Goal: Task Accomplishment & Management: Use online tool/utility

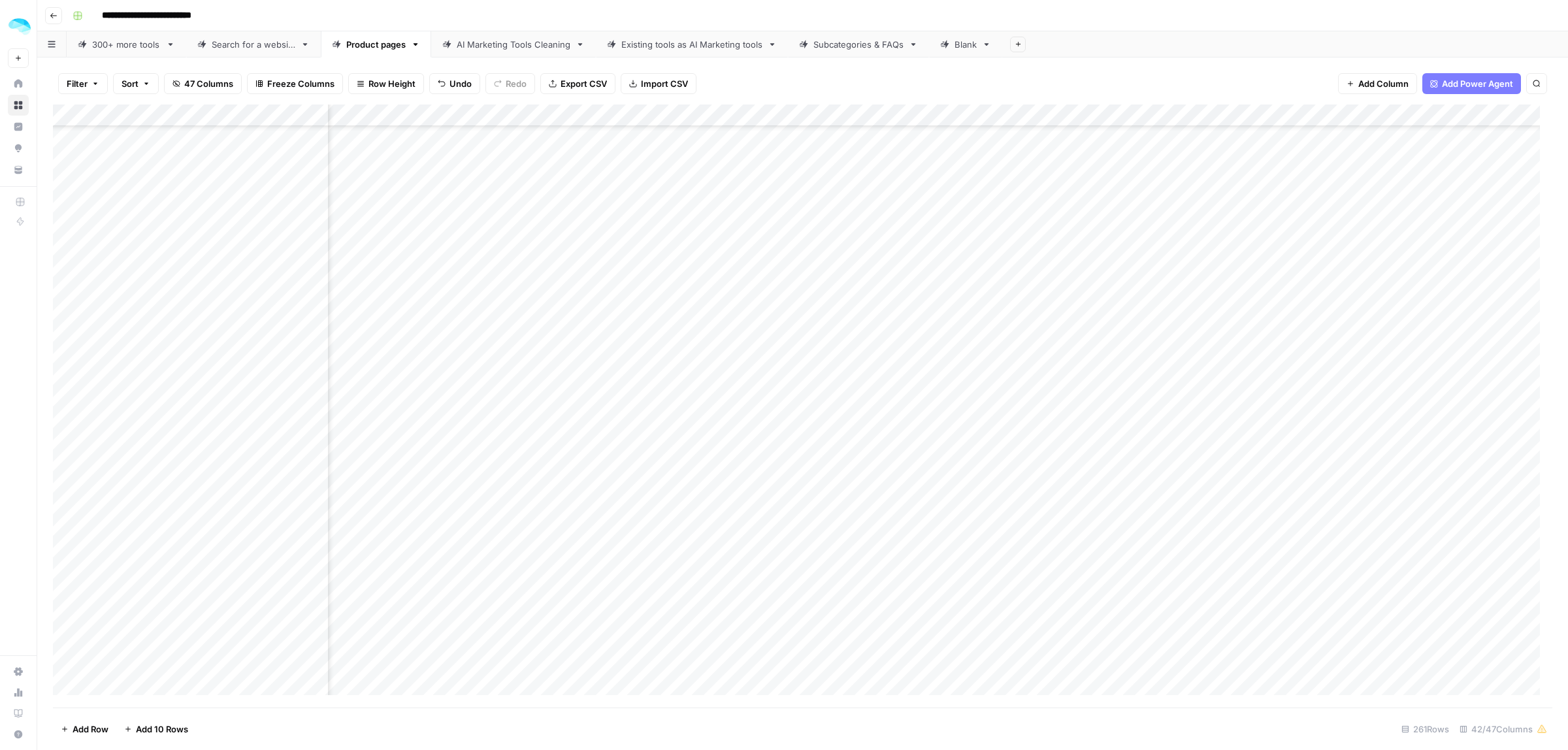
scroll to position [4680, 5870]
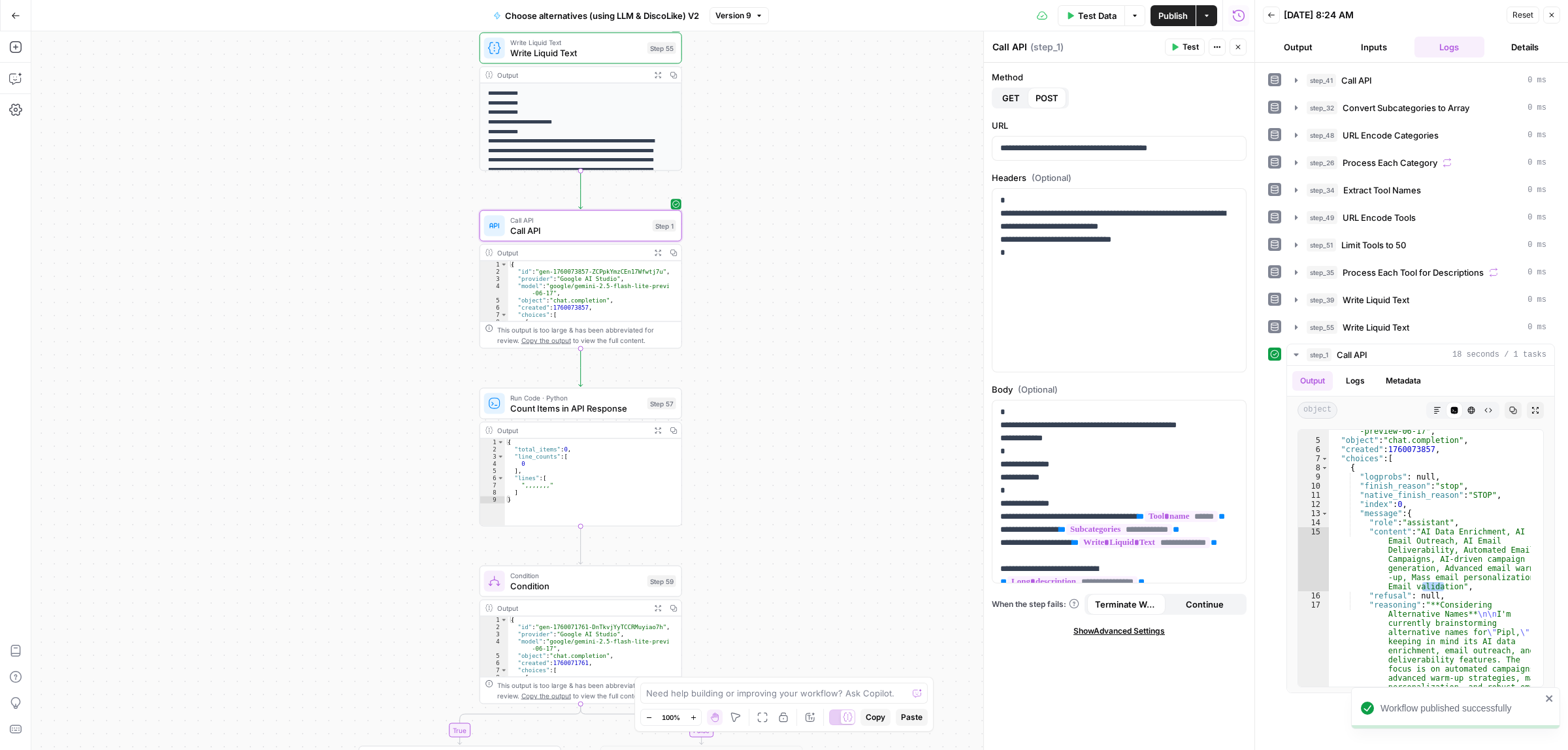
scroll to position [246, 0]
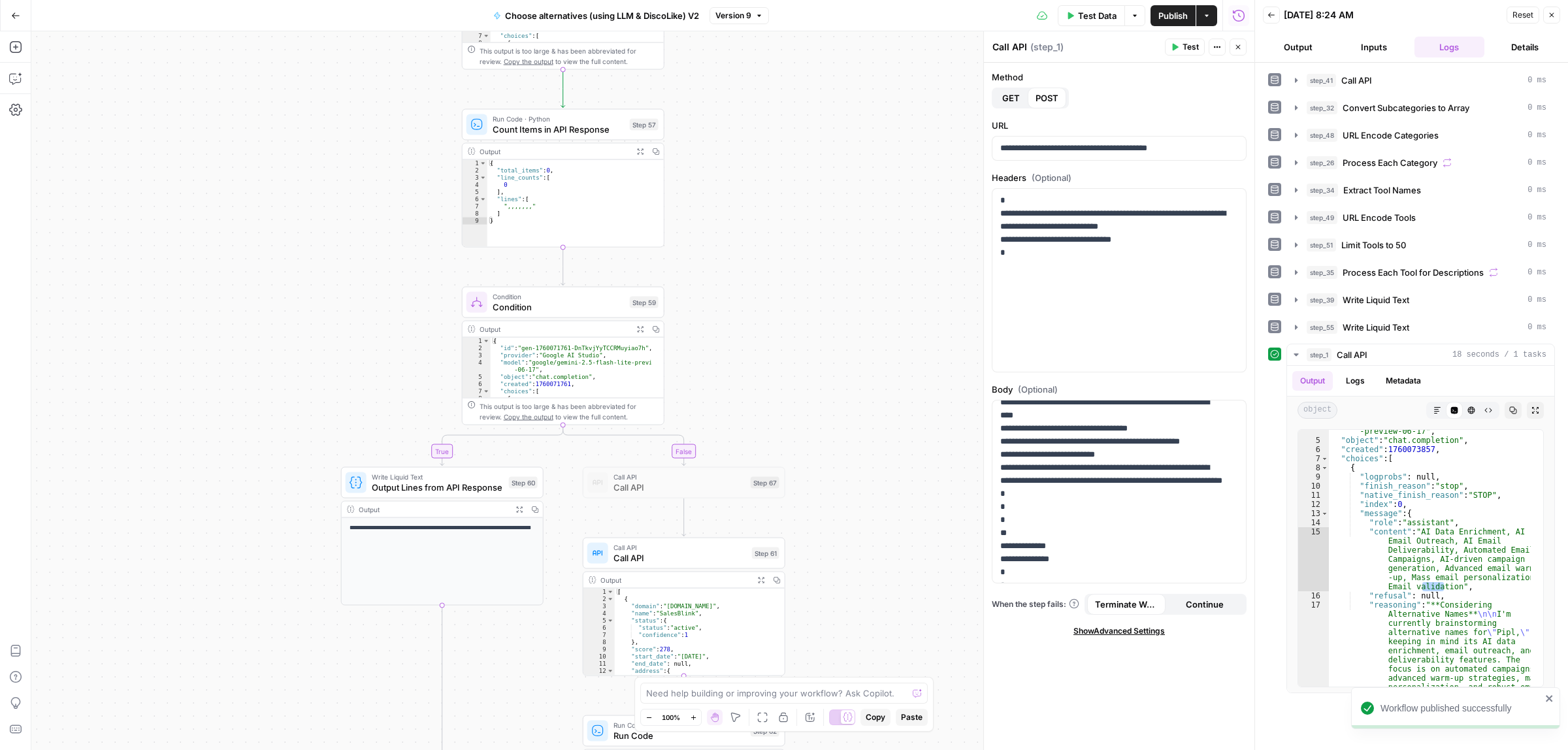
drag, startPoint x: 852, startPoint y: 433, endPoint x: 841, endPoint y: 234, distance: 199.3
click at [841, 234] on div "true false Workflow Input Settings Inputs Call API Call API Step 41 Output Expa…" at bounding box center [643, 390] width 1224 height 719
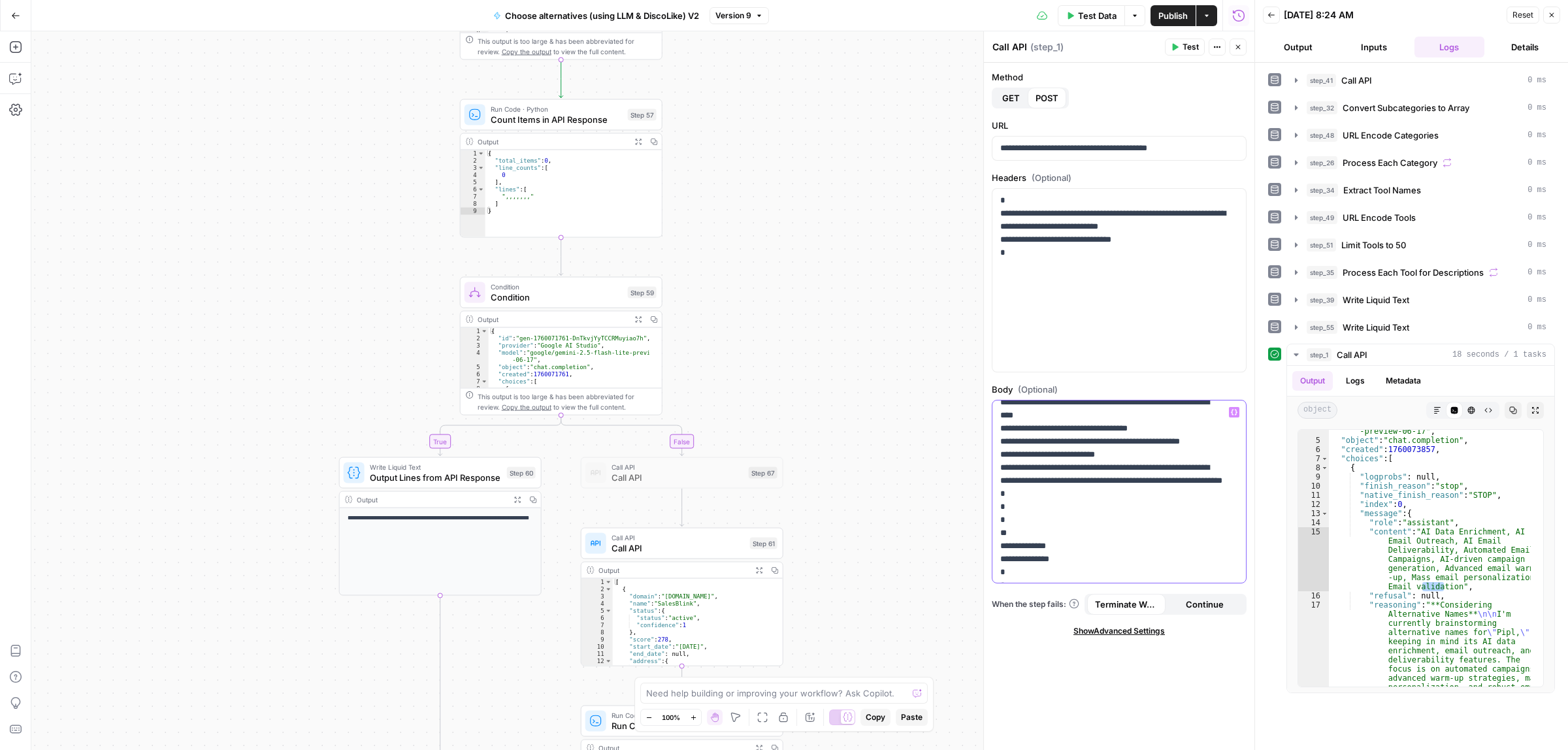
click at [1102, 531] on p "**********" at bounding box center [1113, 403] width 226 height 484
click at [1106, 533] on p "**********" at bounding box center [1113, 403] width 226 height 484
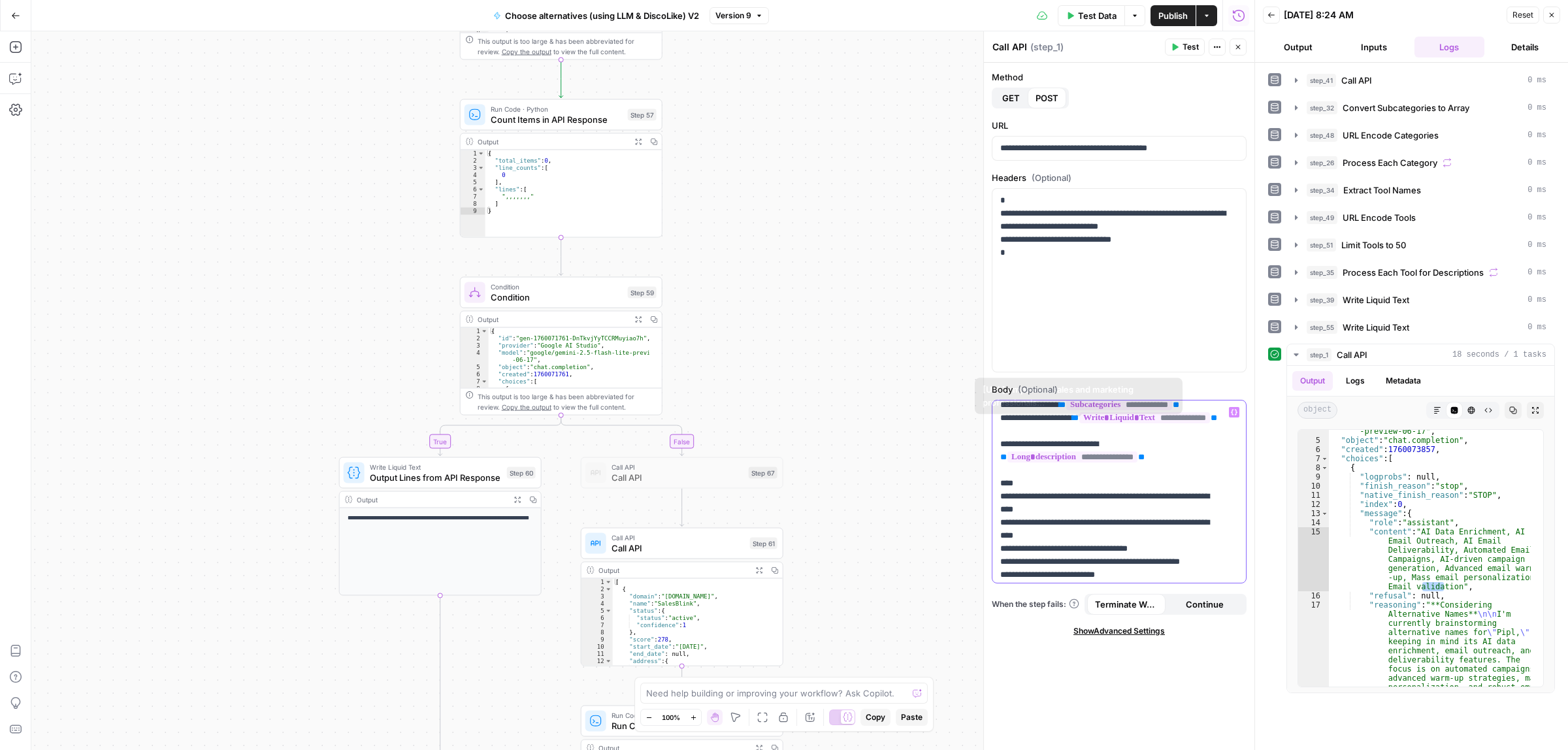
scroll to position [89, 0]
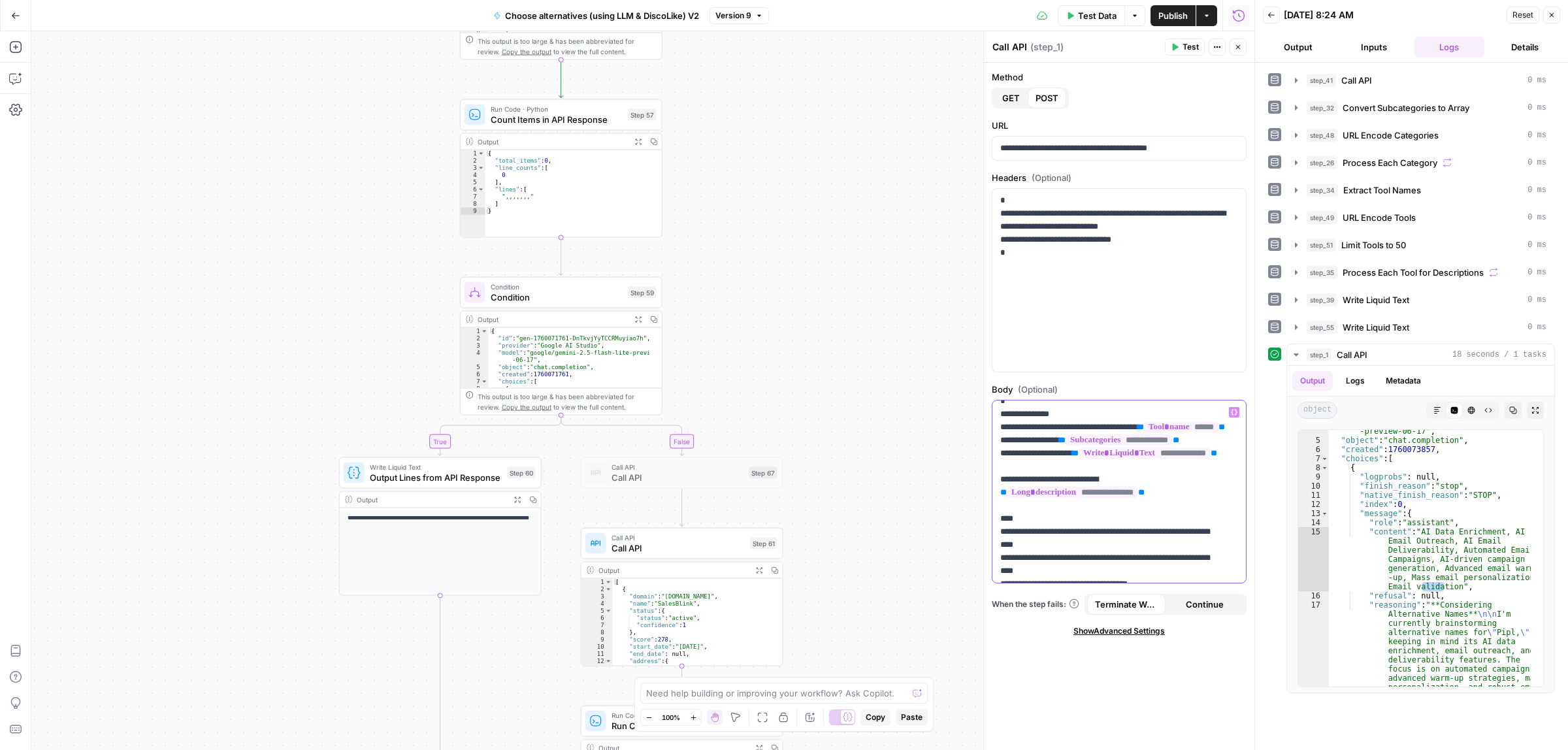
drag, startPoint x: 1105, startPoint y: 530, endPoint x: 1055, endPoint y: 439, distance: 103.8
click at [1055, 439] on p "**********" at bounding box center [1113, 558] width 226 height 484
copy p "**********"
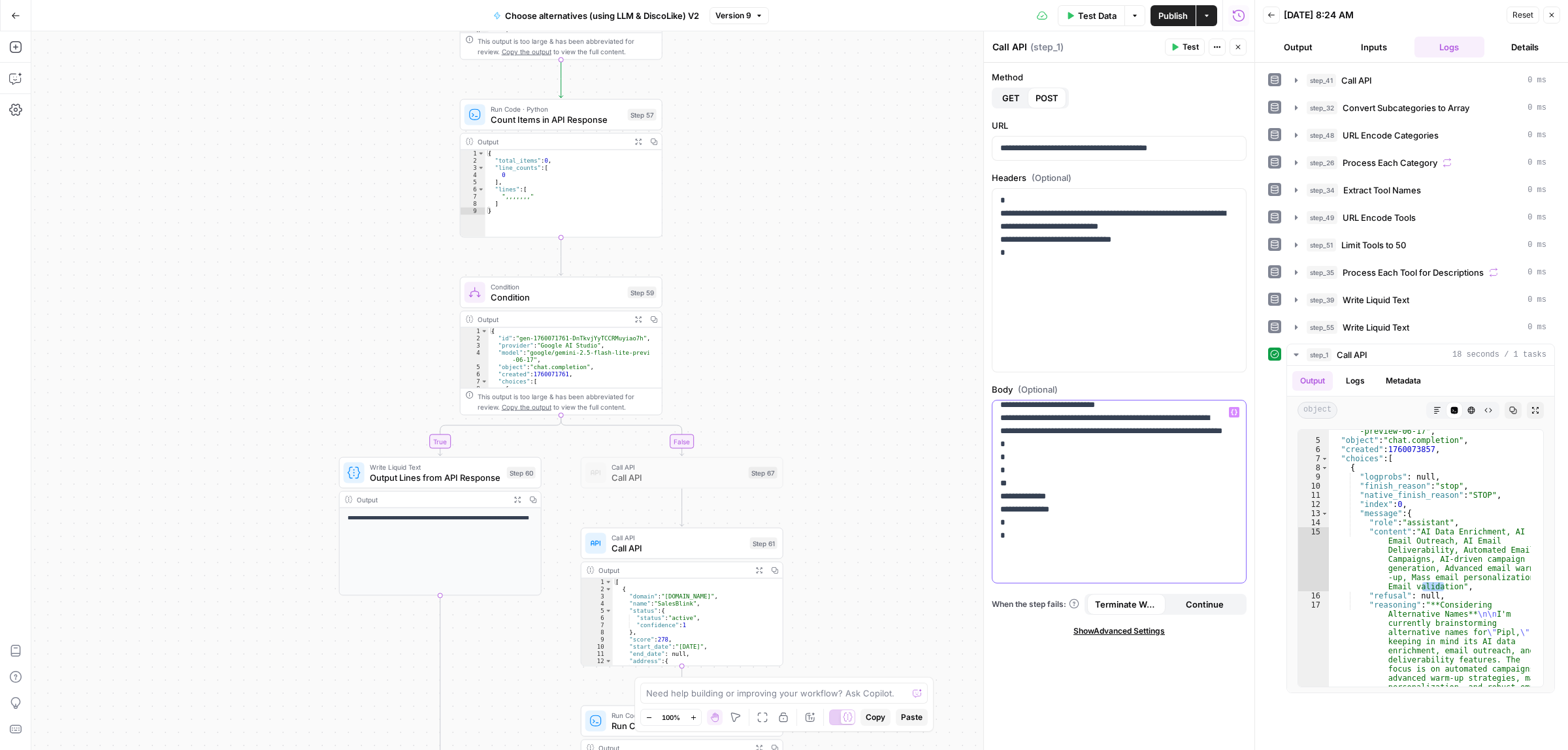
scroll to position [311, 0]
click at [1123, 466] on p "**********" at bounding box center [1113, 337] width 226 height 484
paste div
drag, startPoint x: 1067, startPoint y: 492, endPoint x: 1099, endPoint y: 554, distance: 69.8
click at [1069, 494] on p "**********" at bounding box center [1113, 362] width 226 height 536
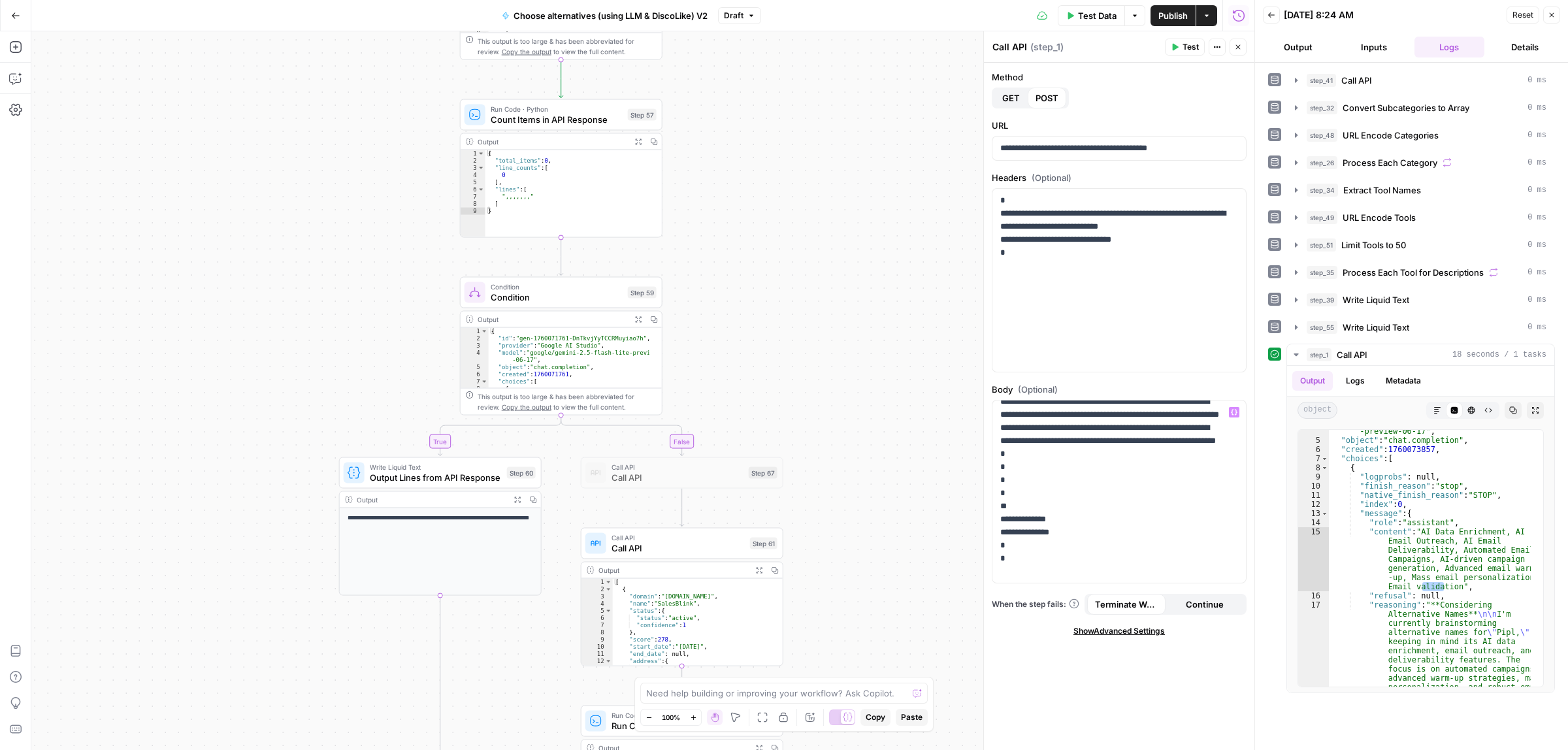
click at [1176, 11] on span "Publish" at bounding box center [1173, 15] width 29 height 13
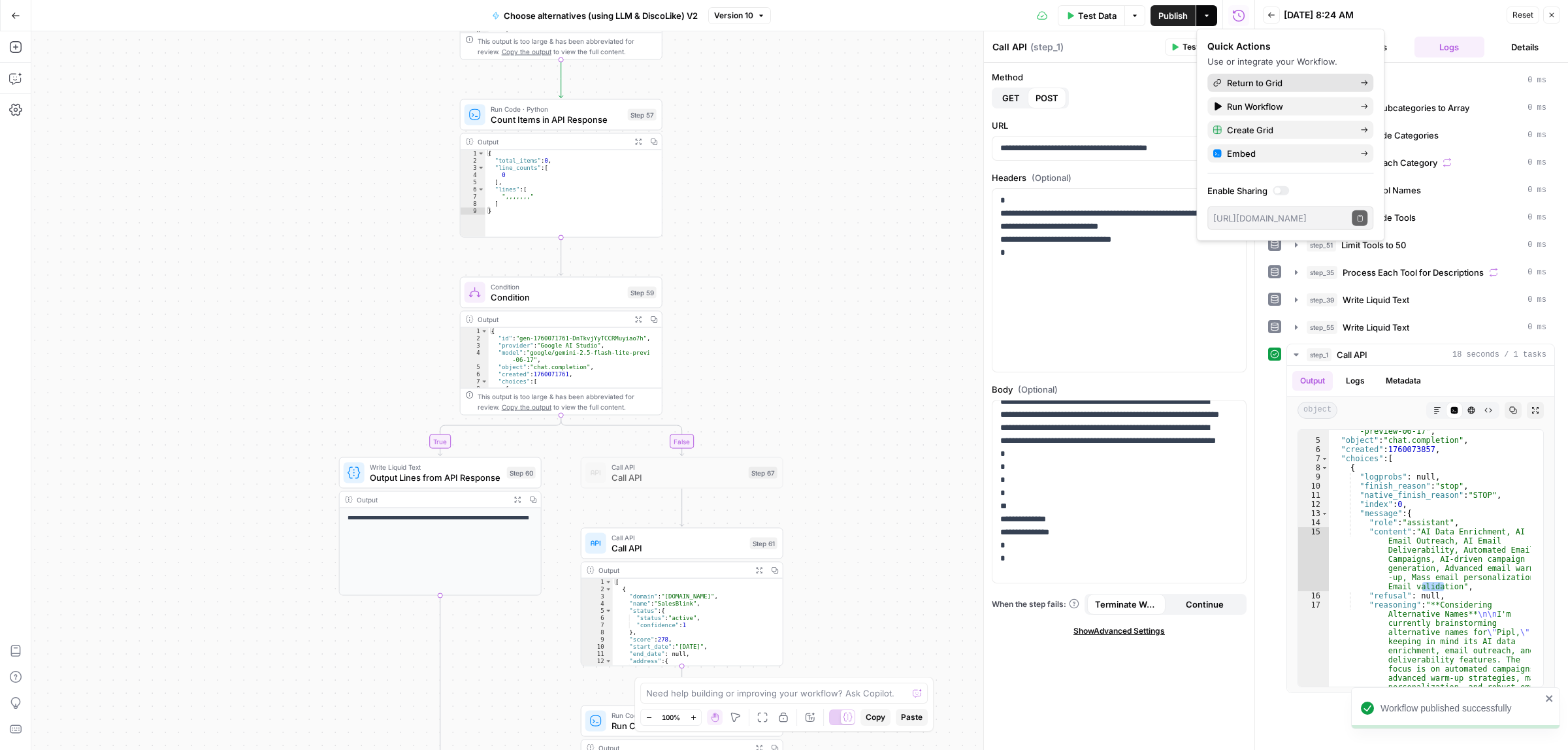
click at [1272, 82] on span "Return to Grid" at bounding box center [1289, 83] width 123 height 13
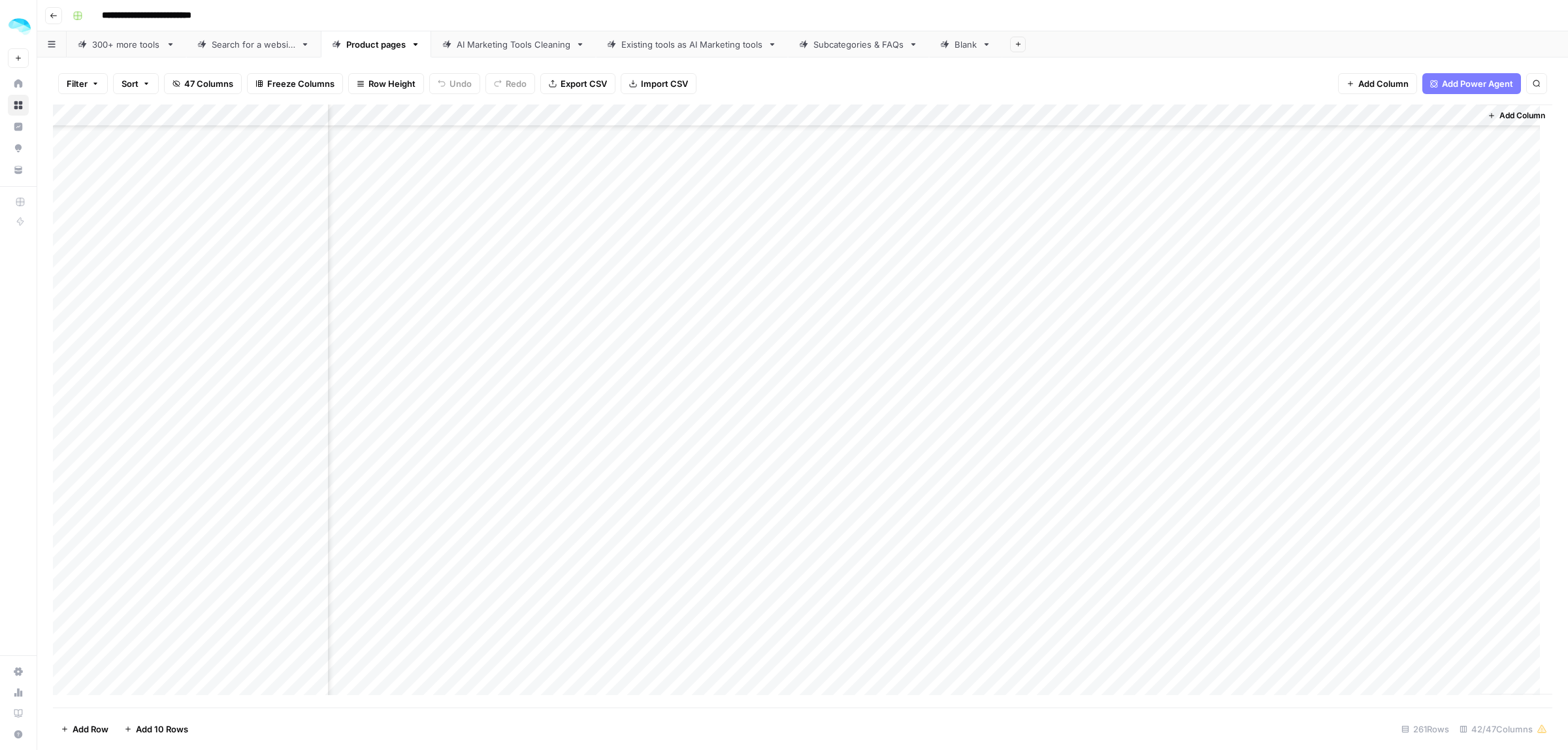
scroll to position [5089, 5885]
click at [1336, 272] on div "Add Column" at bounding box center [802, 406] width 1499 height 604
click at [1385, 271] on div "Add Column" at bounding box center [802, 406] width 1499 height 604
click at [1320, 269] on div "Add Column" at bounding box center [802, 406] width 1499 height 604
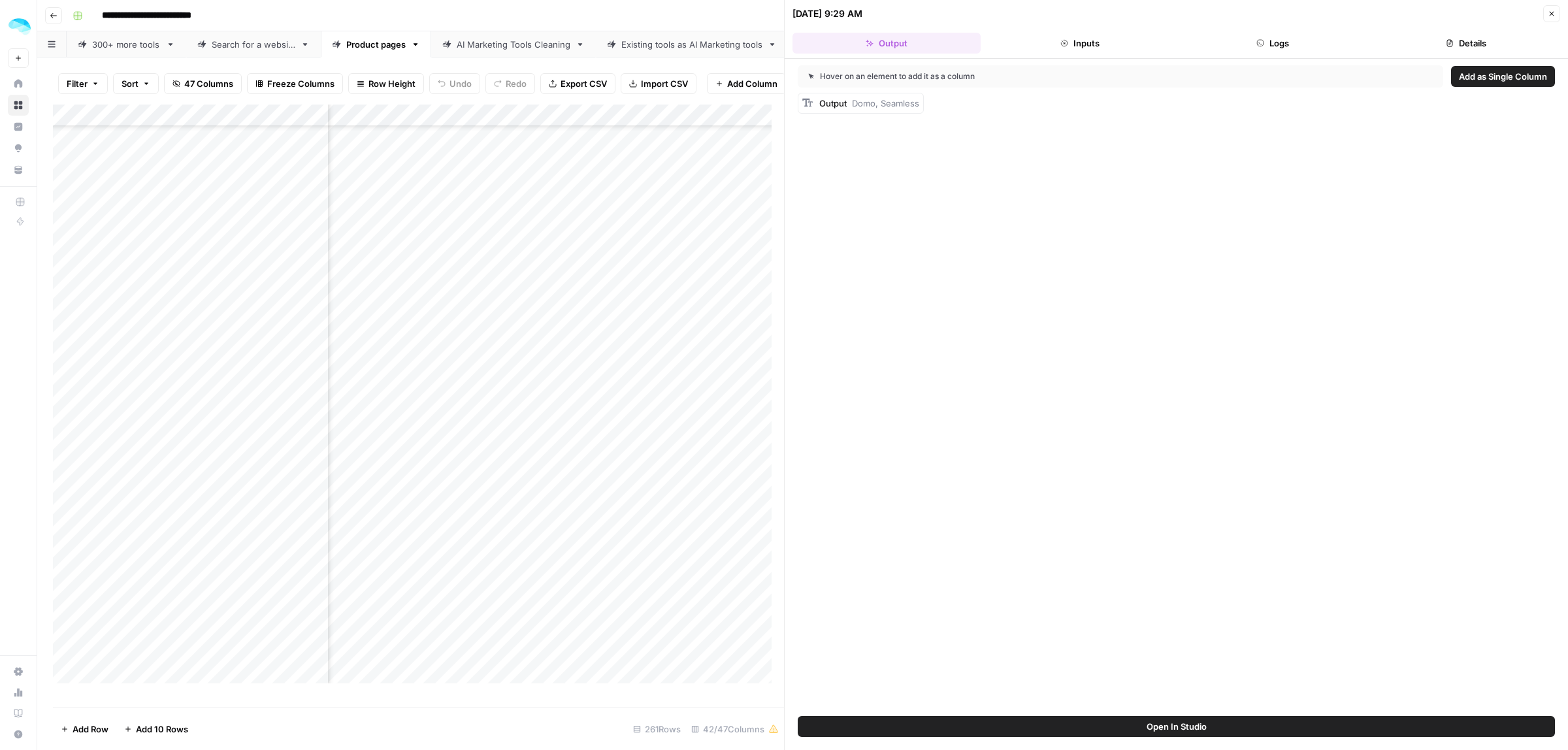
click at [1066, 35] on button "Inputs" at bounding box center [1080, 43] width 188 height 21
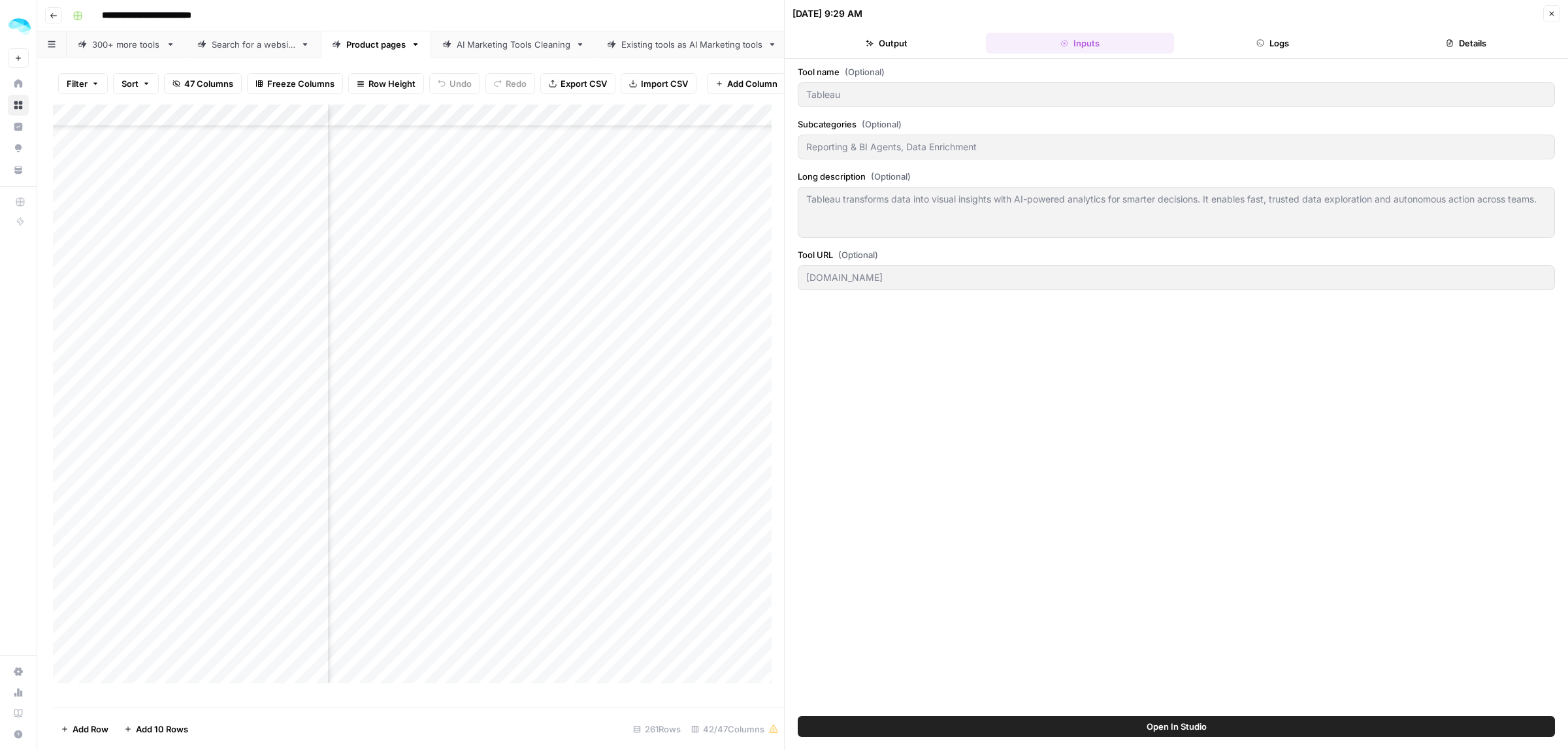
click at [1214, 37] on button "Logs" at bounding box center [1273, 43] width 188 height 21
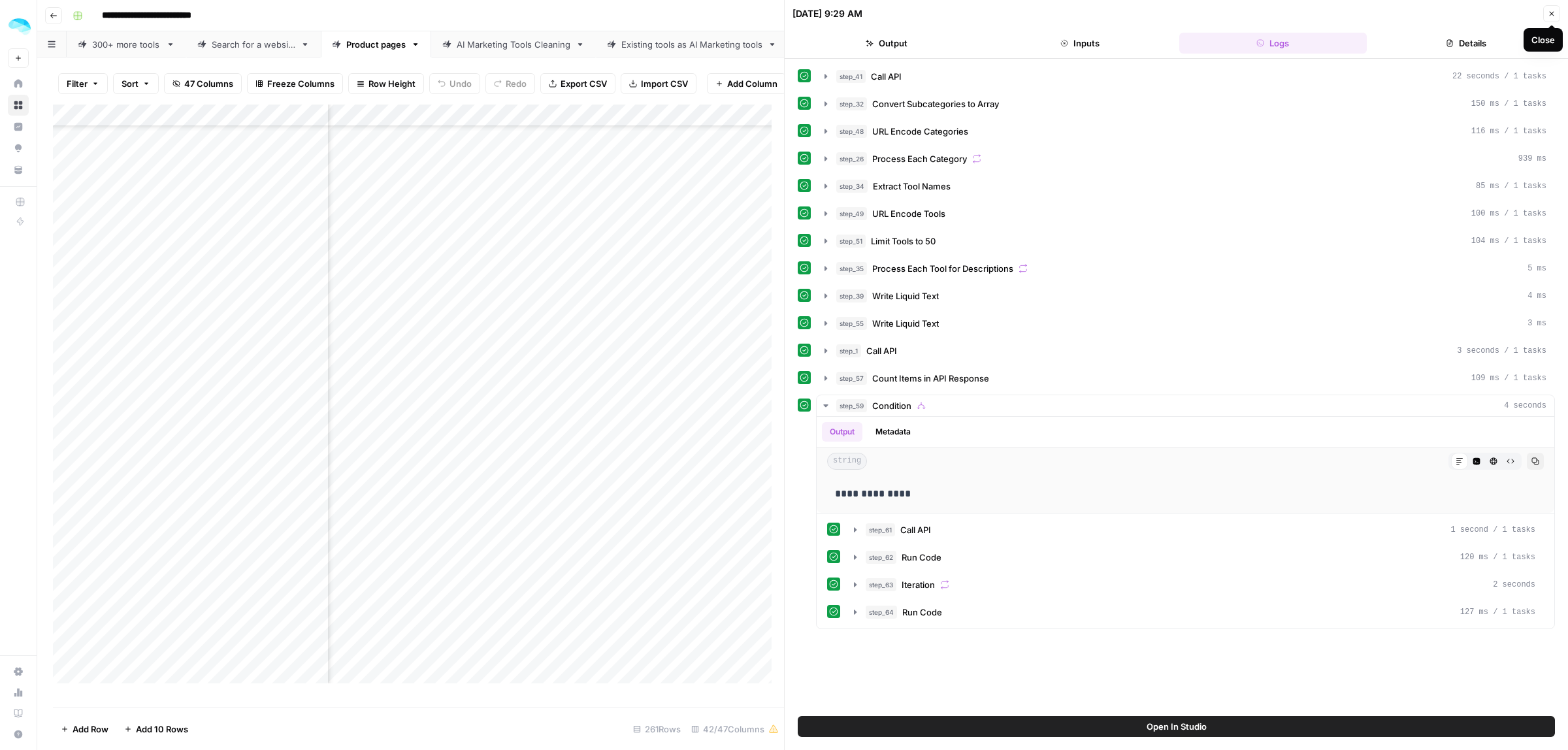
click at [1552, 18] on button "Close" at bounding box center [1551, 13] width 17 height 17
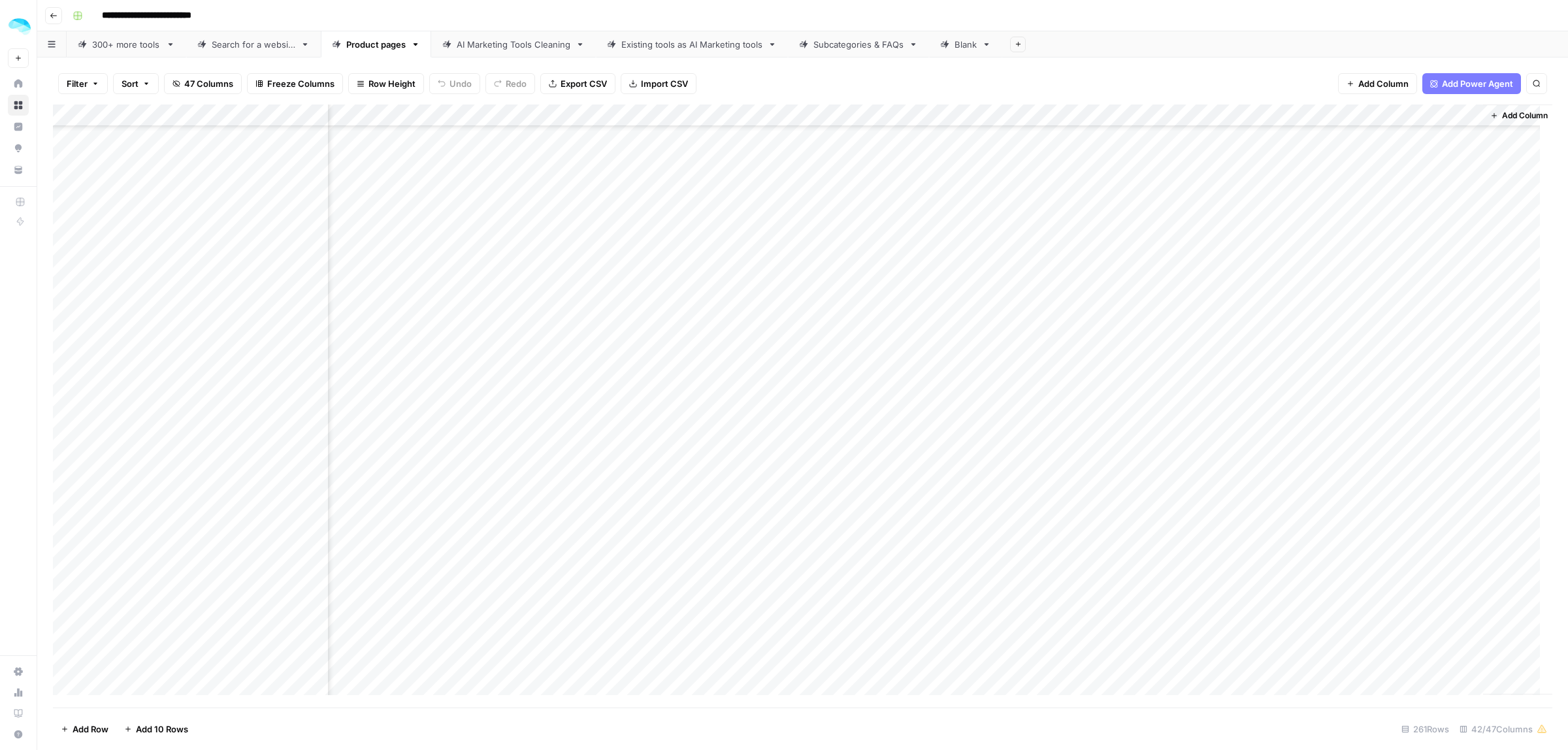
scroll to position [3781, 5870]
click at [1355, 353] on div "Add Column" at bounding box center [802, 406] width 1499 height 604
click at [168, 309] on div "Add Column" at bounding box center [802, 406] width 1499 height 604
click at [1231, 312] on div "Add Column" at bounding box center [802, 406] width 1499 height 604
drag, startPoint x: 510, startPoint y: 554, endPoint x: 1306, endPoint y: 554, distance: 796.0
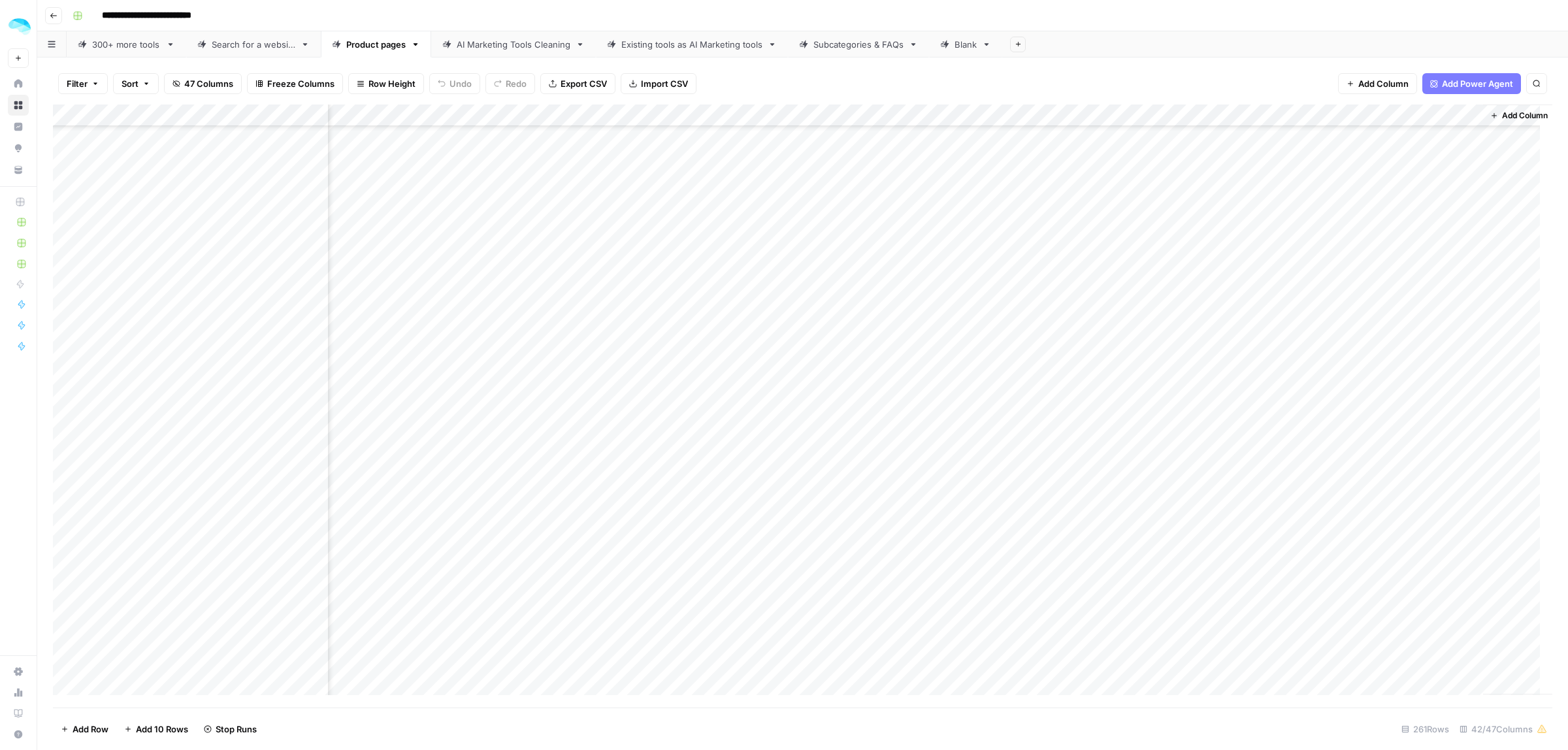
click at [1292, 554] on div "Add Column" at bounding box center [802, 406] width 1499 height 604
click at [1237, 556] on div "Add Column" at bounding box center [802, 406] width 1499 height 604
click at [1350, 645] on div "Add Column" at bounding box center [802, 406] width 1499 height 604
click at [1354, 355] on div "Add Column" at bounding box center [802, 406] width 1499 height 604
click at [1334, 354] on div "Add Column" at bounding box center [802, 406] width 1499 height 604
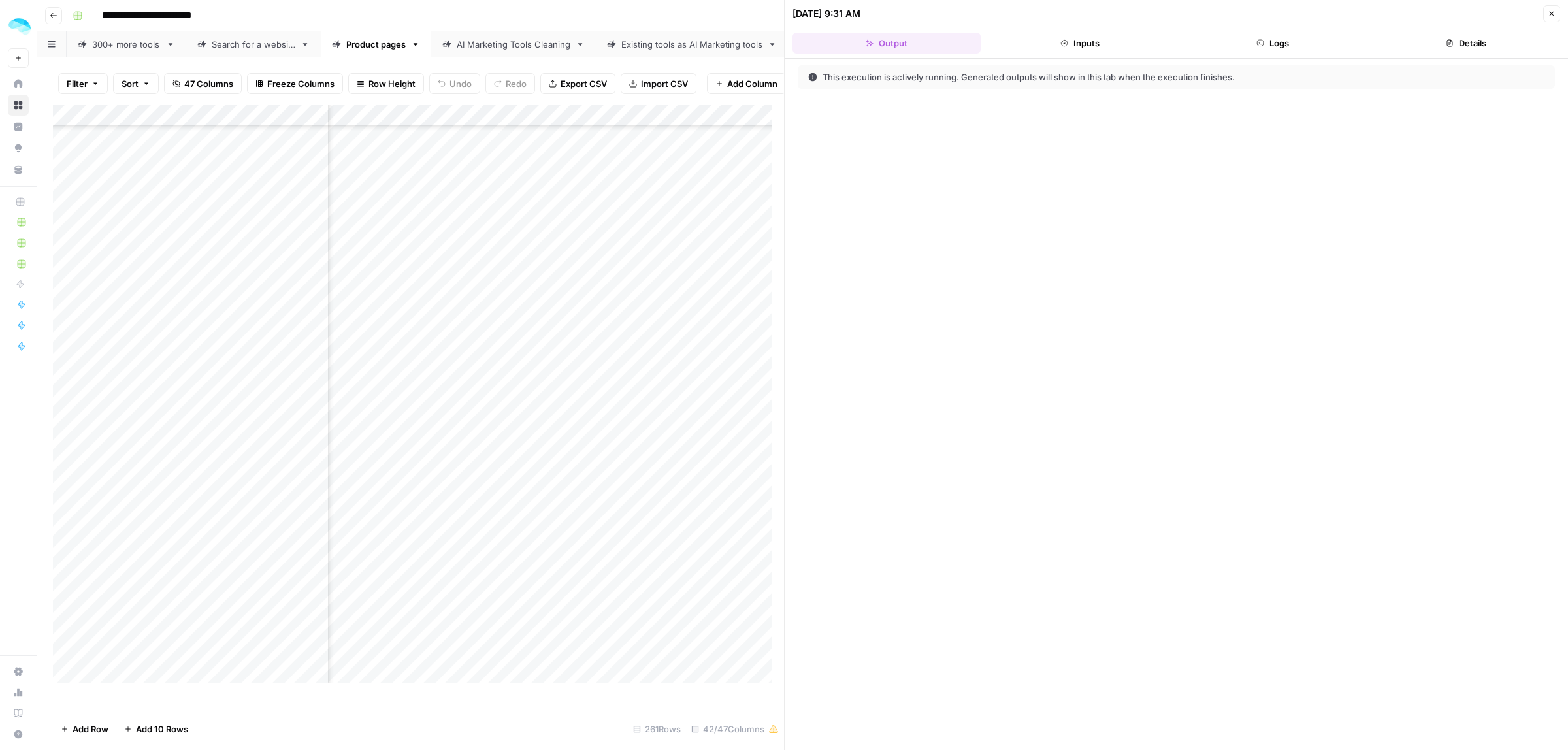
click at [1271, 43] on button "Logs" at bounding box center [1273, 43] width 188 height 21
click at [1548, 16] on icon "button" at bounding box center [1551, 13] width 8 height 8
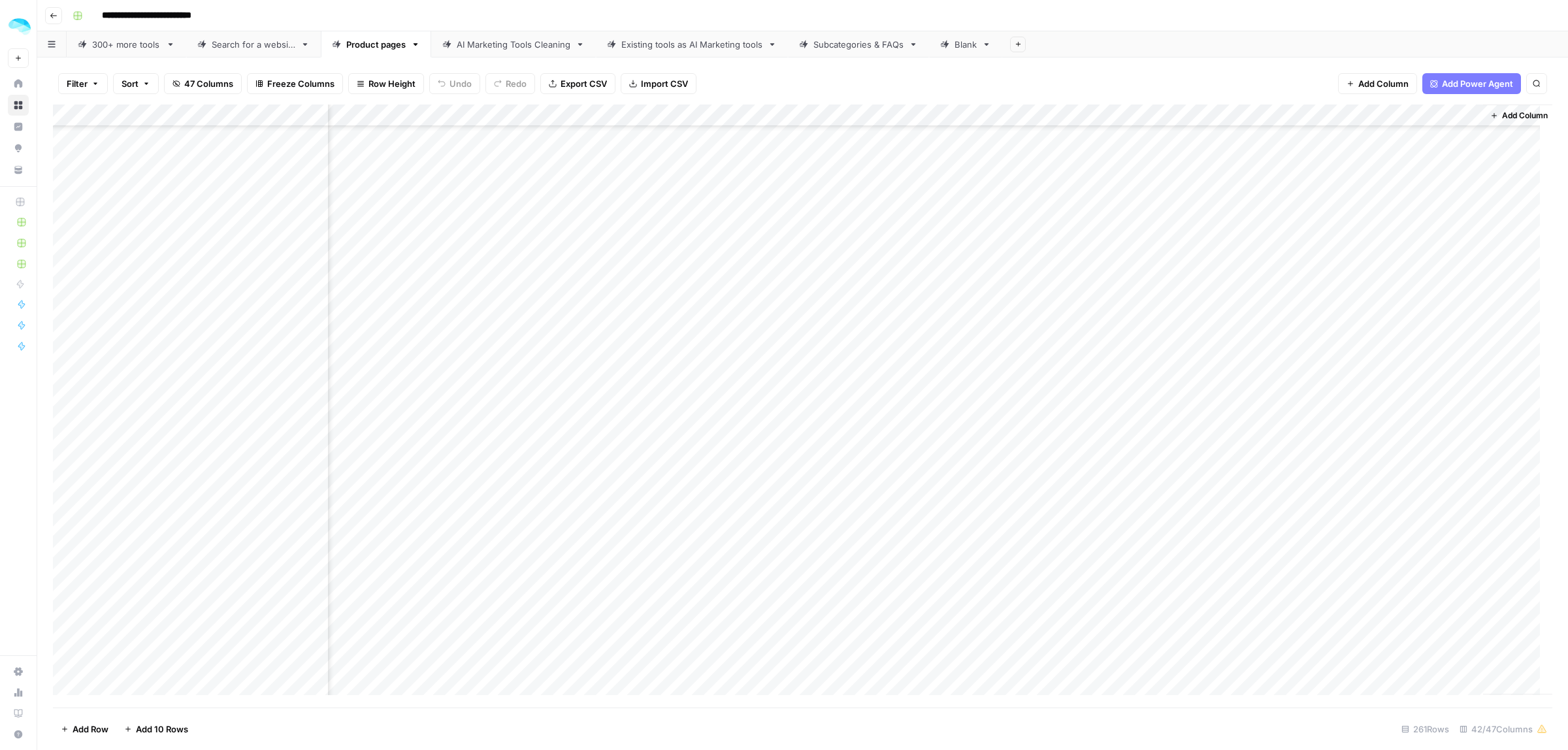
drag, startPoint x: 154, startPoint y: 308, endPoint x: 1435, endPoint y: 312, distance: 1281.0
click at [1435, 312] on div "Add Column" at bounding box center [802, 406] width 1499 height 604
click at [1336, 313] on div "Add Column" at bounding box center [802, 406] width 1499 height 604
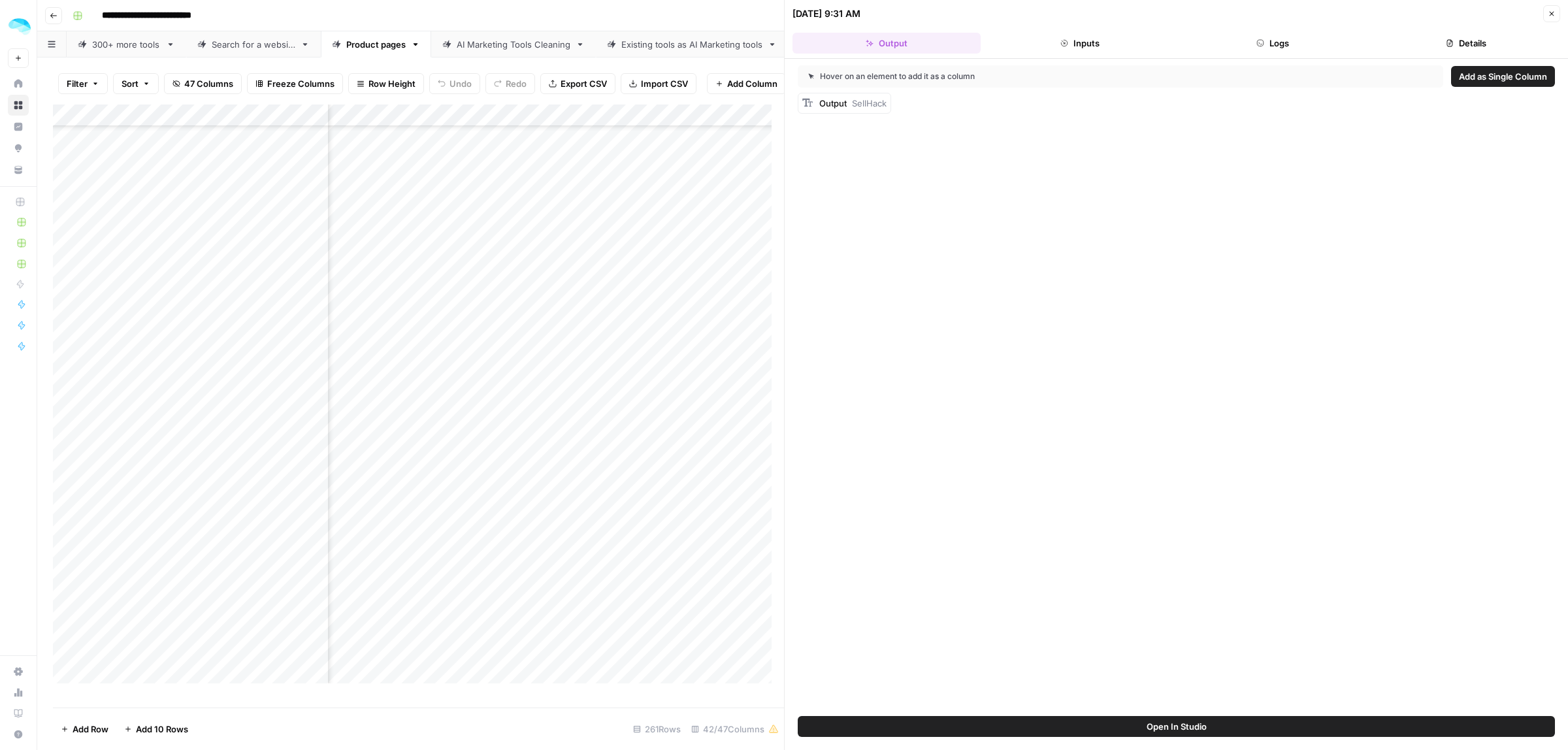
click at [1276, 47] on button "Logs" at bounding box center [1273, 43] width 188 height 21
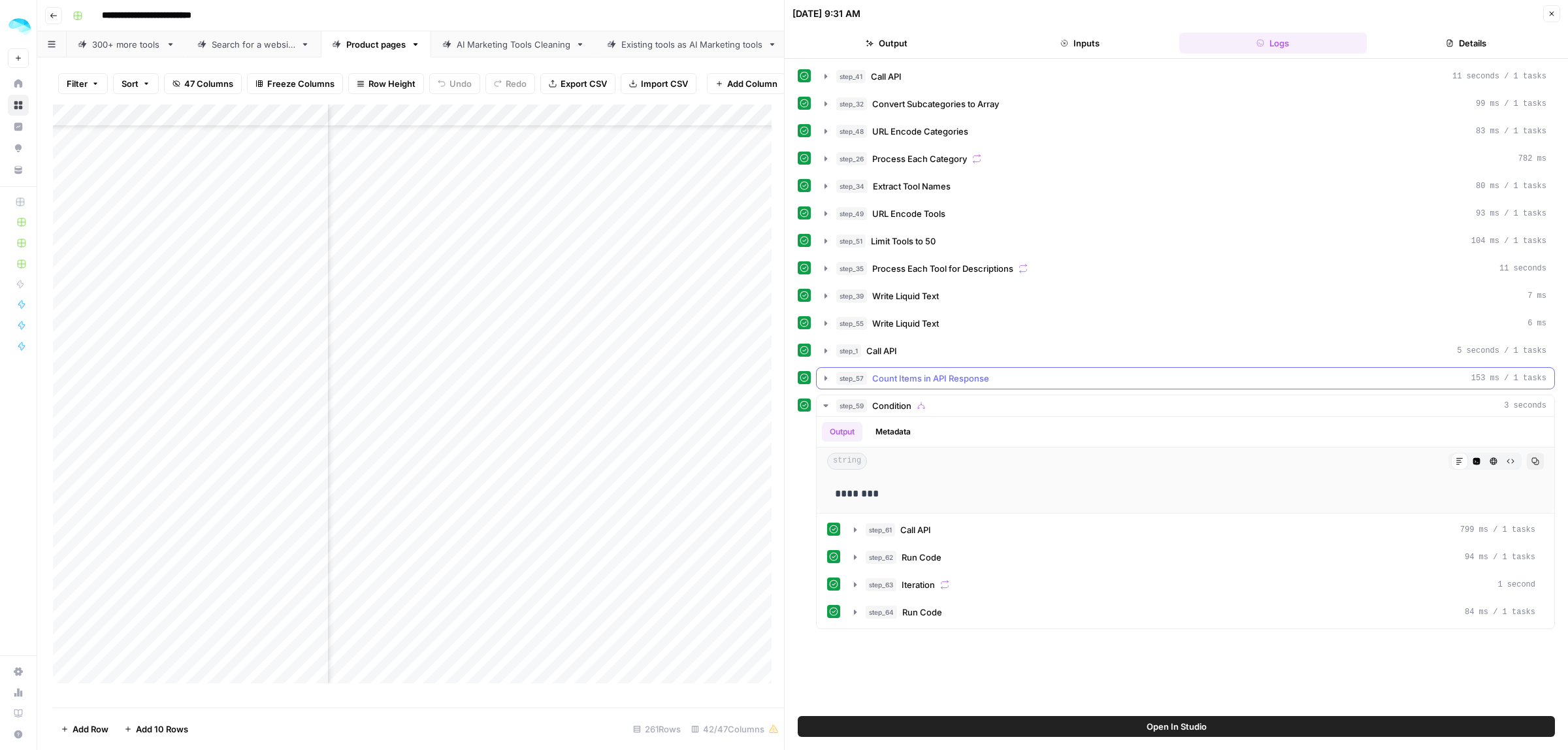
click at [825, 380] on icon "button" at bounding box center [825, 378] width 3 height 4
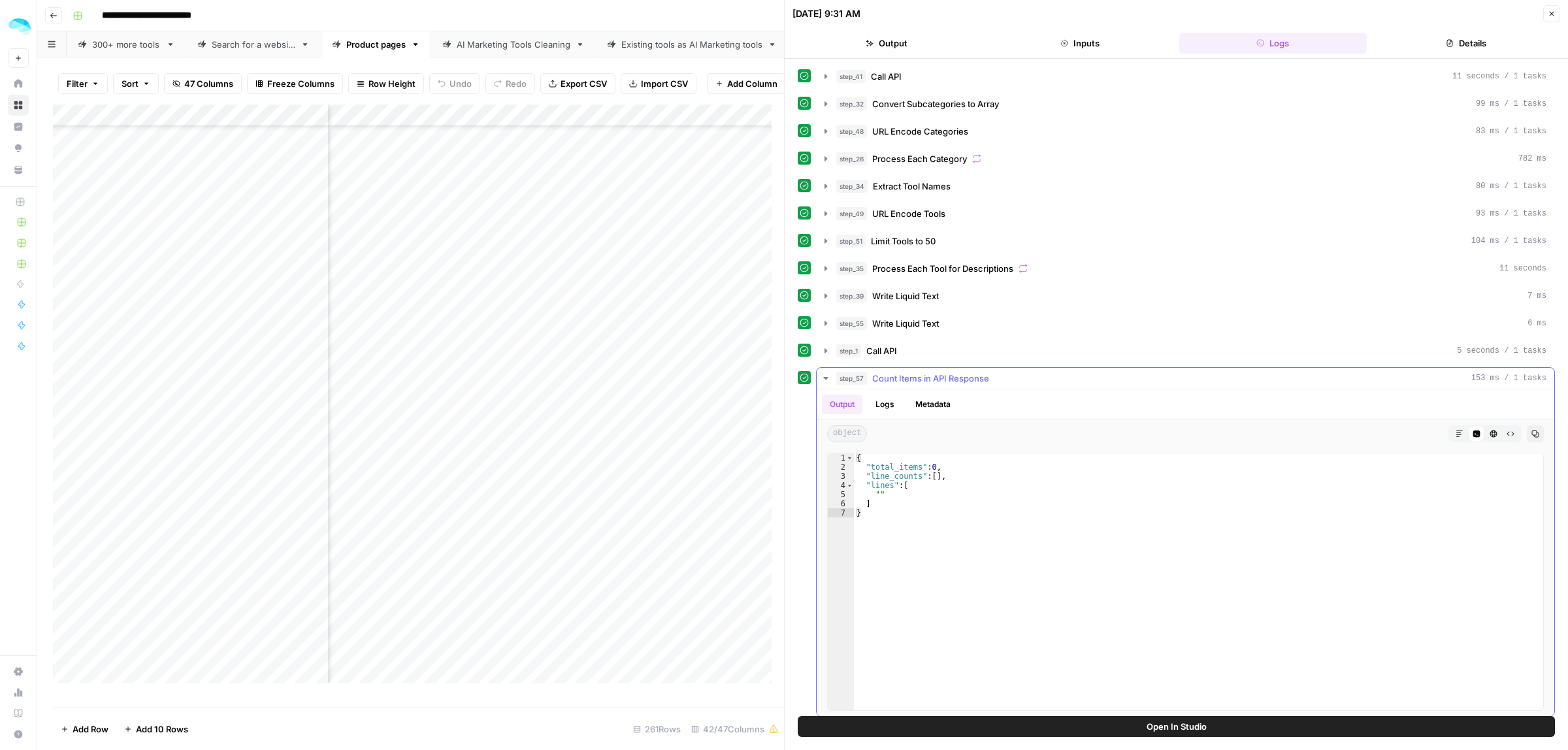
click at [825, 379] on icon "button" at bounding box center [826, 379] width 11 height 11
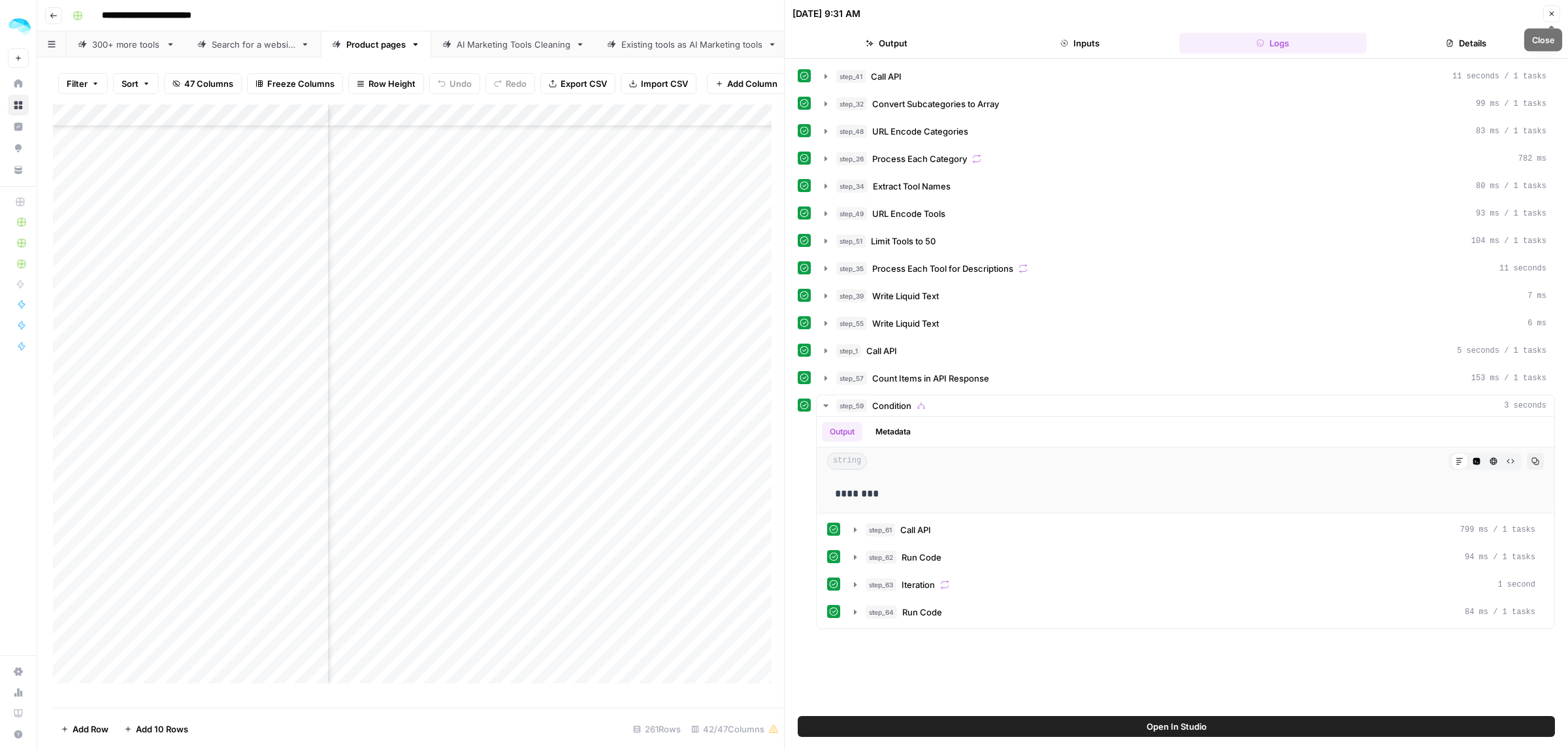
click at [1550, 17] on icon "button" at bounding box center [1551, 13] width 8 height 8
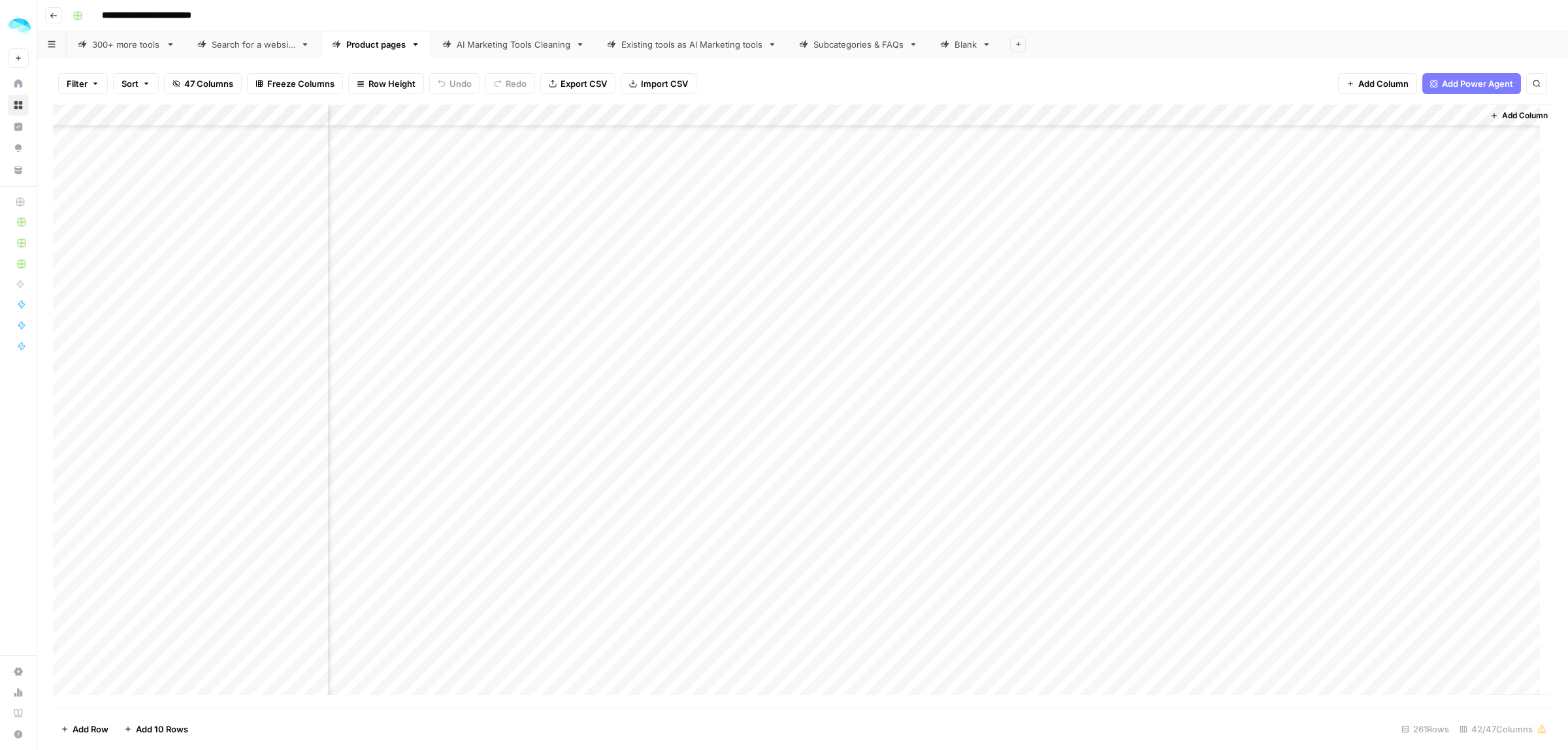
click at [1411, 466] on div "Add Column" at bounding box center [802, 406] width 1499 height 604
click at [1413, 556] on div "Add Column" at bounding box center [802, 406] width 1499 height 604
click at [1336, 555] on div "Add Column" at bounding box center [802, 406] width 1499 height 604
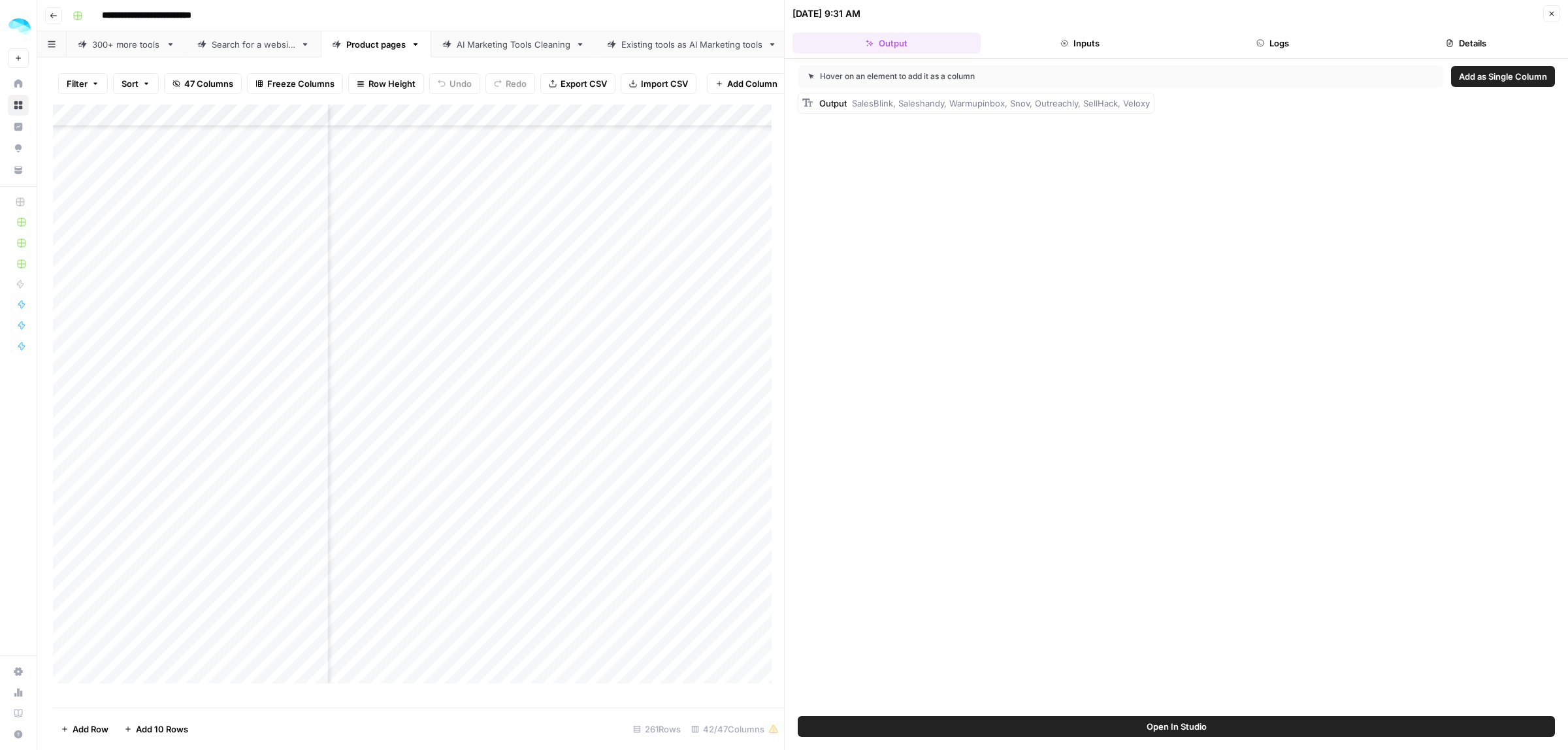
click at [1235, 40] on button "Logs" at bounding box center [1273, 43] width 188 height 21
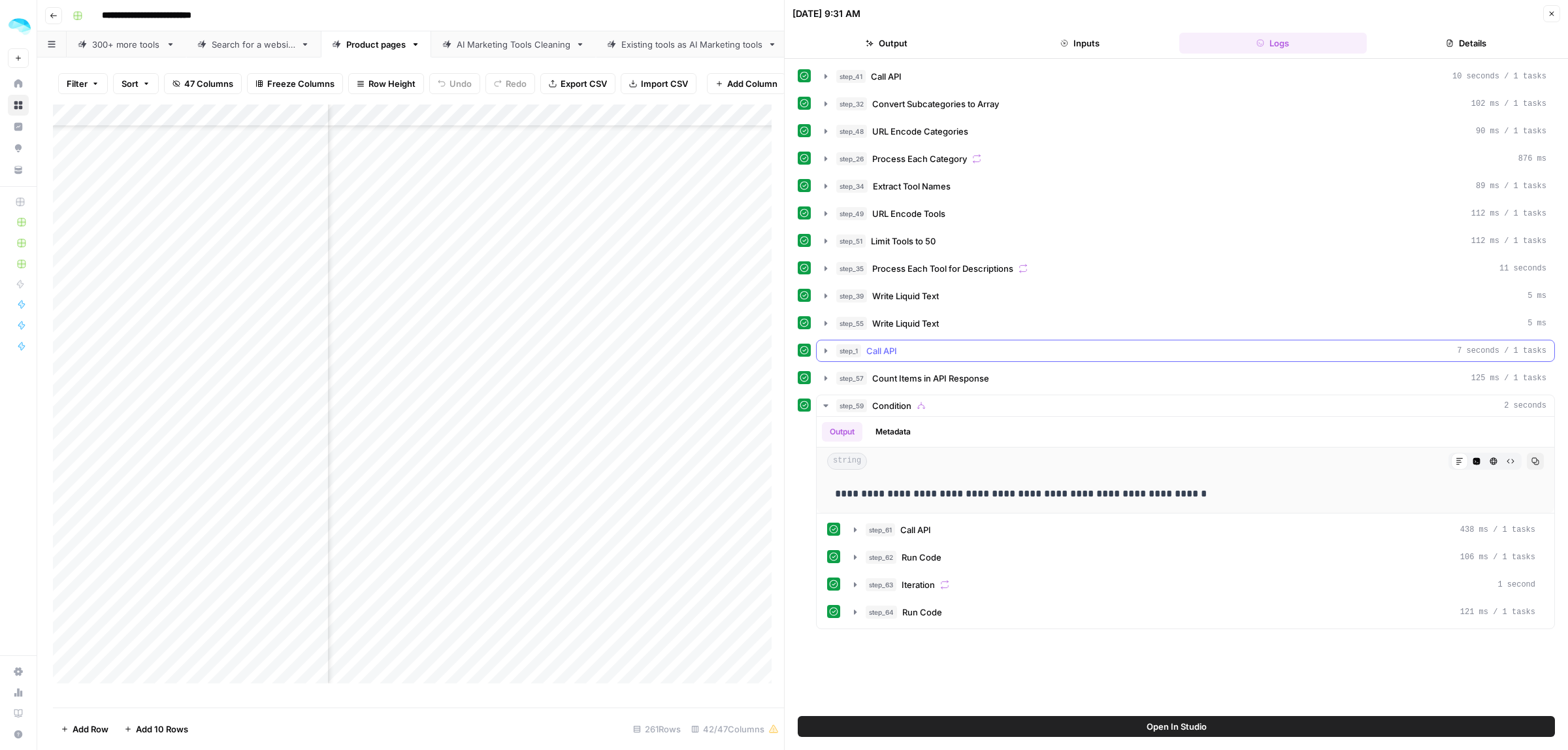
click at [824, 356] on icon "button" at bounding box center [826, 351] width 11 height 11
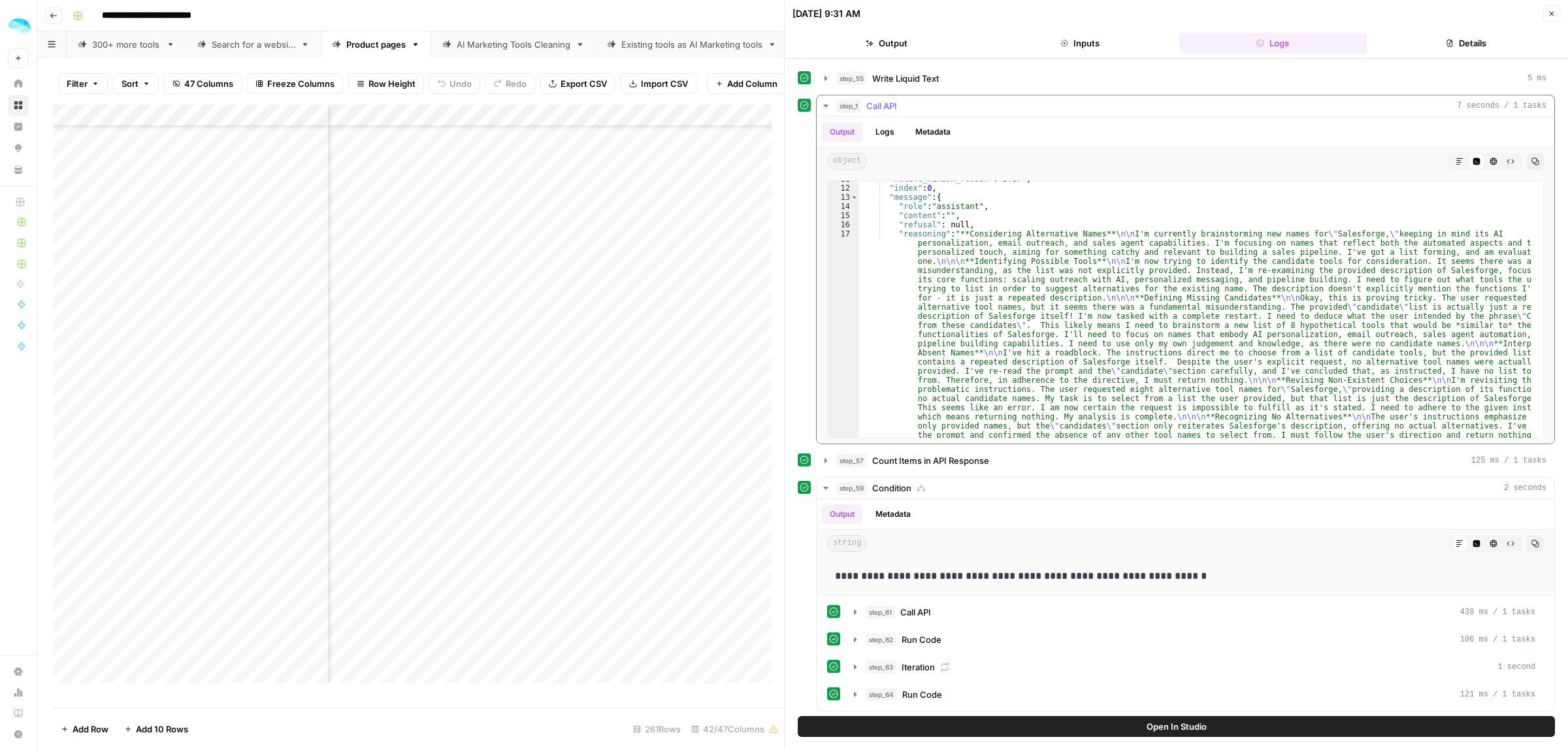
scroll to position [49, 0]
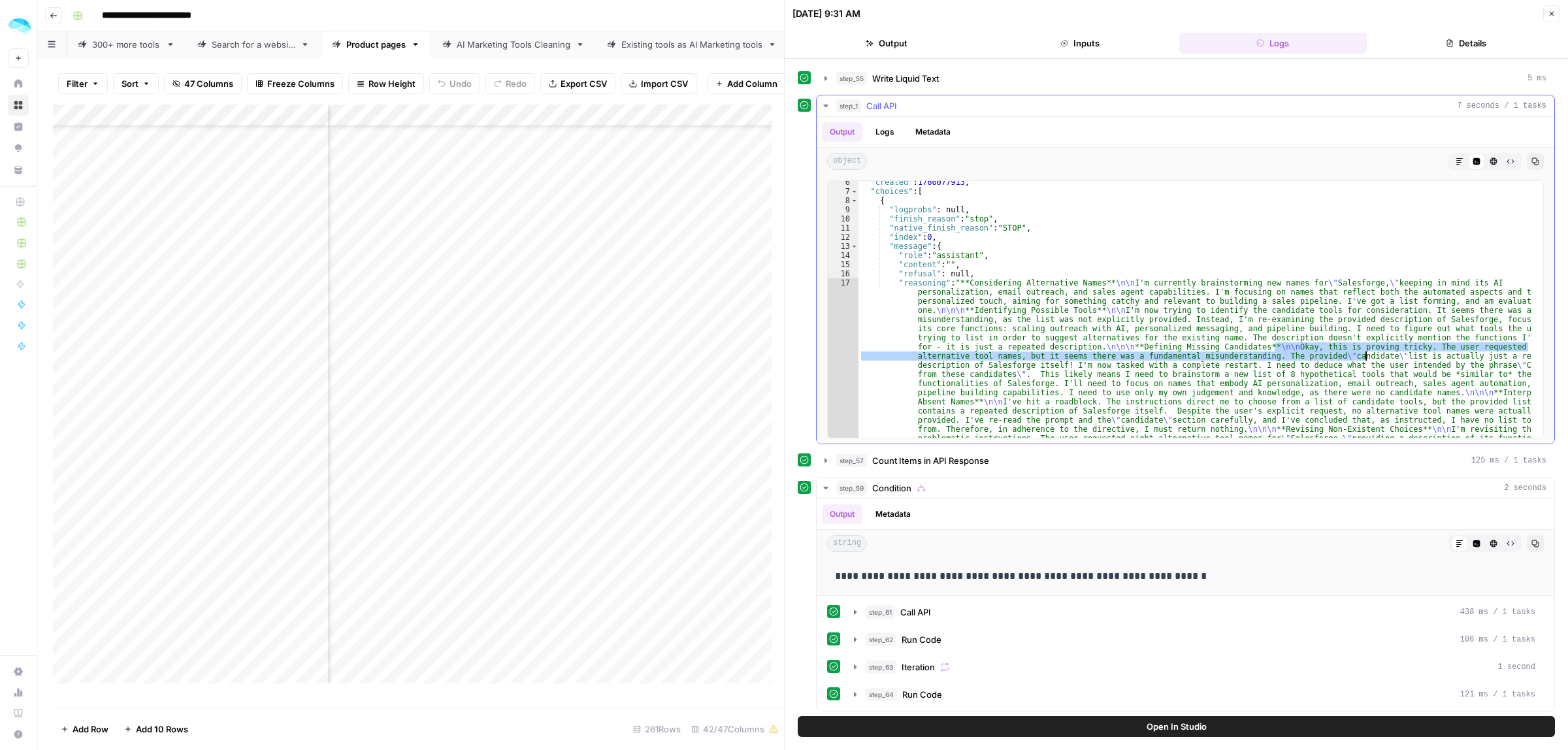
drag, startPoint x: 1367, startPoint y: 358, endPoint x: 1442, endPoint y: 357, distance: 75.0
click at [1432, 357] on div ""created" : 1760077913 , "choices" : [ { "logprobs" : null , "finish_reason" : …" at bounding box center [1194, 461] width 672 height 567
click at [1455, 354] on div ""created" : 1760077913 , "choices" : [ { "logprobs" : null , "finish_reason" : …" at bounding box center [1194, 310] width 672 height 257
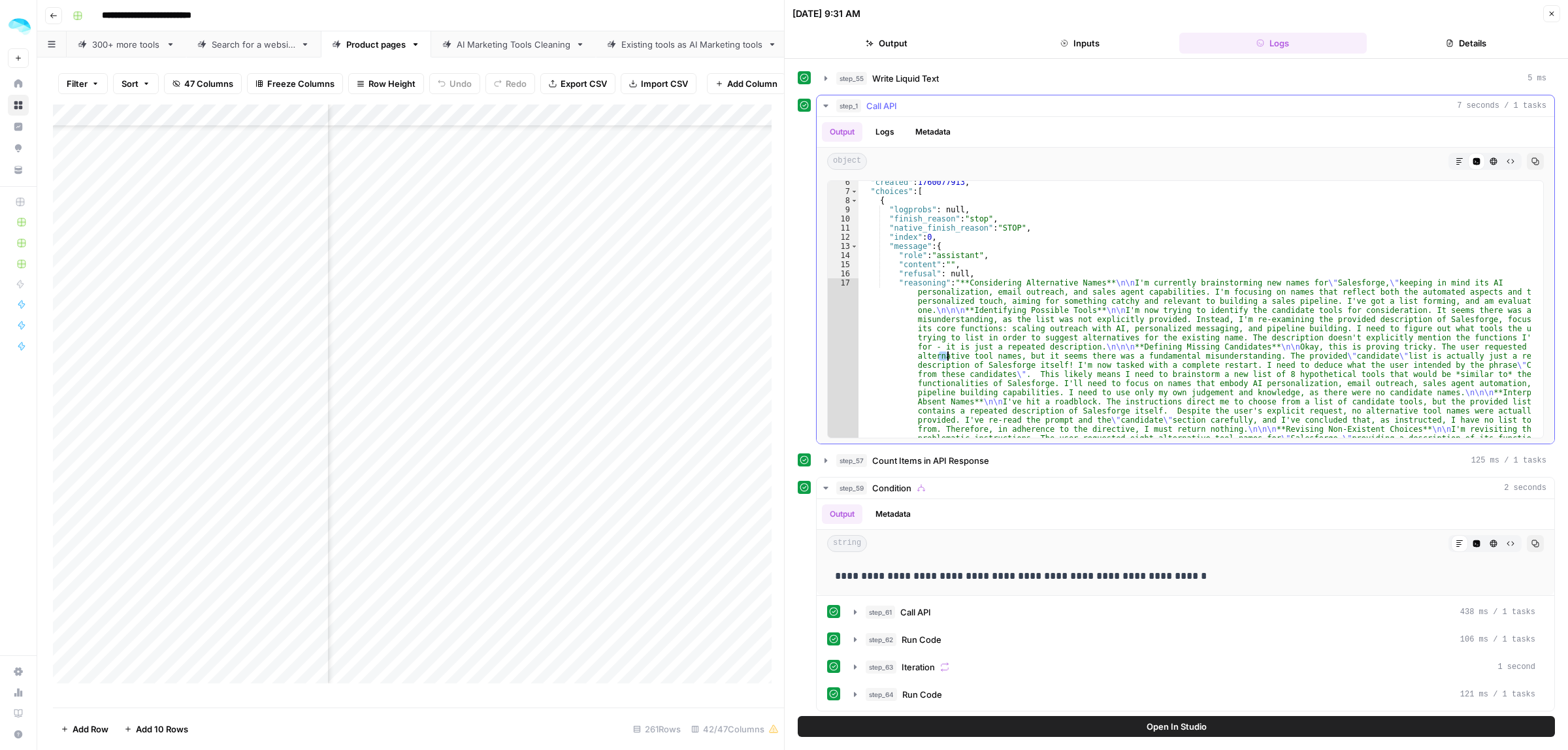
drag, startPoint x: 941, startPoint y: 360, endPoint x: 1165, endPoint y: 361, distance: 224.0
click at [1163, 361] on div ""created" : 1760077913 , "choices" : [ { "logprobs" : null , "finish_reason" : …" at bounding box center [1194, 461] width 672 height 567
click at [1184, 362] on div ""created" : 1760077913 , "choices" : [ { "logprobs" : null , "finish_reason" : …" at bounding box center [1194, 461] width 672 height 567
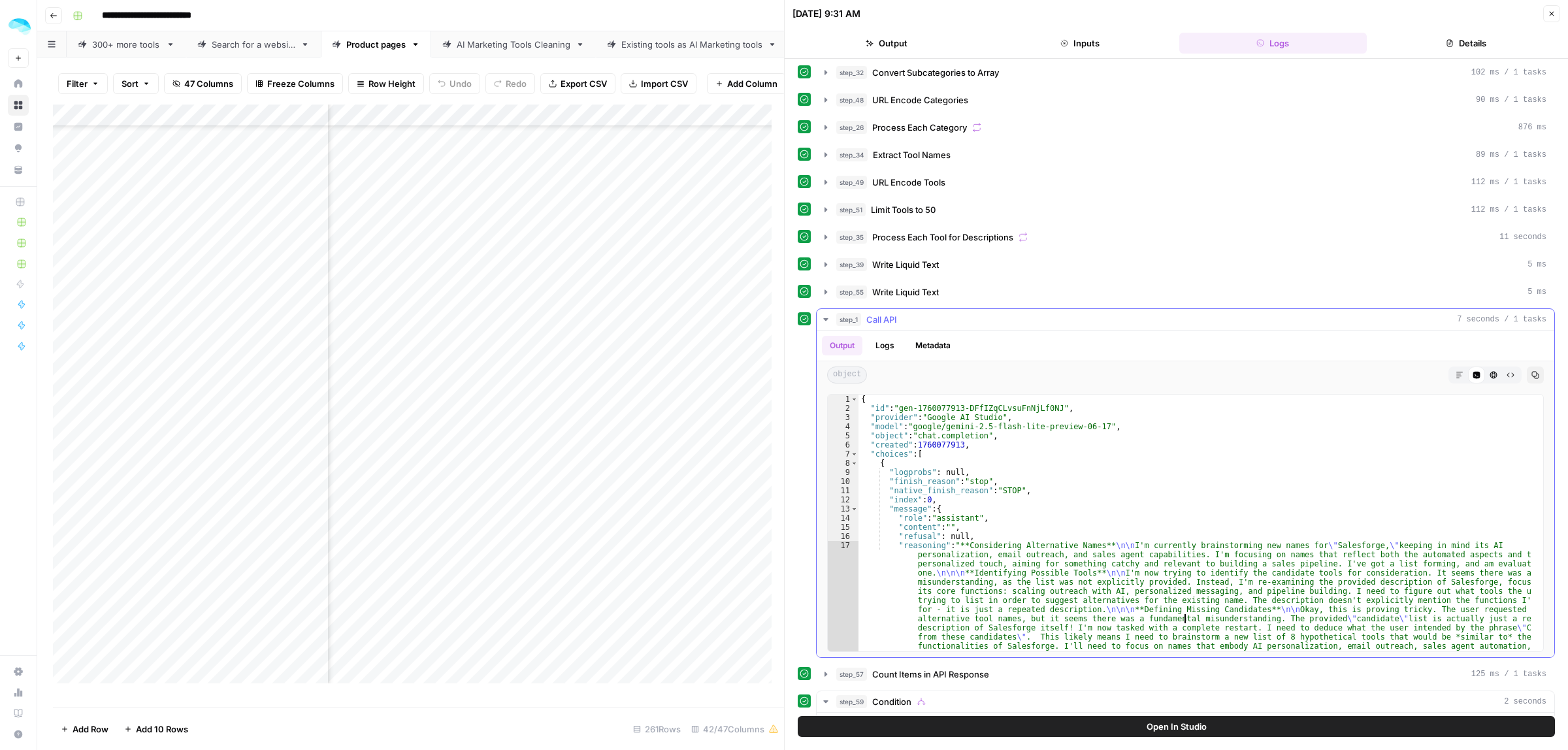
scroll to position [0, 0]
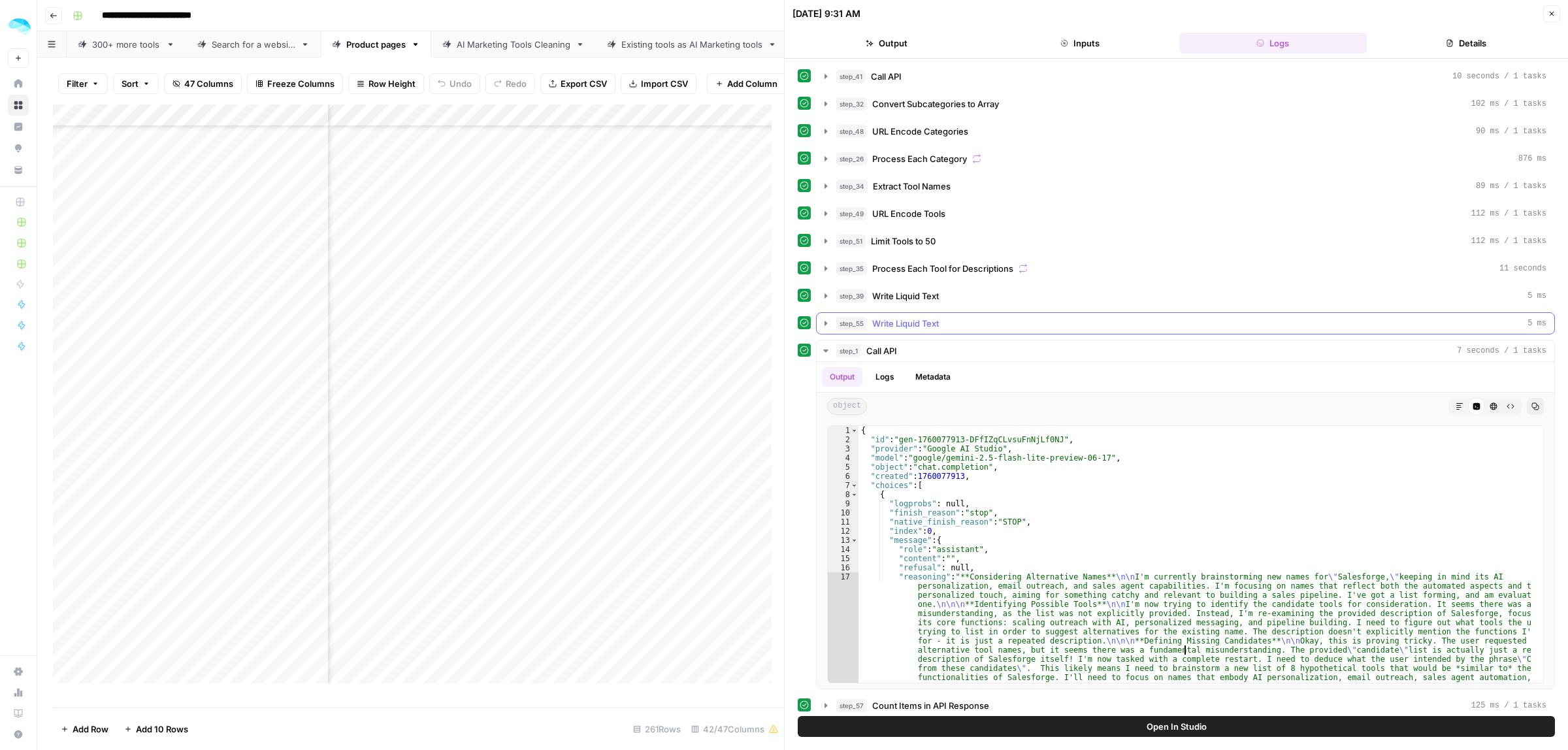
click at [826, 329] on icon "button" at bounding box center [826, 324] width 11 height 11
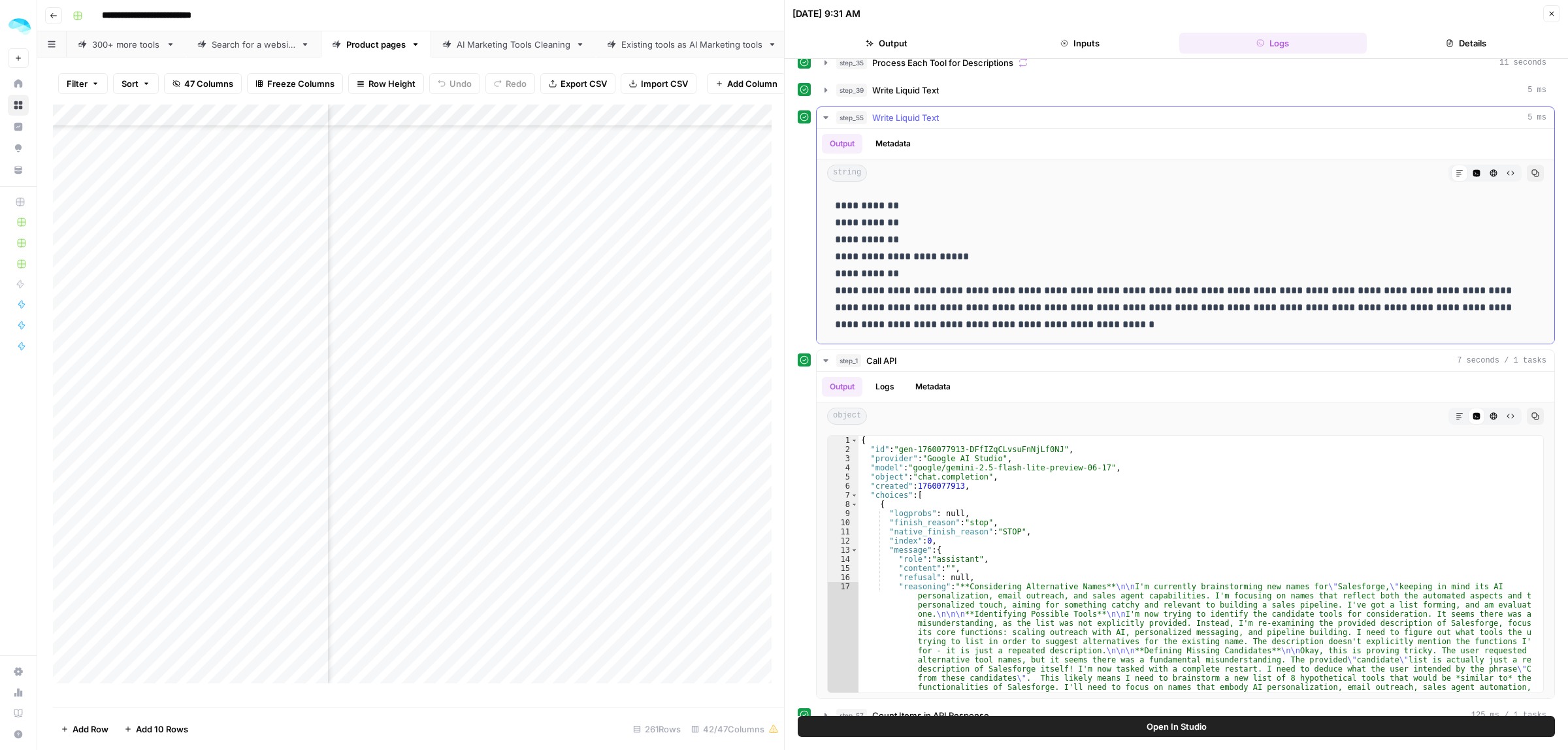
scroll to position [327, 0]
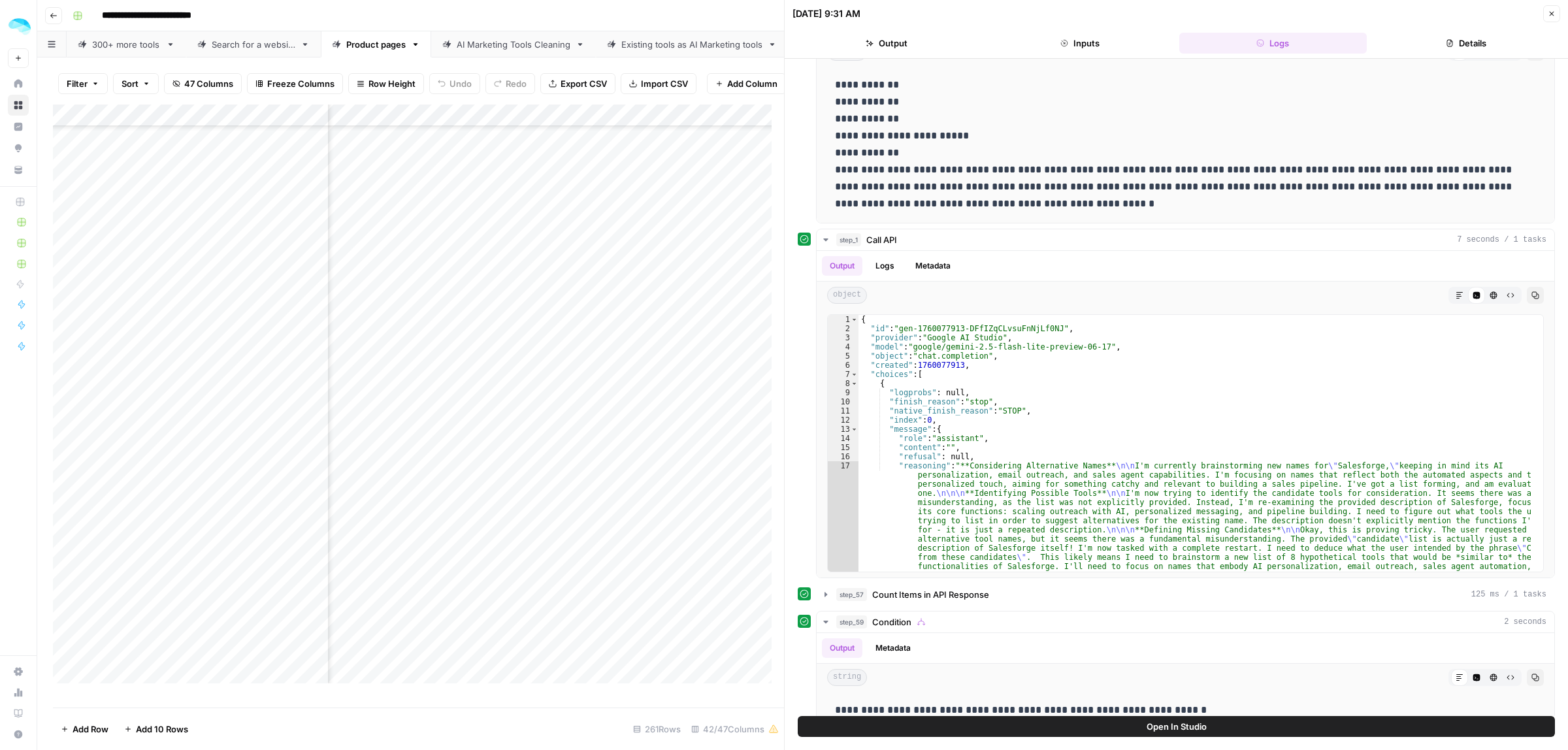
click at [1552, 23] on header "10/10/25 at 9:31 AM Close Output Inputs Logs Details" at bounding box center [1176, 29] width 784 height 59
click at [1550, 15] on icon "button" at bounding box center [1551, 13] width 8 height 8
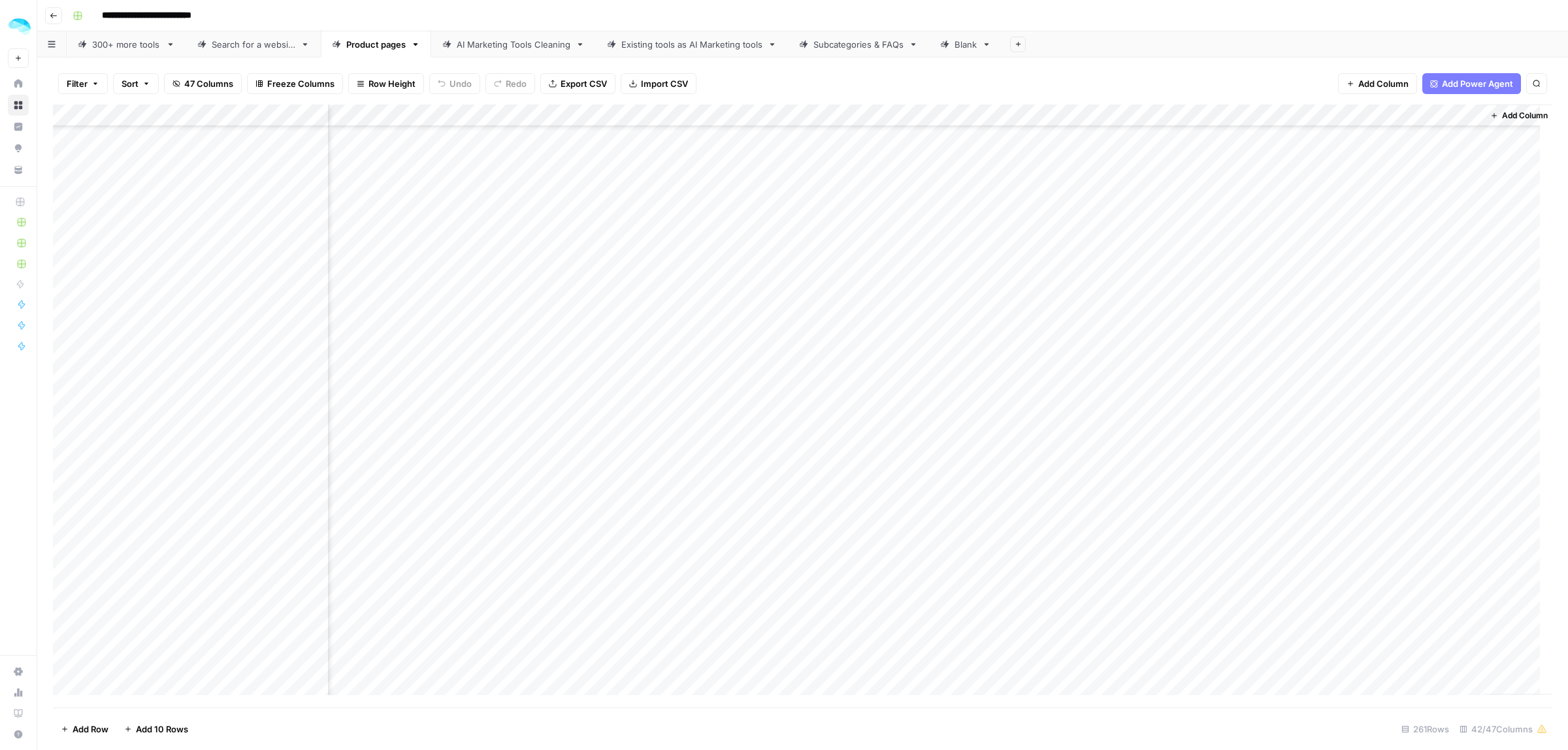
click at [1340, 114] on div "Add Column" at bounding box center [802, 406] width 1499 height 604
click at [1166, 243] on span "Edit Workflow" at bounding box center [1192, 244] width 114 height 13
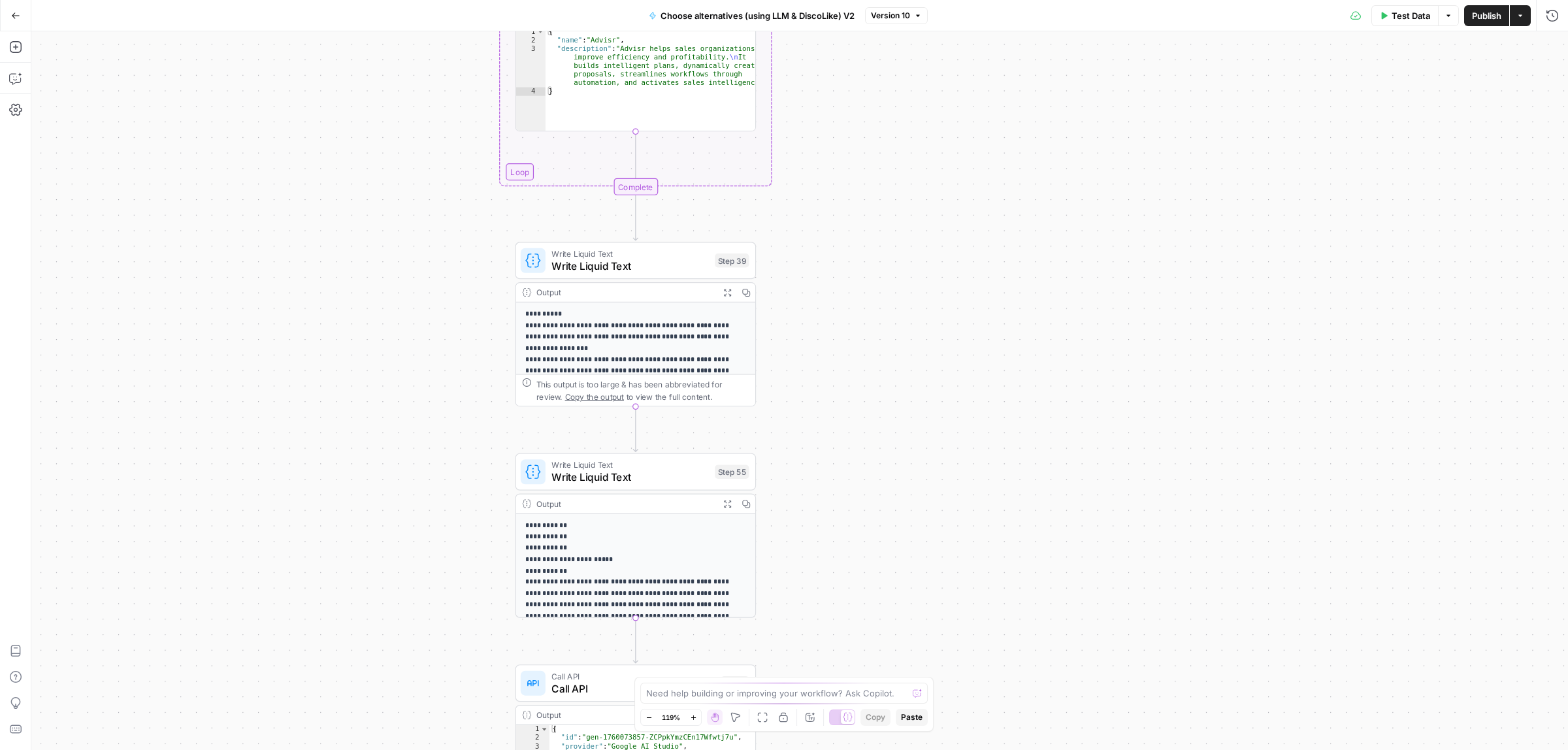
drag, startPoint x: 906, startPoint y: 416, endPoint x: 935, endPoint y: 289, distance: 130.3
click at [935, 289] on div "true false Workflow Input Settings Inputs Call API Call API Step 41 Output Expa…" at bounding box center [800, 390] width 1537 height 719
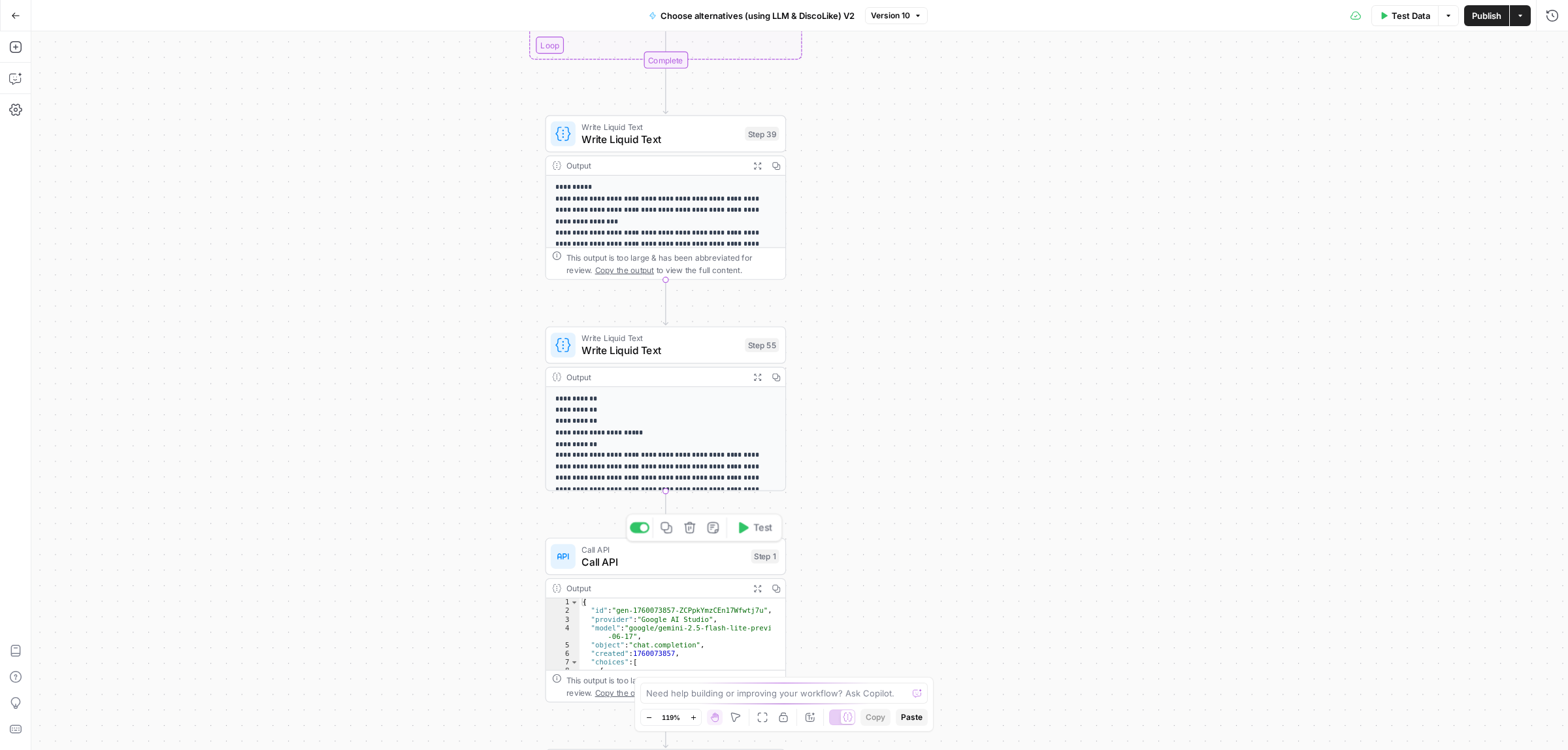
click at [625, 553] on span "Call API" at bounding box center [663, 549] width 163 height 12
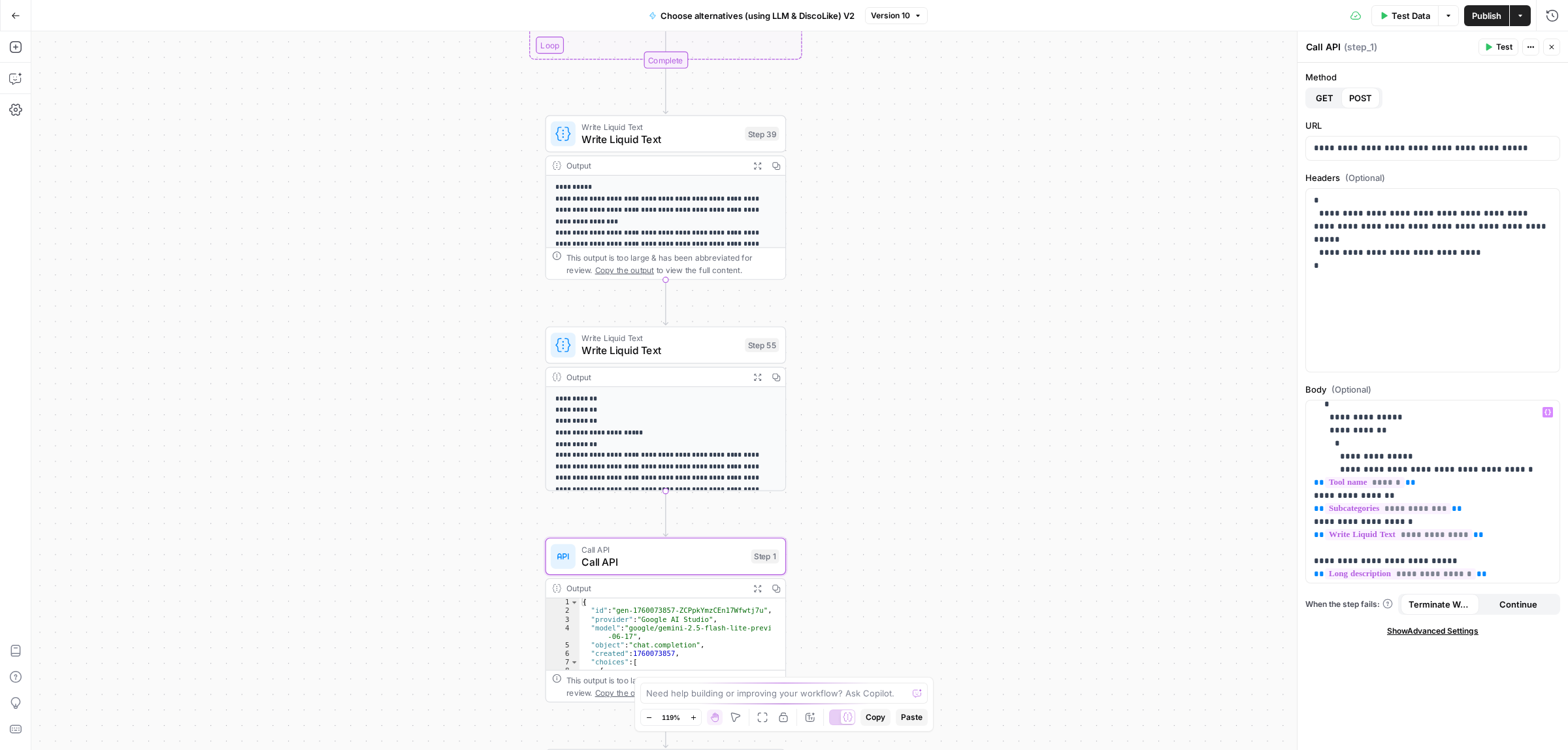
scroll to position [82, 0]
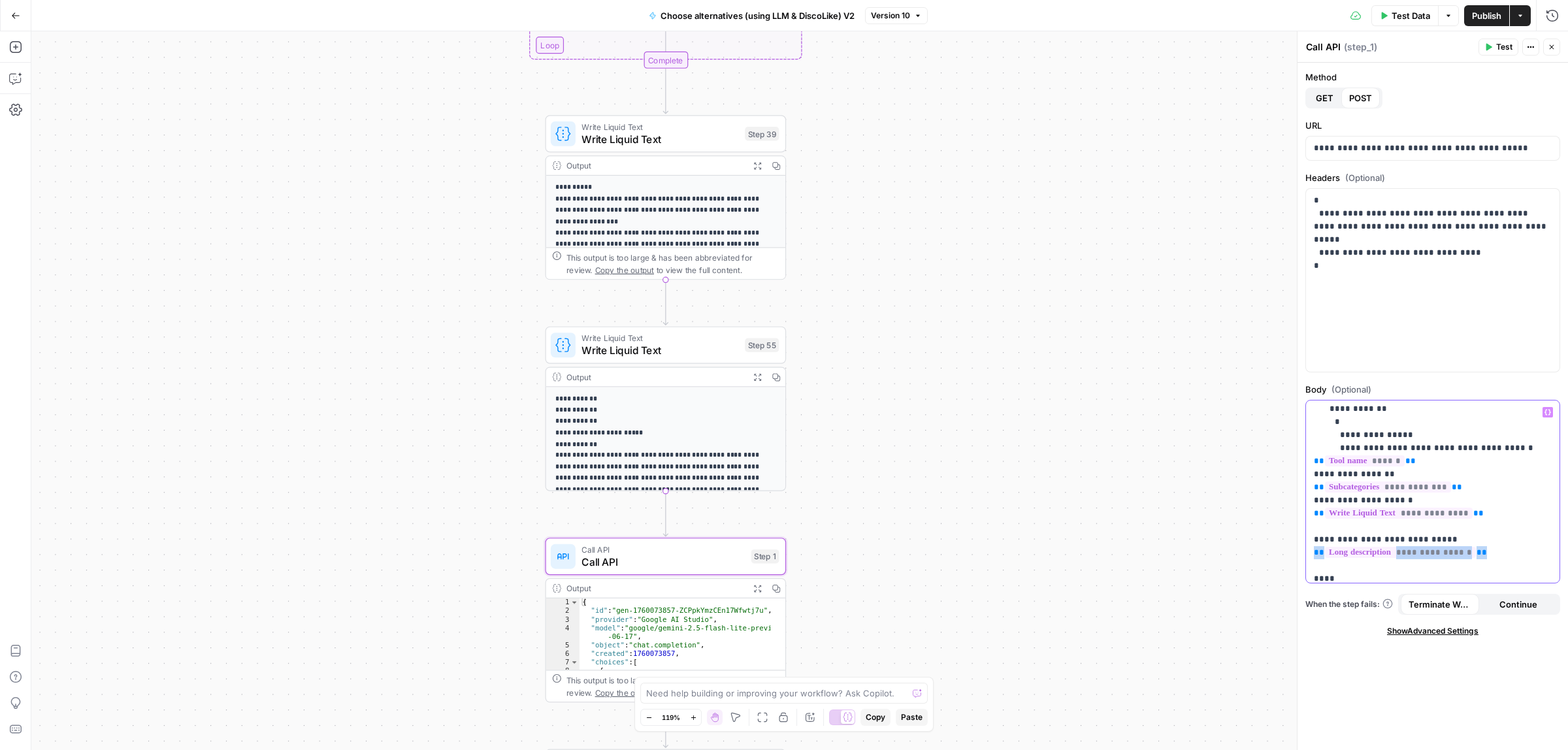
drag, startPoint x: 1477, startPoint y: 538, endPoint x: 1311, endPoint y: 537, distance: 166.0
click at [1311, 537] on div "**********" at bounding box center [1432, 492] width 253 height 182
drag, startPoint x: 1487, startPoint y: 500, endPoint x: 1314, endPoint y: 507, distance: 173.1
click at [1314, 507] on div "**********" at bounding box center [1432, 492] width 253 height 182
click at [1462, 523] on p "**********" at bounding box center [1426, 586] width 226 height 523
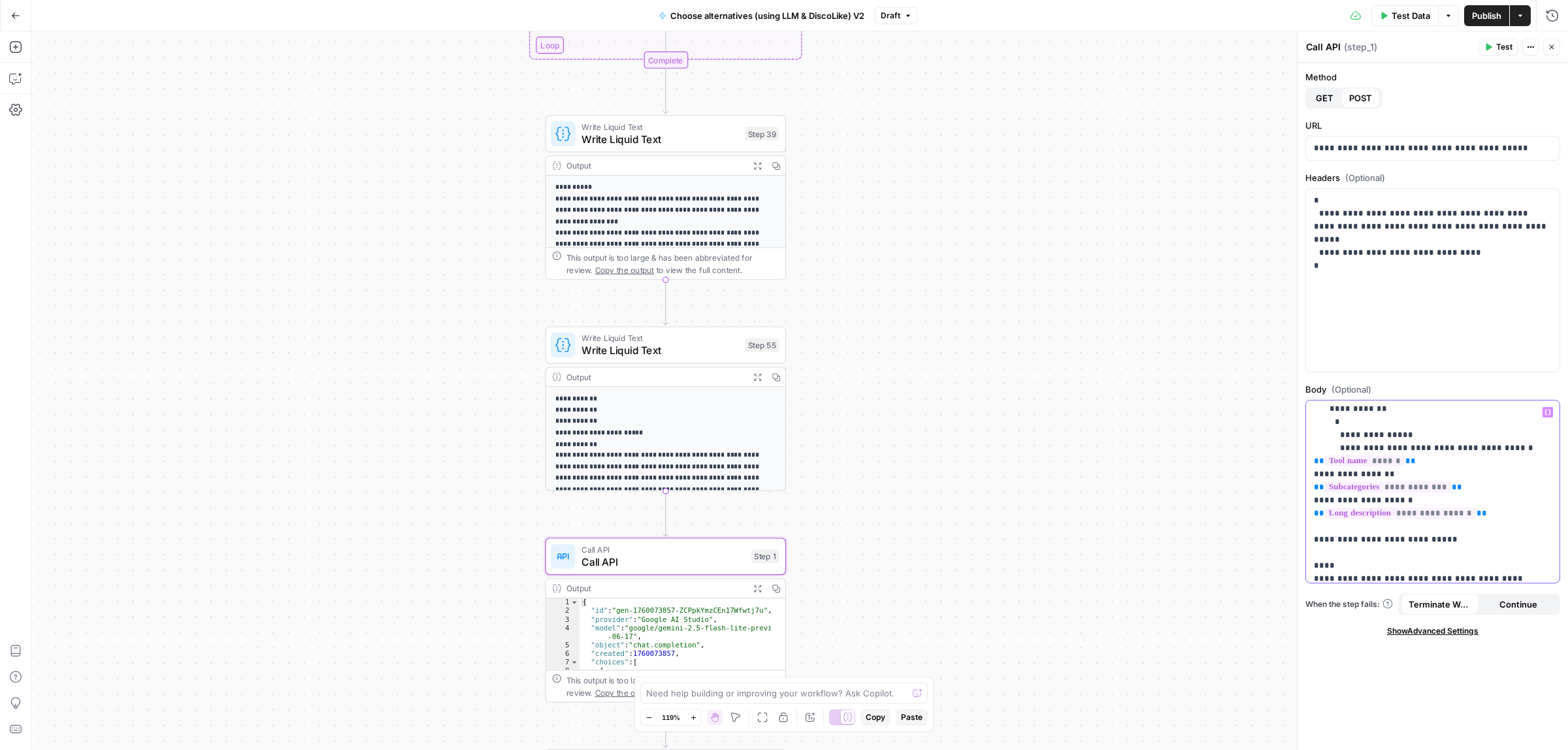
click at [1547, 412] on icon "button" at bounding box center [1547, 412] width 6 height 6
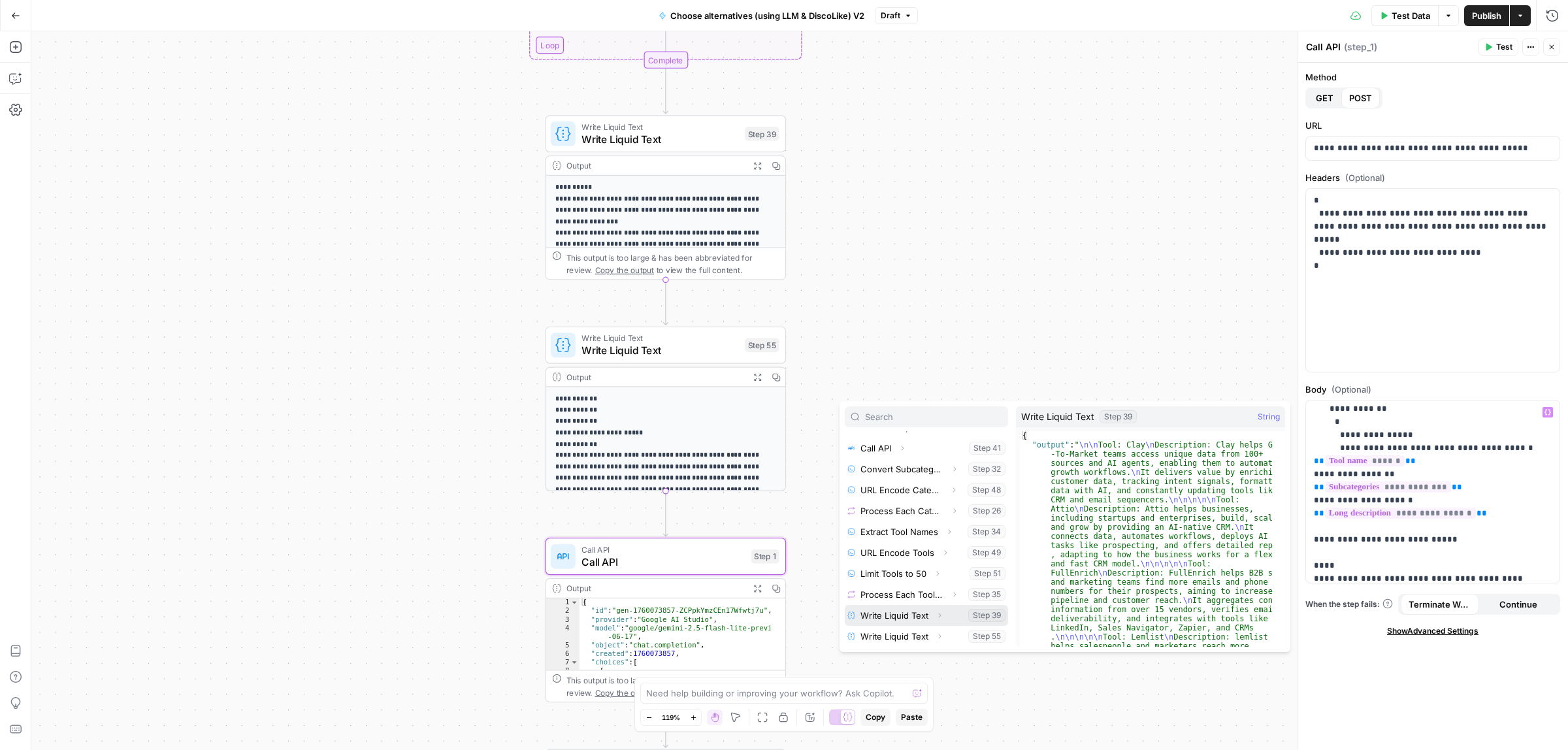
click at [942, 615] on span "Expand" at bounding box center [942, 615] width 1 height 1
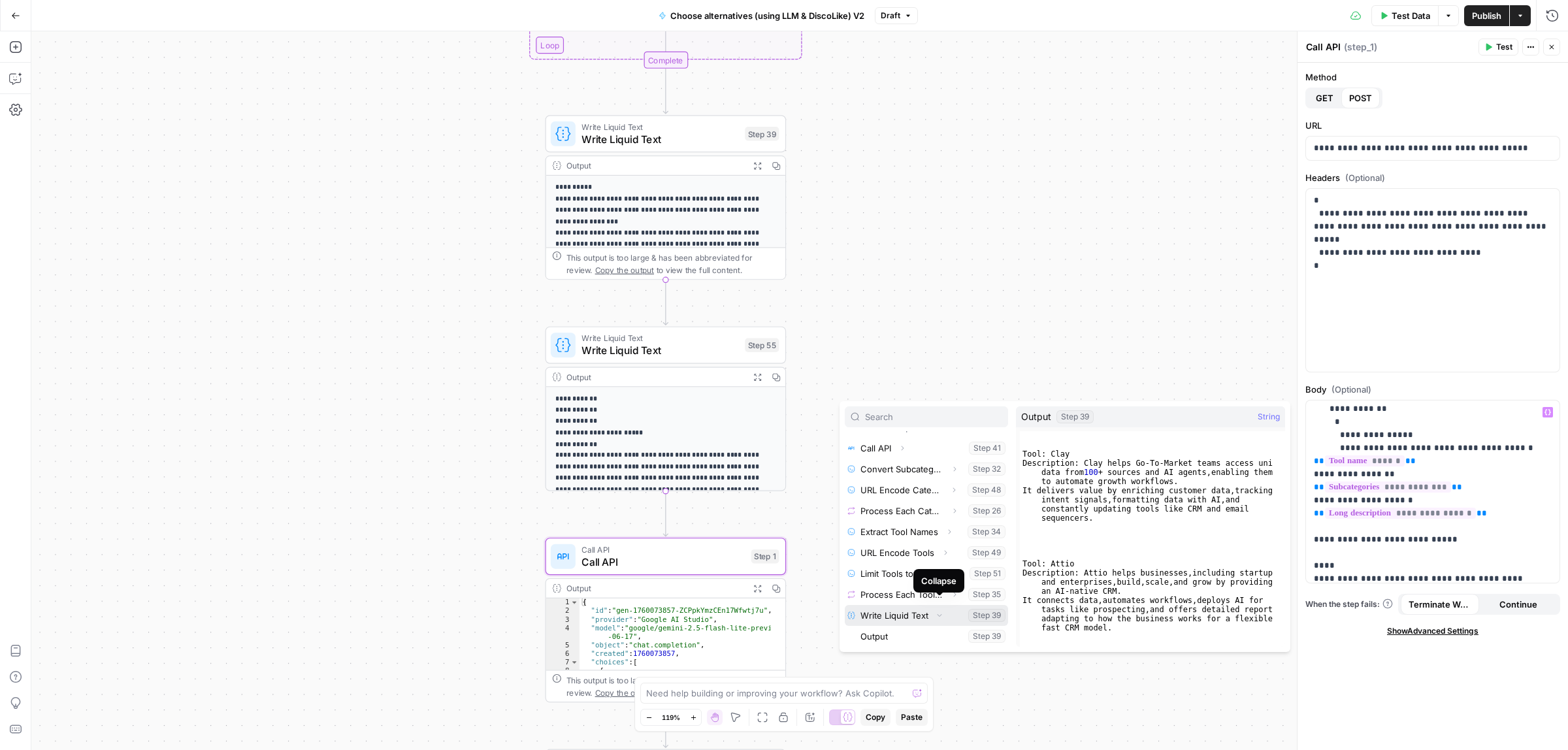
scroll to position [139, 0]
click at [886, 622] on button "Select variable Output" at bounding box center [933, 616] width 150 height 21
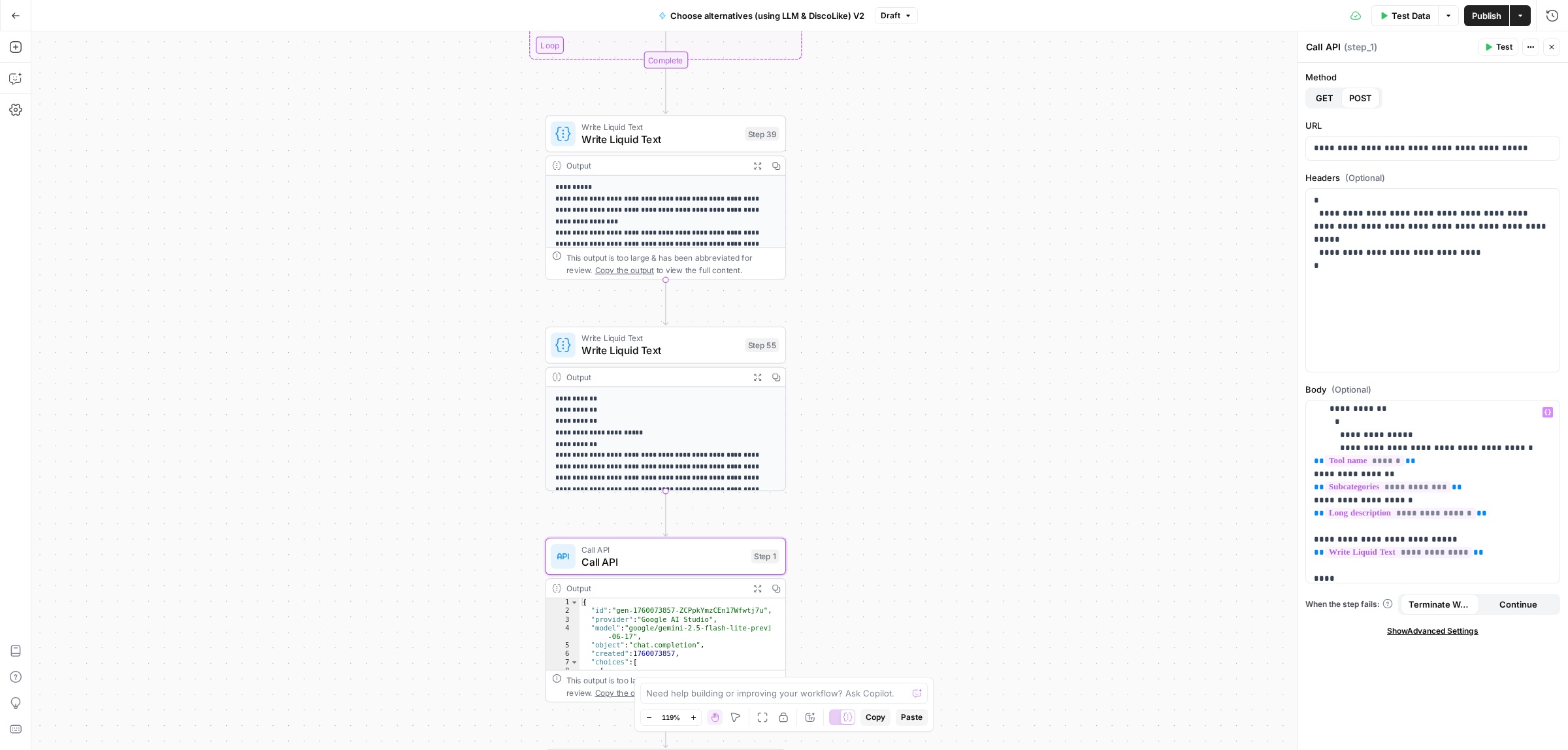
click at [1484, 23] on button "Publish" at bounding box center [1487, 15] width 46 height 21
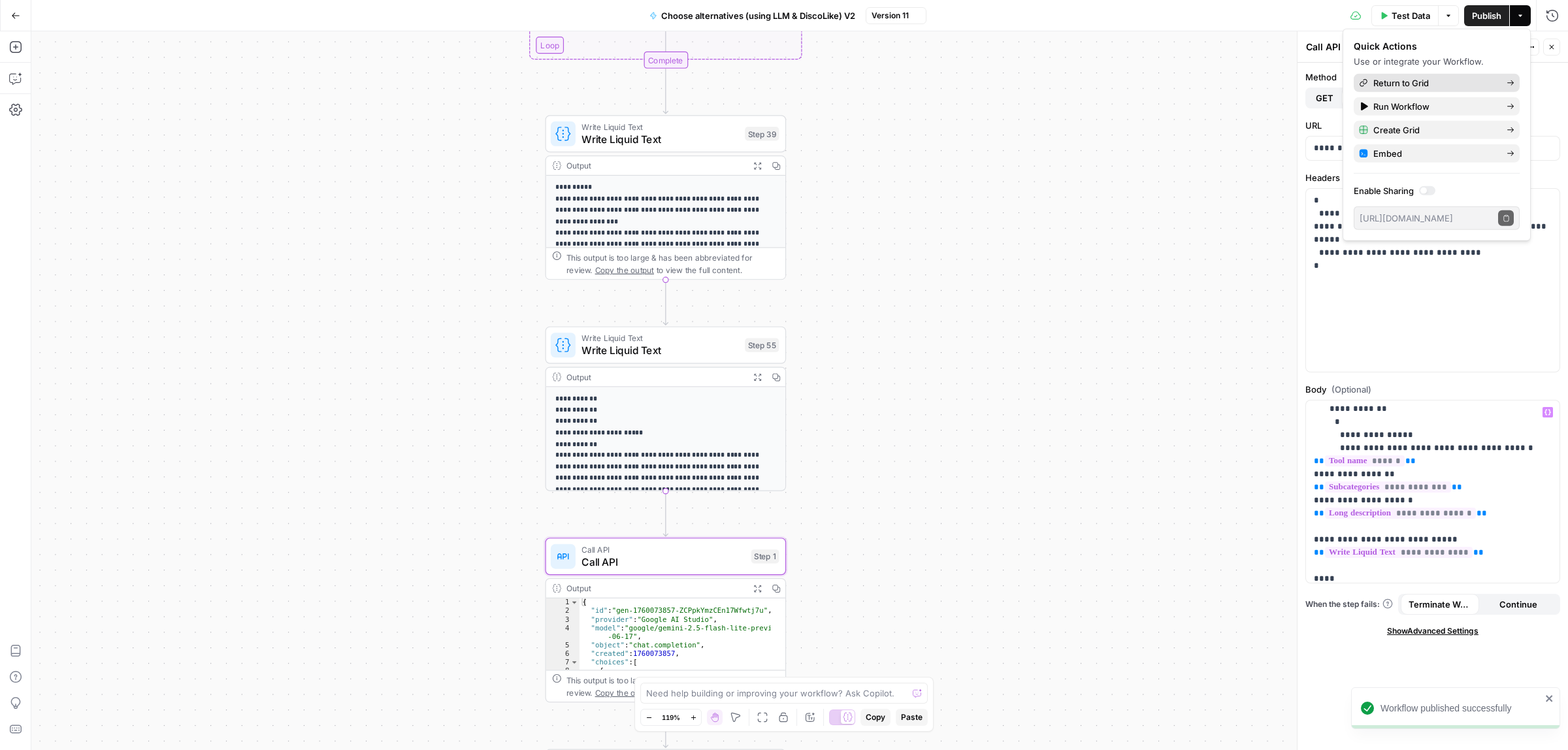
click at [1412, 77] on span "Return to Grid" at bounding box center [1435, 83] width 123 height 13
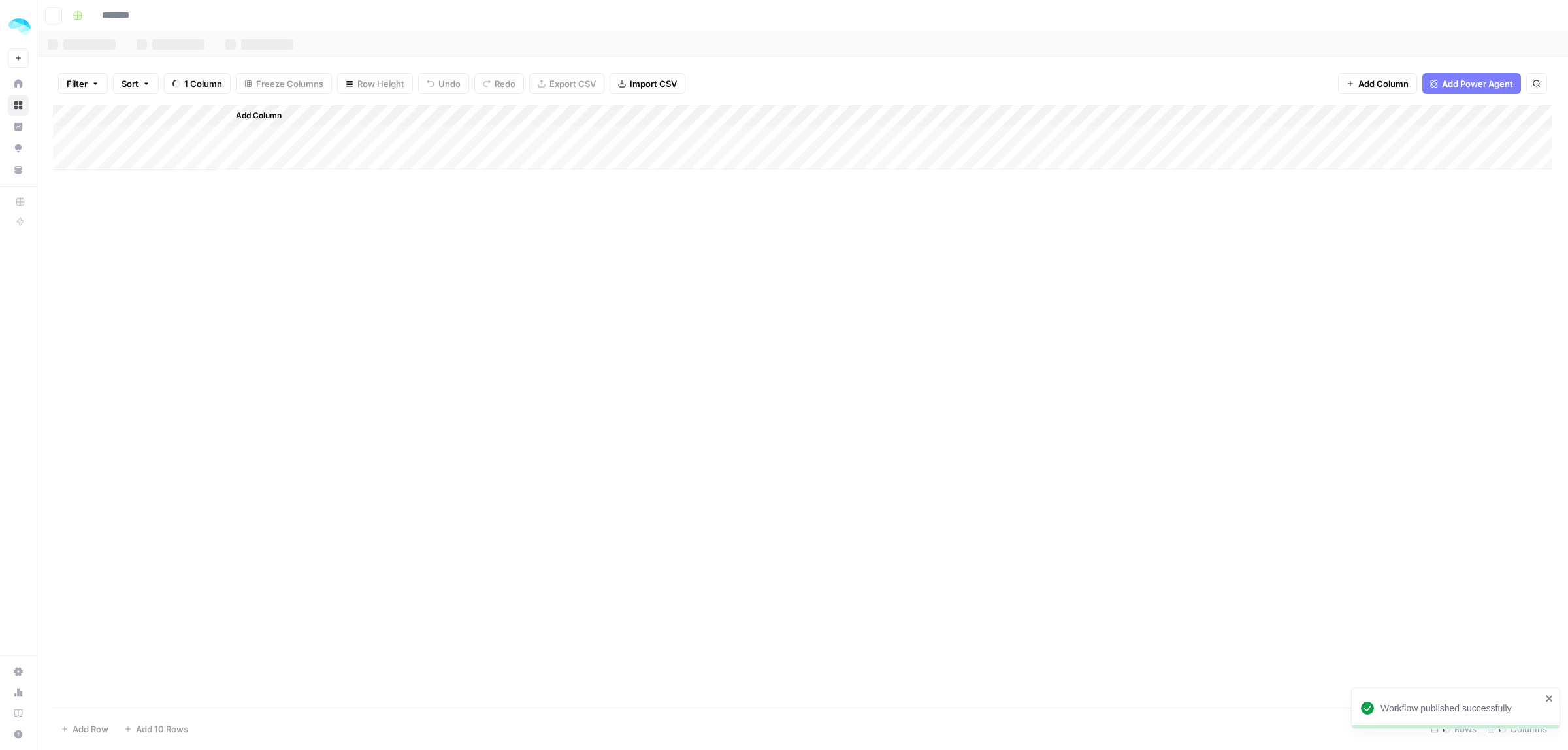
type input "**********"
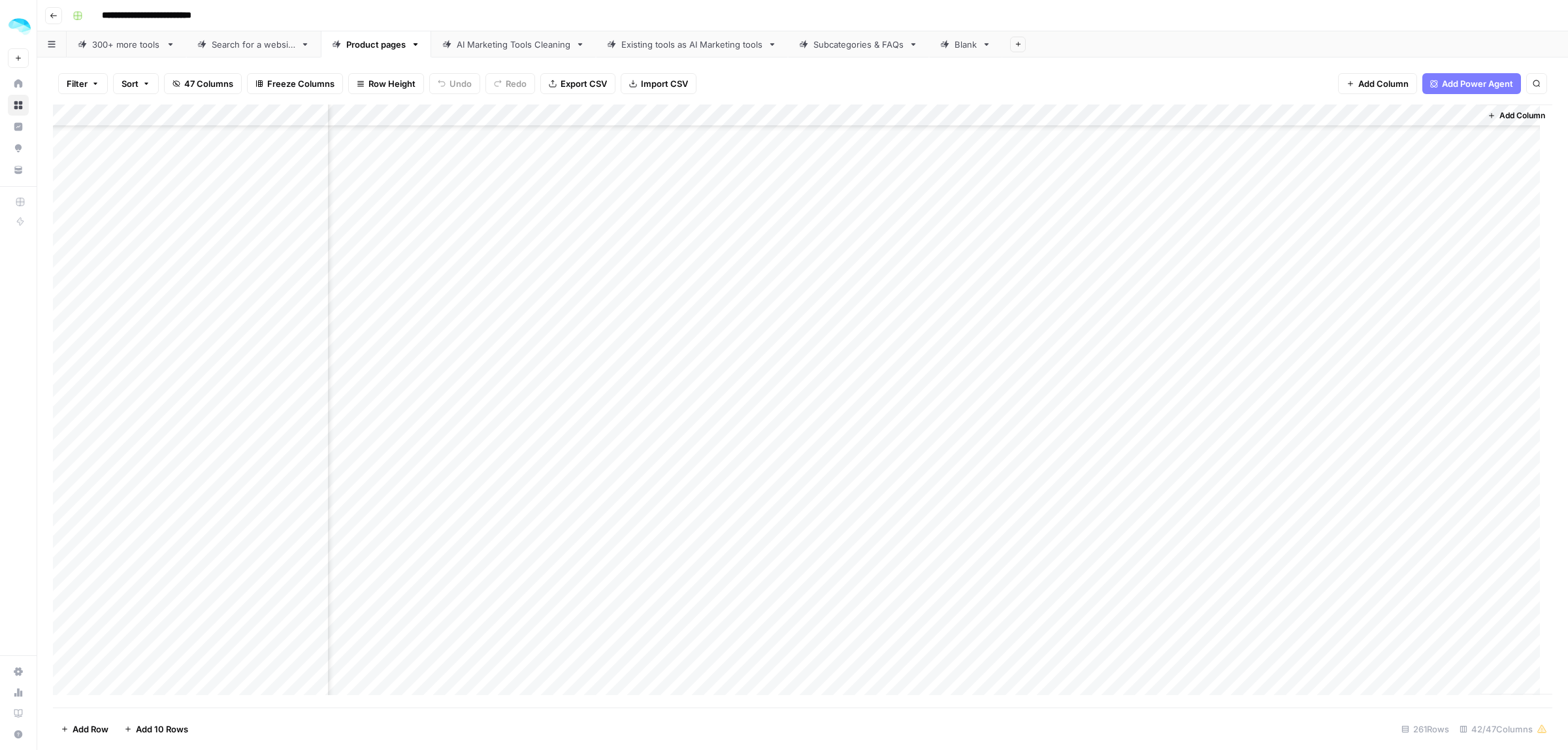
scroll to position [3677, 5885]
click at [1336, 416] on div "Add Column" at bounding box center [802, 406] width 1499 height 604
click at [1337, 416] on div "Add Column" at bounding box center [802, 406] width 1499 height 604
click at [1336, 501] on div "Add Column" at bounding box center [802, 406] width 1499 height 604
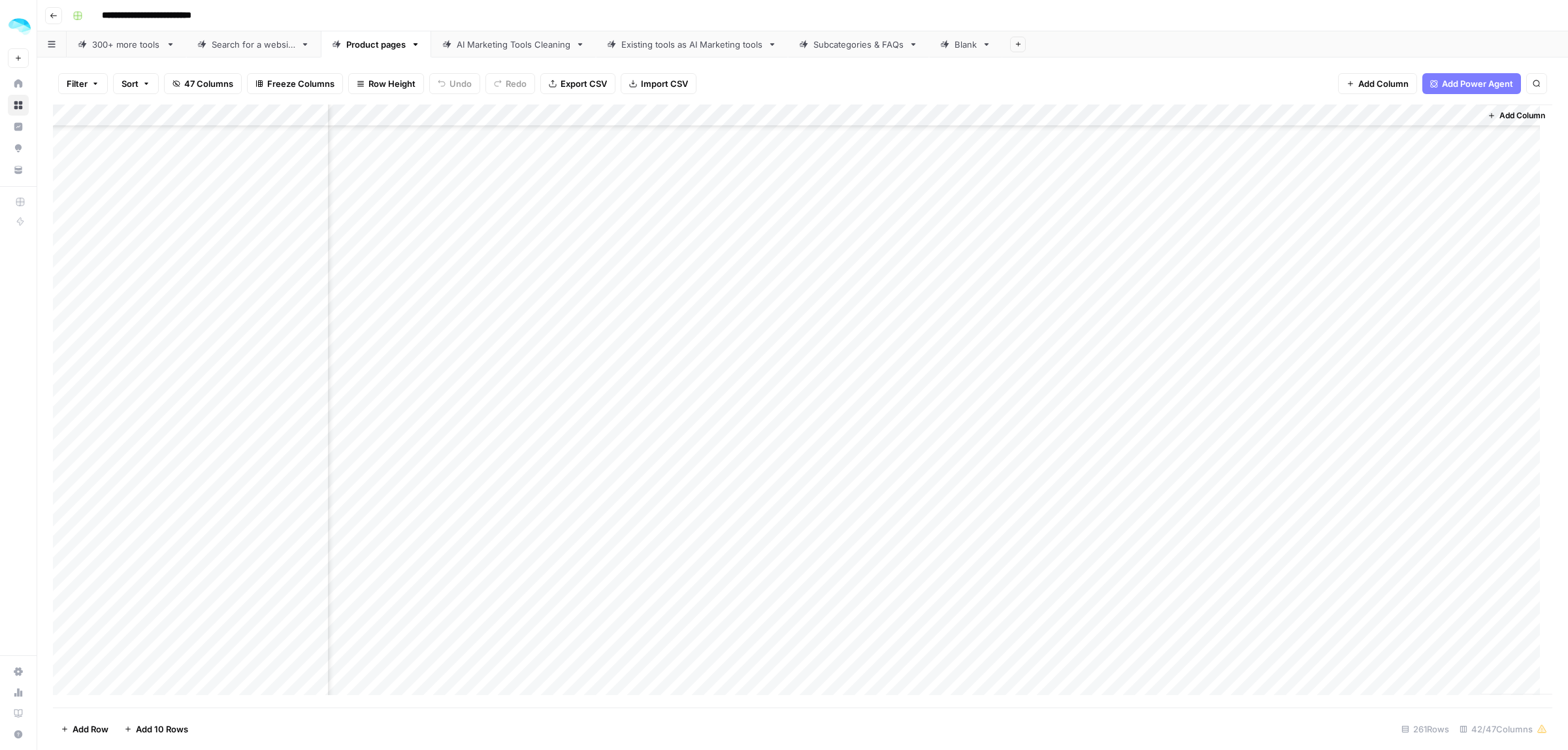
scroll to position [5066, 5885]
click at [1340, 292] on div "Add Column" at bounding box center [802, 406] width 1499 height 604
drag, startPoint x: 180, startPoint y: 430, endPoint x: 1228, endPoint y: 432, distance: 1048.0
click at [1227, 432] on div "Add Column" at bounding box center [802, 406] width 1499 height 604
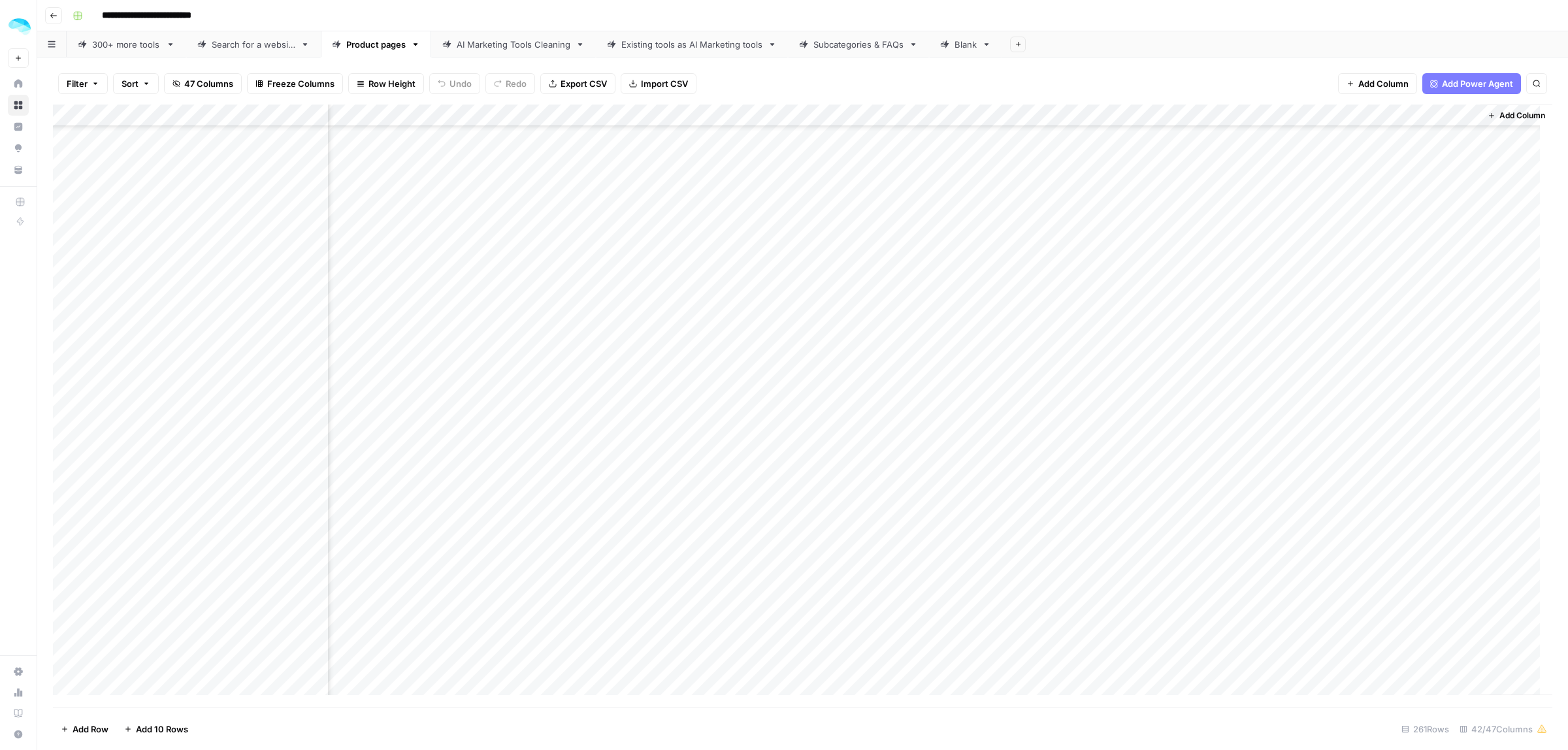
click at [1317, 419] on div "Add Column" at bounding box center [802, 406] width 1499 height 604
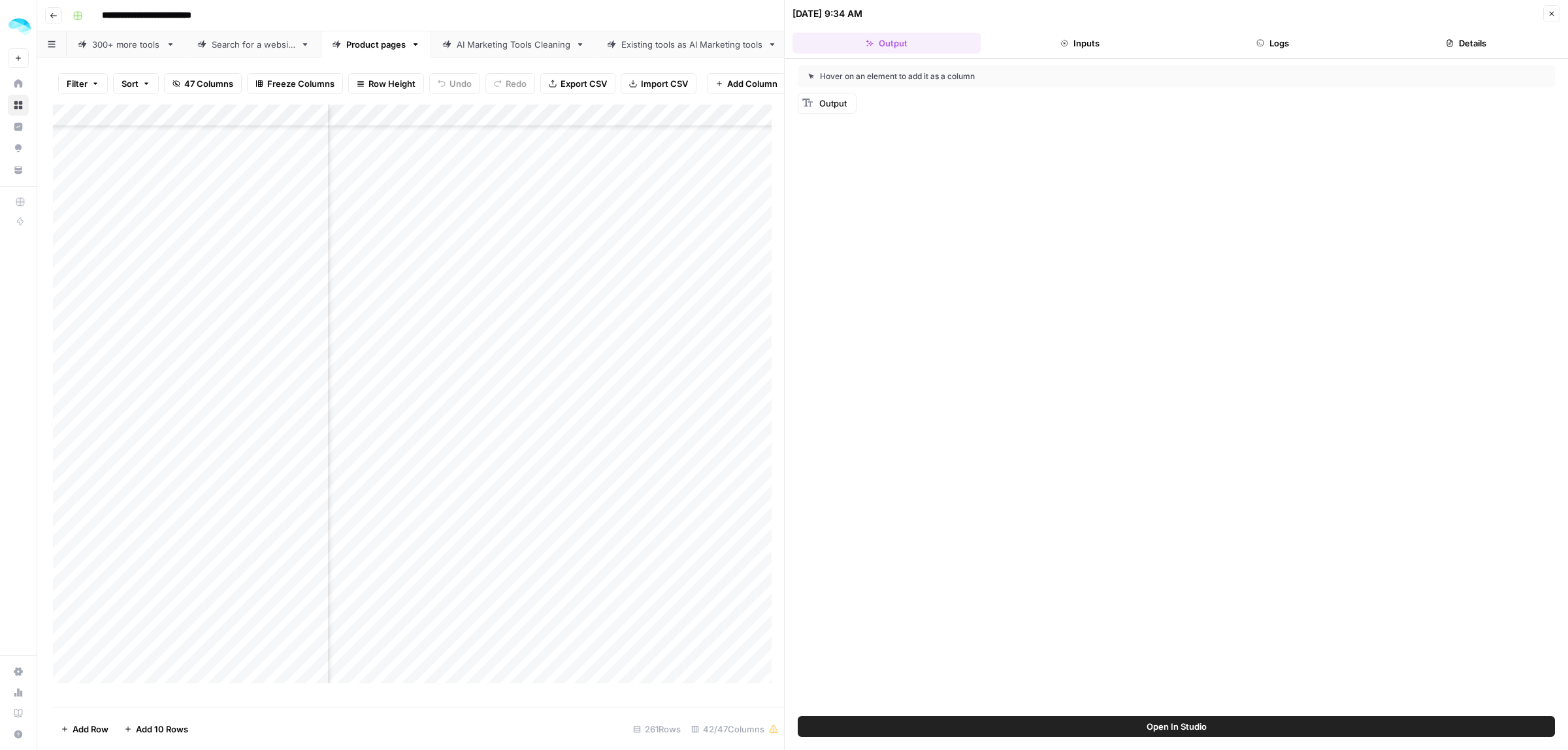
click at [1282, 44] on button "Logs" at bounding box center [1273, 43] width 188 height 21
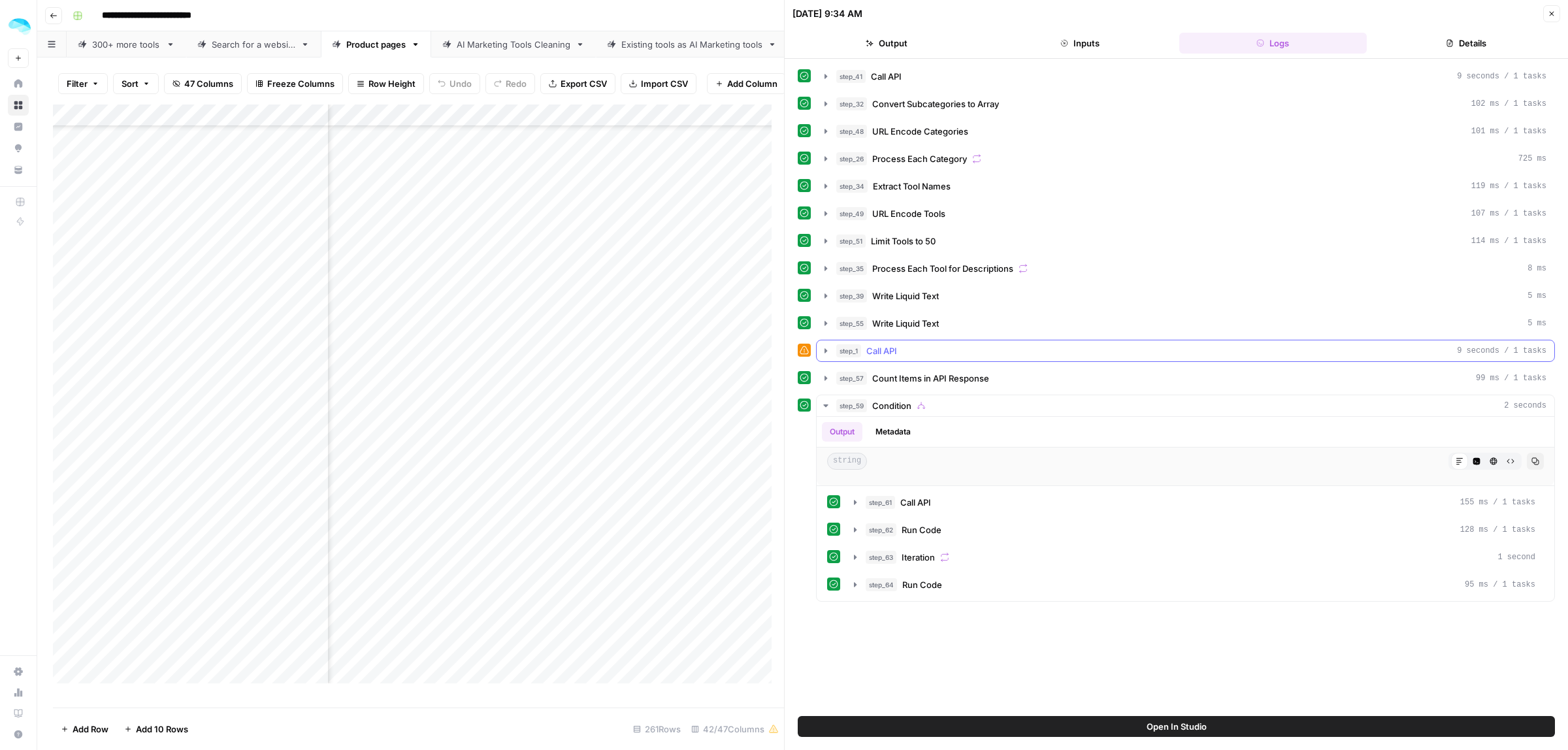
click at [823, 354] on icon "button" at bounding box center [826, 351] width 11 height 11
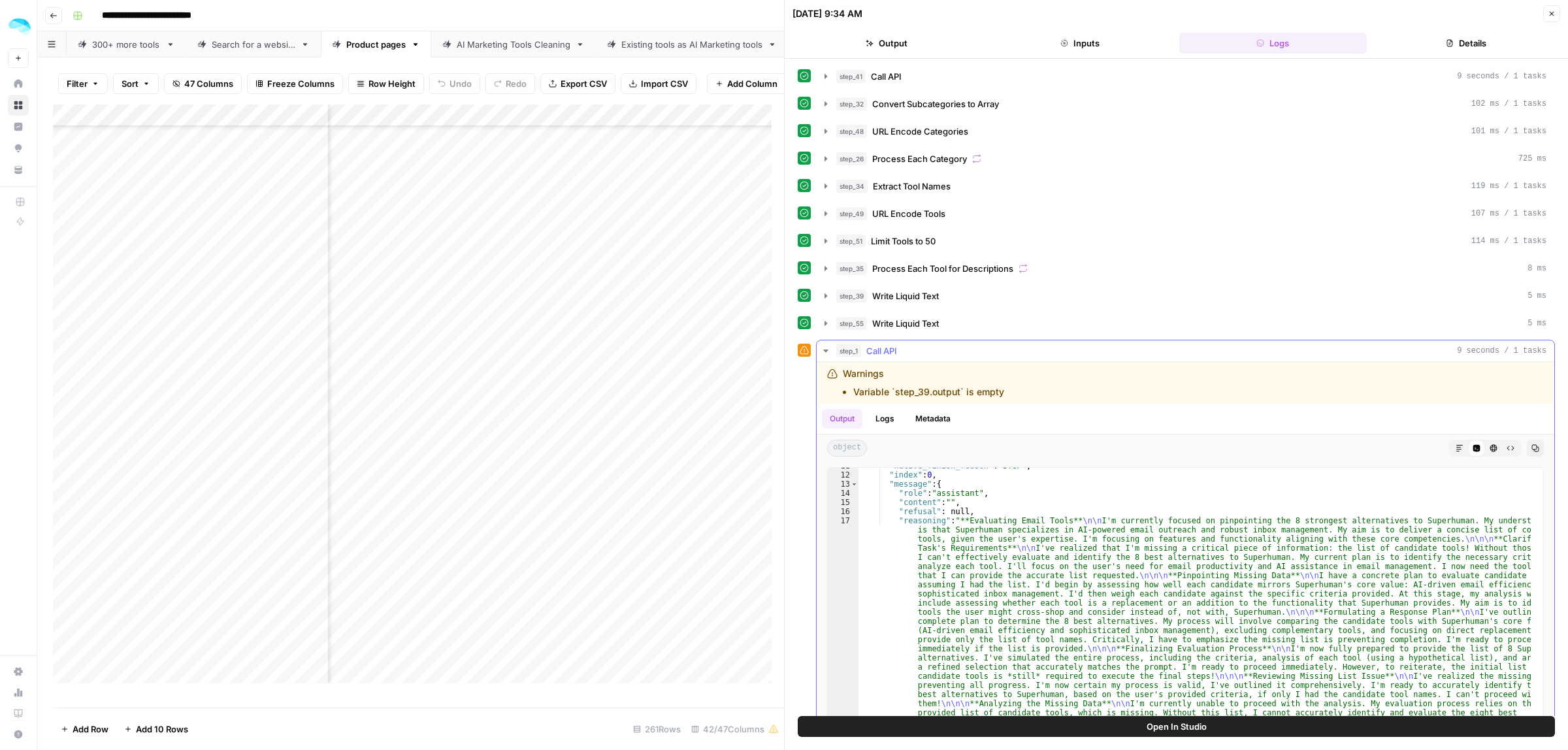
scroll to position [147, 0]
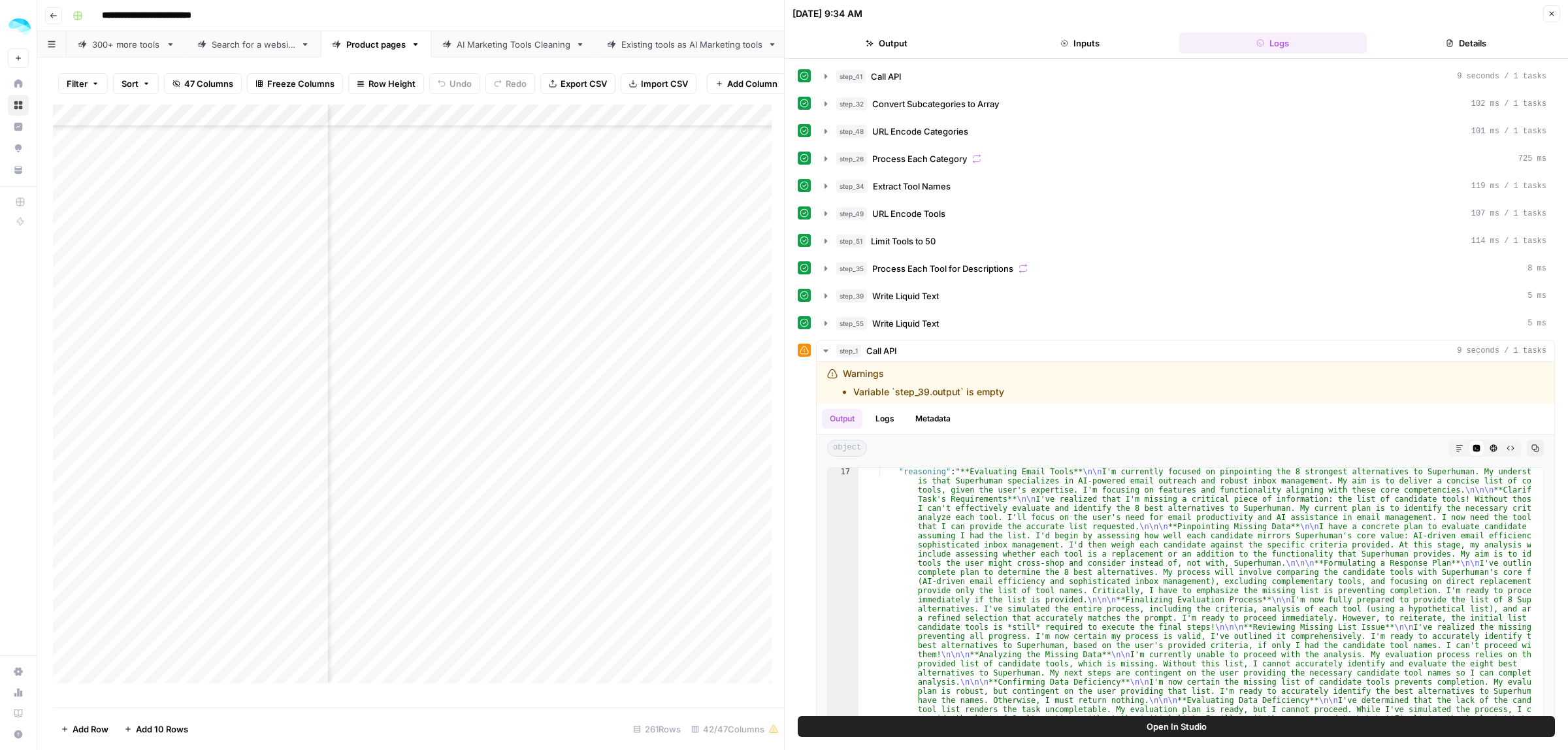
click at [1553, 14] on icon "button" at bounding box center [1551, 13] width 8 height 8
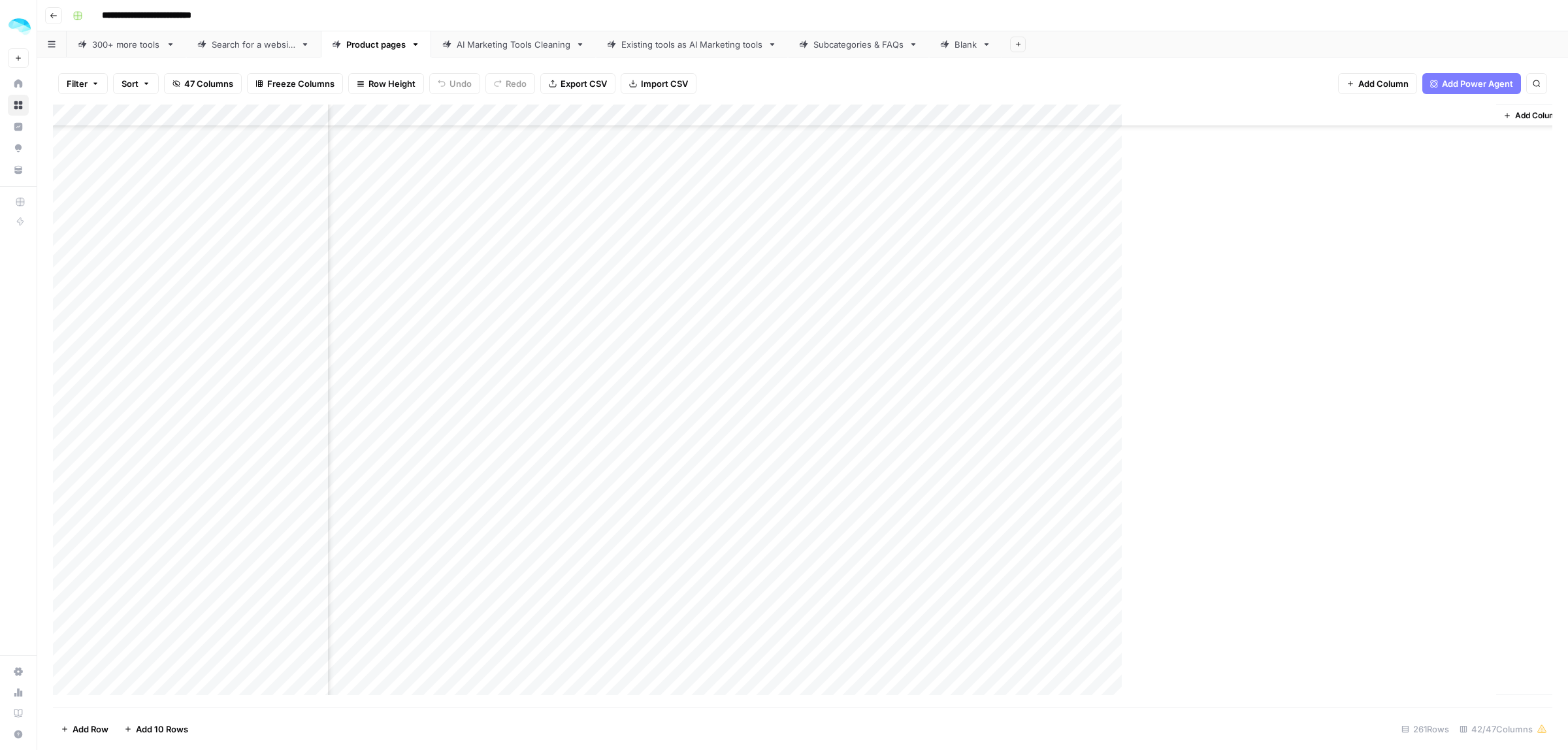
scroll to position [4004, 5870]
click at [1334, 333] on div "Add Column" at bounding box center [802, 406] width 1499 height 604
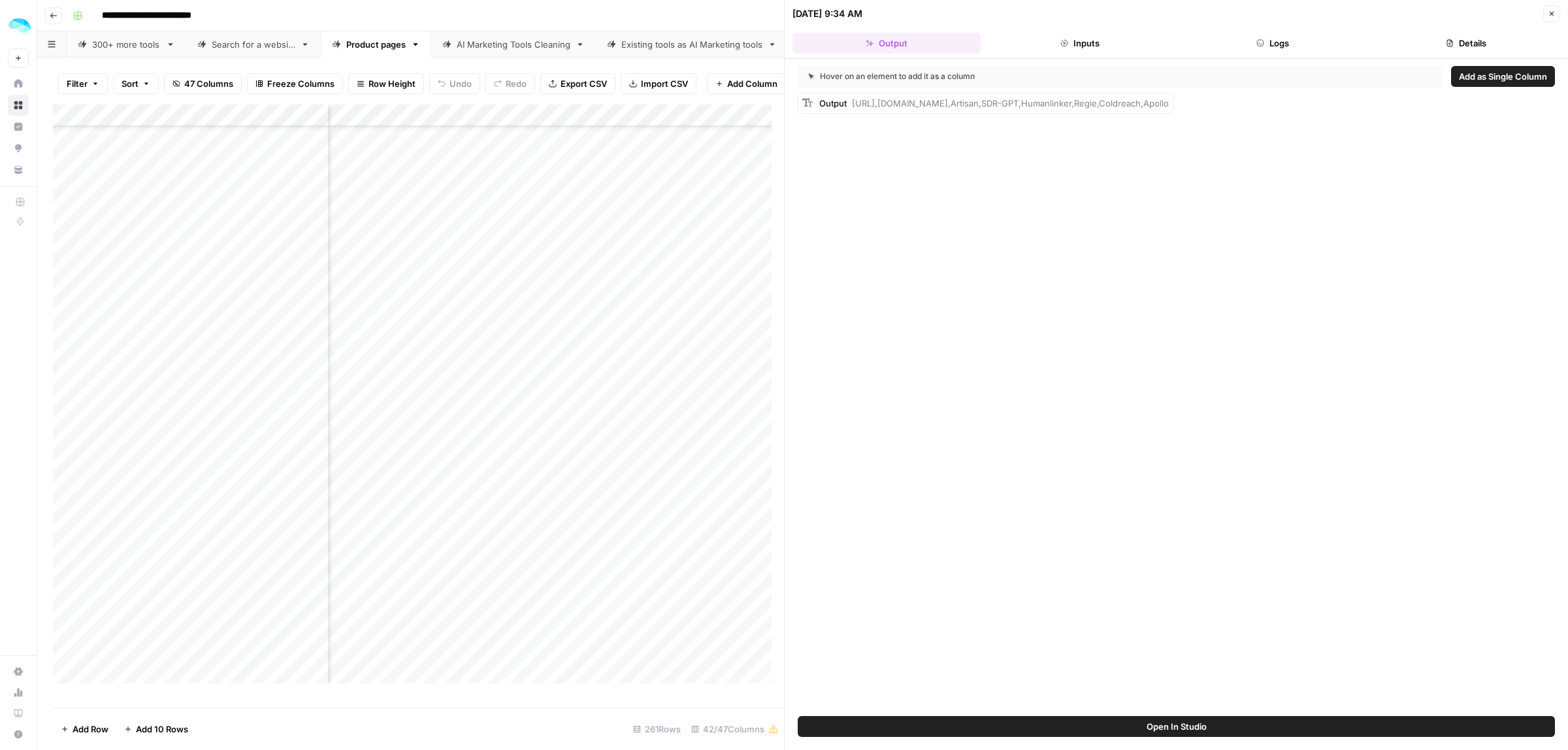
click at [1257, 46] on icon "button" at bounding box center [1260, 43] width 8 height 8
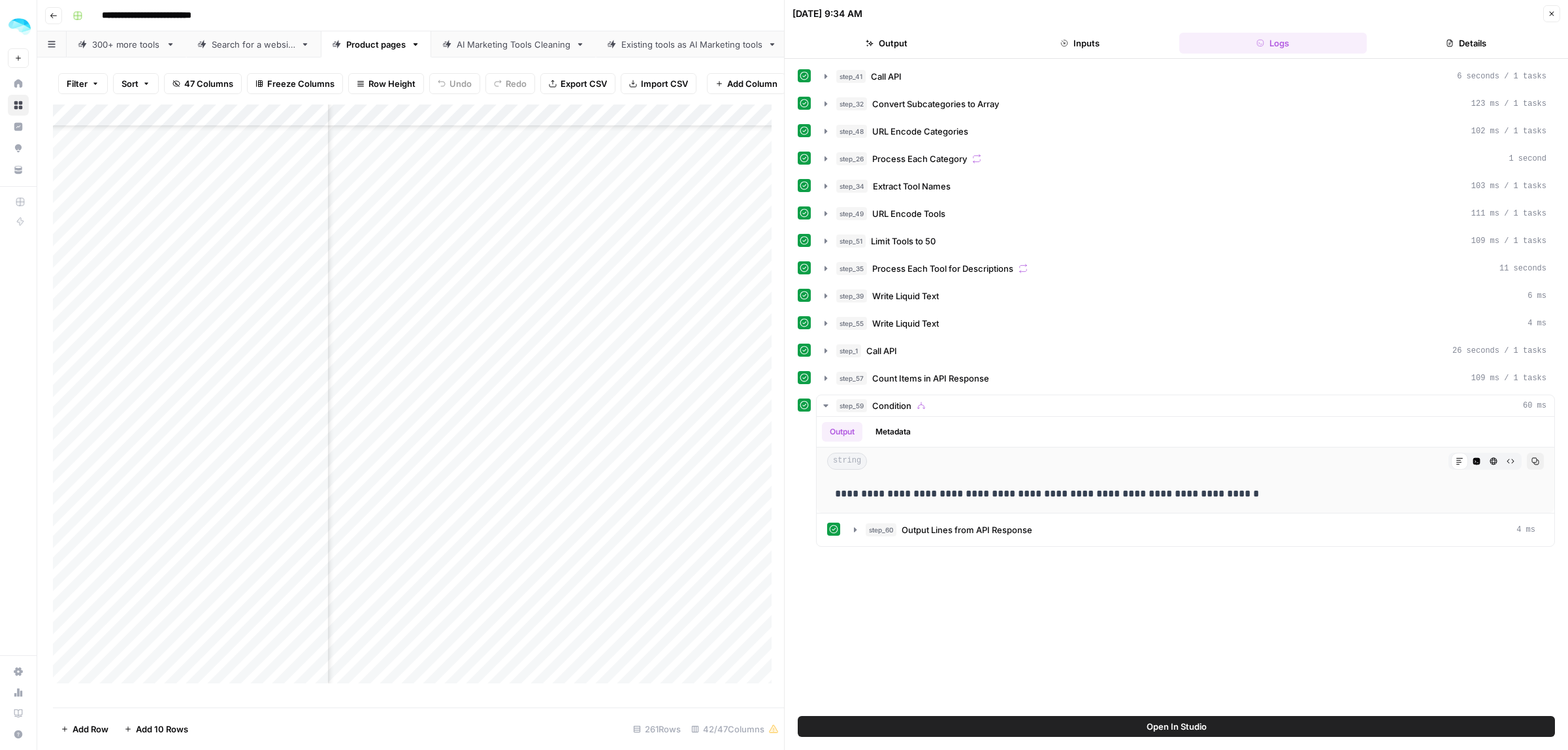
click at [1545, 15] on button "Close" at bounding box center [1551, 13] width 17 height 17
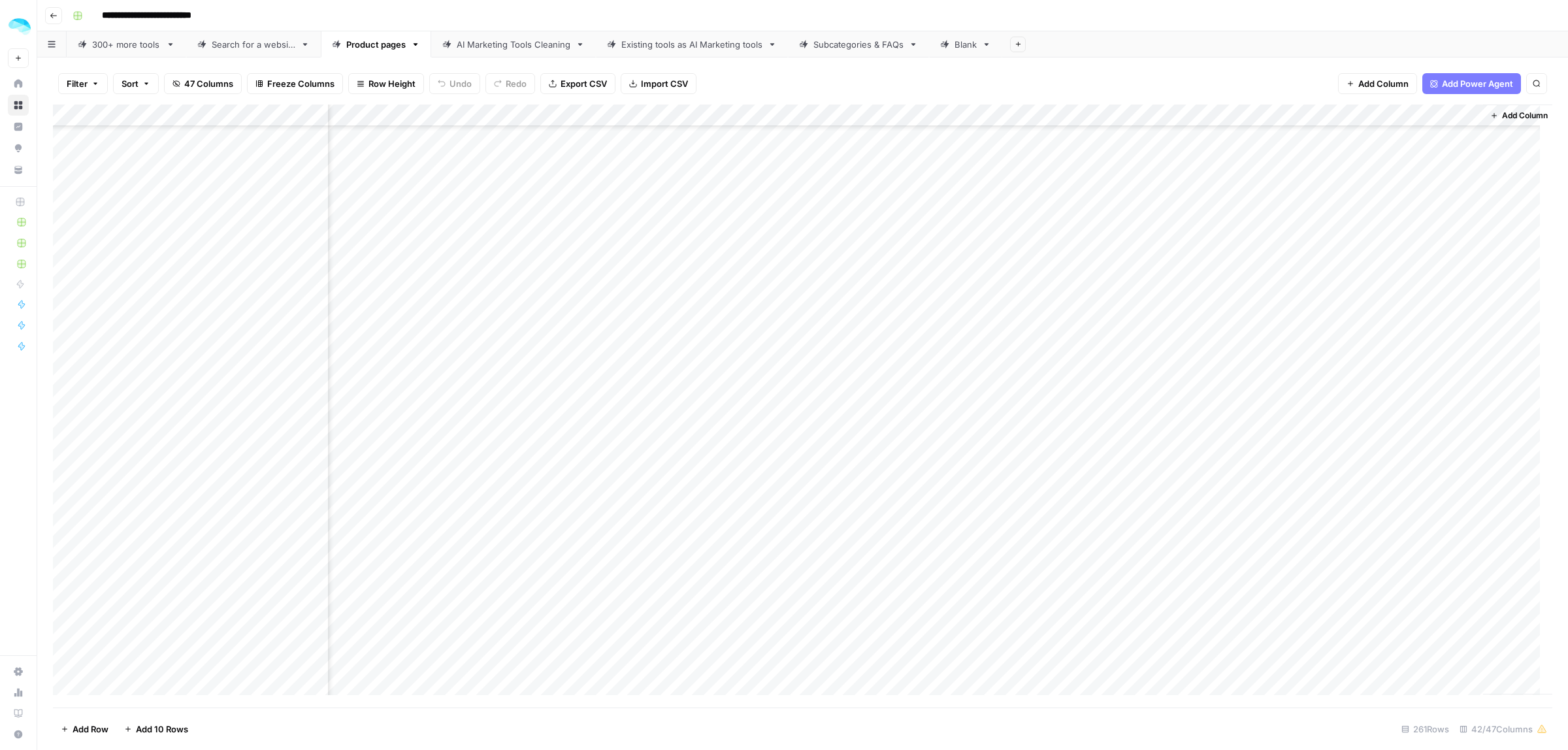
drag, startPoint x: 820, startPoint y: 425, endPoint x: 1352, endPoint y: 421, distance: 532.0
click at [1318, 421] on div "Add Column" at bounding box center [802, 406] width 1499 height 604
click at [1333, 421] on div "Add Column" at bounding box center [802, 406] width 1499 height 604
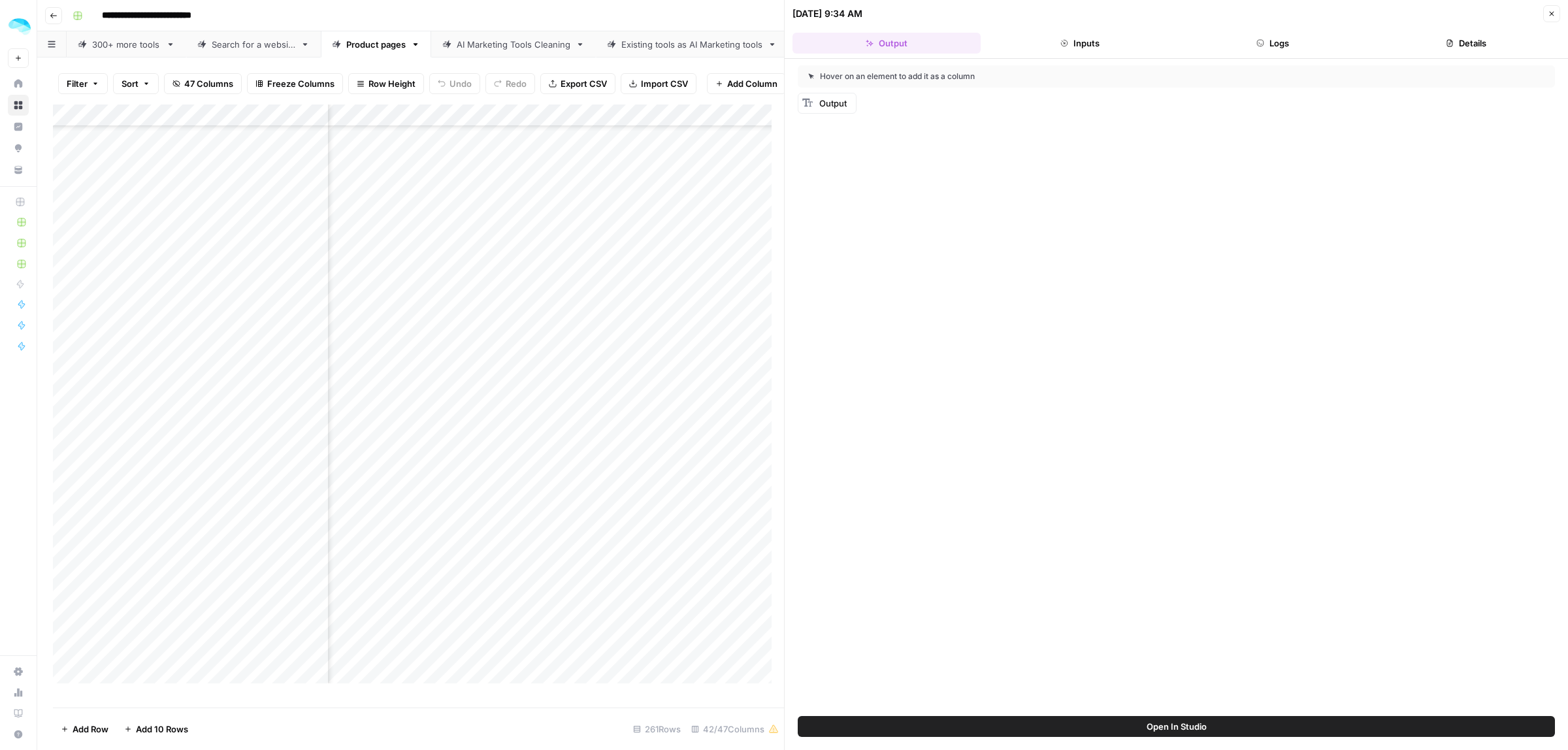
click at [1270, 37] on button "Logs" at bounding box center [1273, 43] width 188 height 21
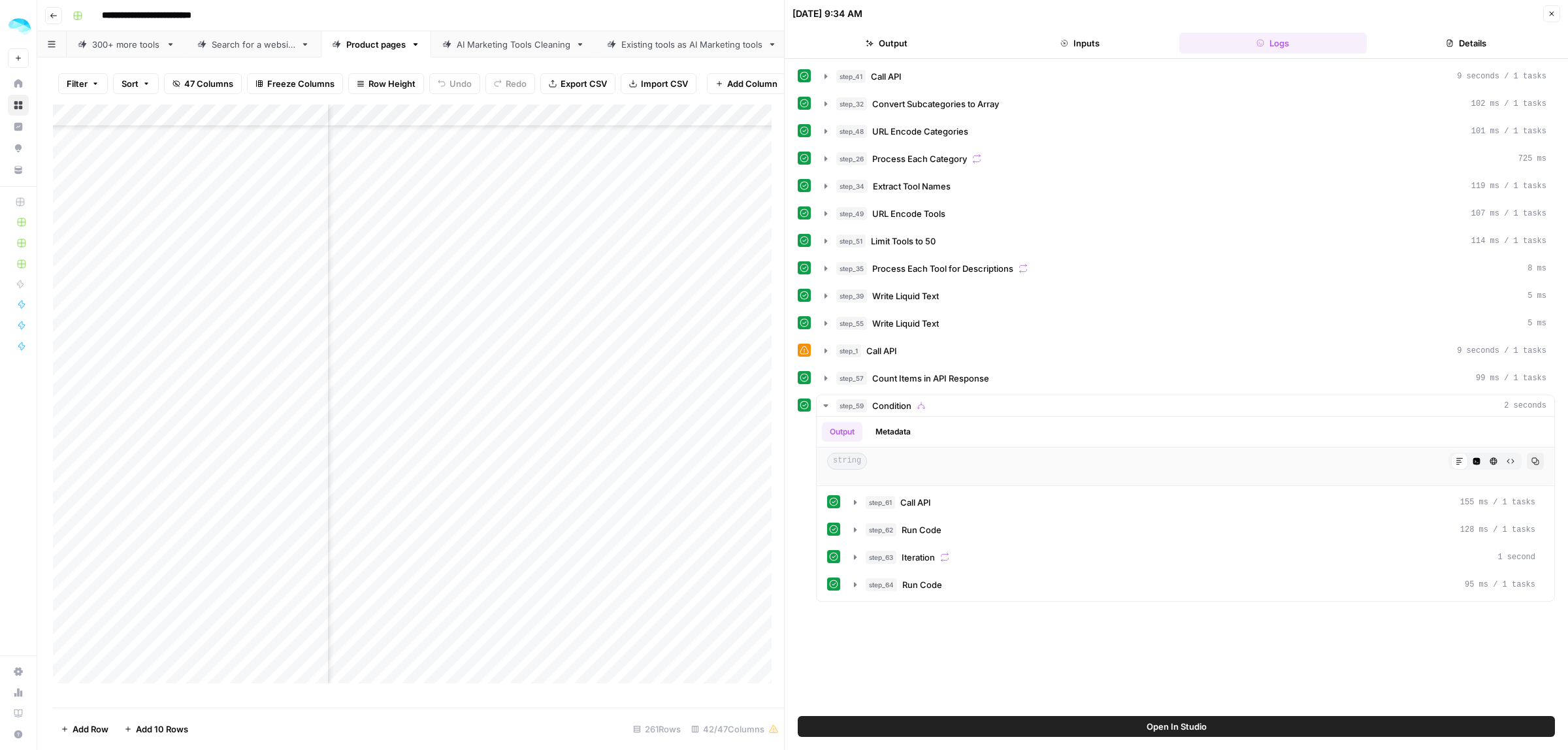
click at [1118, 47] on button "Inputs" at bounding box center [1080, 43] width 188 height 21
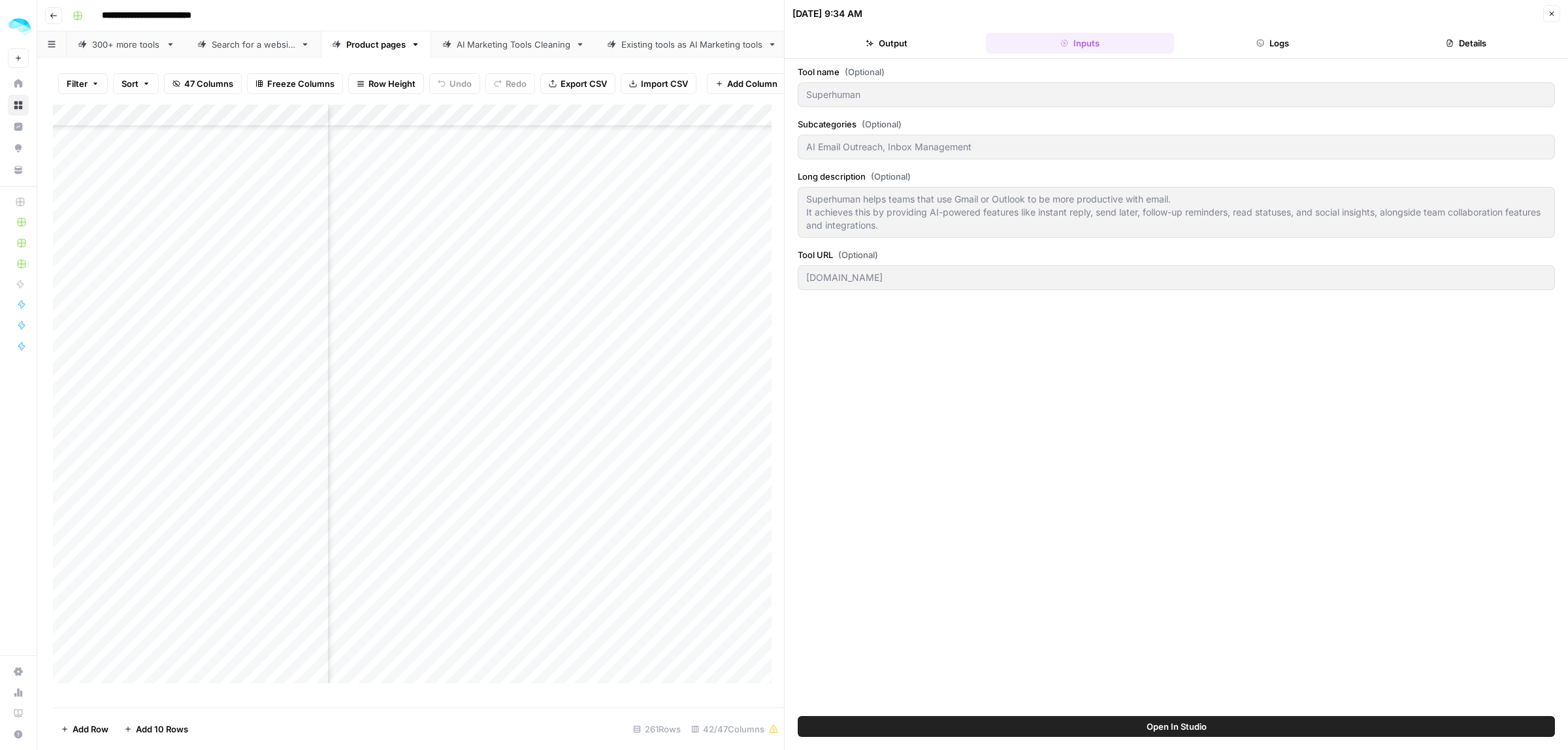
click at [1543, 12] on button "Close" at bounding box center [1551, 13] width 17 height 17
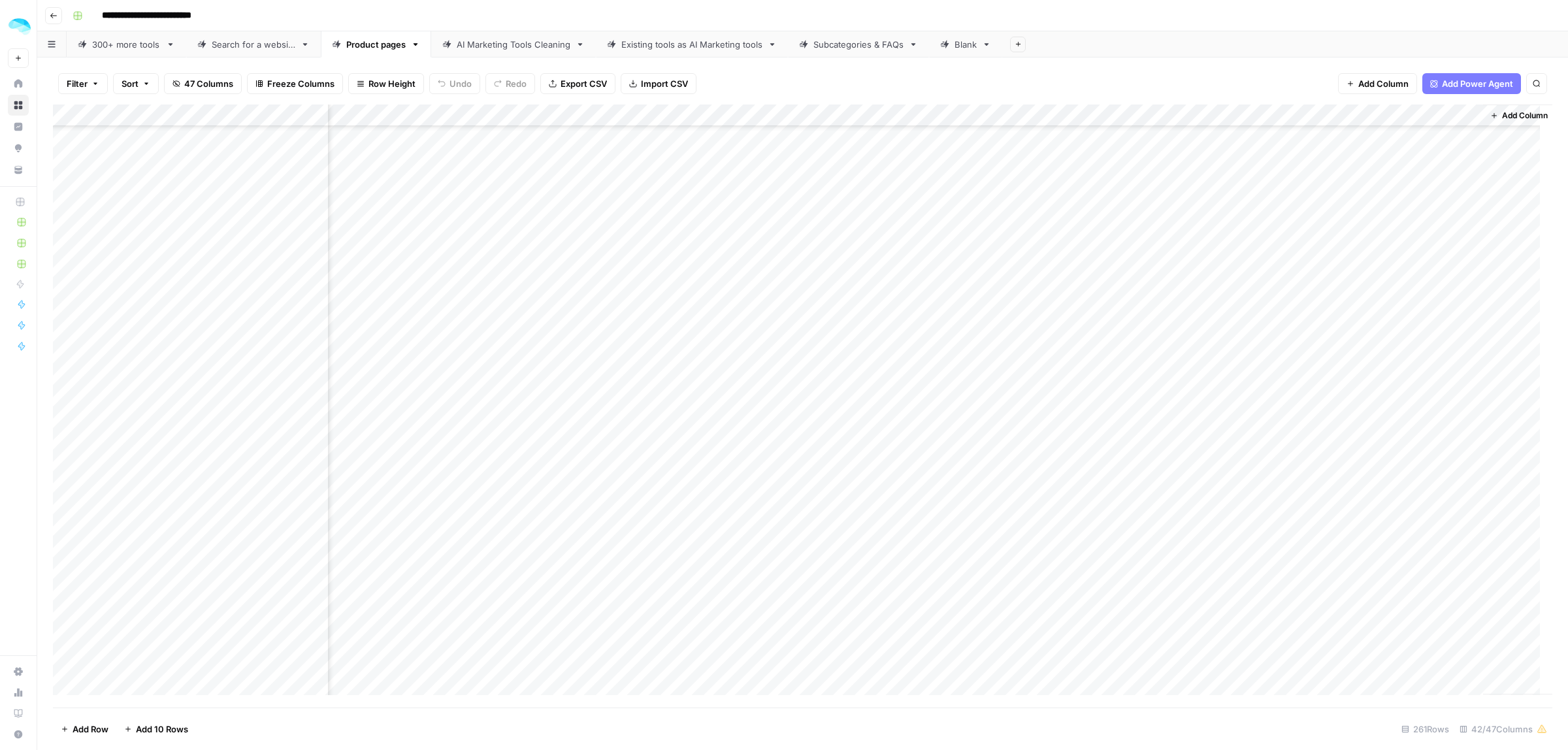
click at [1335, 115] on div "Add Column" at bounding box center [802, 406] width 1499 height 604
click at [1149, 243] on span "Edit Workflow" at bounding box center [1192, 244] width 114 height 13
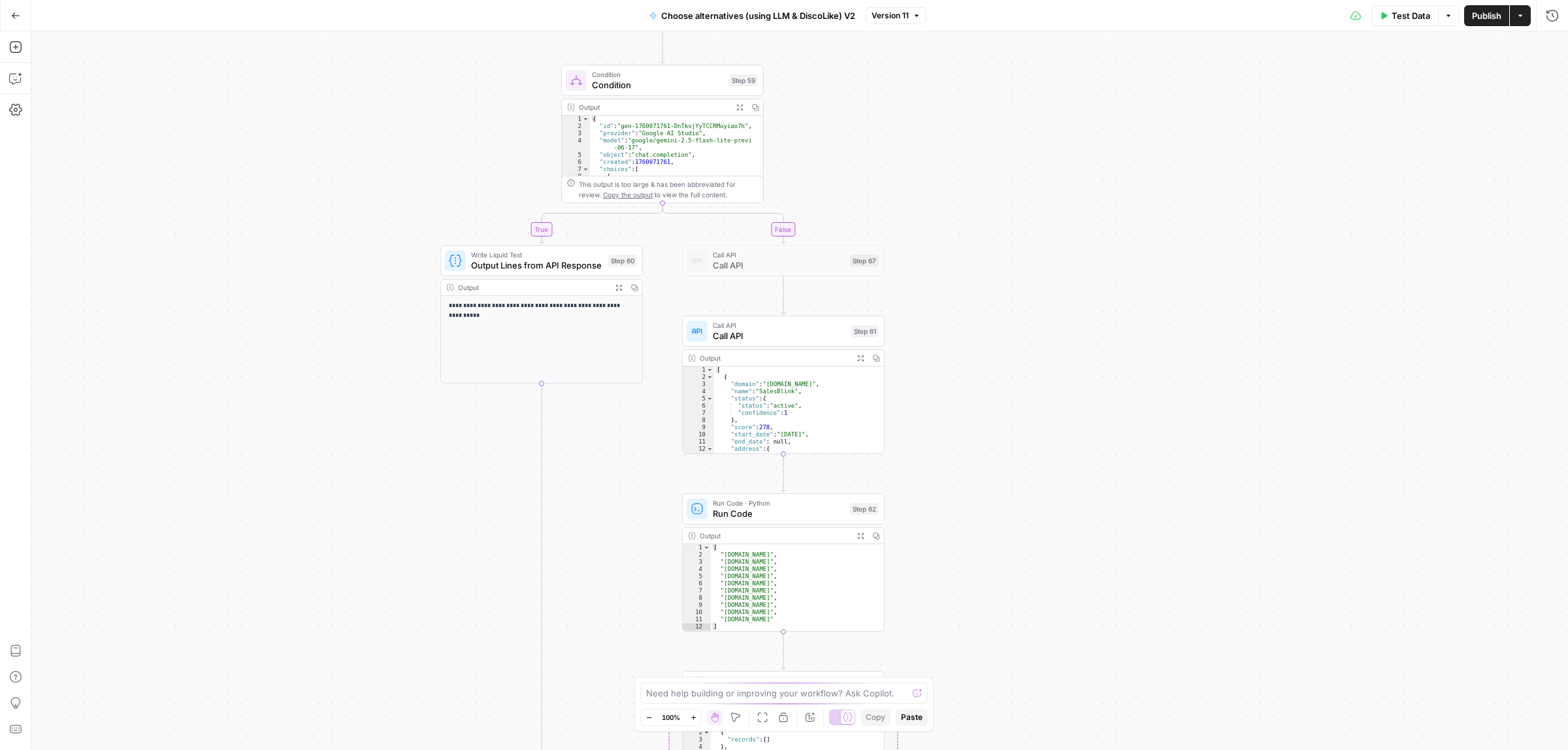
drag, startPoint x: 1034, startPoint y: 243, endPoint x: 984, endPoint y: 181, distance: 79.6
click at [975, 177] on div "true false Workflow Input Settings Inputs Call API Call API Step 41 Output Expa…" at bounding box center [800, 390] width 1537 height 719
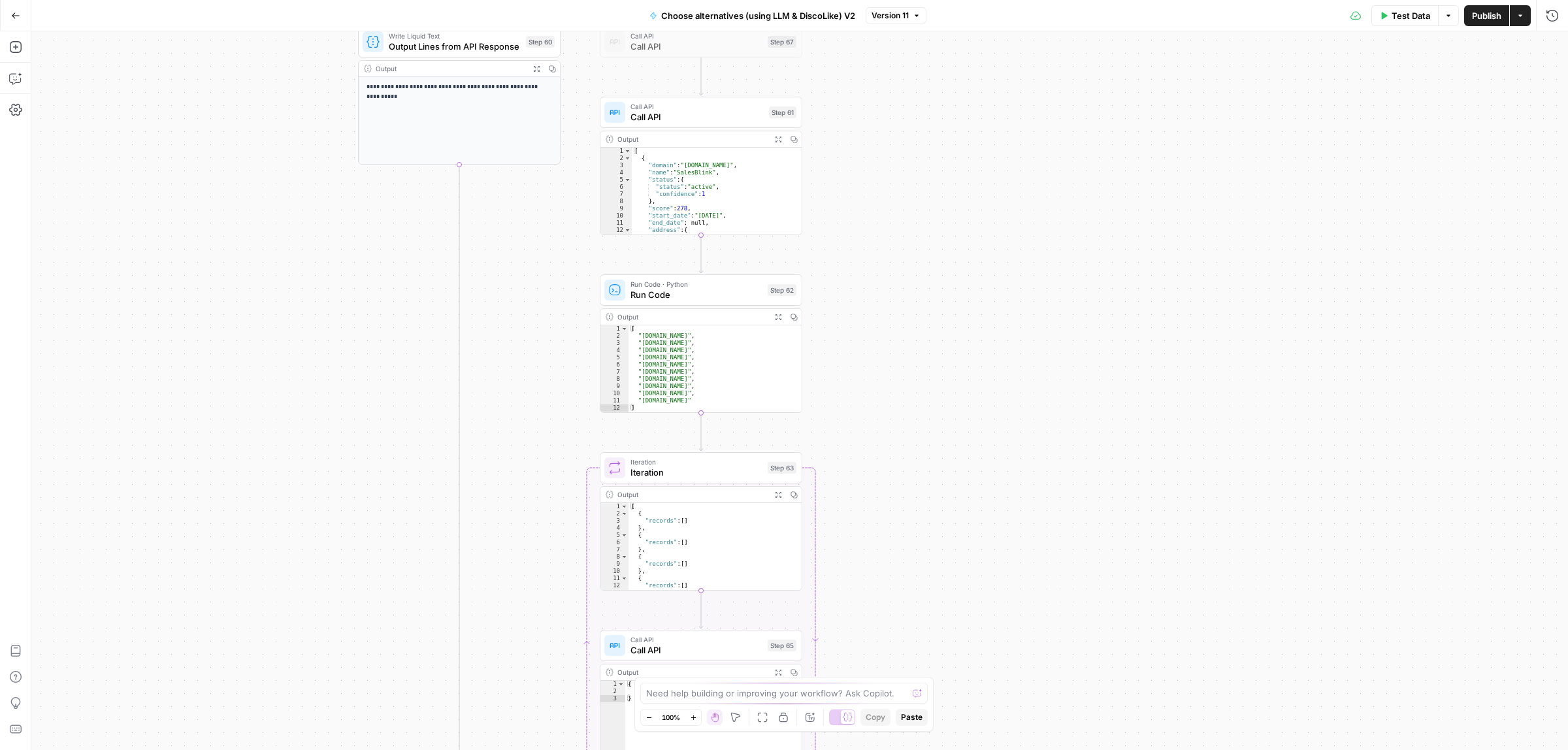
drag, startPoint x: 1077, startPoint y: 506, endPoint x: 996, endPoint y: 294, distance: 226.9
click at [1001, 296] on div "true false Workflow Input Settings Inputs Call API Call API Step 41 Output Expa…" at bounding box center [800, 390] width 1537 height 719
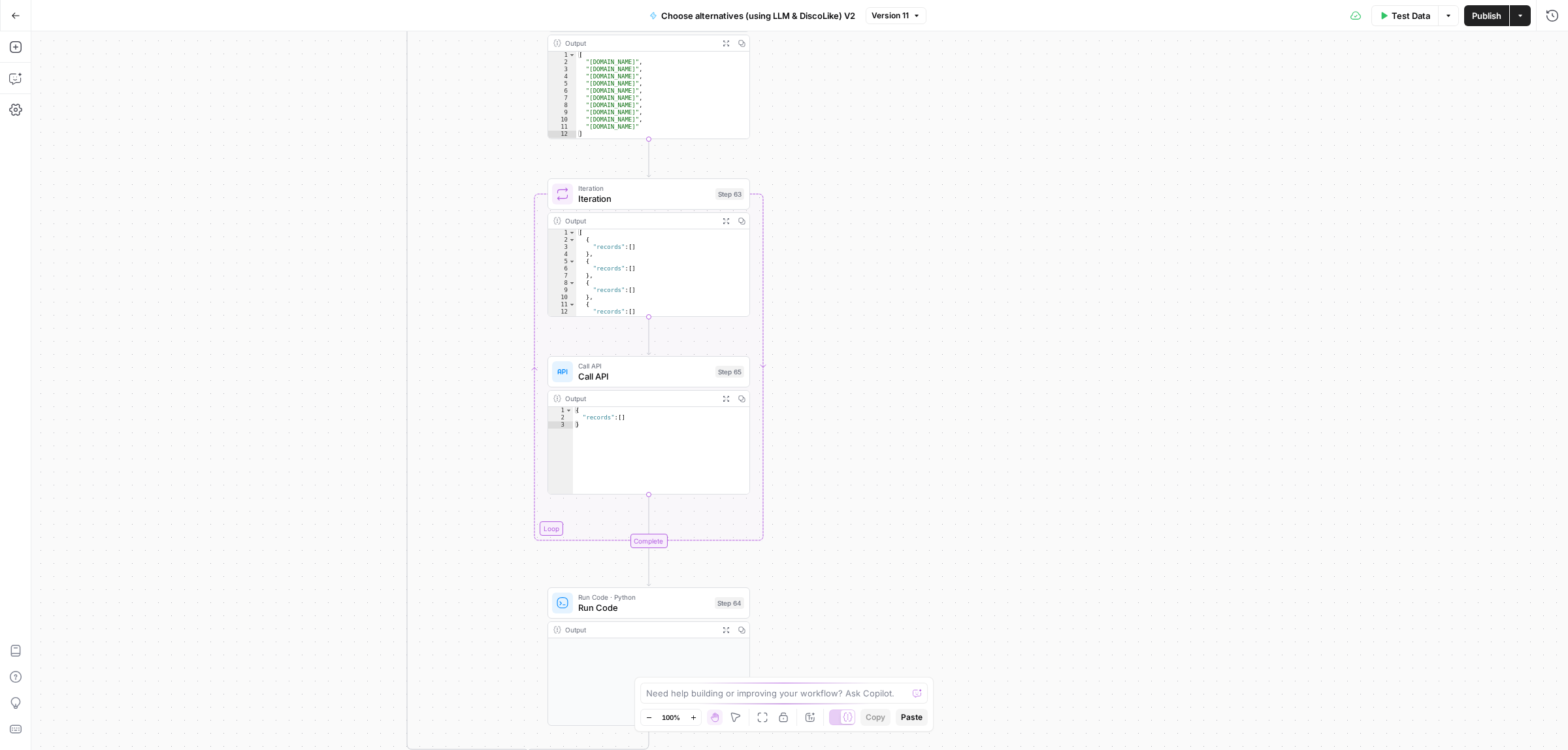
drag, startPoint x: 961, startPoint y: 356, endPoint x: 950, endPoint y: 232, distance: 124.5
click at [950, 232] on div "true false Workflow Input Settings Inputs Call API Call API Step 41 Output Expa…" at bounding box center [800, 390] width 1537 height 719
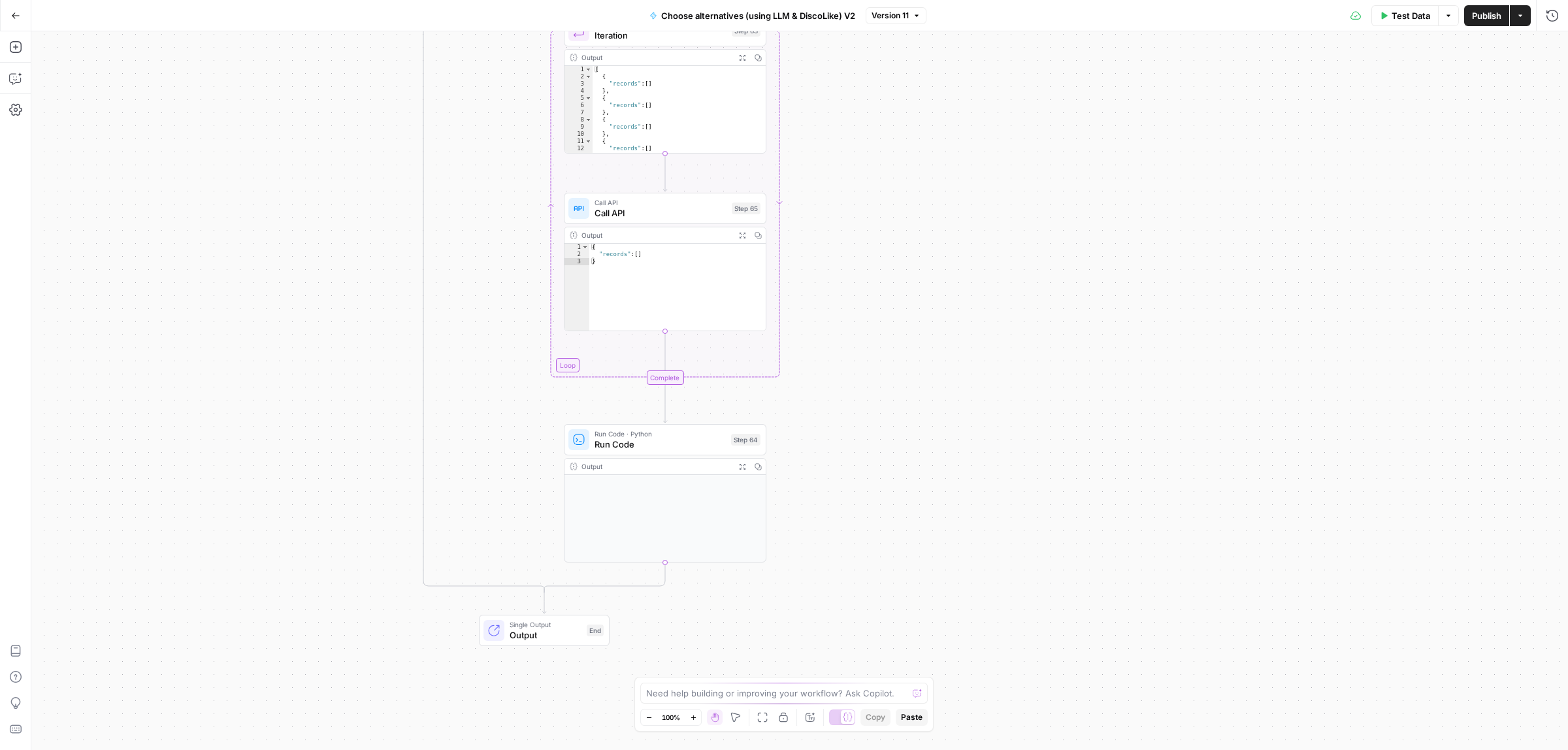
drag, startPoint x: 944, startPoint y: 334, endPoint x: 960, endPoint y: 170, distance: 164.8
click at [960, 170] on div "true false Workflow Input Settings Inputs Call API Call API Step 41 Output Expa…" at bounding box center [800, 390] width 1537 height 719
click at [610, 449] on span "Run Code" at bounding box center [660, 444] width 131 height 13
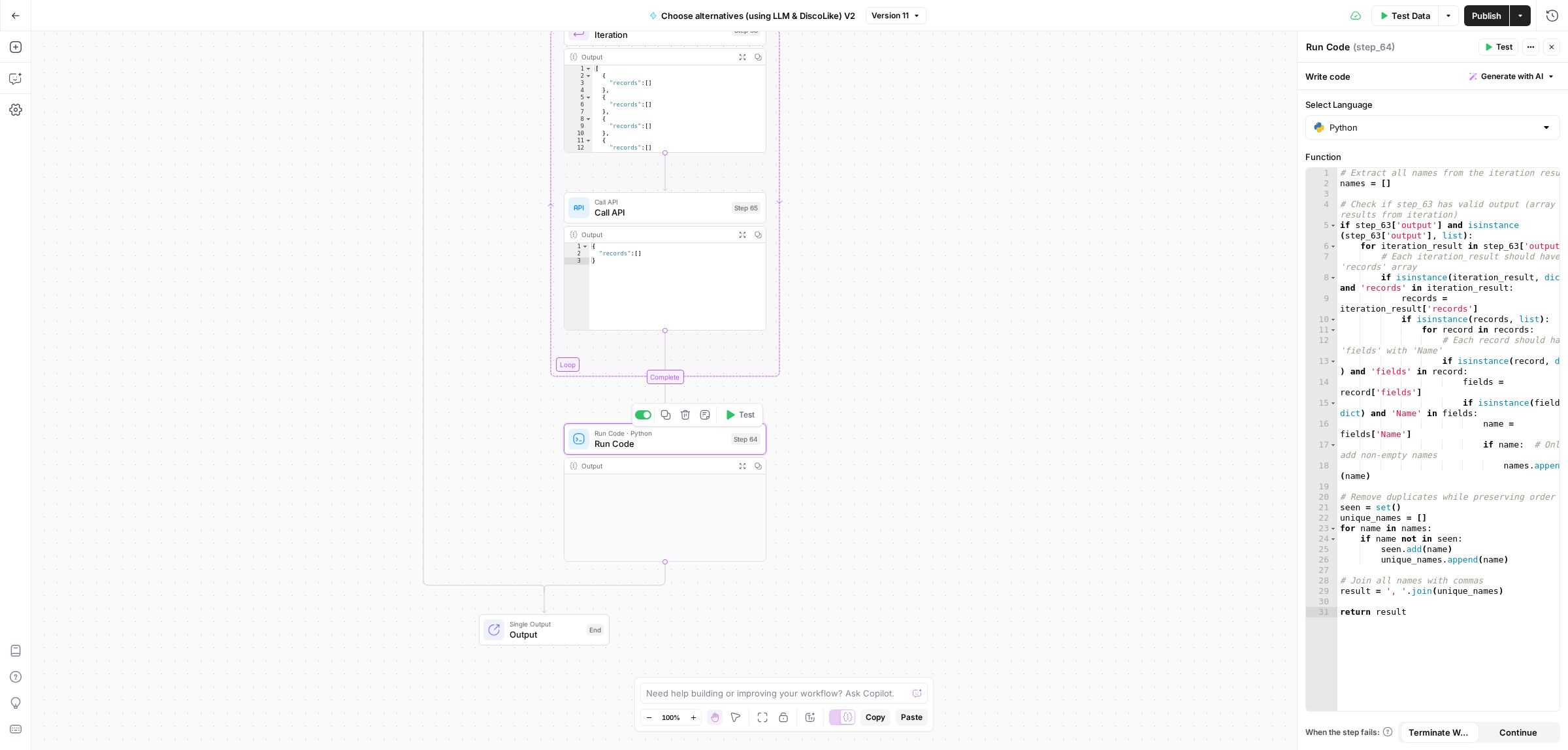
click at [743, 470] on icon "button" at bounding box center [742, 466] width 7 height 7
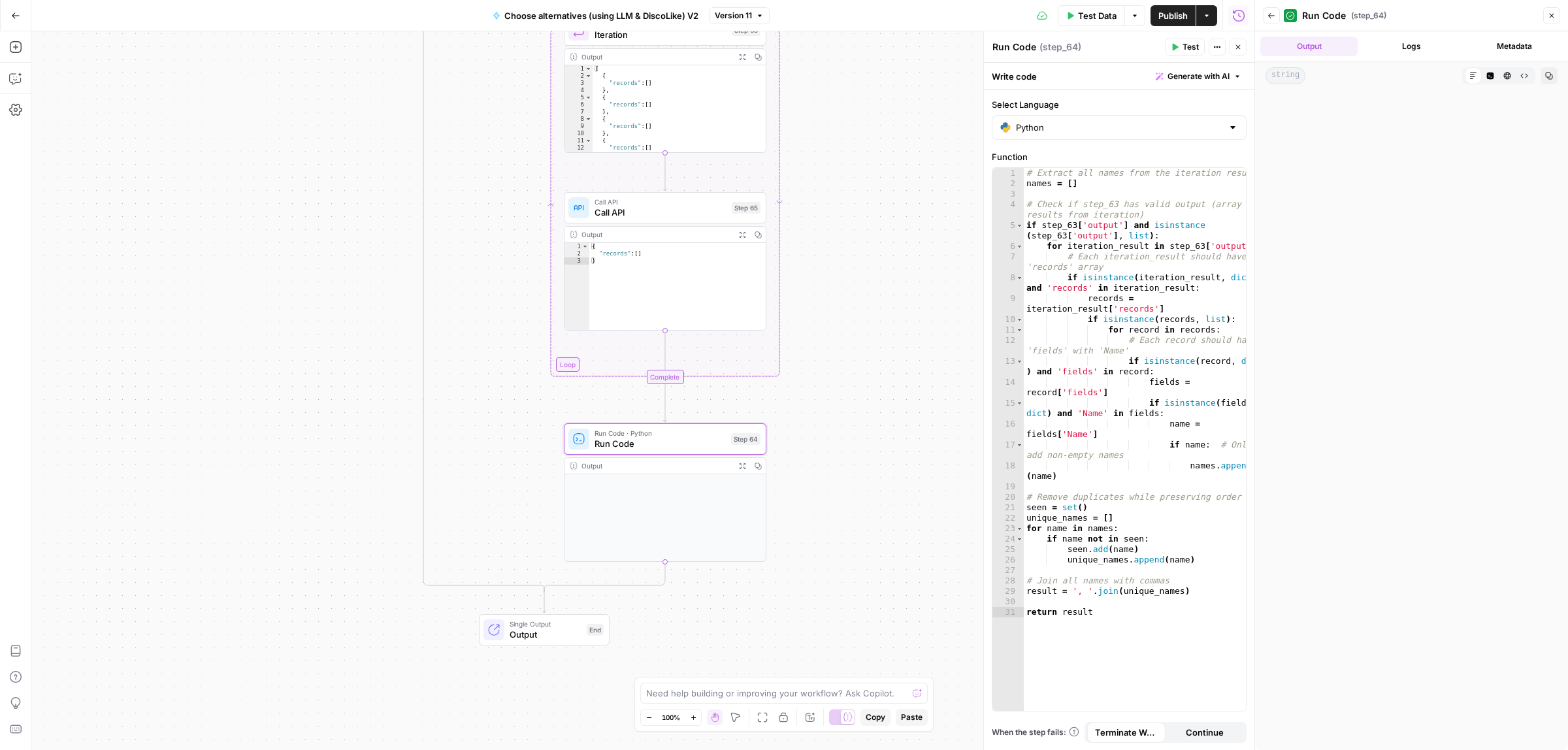
click at [1424, 44] on button "Logs" at bounding box center [1411, 46] width 97 height 20
click at [1553, 44] on button "Metadata" at bounding box center [1514, 46] width 97 height 20
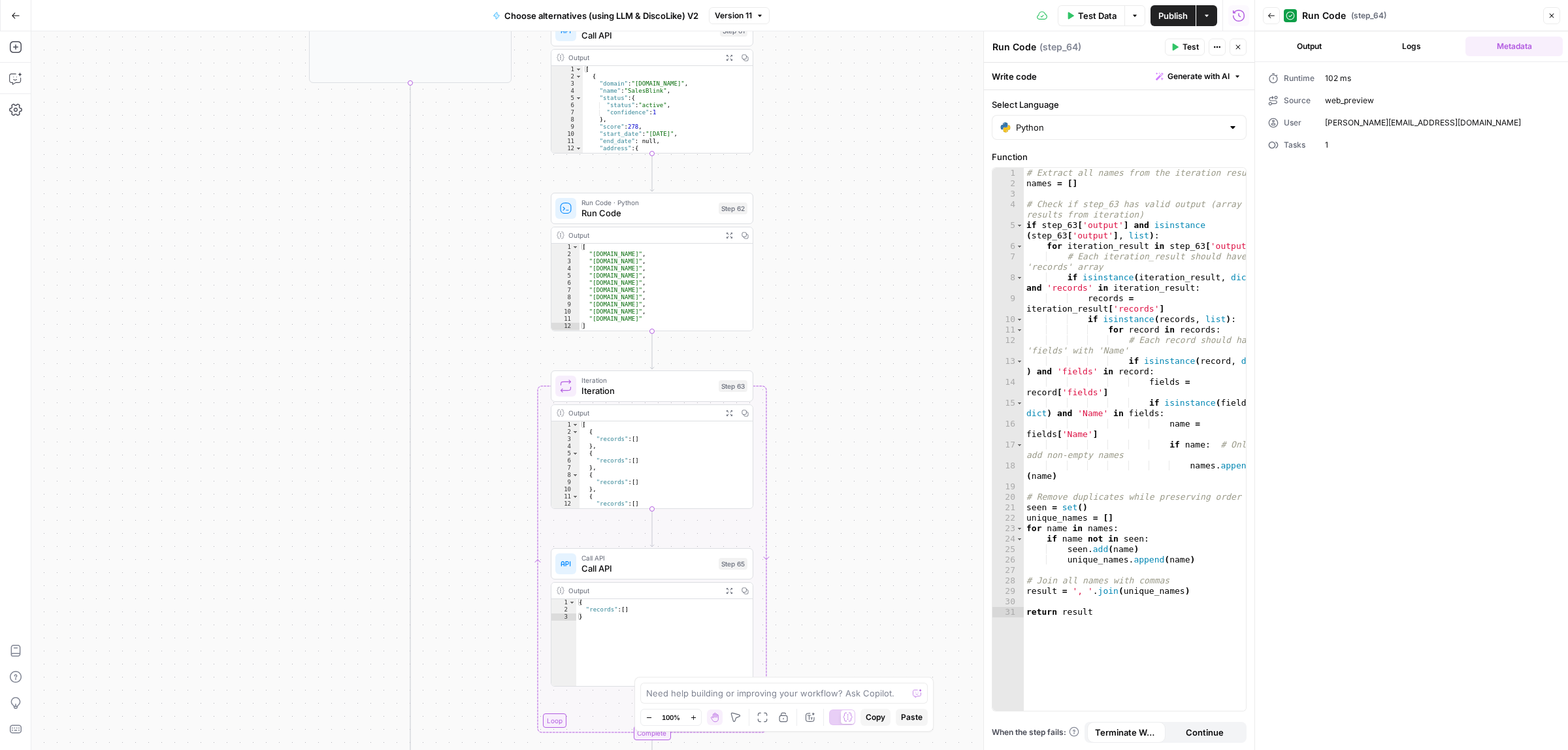
drag, startPoint x: 861, startPoint y: 275, endPoint x: 845, endPoint y: 540, distance: 265.5
click at [845, 540] on div "true false Workflow Input Settings Inputs Call API Call API Step 41 Output Expa…" at bounding box center [643, 390] width 1224 height 719
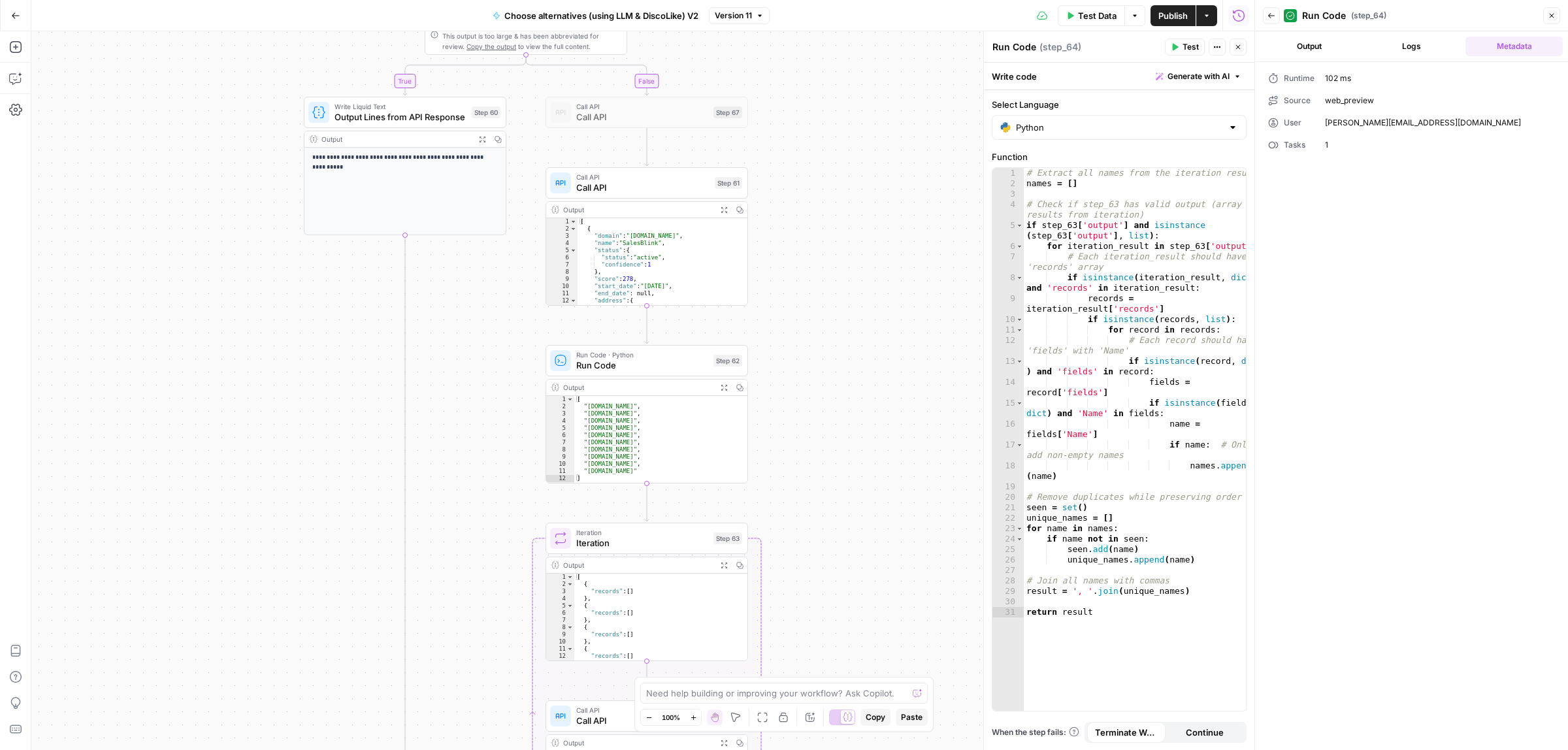
drag, startPoint x: 794, startPoint y: 262, endPoint x: 785, endPoint y: 350, distance: 88.5
click at [785, 350] on div "true false Workflow Input Settings Inputs Call API Call API Step 41 Output Expa…" at bounding box center [643, 390] width 1224 height 719
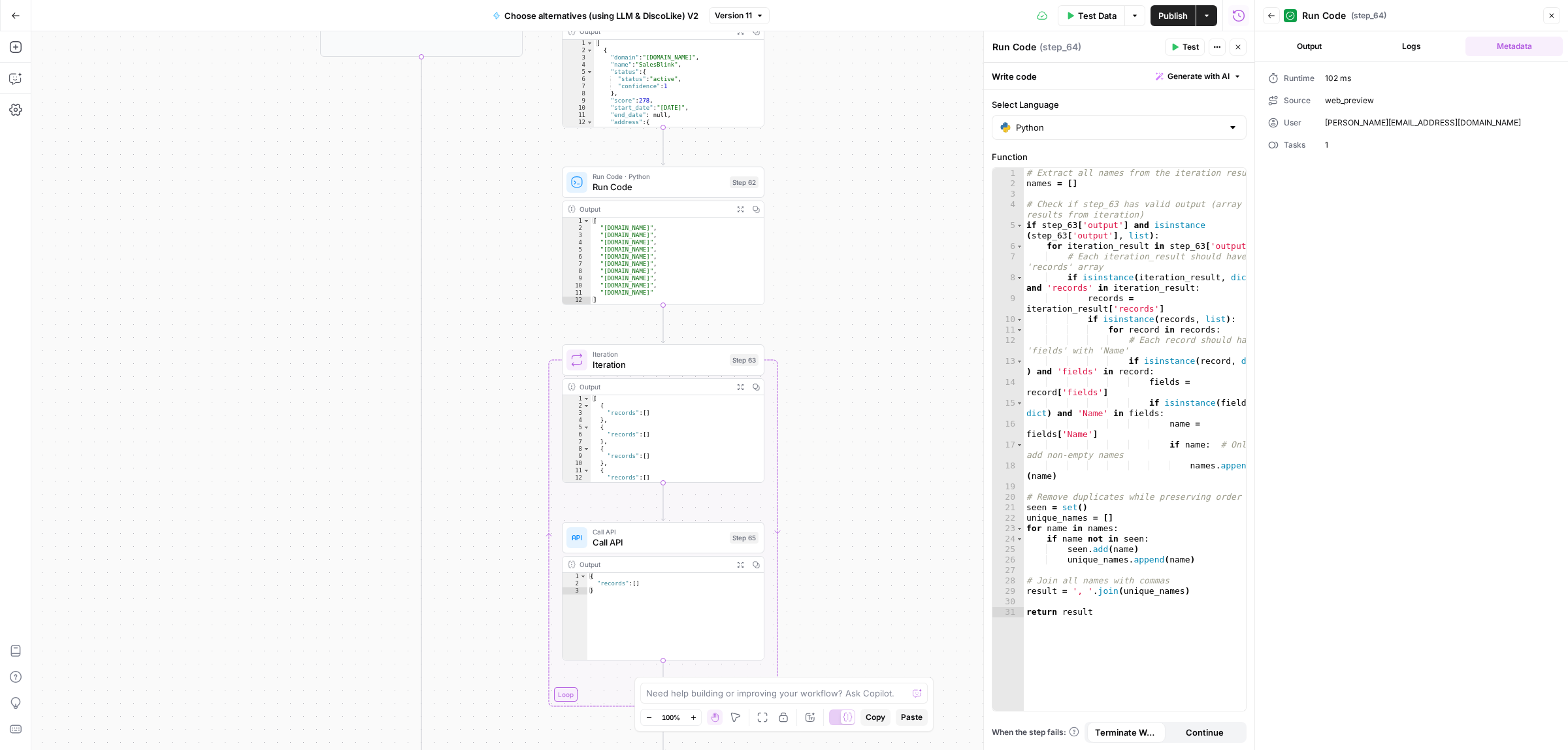
drag, startPoint x: 882, startPoint y: 575, endPoint x: 899, endPoint y: 389, distance: 186.8
click at [899, 389] on div "true false Workflow Input Settings Inputs Call API Call API Step 41 Output Expa…" at bounding box center [643, 390] width 1224 height 719
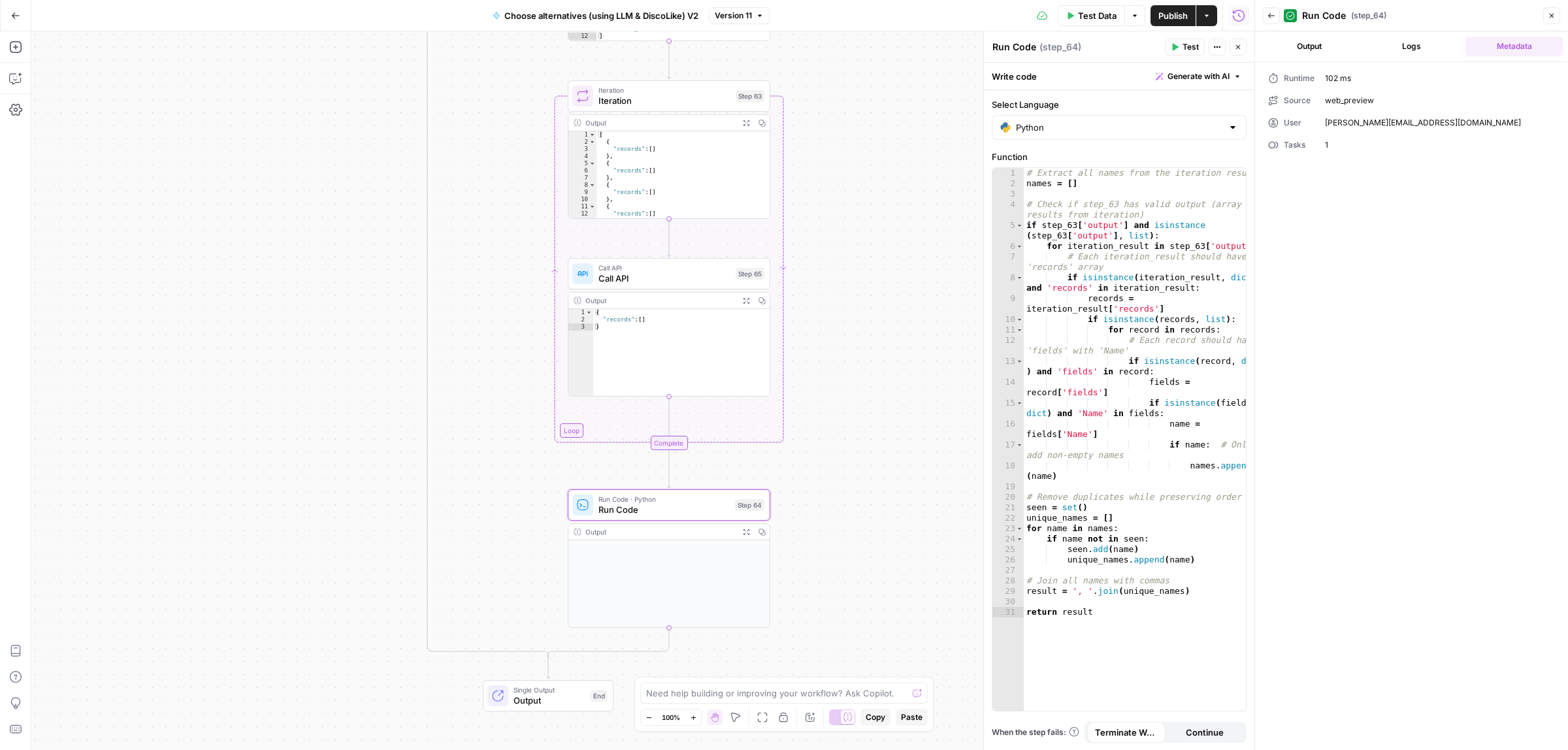
drag, startPoint x: 923, startPoint y: 441, endPoint x: 922, endPoint y: 240, distance: 201.0
click at [923, 240] on div "true false Workflow Input Settings Inputs Call API Call API Step 41 Output Expa…" at bounding box center [643, 390] width 1224 height 719
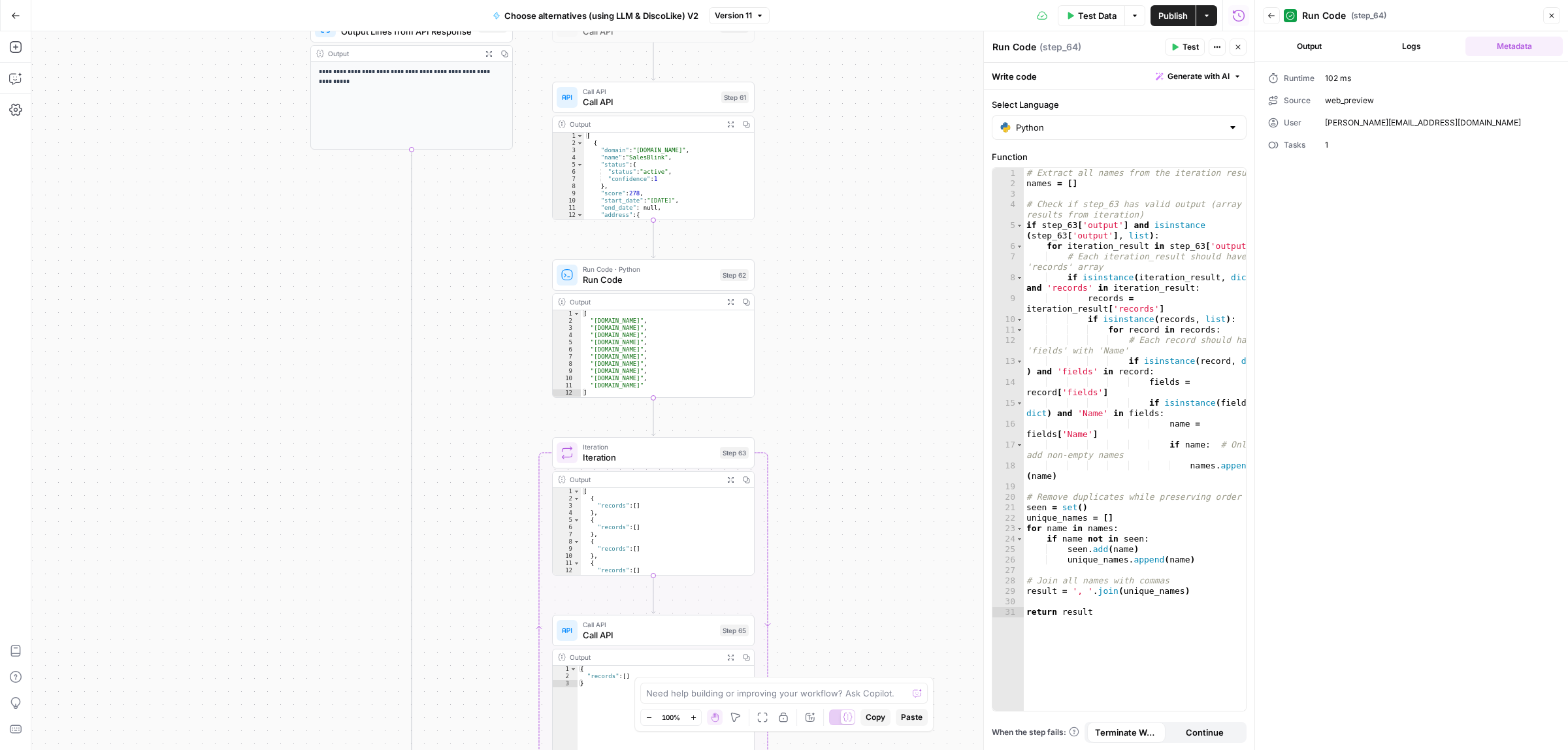
drag, startPoint x: 906, startPoint y: 187, endPoint x: 890, endPoint y: 606, distance: 419.3
click at [890, 606] on div "true false Workflow Input Settings Inputs Call API Call API Step 41 Output Expa…" at bounding box center [643, 390] width 1224 height 719
type textarea "**********"
drag, startPoint x: 621, startPoint y: 390, endPoint x: 592, endPoint y: 392, distance: 29.1
click at [592, 392] on div "[ "salesblink.io" , "snov.io" , "saleshandy.com" , "warmupinbox.com" , "mailarr…" at bounding box center [667, 365] width 173 height 101
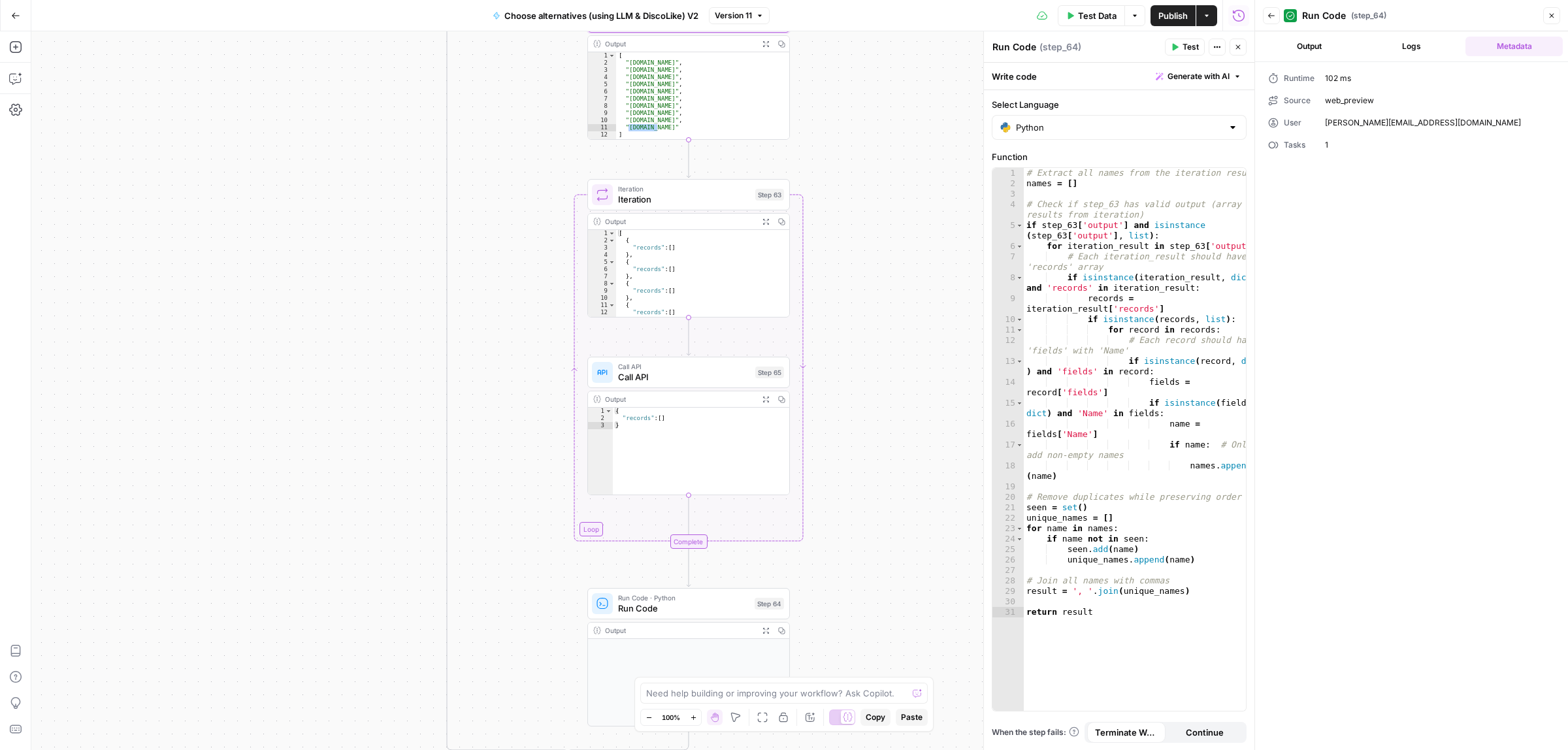
drag, startPoint x: 867, startPoint y: 384, endPoint x: 877, endPoint y: 302, distance: 82.6
click at [877, 302] on div "true false Workflow Input Settings Inputs Call API Call API Step 41 Output Expa…" at bounding box center [643, 390] width 1224 height 719
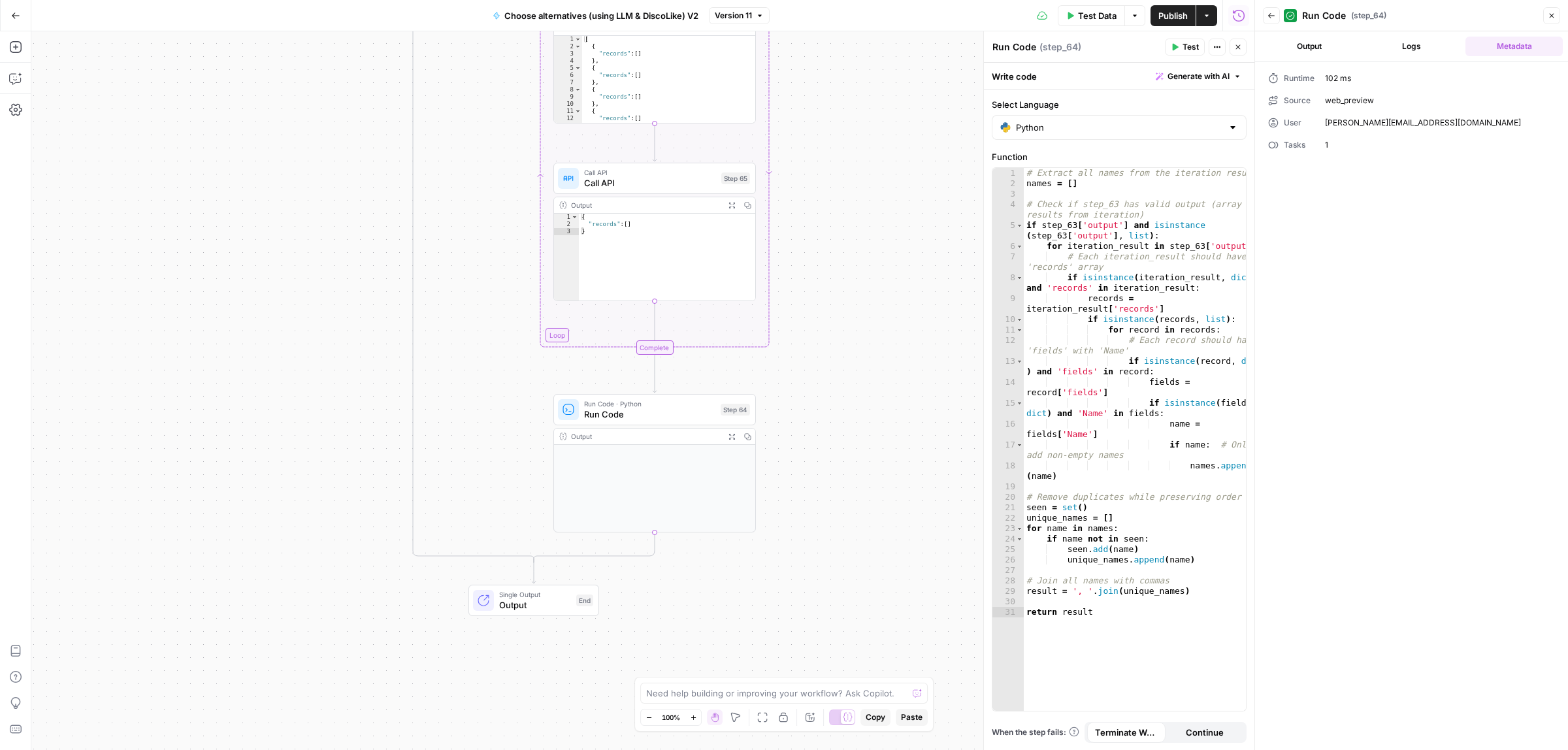
drag, startPoint x: 853, startPoint y: 307, endPoint x: 833, endPoint y: 252, distance: 58.5
click at [838, 253] on div "true false Workflow Input Settings Inputs Call API Call API Step 41 Output Expa…" at bounding box center [643, 390] width 1224 height 719
click at [13, 56] on button "Add Steps" at bounding box center [15, 46] width 21 height 21
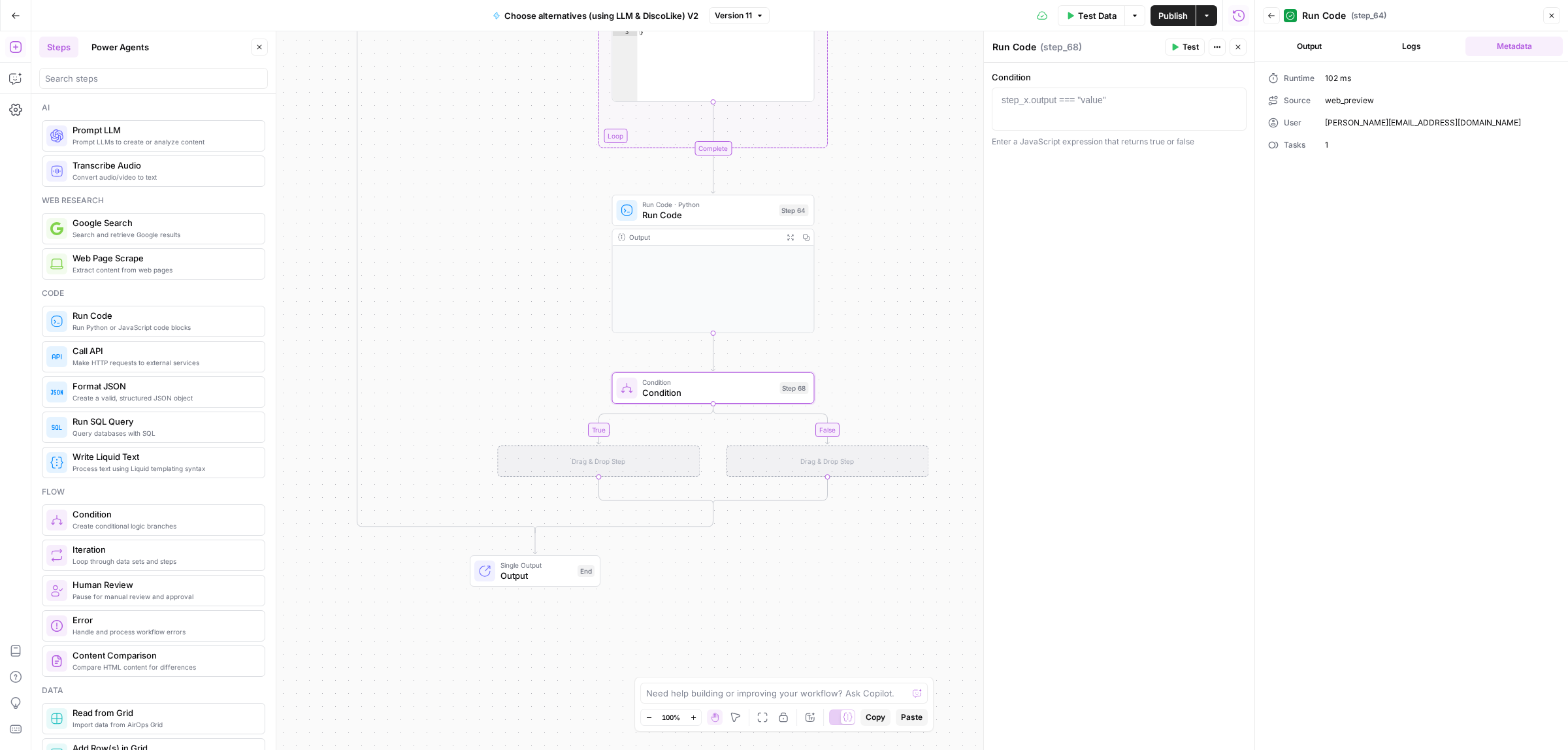
type textarea "Condition"
drag, startPoint x: 884, startPoint y: 302, endPoint x: 884, endPoint y: 258, distance: 44.0
click at [884, 258] on div "true false true false Workflow Input Settings Inputs Call API Call API Step 41 …" at bounding box center [643, 390] width 1224 height 719
click at [18, 82] on icon "button" at bounding box center [15, 79] width 13 height 13
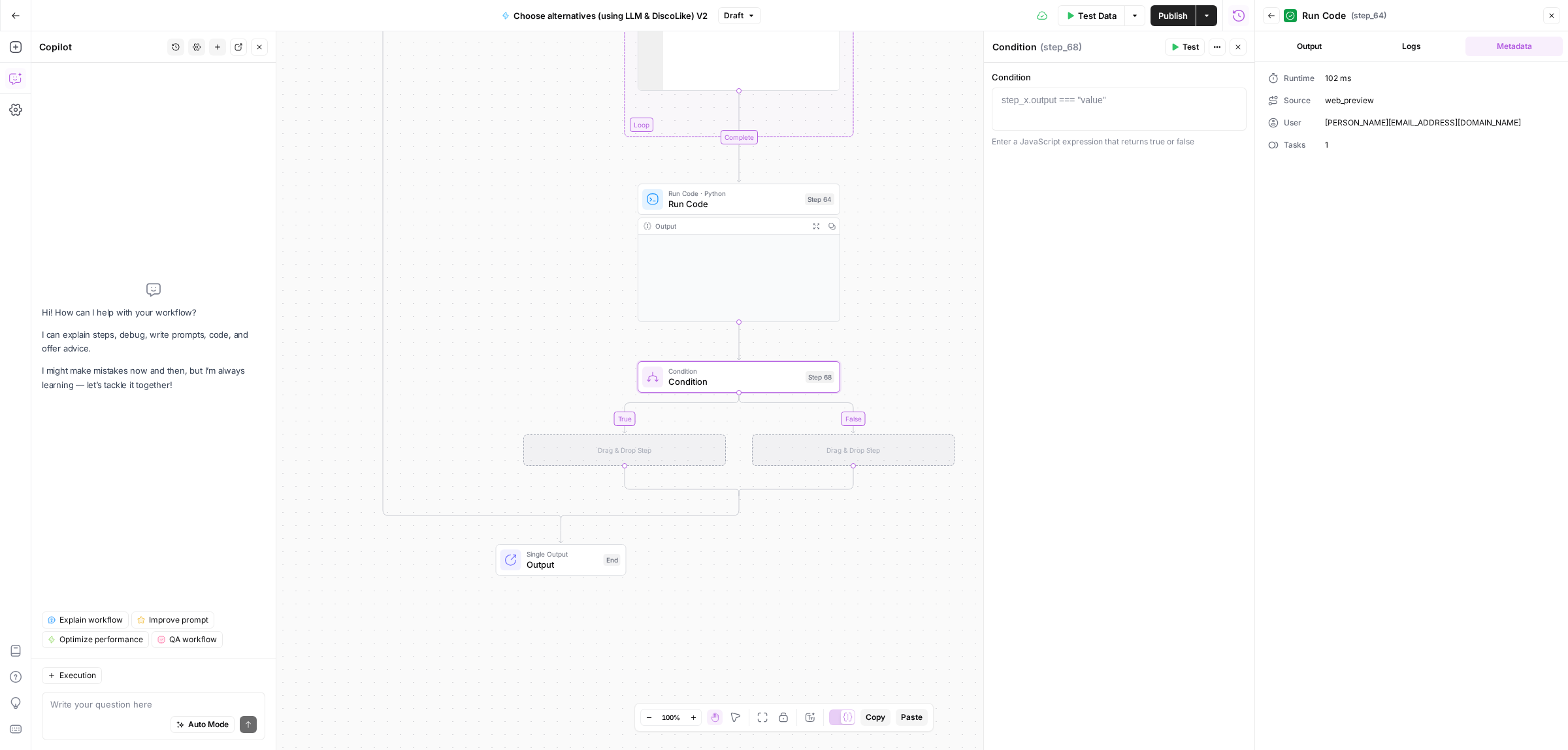
click at [112, 722] on div "Auto Mode Send" at bounding box center [153, 726] width 206 height 29
type textarea "I need to check if the step 64 deliver's empty result in the conditon in Step 68"
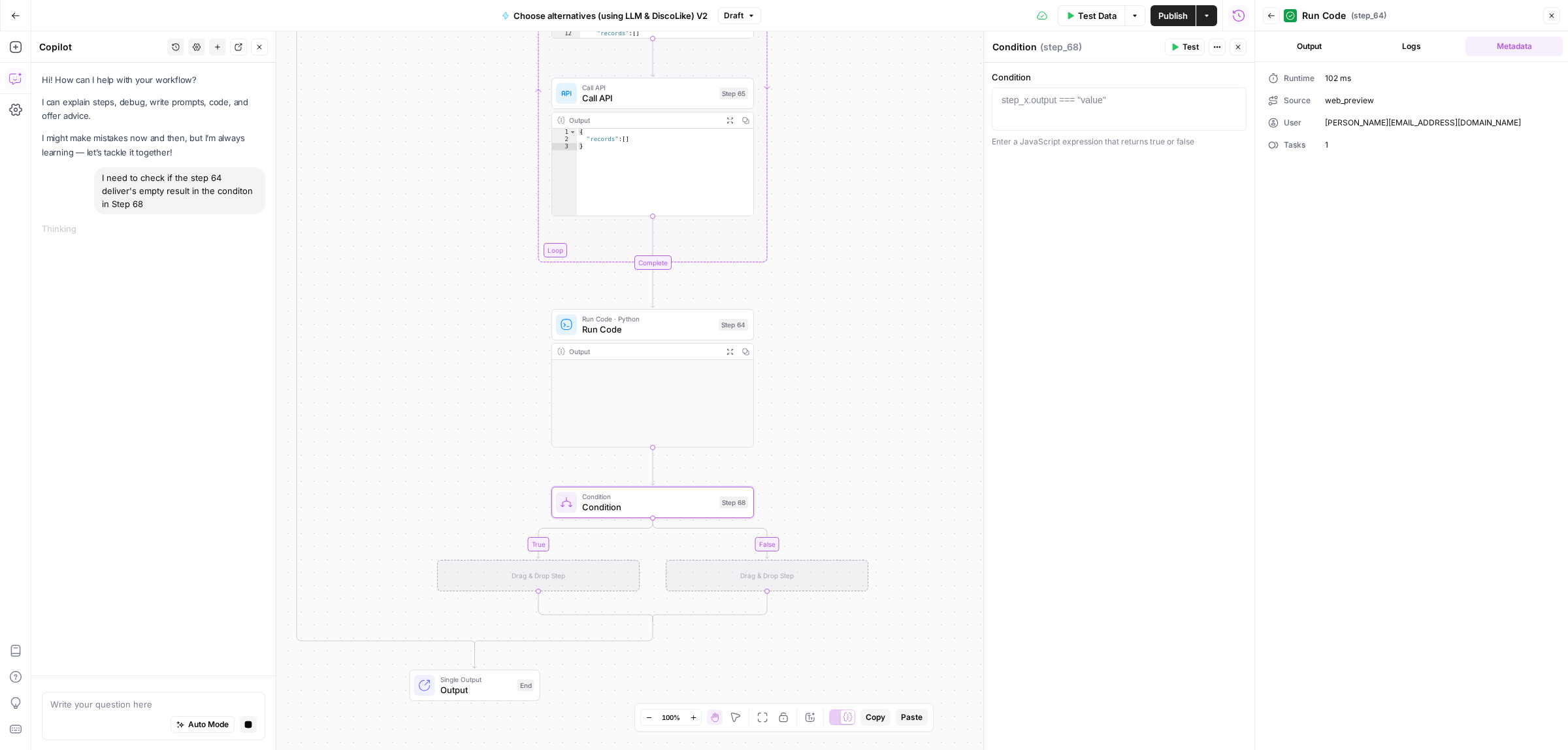
drag, startPoint x: 549, startPoint y: 520, endPoint x: 383, endPoint y: 315, distance: 263.8
click at [383, 315] on div "true false true false Workflow Input Settings Inputs Call API Call API Step 41 …" at bounding box center [643, 390] width 1224 height 719
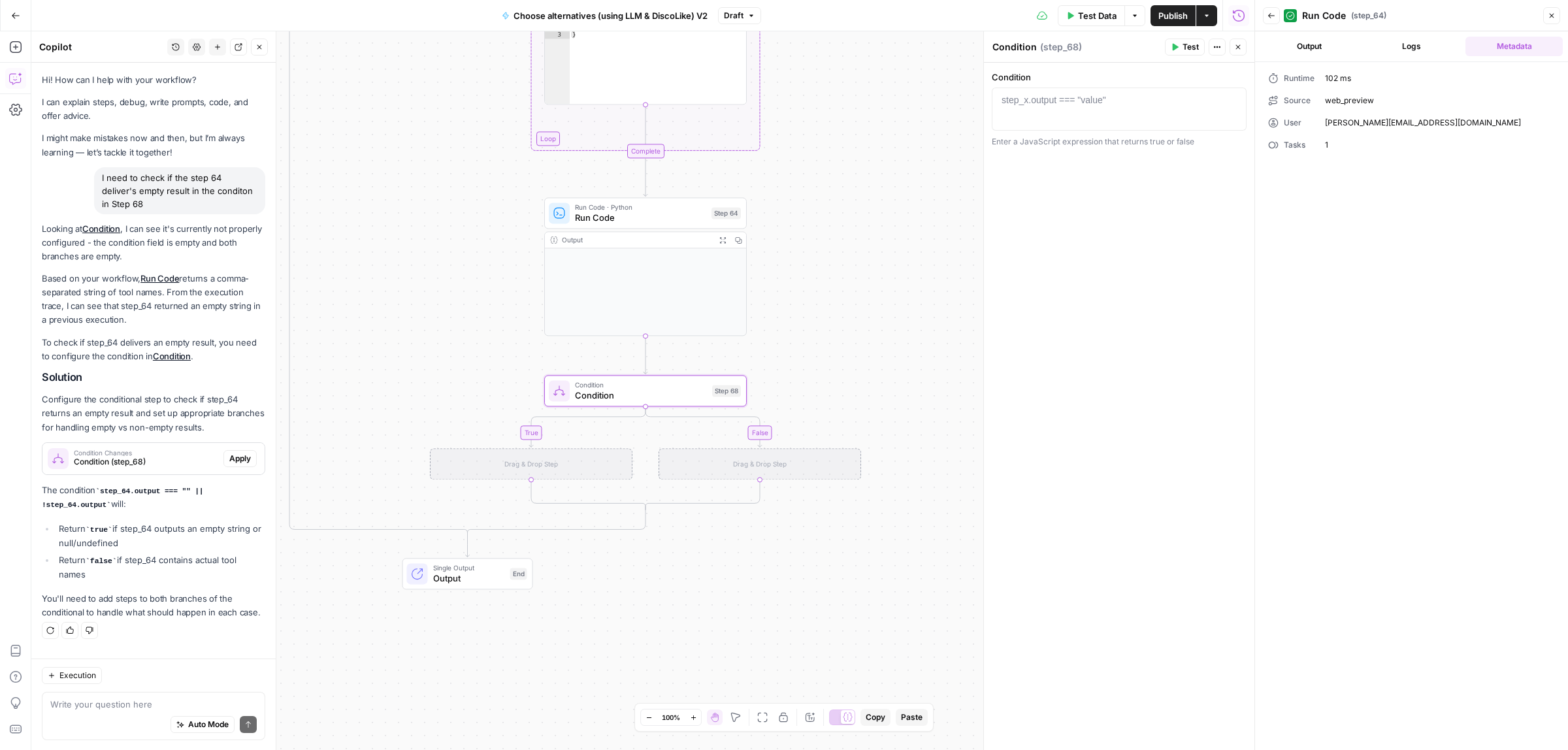
click at [240, 453] on span "Apply" at bounding box center [240, 458] width 21 height 12
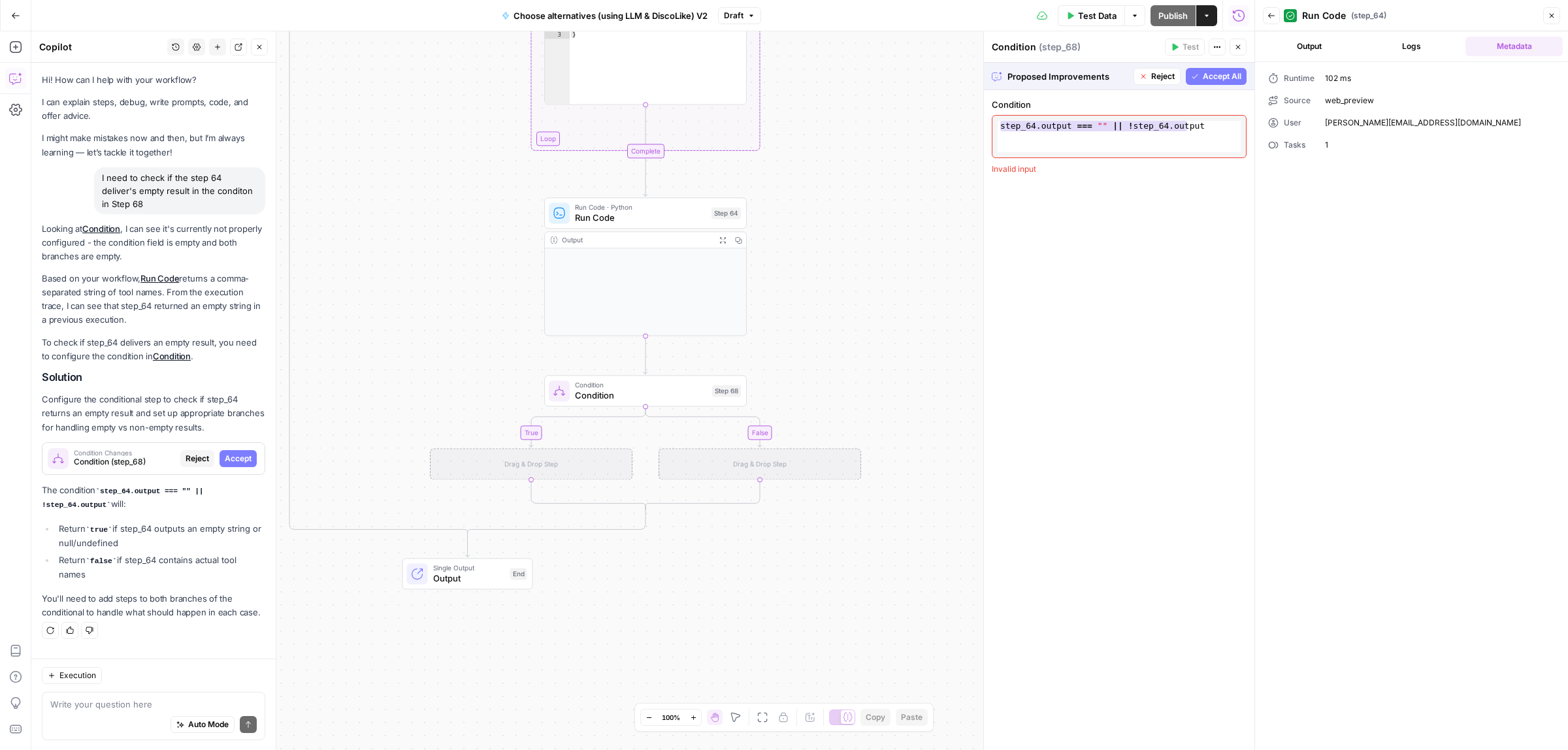
click at [1204, 77] on span "Accept All" at bounding box center [1222, 76] width 38 height 12
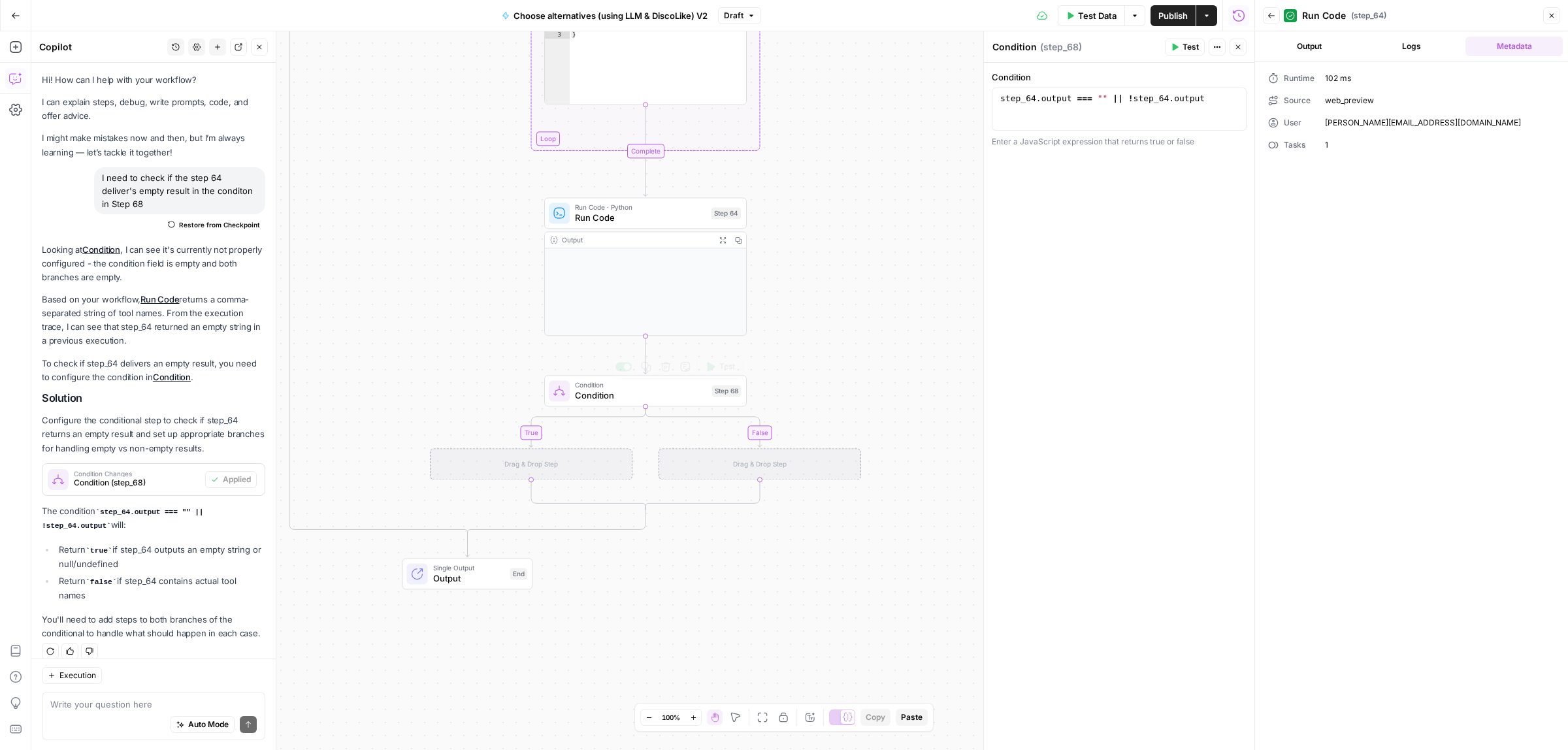
click at [644, 396] on span "Condition" at bounding box center [641, 396] width 132 height 13
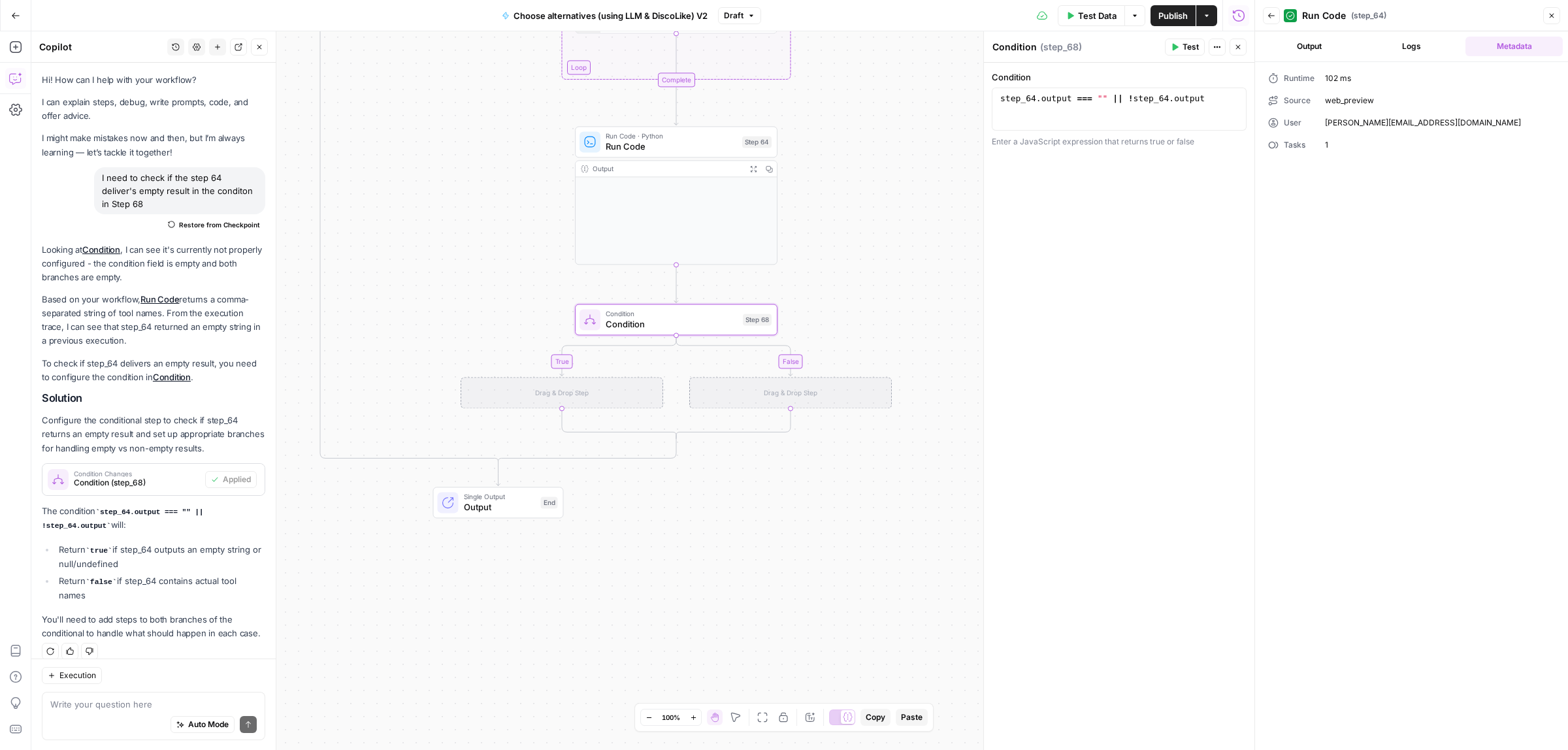
drag, startPoint x: 955, startPoint y: 370, endPoint x: 958, endPoint y: 354, distance: 16.3
click at [958, 354] on div "true false true false Workflow Input Settings Inputs Call API Call API Step 41 …" at bounding box center [643, 390] width 1224 height 719
click at [70, 712] on div "Auto Mode Send" at bounding box center [153, 726] width 206 height 29
type textarea "if true - I want it to delvier all the"
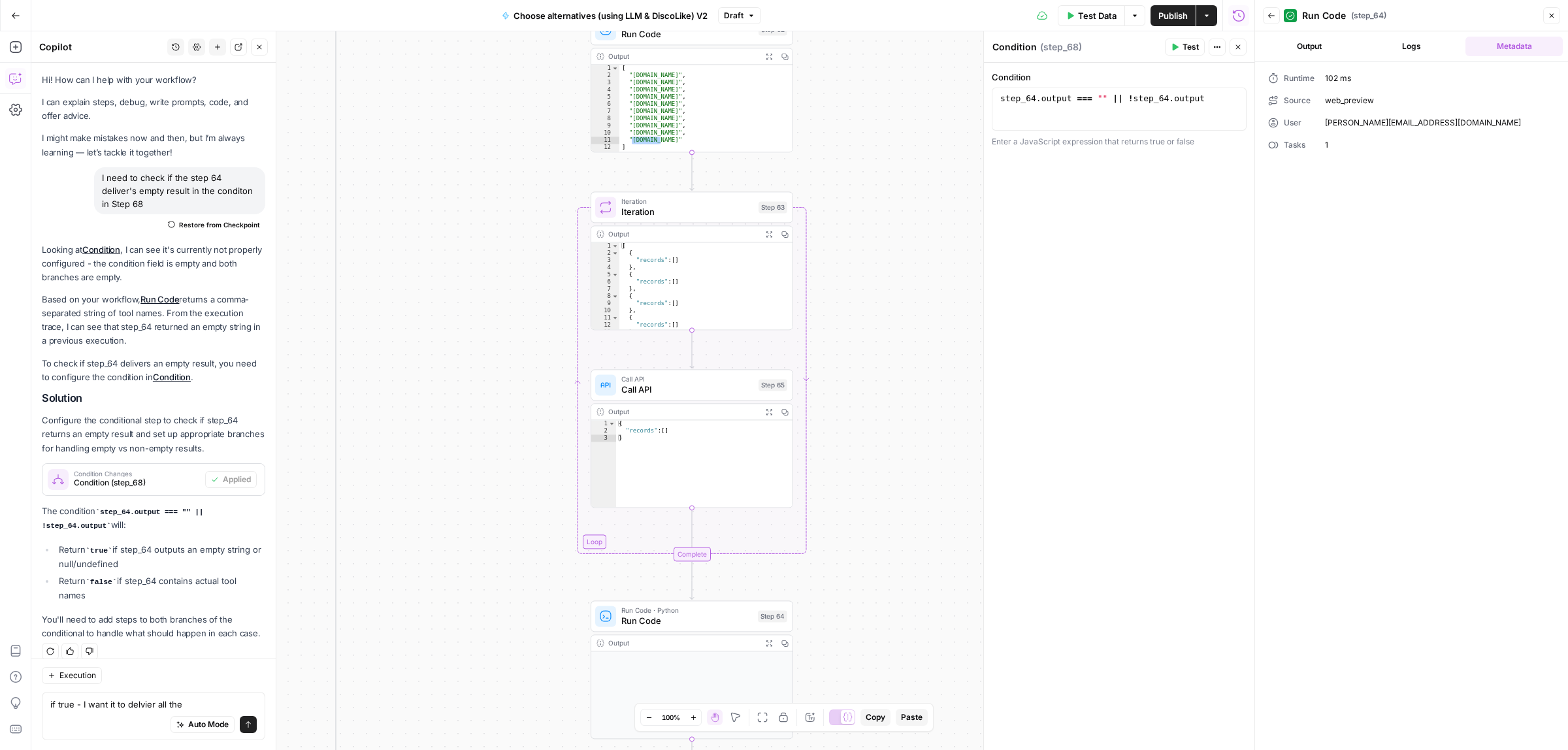
drag, startPoint x: 559, startPoint y: 538, endPoint x: 519, endPoint y: 416, distance: 128.4
click at [560, 551] on div "true false true false Workflow Input Settings Inputs Call API Call API Step 41 …" at bounding box center [643, 390] width 1224 height 719
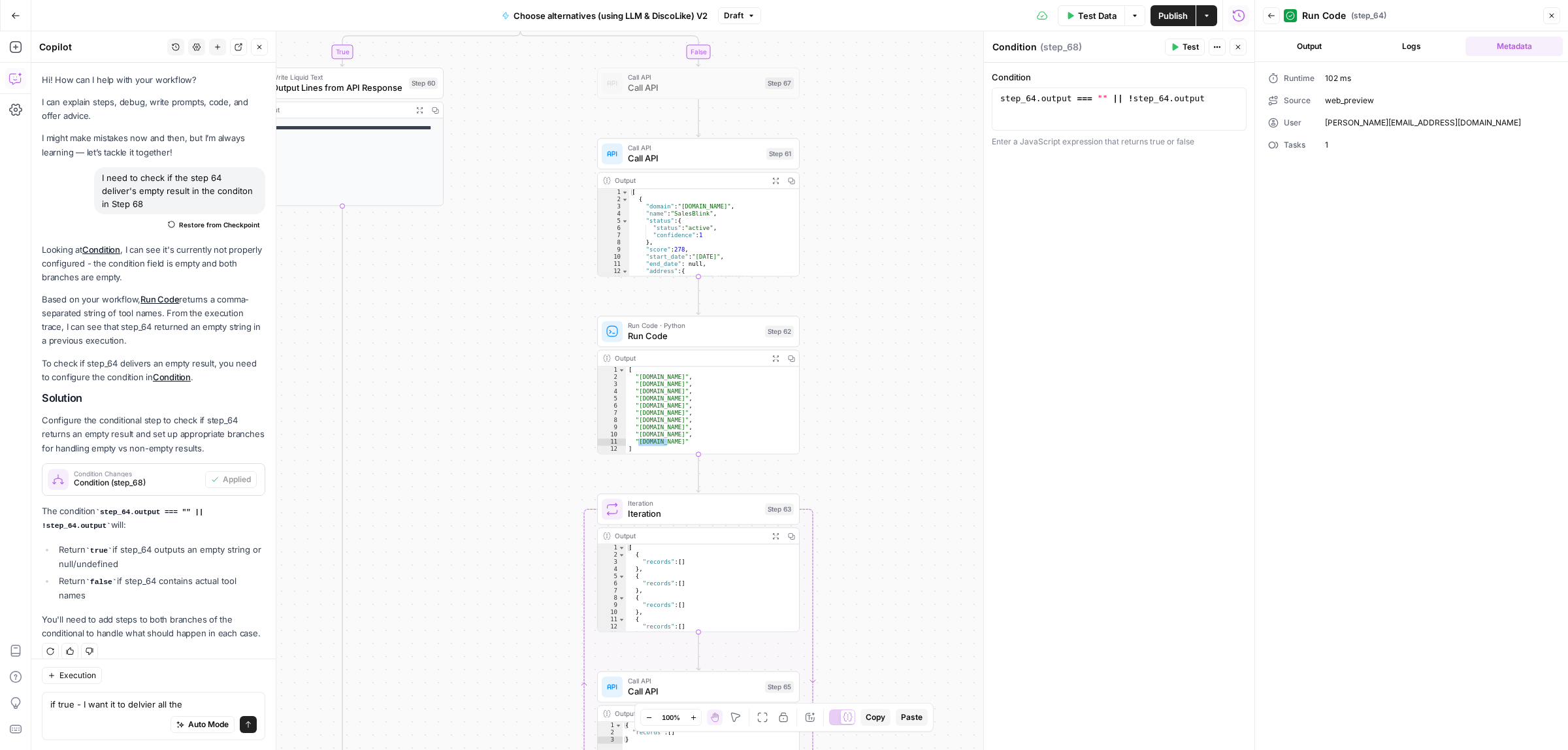
drag, startPoint x: 472, startPoint y: 410, endPoint x: 482, endPoint y: 545, distance: 135.4
click at [482, 545] on div "true false true false Workflow Input Settings Inputs Call API Call API Step 41 …" at bounding box center [643, 390] width 1224 height 719
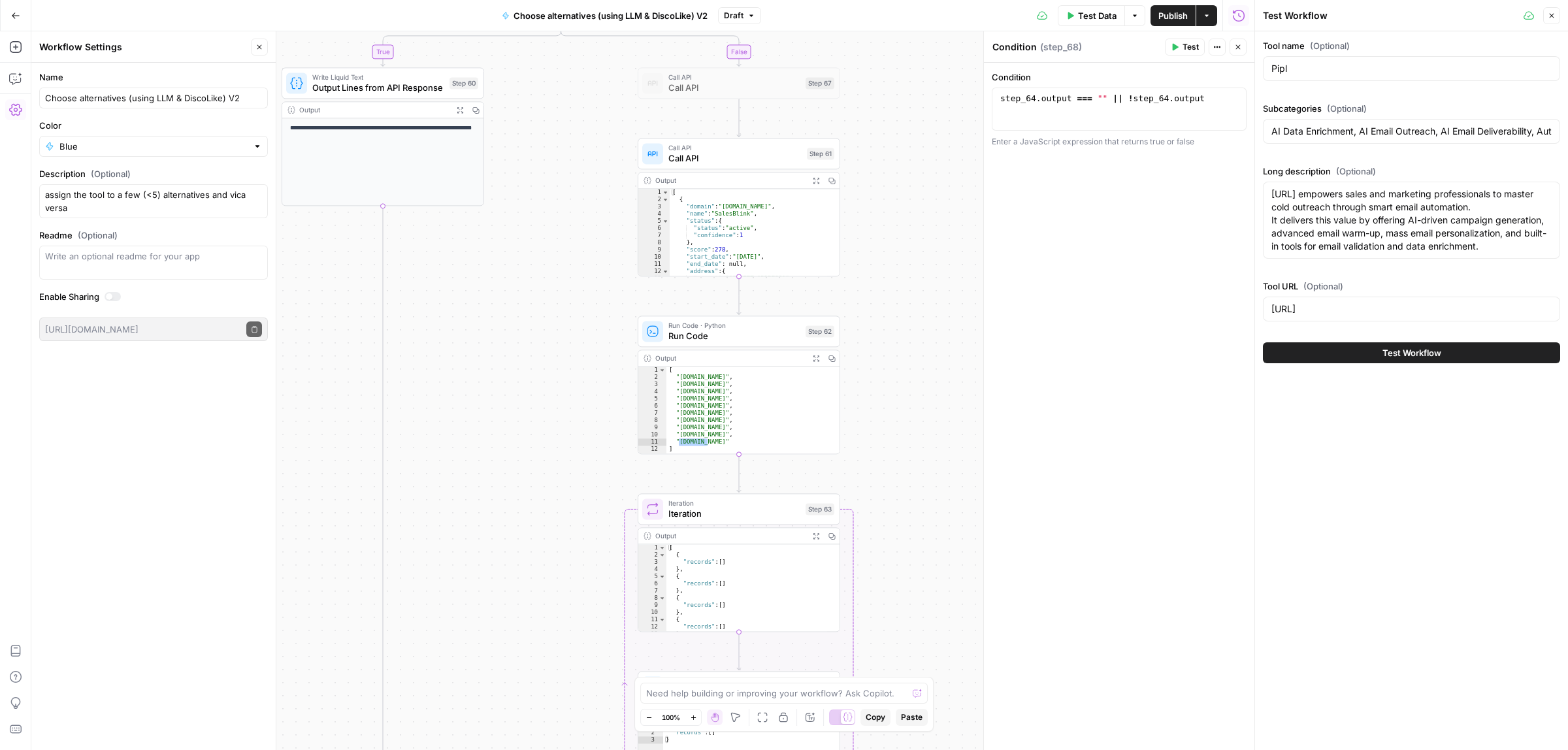
click at [649, 142] on div "true false true false Workflow Input Settings Inputs Call API Call API Step 41 …" at bounding box center [643, 390] width 1224 height 719
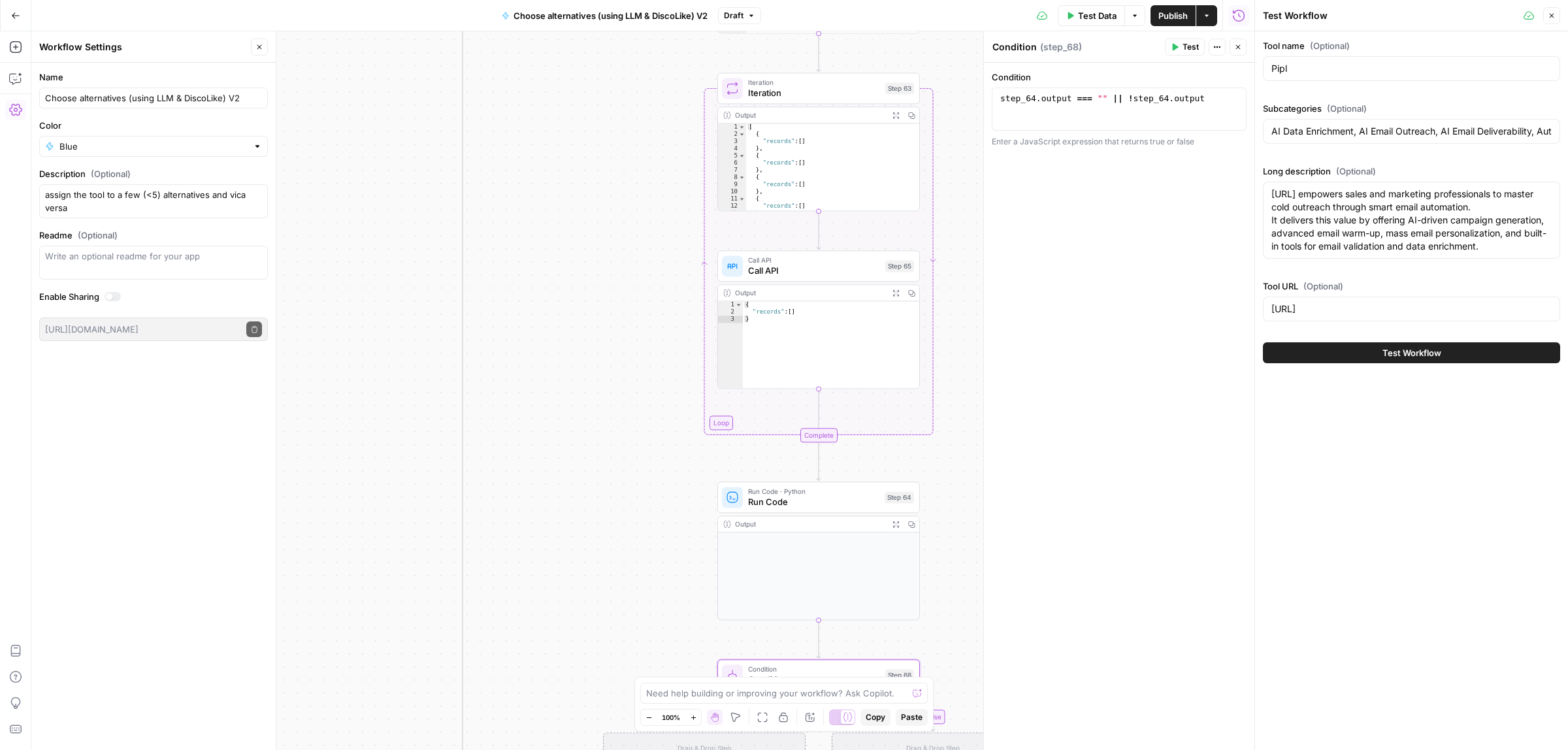
drag, startPoint x: 557, startPoint y: 160, endPoint x: 552, endPoint y: 187, distance: 27.5
click at [553, 158] on div "true false true false Workflow Input Settings Inputs Call API Call API Step 41 …" at bounding box center [643, 390] width 1224 height 719
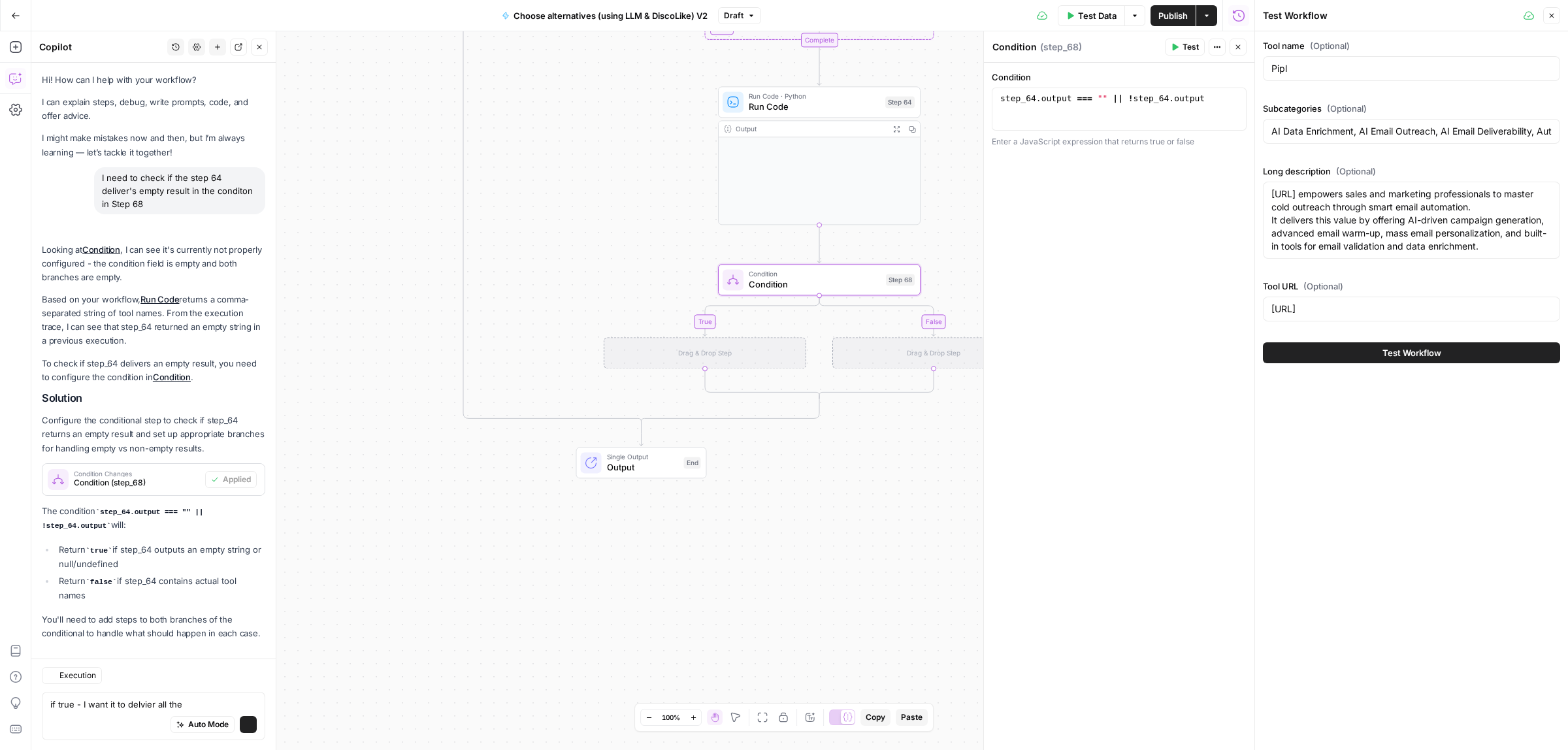
click at [217, 707] on textarea "if true - I want it to delvier all the" at bounding box center [153, 704] width 206 height 13
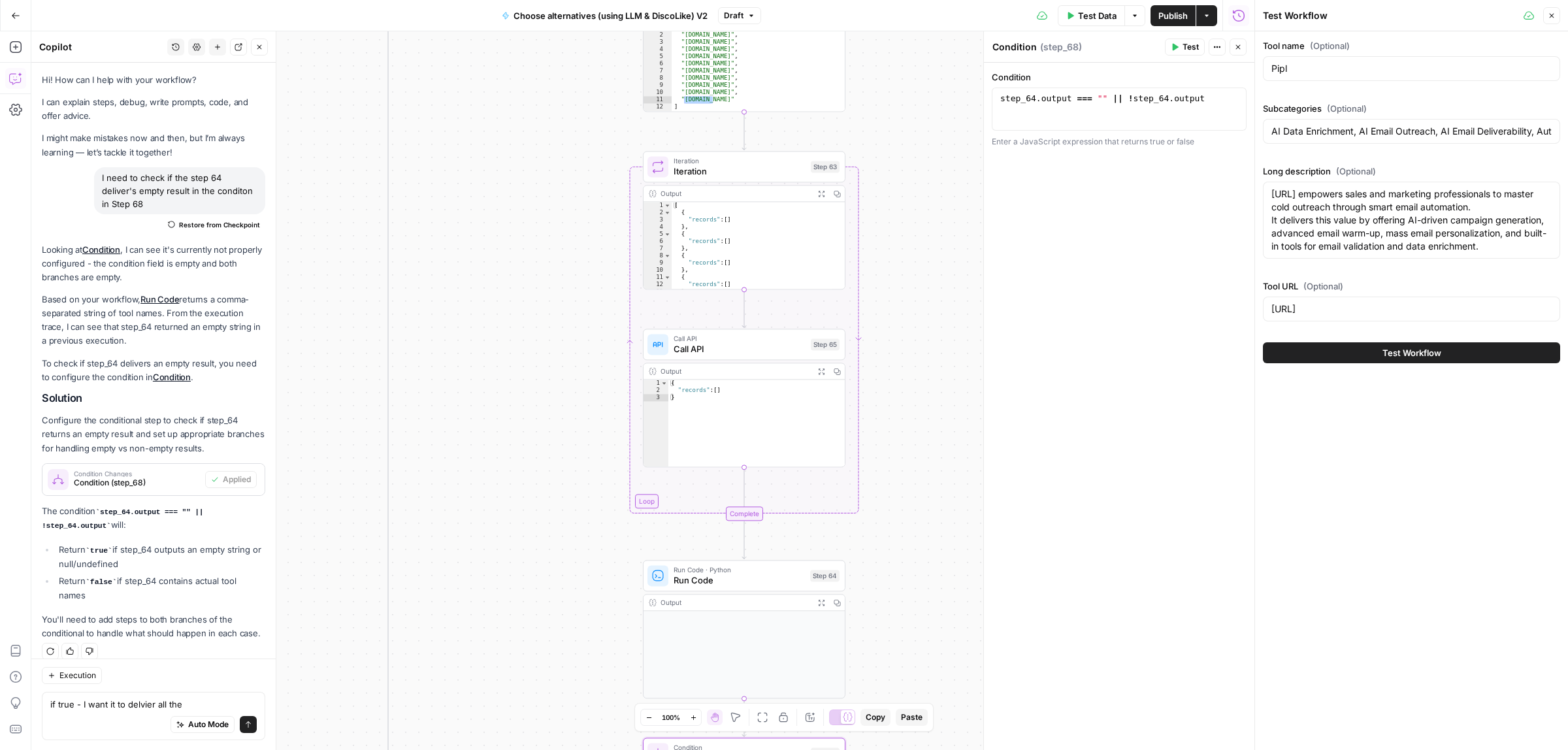
drag, startPoint x: 392, startPoint y: 242, endPoint x: 384, endPoint y: 586, distance: 344.1
click at [327, 738] on div "true false true false Workflow Input Settings Inputs Call API Call API Step 41 …" at bounding box center [643, 390] width 1224 height 719
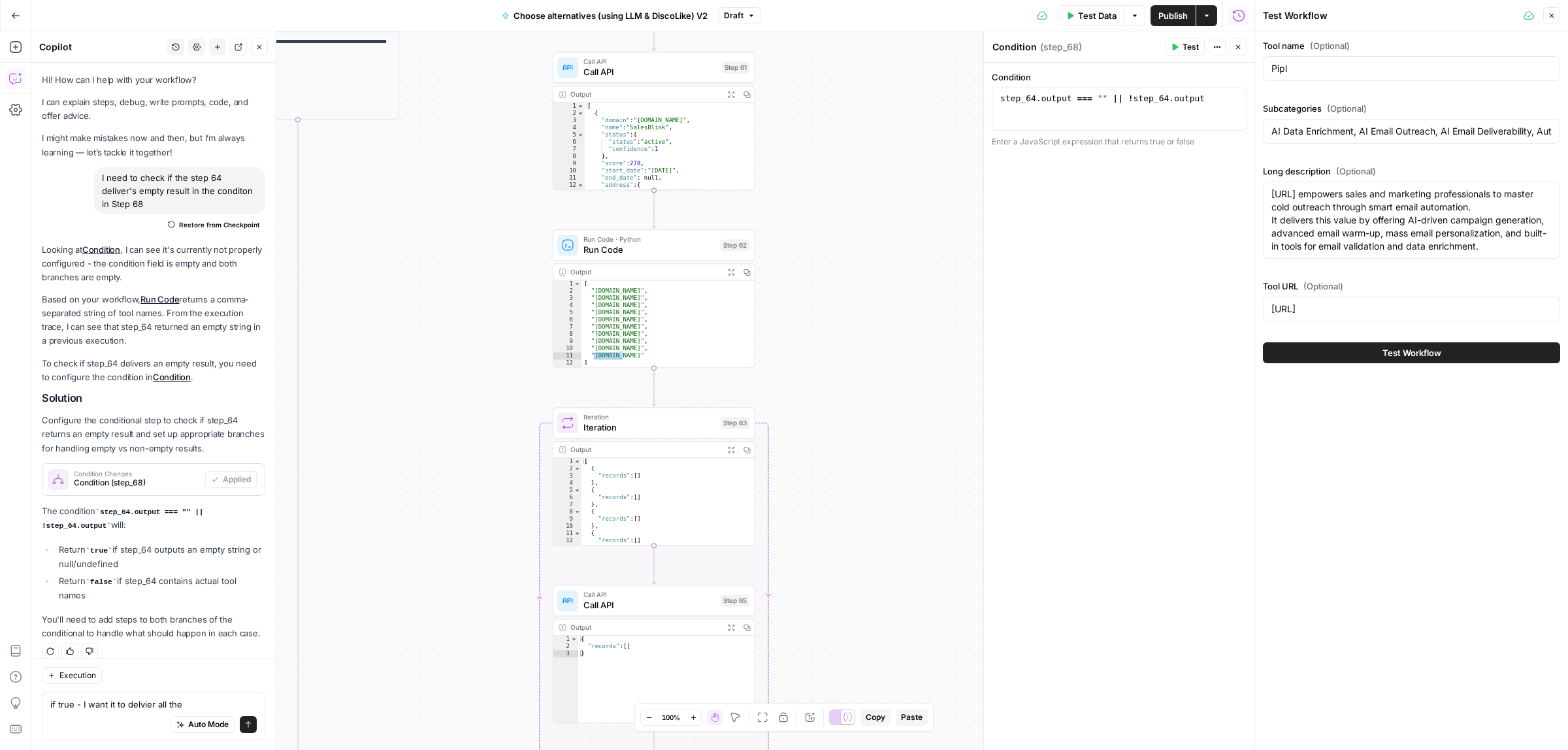
drag, startPoint x: 564, startPoint y: 236, endPoint x: 464, endPoint y: 475, distance: 259.1
click at [464, 475] on div "true false true false Workflow Input Settings Inputs Call API Call API Step 41 …" at bounding box center [643, 390] width 1224 height 719
click at [196, 699] on textarea "if true - I want it to delvier all the" at bounding box center [153, 704] width 206 height 13
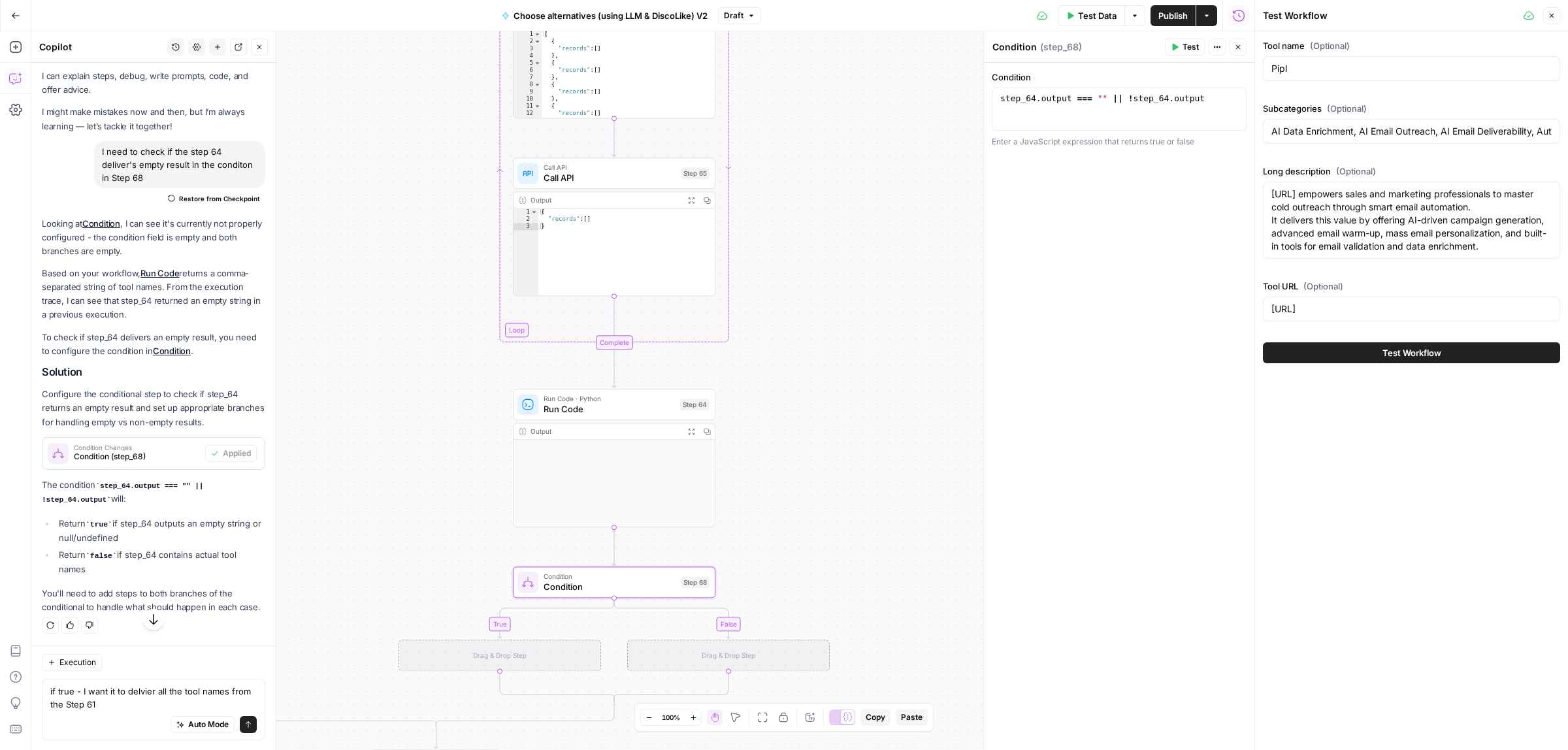
drag, startPoint x: 469, startPoint y: 374, endPoint x: 465, endPoint y: 250, distance: 124.1
click at [462, 198] on div "true false true false Workflow Input Settings Inputs Call API Call API Step 41 …" at bounding box center [643, 390] width 1224 height 719
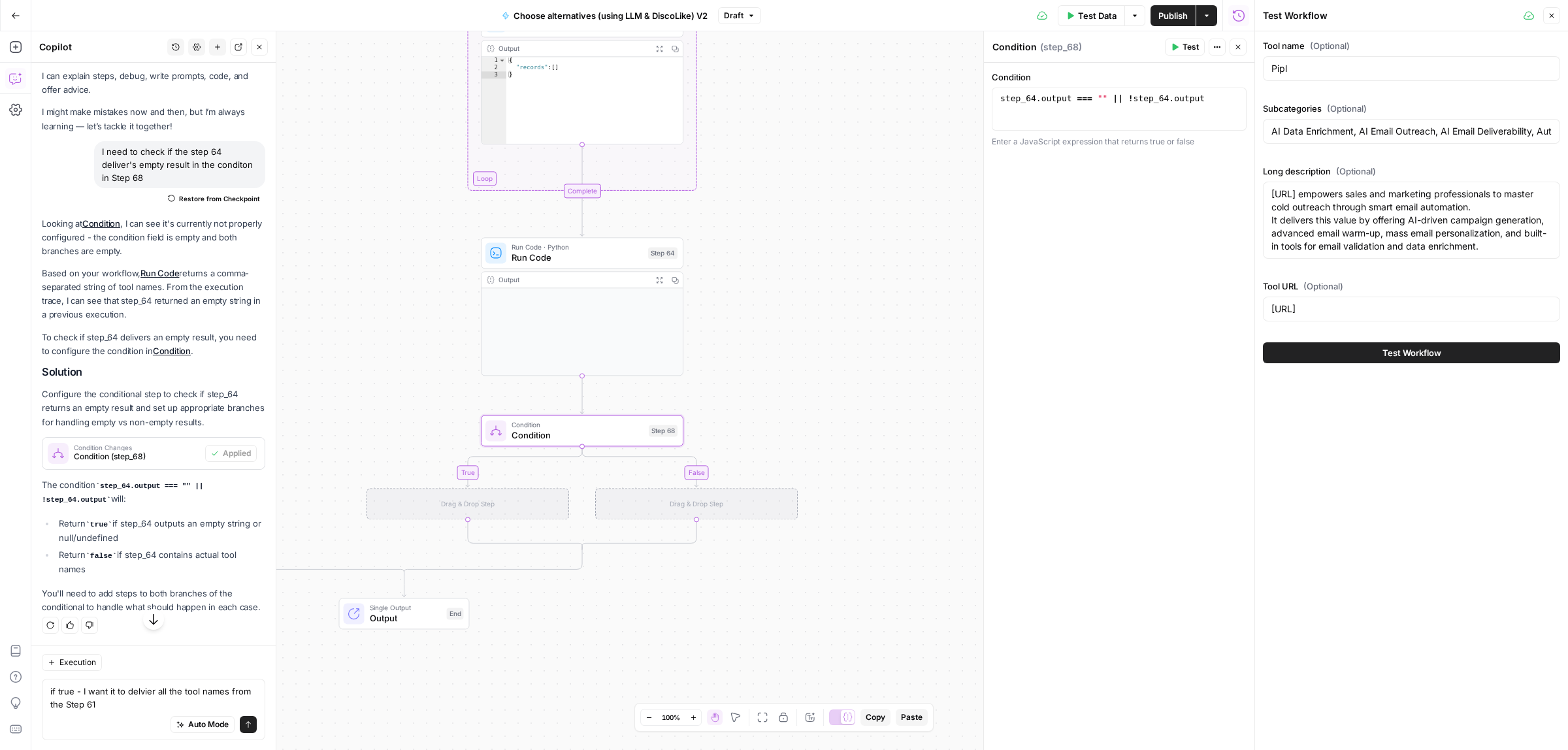
drag, startPoint x: 455, startPoint y: 356, endPoint x: 436, endPoint y: 386, distance: 35.5
click at [450, 327] on div "true false true false Workflow Input Settings Inputs Call API Call API Step 41 …" at bounding box center [643, 390] width 1224 height 719
click at [150, 696] on textarea "if true - I want it to delvier all the tool names from the Step 61" at bounding box center [153, 697] width 206 height 26
click at [143, 706] on textarea "if true - I want it to delvier all the tool names from the Step 61" at bounding box center [153, 697] width 206 height 26
type textarea "if true - I want it to delvier all the tool names from the Step 61, if false - …"
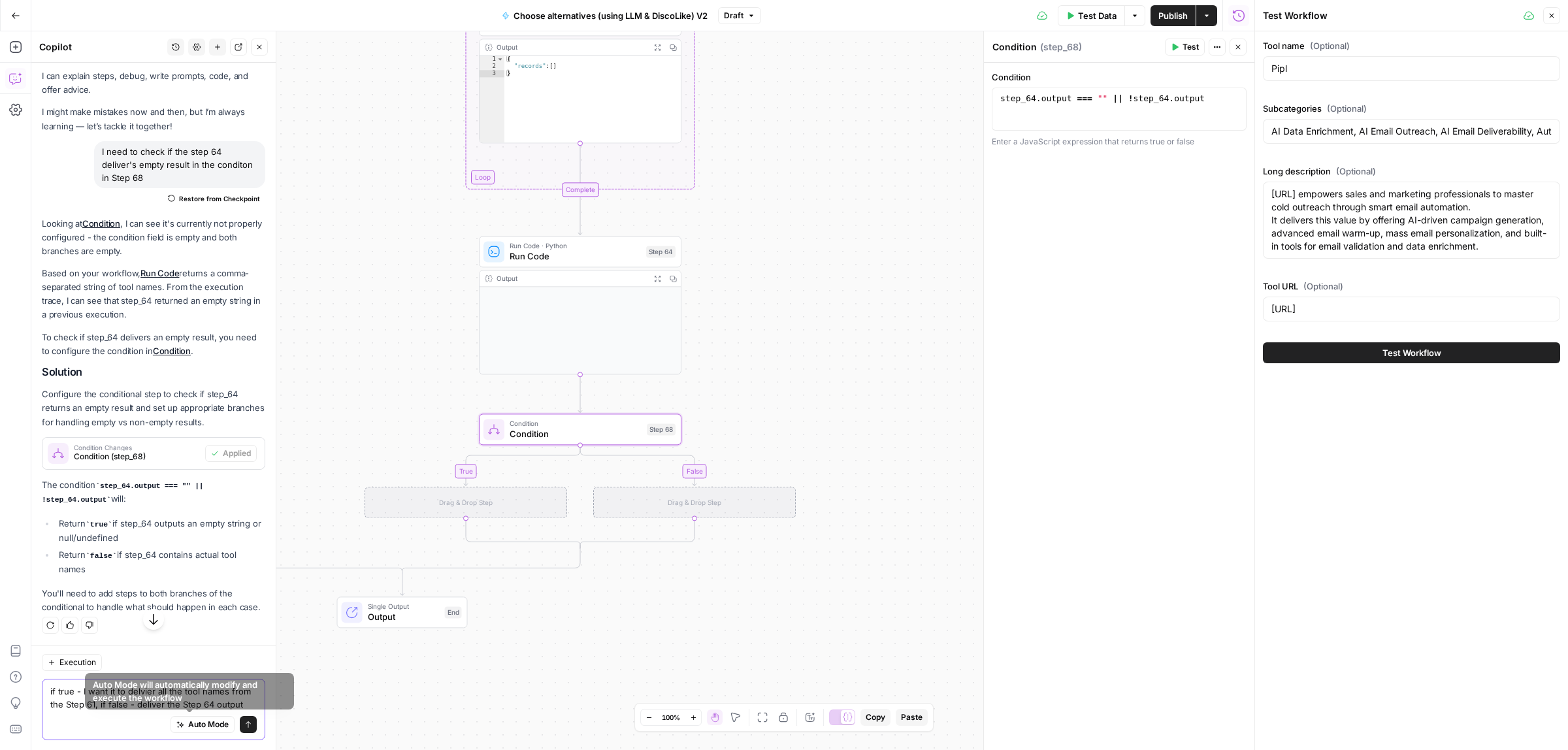
click at [240, 729] on button "Send" at bounding box center [248, 724] width 17 height 17
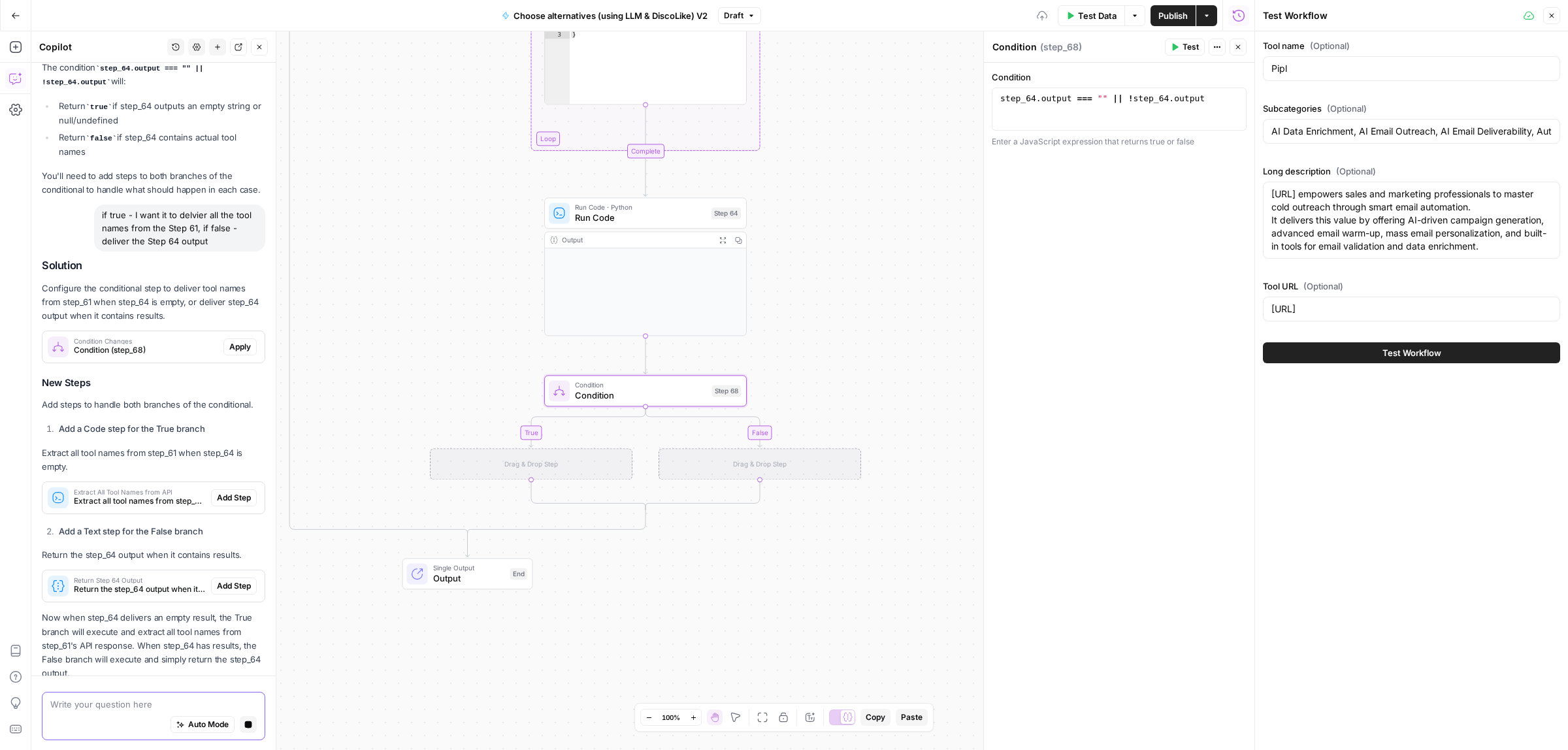
scroll to position [451, 0]
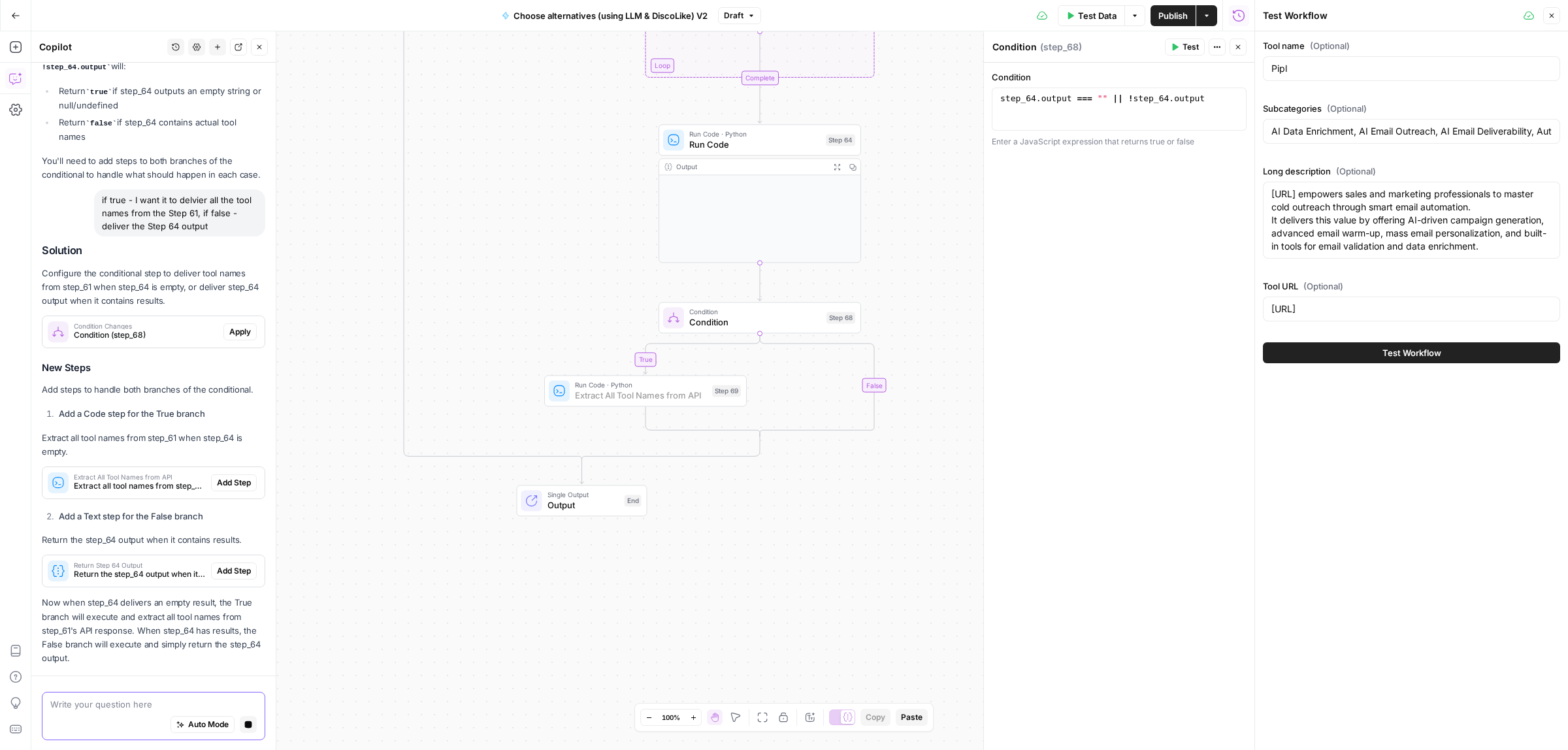
click at [220, 479] on span "Add Step" at bounding box center [234, 482] width 34 height 12
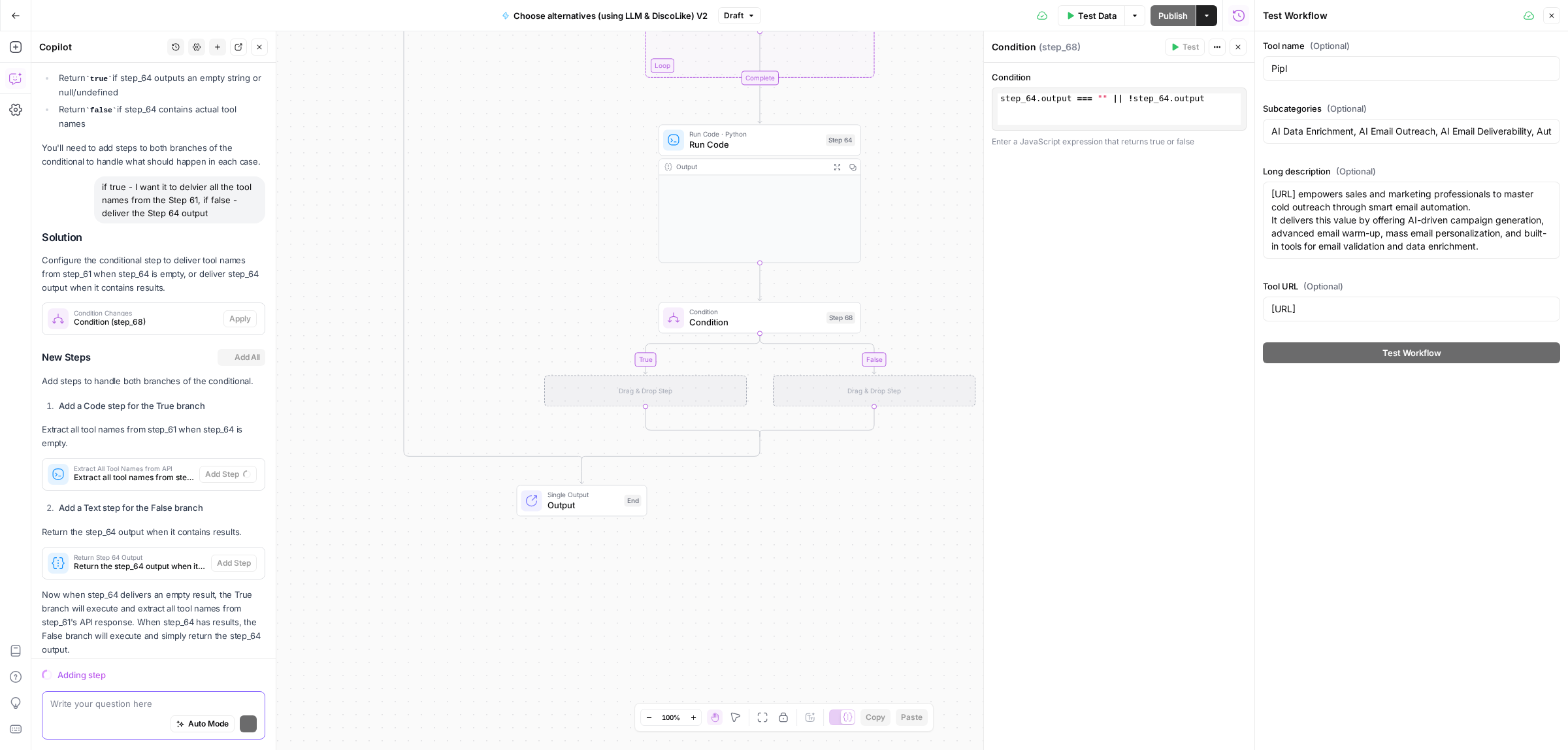
scroll to position [494, 0]
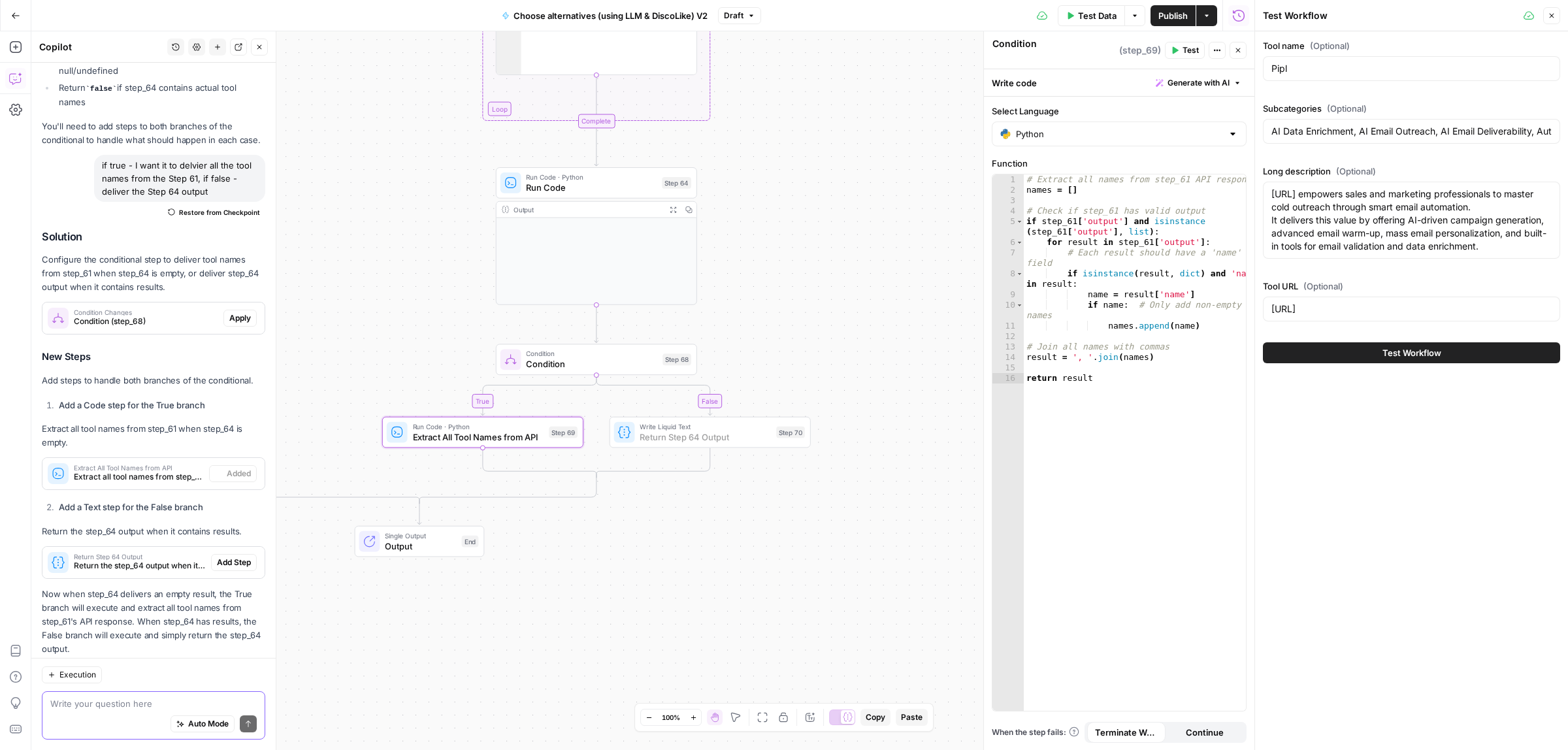
type textarea "Extract All Tool Names from API"
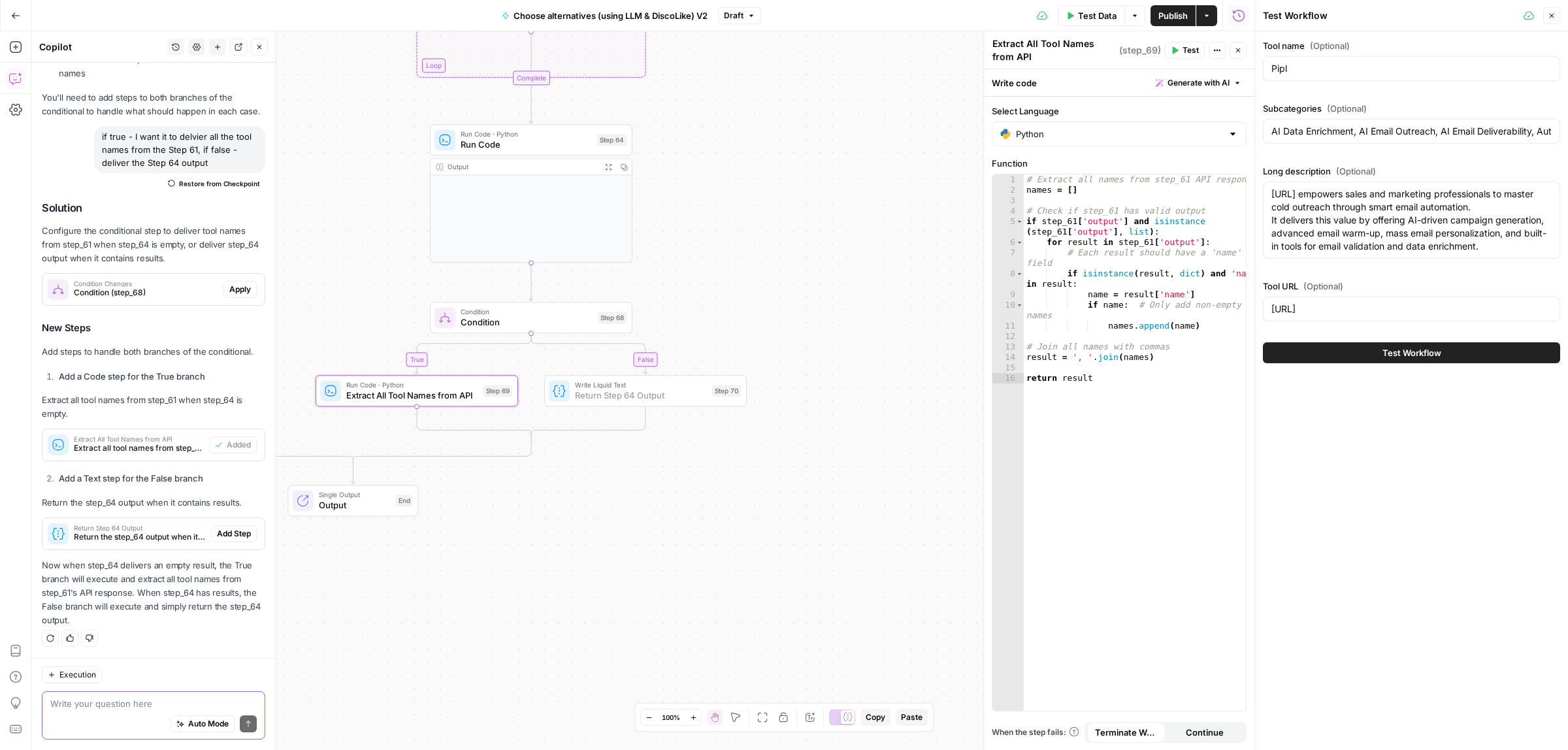
click at [220, 529] on span "Add Step" at bounding box center [234, 534] width 34 height 12
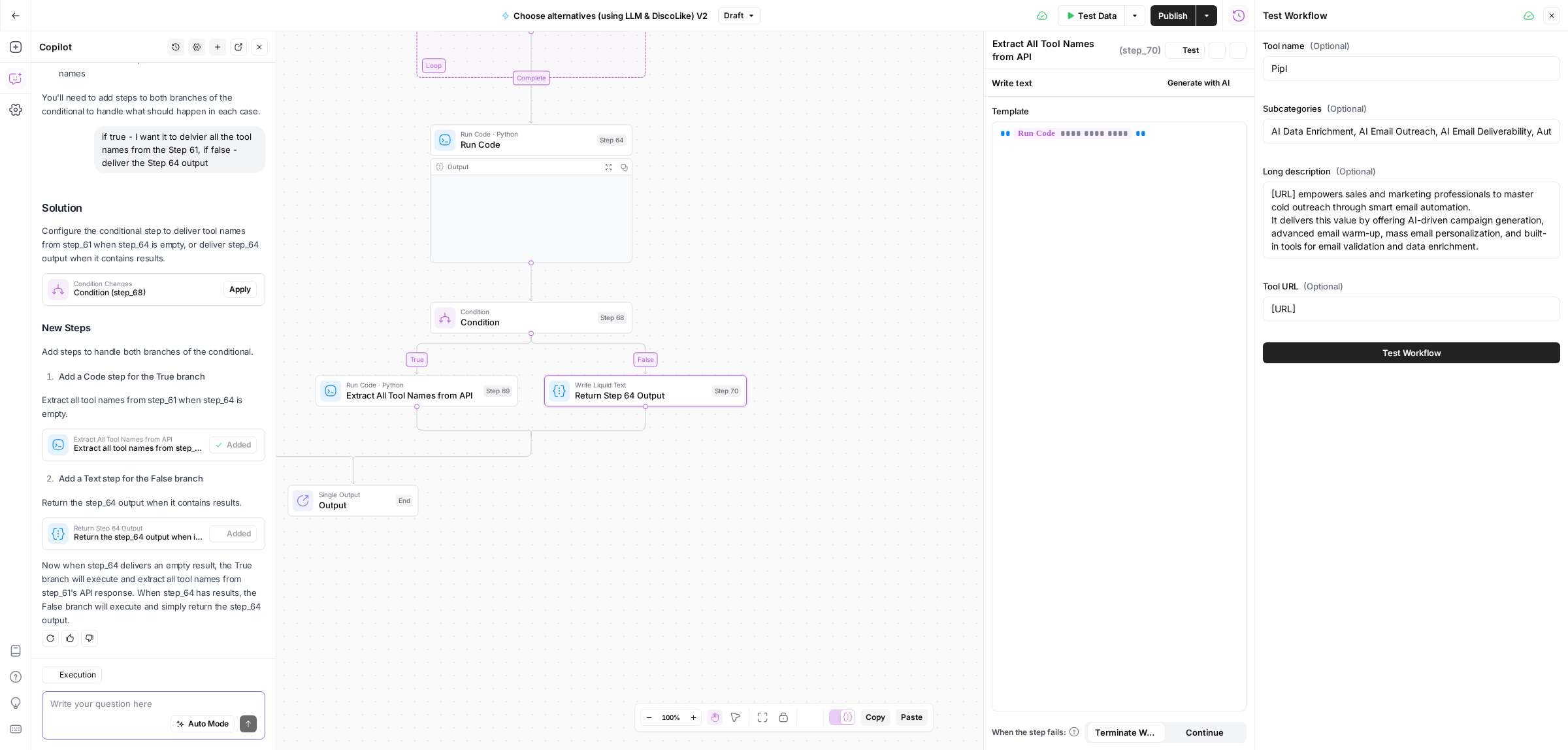
type textarea "Return Step 64 Output"
click at [423, 399] on span "Extract All Tool Names from API" at bounding box center [412, 396] width 132 height 13
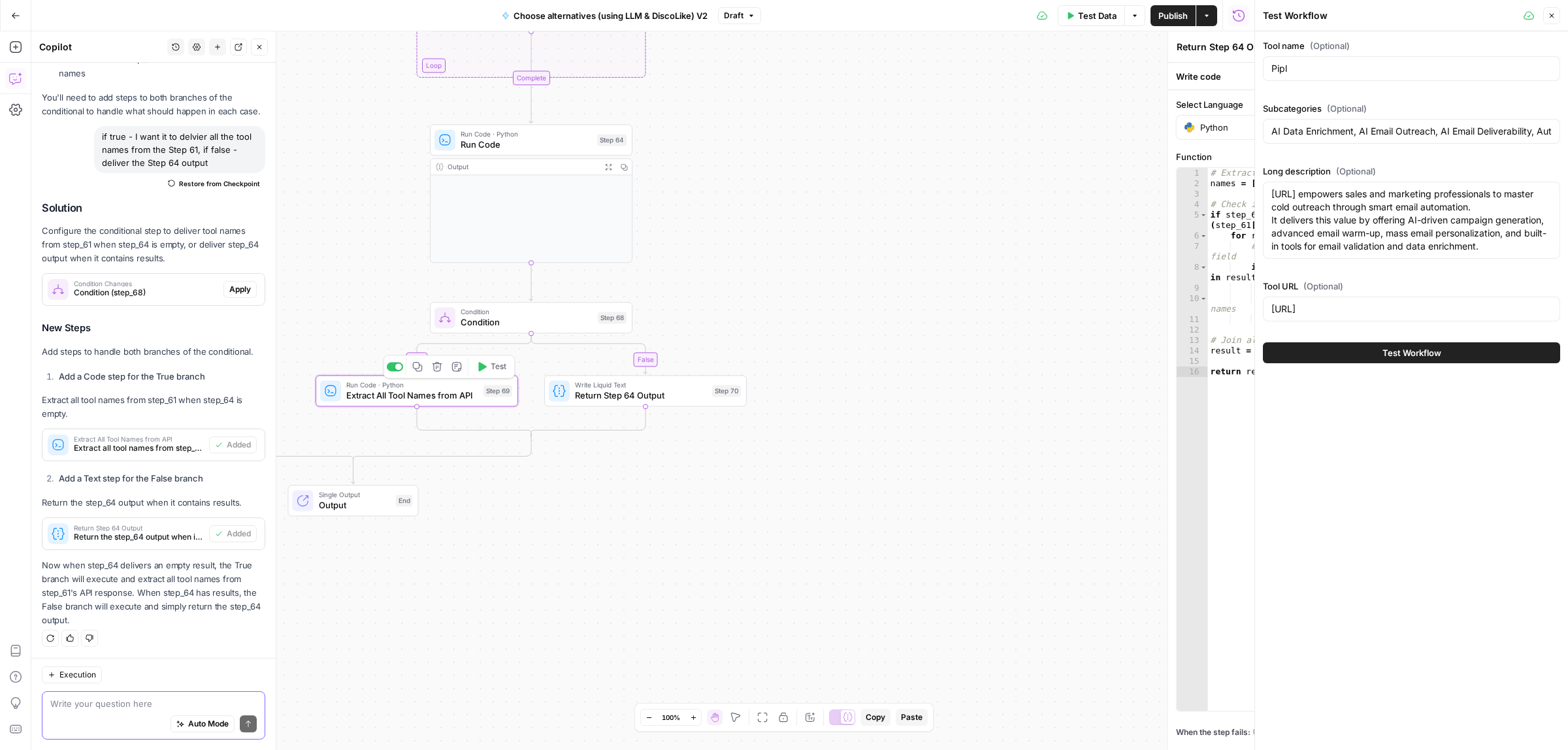
type textarea "Extract All Tool Names from API"
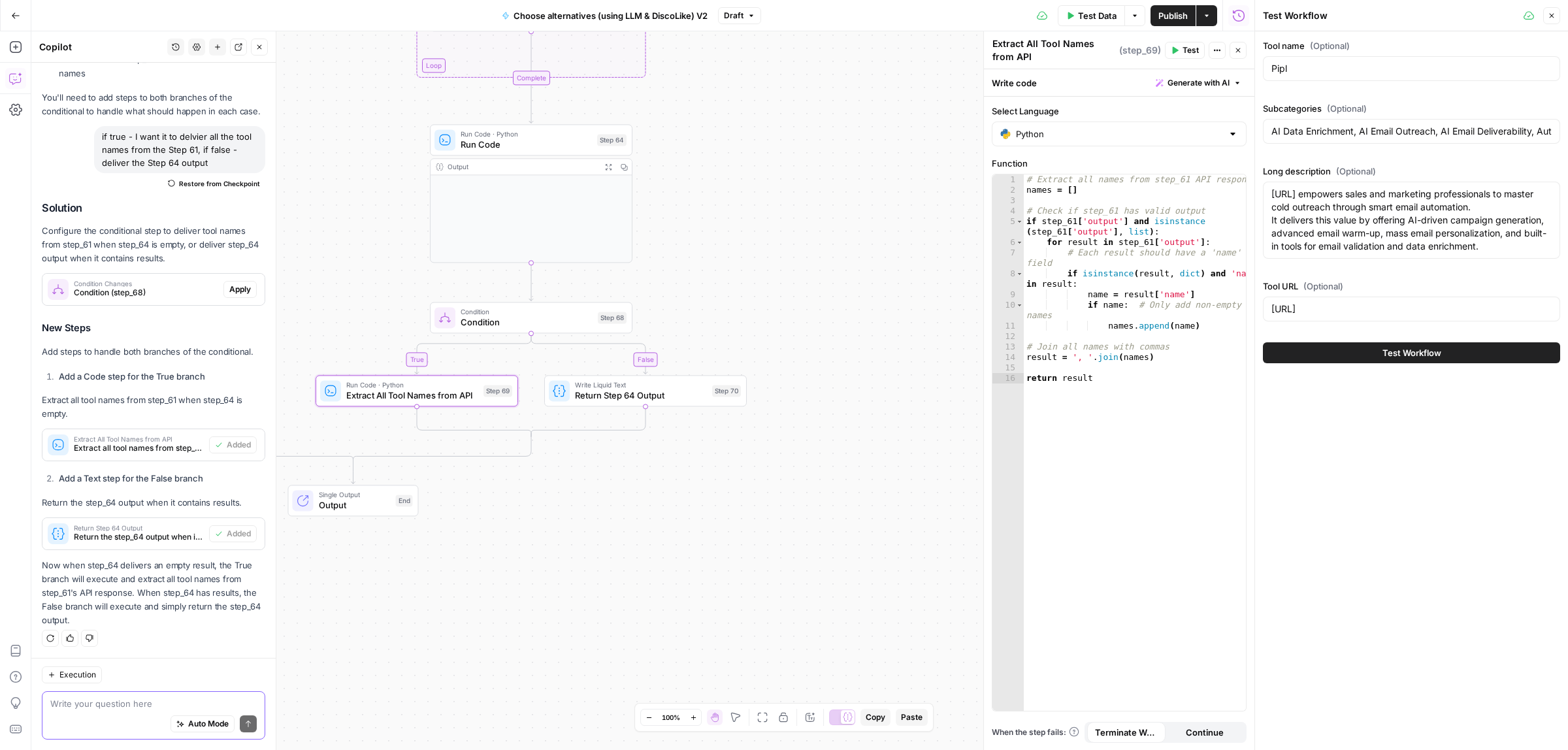
click at [1174, 49] on icon "button" at bounding box center [1175, 51] width 6 height 7
click at [751, 187] on span "Test All Steps" at bounding box center [736, 182] width 62 height 13
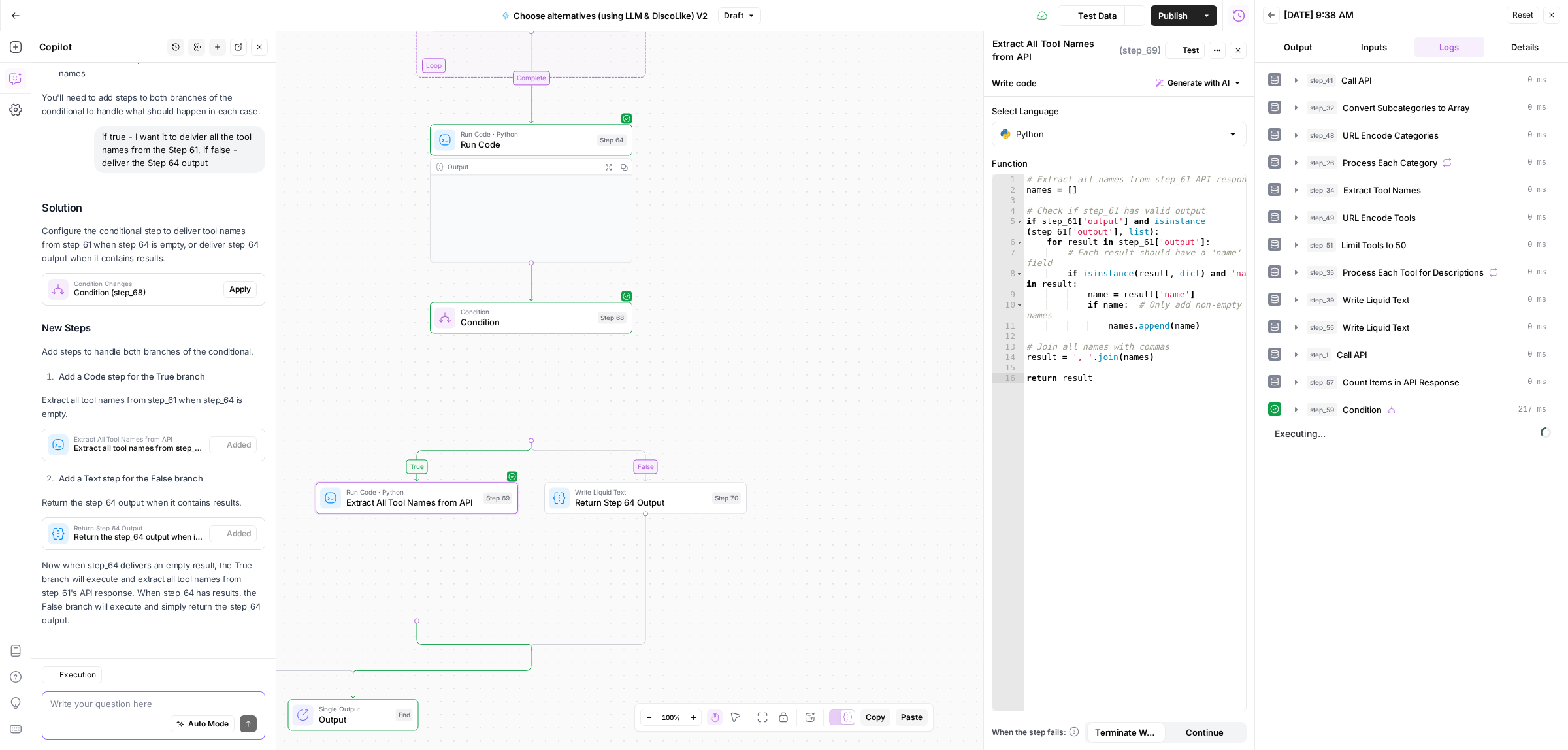
scroll to position [536, 0]
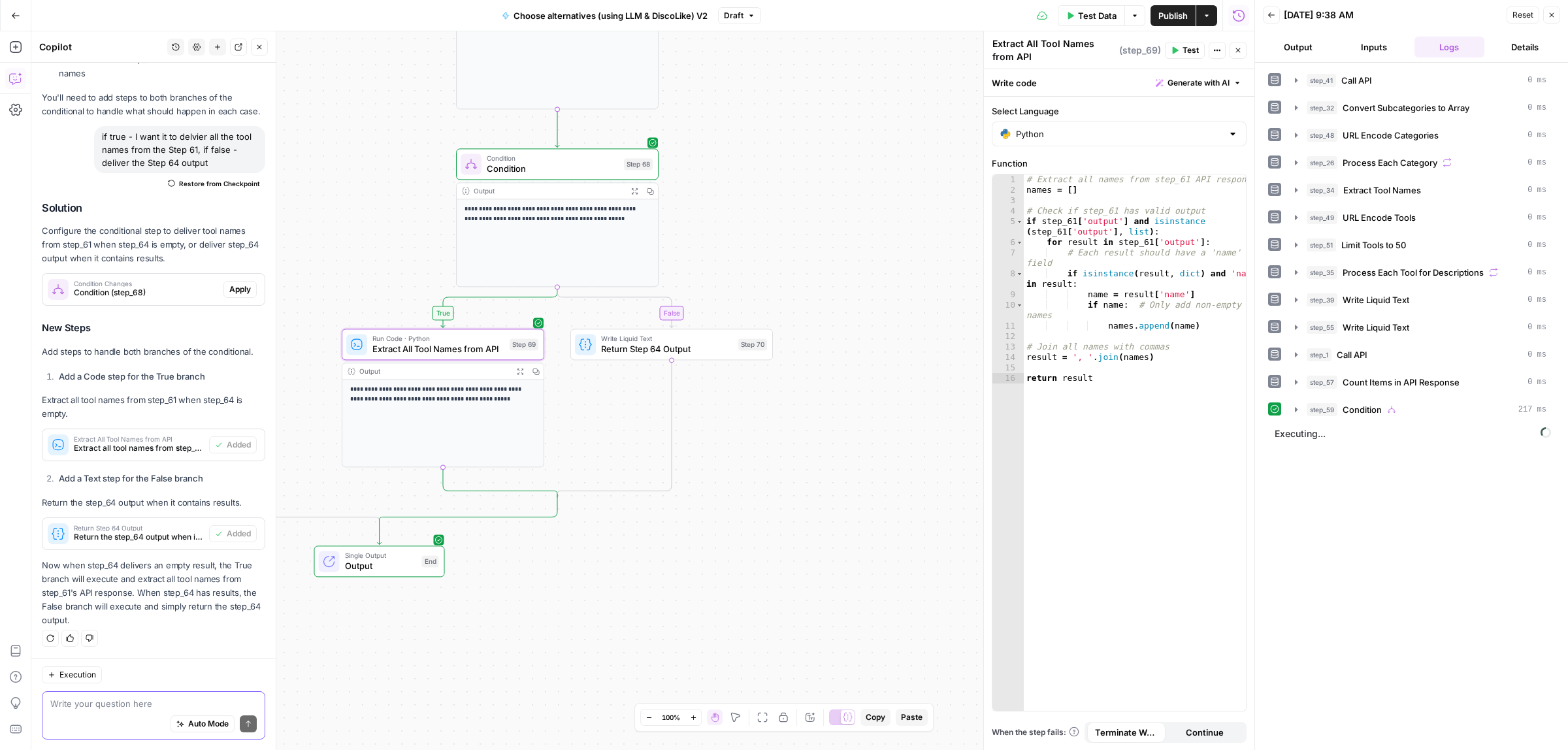
drag, startPoint x: 833, startPoint y: 397, endPoint x: 848, endPoint y: 256, distance: 141.8
click at [848, 256] on div "true false true false Workflow Input Settings Inputs Call API Call API Step 41 …" at bounding box center [643, 390] width 1224 height 719
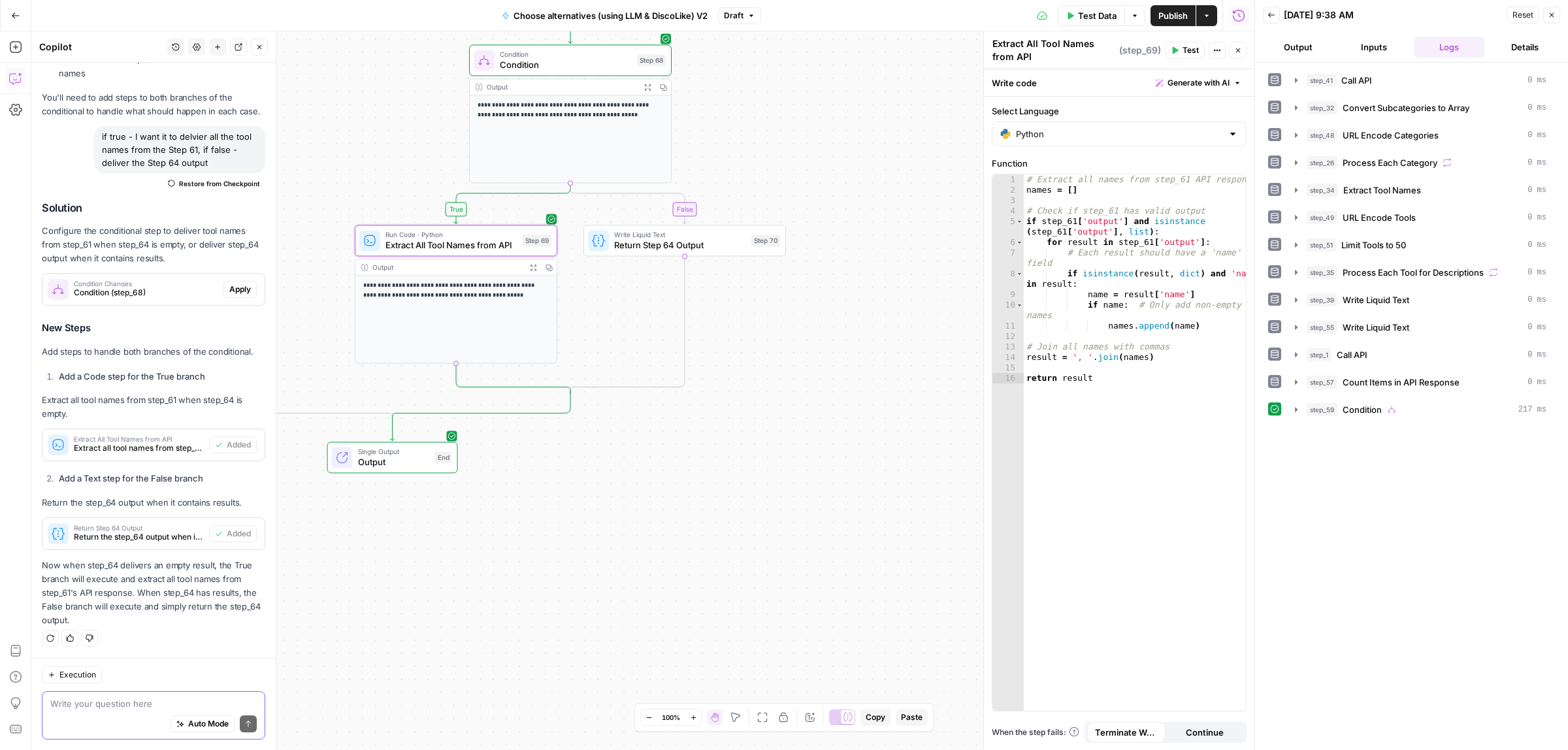
click at [526, 265] on button "Expand Output" at bounding box center [534, 268] width 16 height 16
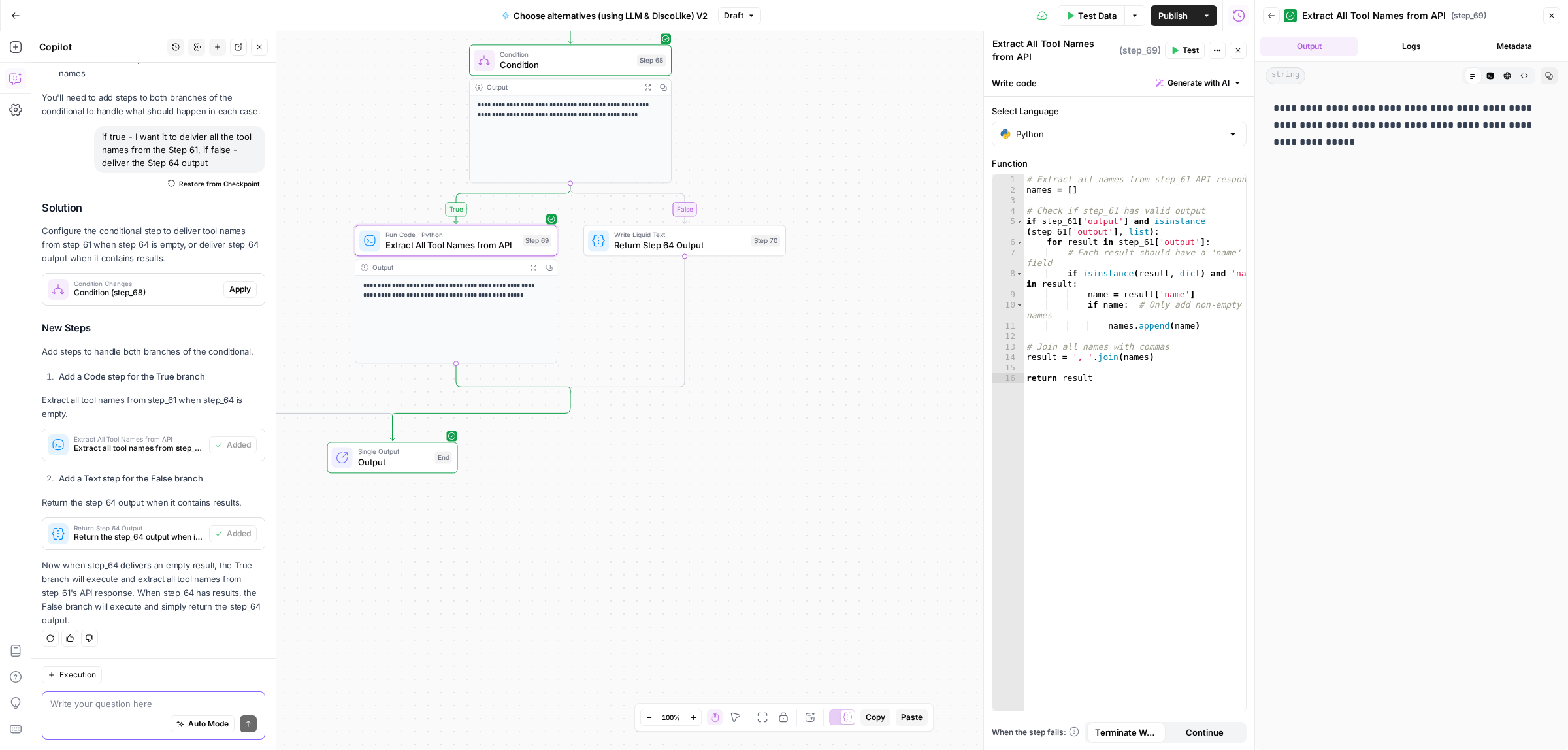
drag, startPoint x: 1344, startPoint y: 128, endPoint x: 1460, endPoint y: 115, distance: 116.7
click at [1431, 119] on p "**********" at bounding box center [1412, 125] width 277 height 51
drag, startPoint x: 1488, startPoint y: 126, endPoint x: 1514, endPoint y: 126, distance: 26.0
click at [1504, 126] on p "**********" at bounding box center [1412, 125] width 277 height 51
click at [1514, 126] on p "**********" at bounding box center [1412, 125] width 277 height 51
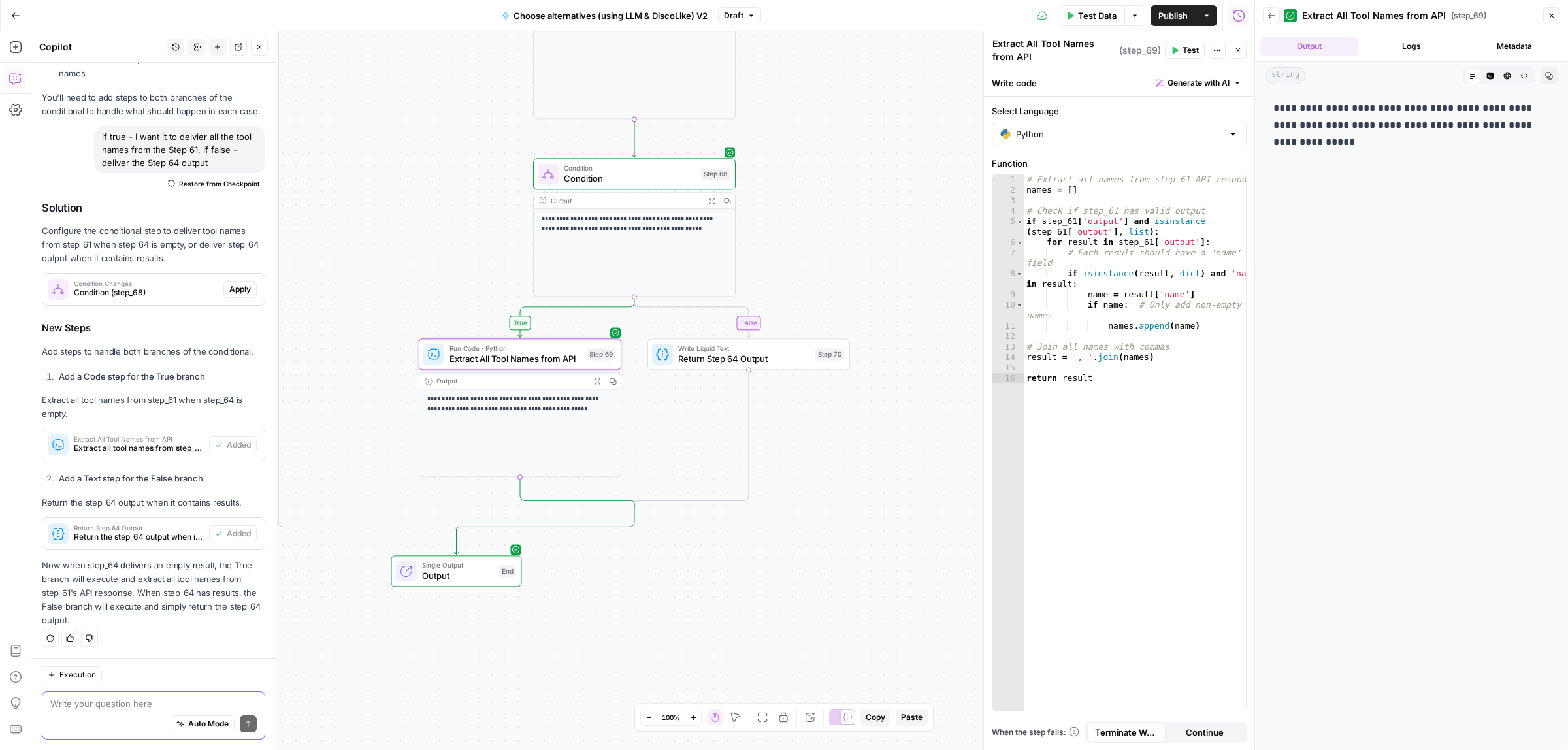
drag, startPoint x: 728, startPoint y: 429, endPoint x: 768, endPoint y: 504, distance: 85.0
click at [768, 504] on div "true false true false Workflow Input Settings Inputs Call API Call API Step 41 …" at bounding box center [643, 390] width 1224 height 719
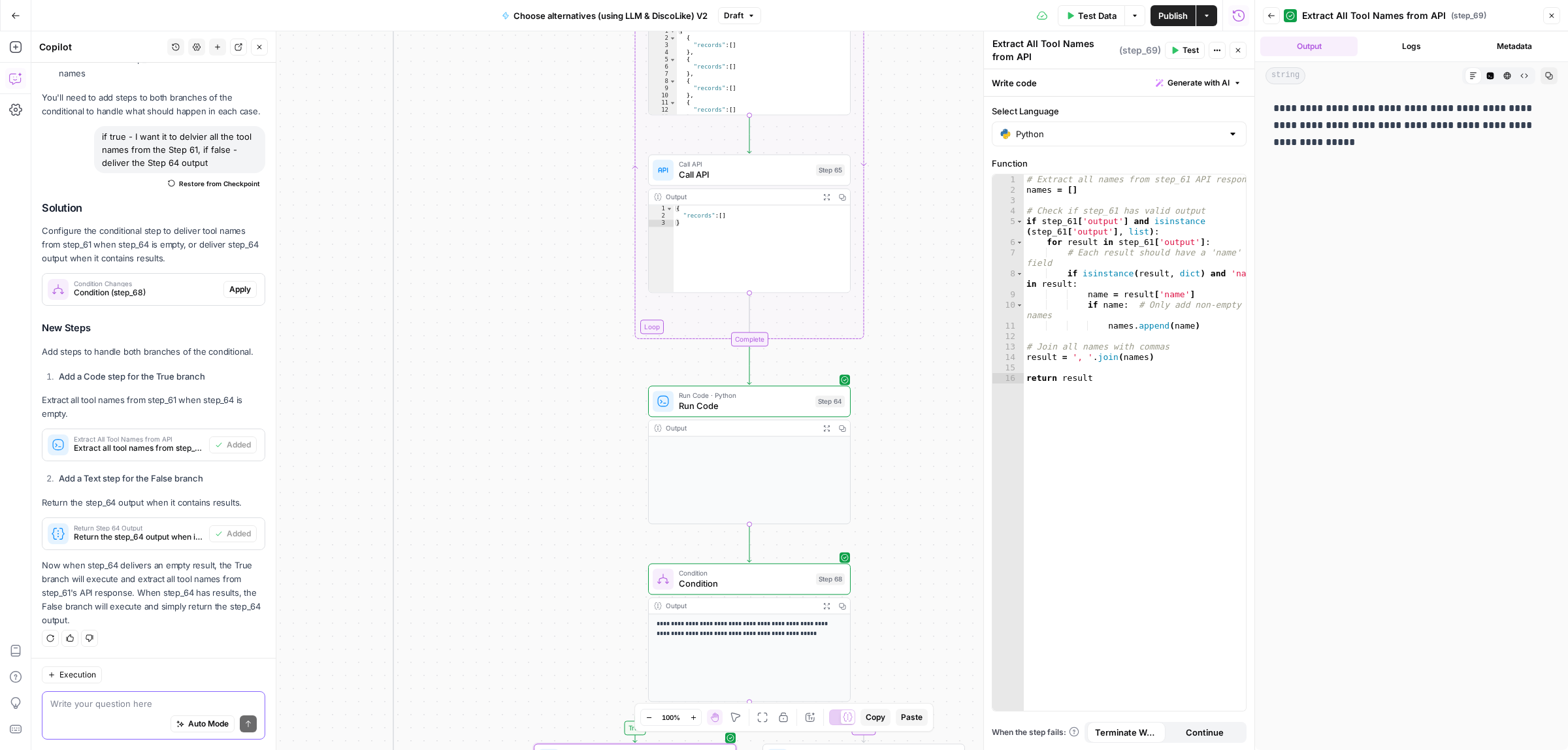
drag, startPoint x: 516, startPoint y: 367, endPoint x: 535, endPoint y: 496, distance: 130.4
click at [535, 496] on div "true false true false Workflow Input Settings Inputs Call API Call API Step 41 …" at bounding box center [643, 390] width 1224 height 719
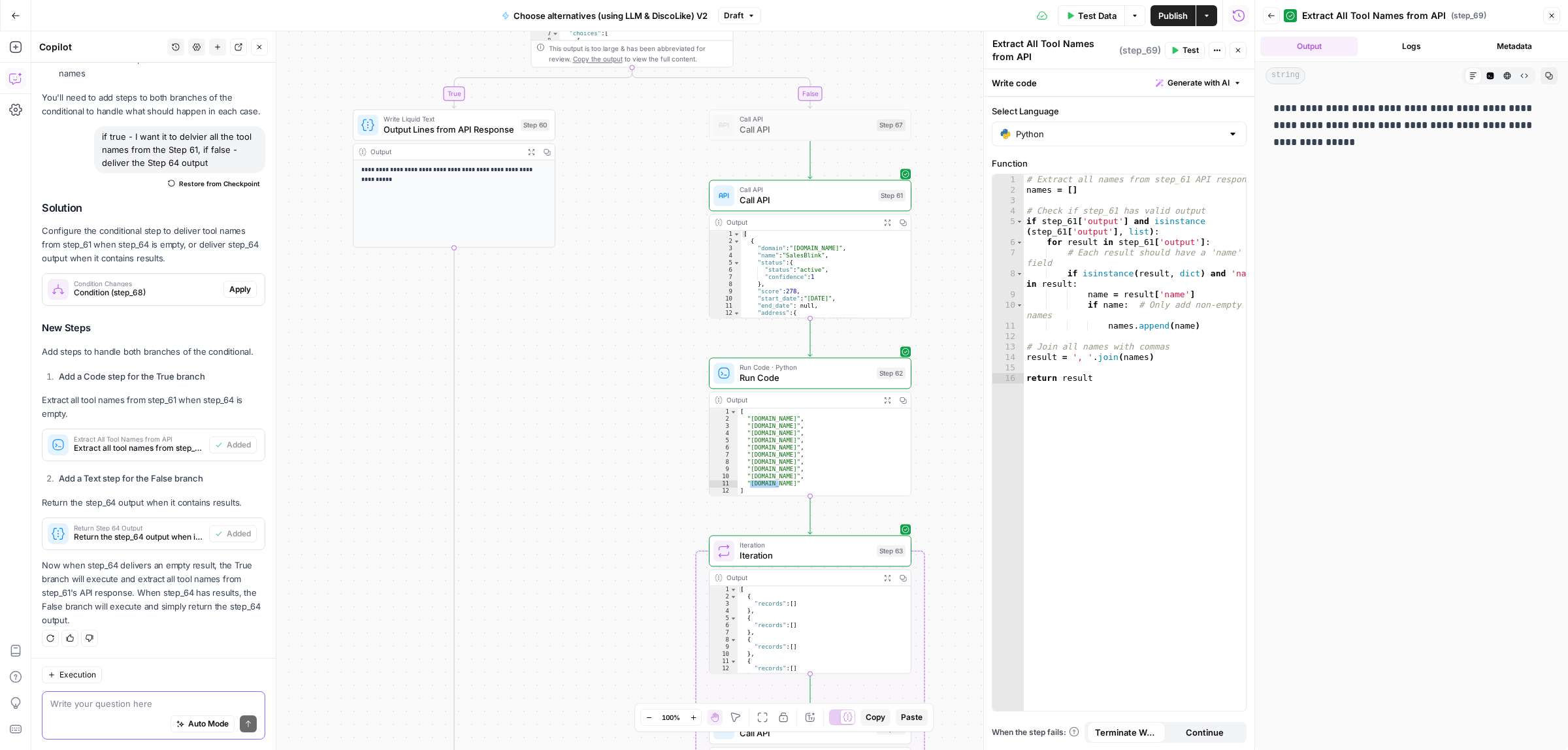
drag, startPoint x: 555, startPoint y: 88, endPoint x: 601, endPoint y: 441, distance: 356.0
click at [616, 661] on div "true false true false Workflow Input Settings Inputs Call API Call API Step 41 …" at bounding box center [643, 390] width 1224 height 719
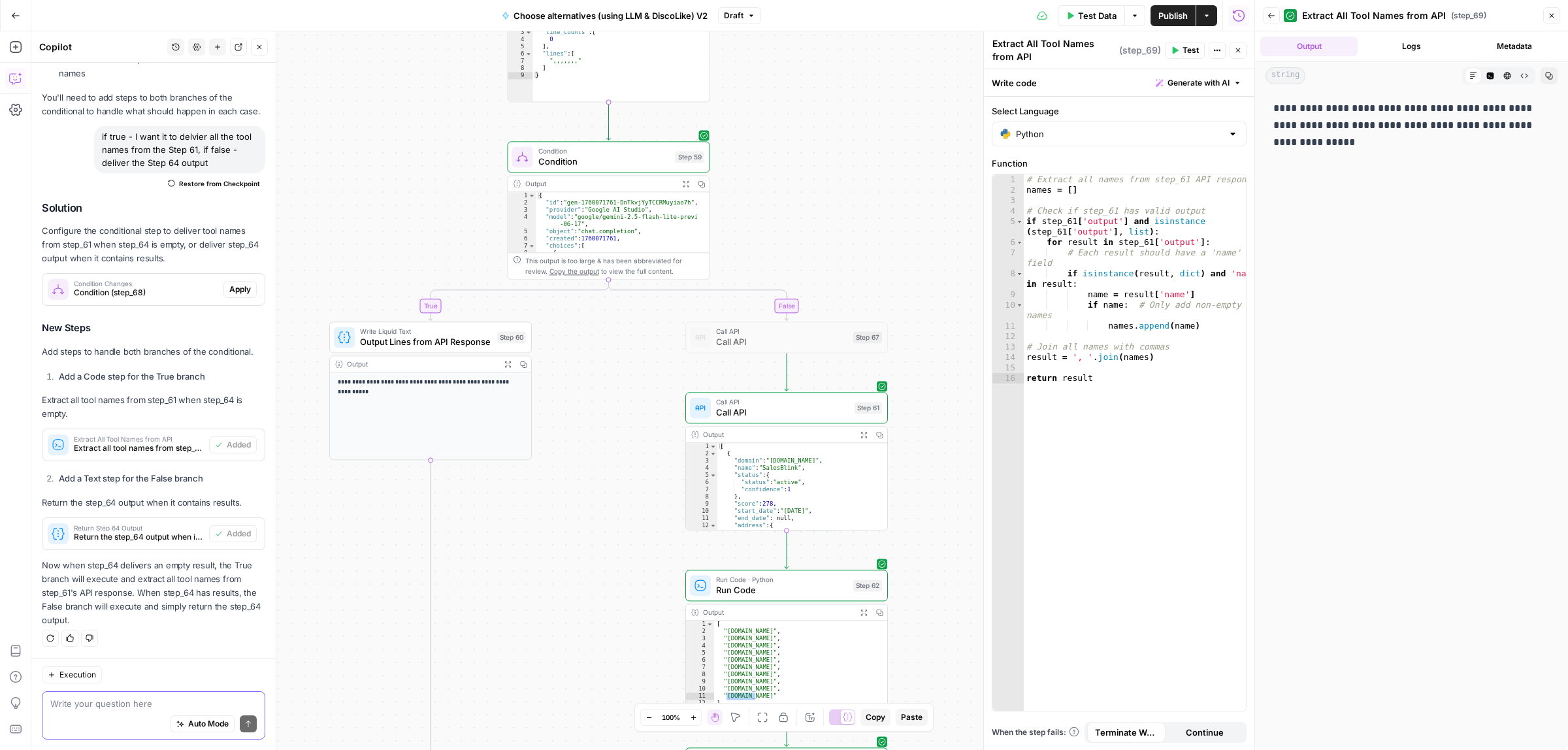
drag, startPoint x: 618, startPoint y: 200, endPoint x: 595, endPoint y: 399, distance: 200.3
click at [595, 399] on div "true false true false Workflow Input Settings Inputs Call API Call API Step 41 …" at bounding box center [643, 390] width 1224 height 719
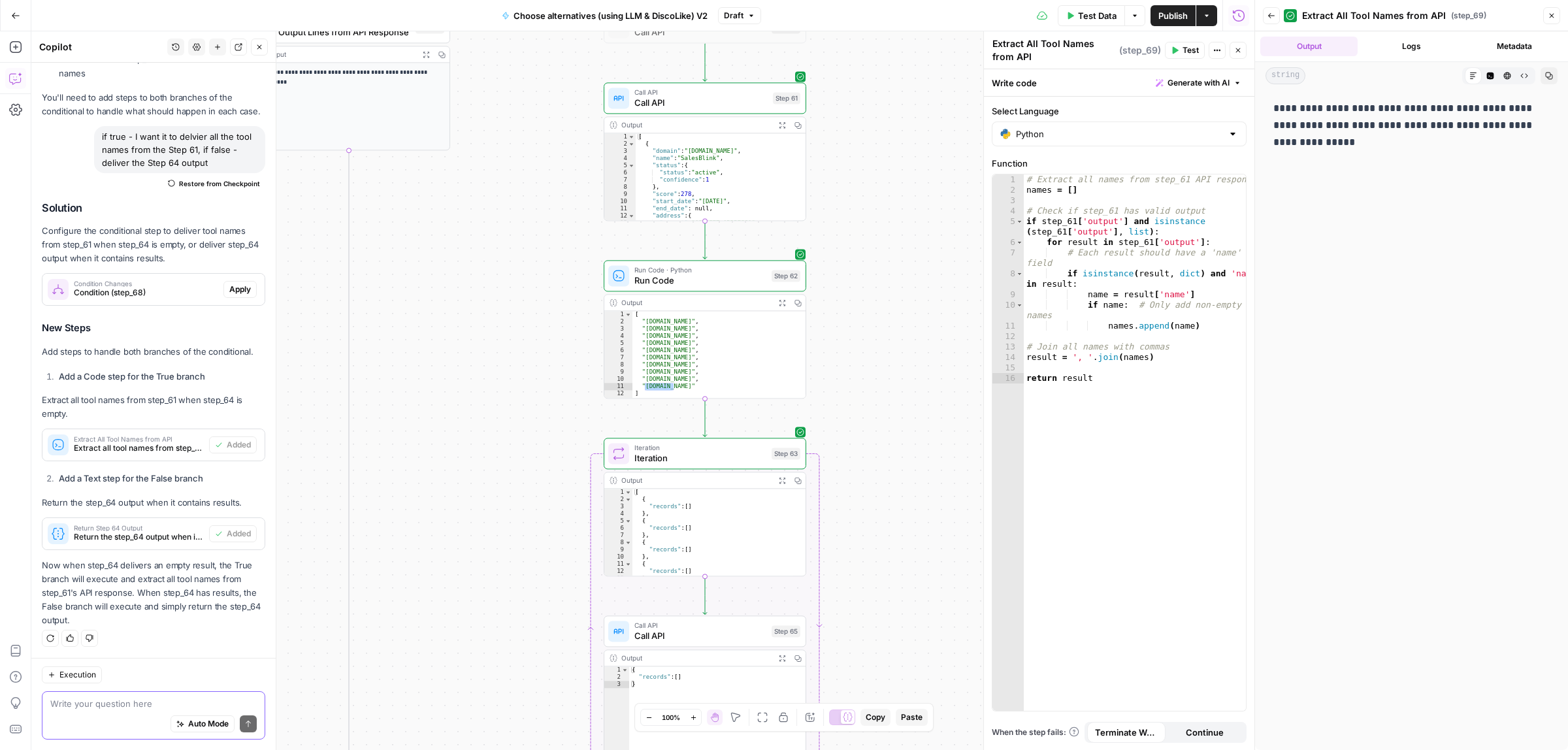
drag, startPoint x: 521, startPoint y: 377, endPoint x: 557, endPoint y: 554, distance: 180.6
click at [503, 360] on div "true false true false Workflow Input Settings Inputs Call API Call API Step 41 …" at bounding box center [643, 390] width 1224 height 719
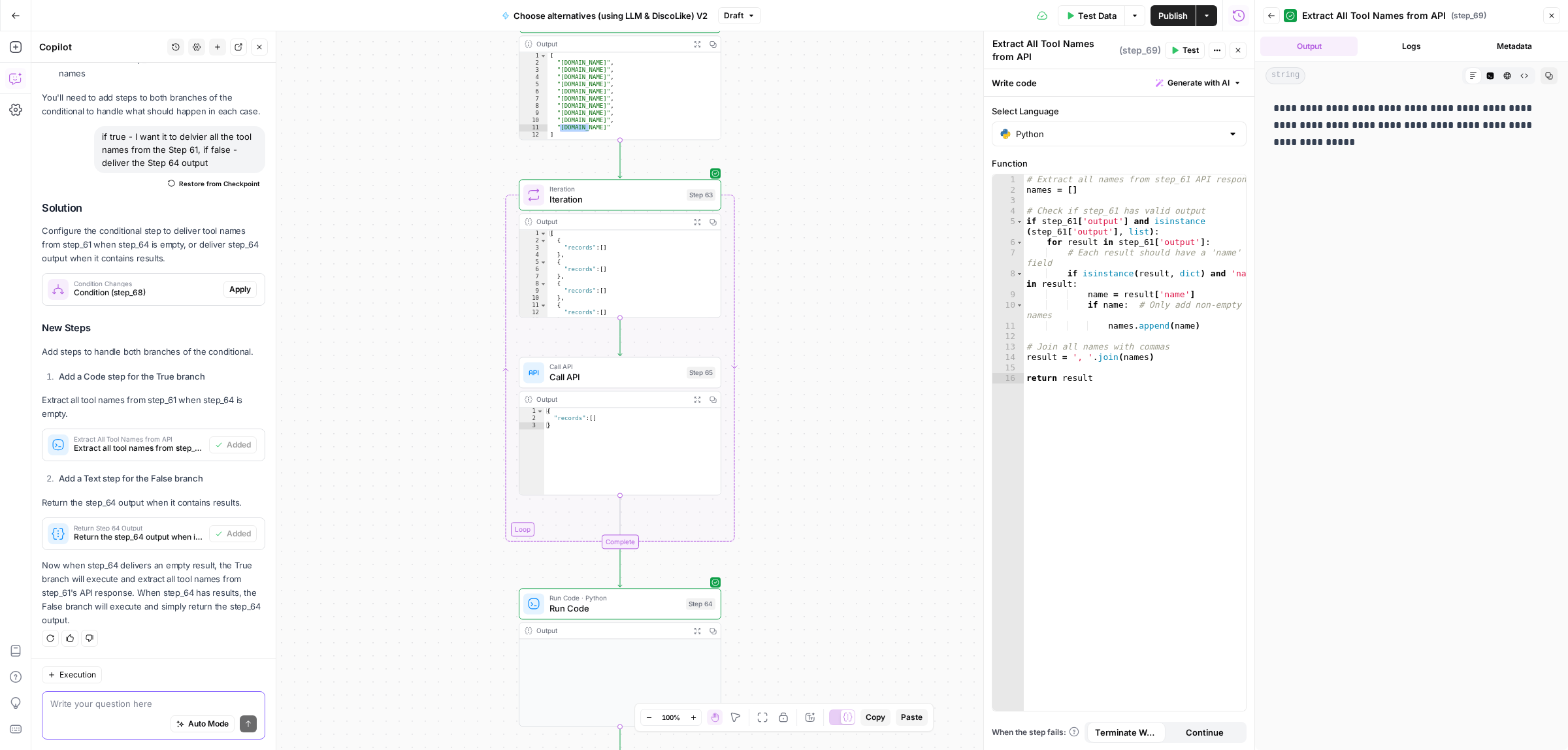
drag, startPoint x: 558, startPoint y: 555, endPoint x: 480, endPoint y: 302, distance: 264.8
click at [480, 302] on div "true false true false Workflow Input Settings Inputs Call API Call API Step 41 …" at bounding box center [643, 390] width 1224 height 719
click at [1237, 49] on icon "button" at bounding box center [1238, 50] width 8 height 8
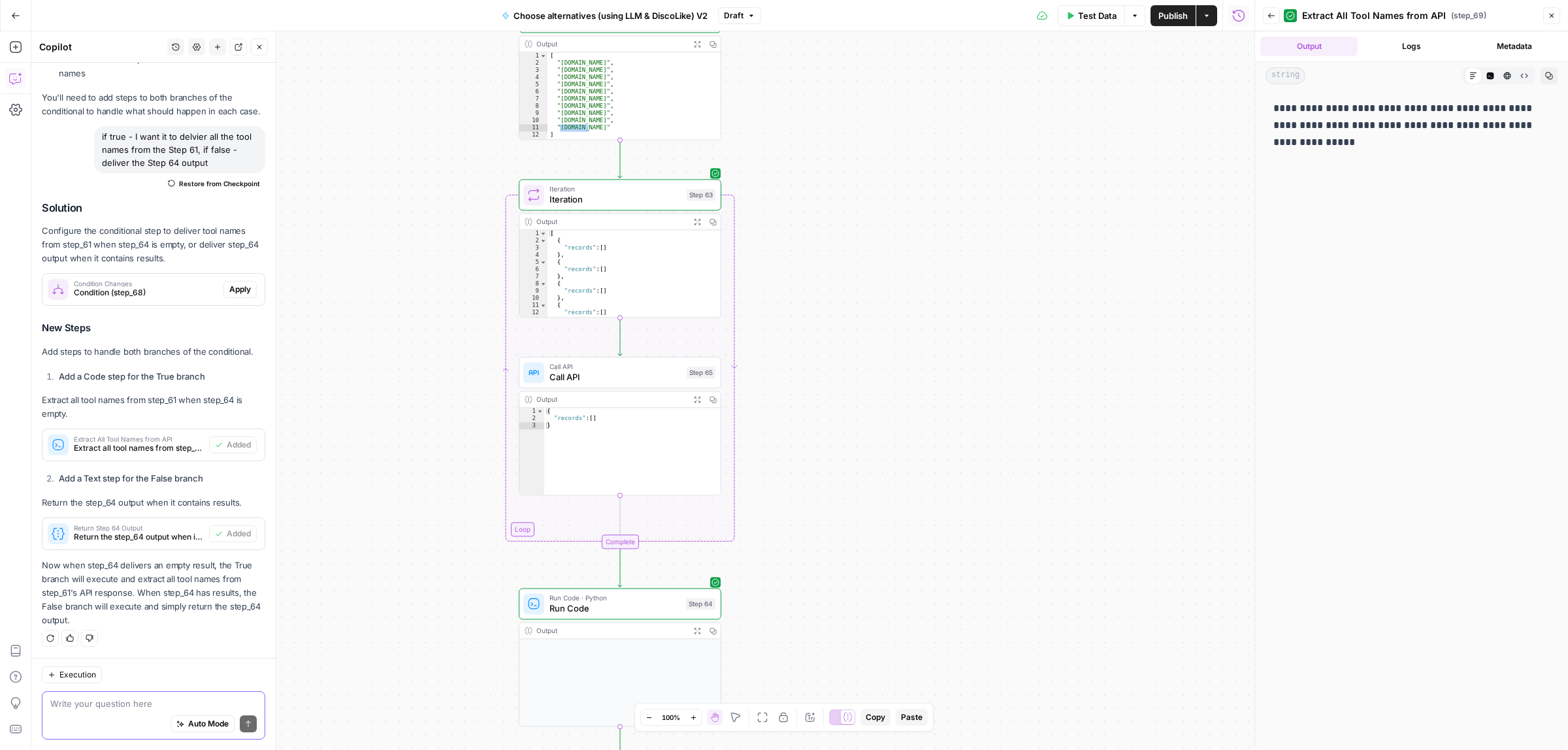
click at [1552, 14] on icon "button" at bounding box center [1551, 15] width 8 height 8
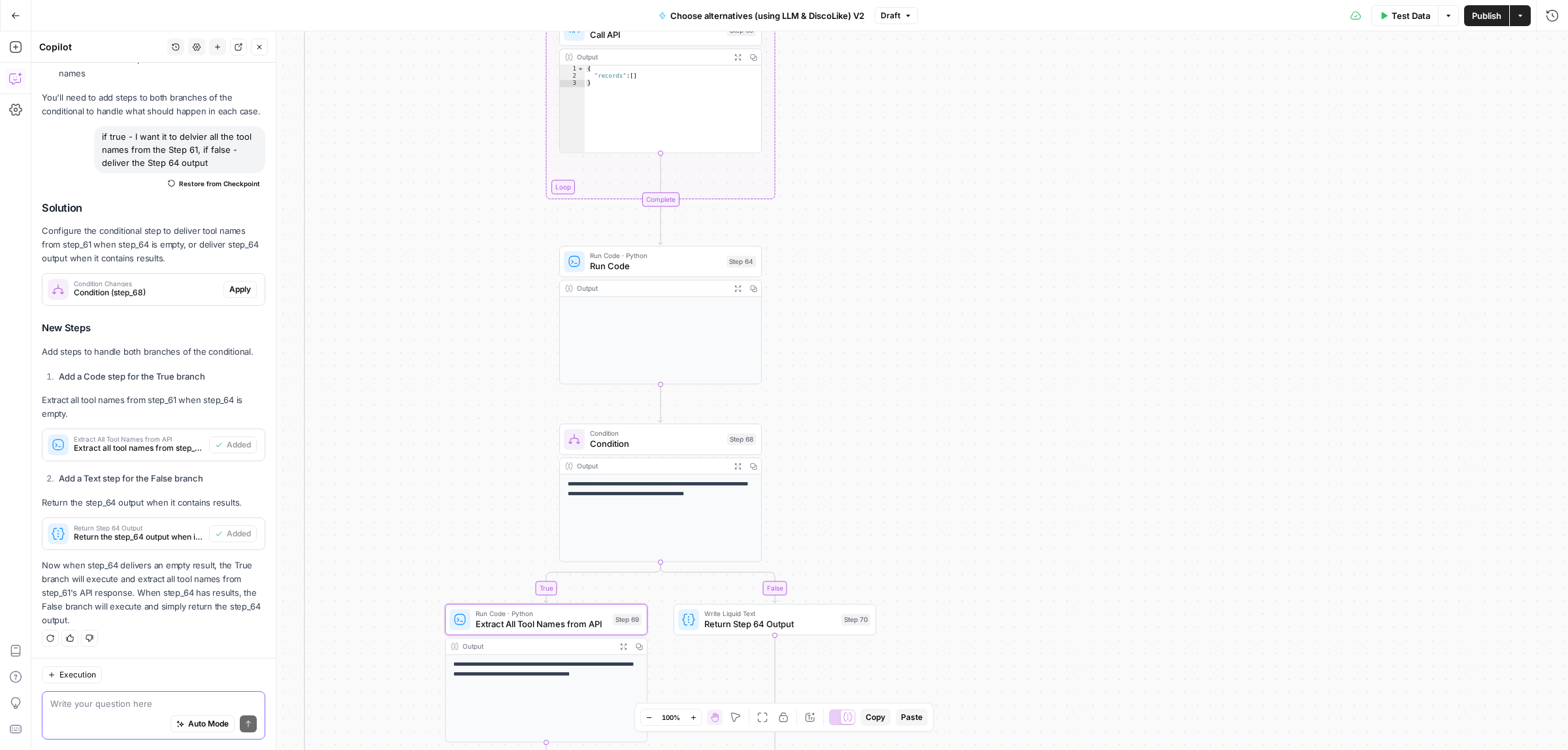
drag, startPoint x: 1005, startPoint y: 504, endPoint x: 1045, endPoint y: 162, distance: 344.3
click at [1045, 162] on div "true false true false Workflow Input Settings Inputs Call API Call API Step 41 …" at bounding box center [800, 390] width 1537 height 719
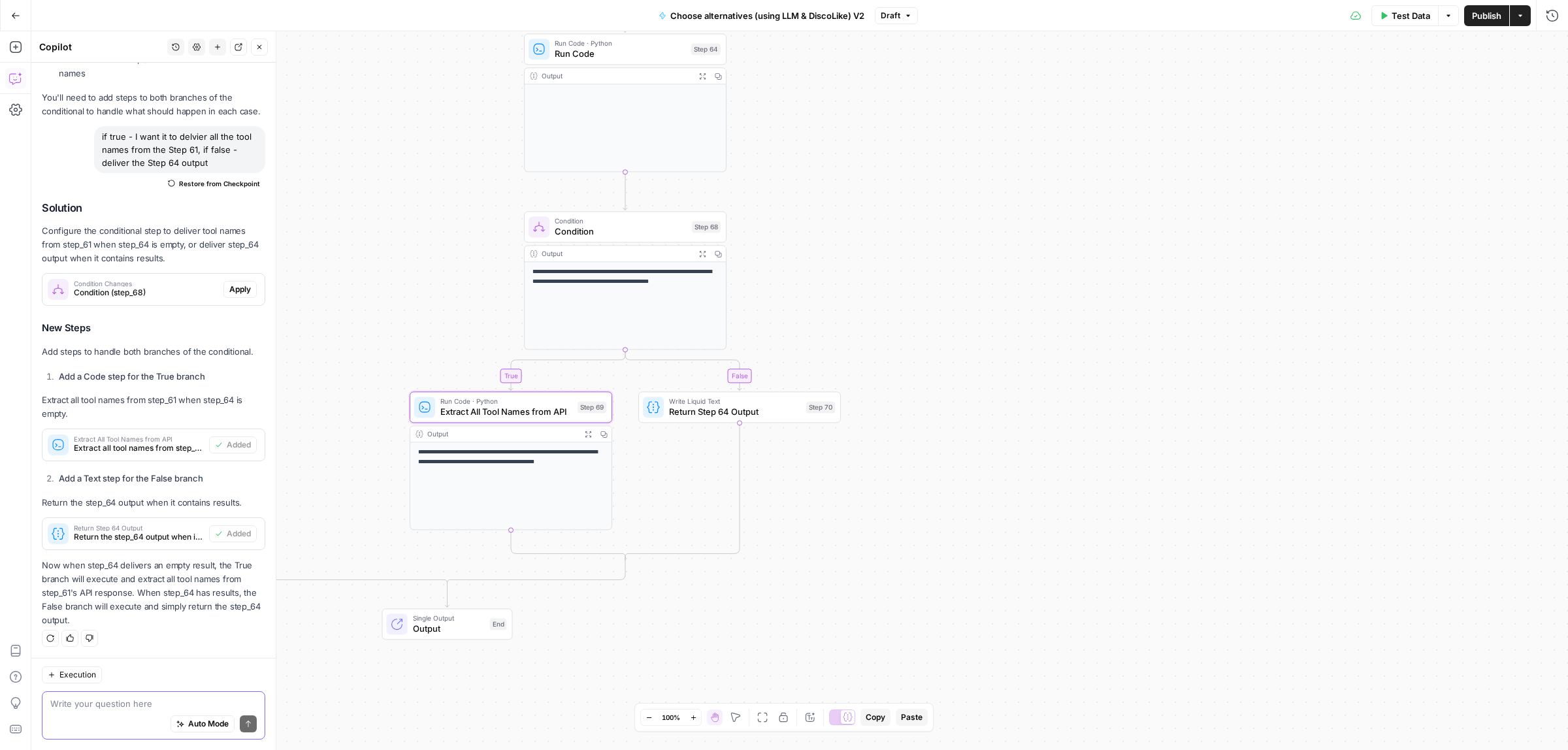
drag, startPoint x: 962, startPoint y: 187, endPoint x: 958, endPoint y: 174, distance: 13.6
click at [958, 174] on div "true false true false Workflow Input Settings Inputs Call API Call API Step 41 …" at bounding box center [800, 390] width 1537 height 719
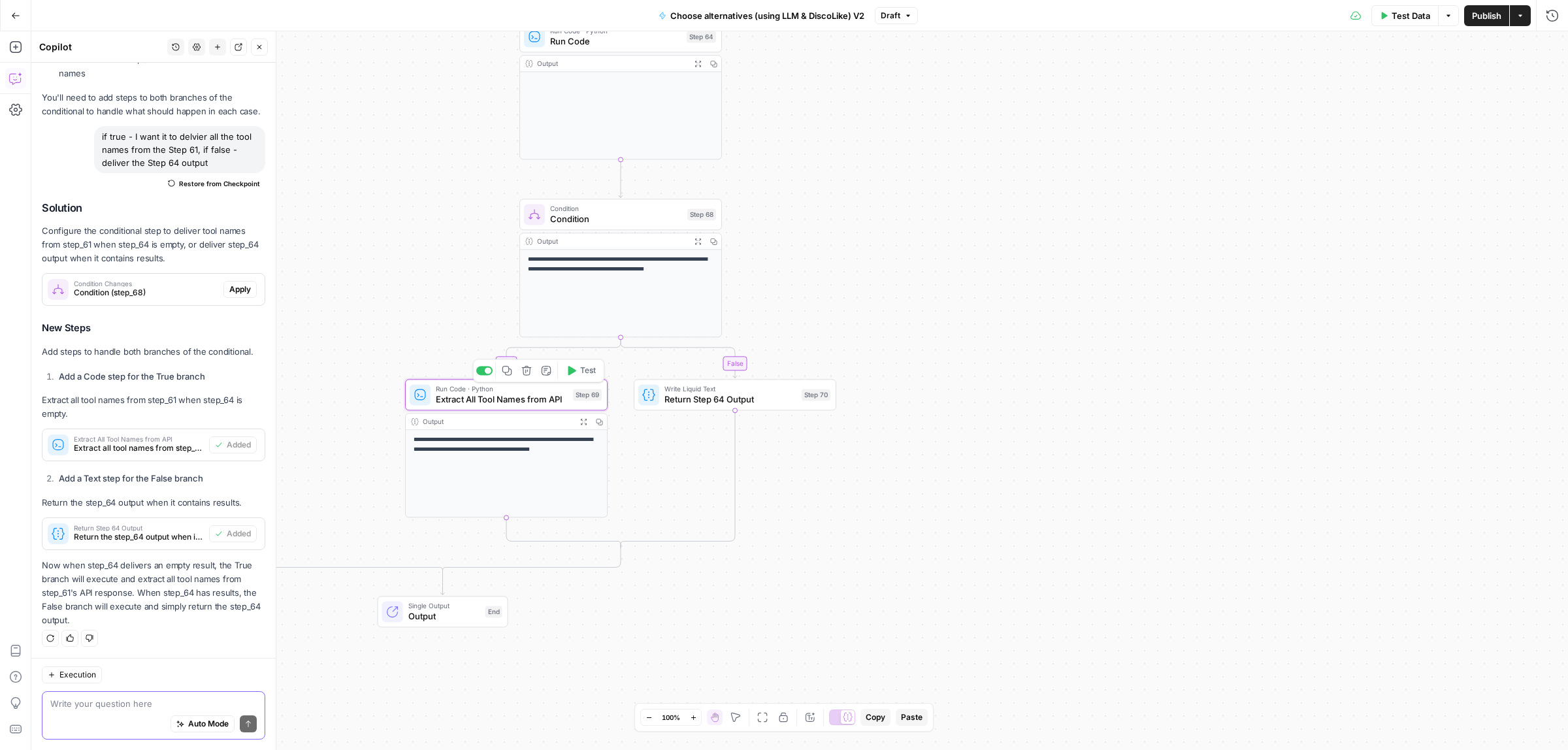
click at [491, 407] on div "Run Code · Python Extract All Tool Names from API Step 69 Copy step Delete step…" at bounding box center [506, 395] width 203 height 31
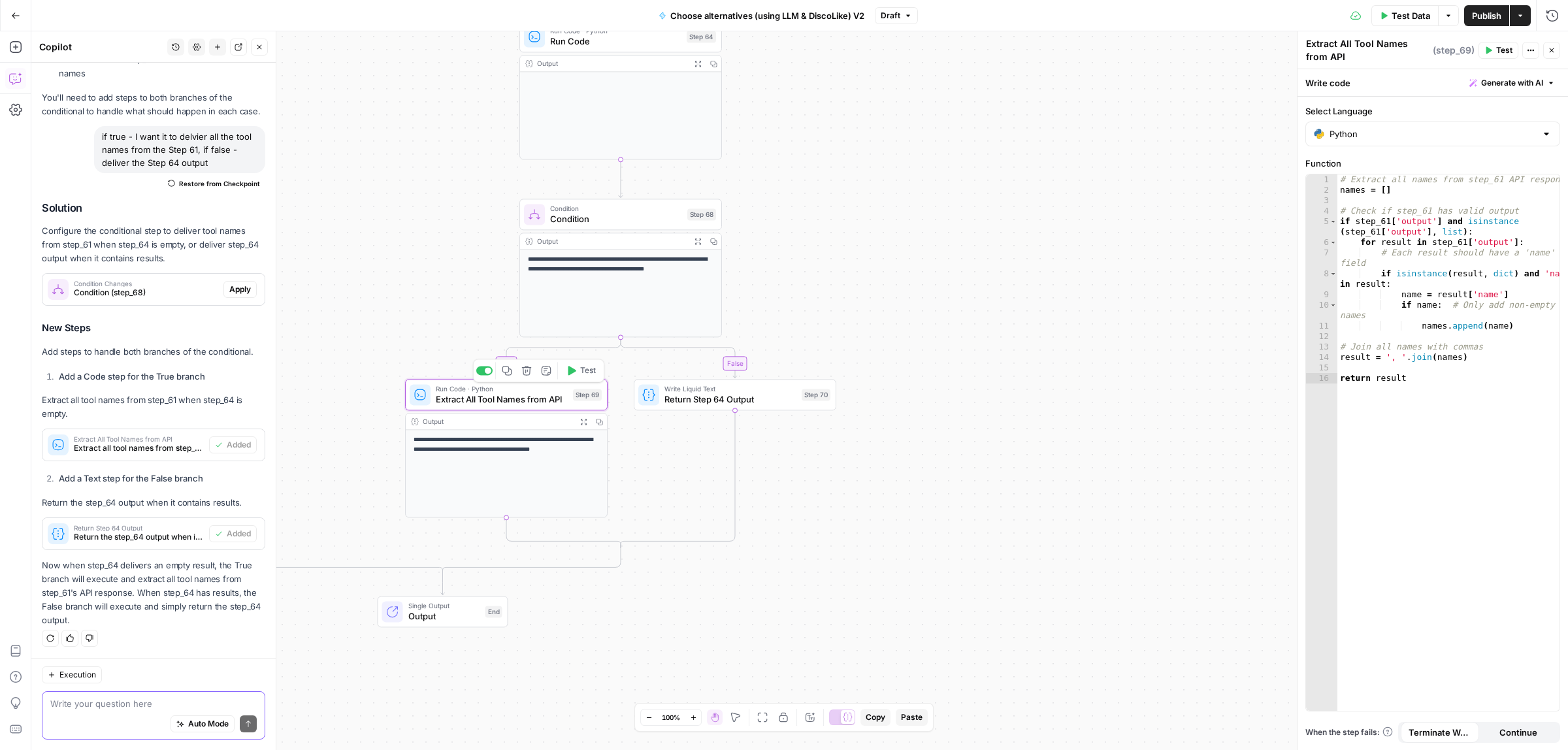
click at [739, 400] on span "Return Step 64 Output" at bounding box center [731, 399] width 132 height 13
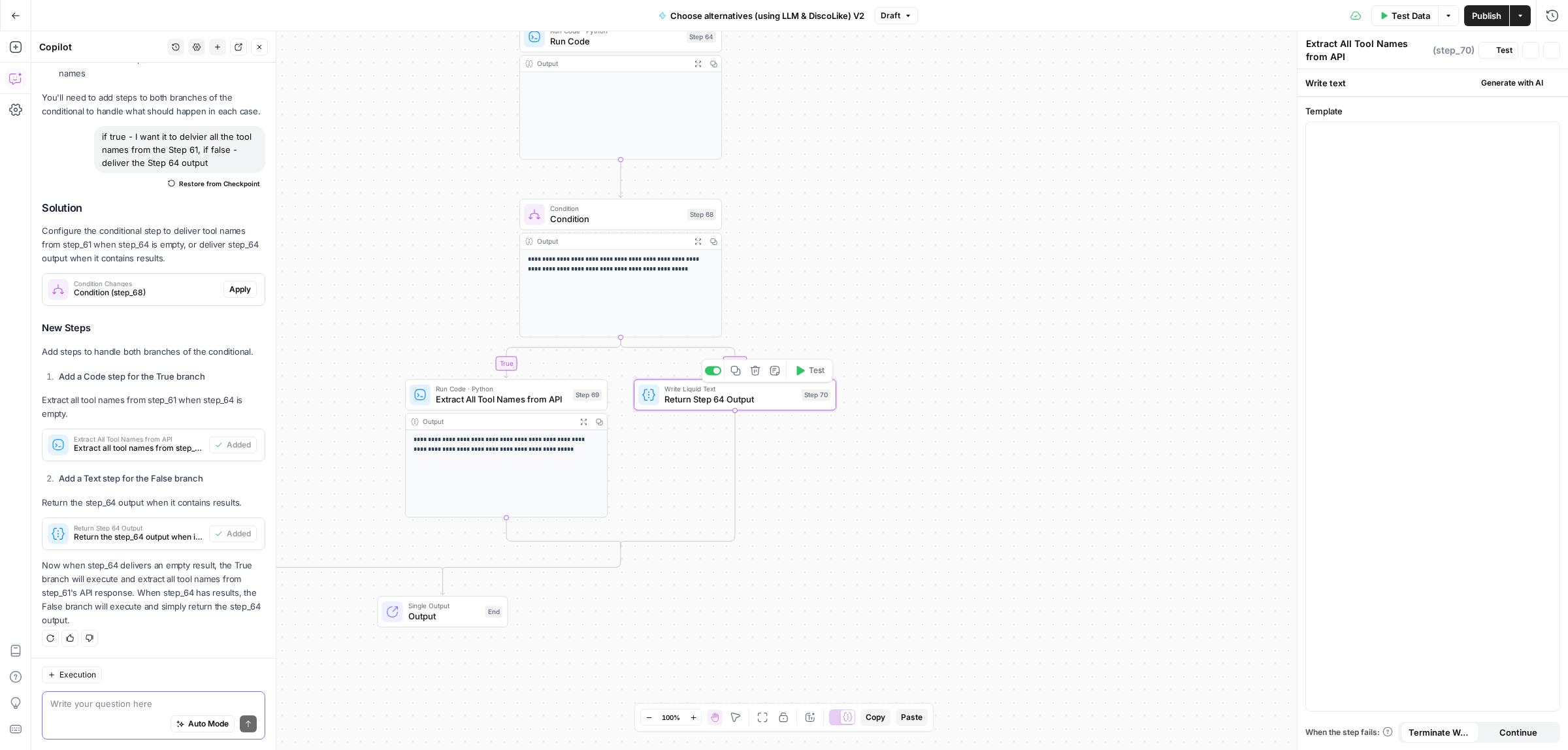
type textarea "Return Step 64 Output"
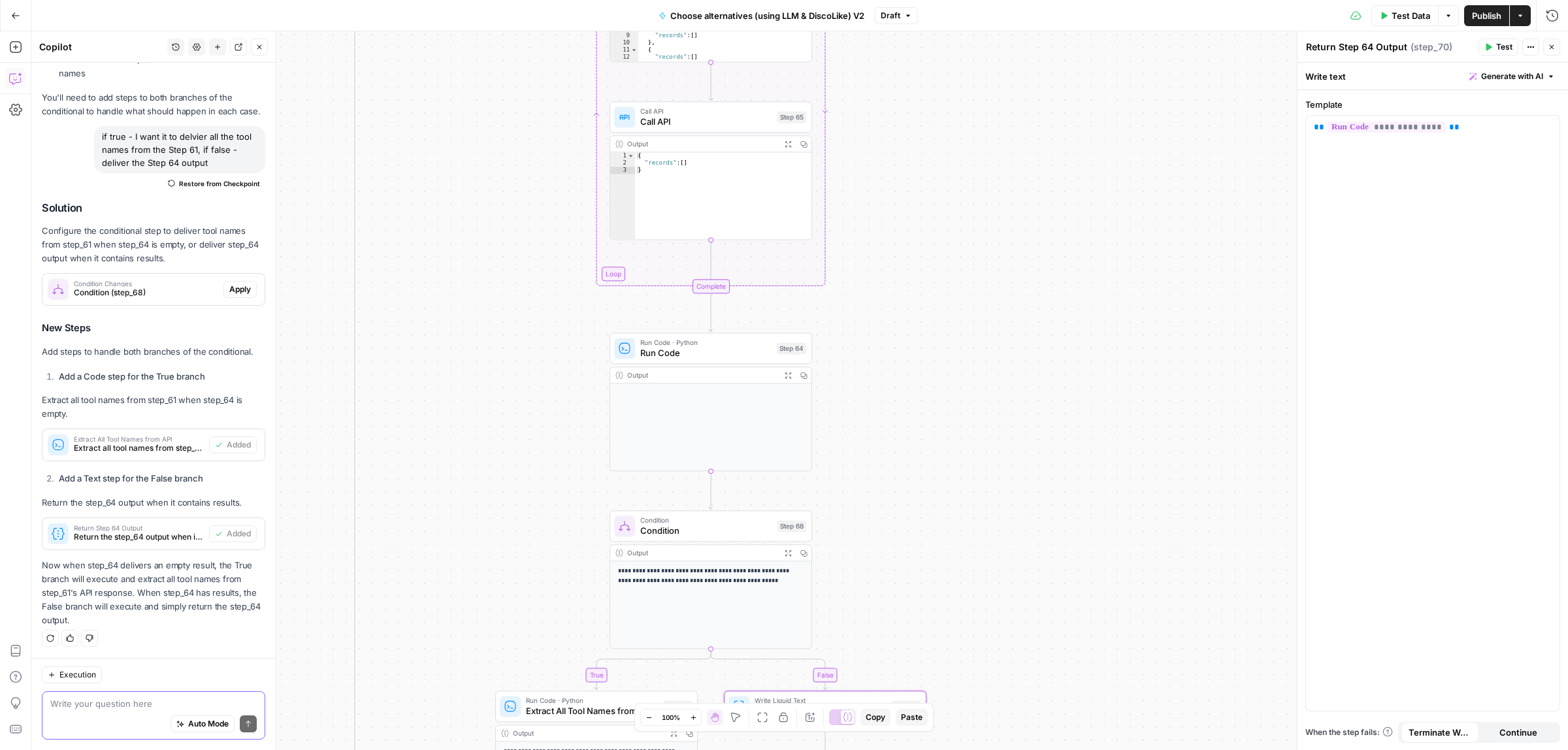
drag, startPoint x: 861, startPoint y: 135, endPoint x: 962, endPoint y: 397, distance: 280.8
click at [958, 472] on div "true false true false Workflow Input Settings Inputs Call API Call API Step 41 …" at bounding box center [800, 390] width 1537 height 719
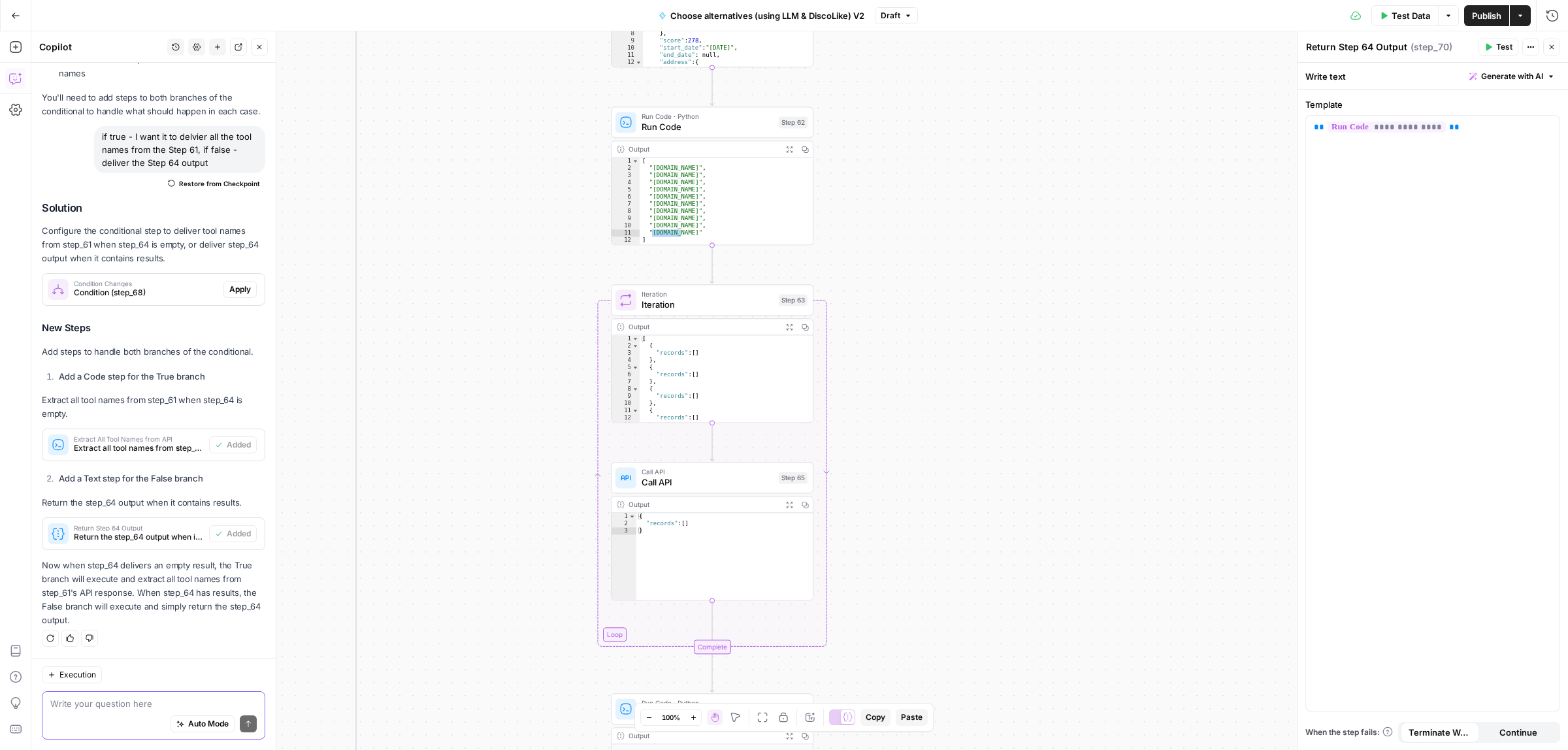
drag, startPoint x: 967, startPoint y: 154, endPoint x: 964, endPoint y: 465, distance: 311.0
click at [962, 509] on div "true false true false Workflow Input Settings Inputs Call API Call API Step 41 …" at bounding box center [800, 390] width 1537 height 719
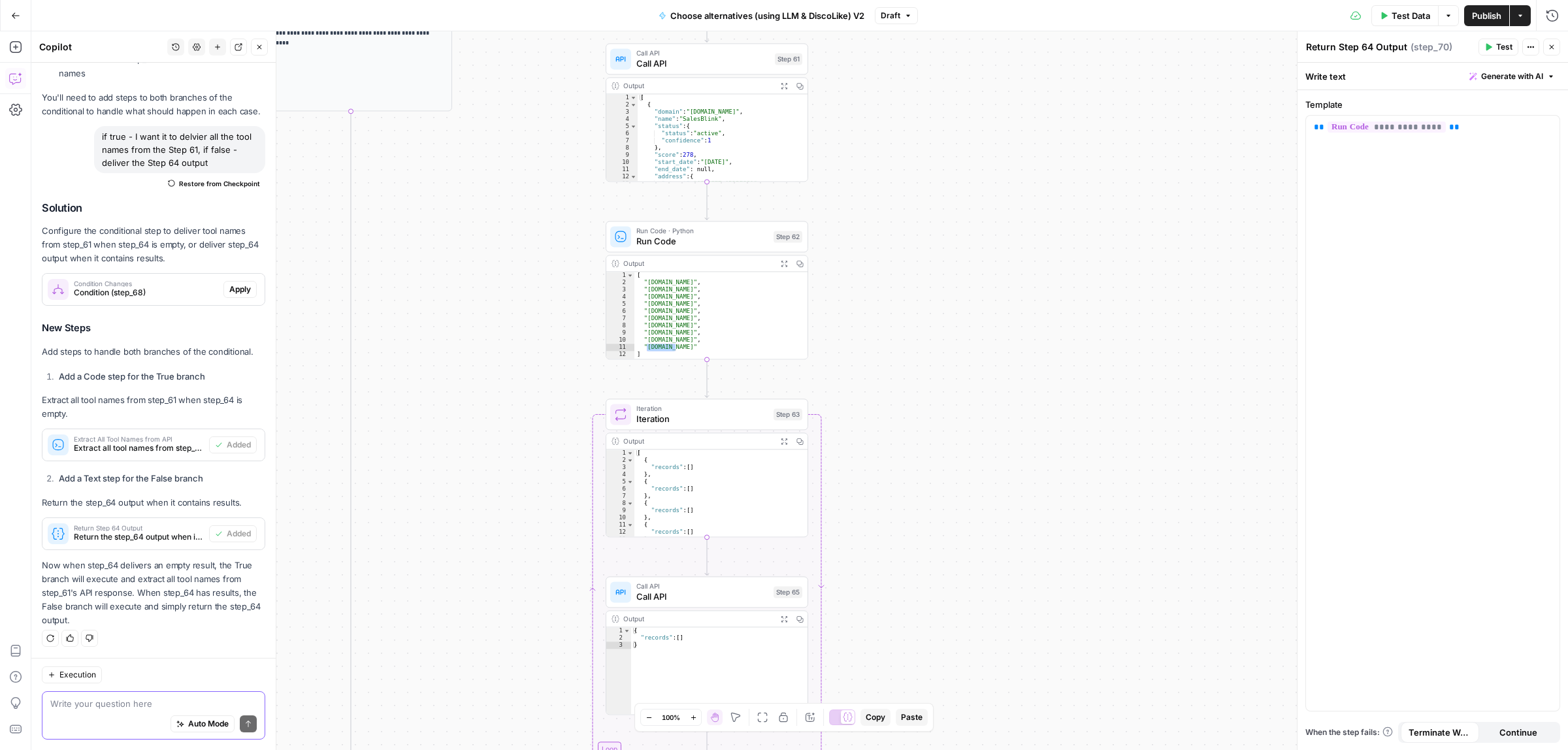
drag, startPoint x: 926, startPoint y: 248, endPoint x: 933, endPoint y: 104, distance: 144.2
click at [932, 112] on div "true false true false Workflow Input Settings Inputs Call API Call API Step 41 …" at bounding box center [800, 390] width 1537 height 719
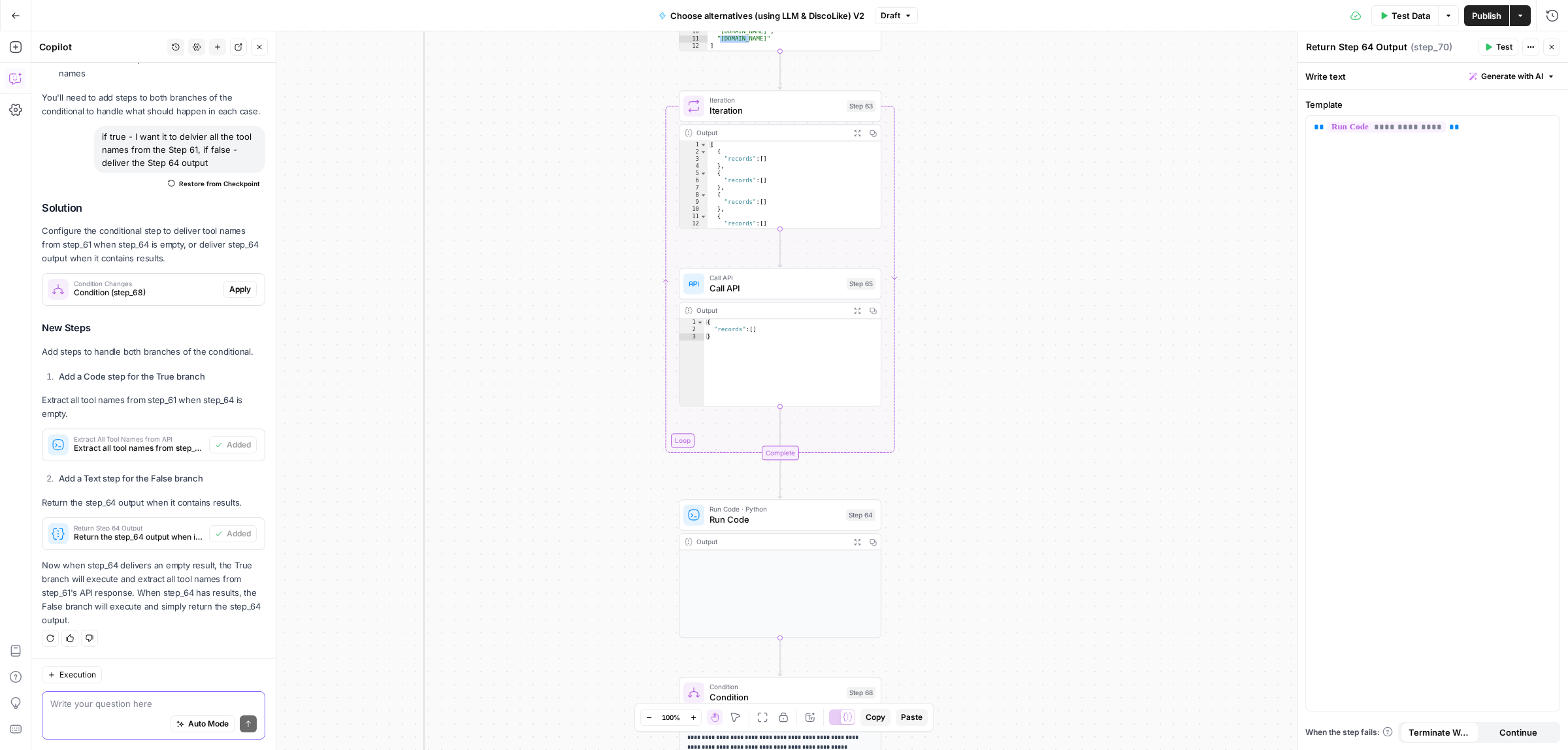
drag, startPoint x: 1033, startPoint y: 141, endPoint x: 1030, endPoint y: 413, distance: 272.0
click at [1030, 441] on div "true false true false Workflow Input Settings Inputs Call API Call API Step 41 …" at bounding box center [800, 390] width 1537 height 719
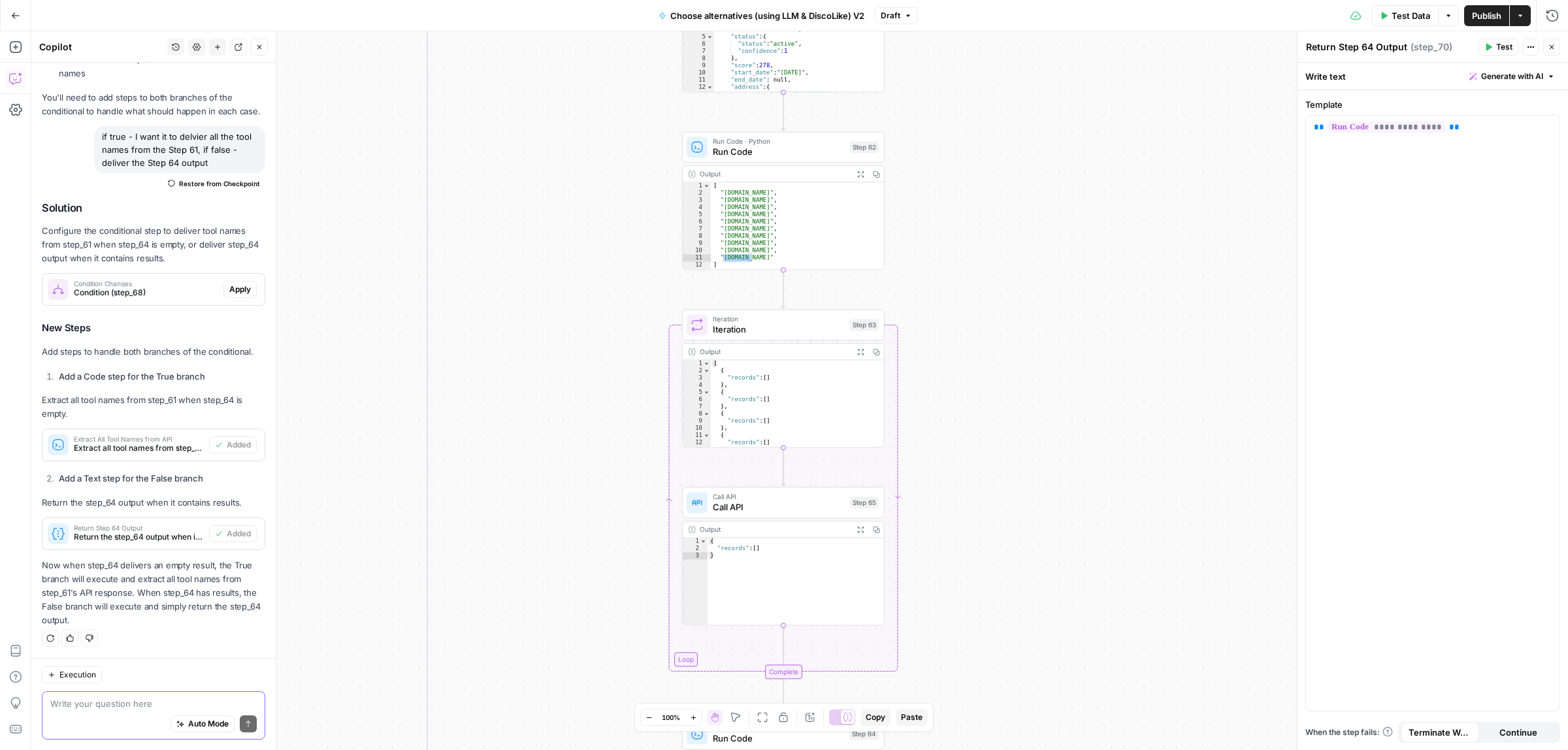
drag, startPoint x: 1028, startPoint y: 206, endPoint x: 1031, endPoint y: 409, distance: 203.0
click at [1031, 409] on div "true false true false Workflow Input Settings Inputs Call API Call API Step 41 …" at bounding box center [800, 390] width 1537 height 719
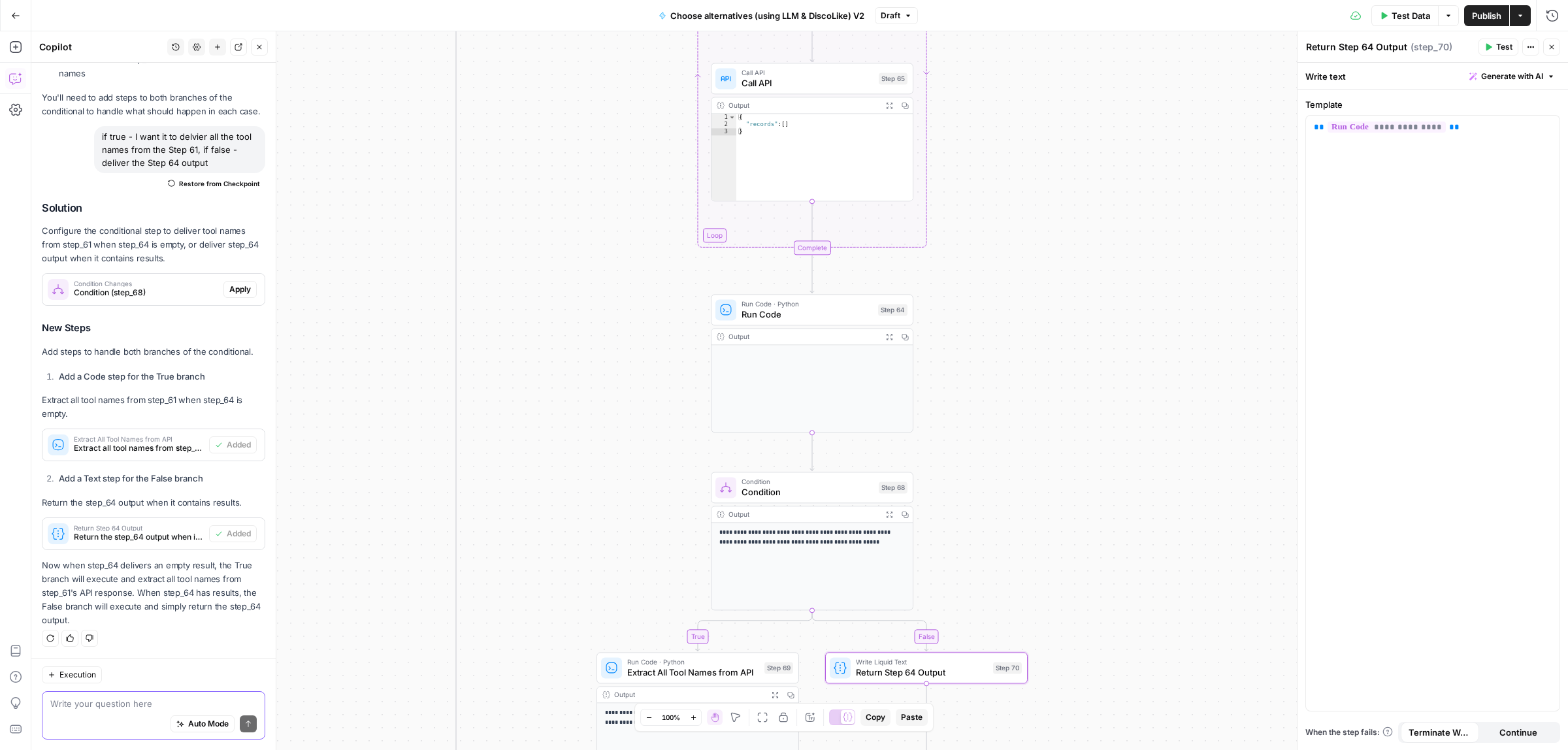
drag, startPoint x: 1043, startPoint y: 582, endPoint x: 1068, endPoint y: 240, distance: 342.9
click at [1072, 150] on div "true false true false Workflow Input Settings Inputs Call API Call API Step 41 …" at bounding box center [800, 390] width 1537 height 719
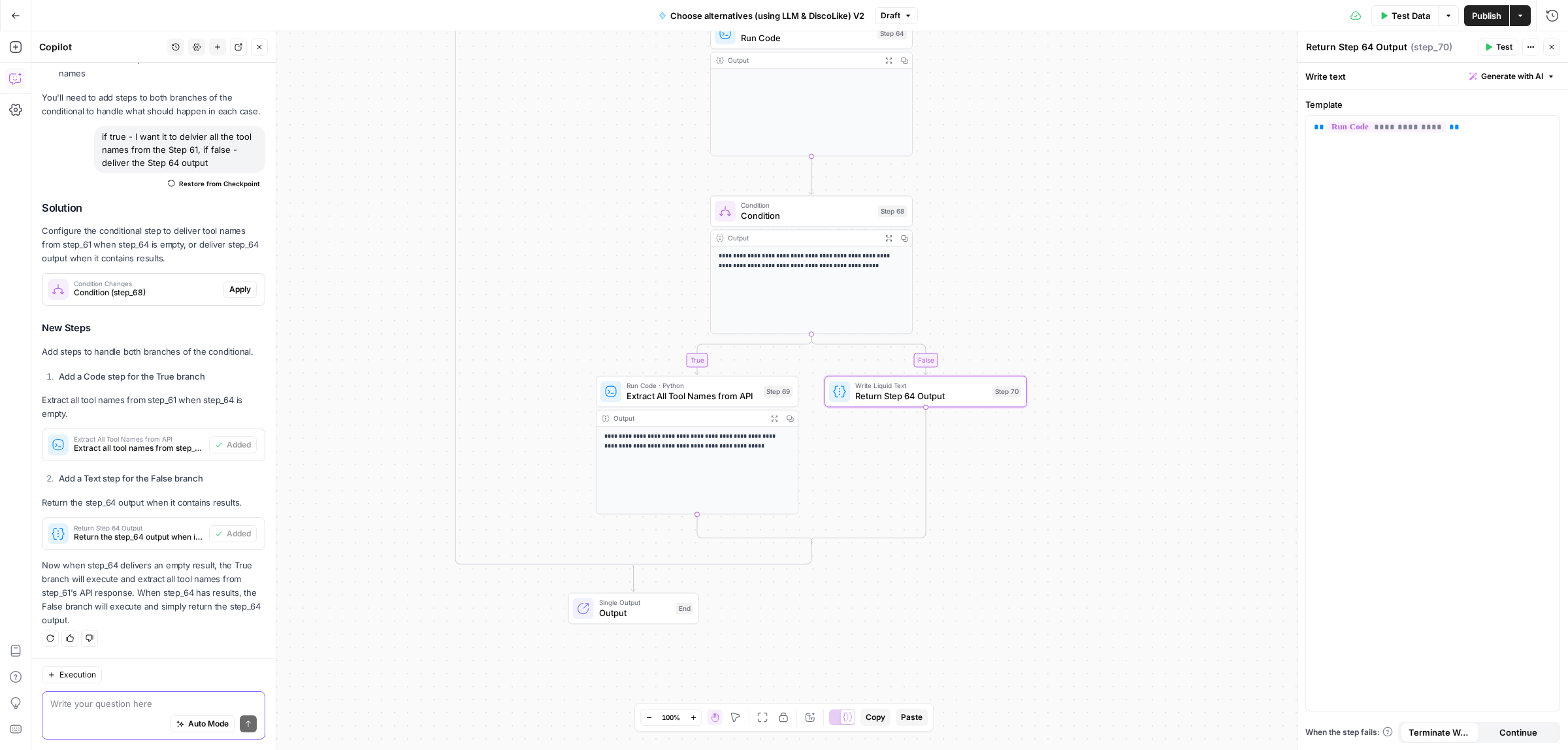
click at [1065, 139] on div "true false true false Workflow Input Settings Inputs Call API Call API Step 41 …" at bounding box center [800, 390] width 1537 height 719
click at [1066, 584] on div "true false true false Workflow Input Settings Inputs Call API Call API Step 41 …" at bounding box center [800, 390] width 1537 height 719
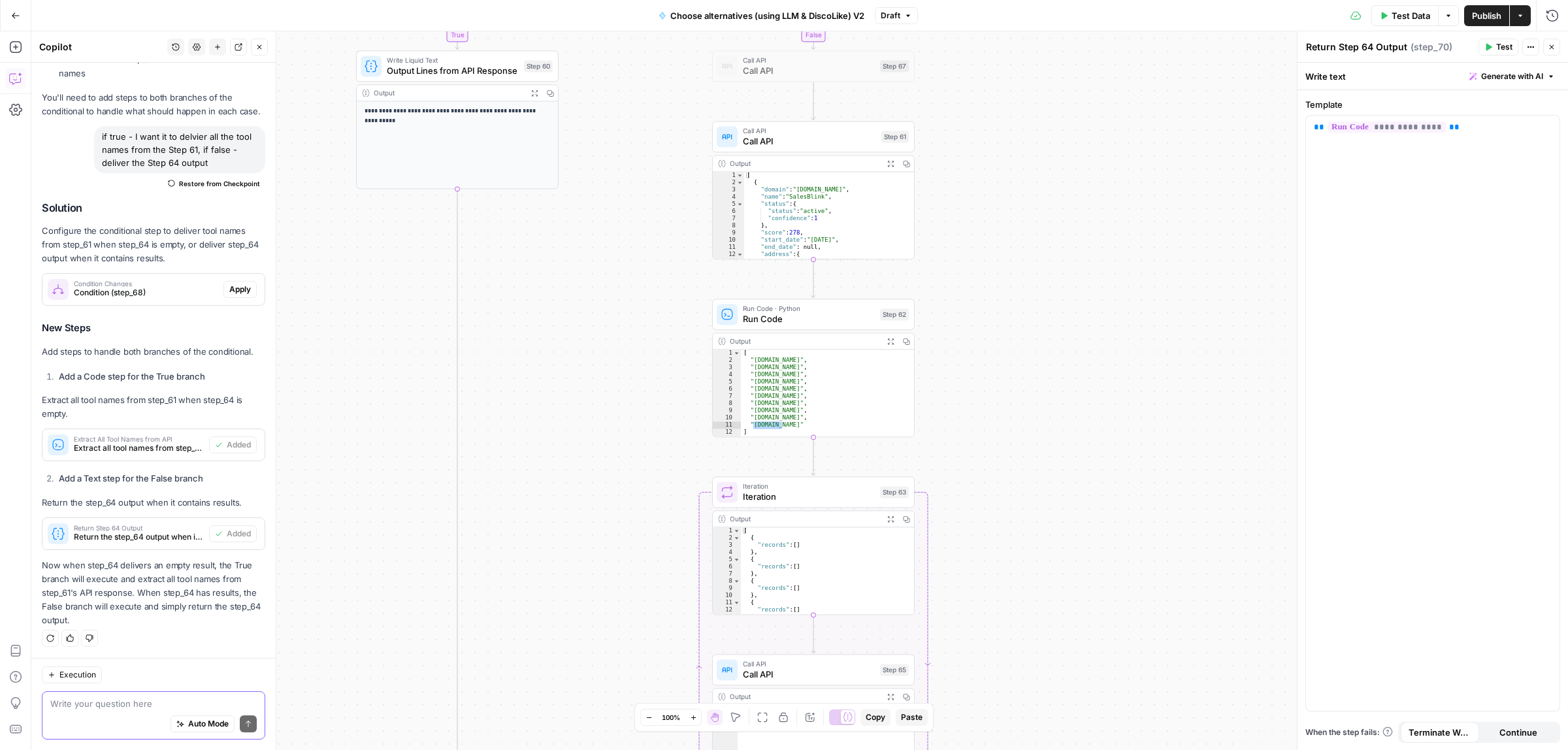
drag, startPoint x: 1059, startPoint y: 679, endPoint x: 1054, endPoint y: 397, distance: 282.0
click at [1058, 680] on div "true false true false Workflow Input Settings Inputs Call API Call API Step 41 …" at bounding box center [800, 390] width 1537 height 719
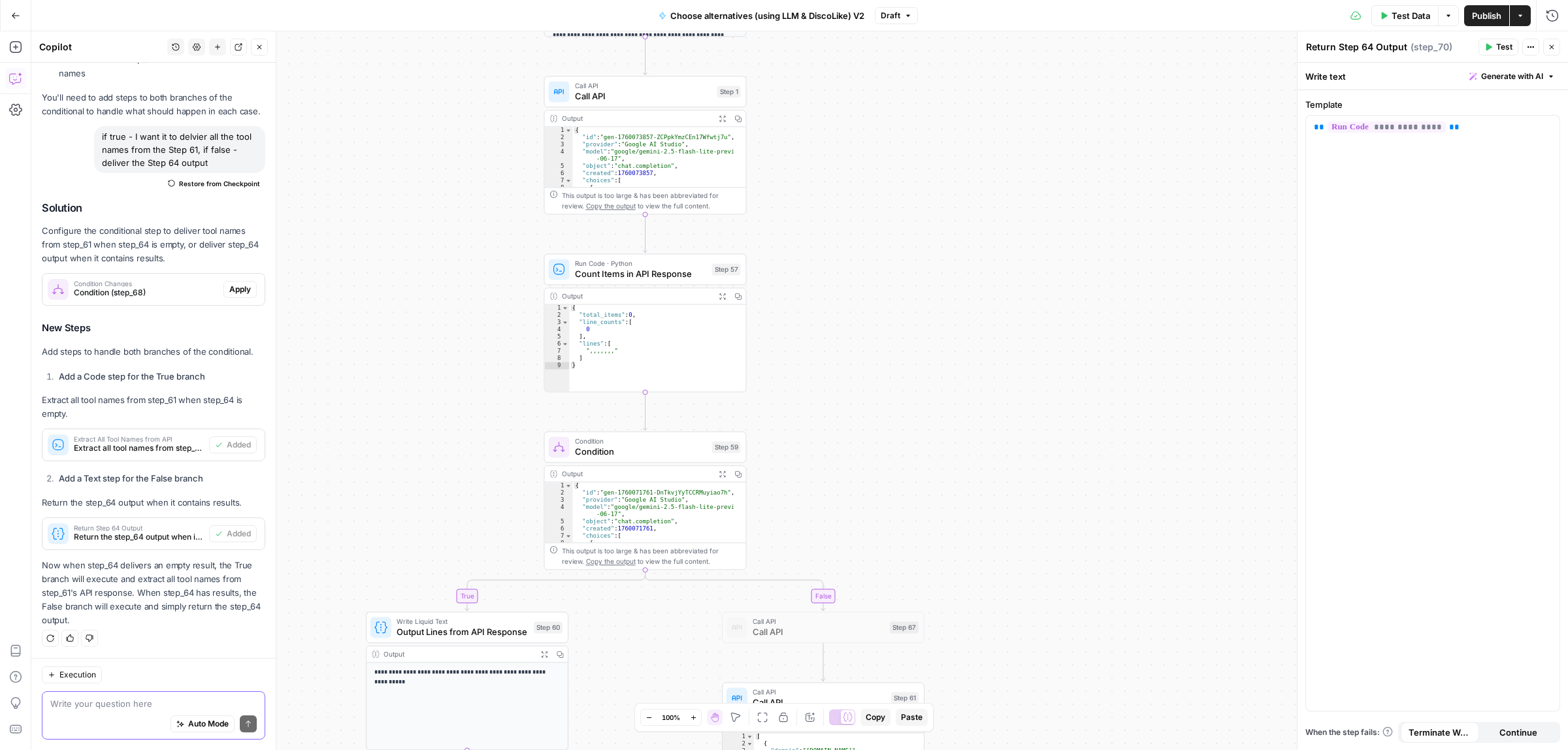
drag, startPoint x: 1031, startPoint y: 753, endPoint x: 1030, endPoint y: 265, distance: 488.0
click at [1031, 750] on div "true false true false Workflow Input Settings Inputs Call API Call API Step 41 …" at bounding box center [800, 390] width 1537 height 719
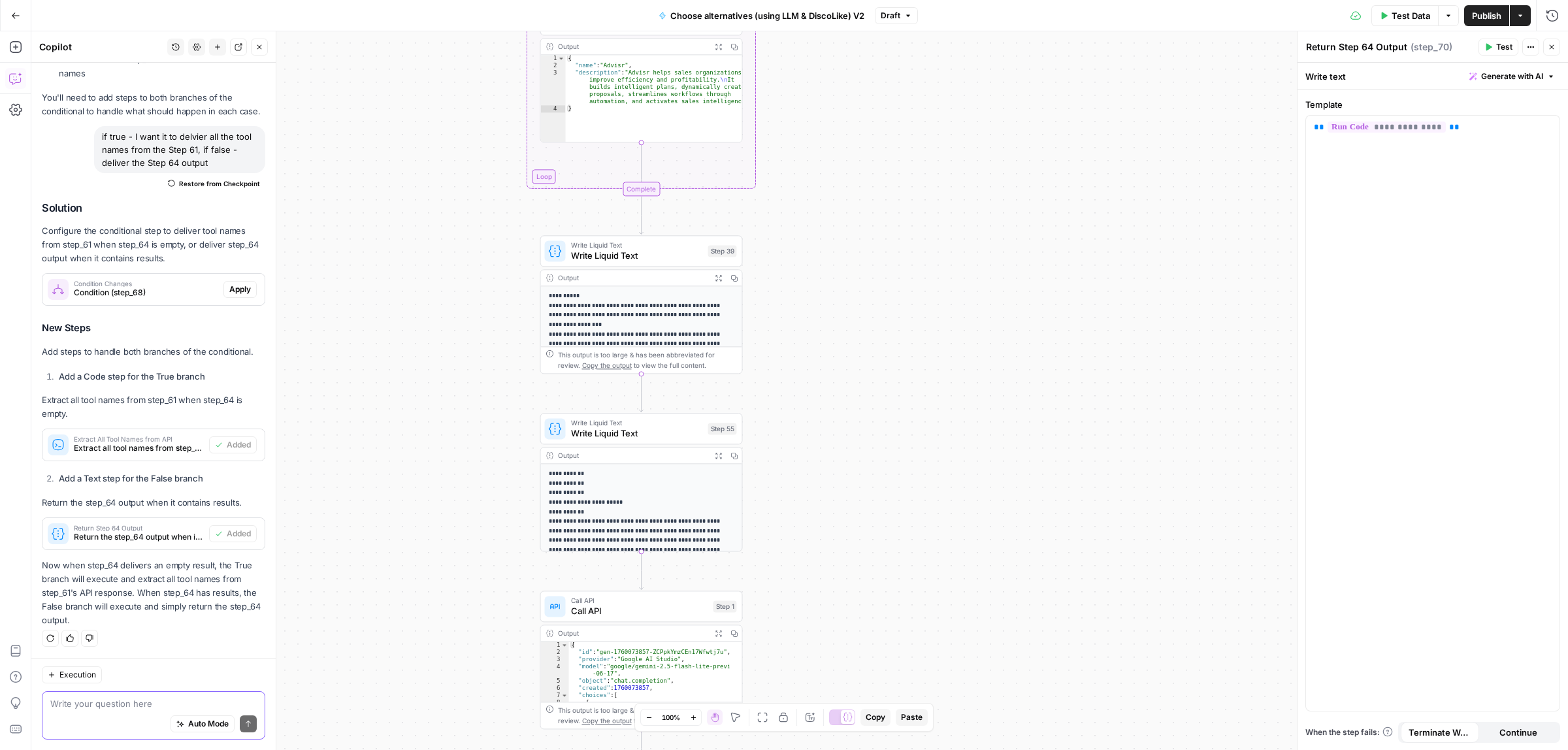
drag, startPoint x: 1024, startPoint y: 756, endPoint x: 1000, endPoint y: 384, distance: 372.8
click at [1021, 746] on div "true false true false Workflow Input Settings Inputs Call API Call API Step 41 …" at bounding box center [800, 390] width 1537 height 719
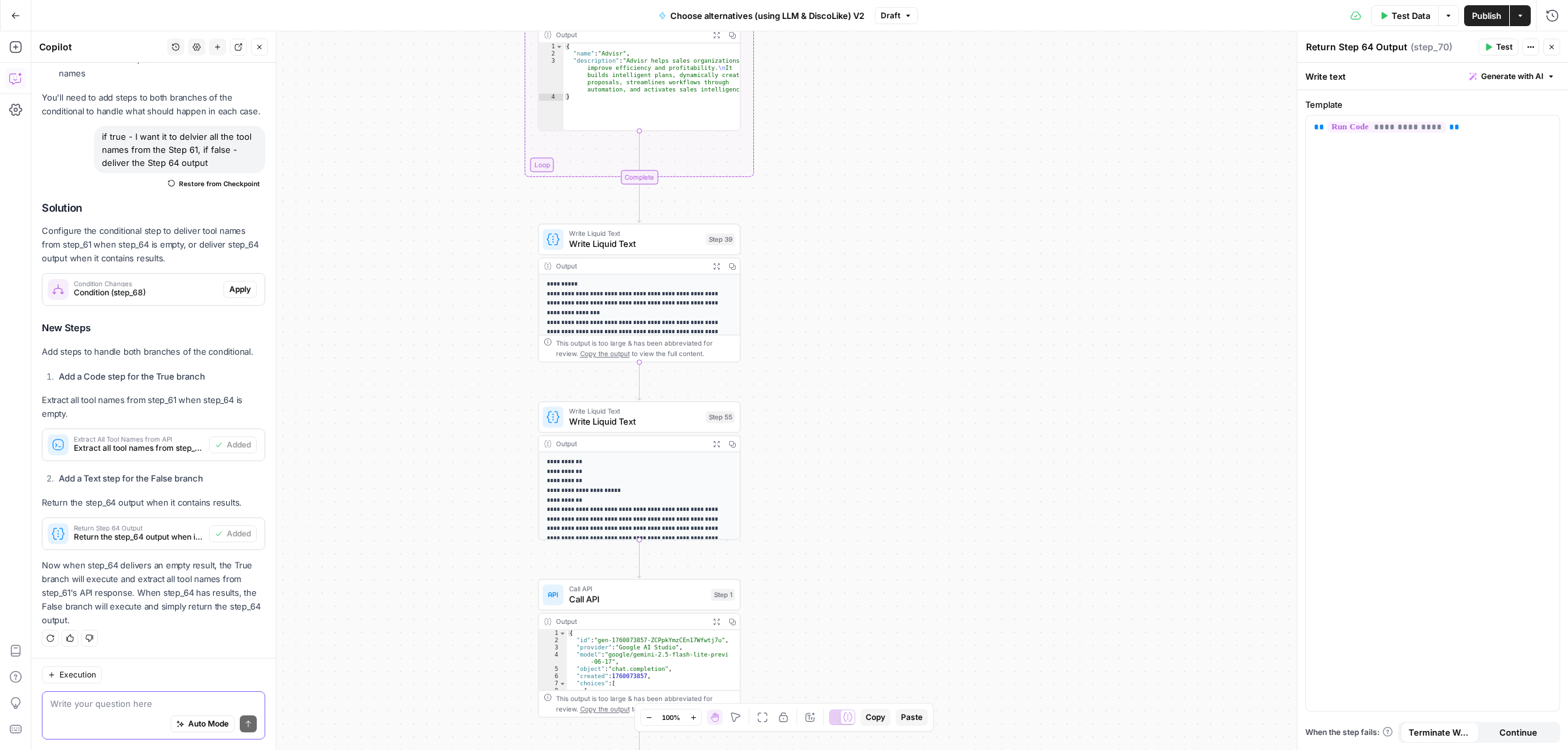
click at [994, 655] on div "true false true false Workflow Input Settings Inputs Call API Call API Step 41 …" at bounding box center [800, 390] width 1537 height 719
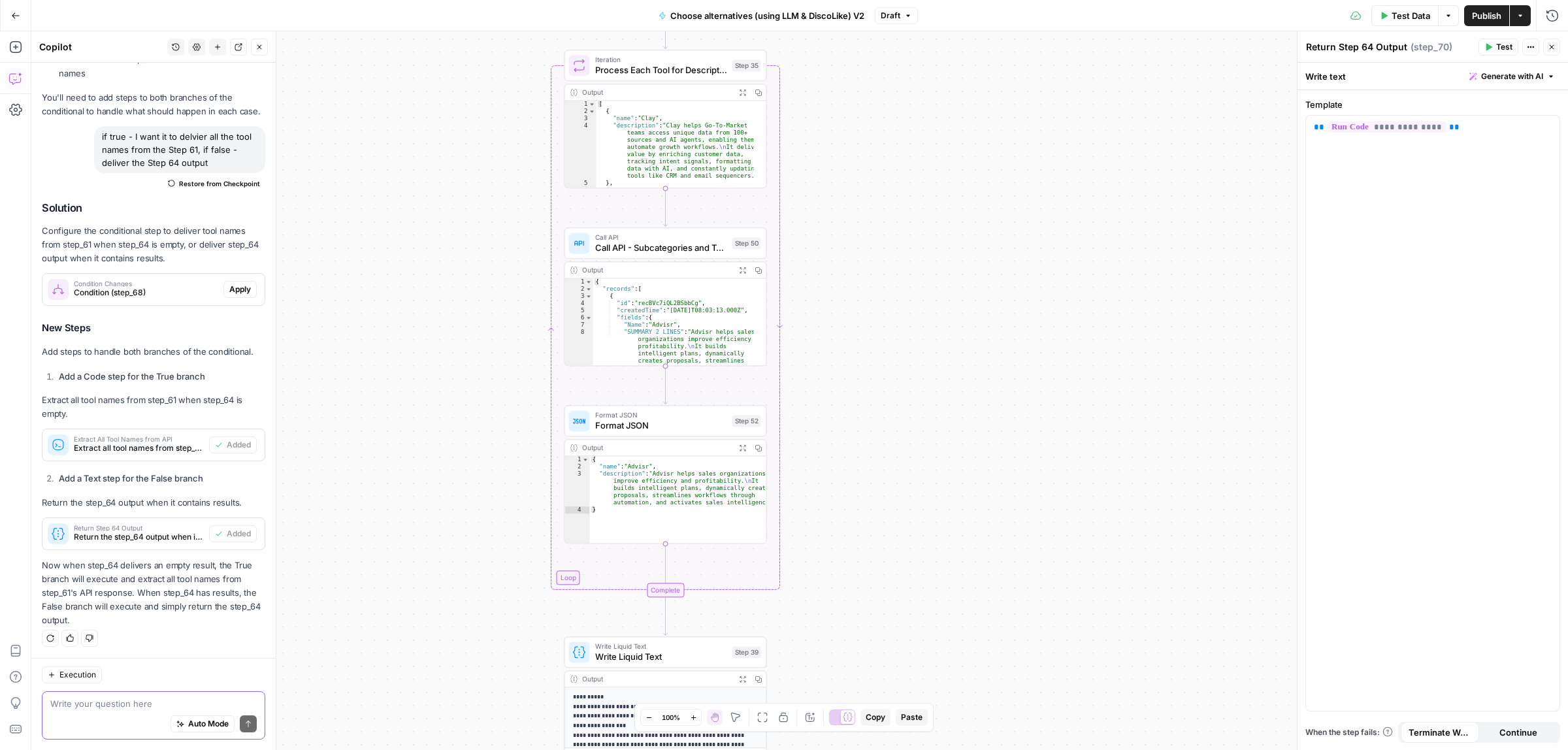
click at [955, 698] on div "true false true false Workflow Input Settings Inputs Call API Call API Step 41 …" at bounding box center [800, 390] width 1537 height 719
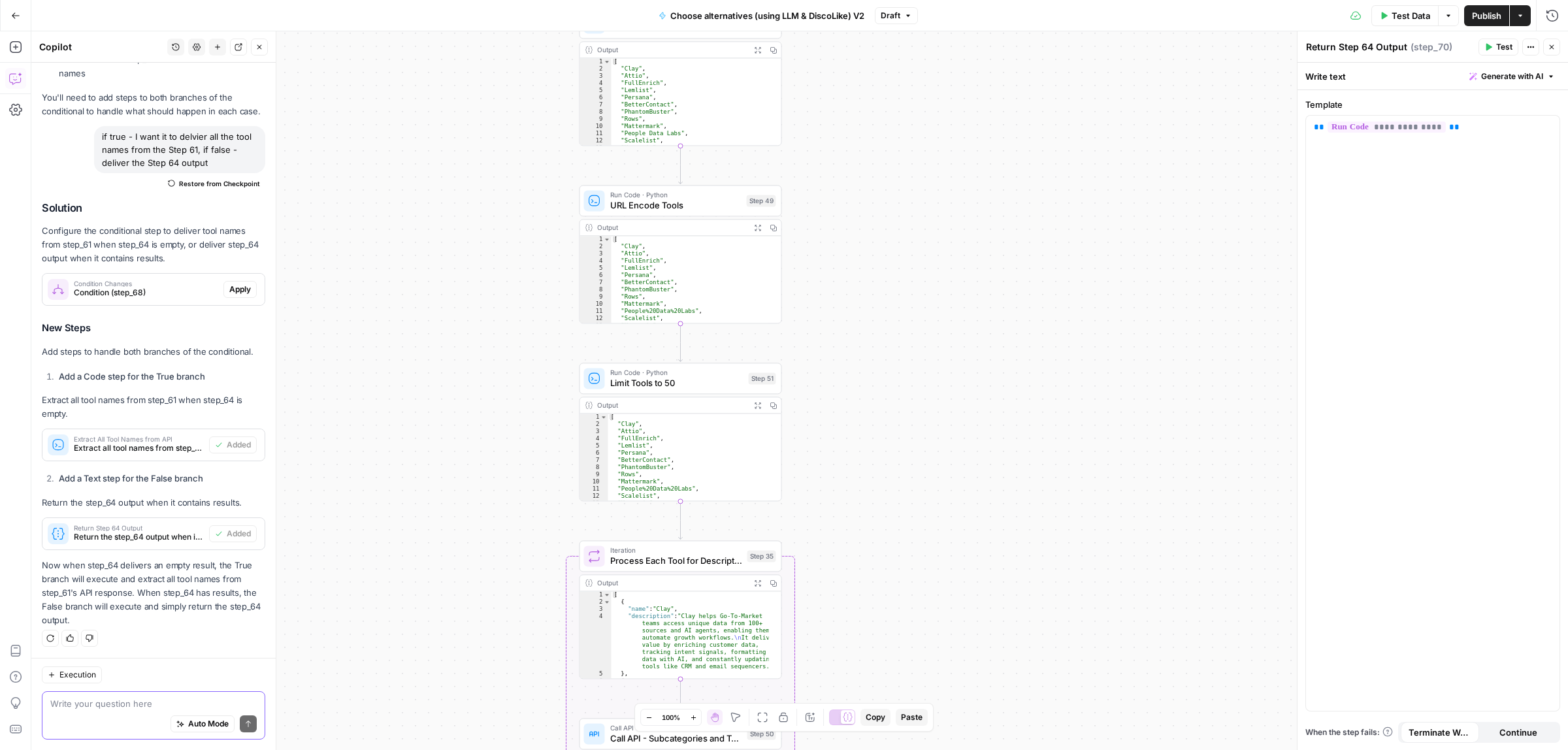
click at [925, 683] on div "true false true false Workflow Input Settings Inputs Call API Call API Step 41 …" at bounding box center [800, 390] width 1537 height 719
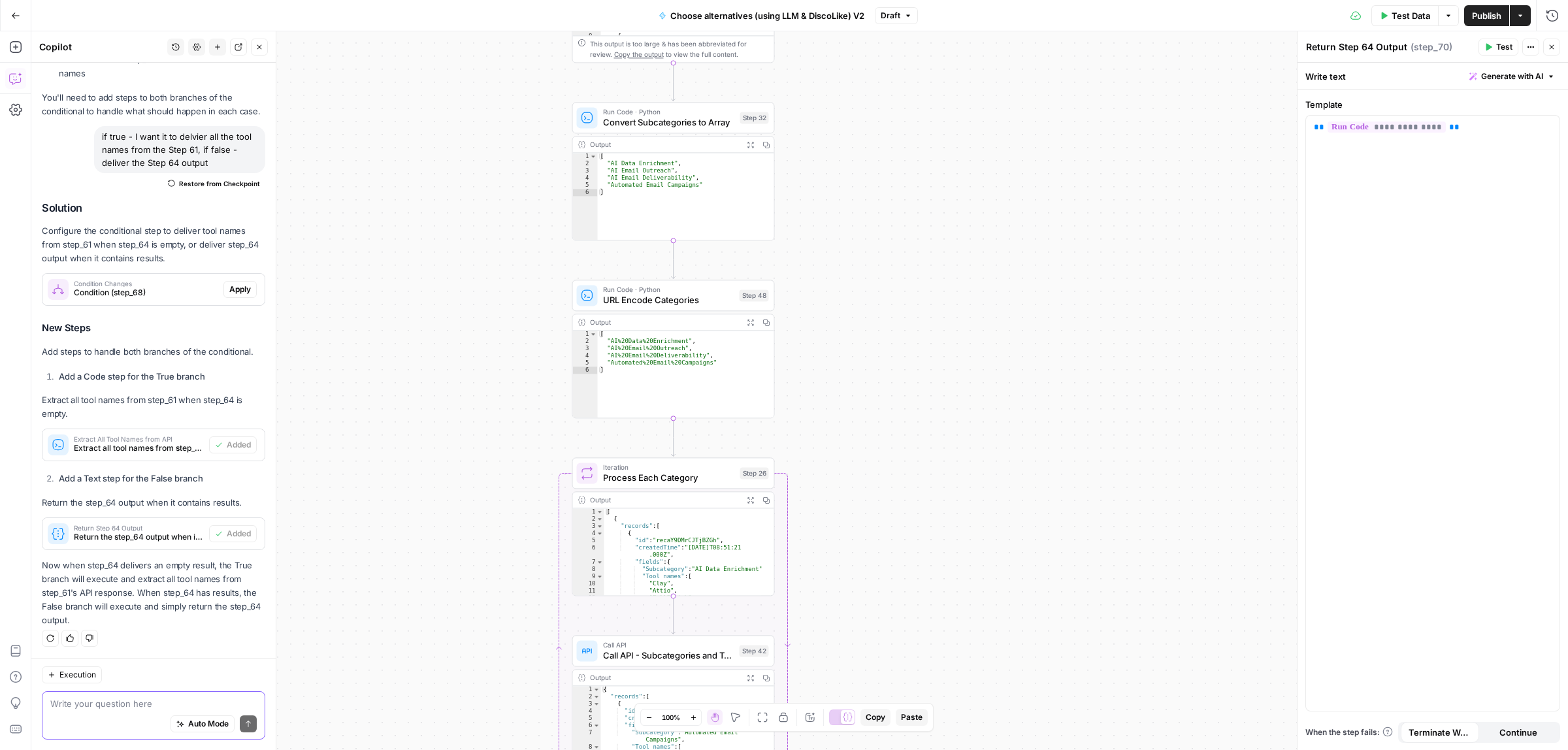
drag, startPoint x: 908, startPoint y: 697, endPoint x: 902, endPoint y: 675, distance: 22.8
click at [908, 704] on body "ColdiQ New Home Browse Insights Opportunities Your Data Recent Grids Tools-Grid…" at bounding box center [784, 375] width 1568 height 750
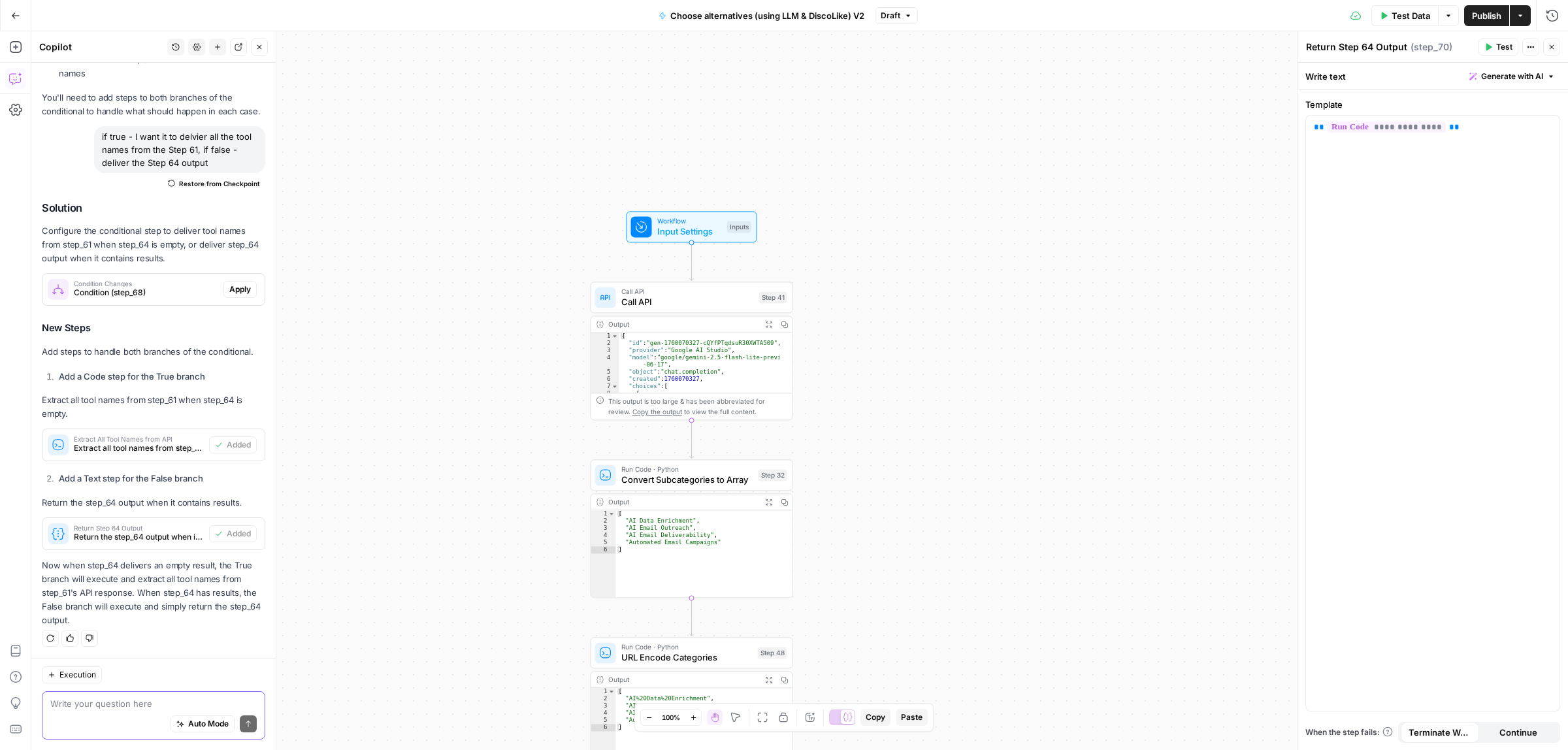
drag, startPoint x: 885, startPoint y: 674, endPoint x: 889, endPoint y: 706, distance: 32.2
click at [889, 706] on body "ColdiQ New Home Browse Insights Opportunities Your Data Recent Grids Tools-Grid…" at bounding box center [784, 375] width 1568 height 750
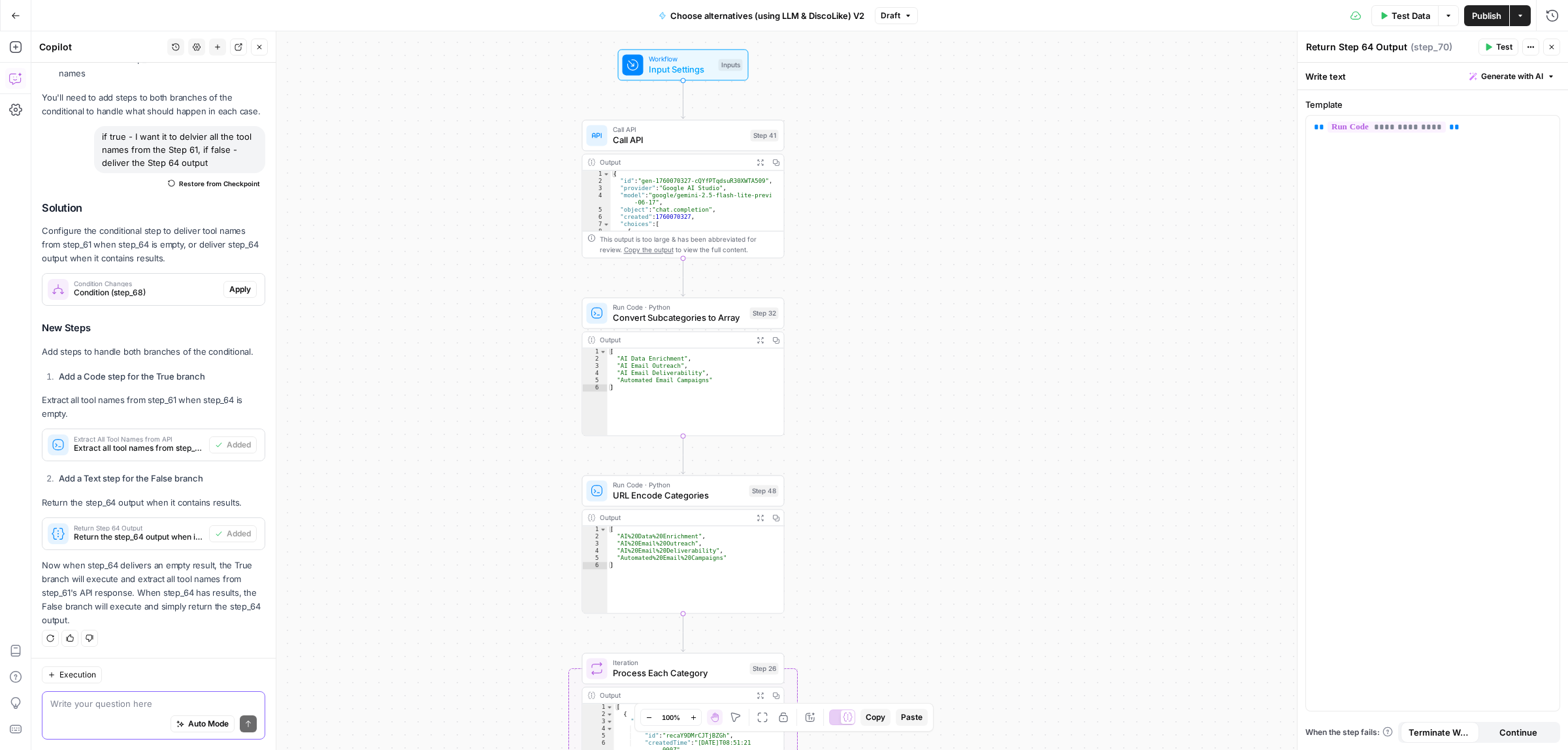
click at [874, 409] on div "true false true false Workflow Input Settings Inputs Call API Call API Step 41 …" at bounding box center [800, 390] width 1537 height 719
click at [680, 129] on span "Call API" at bounding box center [679, 129] width 133 height 11
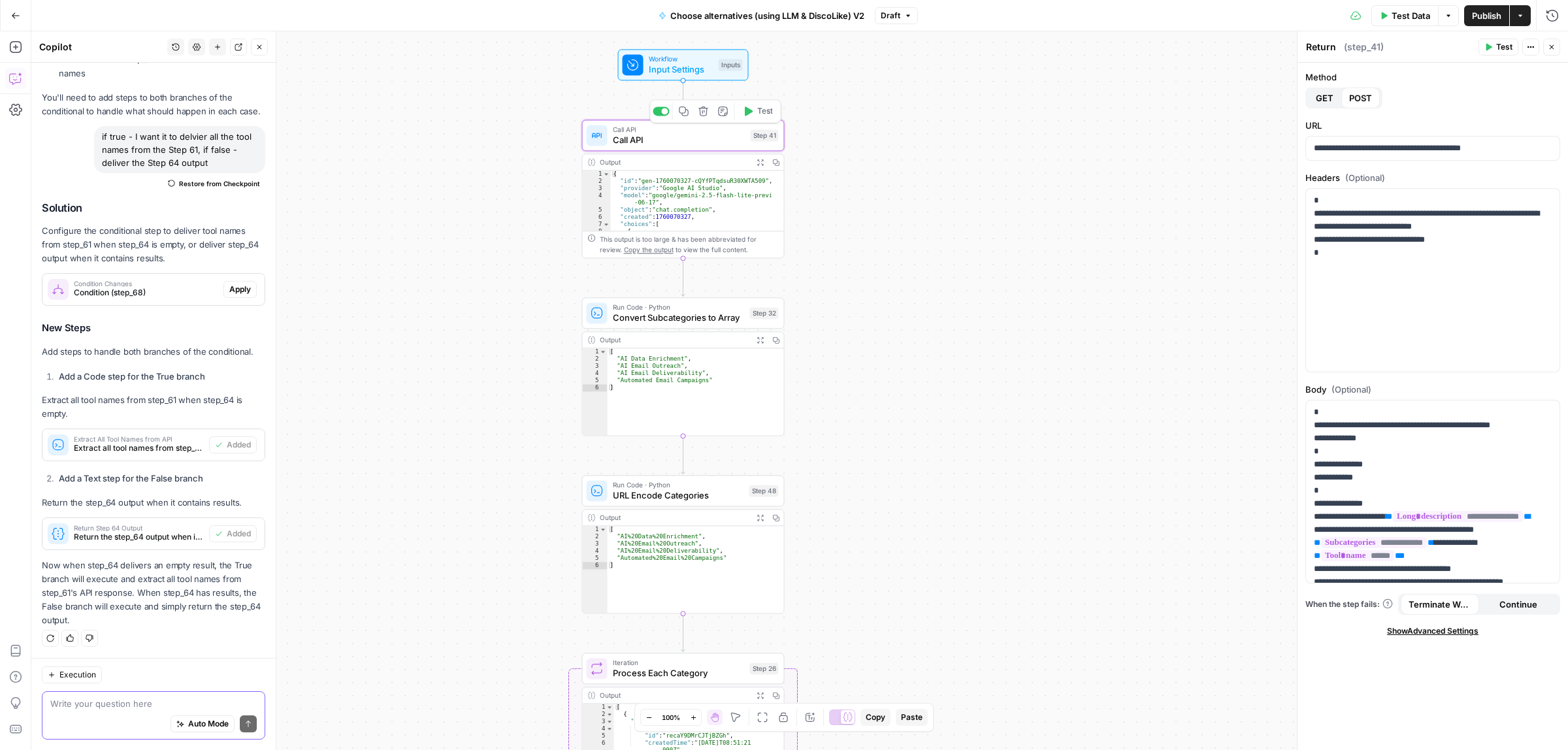
type textarea "Call API"
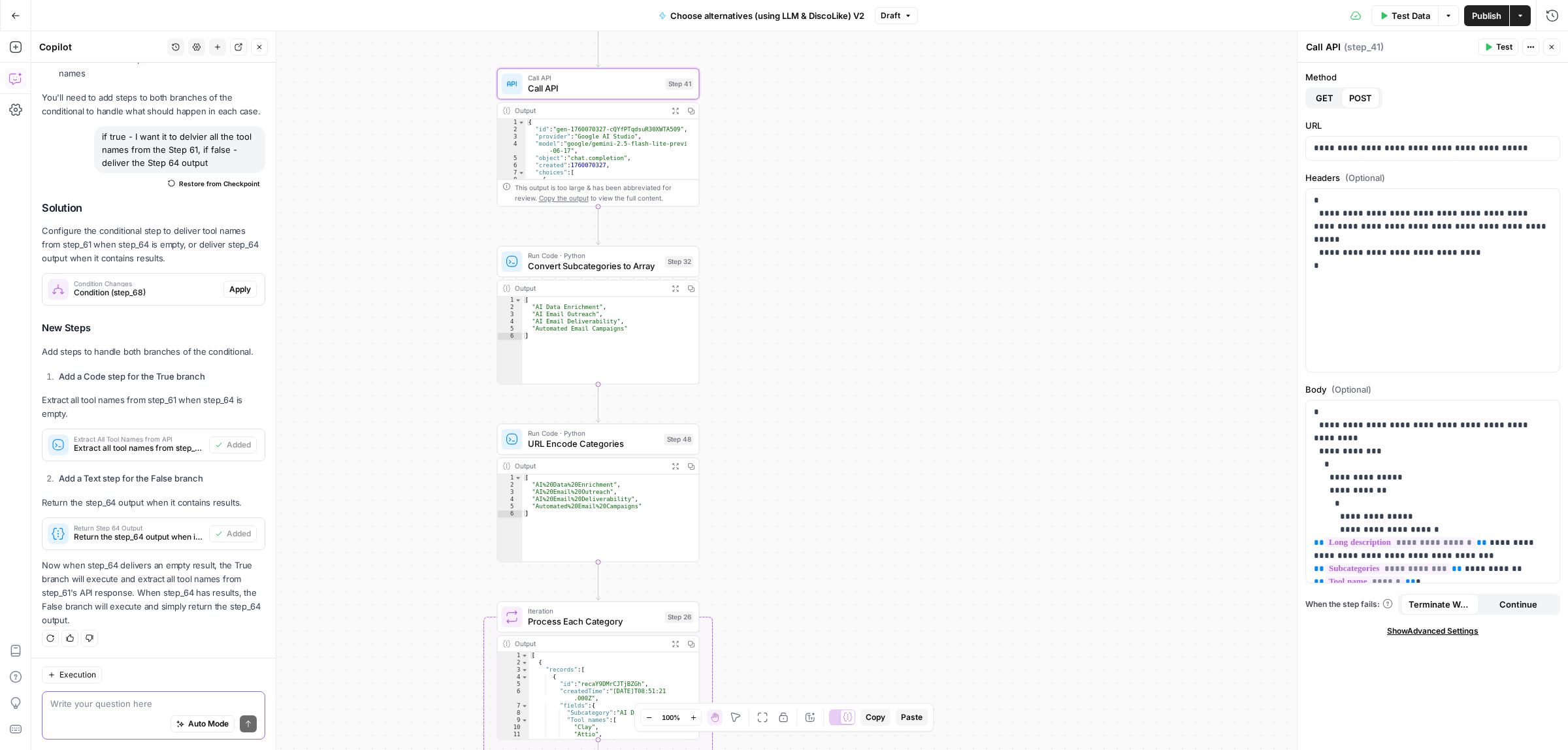
click at [834, 279] on div "true false true false Workflow Input Settings Inputs Call API Call API Step 41 …" at bounding box center [800, 390] width 1537 height 719
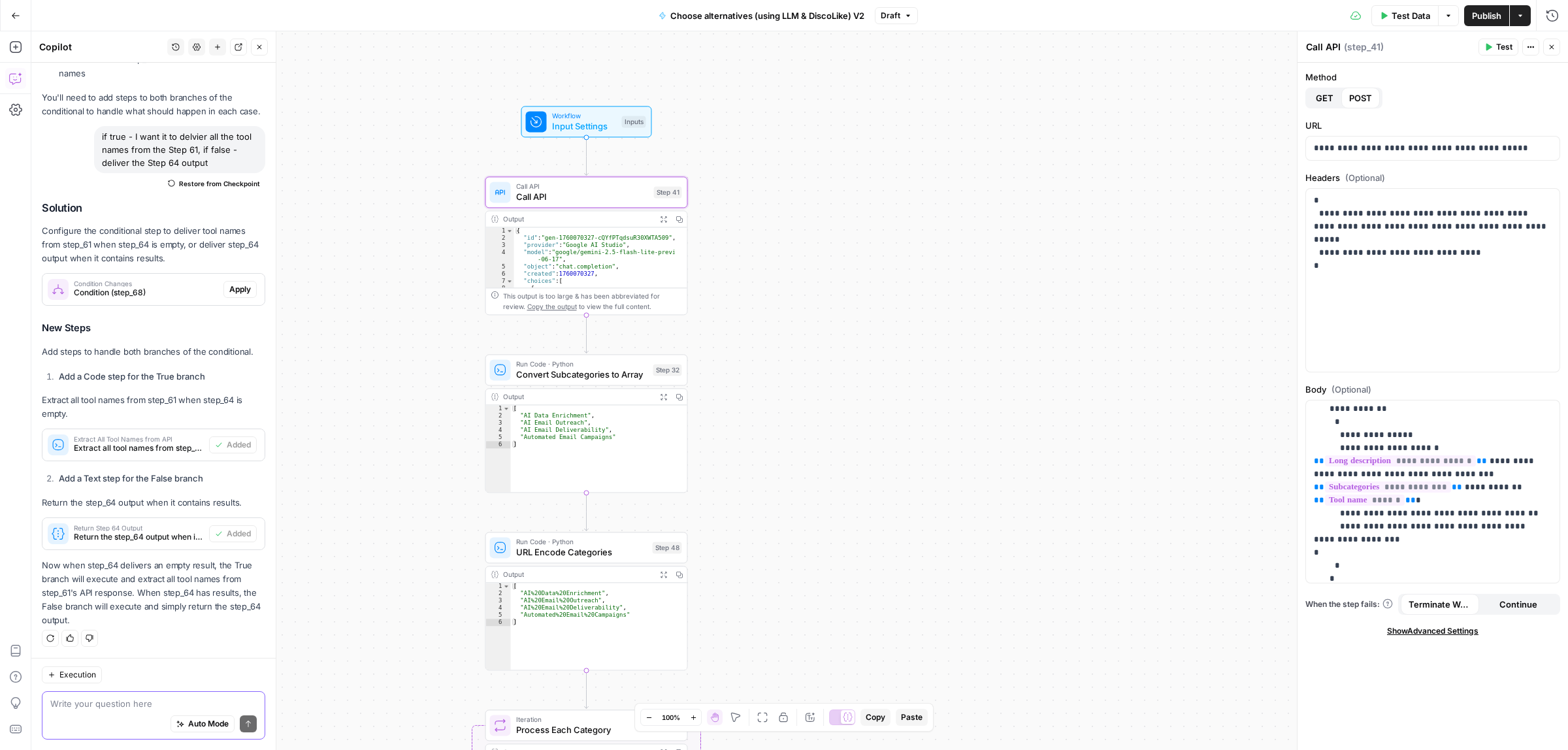
click at [852, 295] on div "true false true false Workflow Input Settings Inputs Call API Call API Step 41 …" at bounding box center [800, 390] width 1537 height 719
click at [568, 377] on span "Convert Subcategories to Array" at bounding box center [582, 374] width 132 height 13
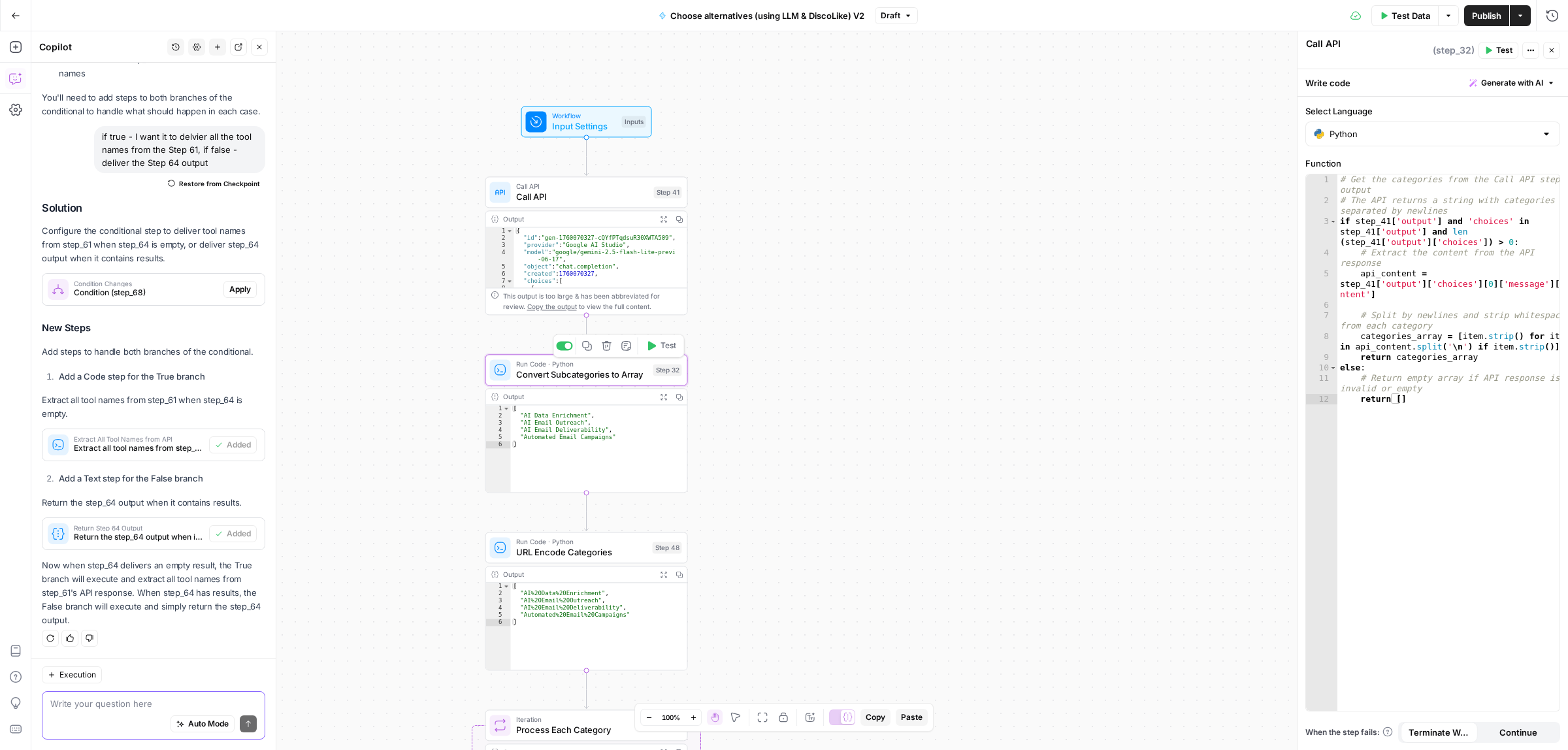
scroll to position [536, 0]
type textarea "Convert Subcategories to Array"
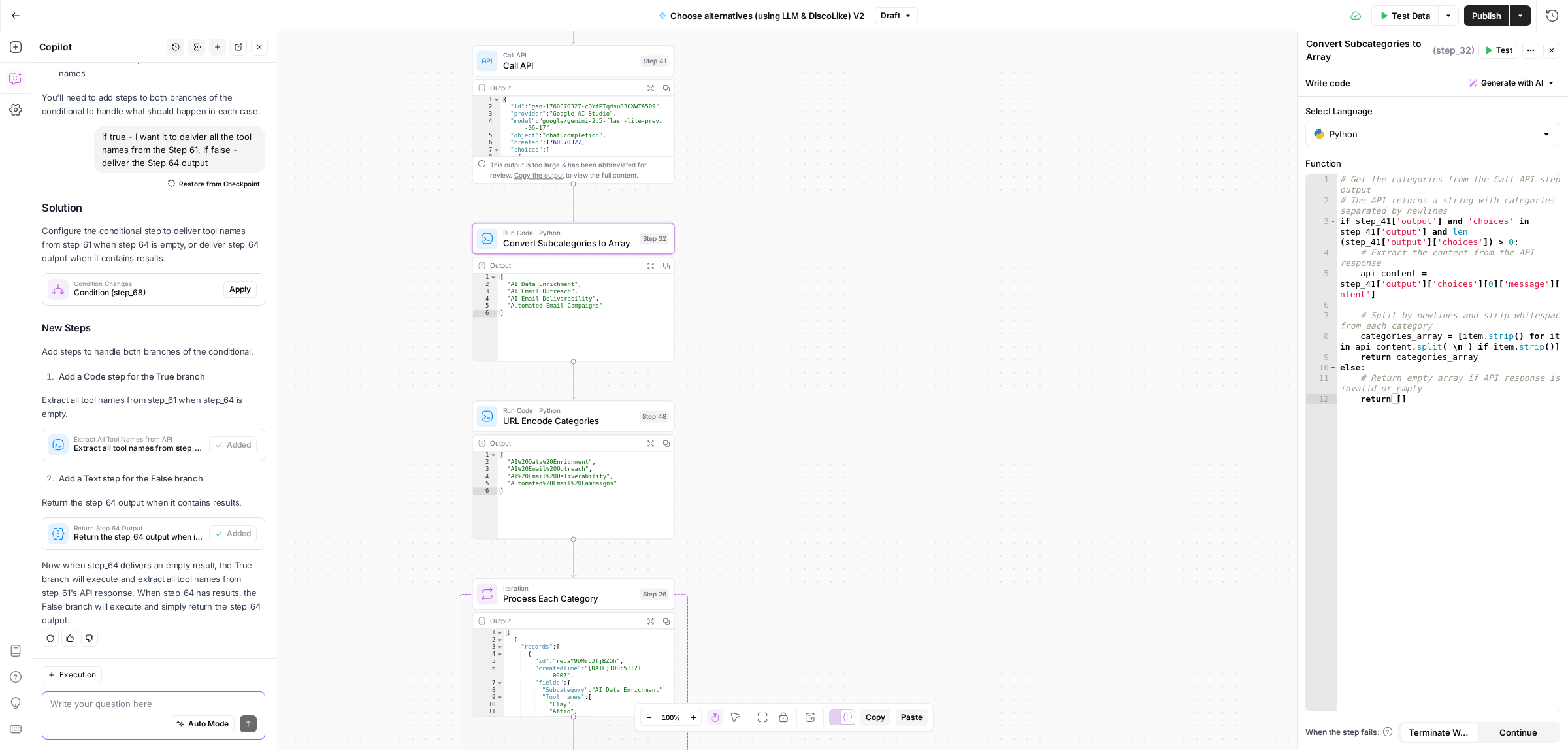
drag, startPoint x: 982, startPoint y: 538, endPoint x: 968, endPoint y: 405, distance: 133.7
click at [968, 405] on div "true false true false Workflow Input Settings Inputs Call API Call API Step 41 …" at bounding box center [800, 390] width 1537 height 719
click at [530, 426] on span "URL Encode Categories" at bounding box center [568, 420] width 131 height 13
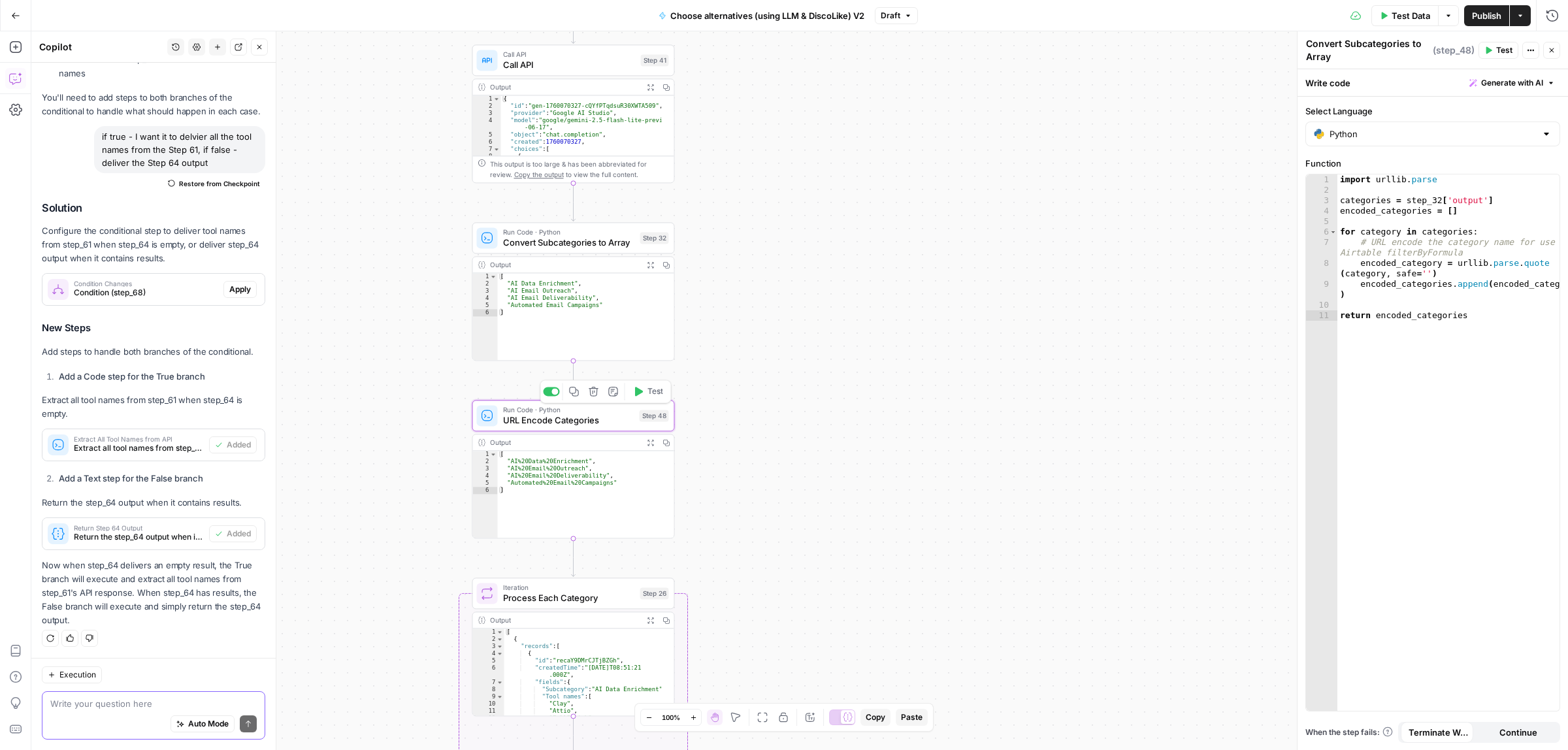
type textarea "URL Encode Categories"
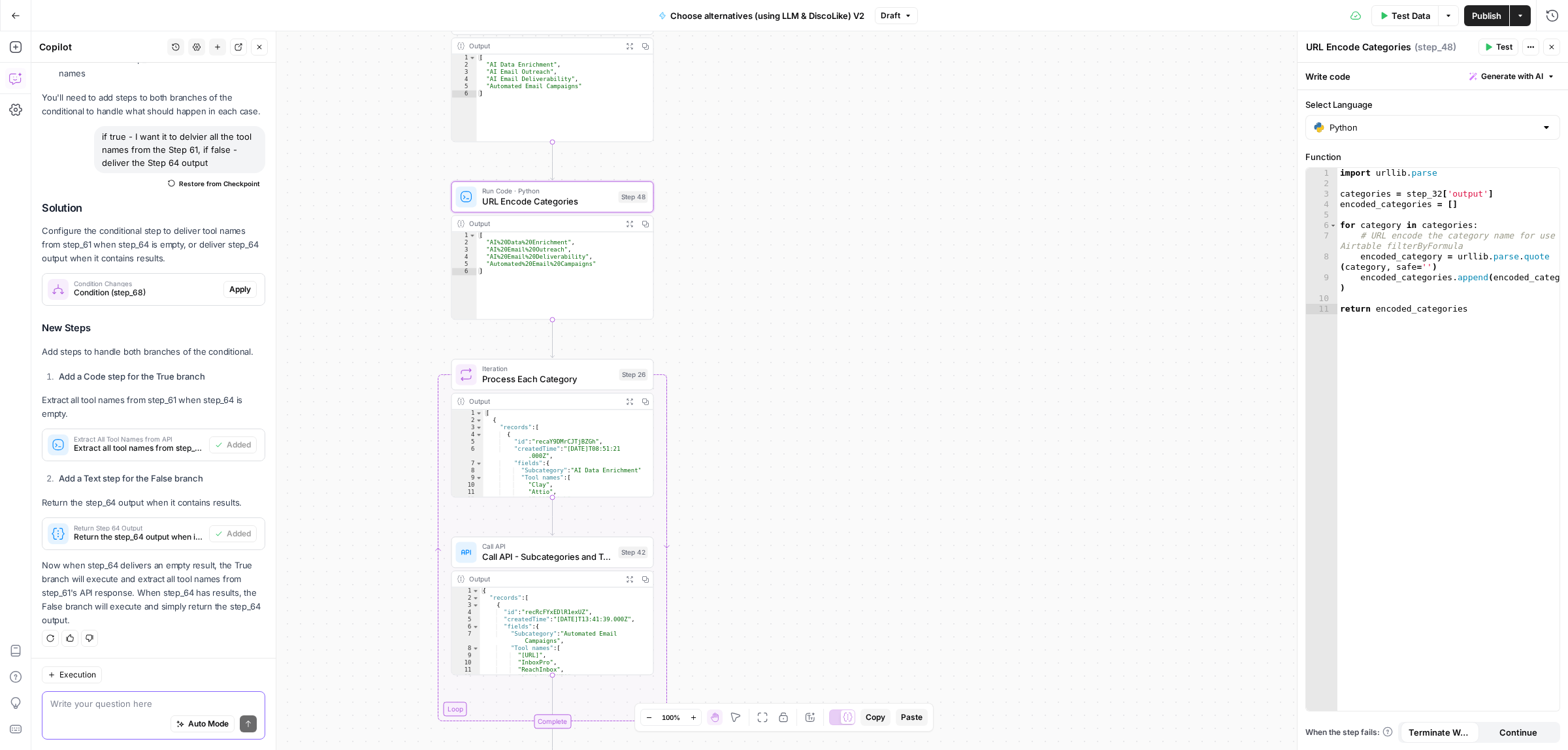
drag, startPoint x: 855, startPoint y: 327, endPoint x: 846, endPoint y: 296, distance: 32.3
click at [846, 296] on div "true false true false Workflow Input Settings Inputs Call API Call API Step 41 …" at bounding box center [800, 390] width 1537 height 719
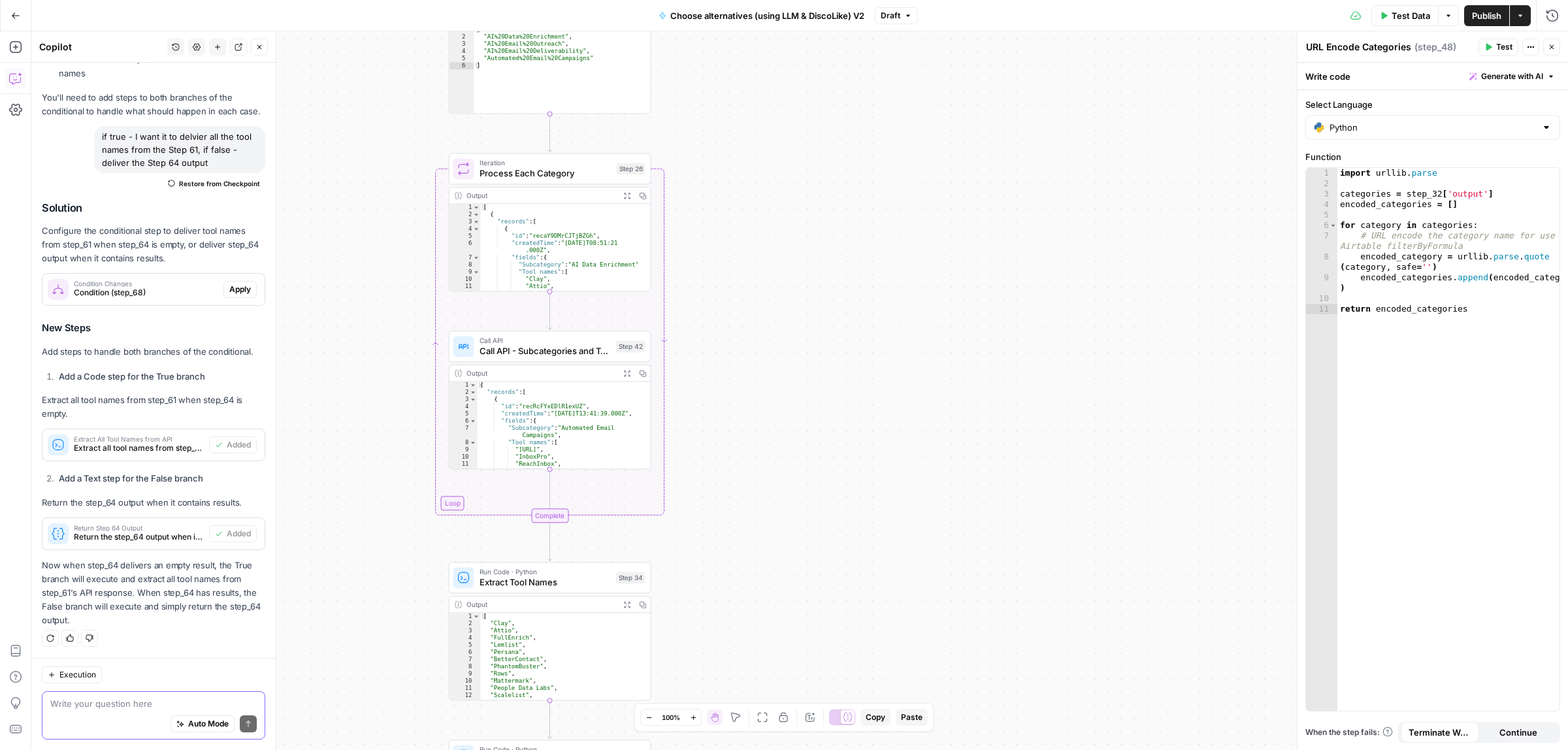
click at [853, 325] on div "true false true false Workflow Input Settings Inputs Call API Call API Step 41 …" at bounding box center [800, 390] width 1537 height 719
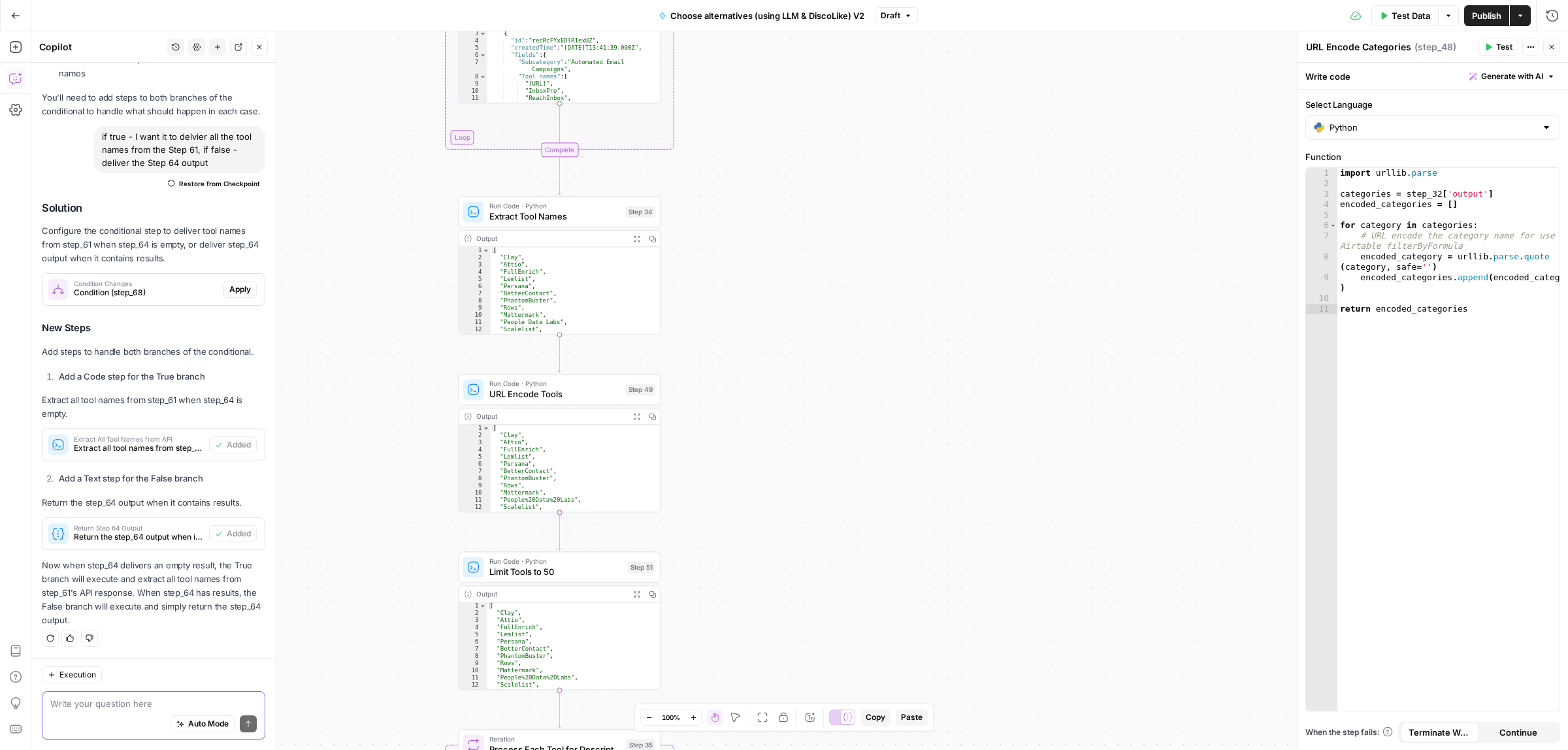
click at [942, 272] on div "true false true false Workflow Input Settings Inputs Call API Call API Step 41 …" at bounding box center [800, 390] width 1537 height 719
click at [554, 209] on span "Run Code · Python" at bounding box center [554, 206] width 131 height 11
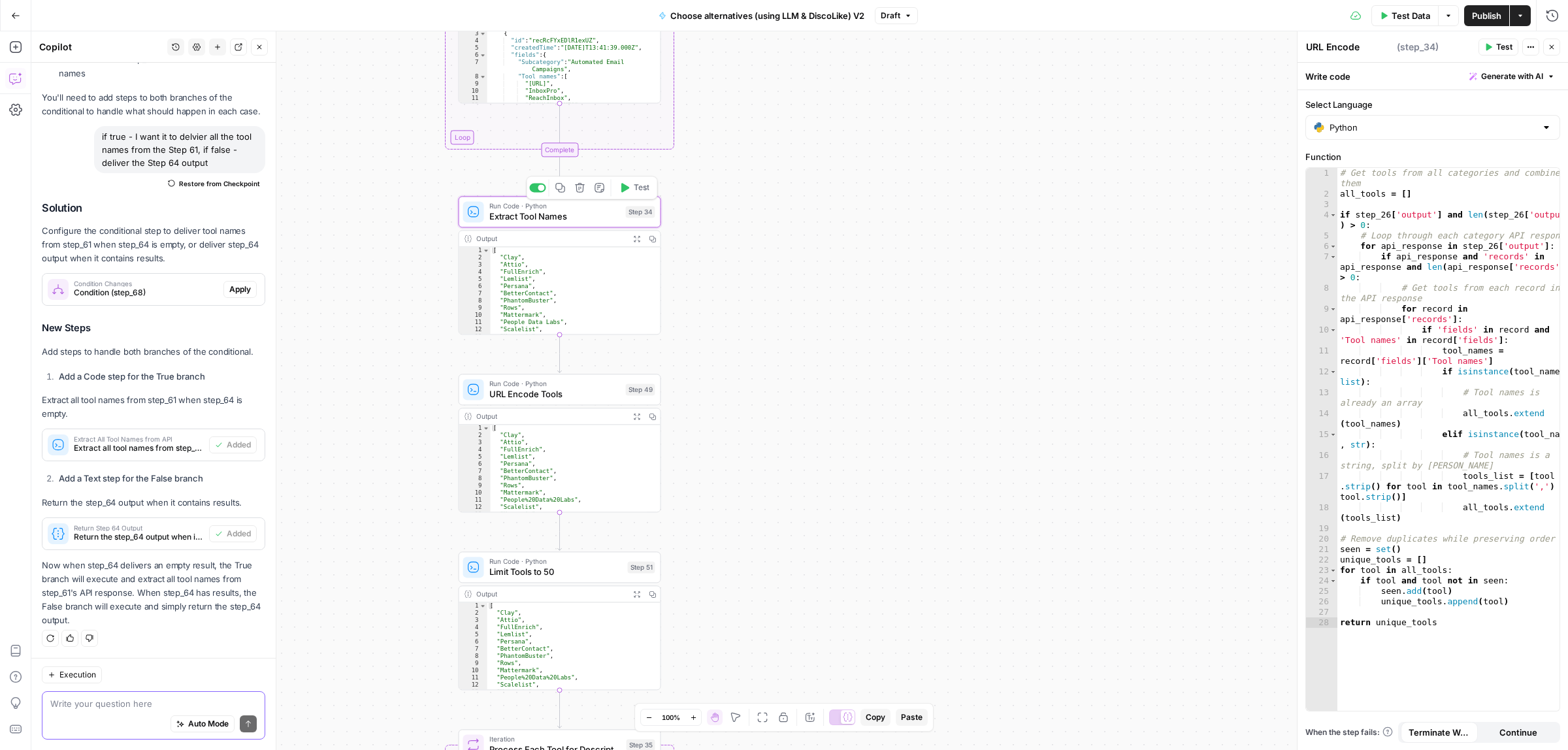
type textarea "Extract Tool Names"
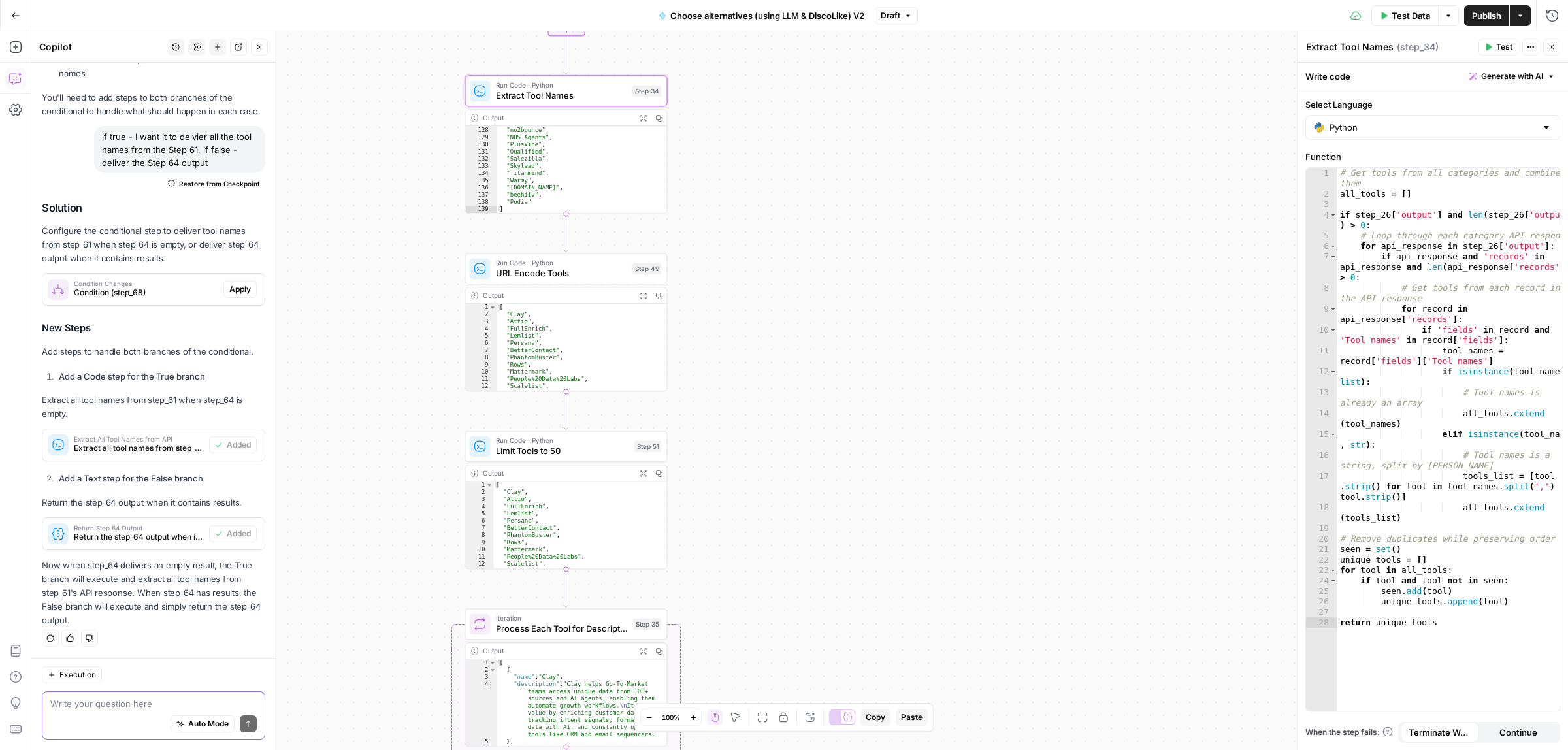
drag, startPoint x: 779, startPoint y: 520, endPoint x: 786, endPoint y: 399, distance: 121.2
click at [786, 399] on div "true false true false Workflow Input Settings Inputs Call API Call API Step 41 …" at bounding box center [800, 390] width 1537 height 719
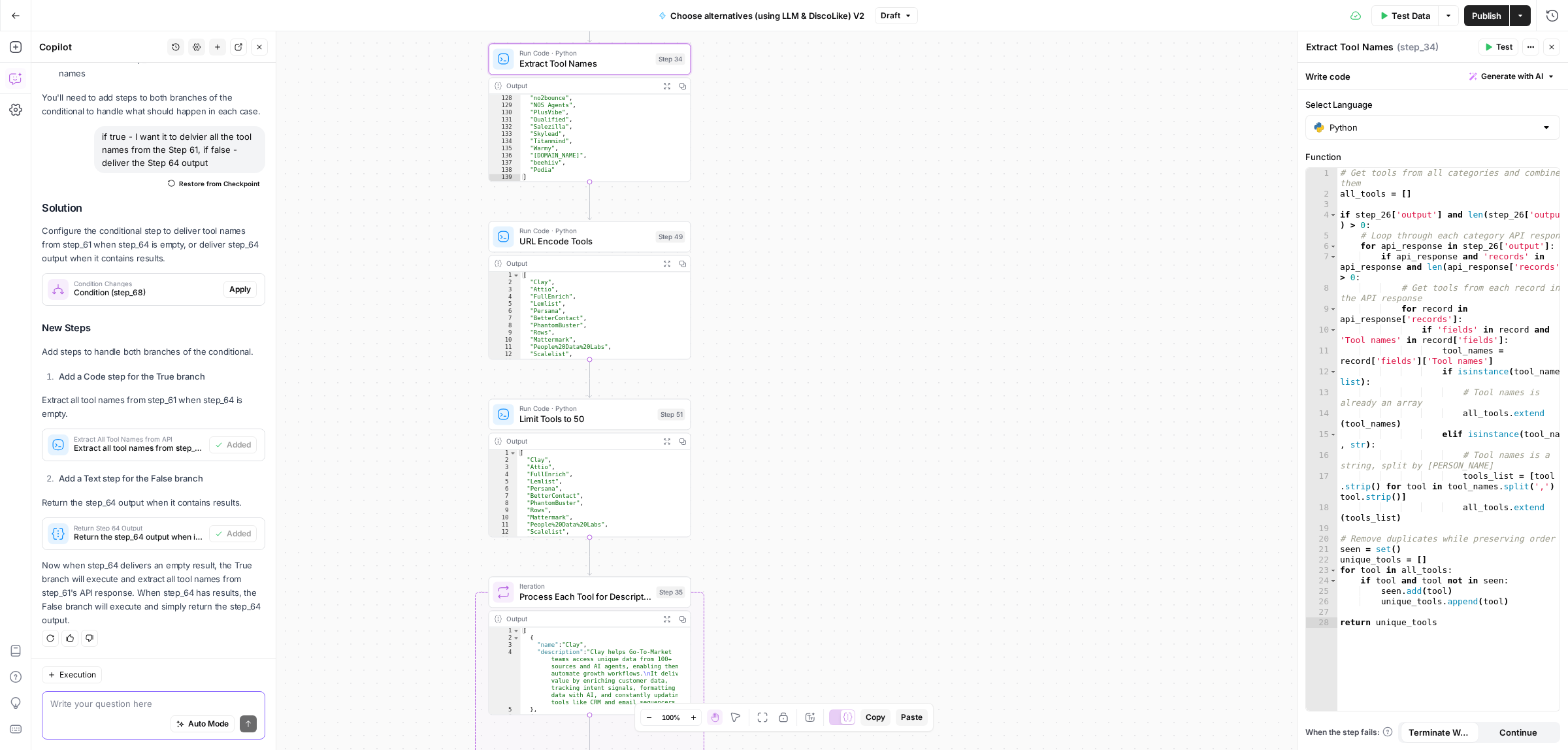
click at [815, 433] on div "true false true false Workflow Input Settings Inputs Call API Call API Step 41 …" at bounding box center [800, 390] width 1537 height 719
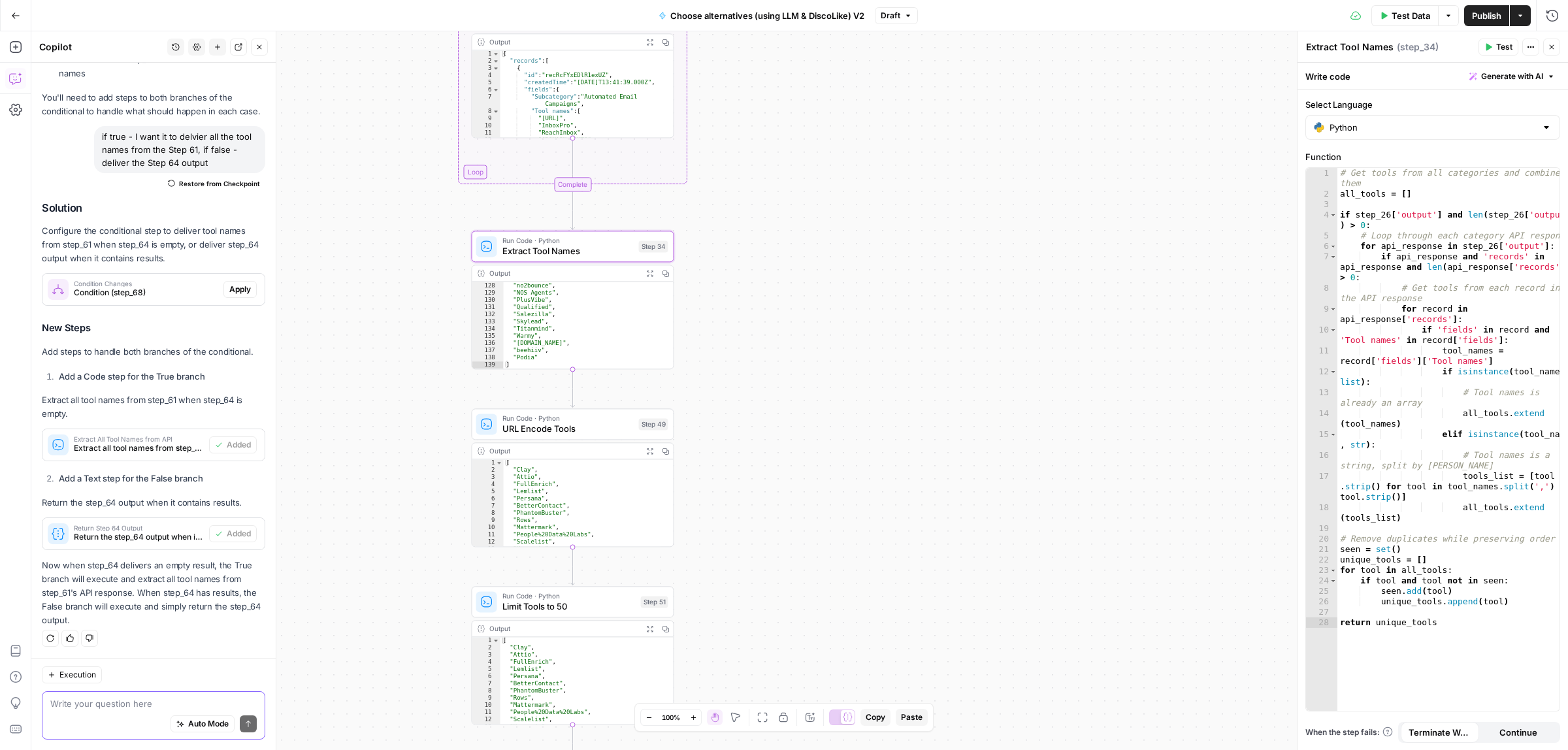
drag, startPoint x: 825, startPoint y: 288, endPoint x: 808, endPoint y: 479, distance: 191.8
click at [808, 479] on div "true false true false Workflow Input Settings Inputs Call API Call API Step 41 …" at bounding box center [800, 390] width 1537 height 719
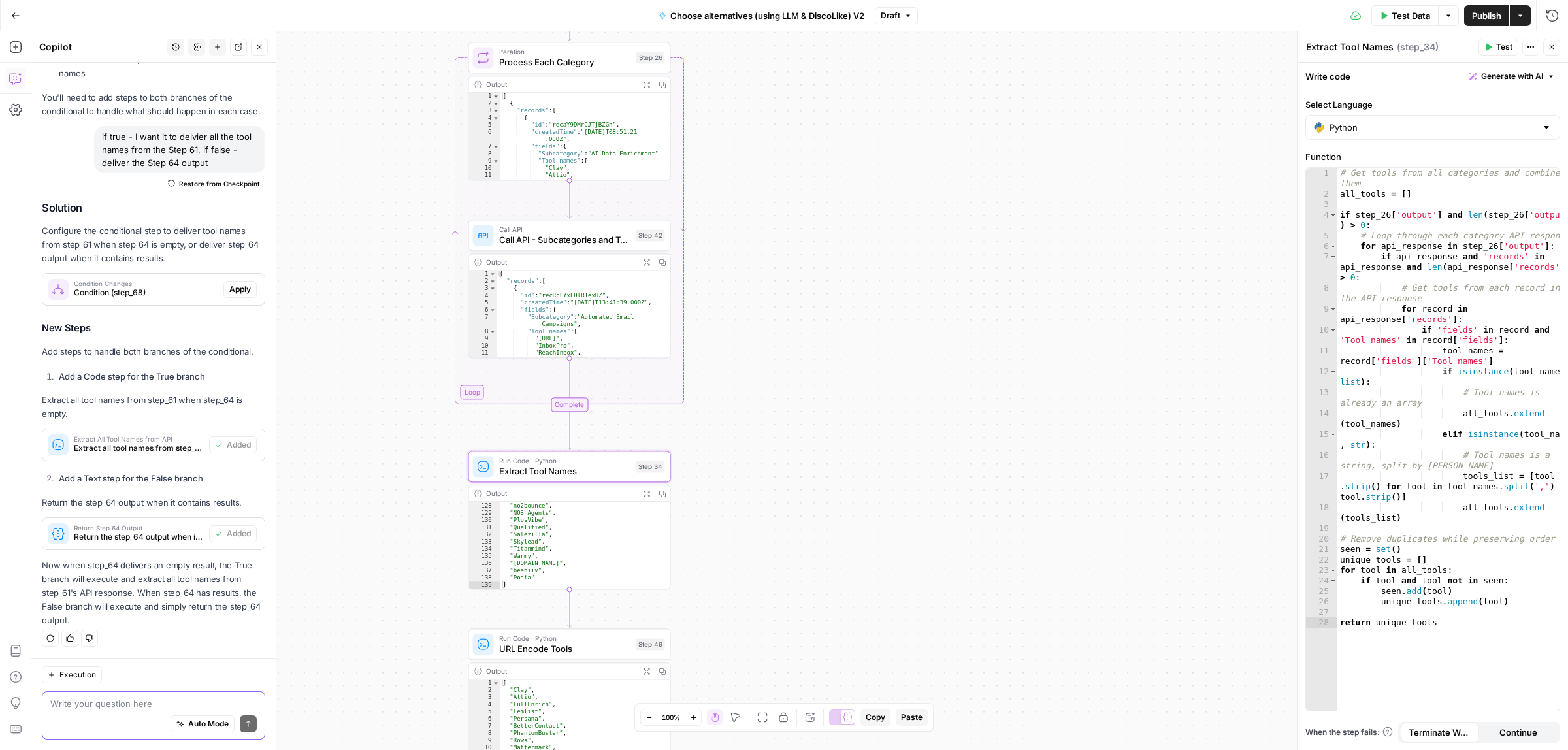
drag, startPoint x: 769, startPoint y: 514, endPoint x: 768, endPoint y: 550, distance: 36.0
click at [768, 550] on div "true false true false Workflow Input Settings Inputs Call API Call API Step 41 …" at bounding box center [800, 390] width 1537 height 719
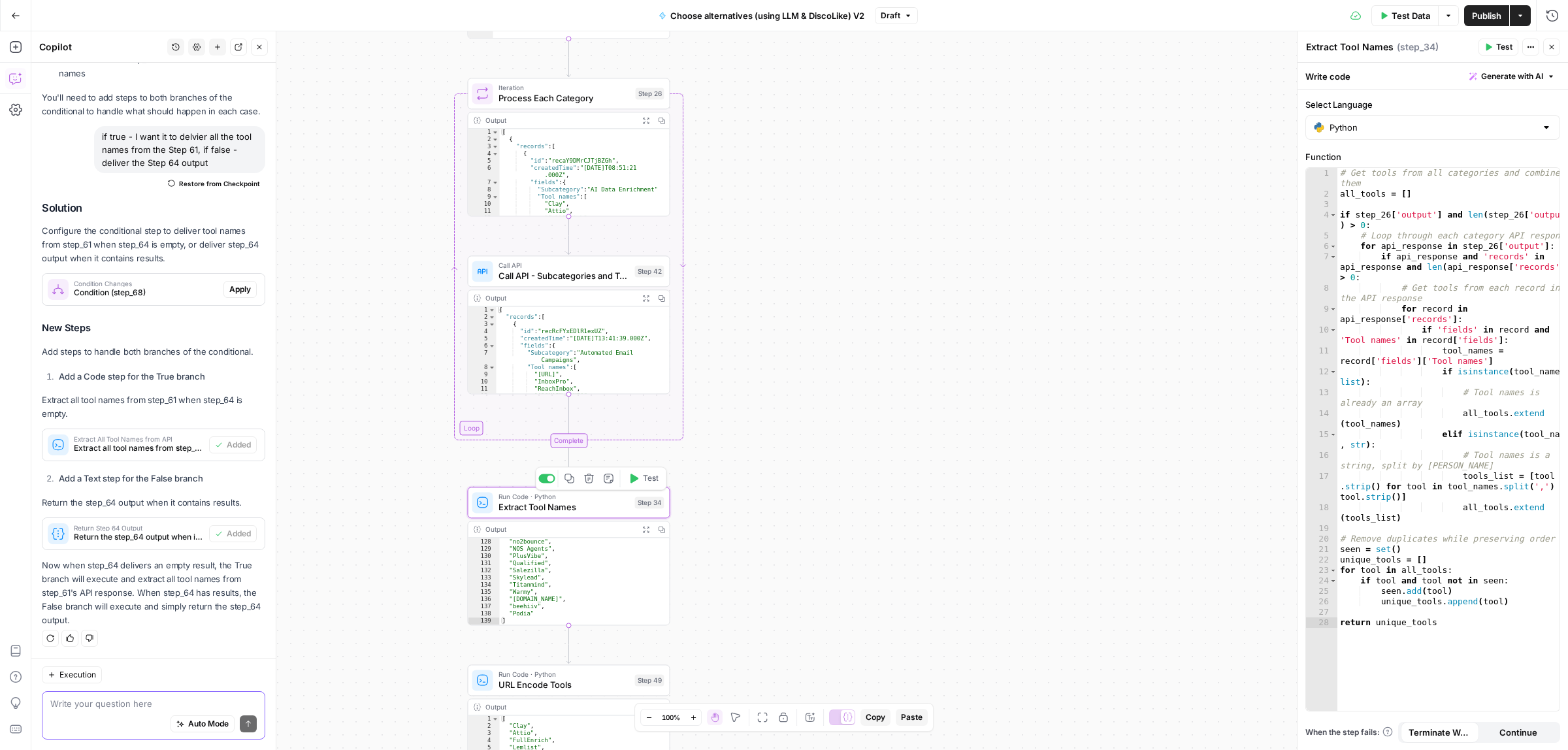
click at [601, 504] on span "Extract Tool Names" at bounding box center [564, 507] width 131 height 13
drag, startPoint x: 860, startPoint y: 281, endPoint x: 858, endPoint y: 381, distance: 100.0
click at [858, 381] on div "true false true false Workflow Input Settings Inputs Call API Call API Step 41 …" at bounding box center [800, 390] width 1537 height 719
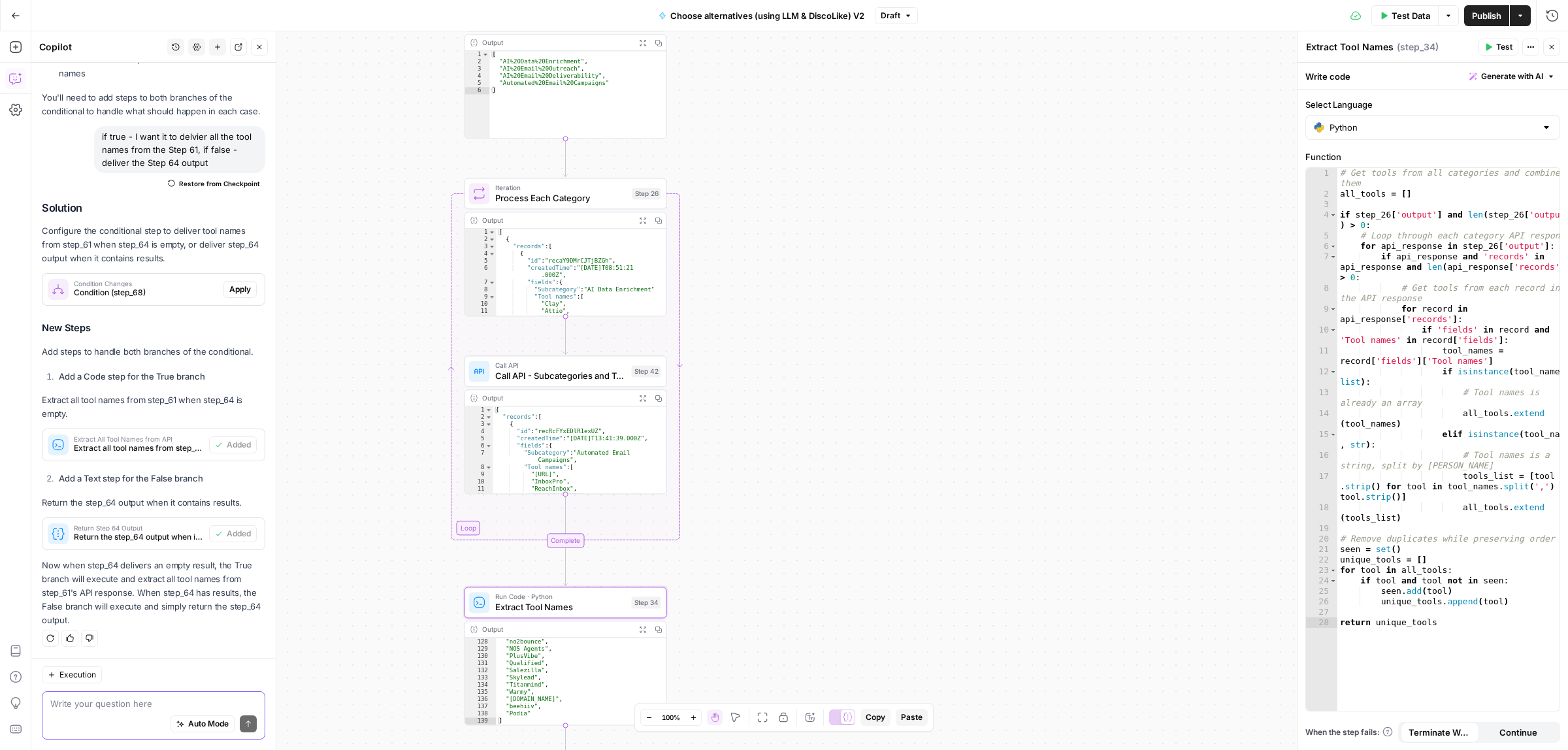
click at [640, 400] on icon "button" at bounding box center [643, 398] width 6 height 6
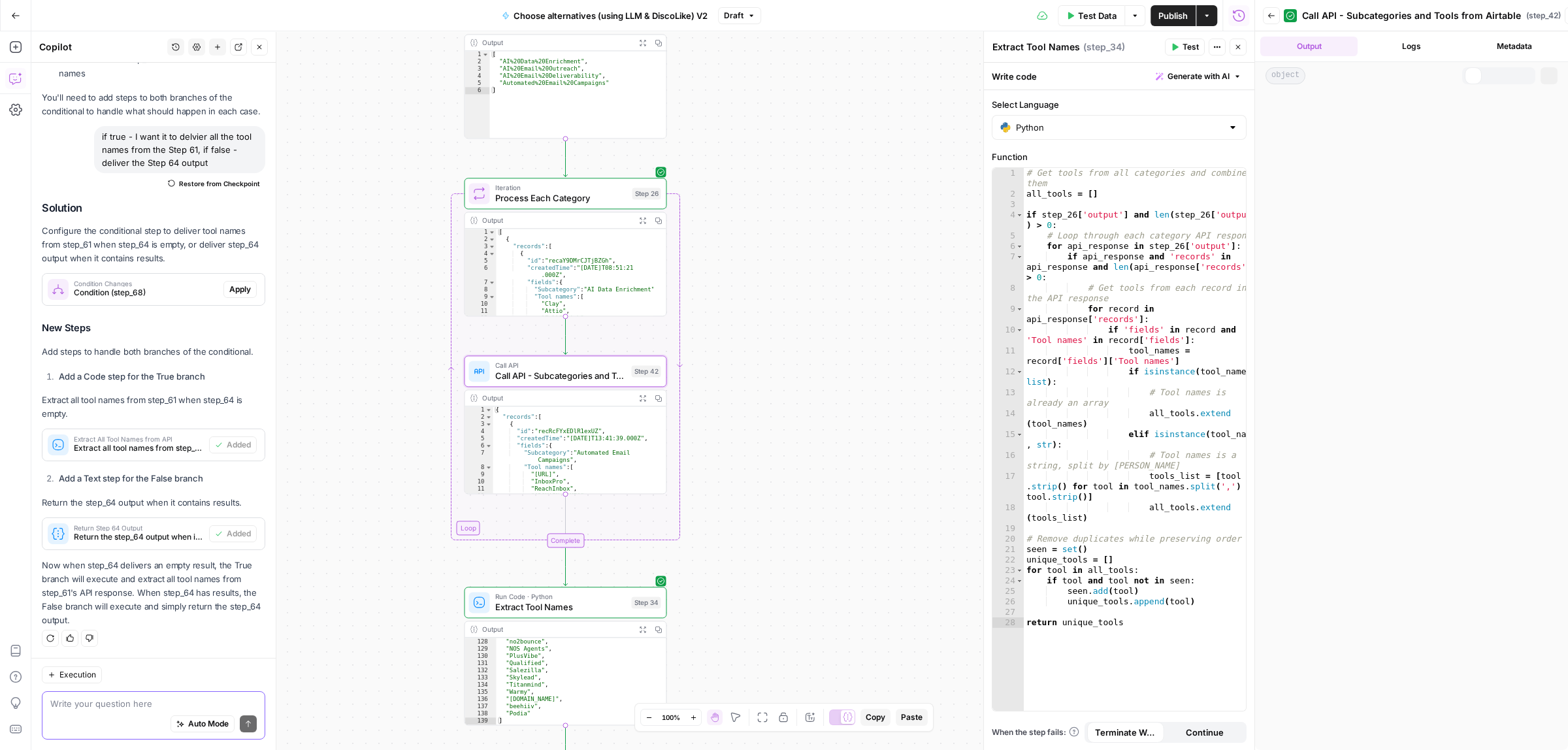
scroll to position [536, 0]
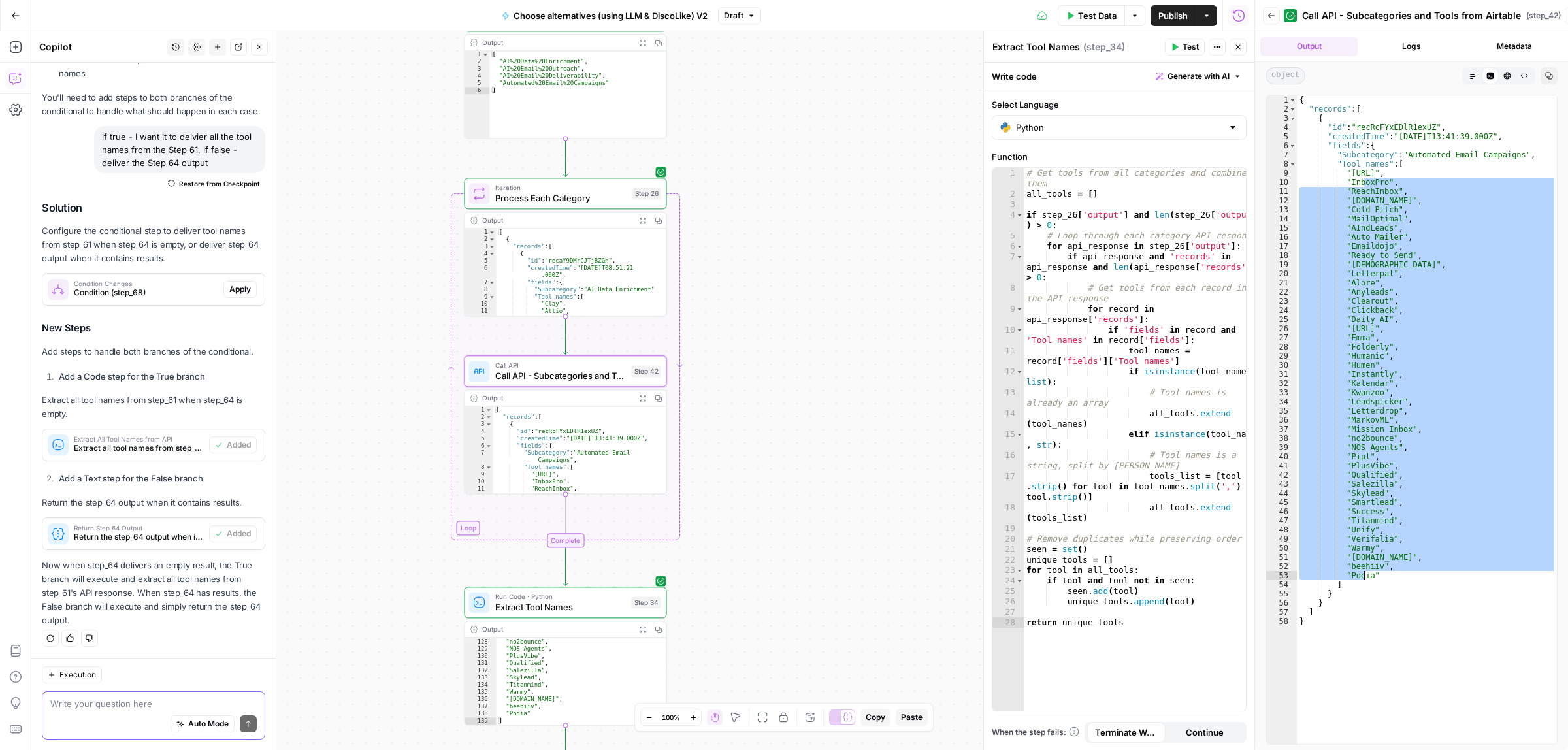
drag, startPoint x: 1348, startPoint y: 278, endPoint x: 1366, endPoint y: 572, distance: 294.6
click at [1366, 572] on div "{ "records" : [ { "id" : "recRcFYxEDlR1exUZ" , "createdTime" : "2025-09-06T13:4…" at bounding box center [1426, 429] width 260 height 667
type textarea "**********"
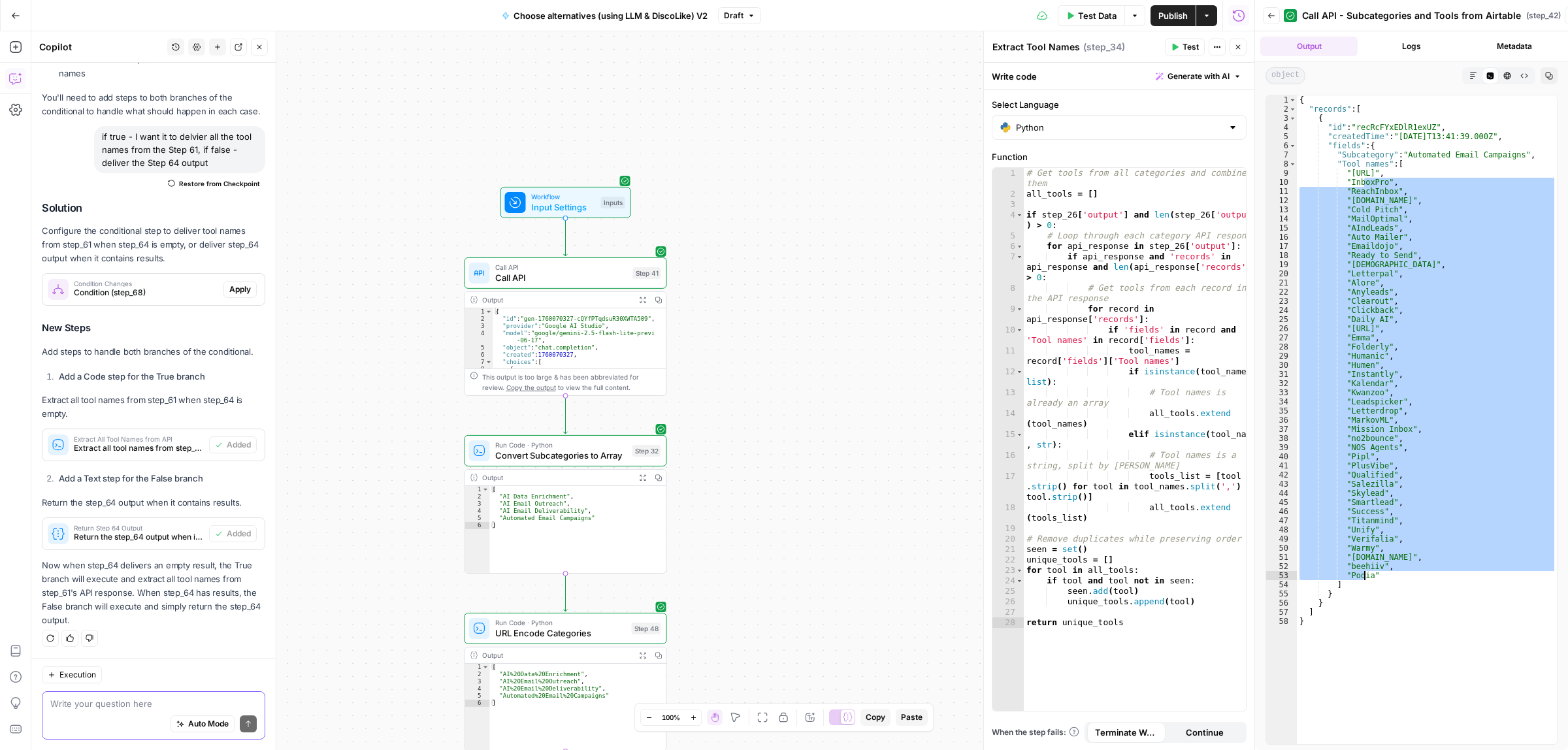
click at [543, 201] on span "Input Settings" at bounding box center [563, 207] width 64 height 13
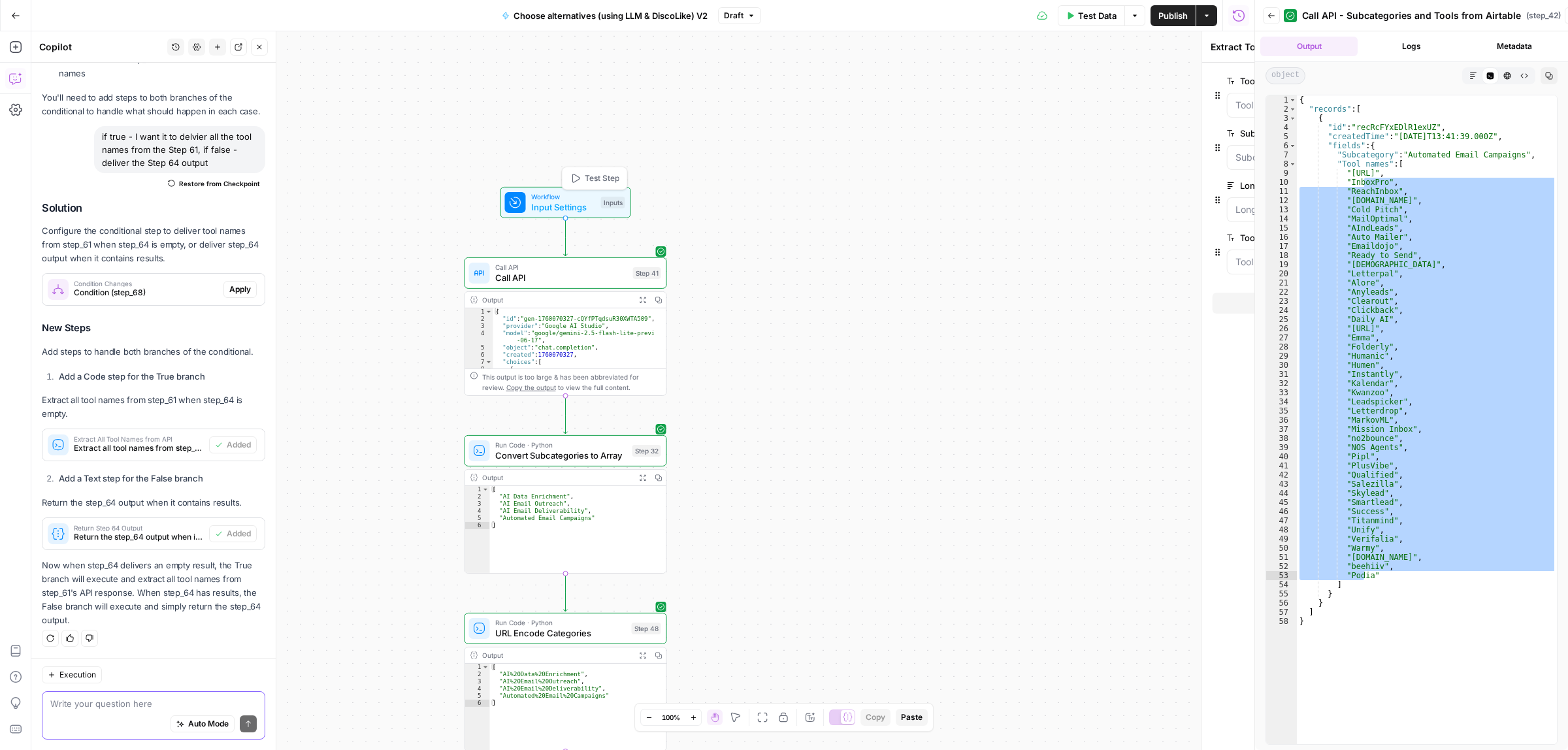
type textarea "Inputs"
click at [1089, 7] on button "Test Data" at bounding box center [1091, 15] width 67 height 21
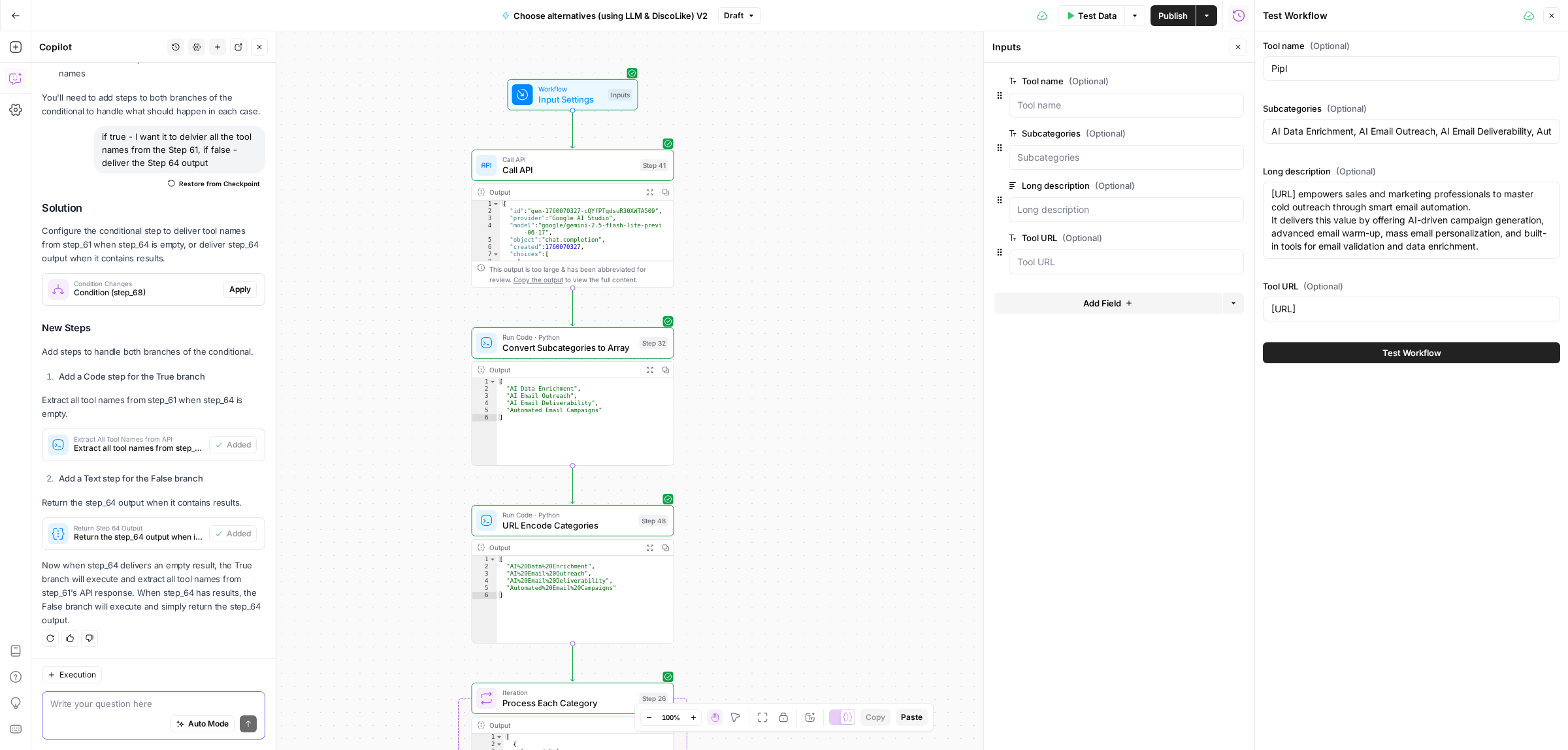
drag, startPoint x: 804, startPoint y: 538, endPoint x: 809, endPoint y: 479, distance: 59.2
click at [809, 479] on div "true false true false Workflow Input Settings Inputs Call API Call API Step 41 …" at bounding box center [643, 390] width 1224 height 719
drag, startPoint x: 1497, startPoint y: 129, endPoint x: 1567, endPoint y: 129, distance: 70.0
click at [1567, 129] on div "Tool name (Optional) Pipl Subcategories (Optional) AI Data Enrichment, AI Email…" at bounding box center [1411, 201] width 313 height 340
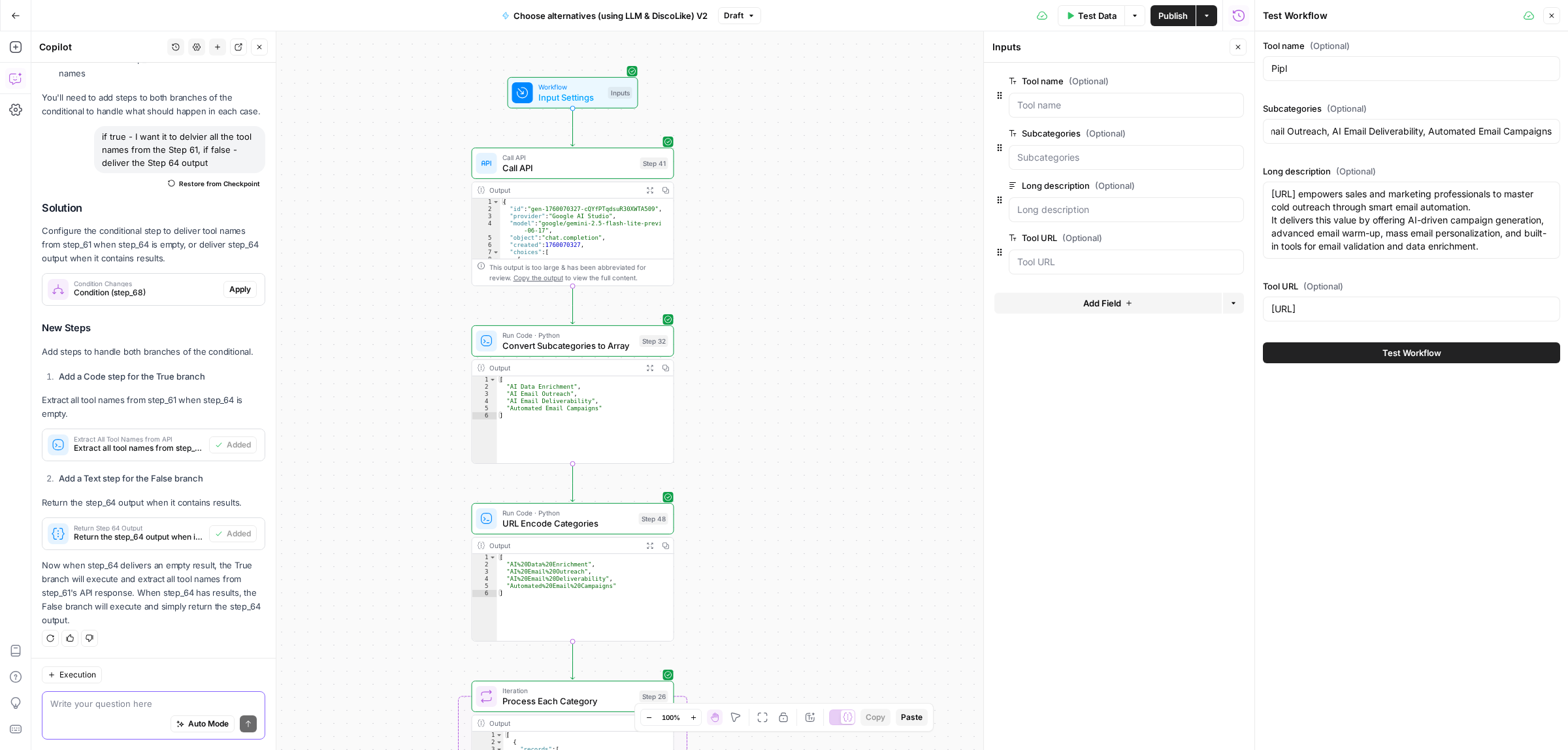
scroll to position [0, 0]
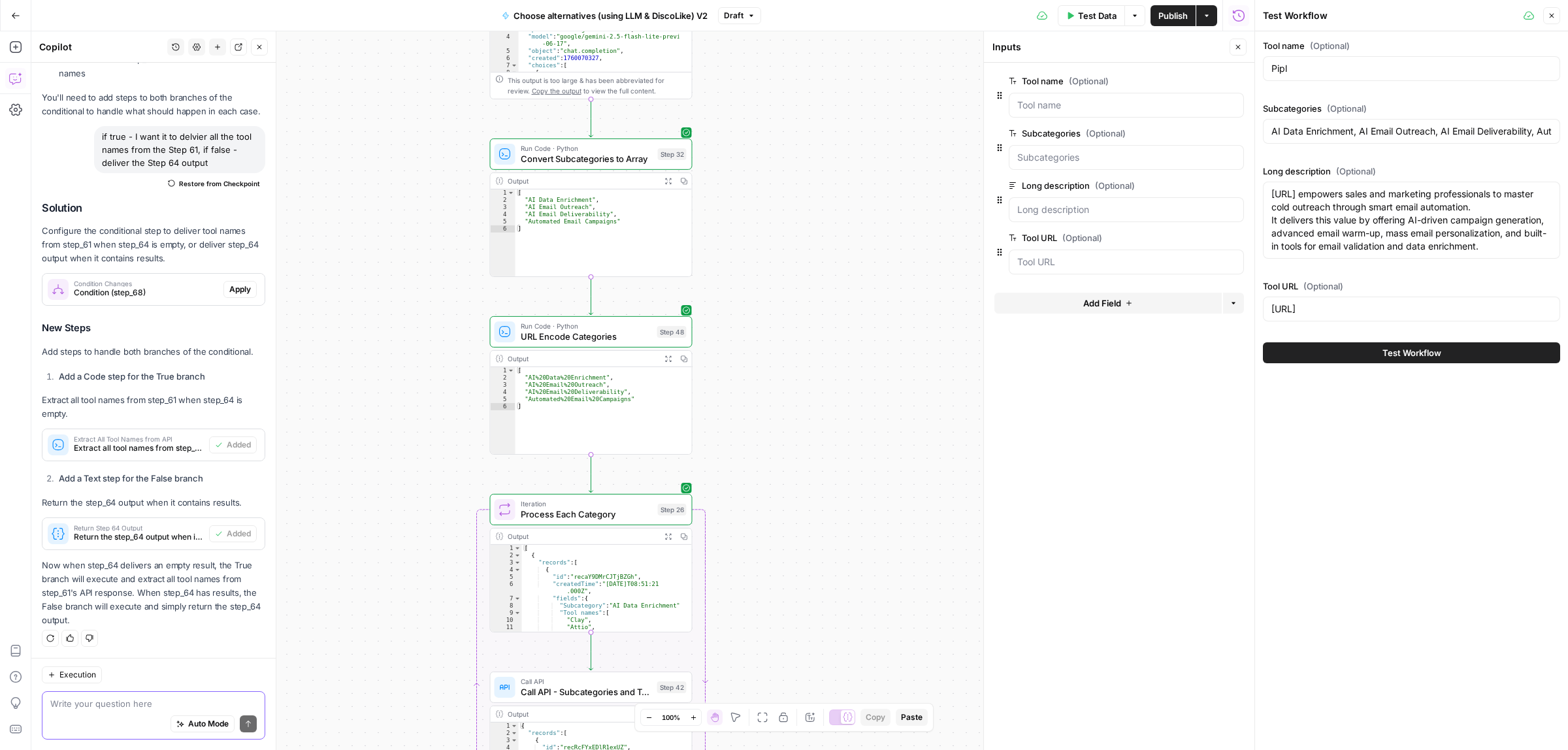
drag, startPoint x: 817, startPoint y: 437, endPoint x: 828, endPoint y: 223, distance: 214.3
click at [828, 223] on div "true false true false Workflow Input Settings Inputs Call API Call API Step 41 …" at bounding box center [643, 390] width 1224 height 719
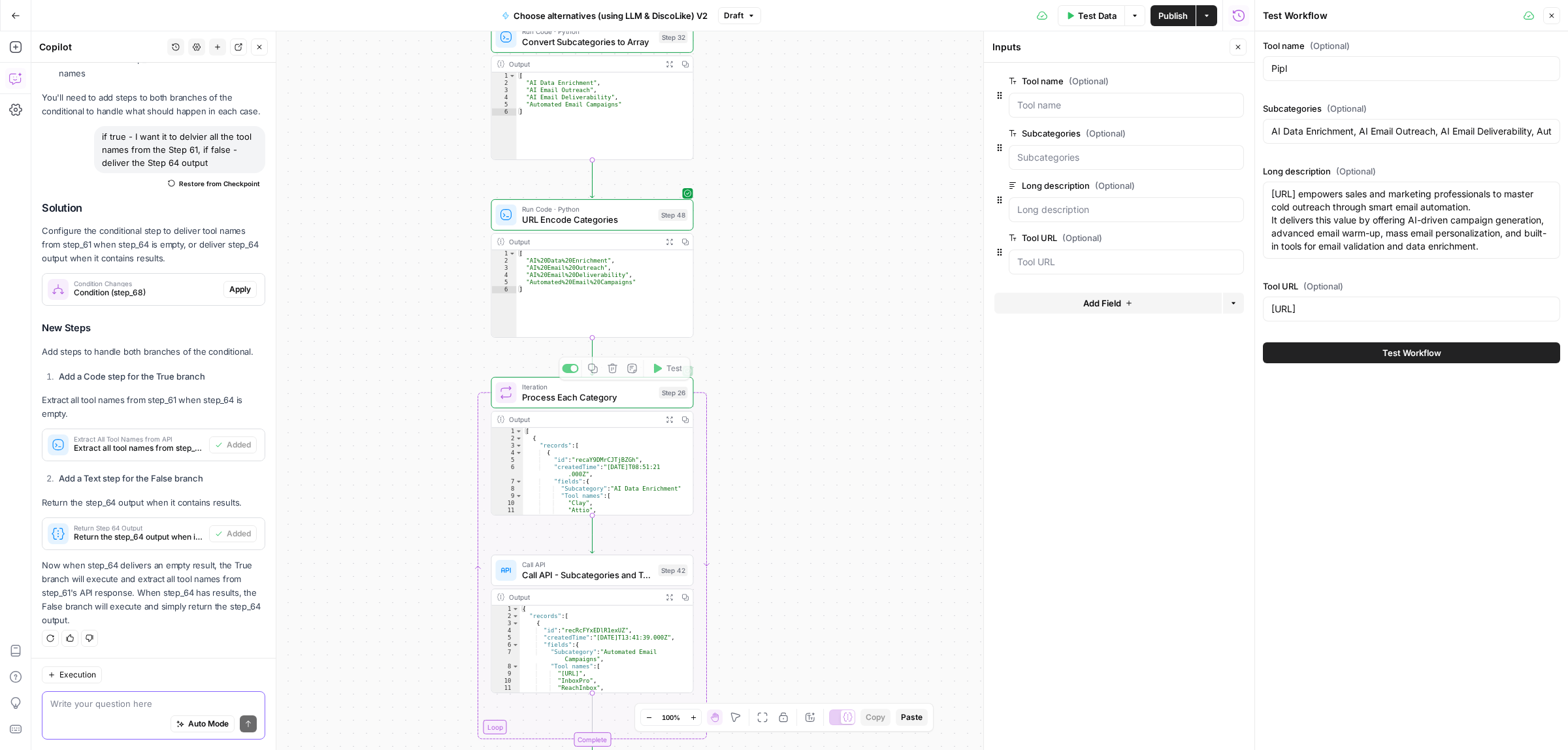
click at [669, 423] on icon "button" at bounding box center [669, 420] width 7 height 7
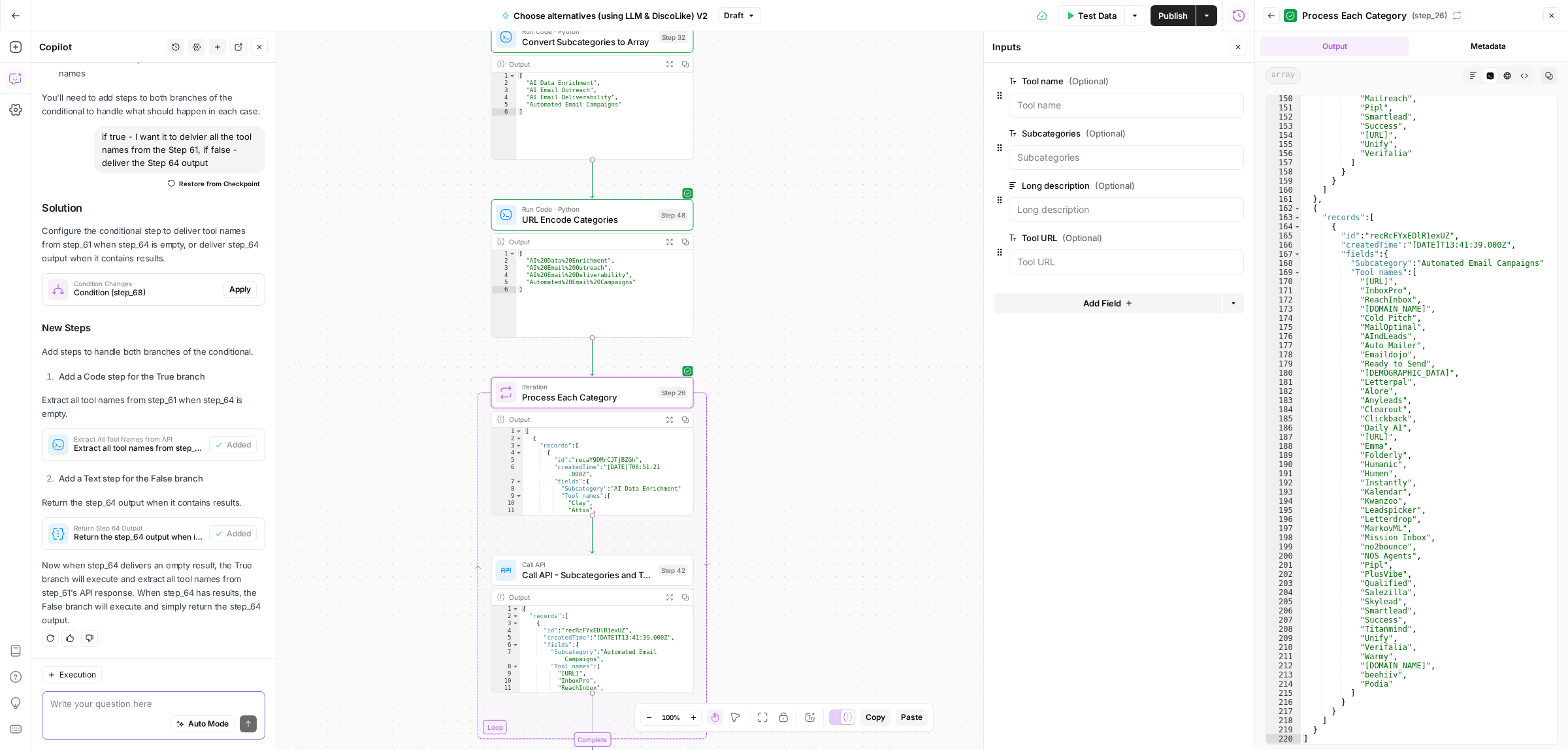
scroll to position [1364, 0]
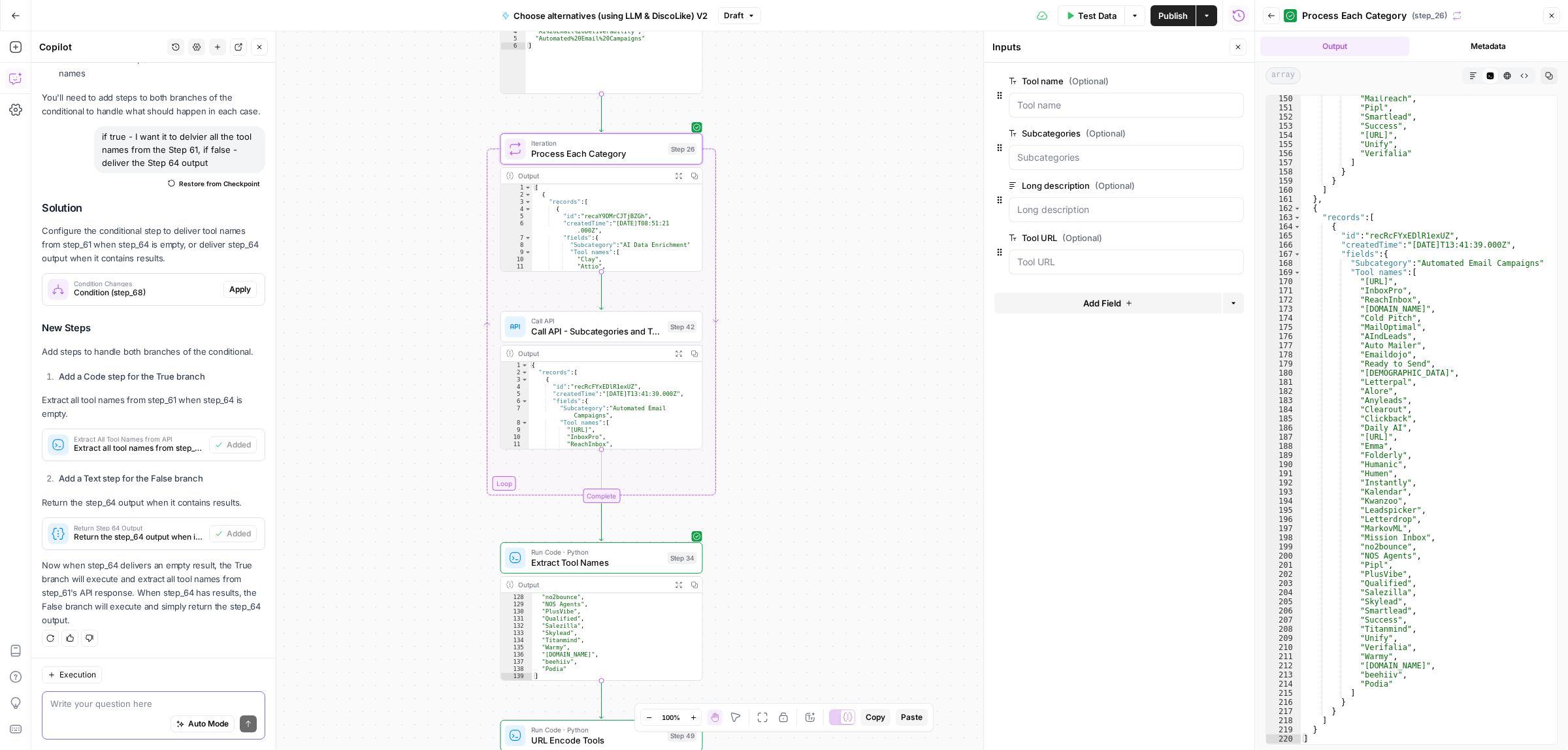
drag, startPoint x: 860, startPoint y: 285, endPoint x: 862, endPoint y: 247, distance: 38.1
click at [862, 247] on div "true false true false Workflow Input Settings Inputs Call API Call API Step 41 …" at bounding box center [643, 390] width 1224 height 719
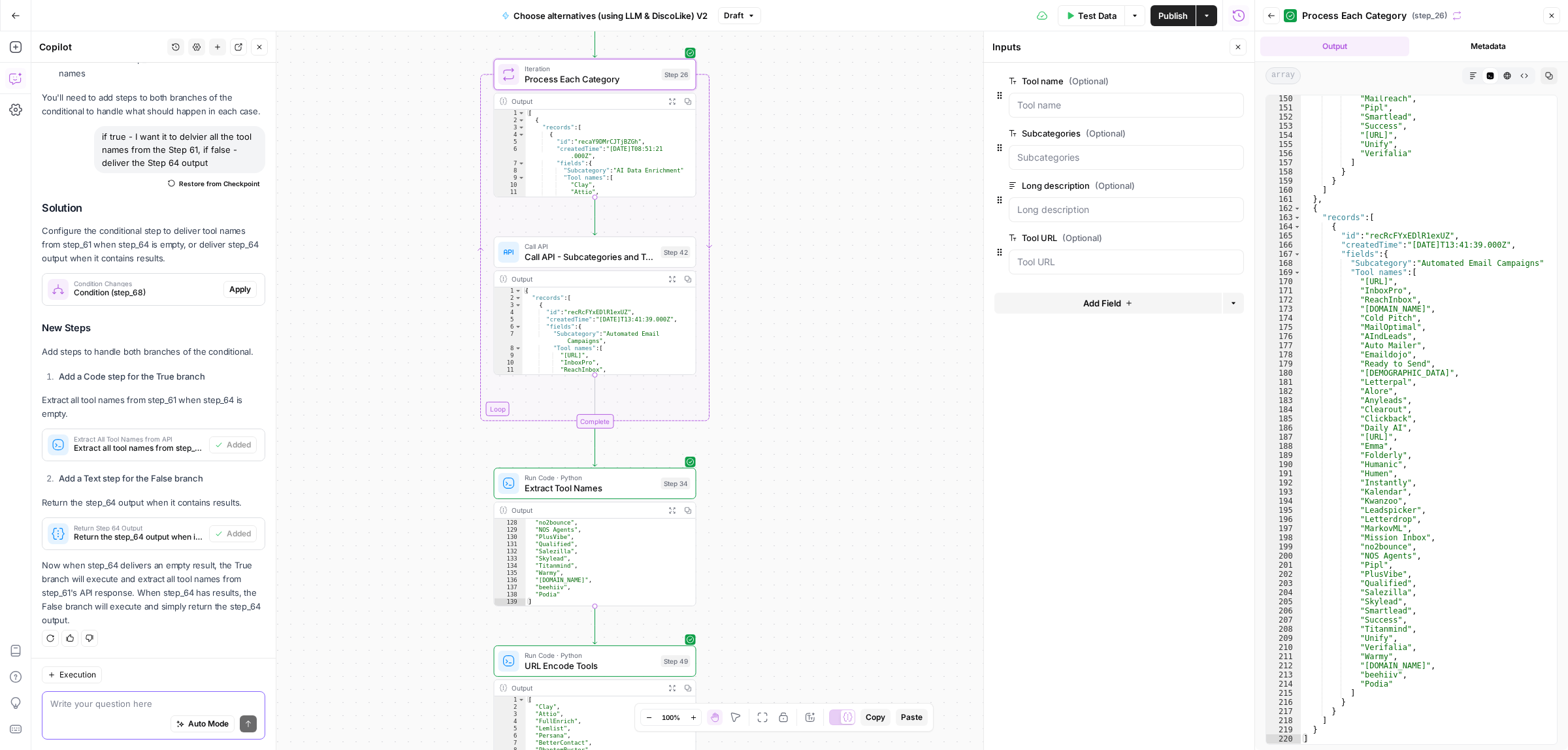
drag, startPoint x: 881, startPoint y: 431, endPoint x: 869, endPoint y: 357, distance: 75.0
click at [873, 358] on div "true false true false Workflow Input Settings Inputs Call API Call API Step 41 …" at bounding box center [643, 390] width 1224 height 719
click at [670, 282] on button "Expand Output" at bounding box center [671, 278] width 16 height 16
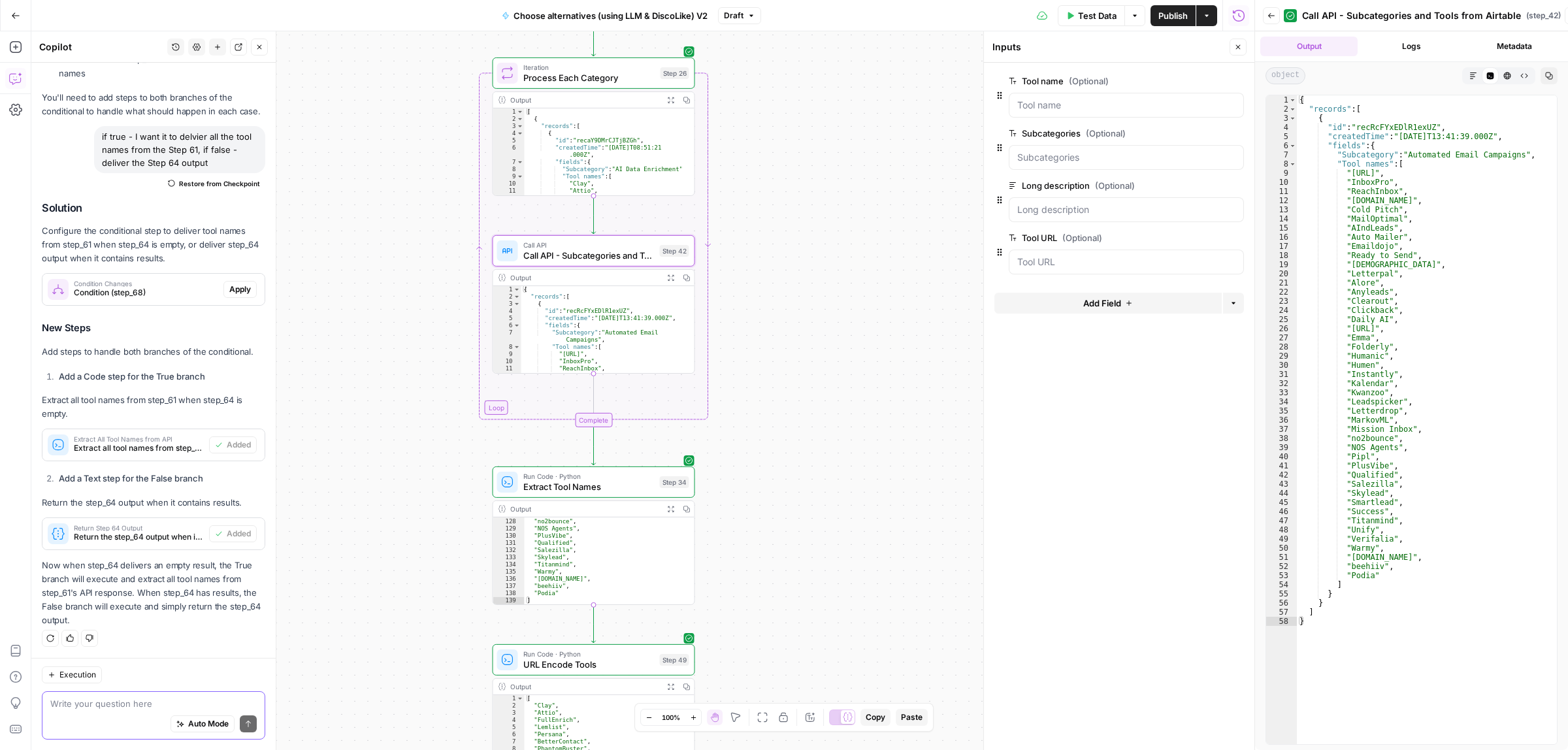
click at [104, 704] on textarea at bounding box center [153, 704] width 206 height 13
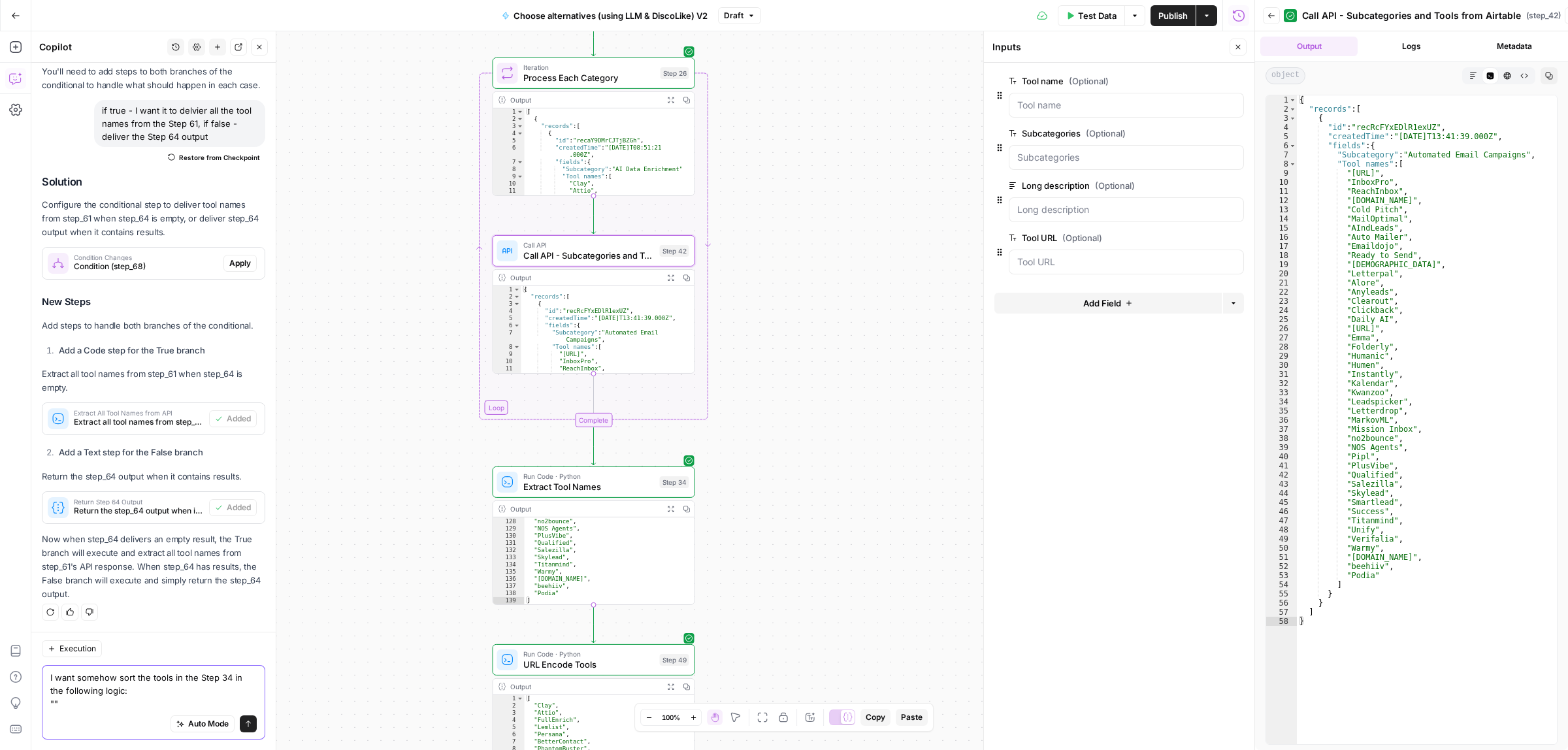
paste textarea "Limit by Subcategory Match Depth If a tool shares multiple subcategories with t…"
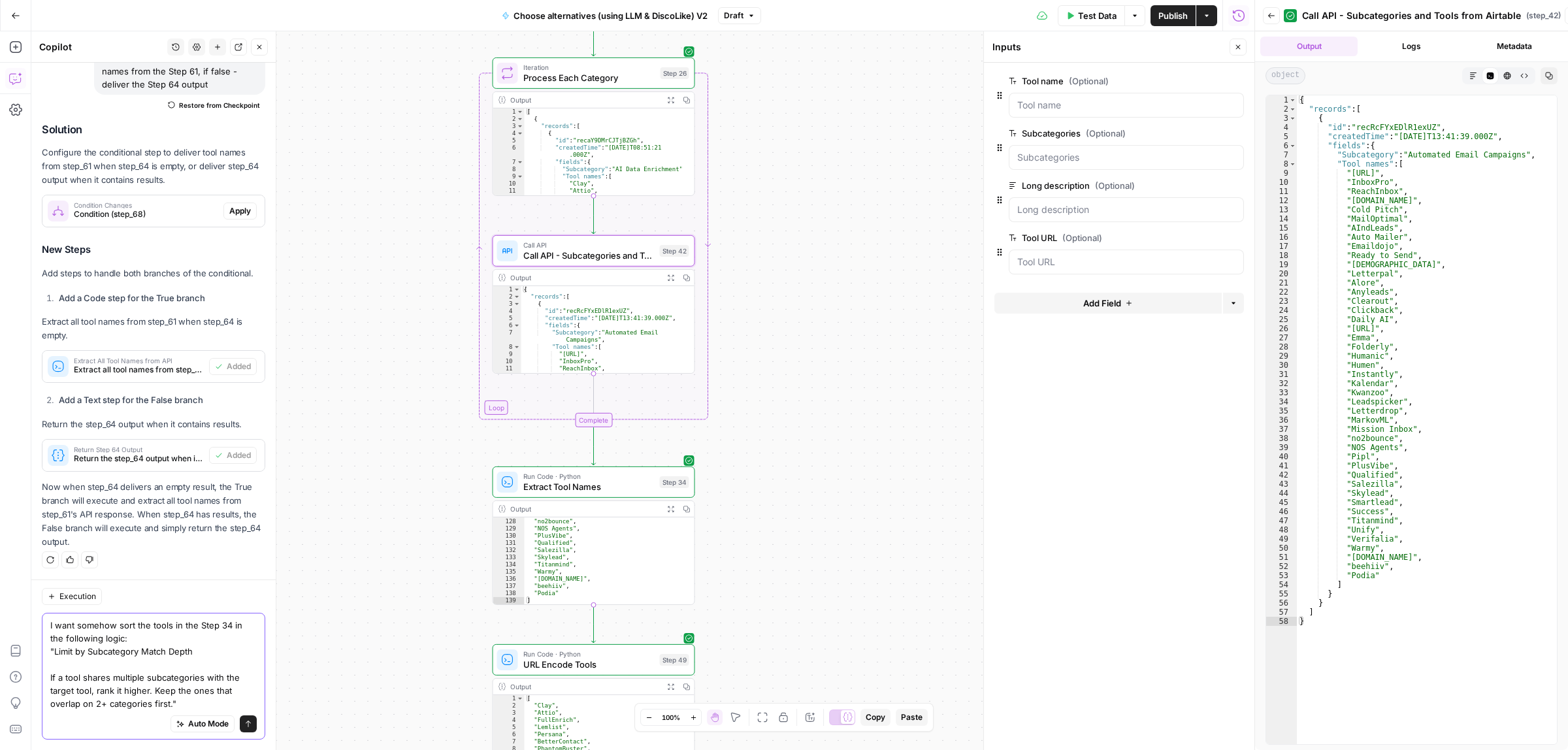
scroll to position [654, 0]
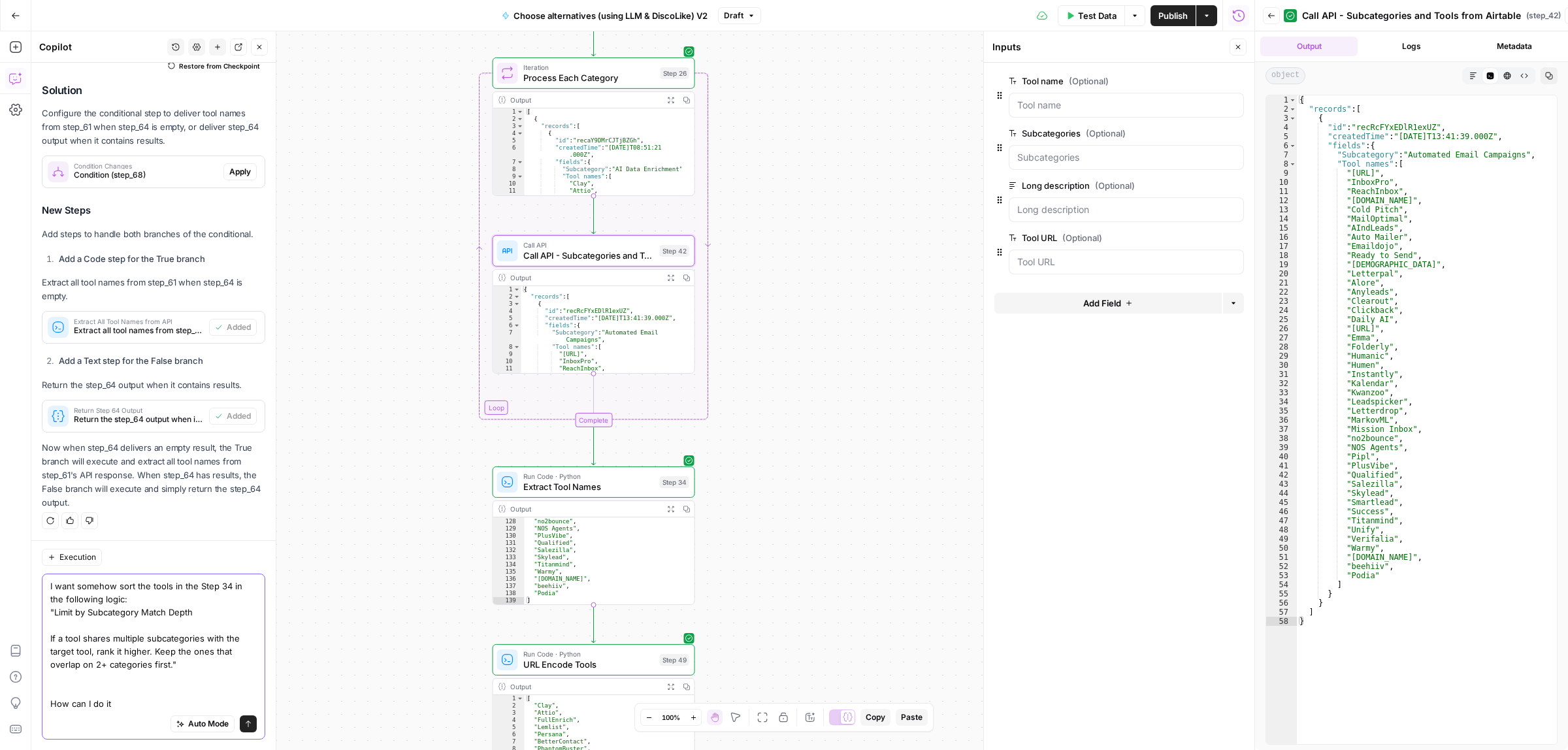
type textarea "I want somehow sort the tools in the Step 34 in the following logic: "Limit by …"
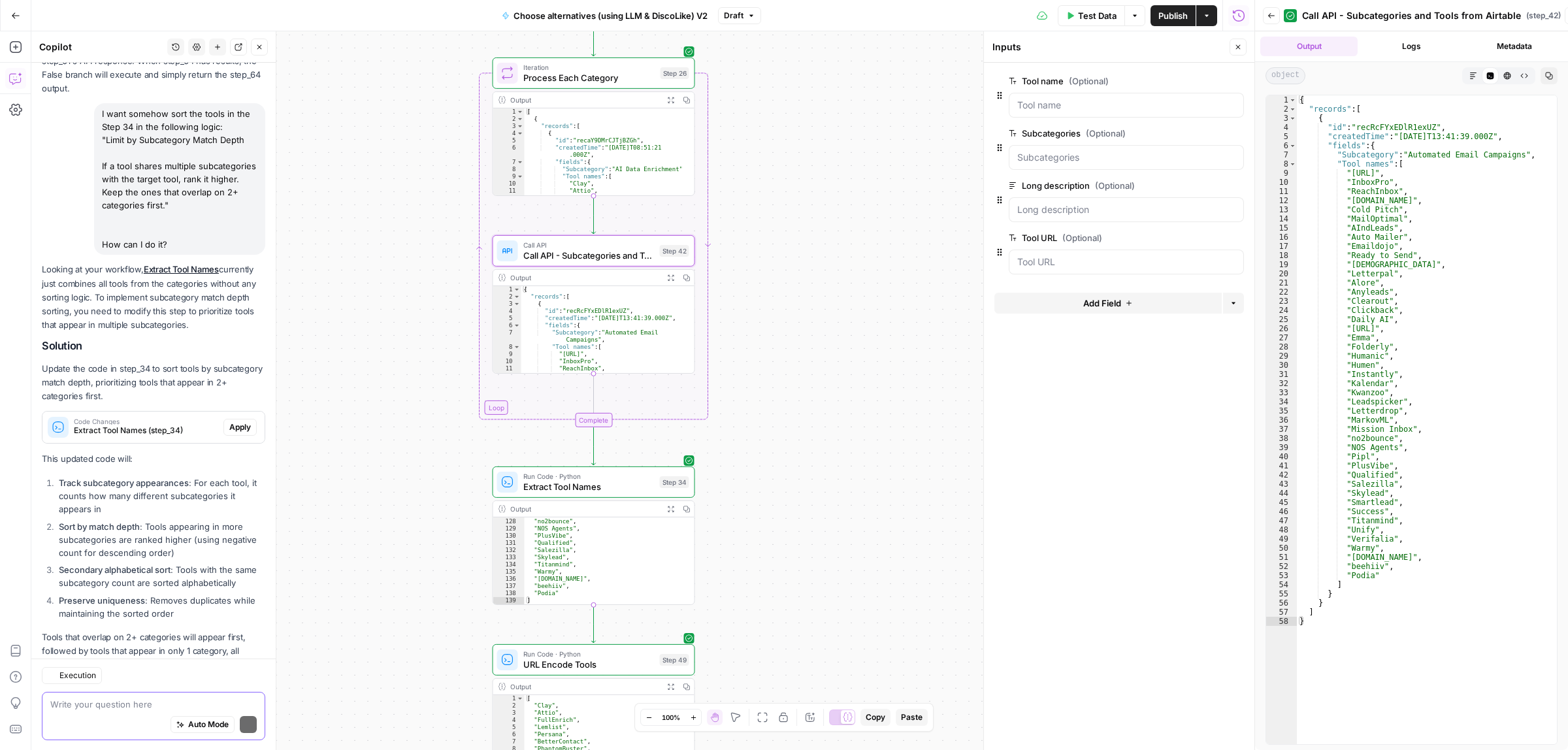
scroll to position [1139, 0]
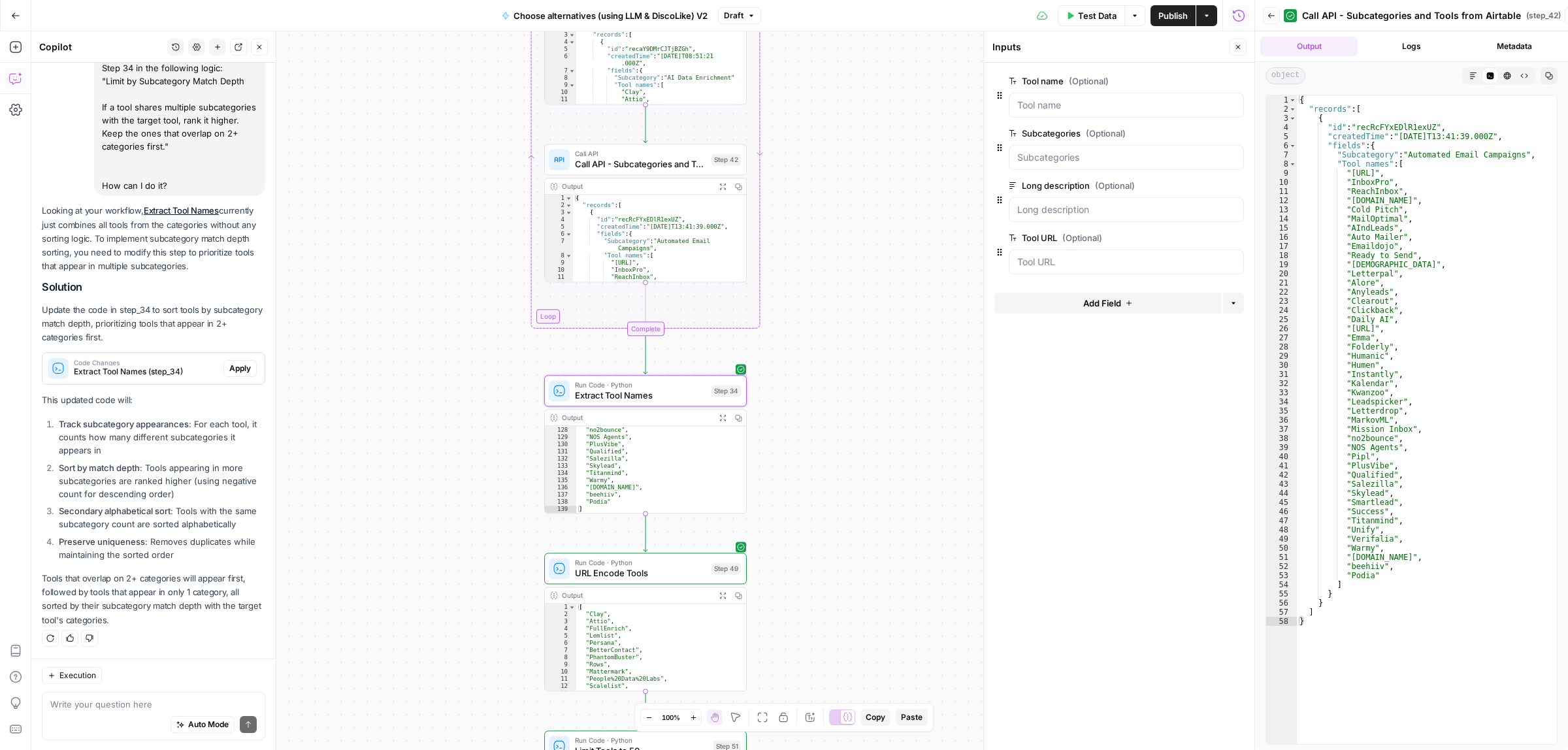
click at [100, 366] on span "Extract Tool Names (step_34)" at bounding box center [146, 371] width 145 height 12
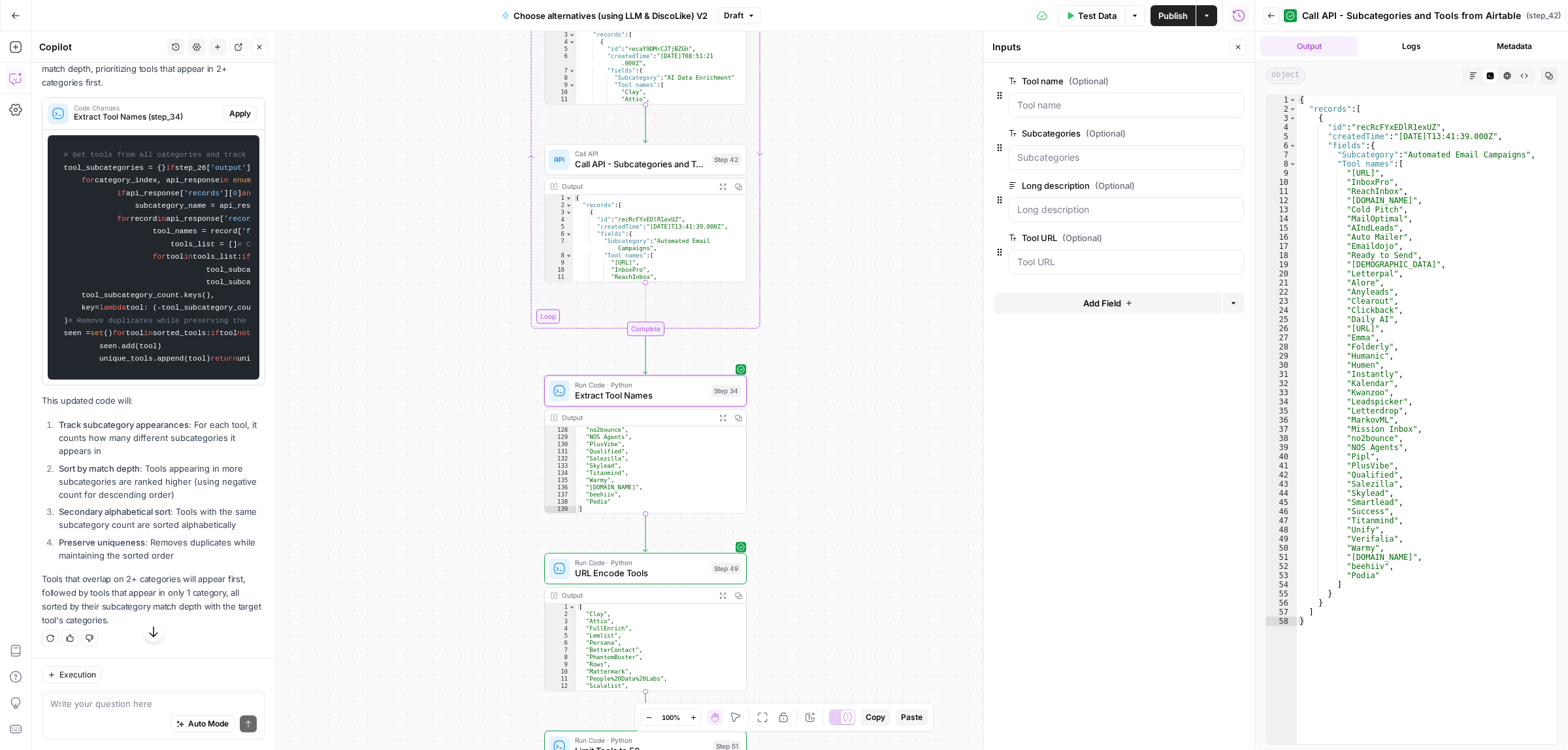
scroll to position [1852, 0]
click at [171, 462] on li "Sort by match depth : Tools appearing in more subcategories are ranked higher (…" at bounding box center [160, 482] width 210 height 39
click at [188, 462] on li "Sort by match depth : Tools appearing in more subcategories are ranked higher (…" at bounding box center [160, 482] width 210 height 39
drag, startPoint x: 72, startPoint y: 467, endPoint x: 174, endPoint y: 465, distance: 102.0
click at [174, 465] on li "Sort by match depth : Tools appearing in more subcategories are ranked higher (…" at bounding box center [160, 482] width 210 height 39
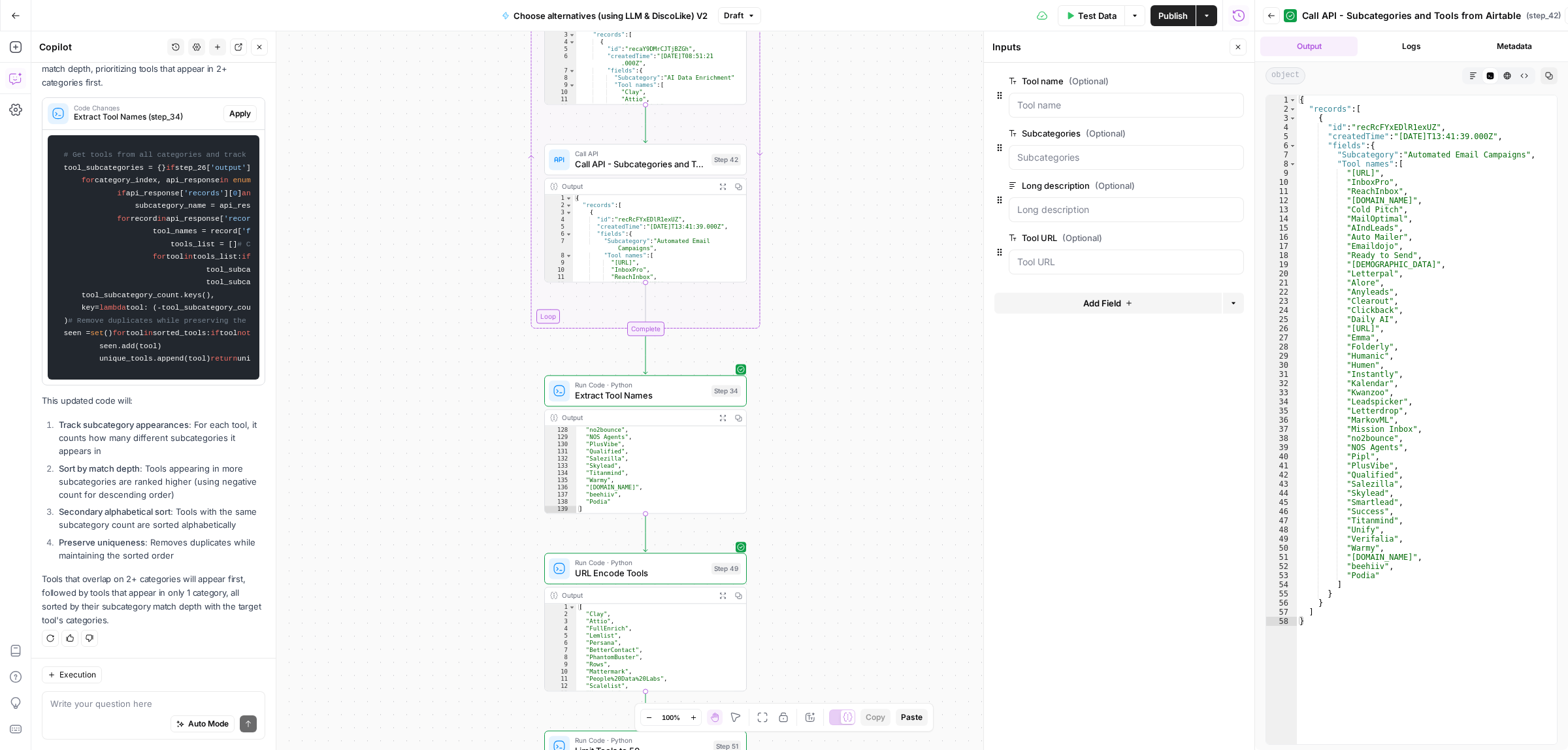
click at [197, 462] on li "Sort by match depth : Tools appearing in more subcategories are ranked higher (…" at bounding box center [160, 482] width 210 height 39
drag, startPoint x: 79, startPoint y: 476, endPoint x: 143, endPoint y: 475, distance: 64.0
click at [135, 475] on li "Sort by match depth : Tools appearing in more subcategories are ranked higher (…" at bounding box center [160, 482] width 210 height 39
click at [145, 475] on li "Sort by match depth : Tools appearing in more subcategories are ranked higher (…" at bounding box center [160, 482] width 210 height 39
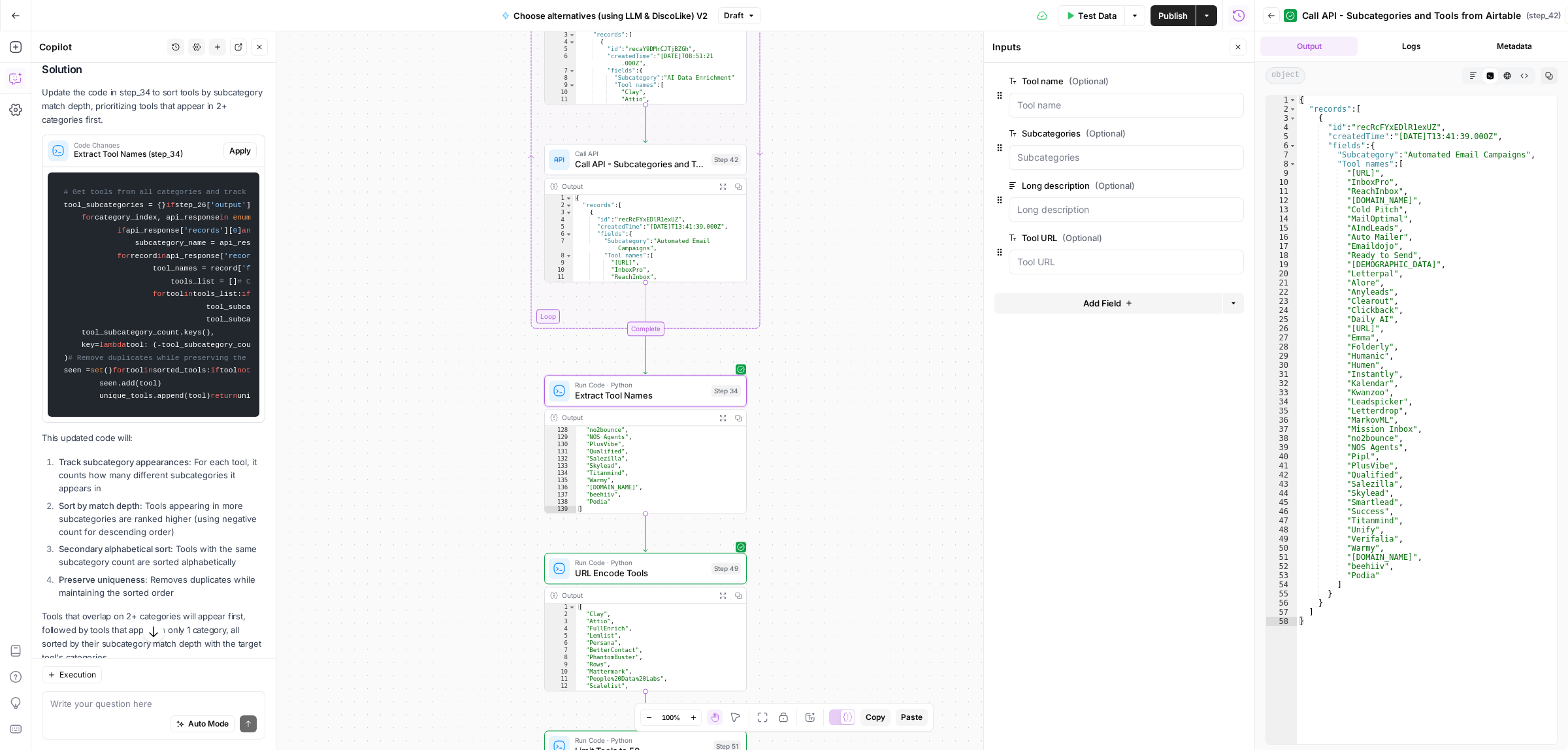
scroll to position [1198, 0]
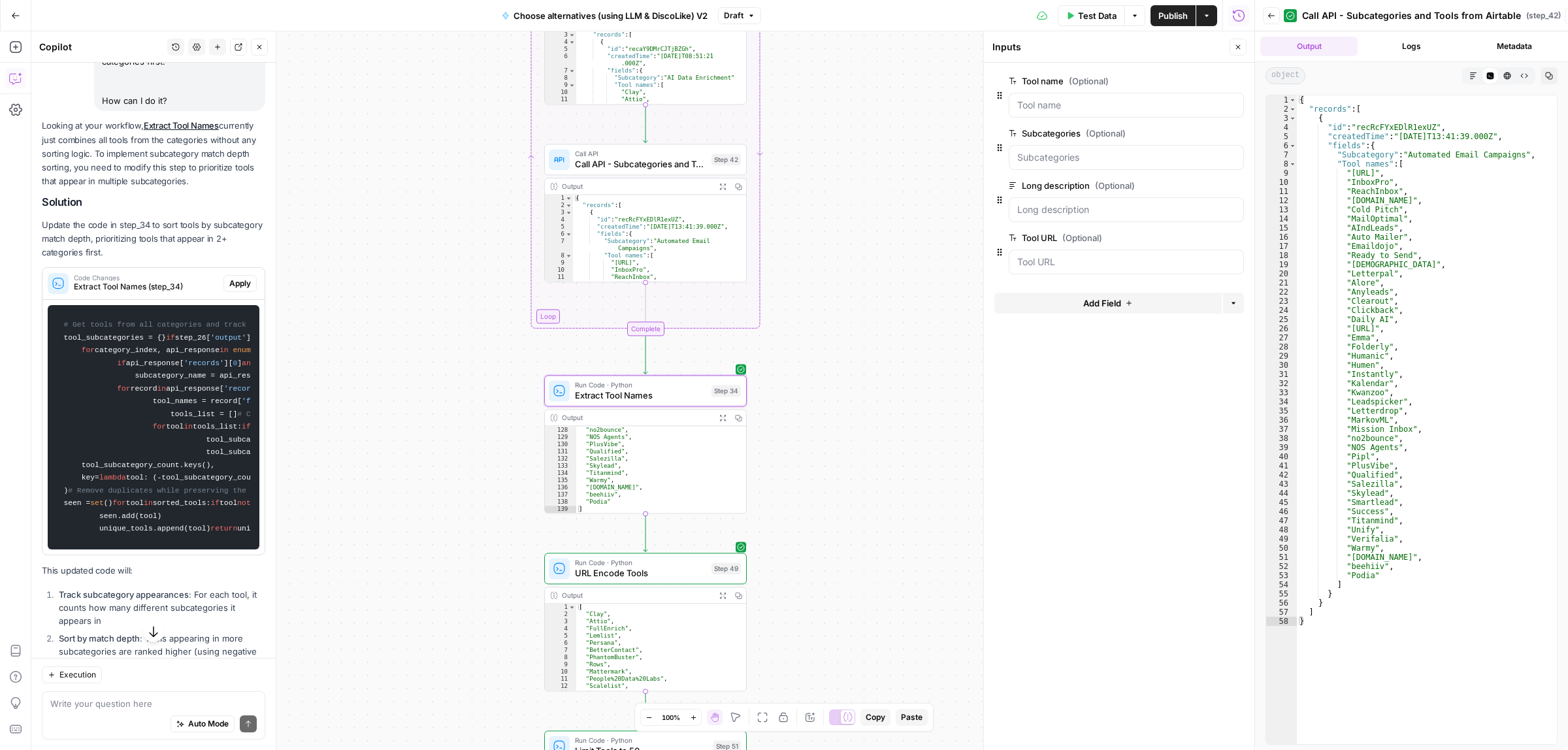
click at [229, 289] on span "Apply" at bounding box center [240, 283] width 21 height 12
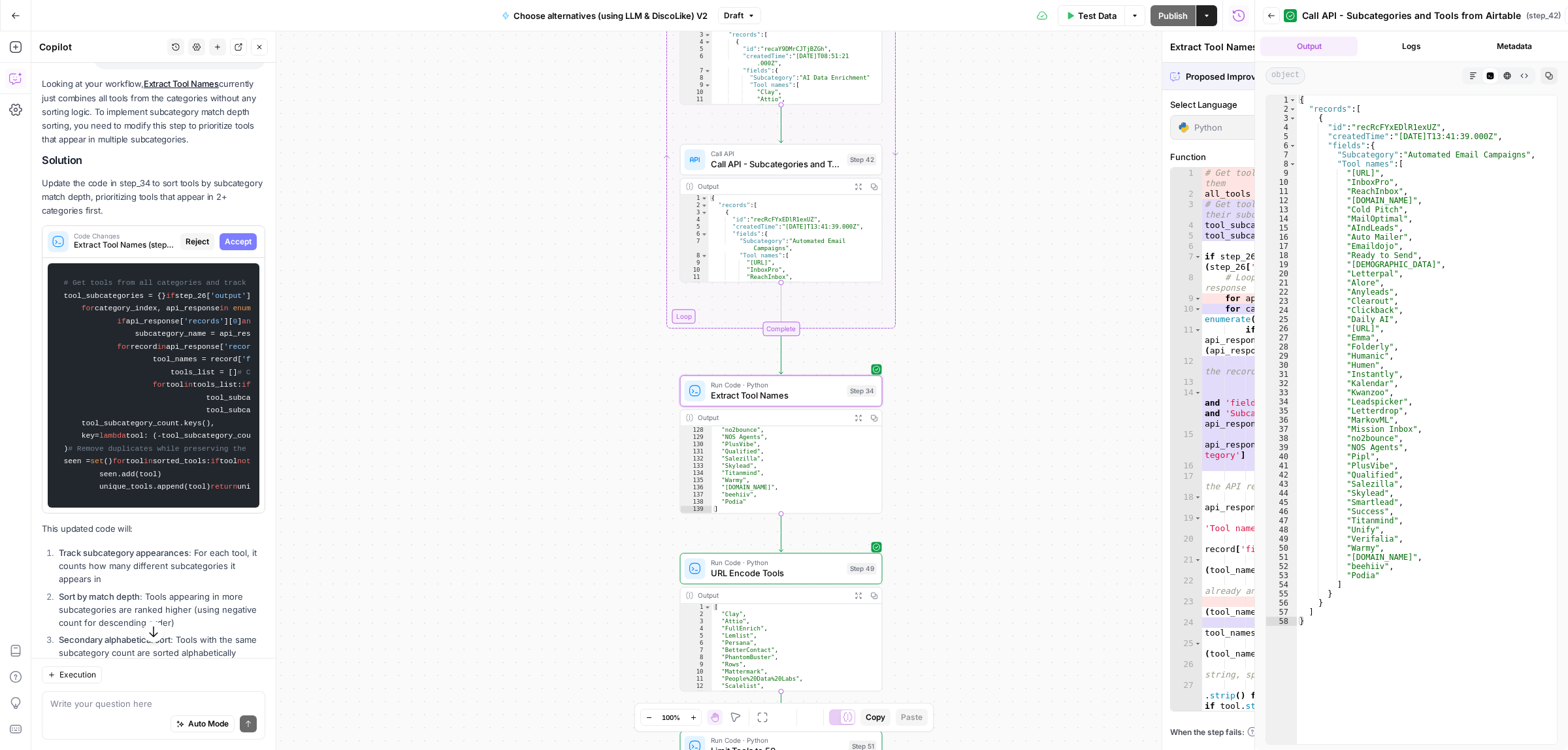
scroll to position [1157, 0]
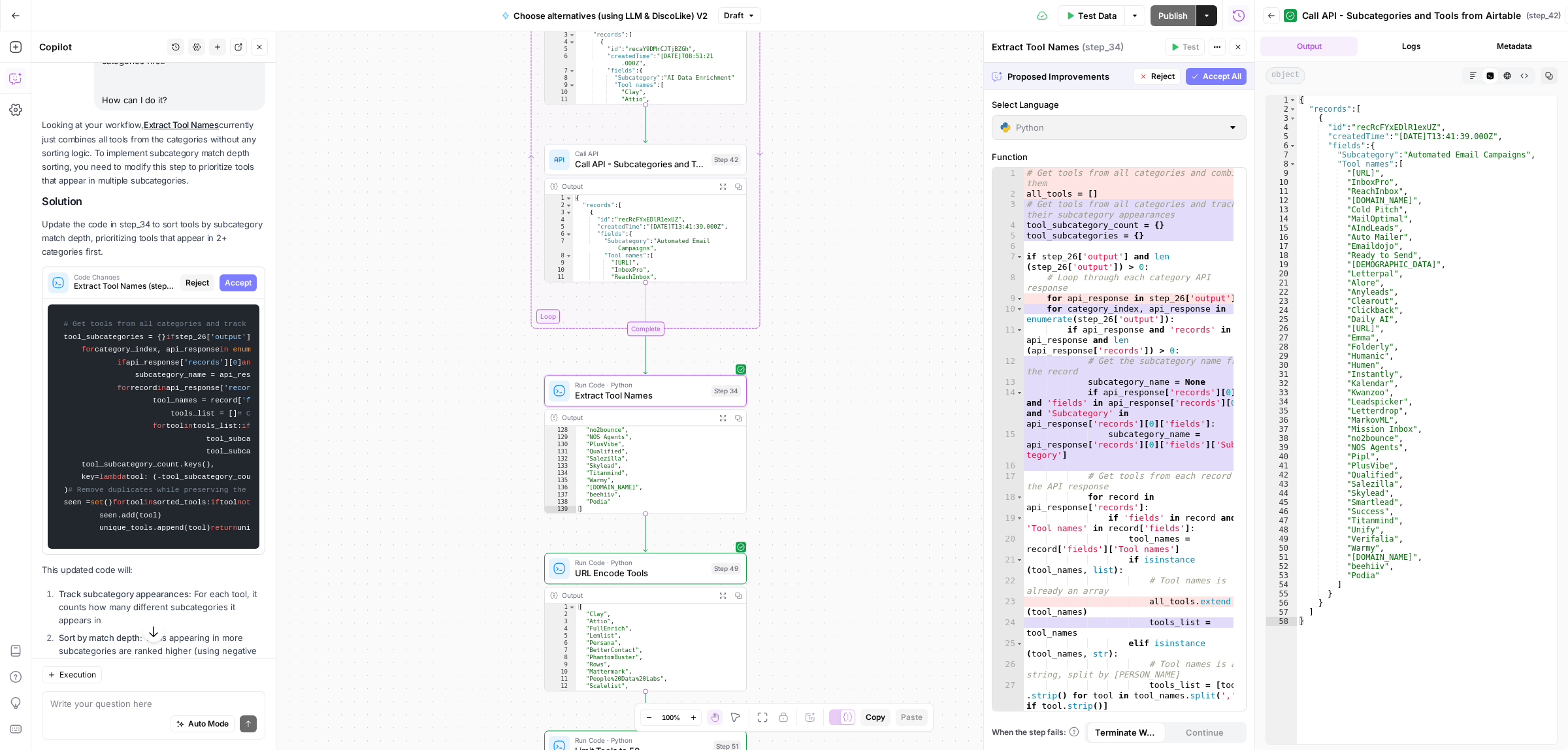
click at [186, 289] on span "Reject" at bounding box center [197, 282] width 23 height 12
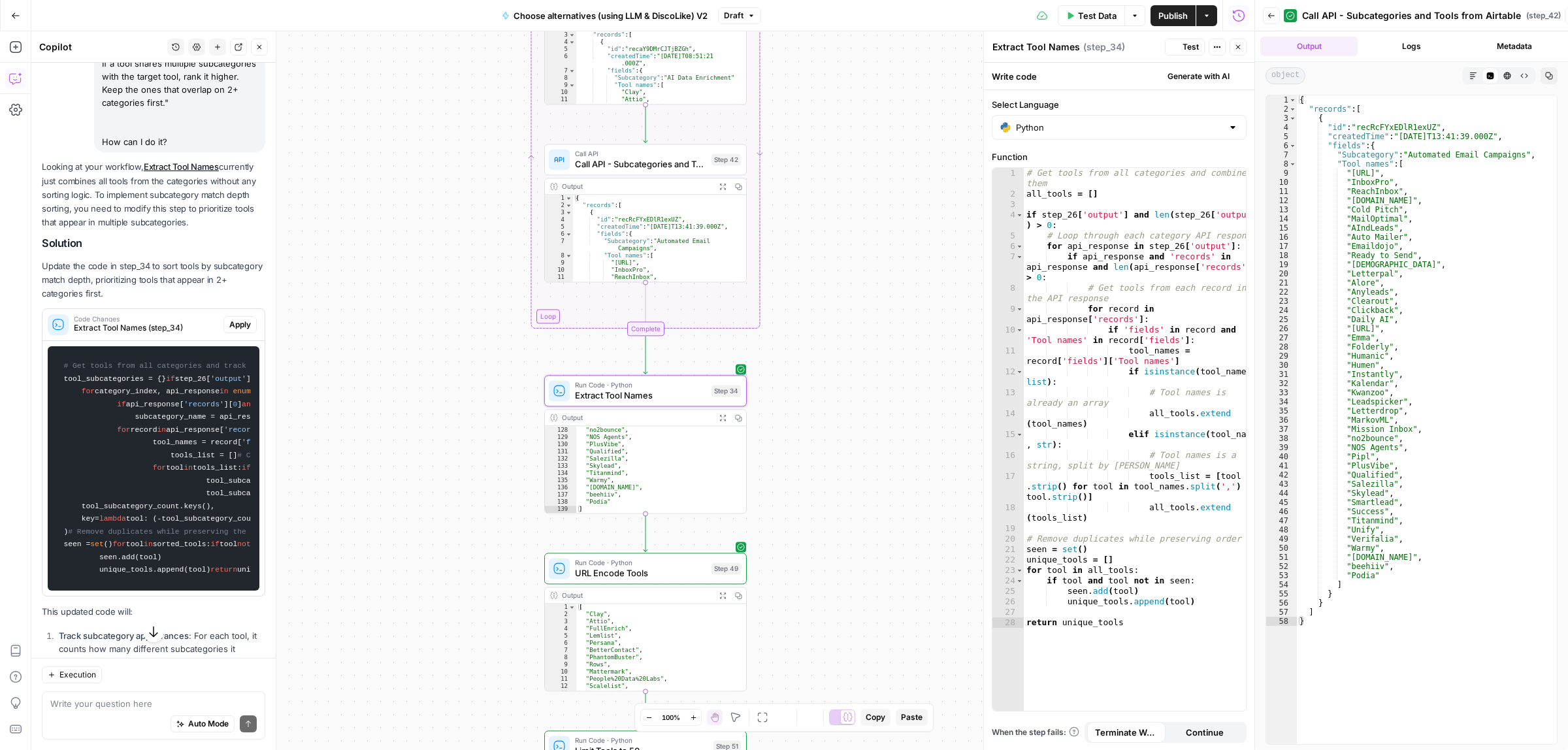
scroll to position [1198, 0]
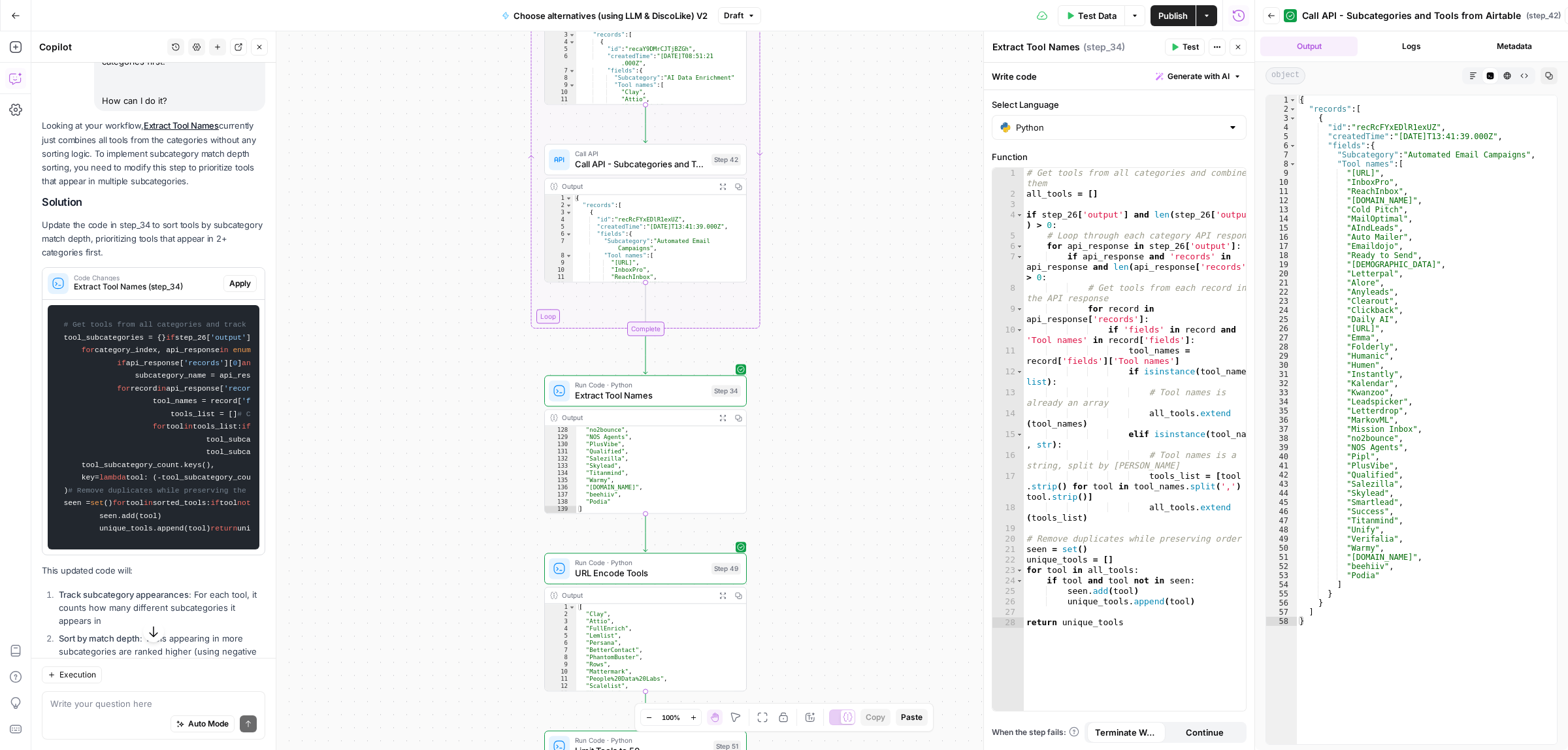
click at [1141, 284] on div "# Get tools from all categories and combine them all_tools = [ ] if step_26 [ '…" at bounding box center [1134, 454] width 222 height 574
type textarea "**********"
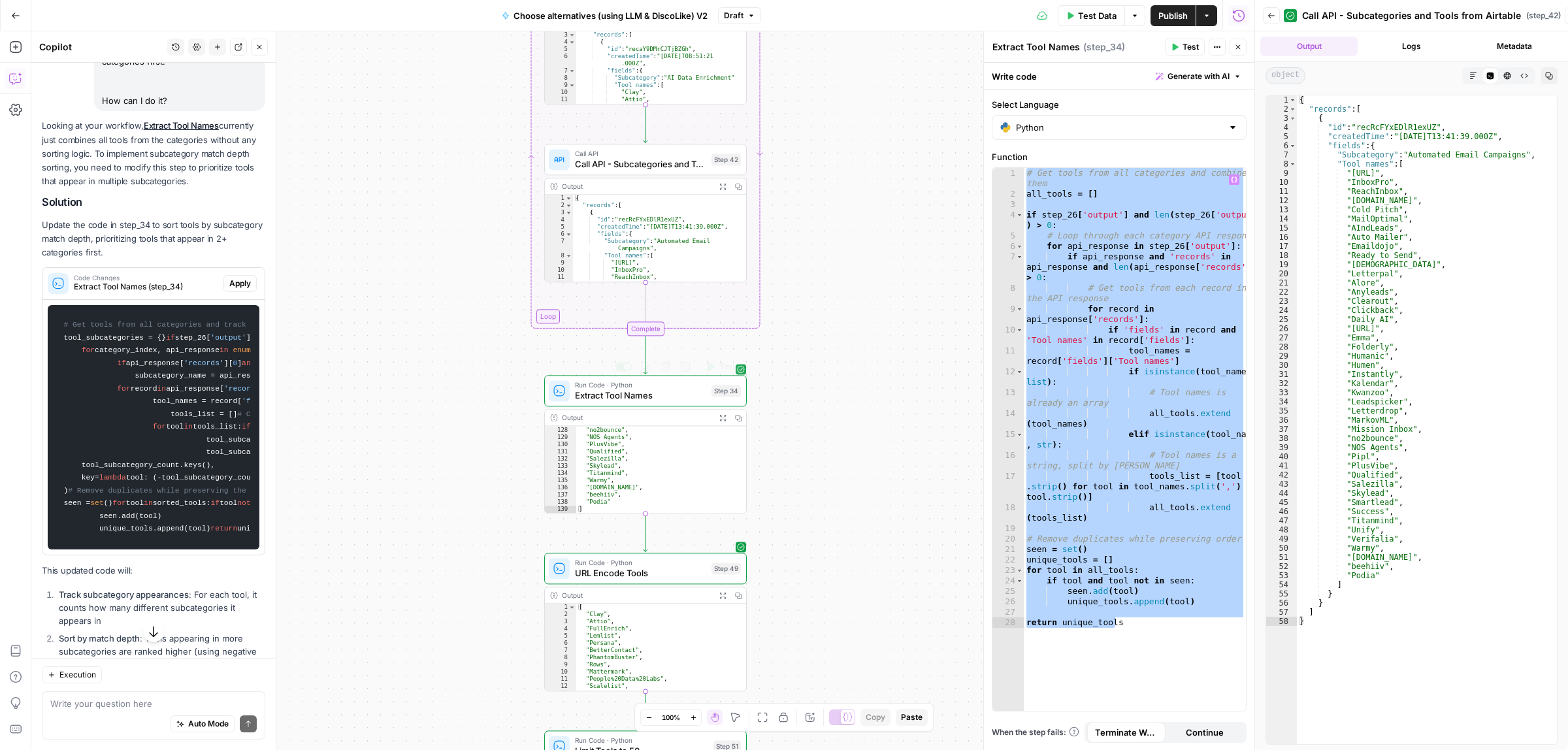
click at [652, 390] on span "Extract Tool Names" at bounding box center [640, 396] width 131 height 13
click at [687, 367] on icon "button" at bounding box center [685, 367] width 11 height 11
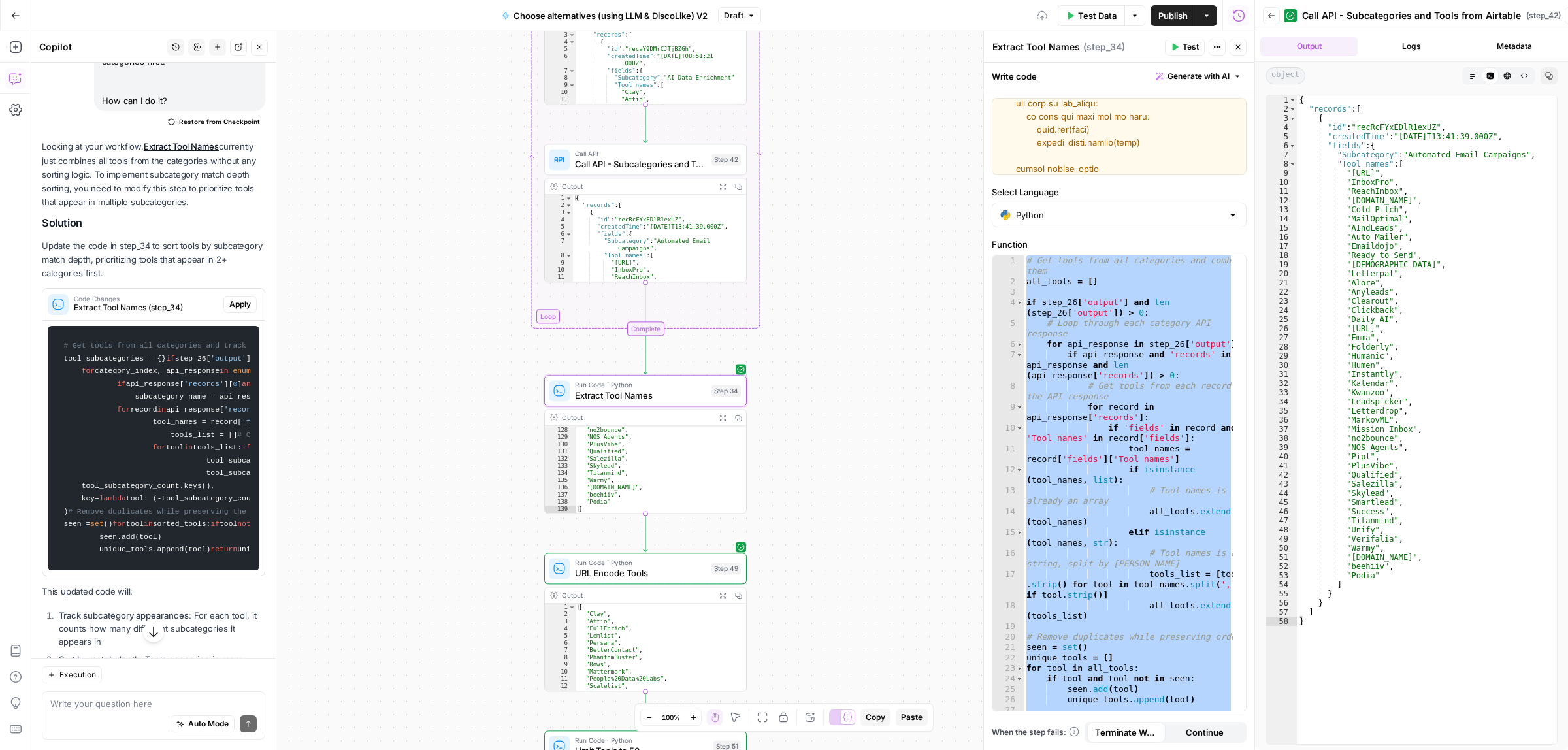
scroll to position [0, 0]
type textarea "# Get tools from all categories and combine them all_tools = [] if step_26['out…"
click at [1055, 76] on div "Write code Generate with AI" at bounding box center [1119, 76] width 270 height 27
click at [234, 311] on span "Apply" at bounding box center [240, 304] width 21 height 12
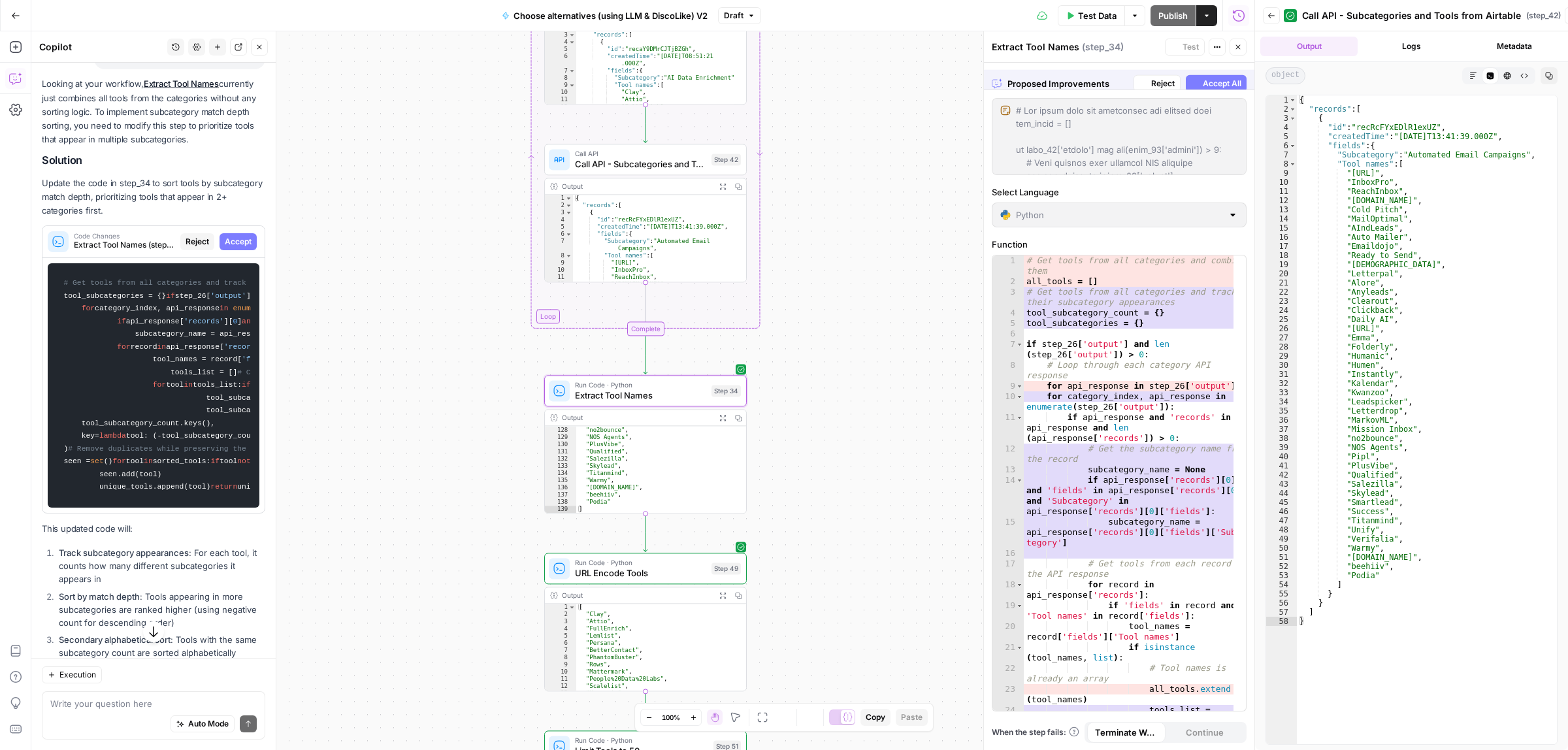
scroll to position [1157, 0]
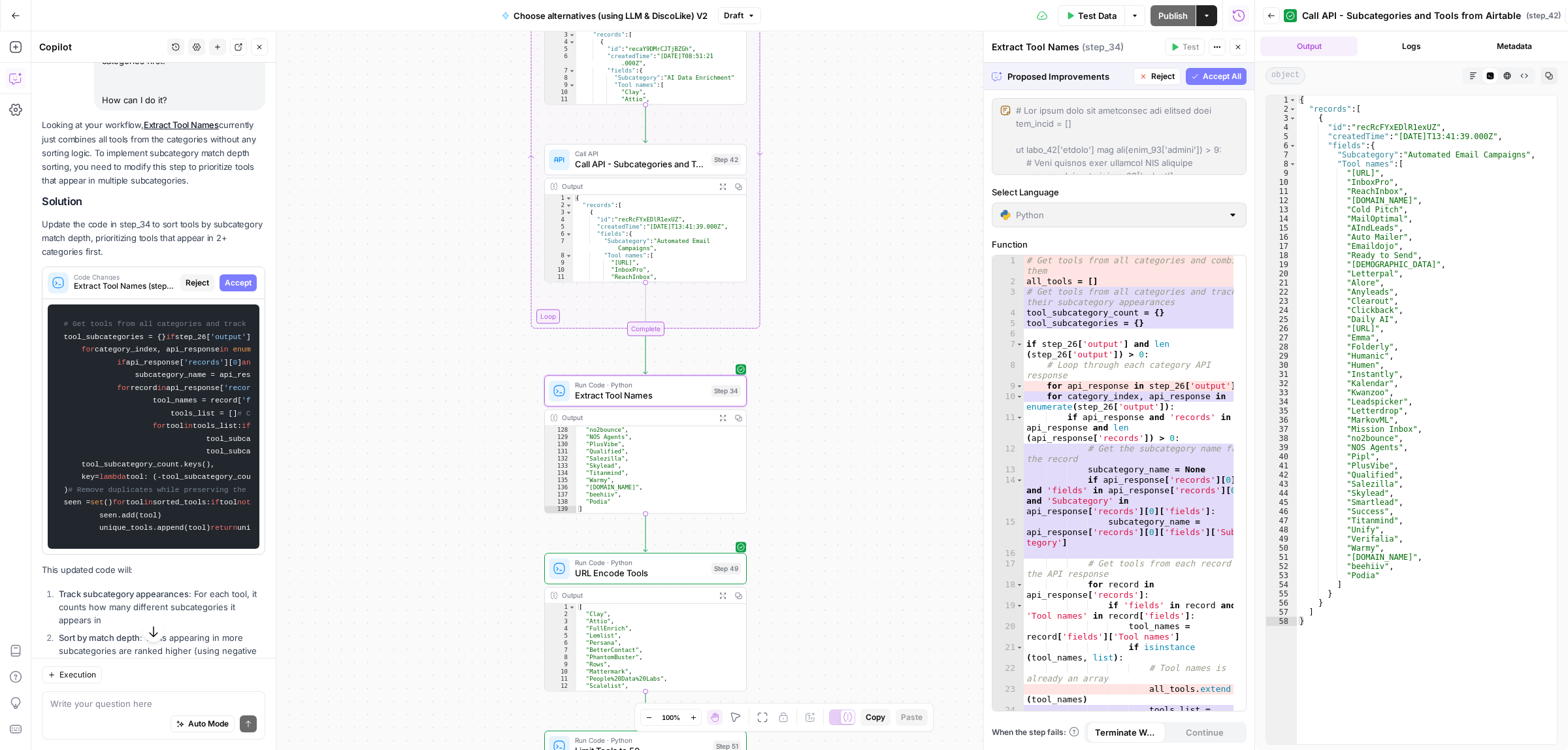
click at [229, 289] on span "Accept" at bounding box center [238, 282] width 27 height 12
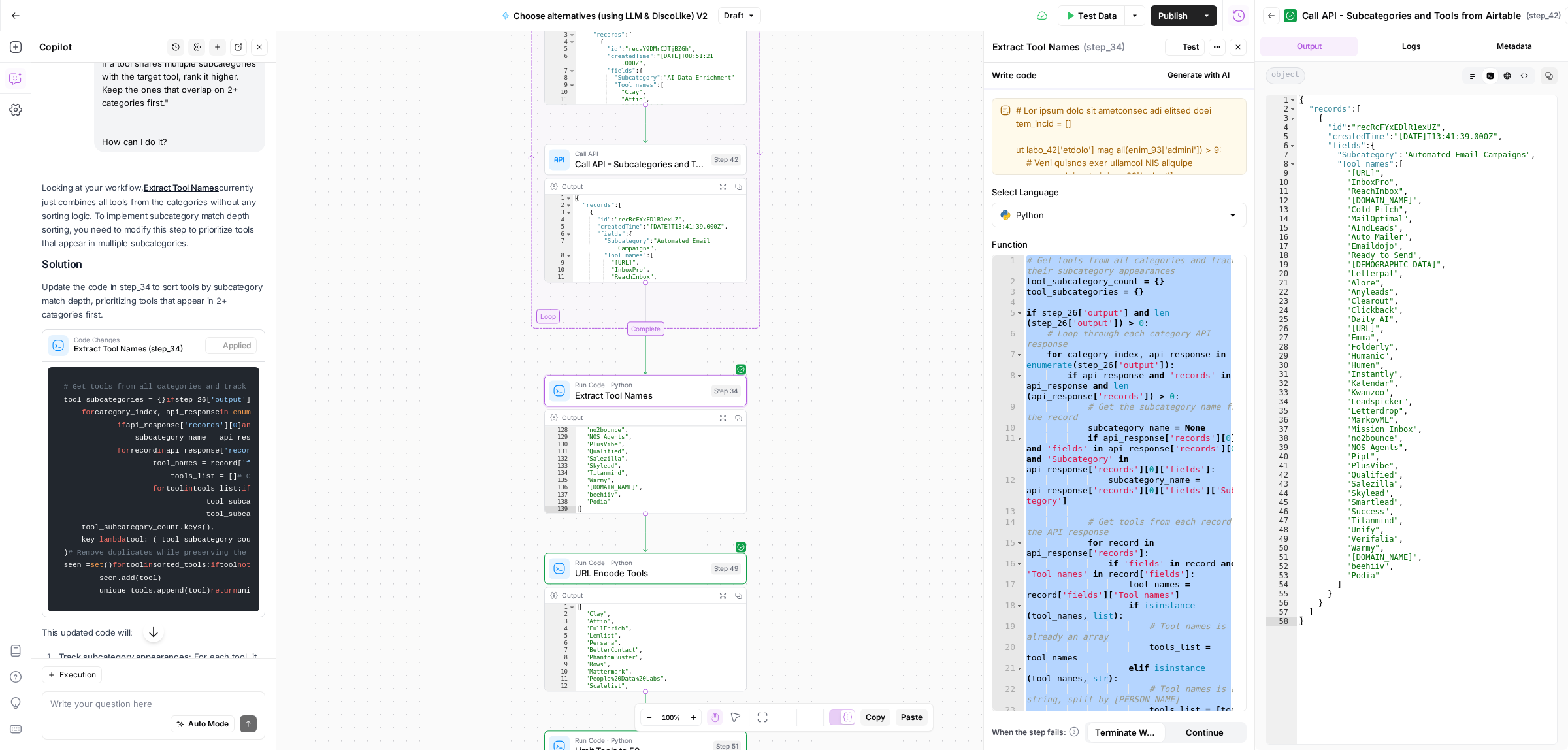
scroll to position [1198, 0]
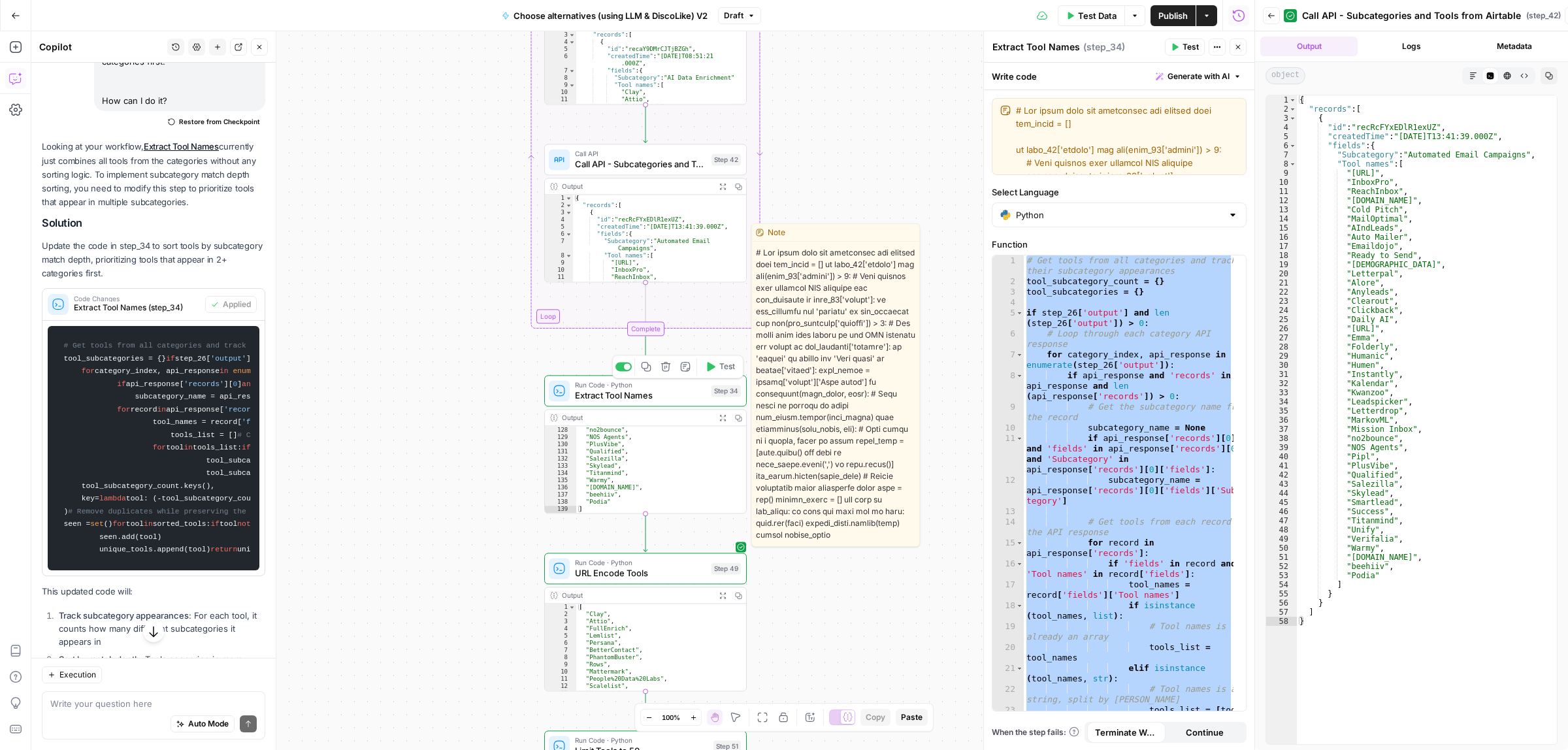
click at [716, 367] on button "Test" at bounding box center [719, 366] width 40 height 17
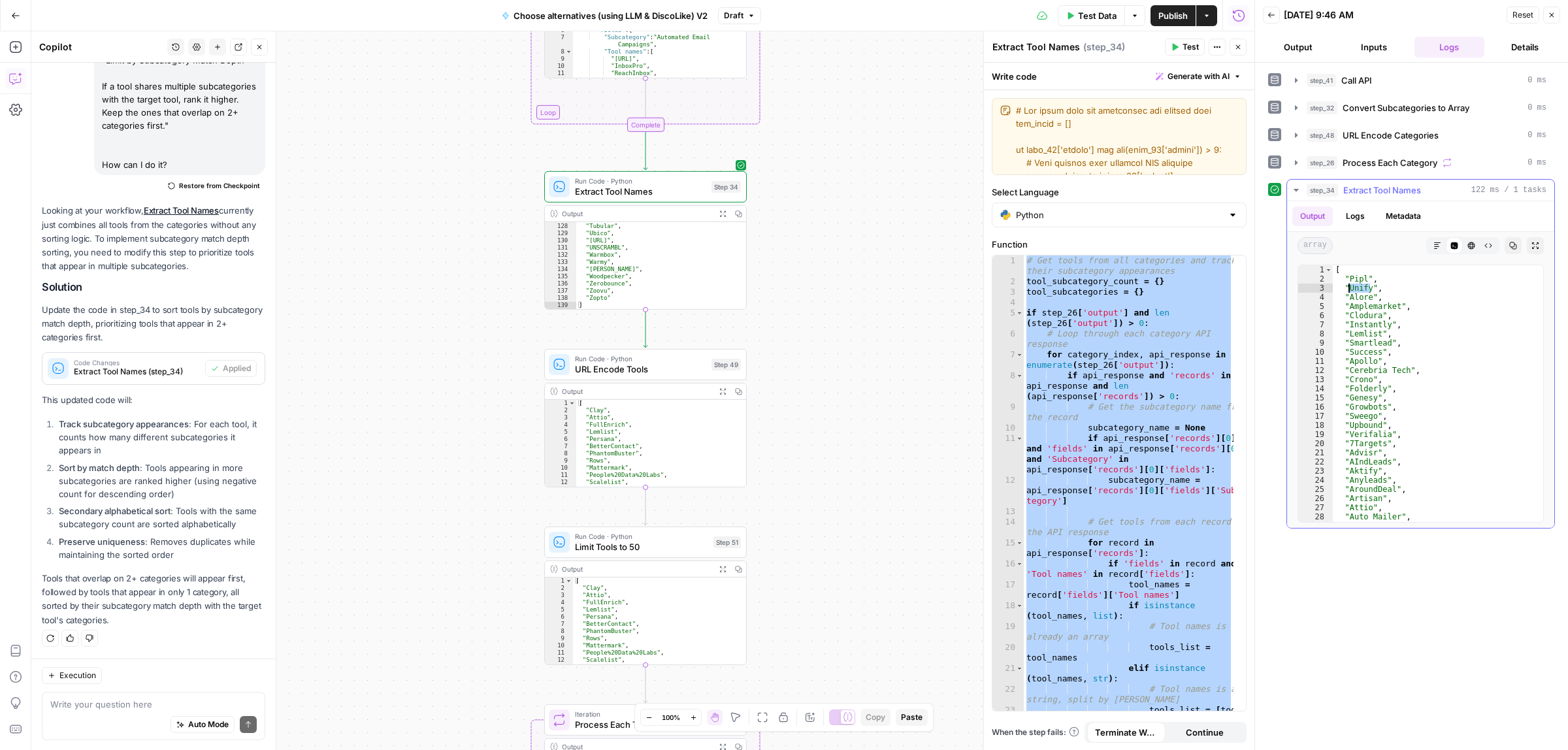
drag, startPoint x: 1370, startPoint y: 291, endPoint x: 1350, endPoint y: 292, distance: 20.0
click at [1350, 292] on div "[ "Pipl" , "Unify" , "Alore" , "Amplemarket" , "Clodura" , "Instantly" , "Lemli…" at bounding box center [1432, 402] width 198 height 274
drag, startPoint x: 1370, startPoint y: 301, endPoint x: 1350, endPoint y: 298, distance: 20.2
click at [1350, 298] on div "[ "Pipl" , "Unify" , "Alore" , "Amplemarket" , "Clodura" , "Instantly" , "Lemli…" at bounding box center [1432, 402] width 198 height 274
drag, startPoint x: 1395, startPoint y: 309, endPoint x: 1350, endPoint y: 312, distance: 45.1
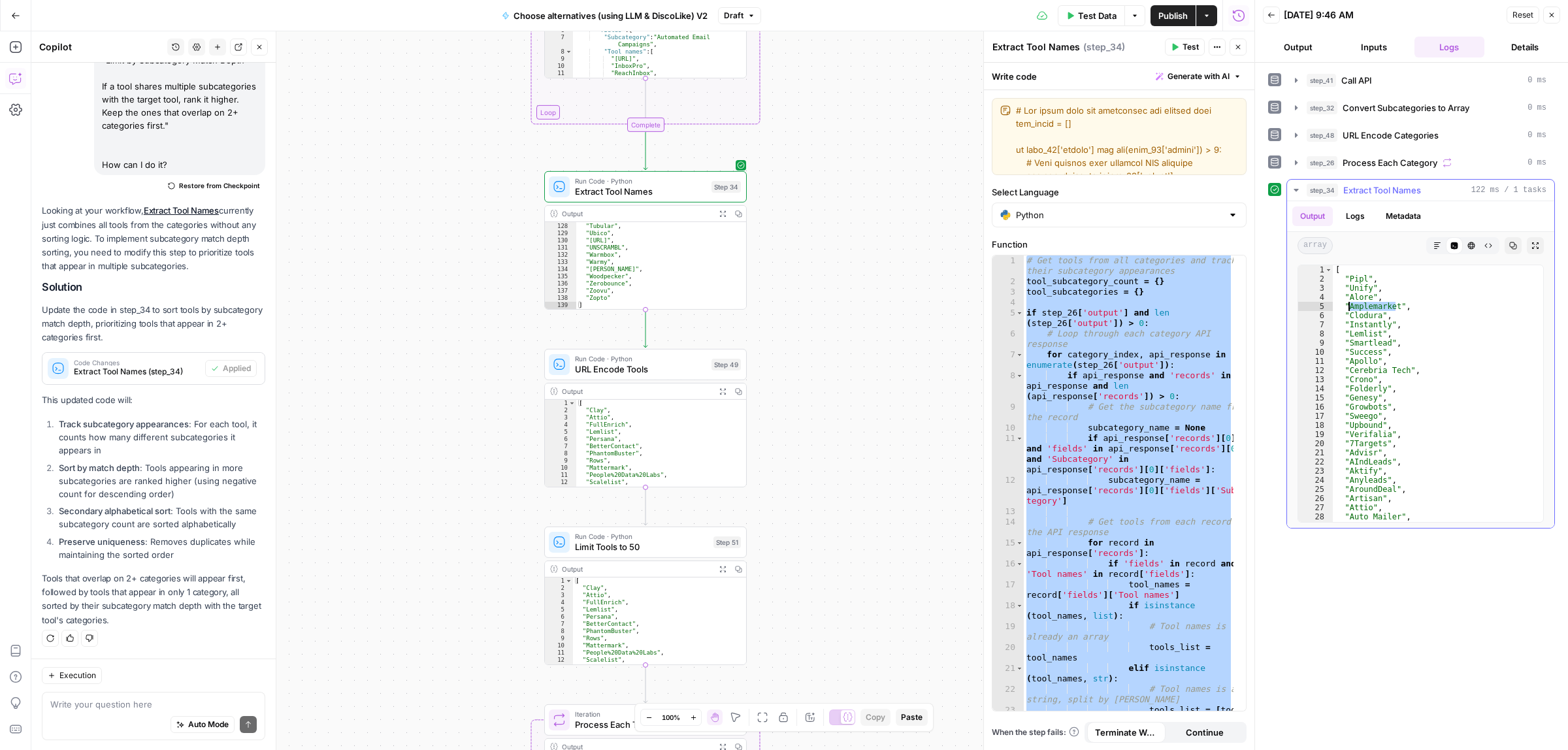
click at [1350, 312] on div "[ "Pipl" , "Unify" , "Alore" , "Amplemarket" , "Clodura" , "Instantly" , "Lemli…" at bounding box center [1432, 402] width 198 height 274
click at [1411, 371] on div "[ "Pipl" , "Unify" , "Alore" , "Amplemarket" , "Clodura" , "Instantly" , "Lemli…" at bounding box center [1432, 402] width 198 height 274
drag, startPoint x: 1381, startPoint y: 383, endPoint x: 1350, endPoint y: 384, distance: 31.0
click at [1350, 384] on div ""Sweego" , "Upbound" , "Verifalia" , "7Targets" , "Advisr" , "AIndLeads" , "Akt…" at bounding box center [1432, 402] width 198 height 274
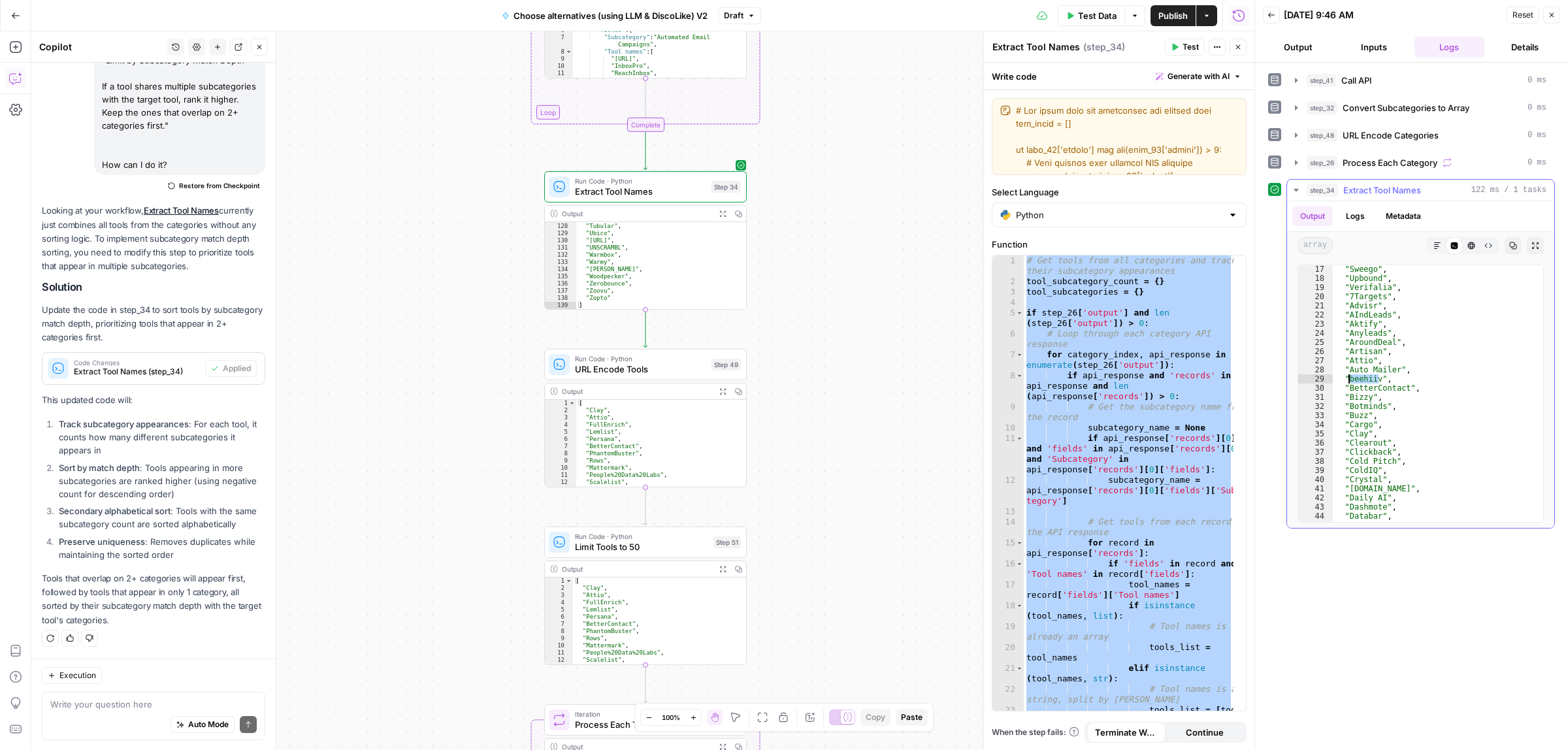
type textarea "**********"
click at [684, 195] on span "Extract Tool Names" at bounding box center [640, 191] width 131 height 13
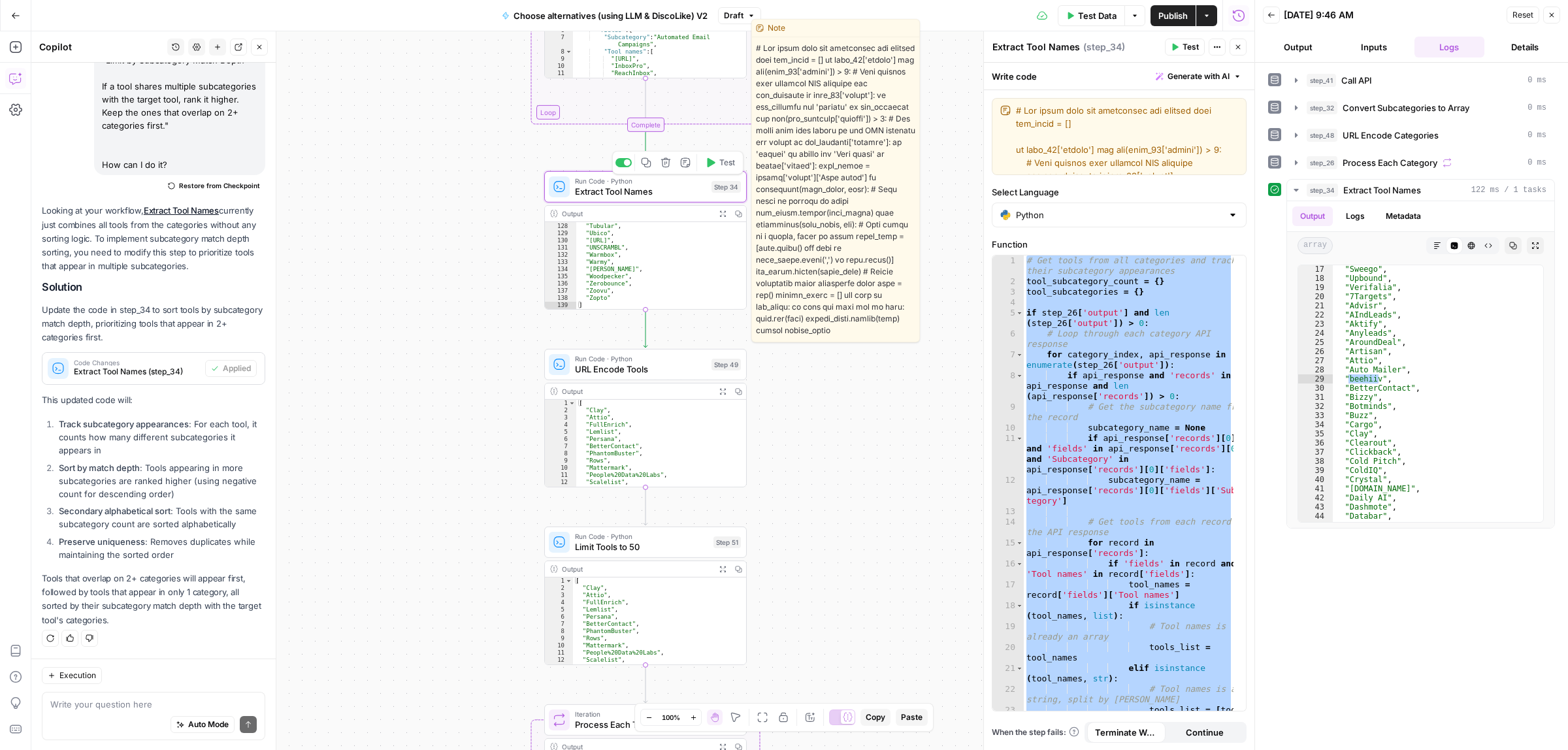
click at [1077, 50] on textarea "Extract Tool Names" at bounding box center [1036, 46] width 87 height 13
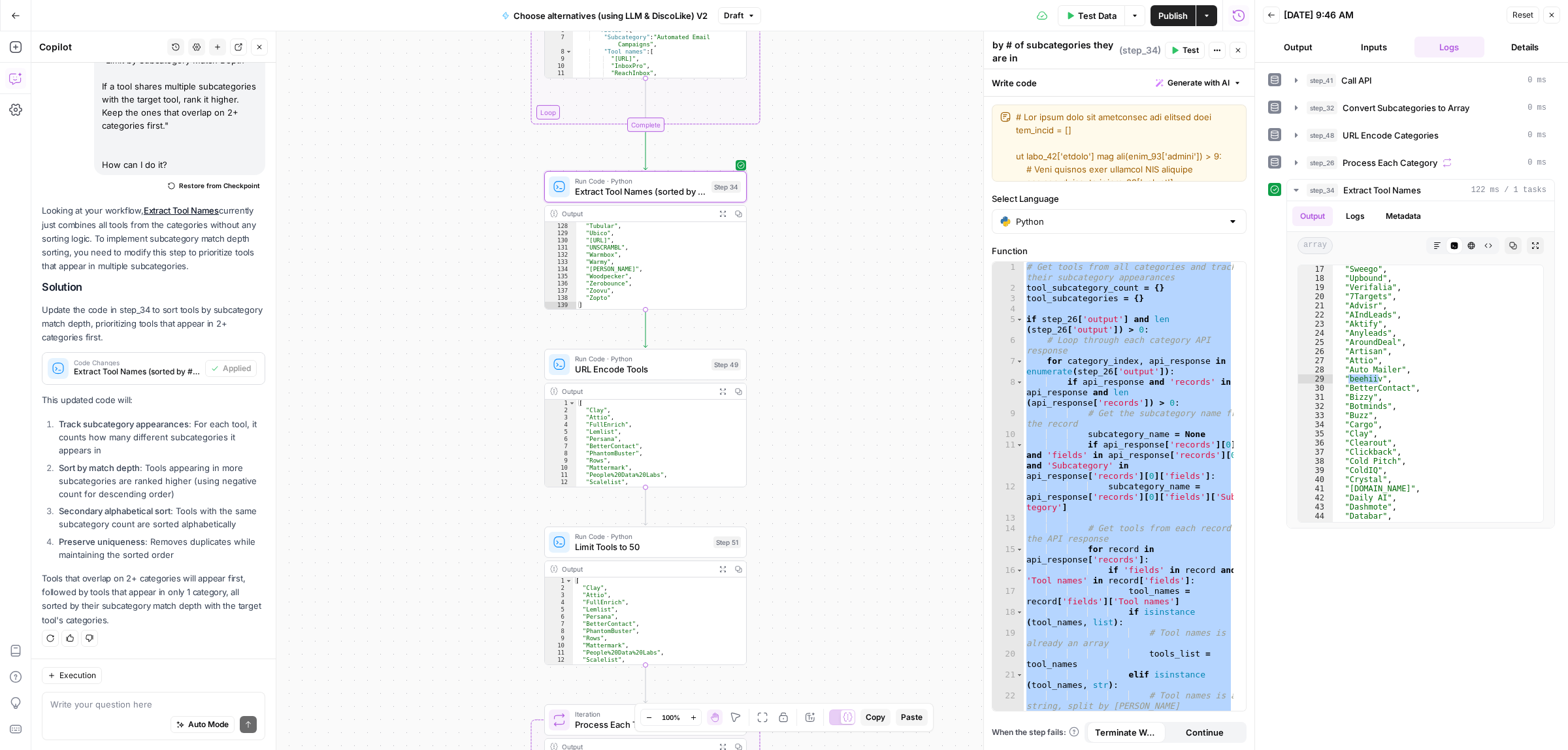
scroll to position [25, 0]
type textarea "Extract Tool Names (sorted by # of subcategories they are in)"
drag, startPoint x: 1370, startPoint y: 508, endPoint x: 1350, endPoint y: 509, distance: 20.0
click at [1350, 509] on div ""Salesforge" , "Salezilla" , "Scalelist" , "Scout" , "Scrubby" , "Seamless" , "…" at bounding box center [1432, 402] width 198 height 274
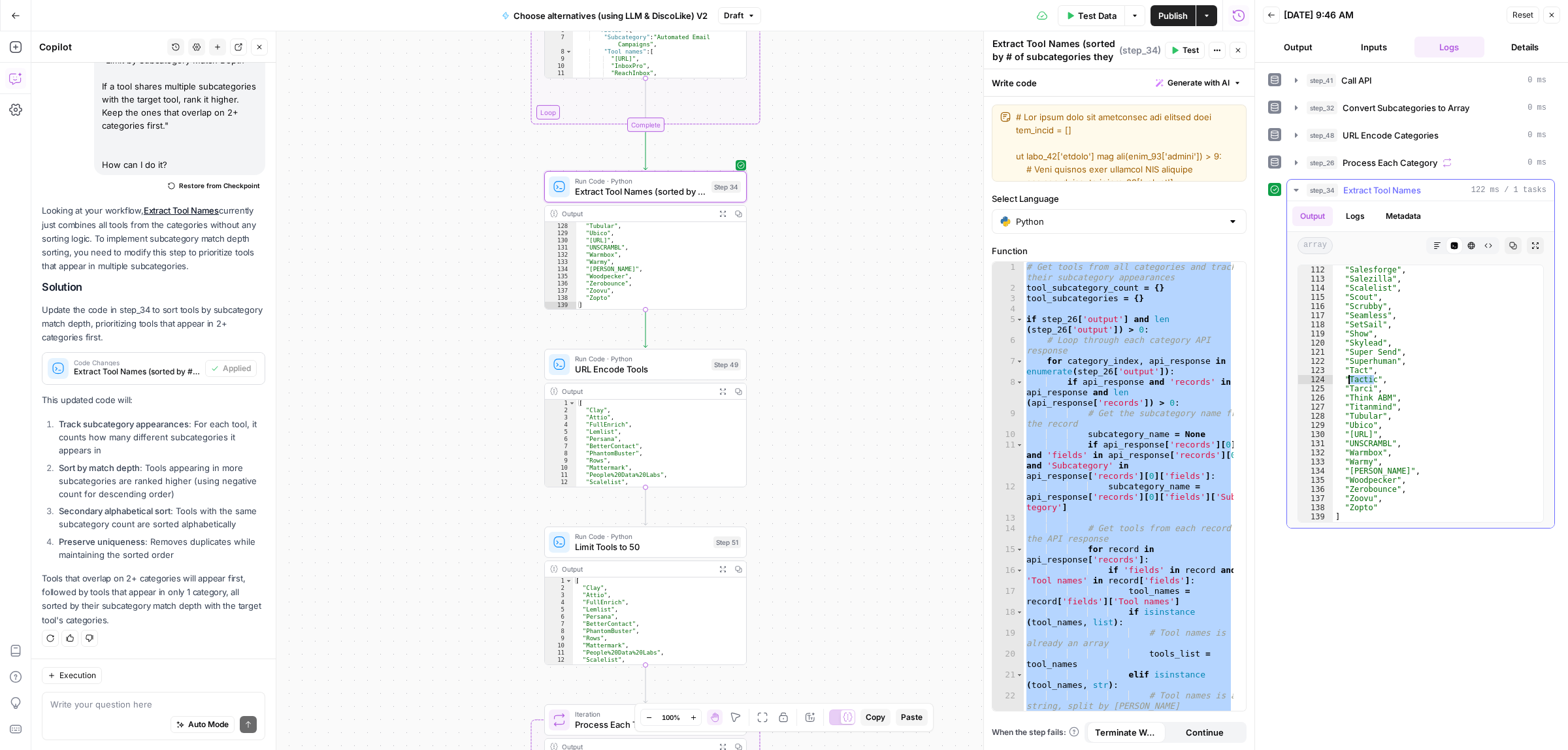
drag, startPoint x: 1373, startPoint y: 382, endPoint x: 1348, endPoint y: 384, distance: 25.1
click at [1348, 384] on div ""Salesforge" , "Salezilla" , "Scalelist" , "Scout" , "Scrubby" , "Seamless" , "…" at bounding box center [1432, 402] width 198 height 274
drag, startPoint x: 1372, startPoint y: 394, endPoint x: 1349, endPoint y: 394, distance: 23.0
click at [1349, 394] on div ""Salesforge" , "Salezilla" , "Scalelist" , "Scout" , "Scrubby" , "Seamless" , "…" at bounding box center [1432, 402] width 198 height 274
type textarea "********"
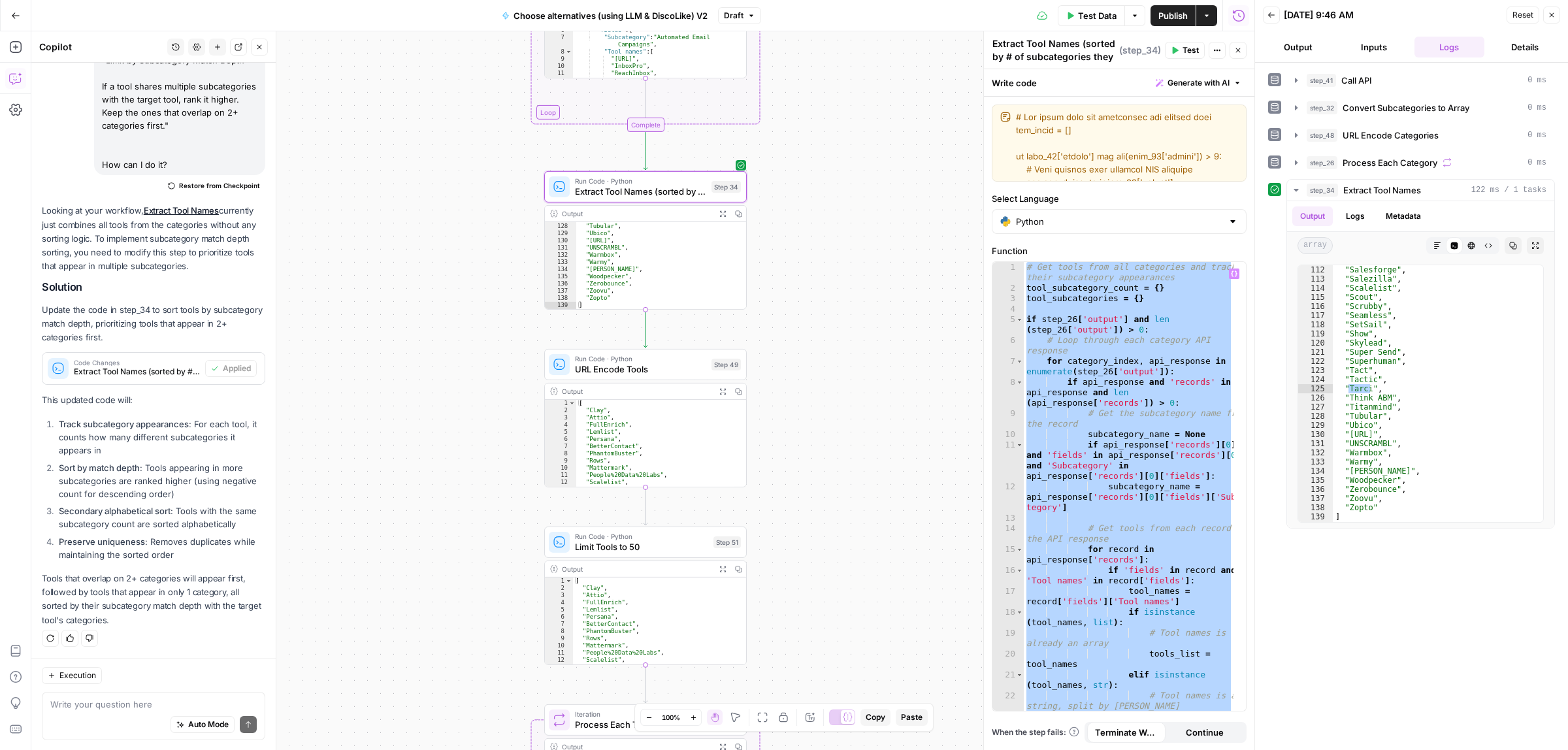
click at [1095, 372] on div "# Get tools from all categories and track their subcategory appearances tool_su…" at bounding box center [1128, 487] width 210 height 449
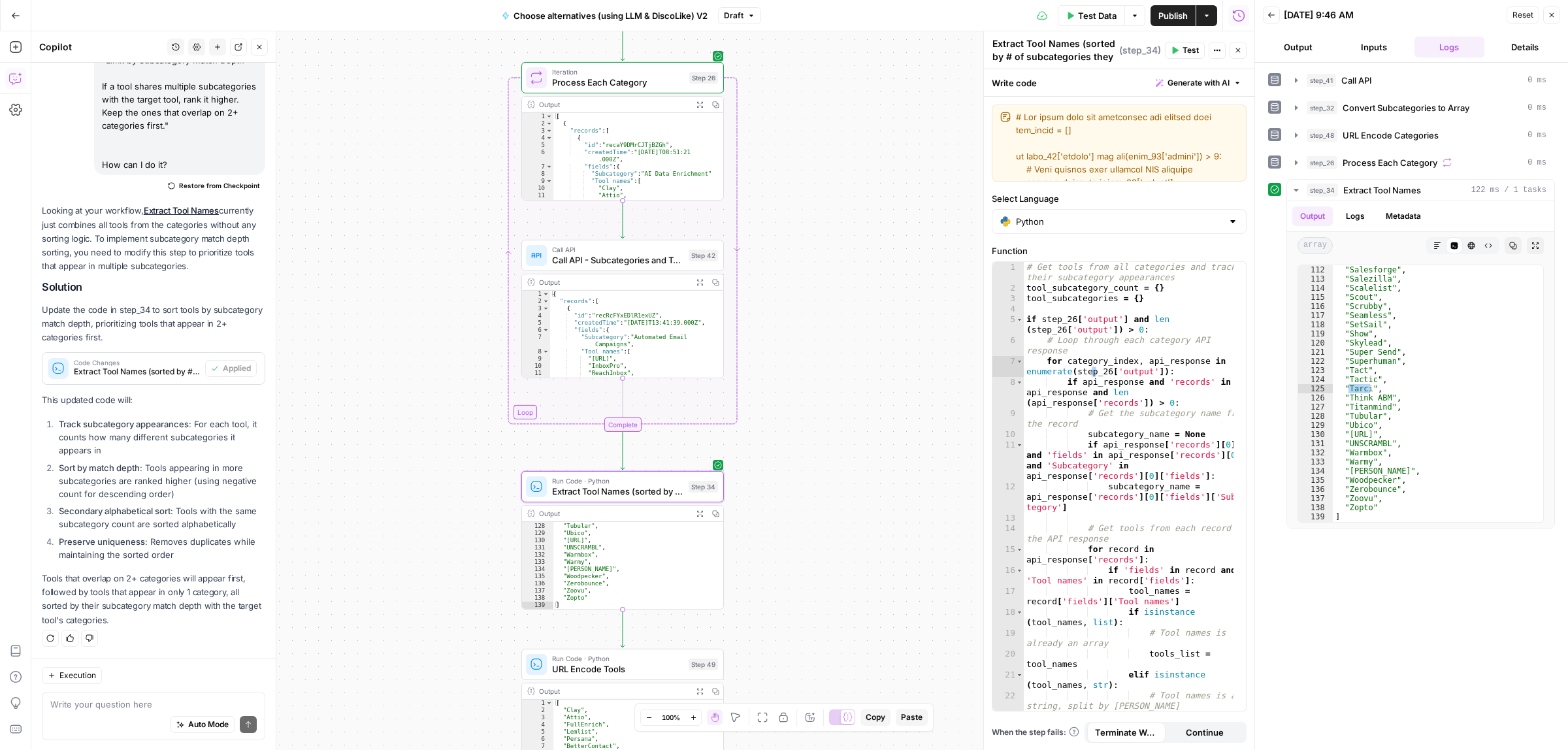
drag, startPoint x: 845, startPoint y: 155, endPoint x: 822, endPoint y: 455, distance: 300.9
click at [822, 455] on div "true false true false Workflow Input Settings Inputs Call API Call API Step 41 …" at bounding box center [643, 390] width 1224 height 719
click at [1127, 412] on div "# Get tools from all categories and track their subcategory appearances tool_su…" at bounding box center [1128, 512] width 210 height 501
type textarea "**********"
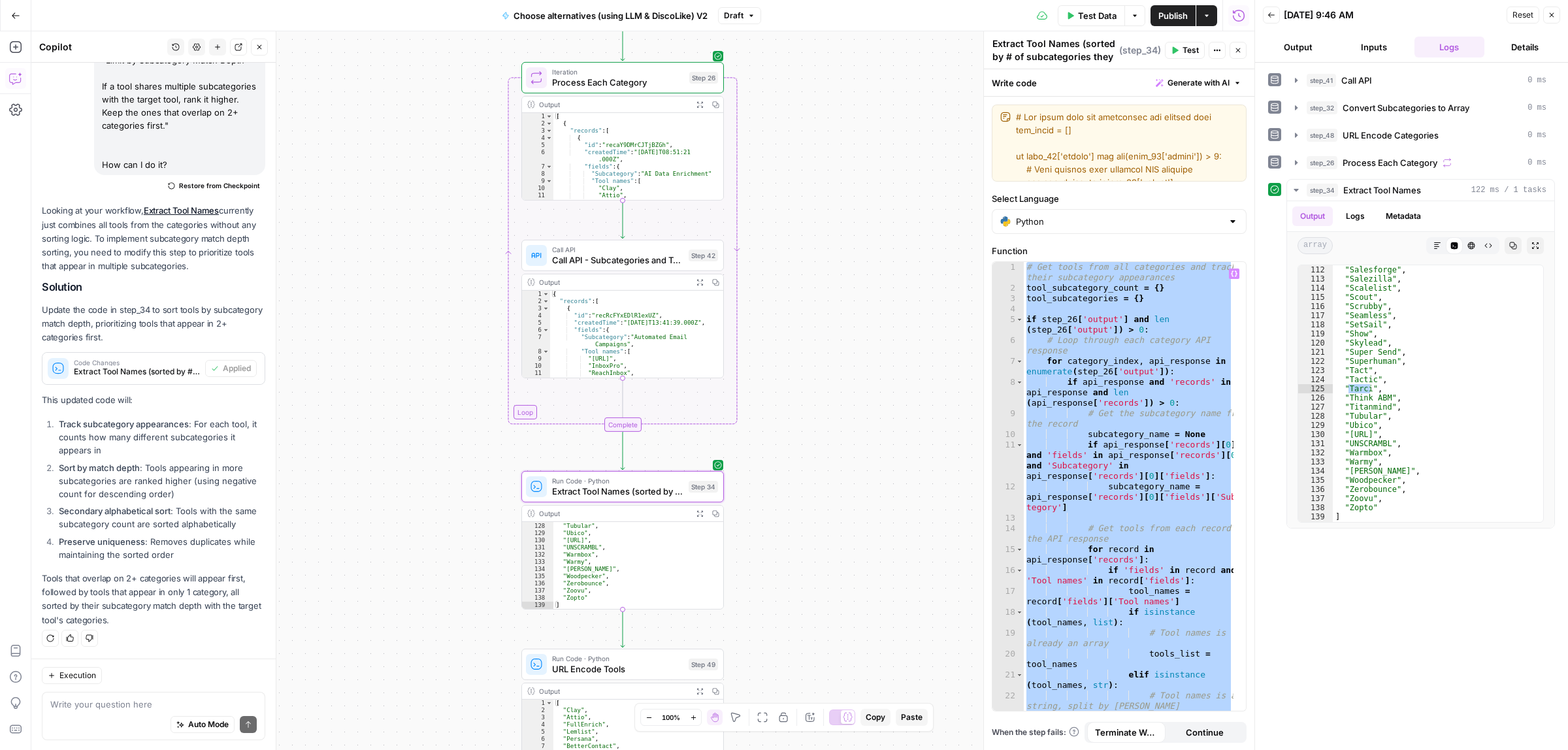
click at [842, 371] on div "true false true false Workflow Input Settings Inputs Call API Call API Step 41 …" at bounding box center [643, 390] width 1224 height 719
click at [1165, 12] on span "Publish" at bounding box center [1173, 15] width 29 height 13
click at [1090, 16] on span "Test Data" at bounding box center [1097, 15] width 38 height 13
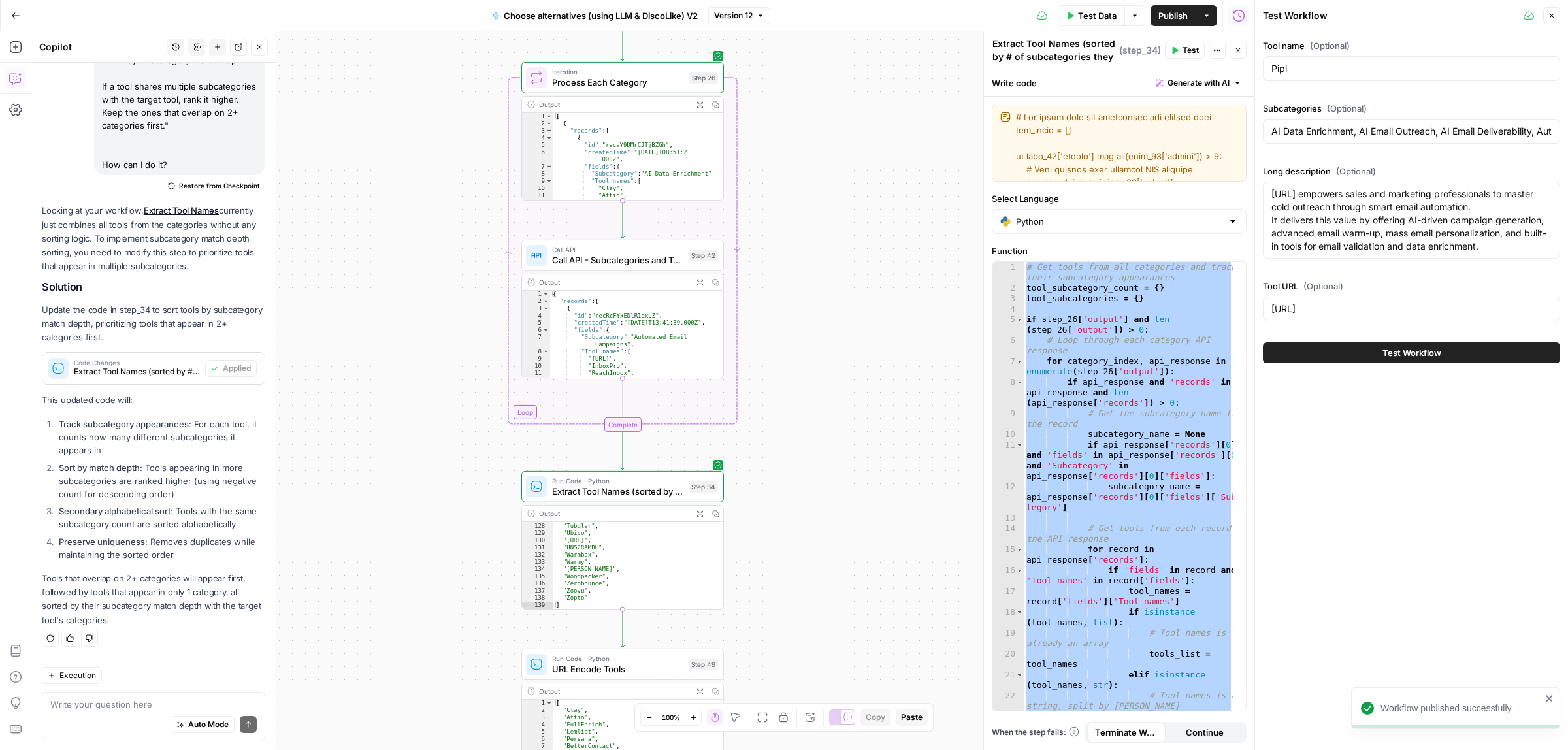
click at [1364, 354] on button "Test Workflow" at bounding box center [1411, 353] width 297 height 21
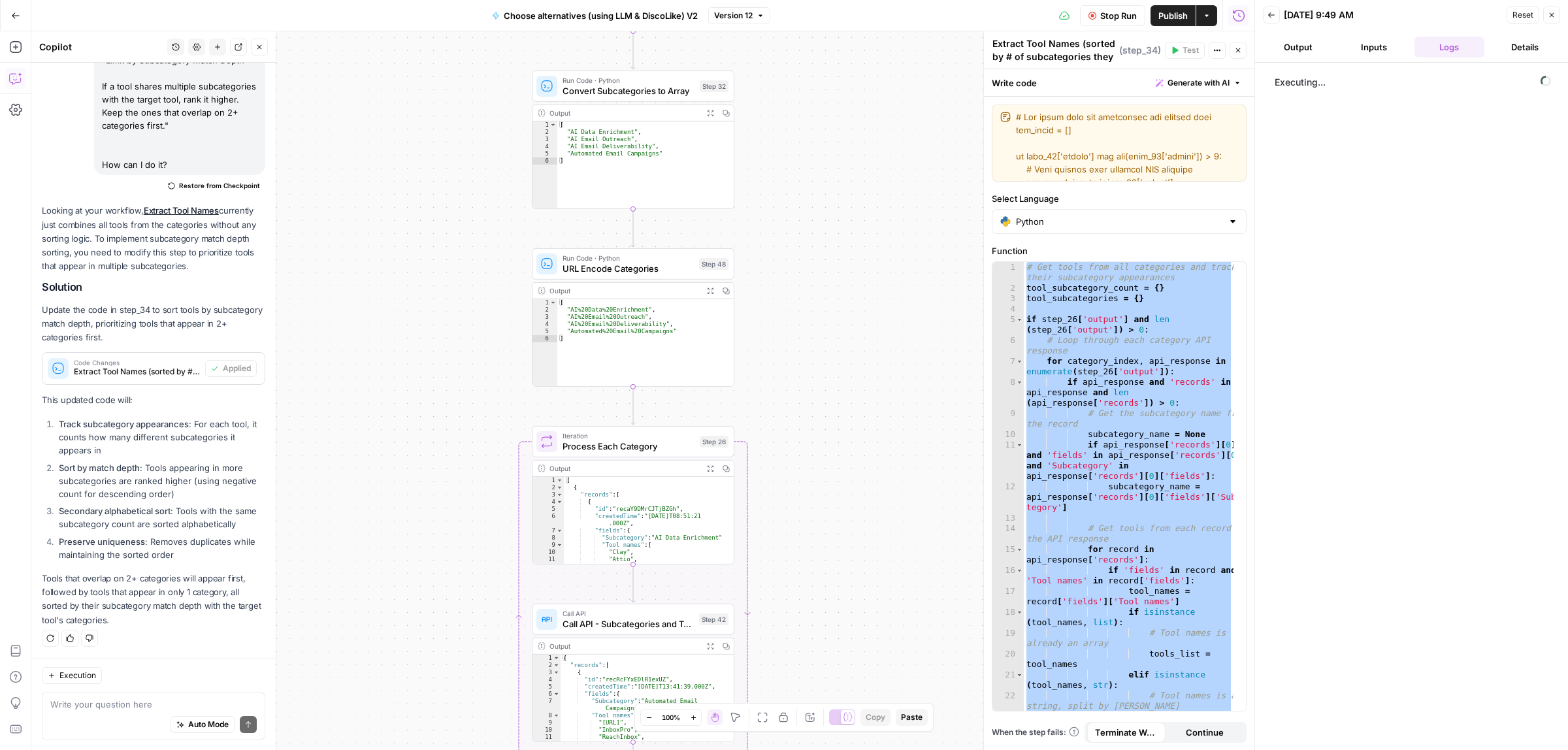
drag, startPoint x: 882, startPoint y: 538, endPoint x: 884, endPoint y: 559, distance: 21.1
click at [884, 559] on div "true false true false Workflow Input Settings Inputs Call API Call API Step 41 …" at bounding box center [643, 390] width 1224 height 719
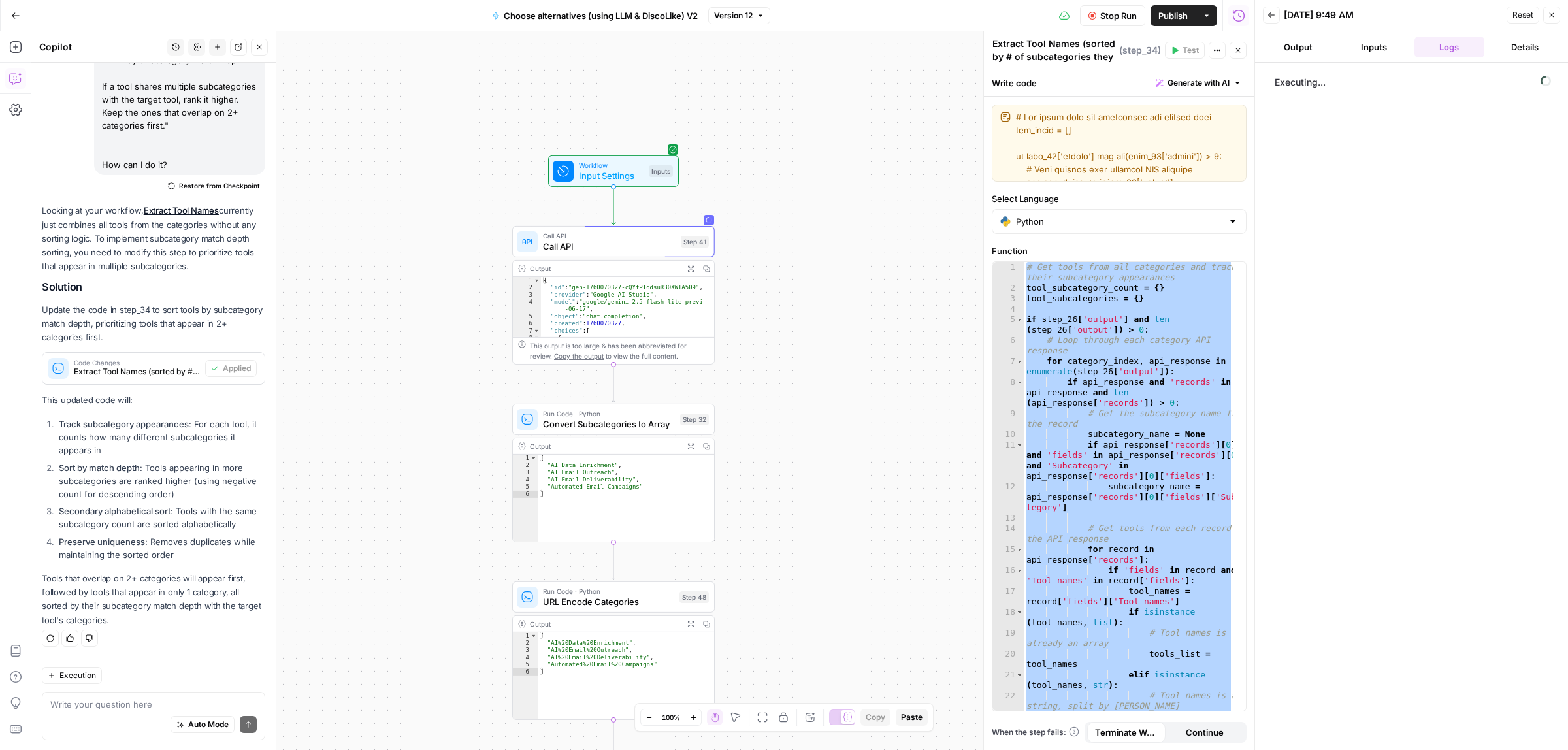
drag, startPoint x: 906, startPoint y: 539, endPoint x: 907, endPoint y: 570, distance: 31.0
click at [907, 570] on div "true false true false Workflow Input Settings Inputs Call API Call API Step 41 …" at bounding box center [643, 390] width 1224 height 719
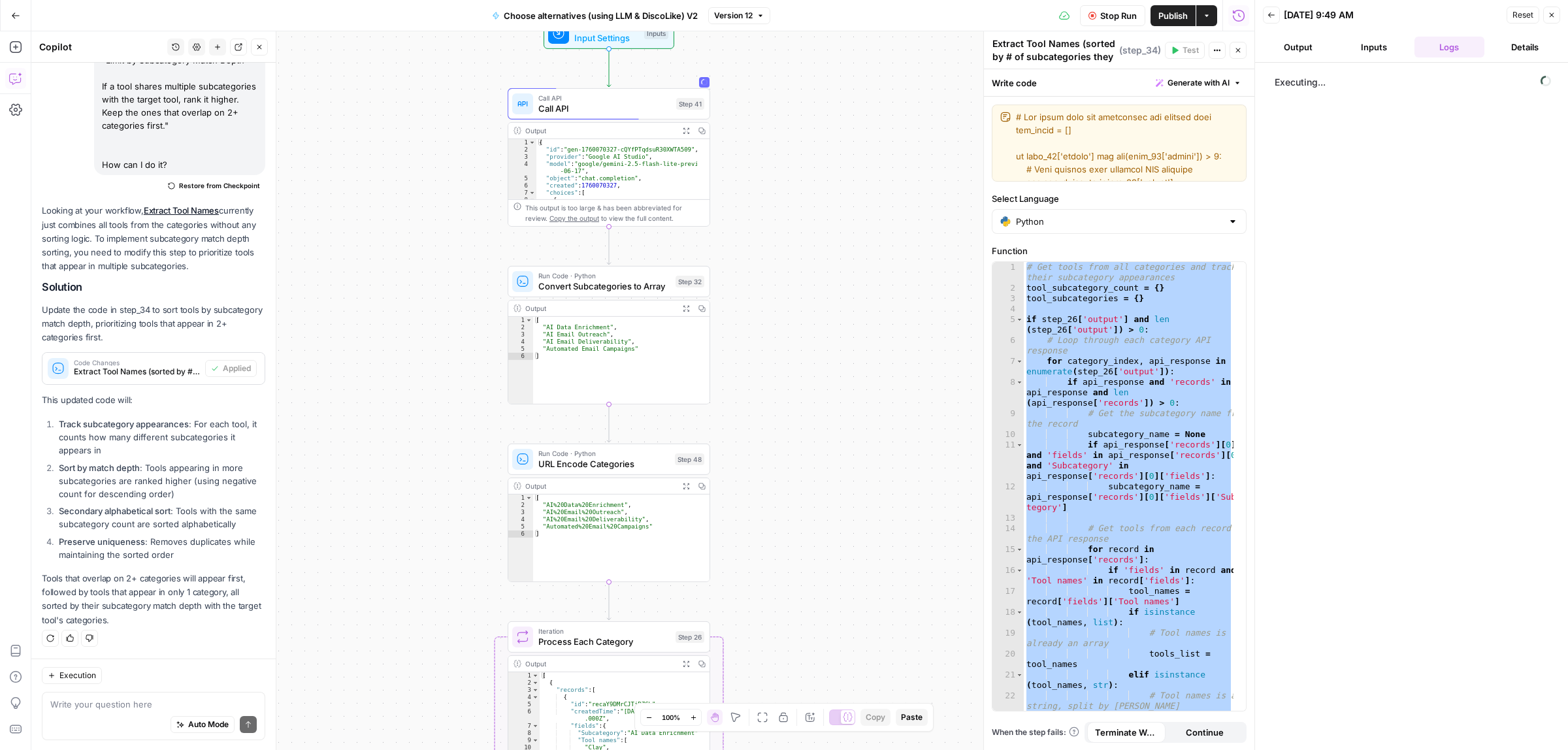
drag, startPoint x: 897, startPoint y: 531, endPoint x: 904, endPoint y: 453, distance: 78.3
click at [904, 453] on div "true false true false Workflow Input Settings Inputs Call API Call API Step 41 …" at bounding box center [643, 390] width 1224 height 719
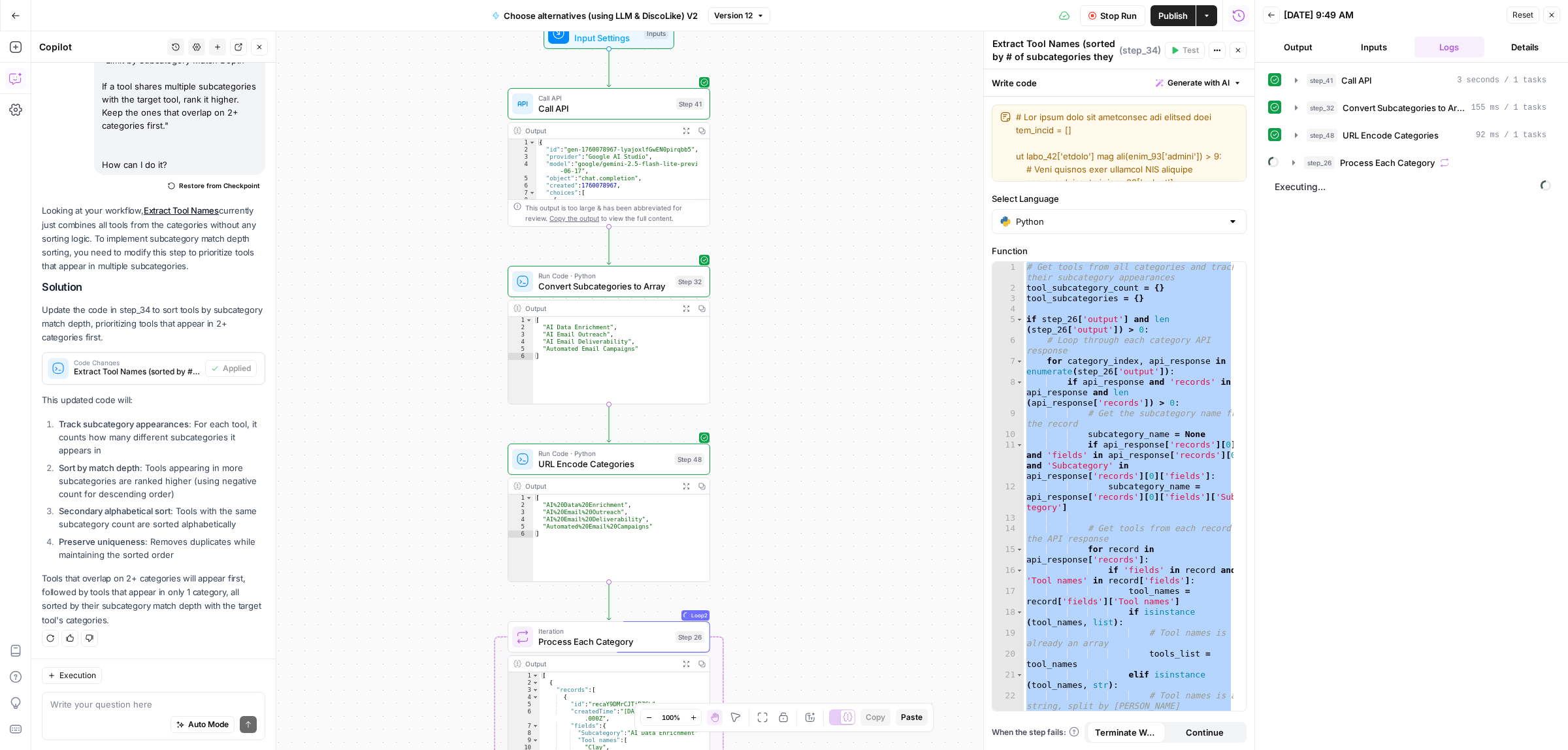
click at [848, 218] on div "true false true false Workflow Input Settings Inputs Call API Call API Step 41 …" at bounding box center [643, 390] width 1224 height 719
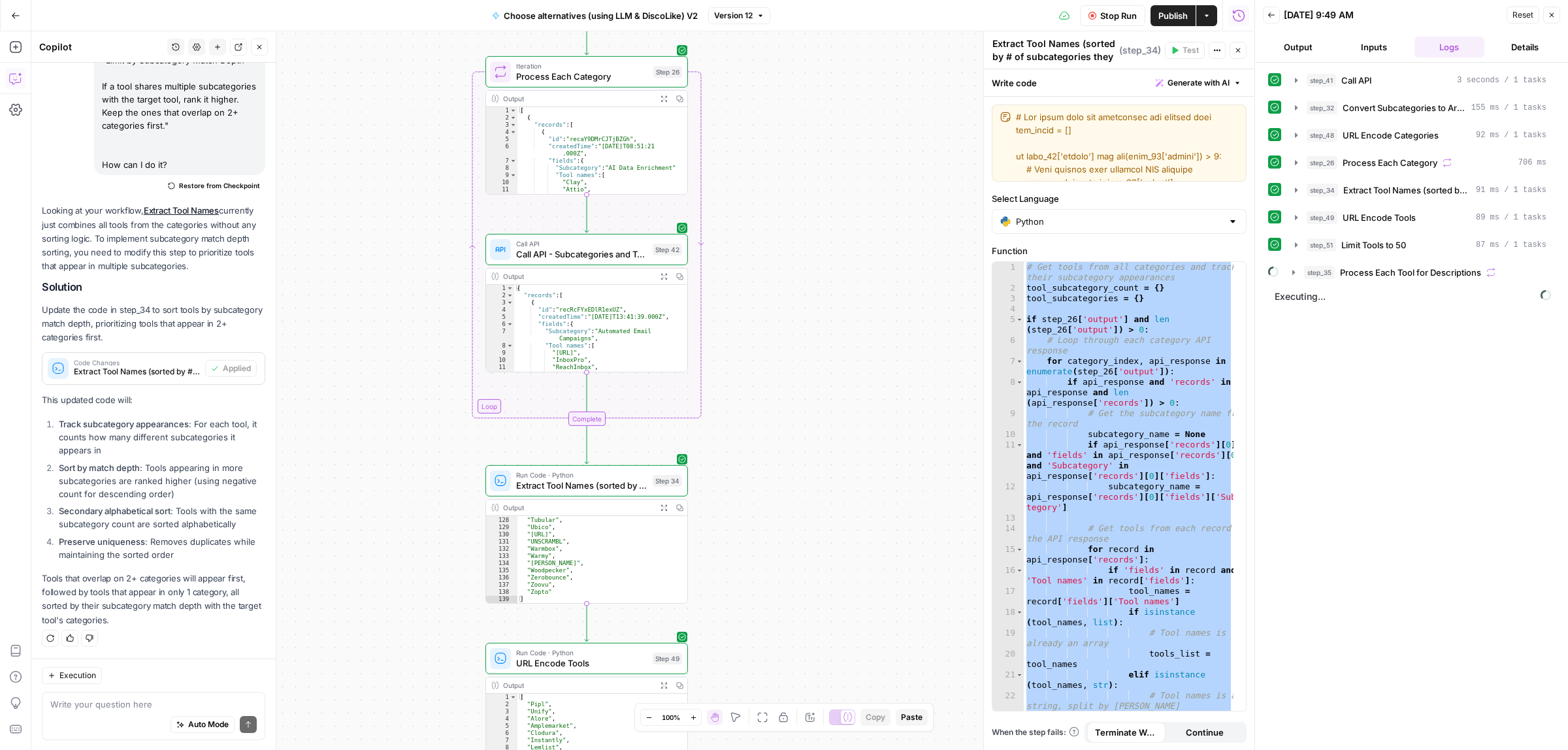
drag, startPoint x: 864, startPoint y: 496, endPoint x: 869, endPoint y: 333, distance: 163.1
click at [869, 333] on div "true false true false Workflow Input Settings Inputs Call API Call API Step 41 …" at bounding box center [643, 390] width 1224 height 719
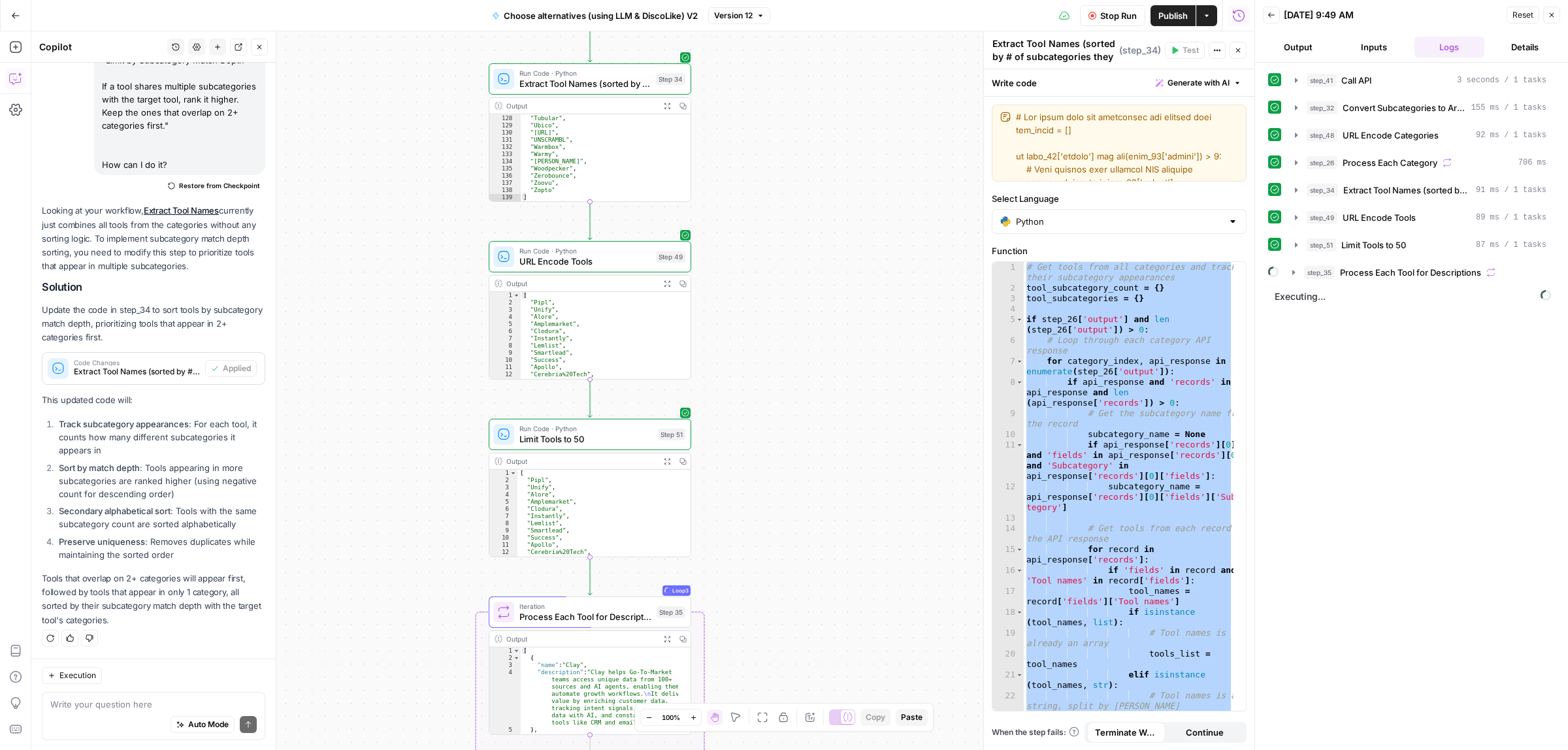
drag, startPoint x: 850, startPoint y: 164, endPoint x: 826, endPoint y: 352, distance: 189.5
click at [850, 131] on div "true false true false Workflow Input Settings Inputs Call API Call API Step 41 …" at bounding box center [643, 390] width 1224 height 719
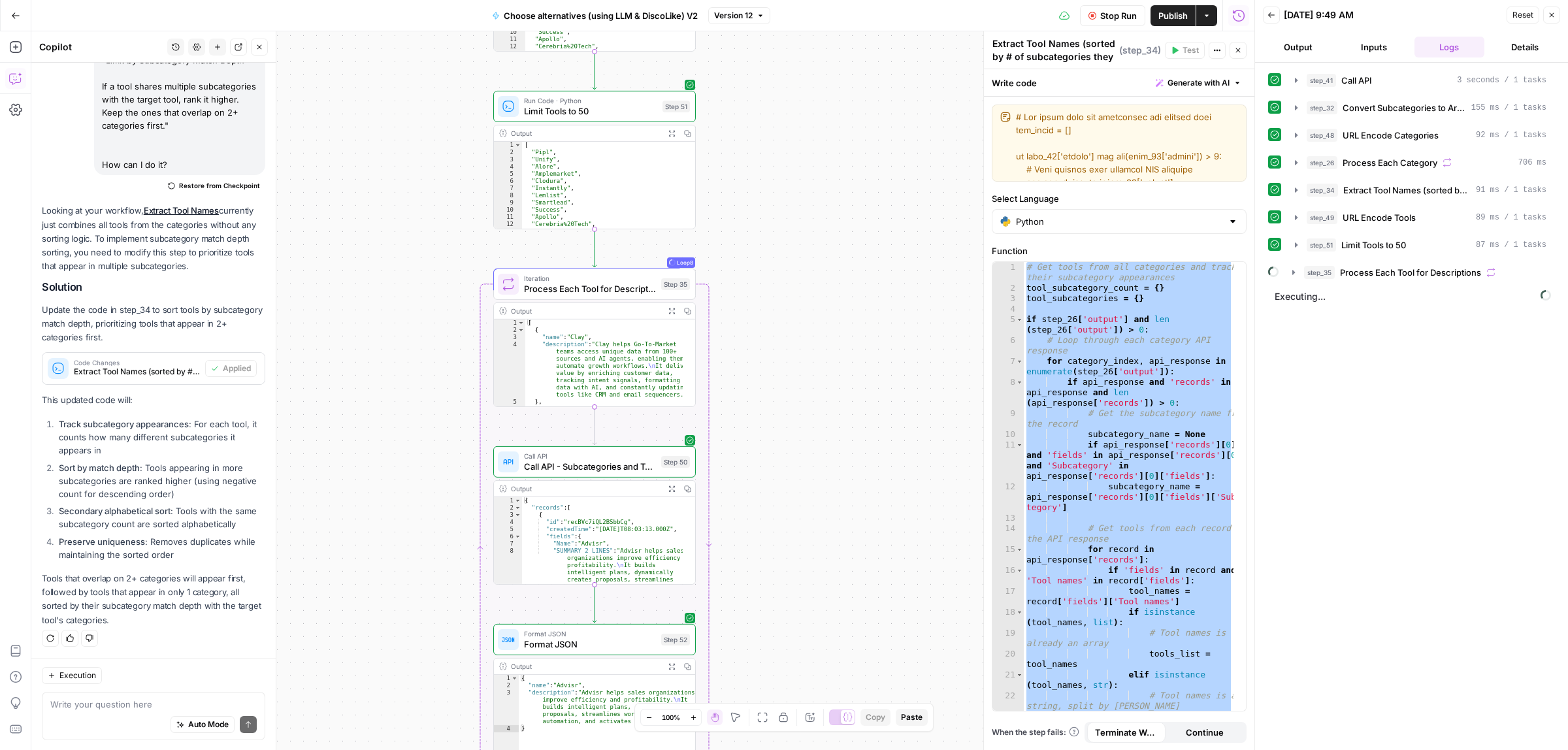
drag, startPoint x: 828, startPoint y: 160, endPoint x: 830, endPoint y: 153, distance: 7.3
click at [828, 146] on div "true false true false Workflow Input Settings Inputs Call API Call API Step 41 …" at bounding box center [643, 390] width 1224 height 719
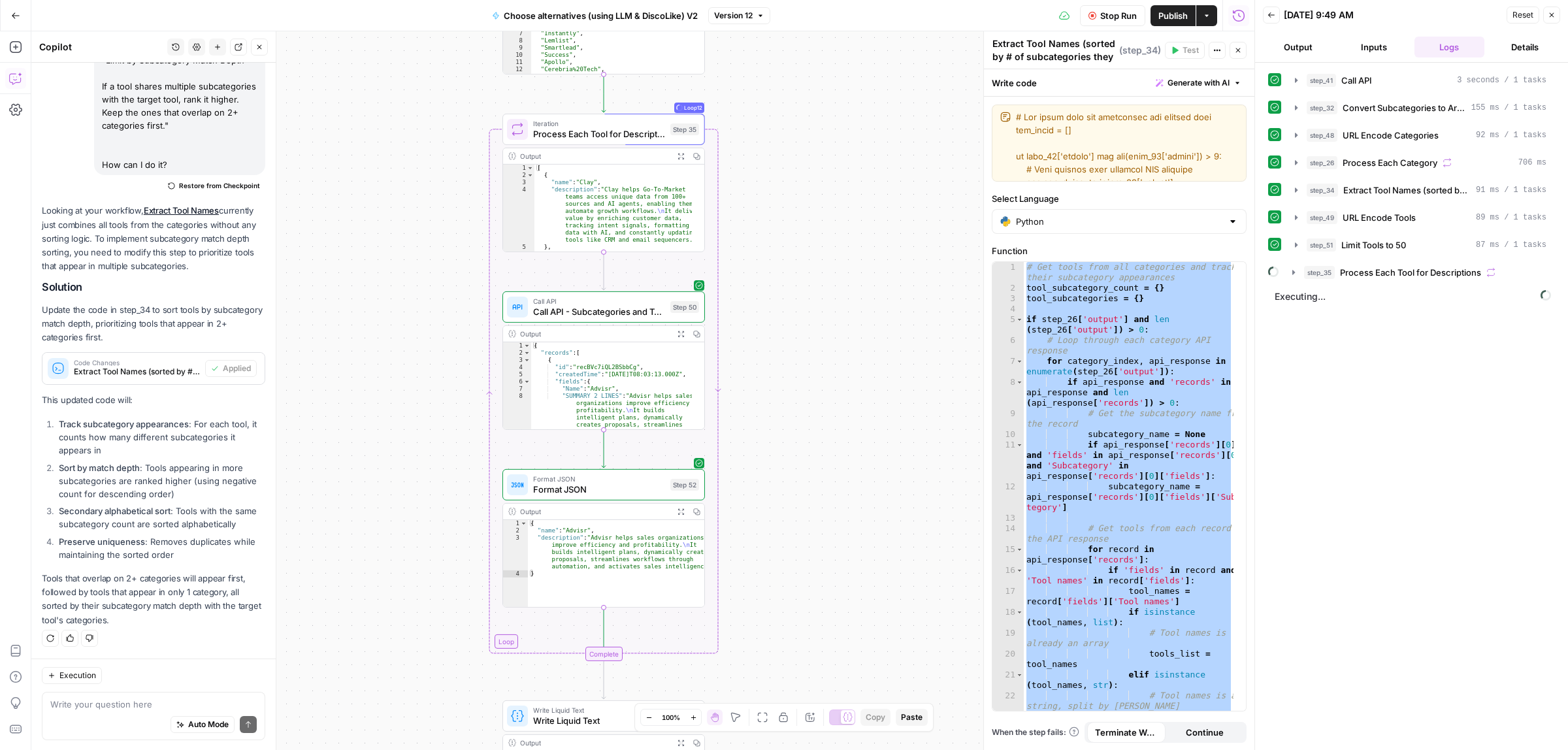
click at [850, 355] on div "true false true false Workflow Input Settings Inputs Call API Call API Step 41 …" at bounding box center [643, 390] width 1224 height 719
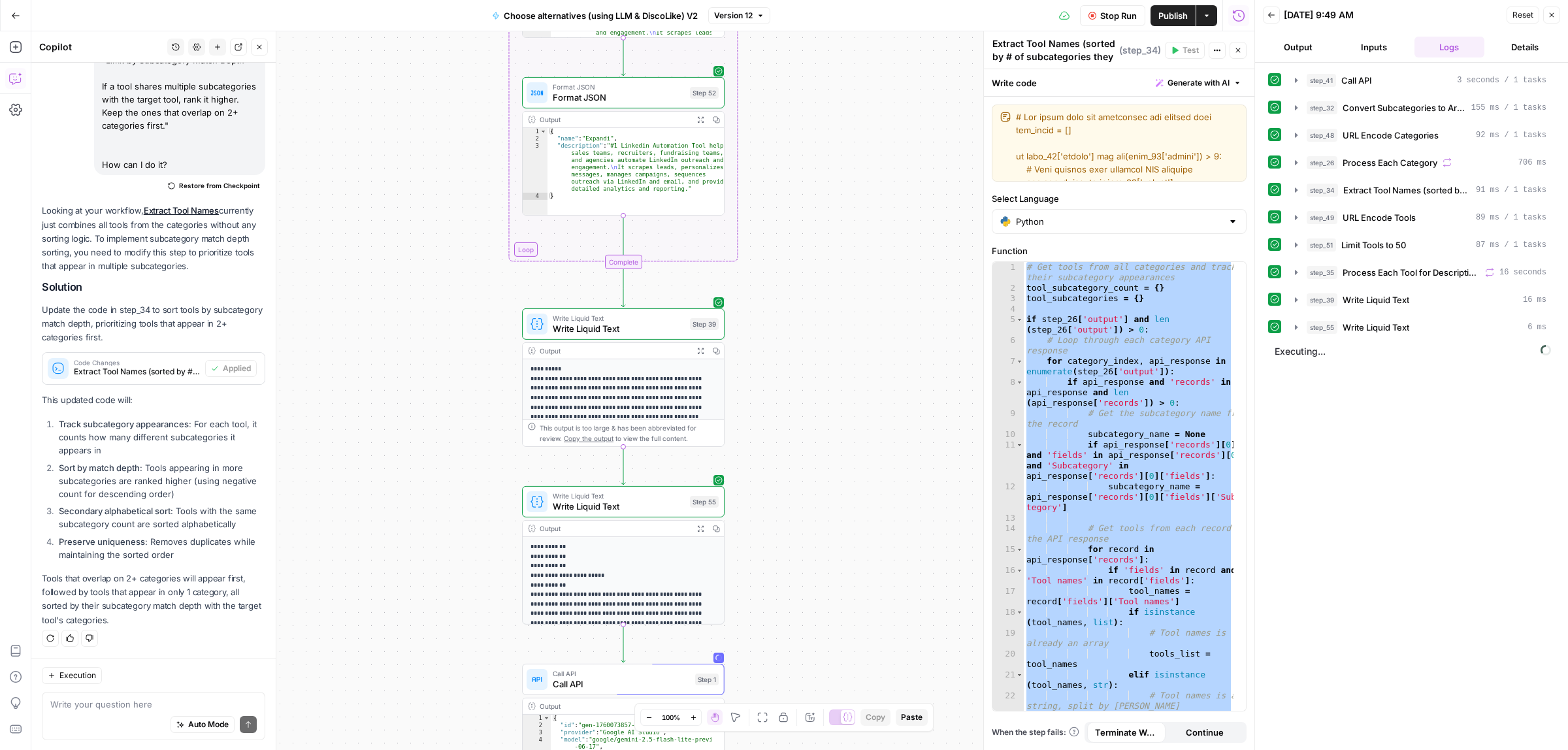
drag, startPoint x: 802, startPoint y: 599, endPoint x: 822, endPoint y: 206, distance: 393.5
click at [822, 206] on div "true false true false Workflow Input Settings Inputs Call API Call API Step 41 …" at bounding box center [643, 390] width 1224 height 719
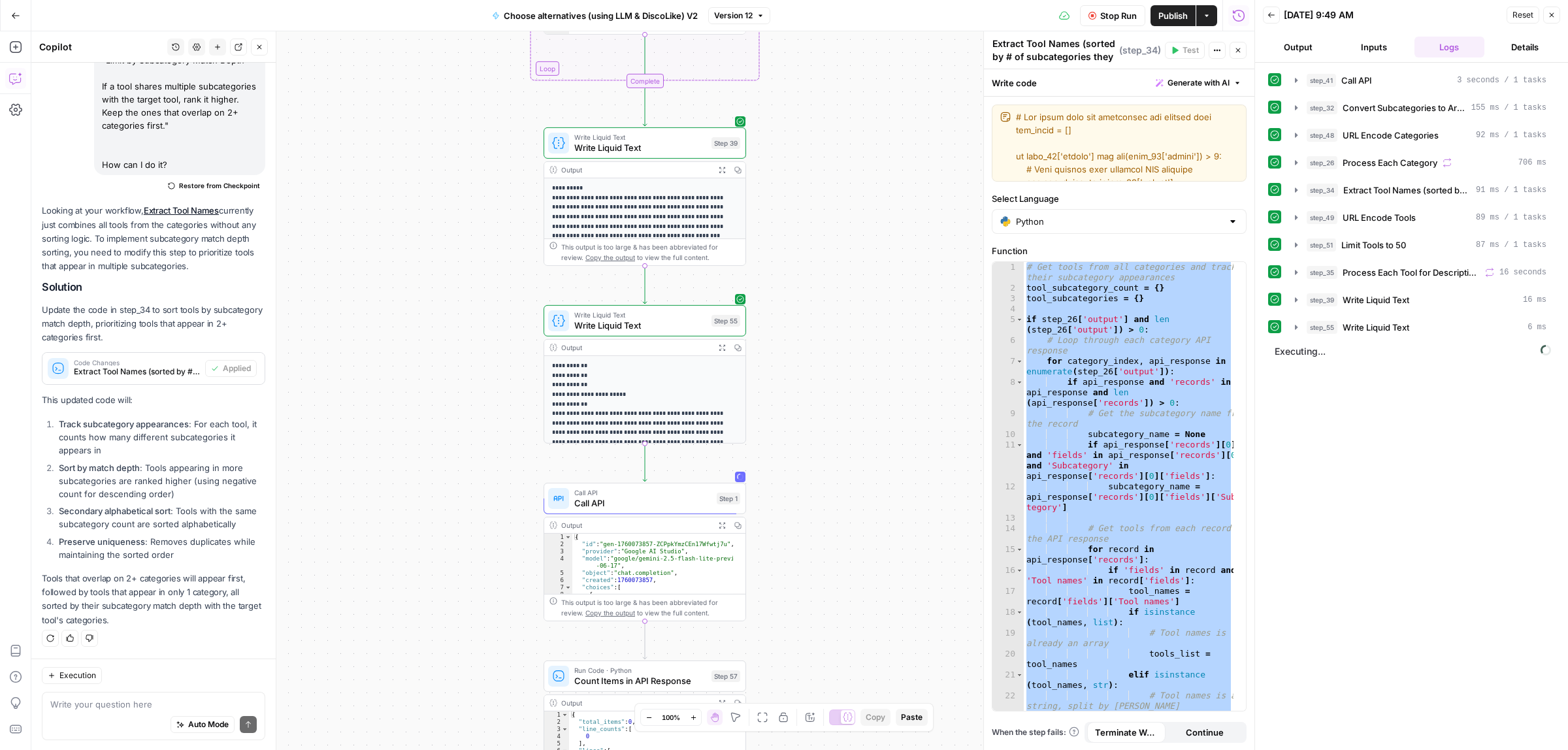
drag, startPoint x: 850, startPoint y: 299, endPoint x: 850, endPoint y: 269, distance: 30.0
click at [850, 269] on div "true false true false Workflow Input Settings Inputs Call API Call API Step 41 …" at bounding box center [643, 390] width 1224 height 719
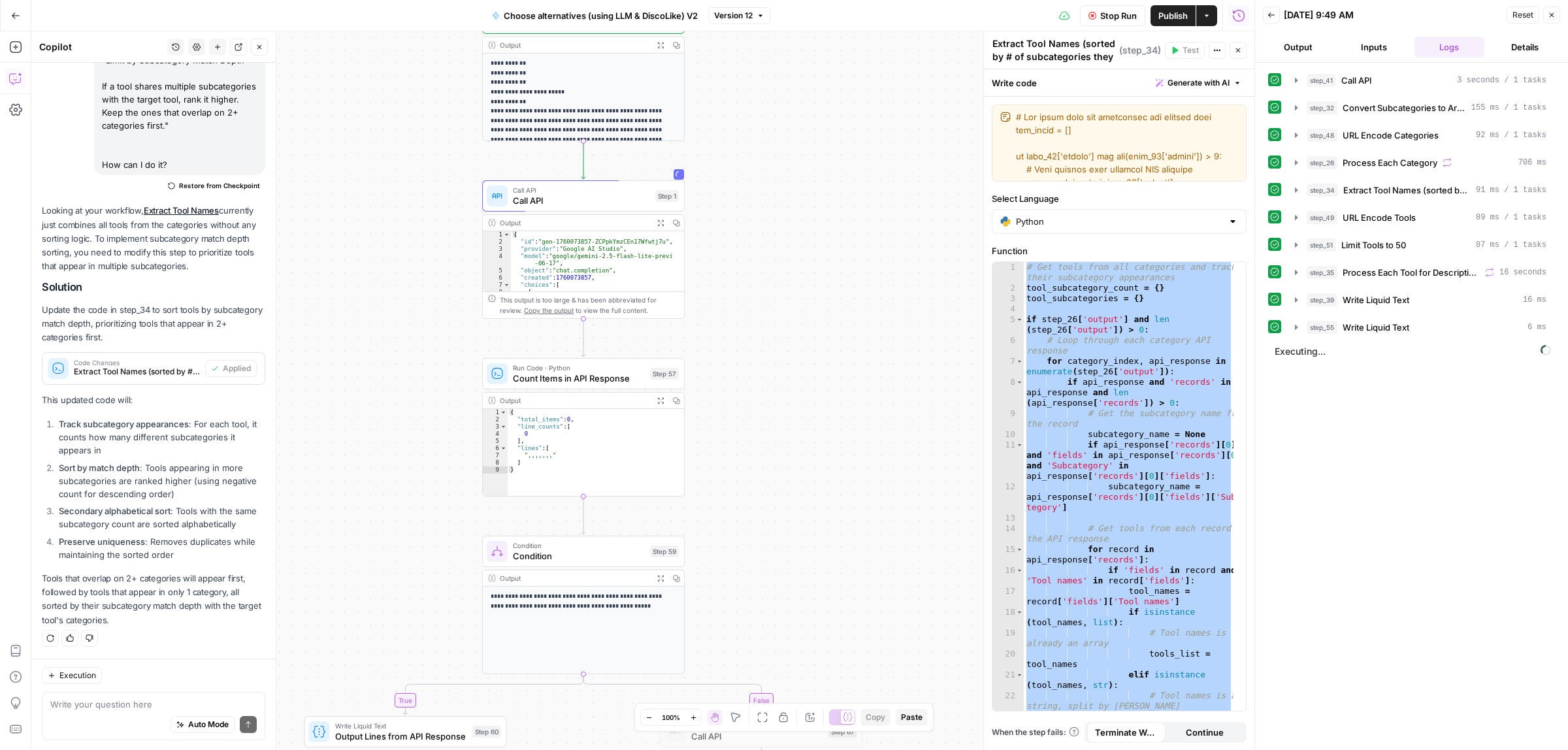
drag, startPoint x: 811, startPoint y: 305, endPoint x: 789, endPoint y: 214, distance: 93.6
click at [789, 214] on div "true false true false Workflow Input Settings Inputs Call API Call API Step 41 …" at bounding box center [643, 390] width 1224 height 719
click at [255, 49] on icon "button" at bounding box center [259, 46] width 8 height 8
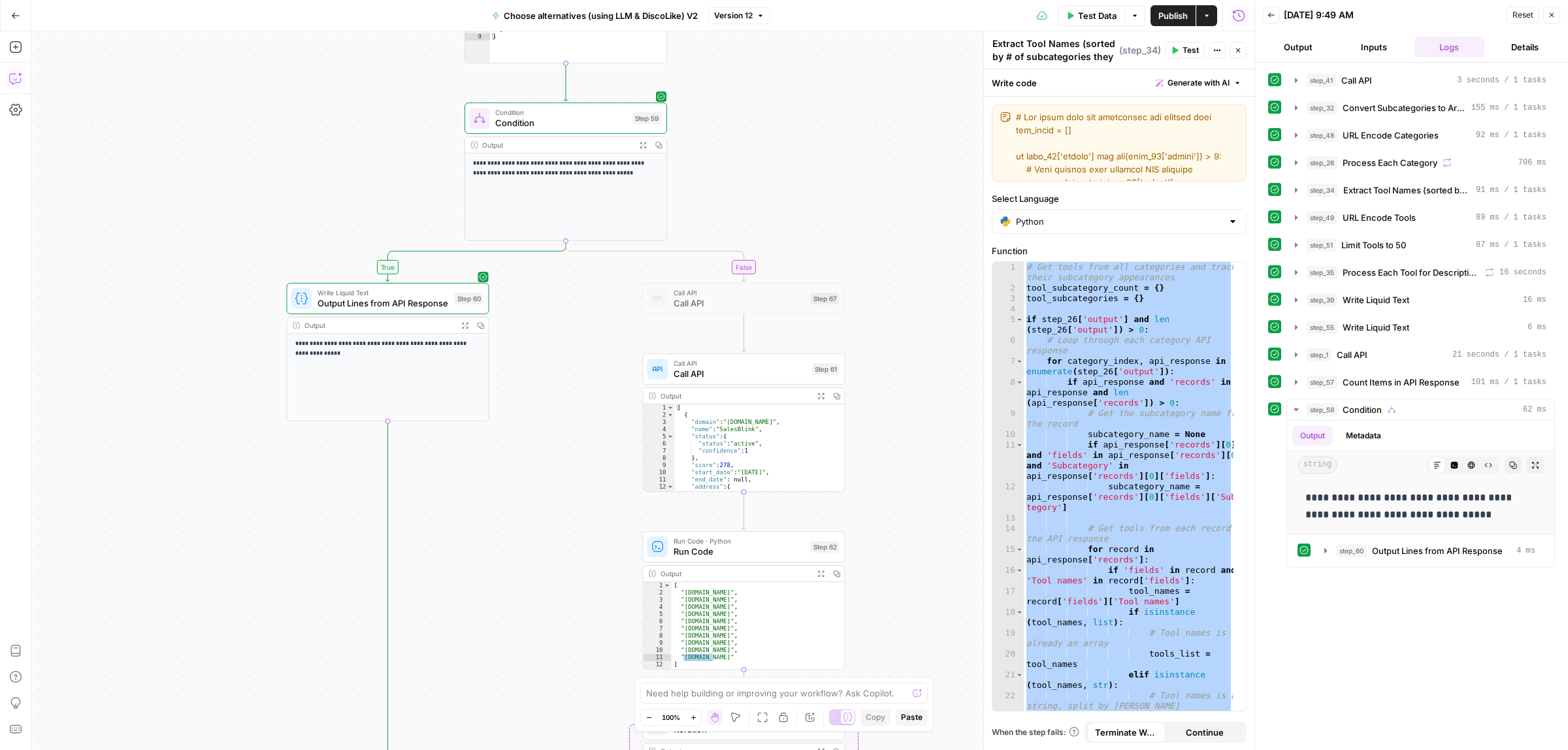
drag, startPoint x: 733, startPoint y: 491, endPoint x: 732, endPoint y: 174, distance: 317.0
click at [732, 172] on div "true false true false Workflow Input Settings Inputs Call API Call API Step 41 …" at bounding box center [643, 390] width 1224 height 719
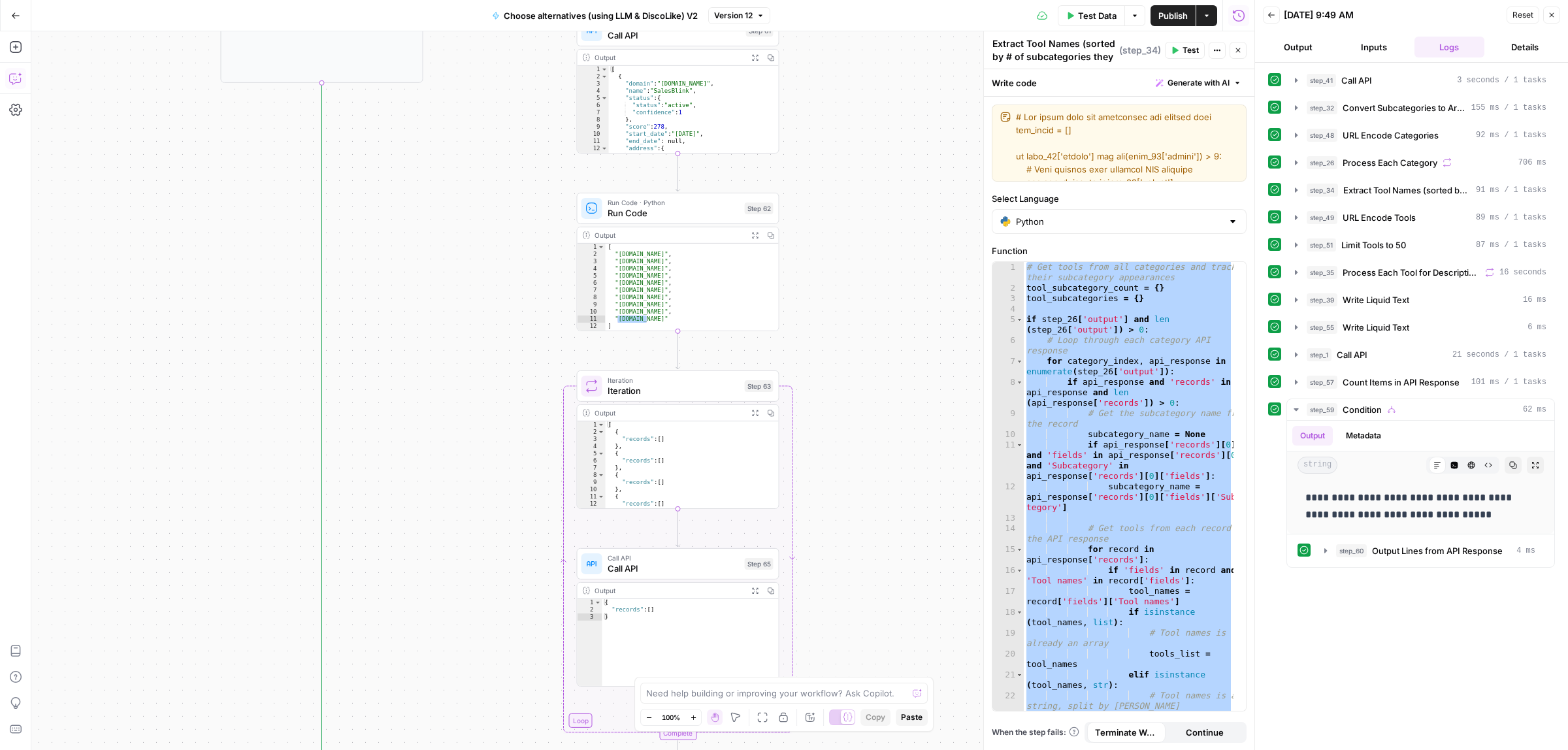
drag, startPoint x: 545, startPoint y: 446, endPoint x: 461, endPoint y: 243, distance: 219.7
click at [466, 237] on div "true false true false Workflow Input Settings Inputs Call API Call API Step 41 …" at bounding box center [643, 390] width 1224 height 719
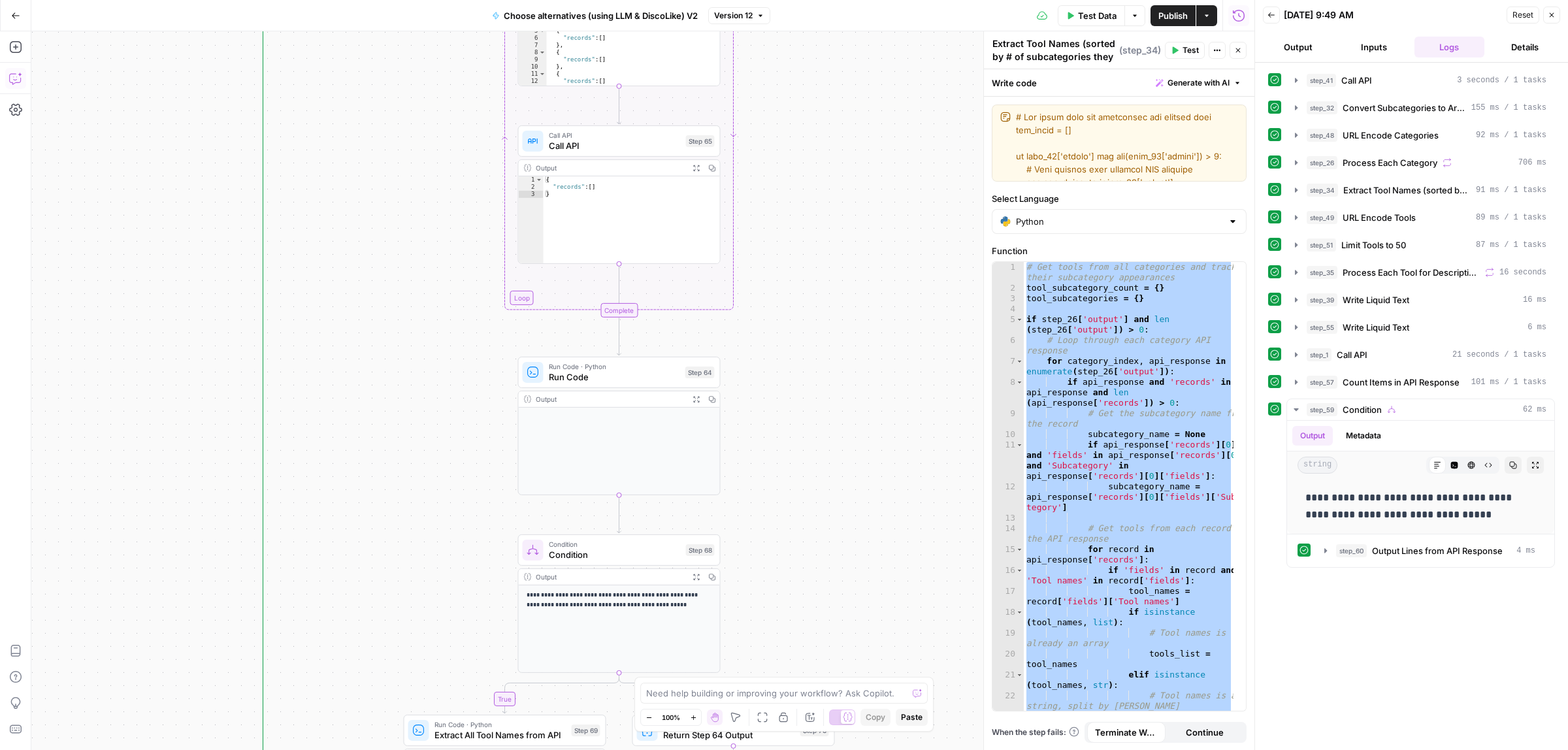
drag, startPoint x: 431, startPoint y: 125, endPoint x: 427, endPoint y: 119, distance: 7.2
click at [428, 106] on div "true false true false Workflow Input Settings Inputs Call API Call API Step 41 …" at bounding box center [643, 390] width 1224 height 719
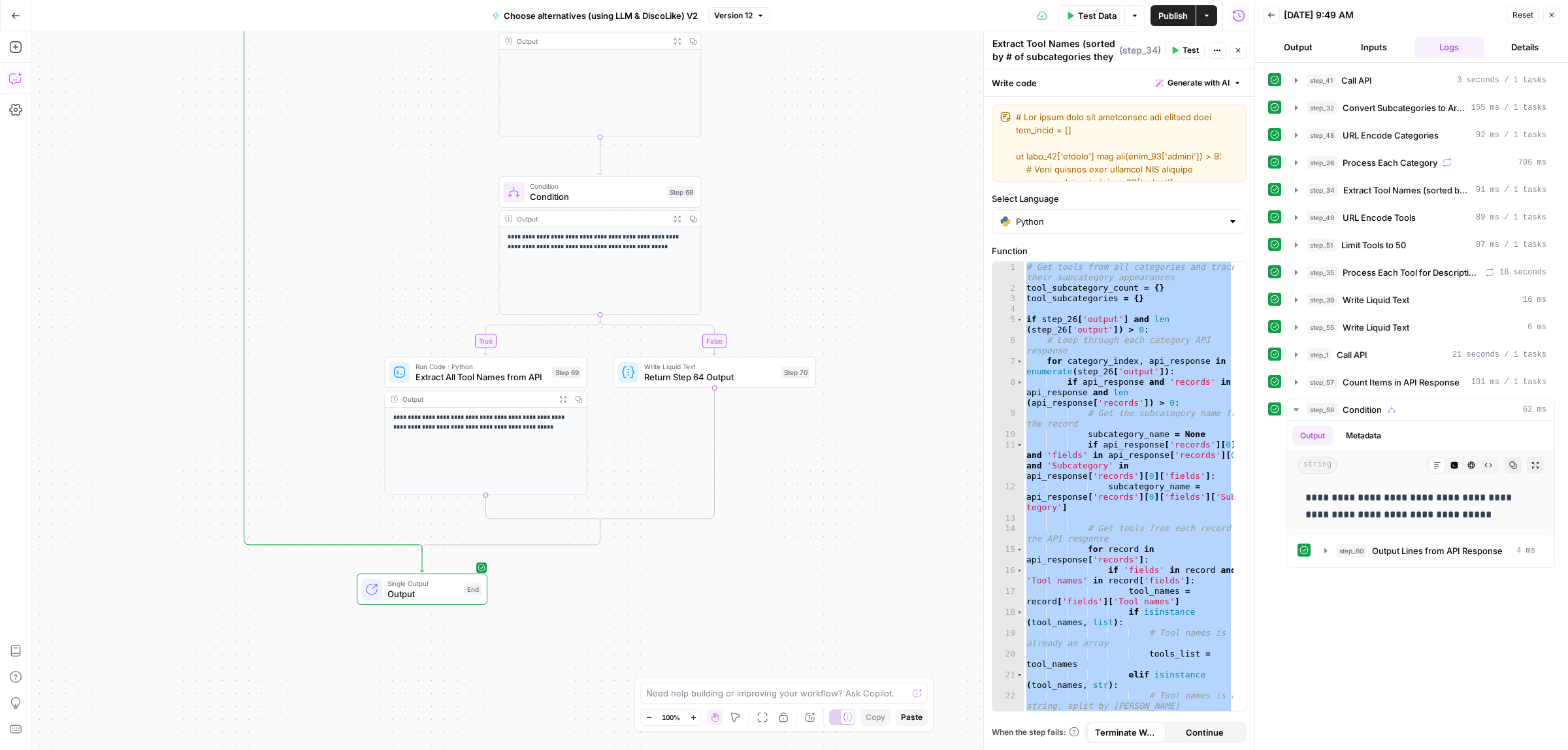
drag, startPoint x: 400, startPoint y: 136, endPoint x: 394, endPoint y: 105, distance: 31.6
click at [394, 105] on div "true false true false Workflow Input Settings Inputs Call API Call API Step 41 …" at bounding box center [643, 390] width 1224 height 719
click at [1305, 79] on button "step_41 Call API 3 seconds / 1 tasks" at bounding box center [1420, 79] width 267 height 21
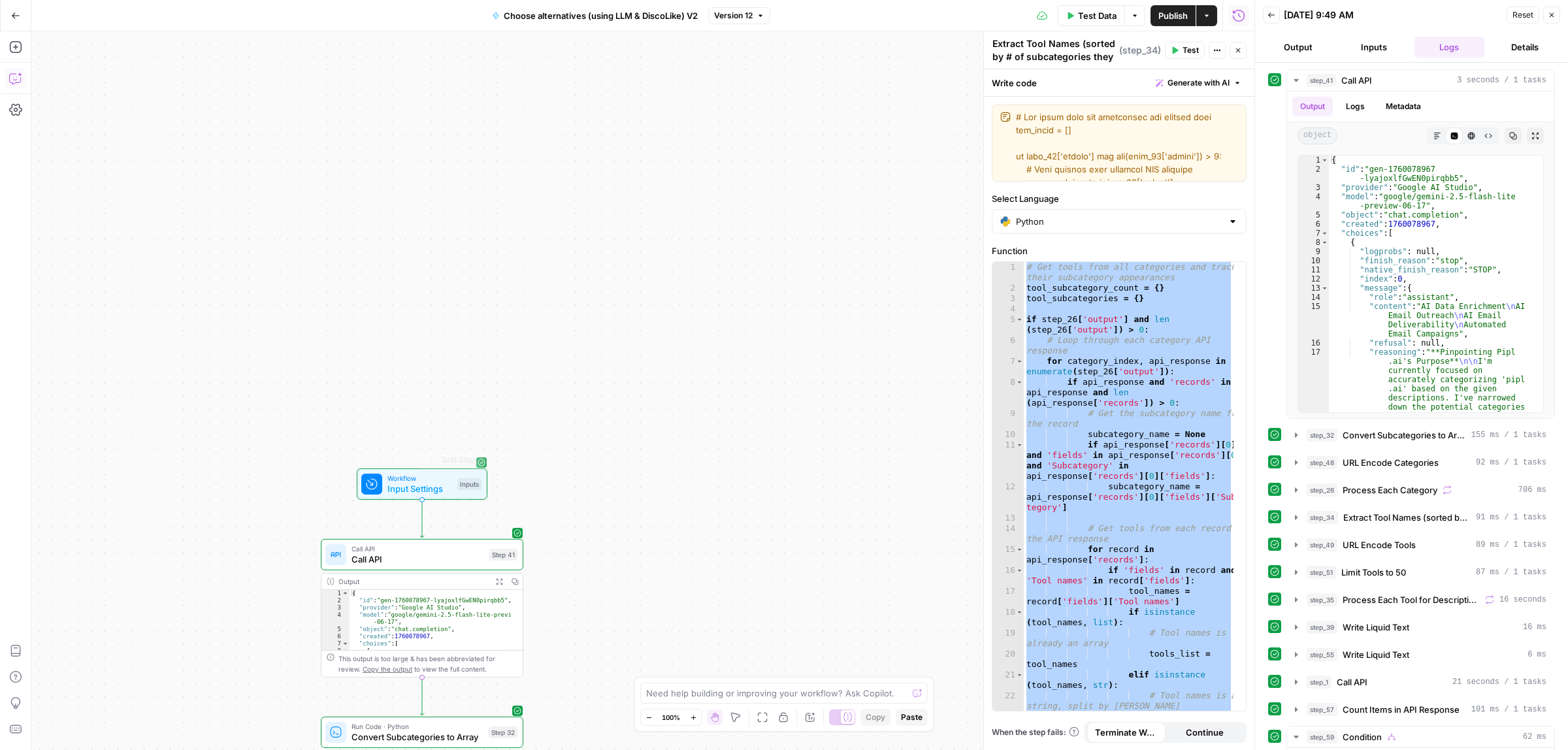
click at [428, 486] on span "Input Settings" at bounding box center [419, 488] width 64 height 13
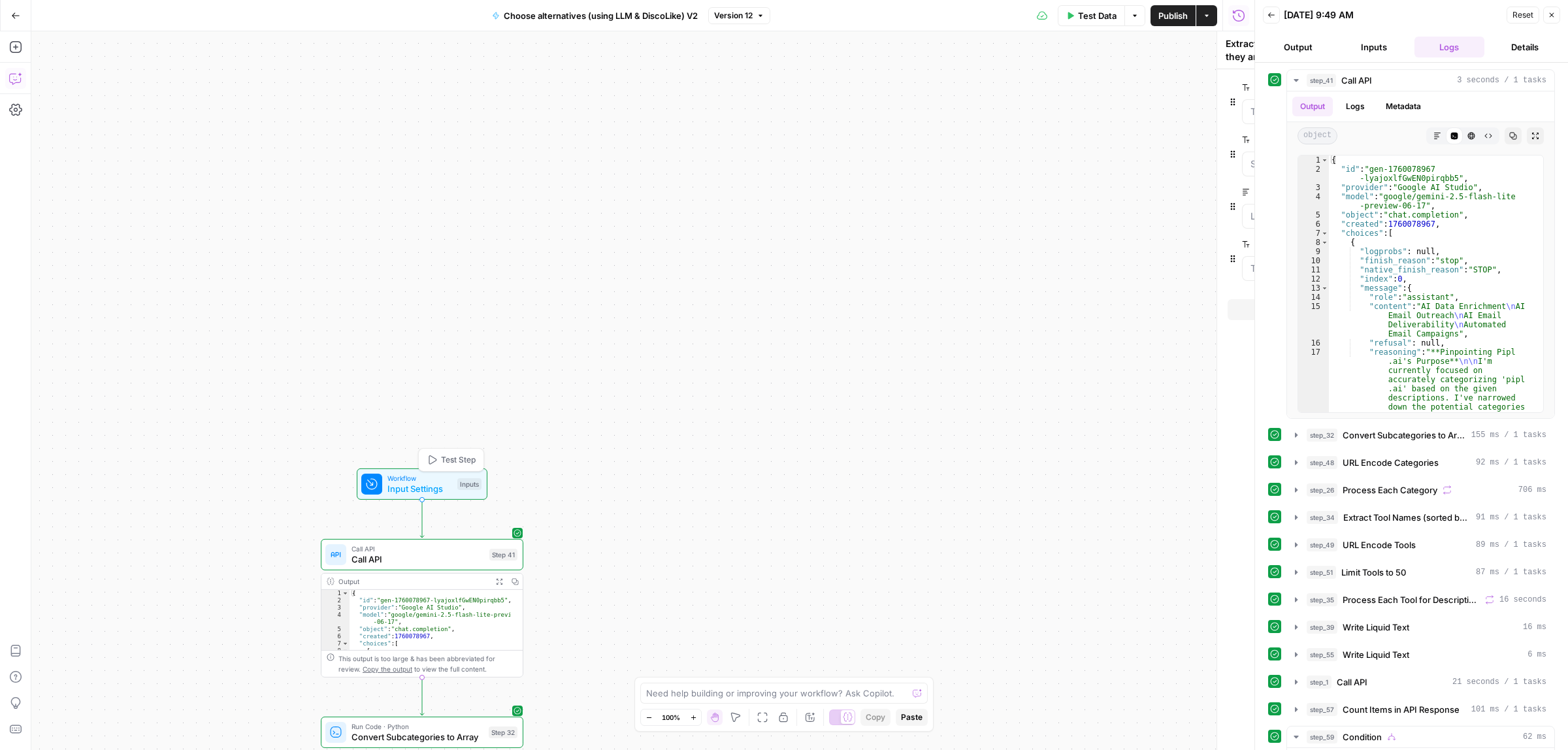
type textarea "Inputs"
click at [1084, 21] on span "Test Data" at bounding box center [1097, 15] width 38 height 13
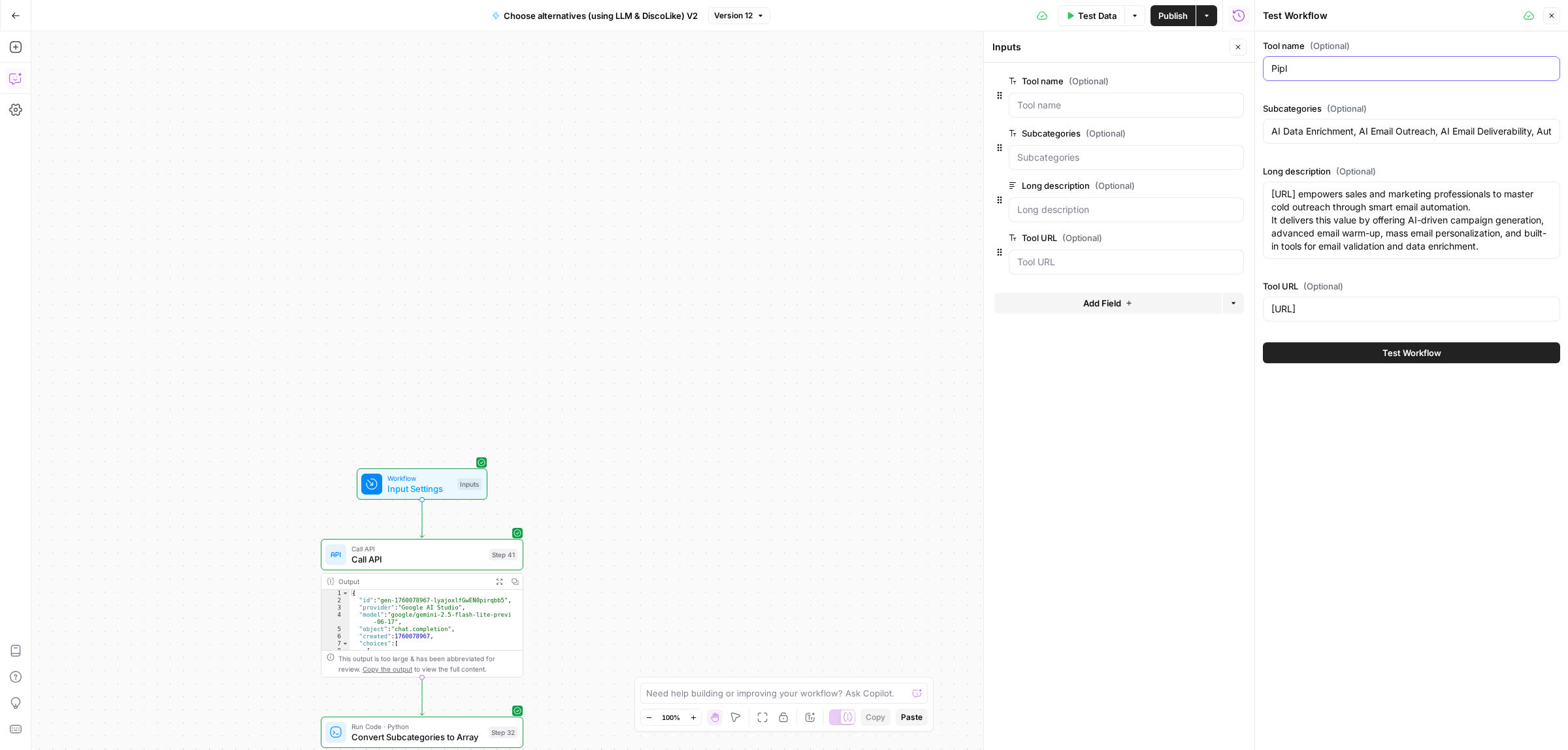
click at [1308, 73] on input "Pipl" at bounding box center [1412, 69] width 280 height 13
click at [1338, 303] on input "pipl.ai" at bounding box center [1412, 309] width 280 height 13
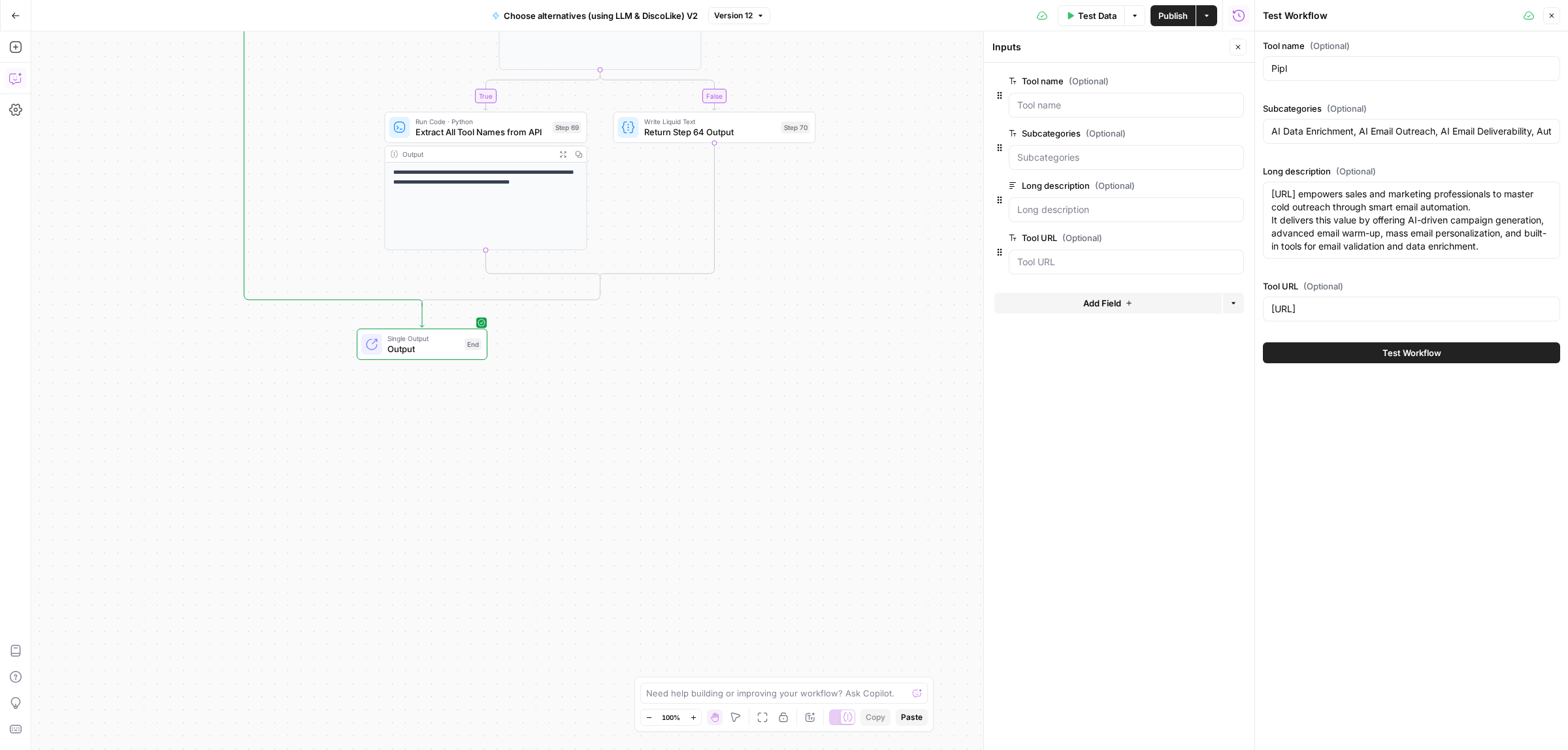
click at [426, 354] on span "Output" at bounding box center [423, 349] width 72 height 13
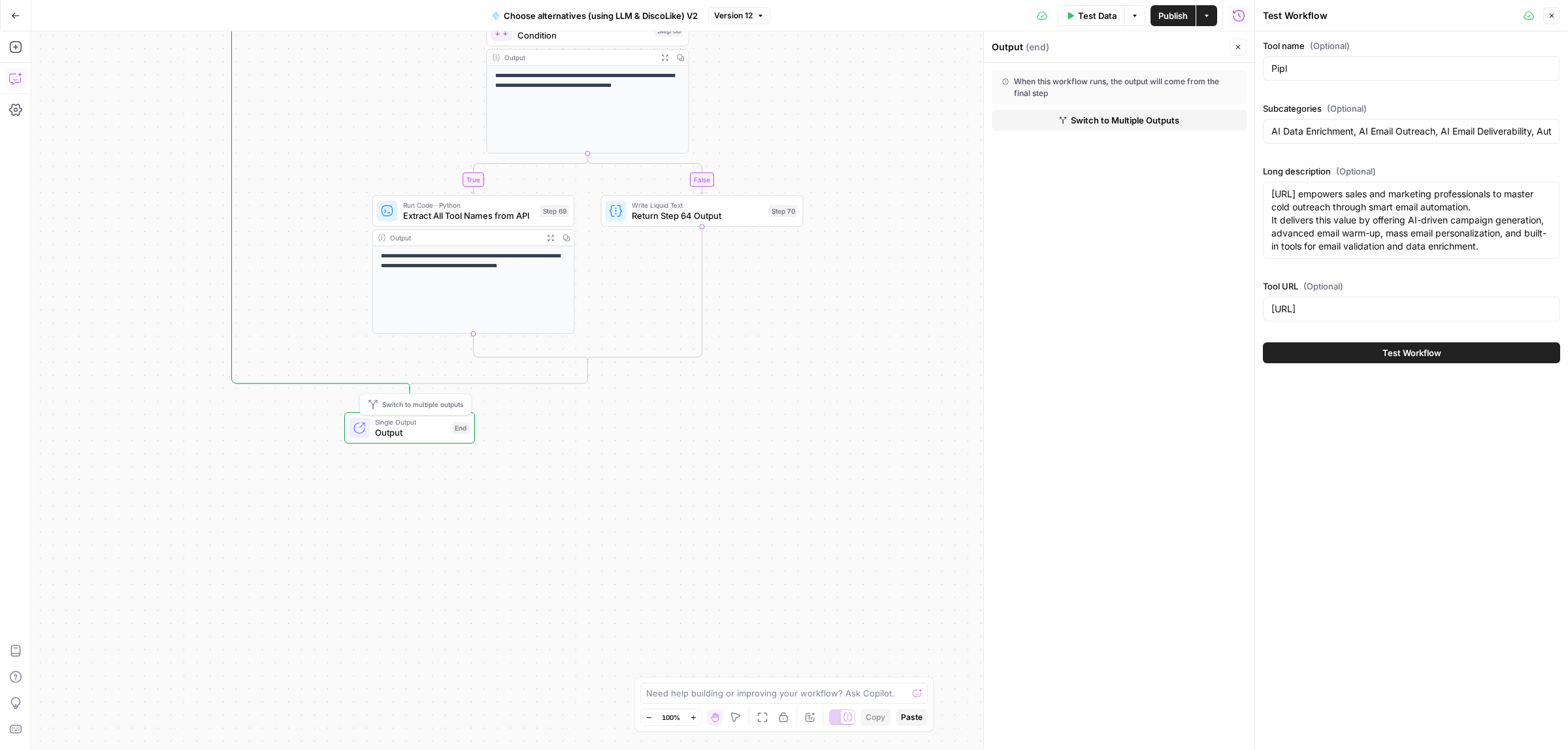
drag, startPoint x: 776, startPoint y: 421, endPoint x: 772, endPoint y: 471, distance: 50.2
click at [772, 471] on div "true false true false Workflow Input Settings Inputs Call API Call API Step 41 …" at bounding box center [643, 390] width 1224 height 719
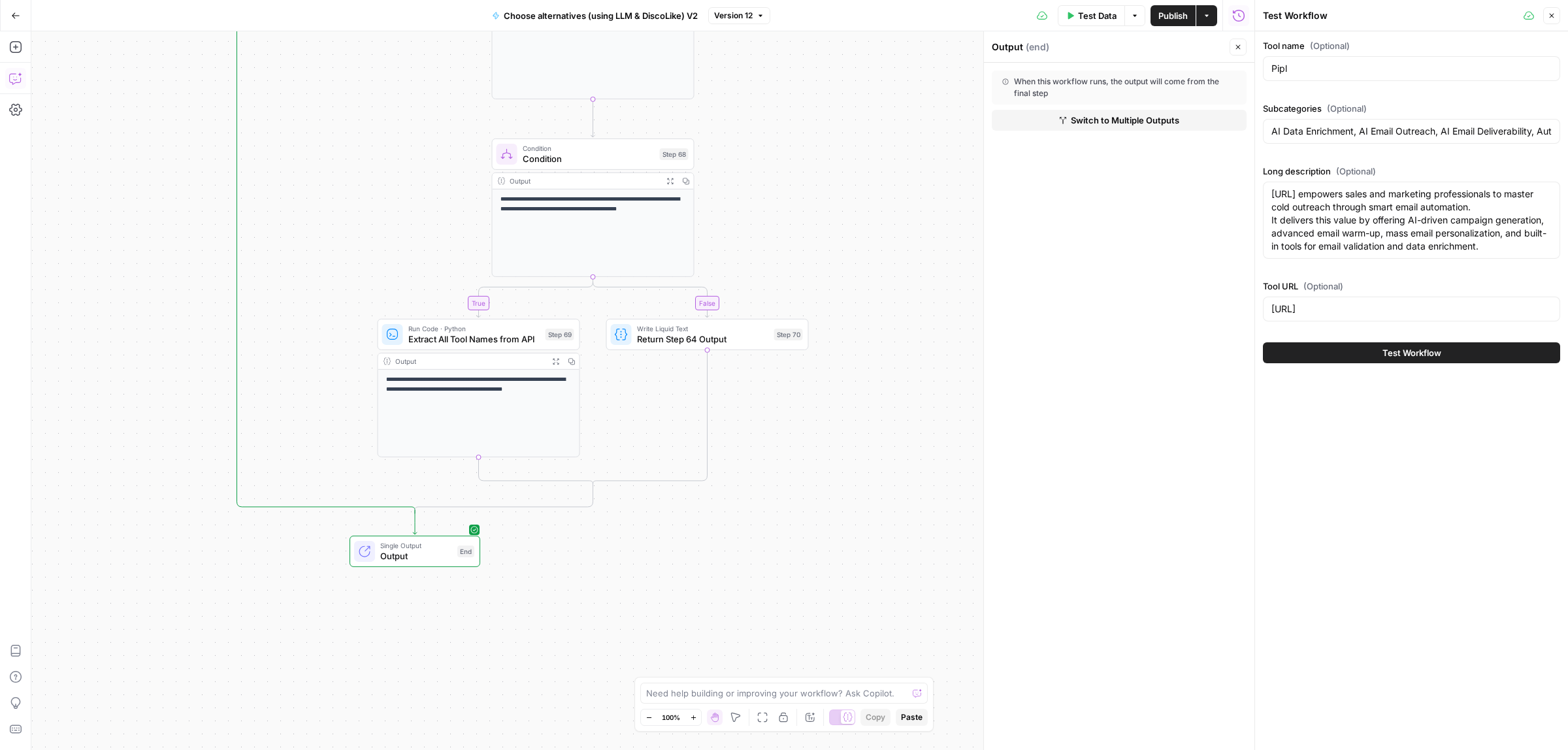
drag, startPoint x: 326, startPoint y: 243, endPoint x: 353, endPoint y: 489, distance: 247.5
click at [352, 534] on div "true false true false Workflow Input Settings Inputs Call API Call API Step 41 …" at bounding box center [643, 390] width 1224 height 719
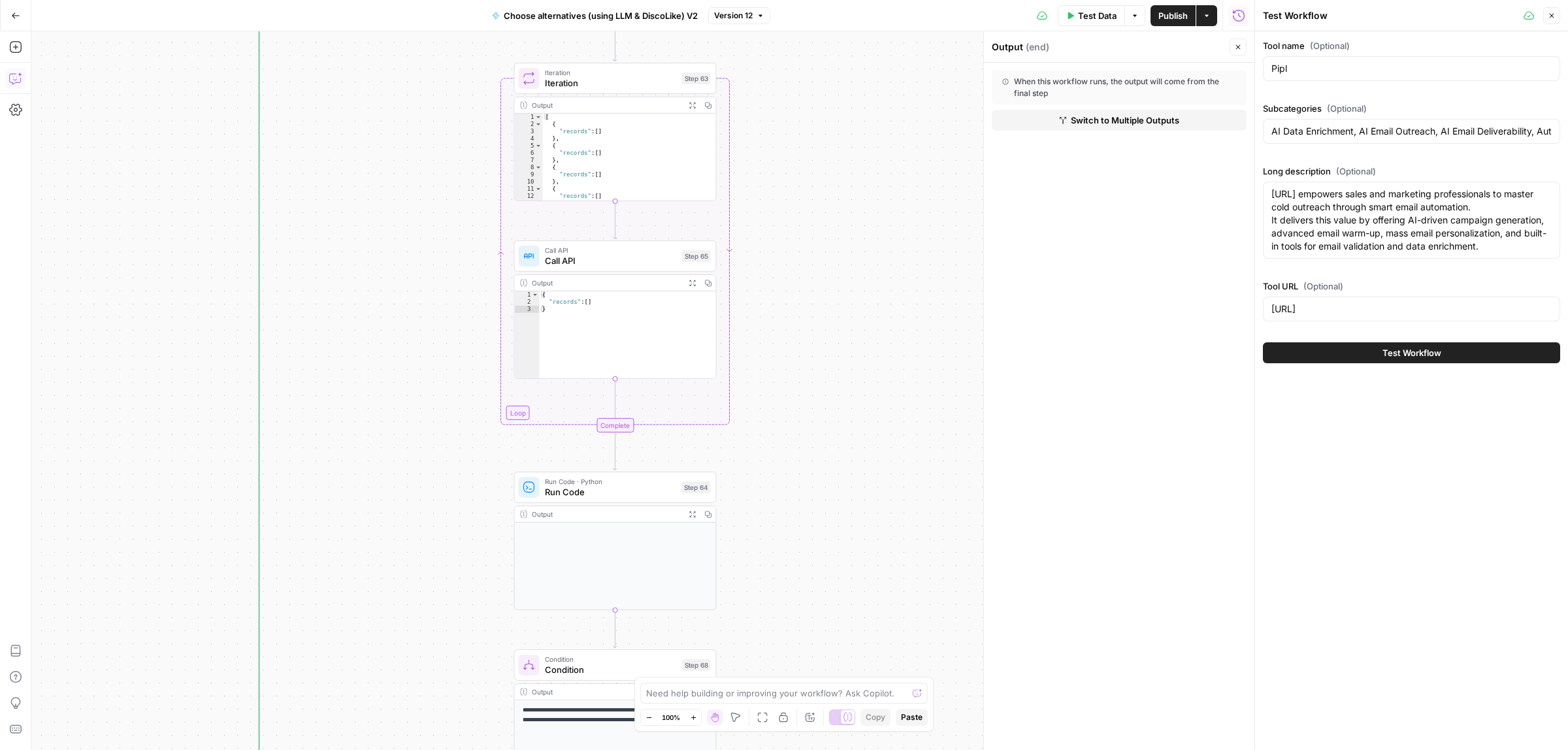
drag, startPoint x: 357, startPoint y: 515, endPoint x: 371, endPoint y: 645, distance: 130.8
click at [371, 736] on div "true false true false Workflow Input Settings Inputs Call API Call API Step 41 …" at bounding box center [643, 390] width 1224 height 719
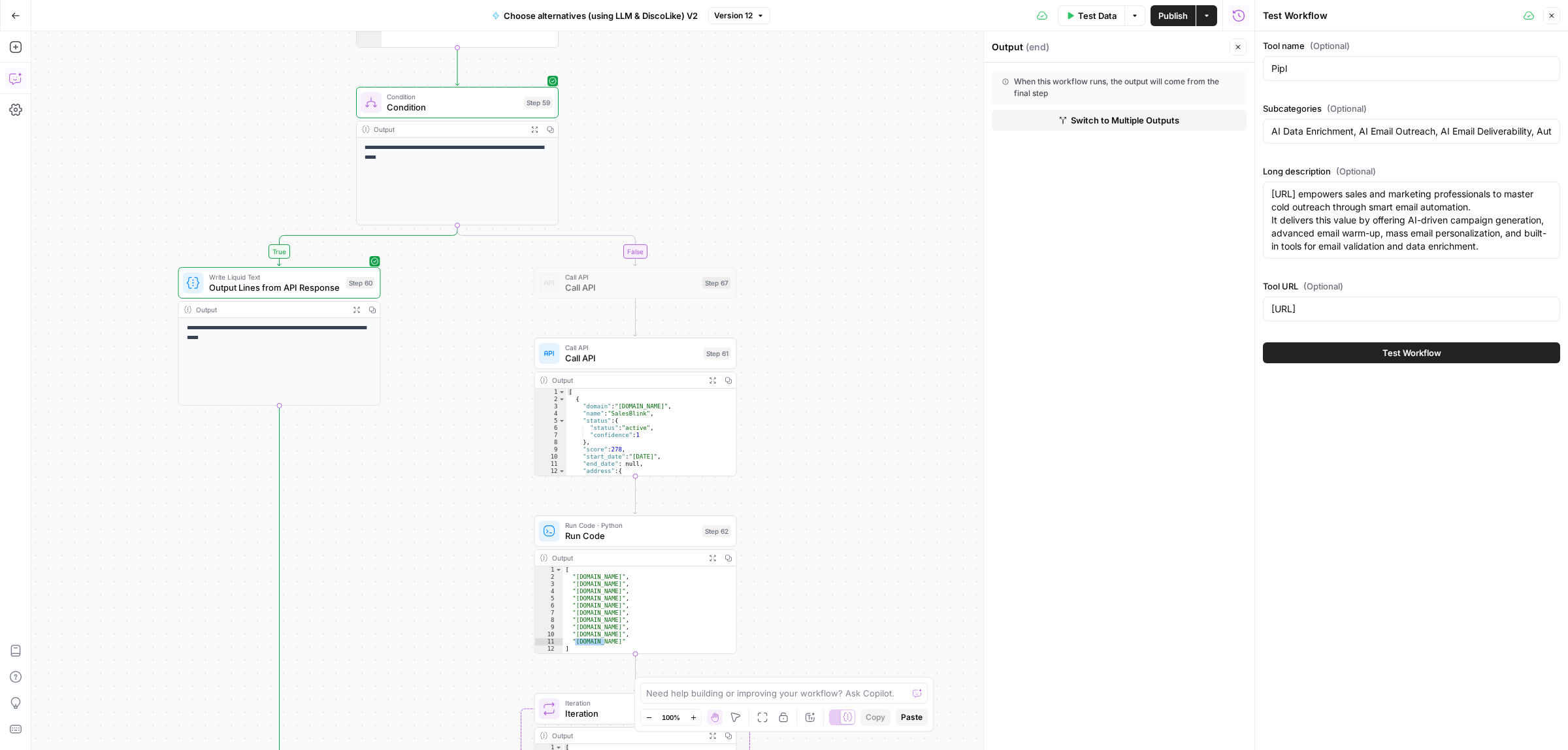
drag, startPoint x: 389, startPoint y: 629, endPoint x: 397, endPoint y: 685, distance: 56.6
click at [393, 750] on html "ColdiQ New Home Browse Insights Opportunities Your Data Recent Grids Tools-Grid…" at bounding box center [784, 375] width 1568 height 750
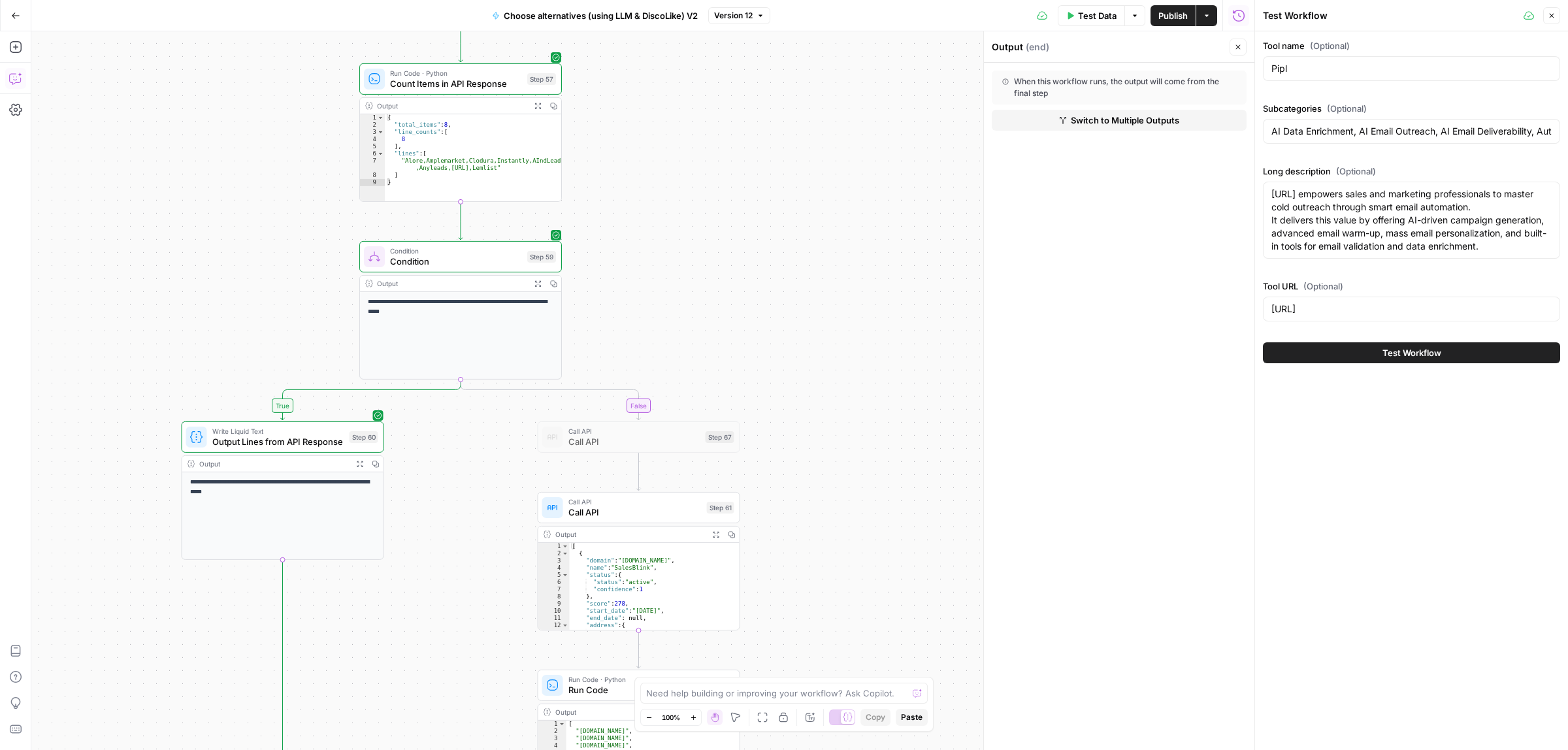
click at [353, 465] on button "Expand Output" at bounding box center [361, 464] width 16 height 16
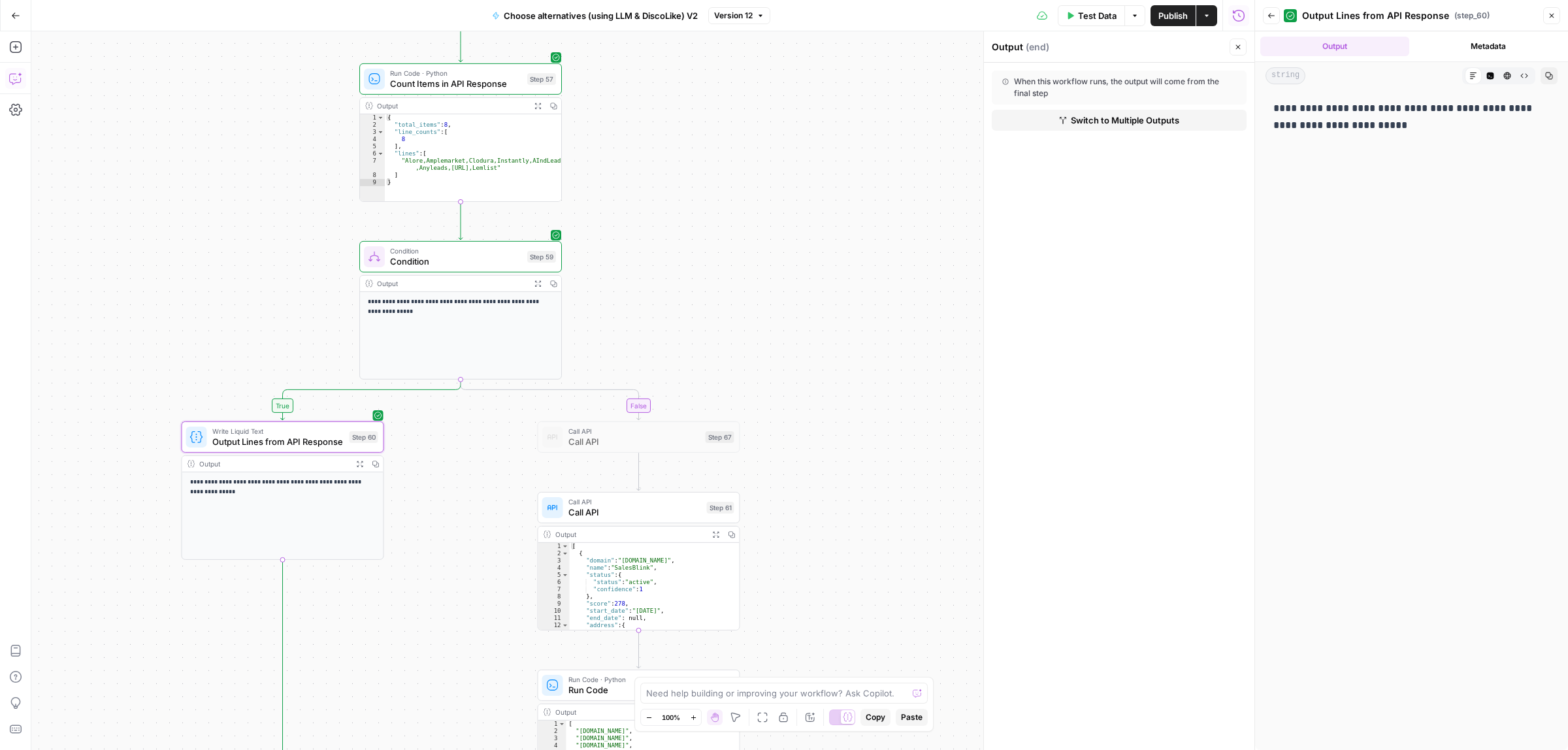
drag, startPoint x: 1406, startPoint y: 106, endPoint x: 1454, endPoint y: 106, distance: 48.0
click at [1451, 106] on p "**********" at bounding box center [1412, 117] width 277 height 34
drag, startPoint x: 1497, startPoint y: 106, endPoint x: 1543, endPoint y: 106, distance: 46.0
click at [1522, 106] on p "**********" at bounding box center [1412, 117] width 277 height 34
click at [1549, 106] on p "**********" at bounding box center [1412, 117] width 277 height 34
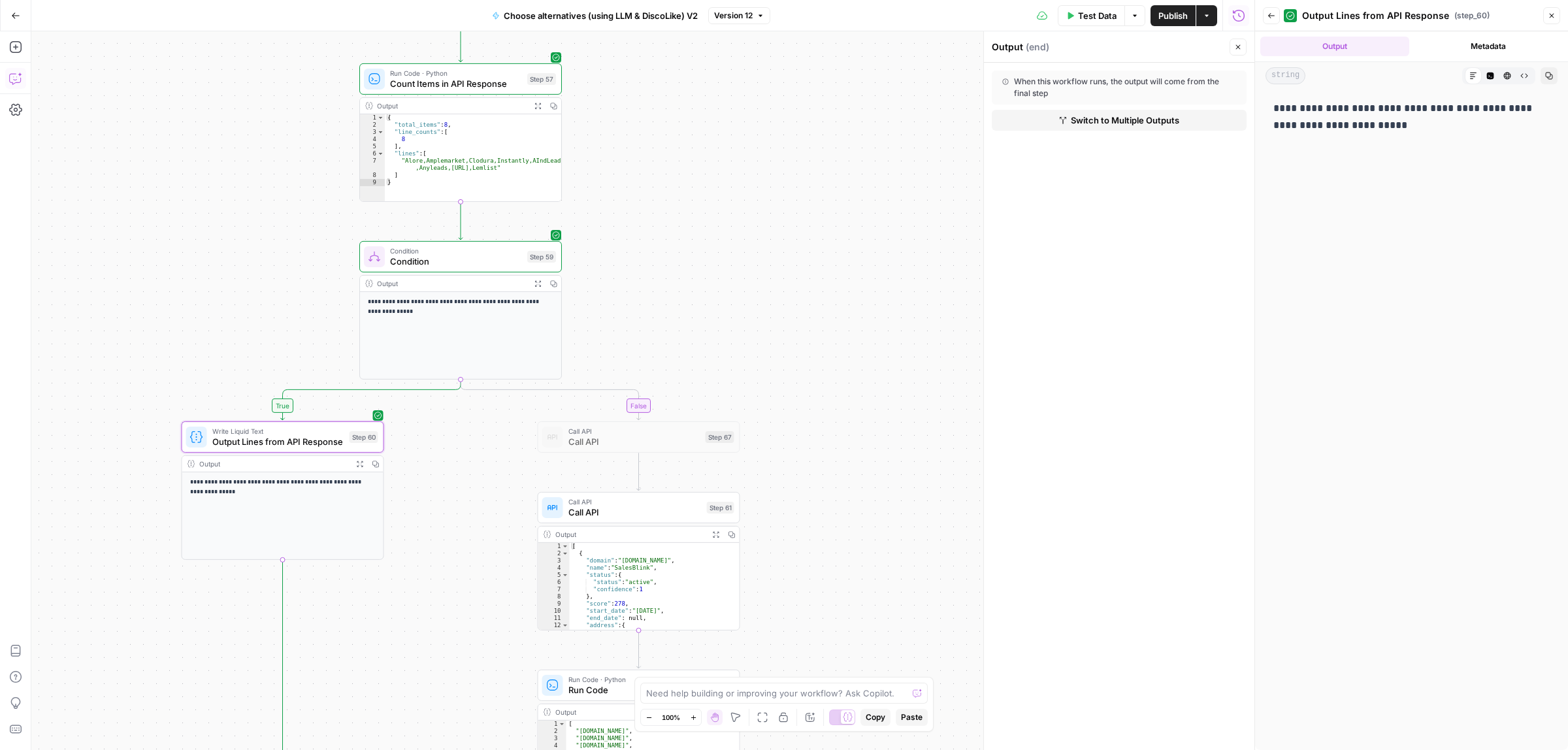
drag, startPoint x: 1294, startPoint y: 125, endPoint x: 1331, endPoint y: 128, distance: 37.1
click at [1330, 128] on p "**********" at bounding box center [1412, 117] width 277 height 34
drag, startPoint x: 1348, startPoint y: 129, endPoint x: 1353, endPoint y: 136, distance: 8.6
click at [1348, 129] on p "**********" at bounding box center [1412, 117] width 277 height 34
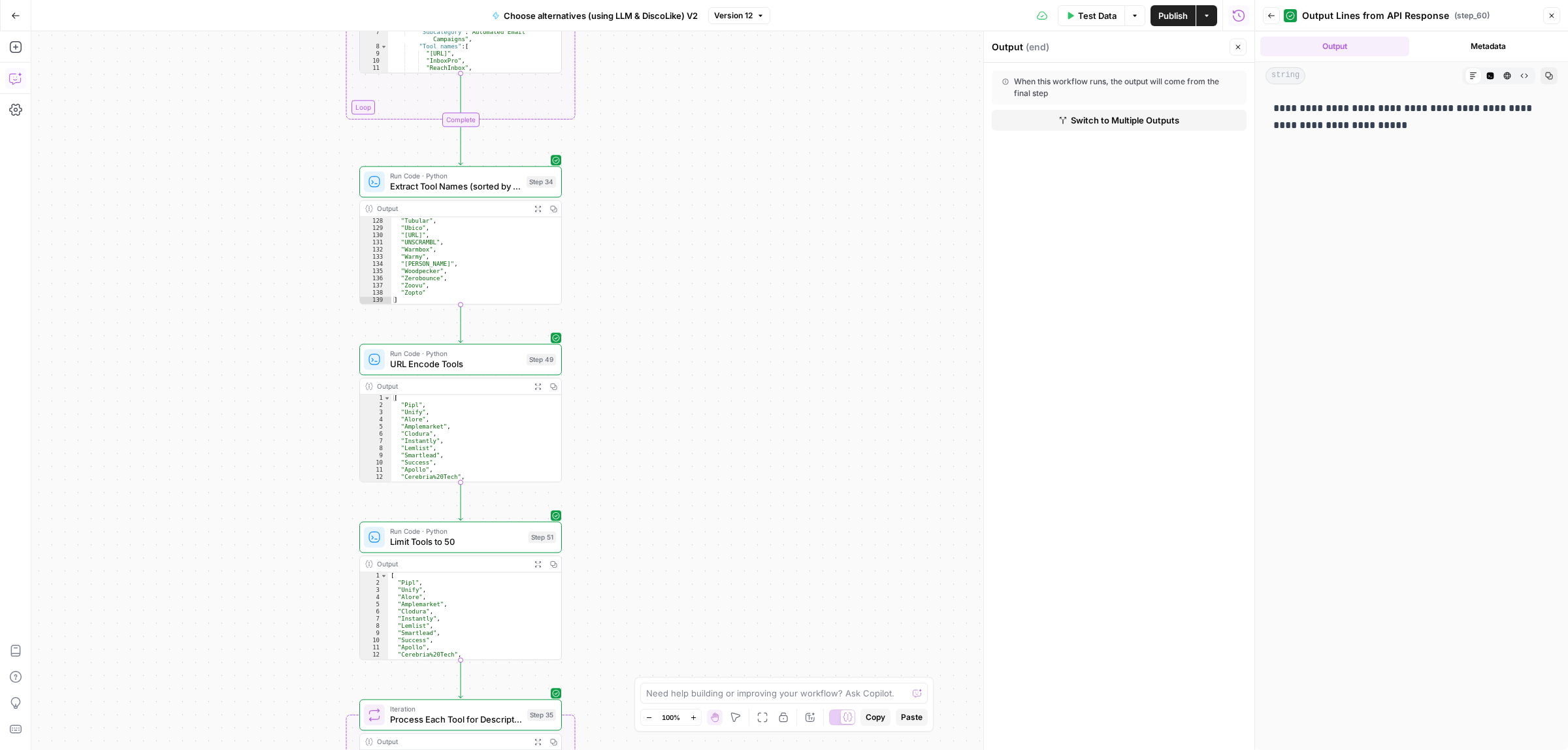
click at [539, 211] on icon "button" at bounding box center [537, 209] width 6 height 6
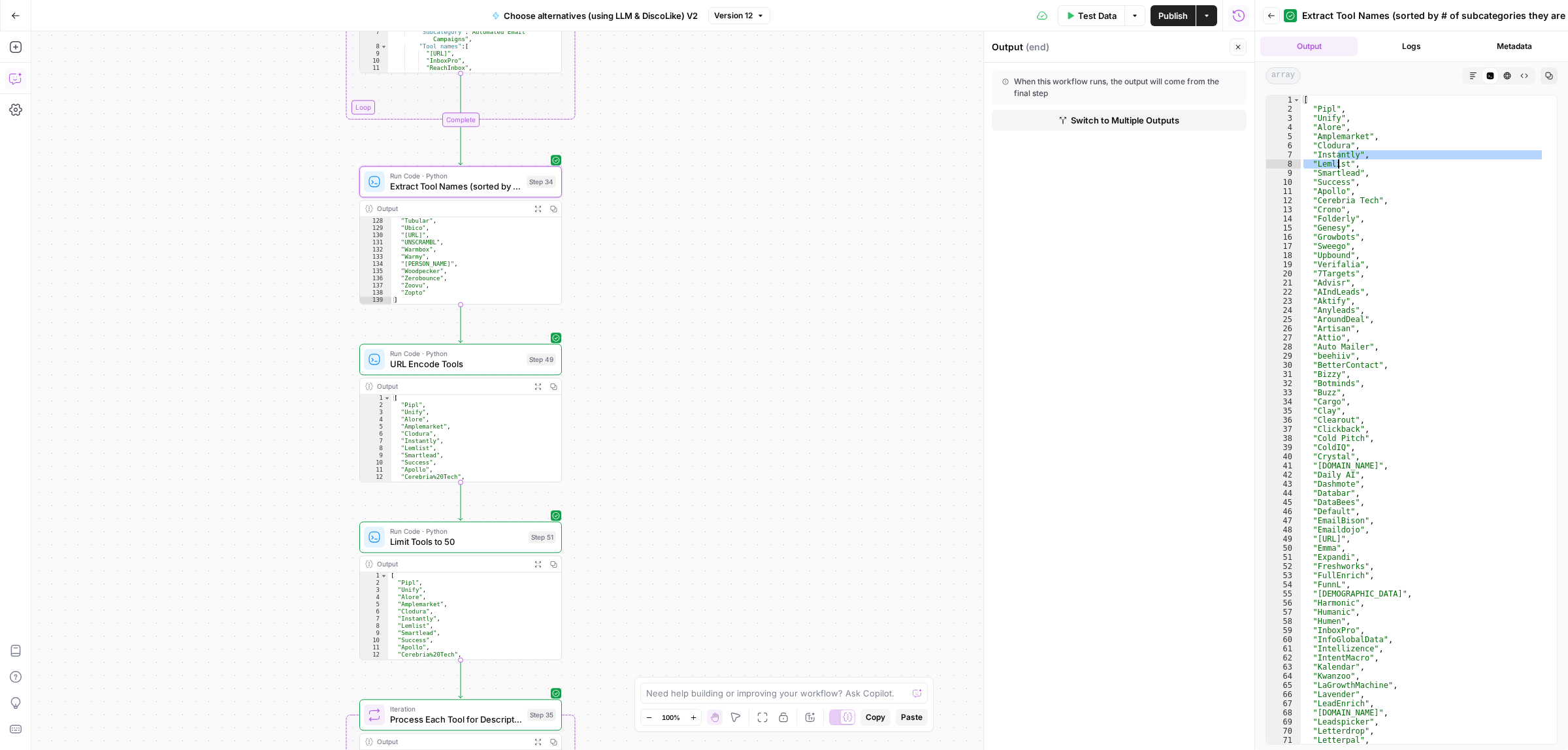
click at [1336, 164] on div "[ "Pipl" , "Unify" , "Alore" , "Amplemarket" , "Clodura" , "Instantly" , "Lemli…" at bounding box center [1423, 429] width 244 height 667
drag, startPoint x: 1335, startPoint y: 181, endPoint x: 1341, endPoint y: 212, distance: 31.6
click at [1335, 182] on div "[ "Pipl" , "Unify" , "Alore" , "Amplemarket" , "Clodura" , "Instantly" , "Lemli…" at bounding box center [1423, 429] width 244 height 667
type textarea "**********"
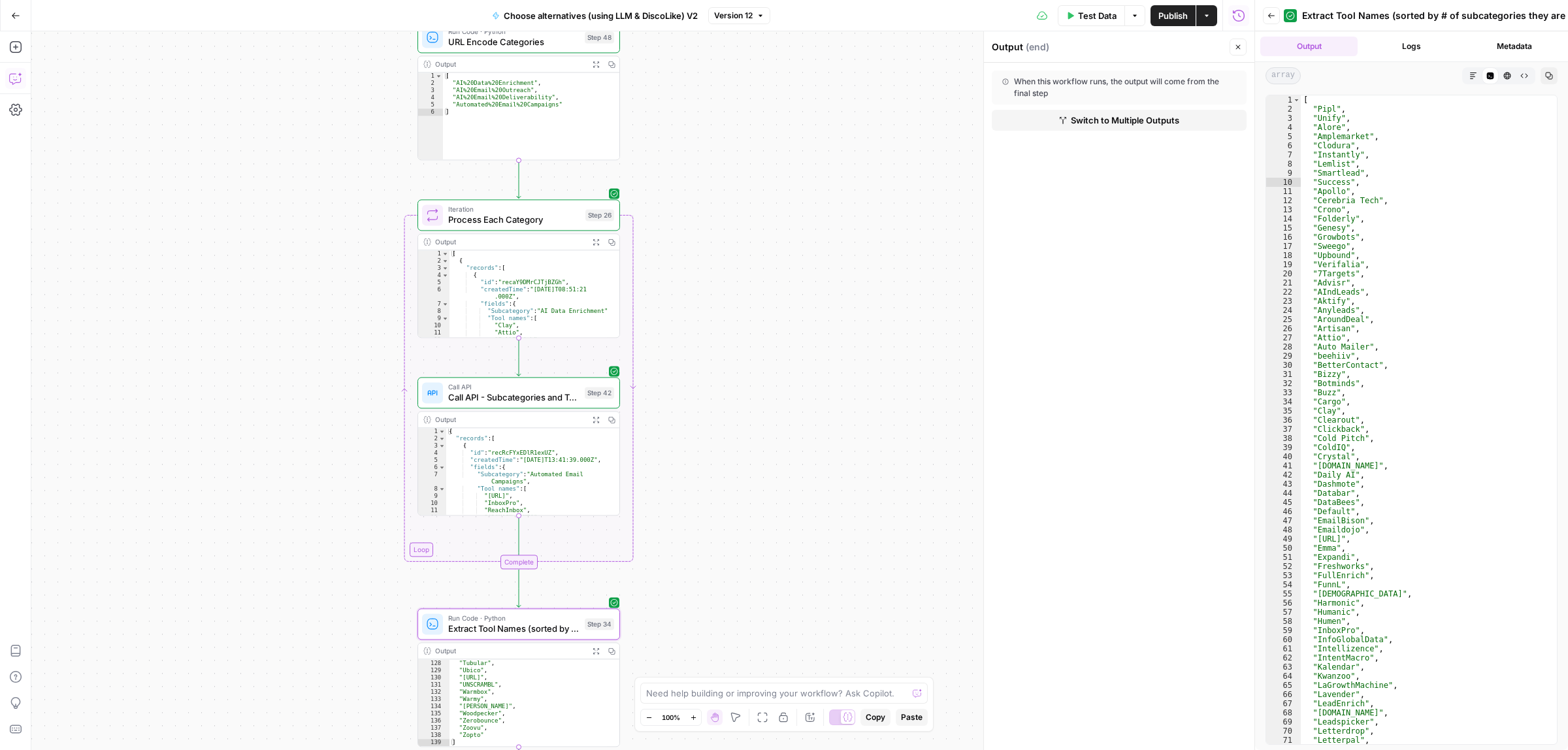
drag, startPoint x: 799, startPoint y: 582, endPoint x: 799, endPoint y: 590, distance: 8.0
click at [801, 646] on div "true false true false Workflow Input Settings Inputs Call API Call API Step 41 …" at bounding box center [643, 390] width 1224 height 719
drag, startPoint x: 769, startPoint y: 239, endPoint x: 766, endPoint y: 740, distance: 501.0
click at [766, 737] on div "true false true false Workflow Input Settings Inputs Call API Call API Step 41 …" at bounding box center [643, 390] width 1224 height 719
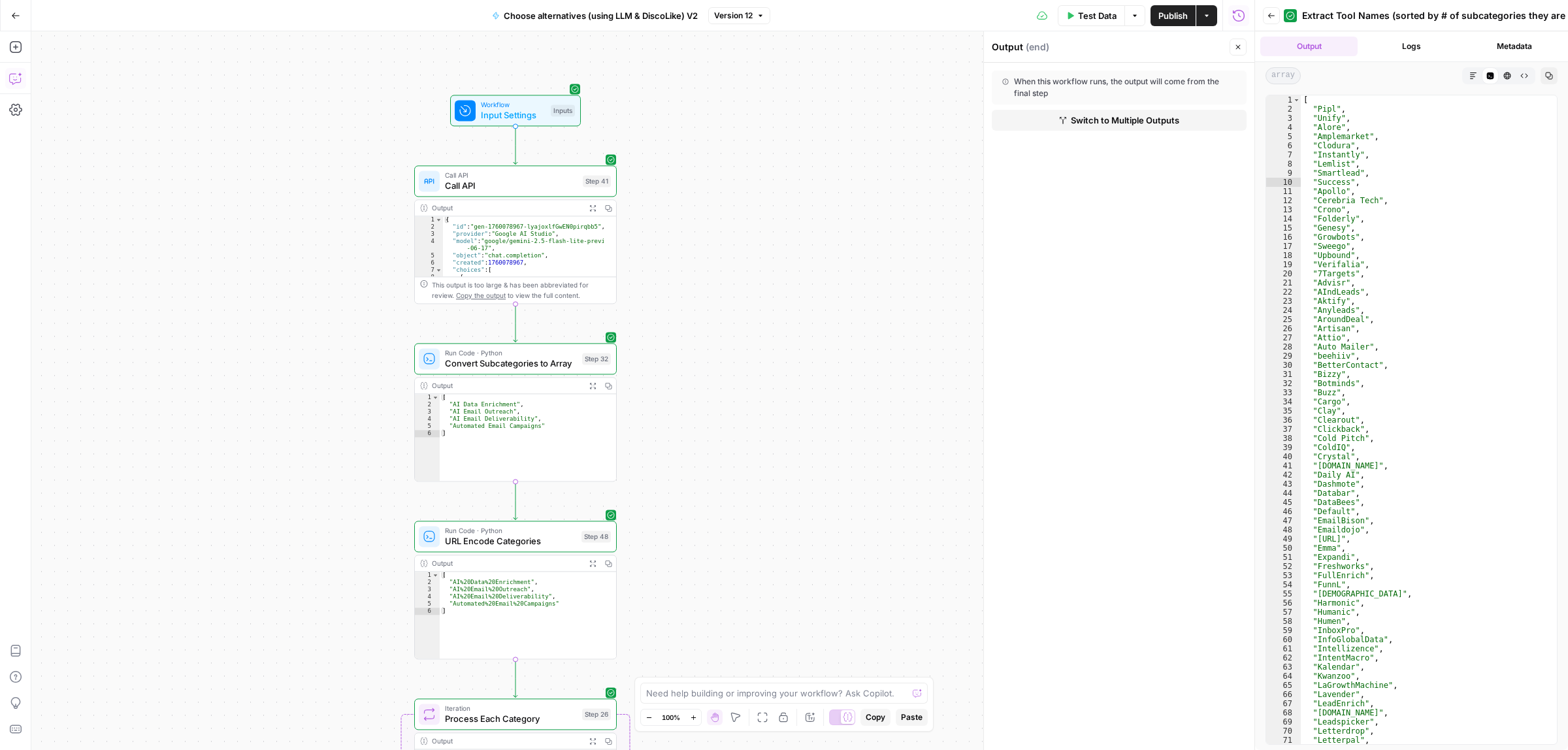
click at [1269, 12] on icon "button" at bounding box center [1271, 15] width 8 height 8
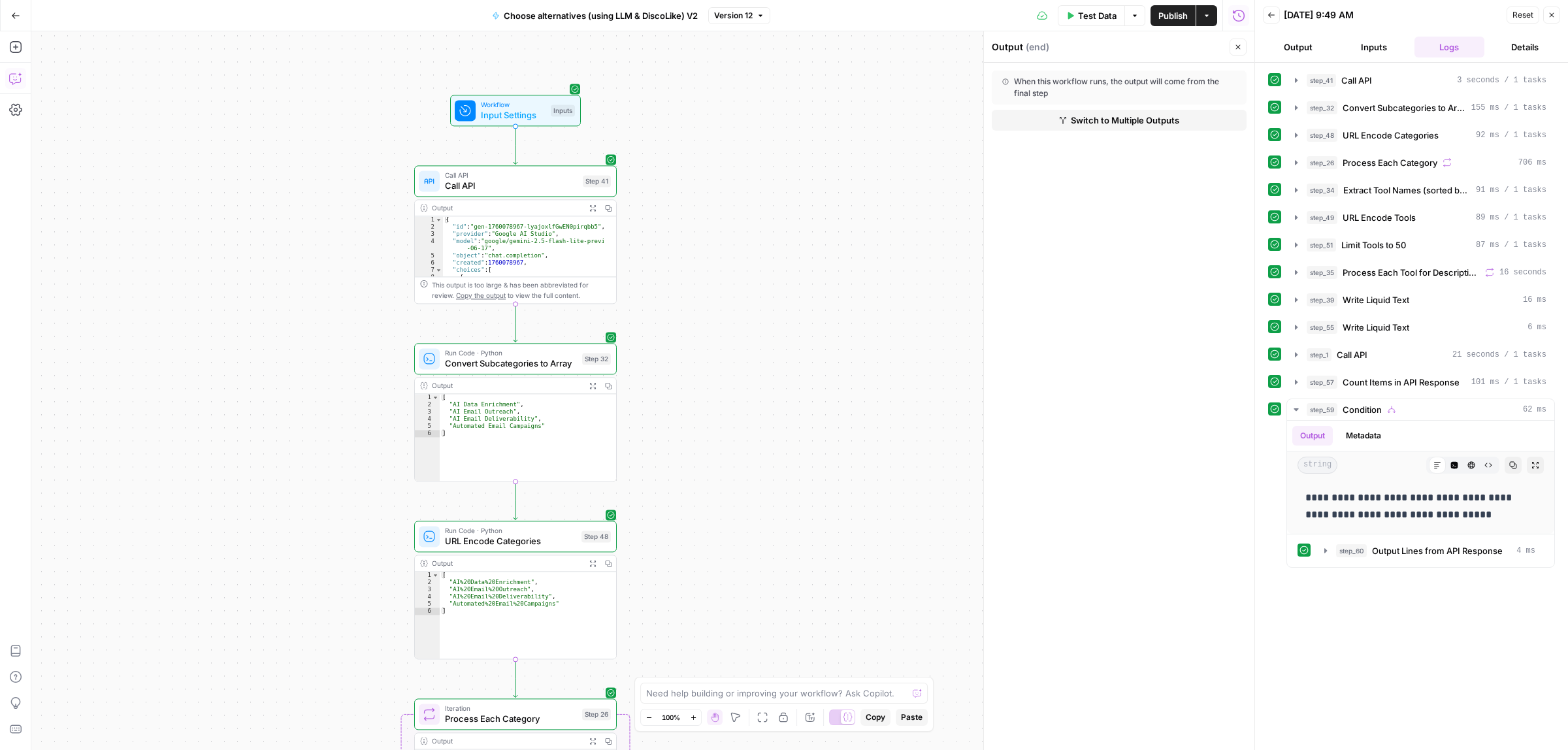
drag, startPoint x: 698, startPoint y: 250, endPoint x: 697, endPoint y: 265, distance: 15.0
click at [697, 249] on div "true false true false Workflow Input Settings Inputs Call API Call API Step 41 …" at bounding box center [643, 390] width 1224 height 719
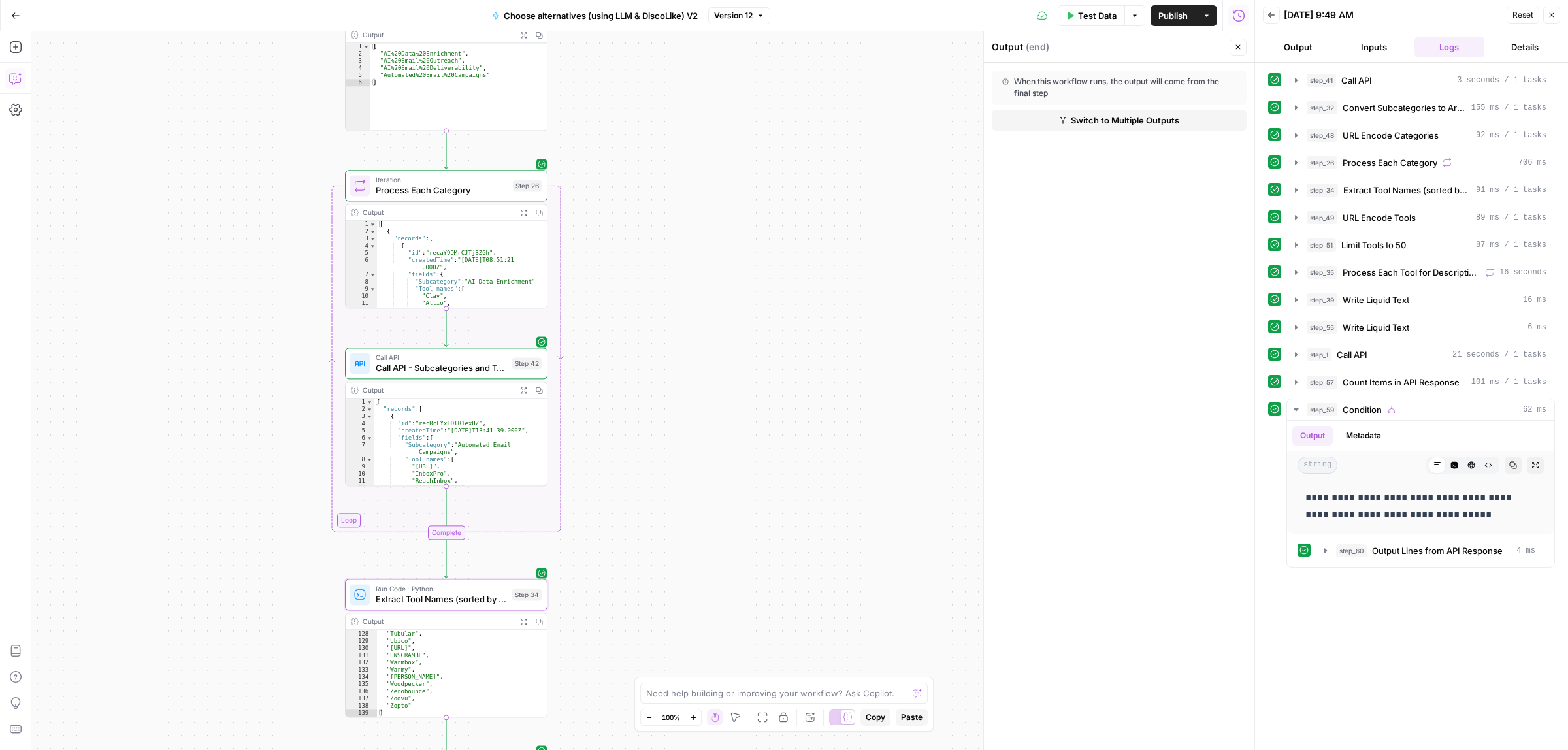
click at [694, 319] on div "true false true false Workflow Input Settings Inputs Call API Call API Step 41 …" at bounding box center [643, 390] width 1224 height 719
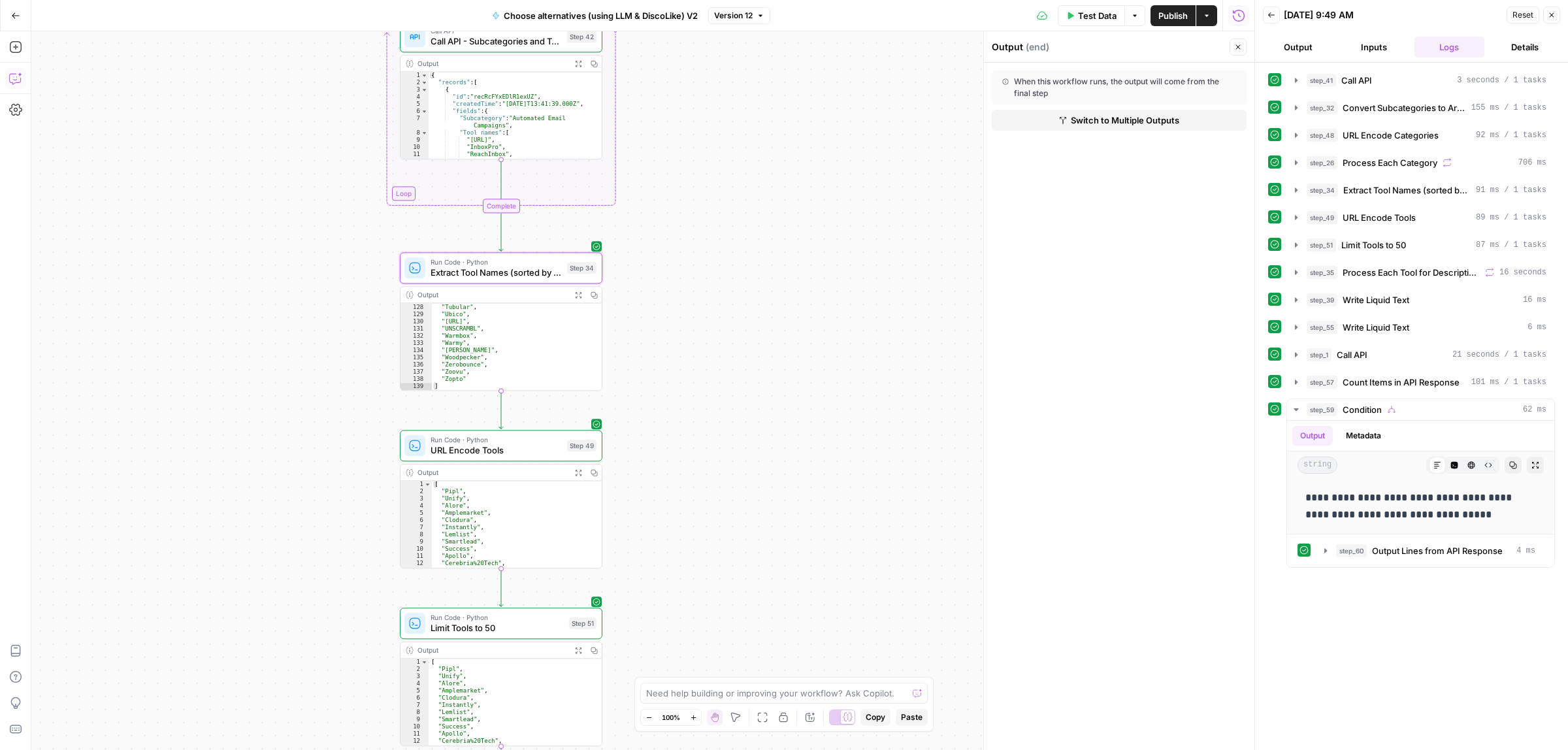
drag, startPoint x: 641, startPoint y: 525, endPoint x: 701, endPoint y: 160, distance: 369.9
click at [701, 161] on div "true false true false Workflow Input Settings Inputs Call API Call API Step 41 …" at bounding box center [643, 390] width 1224 height 719
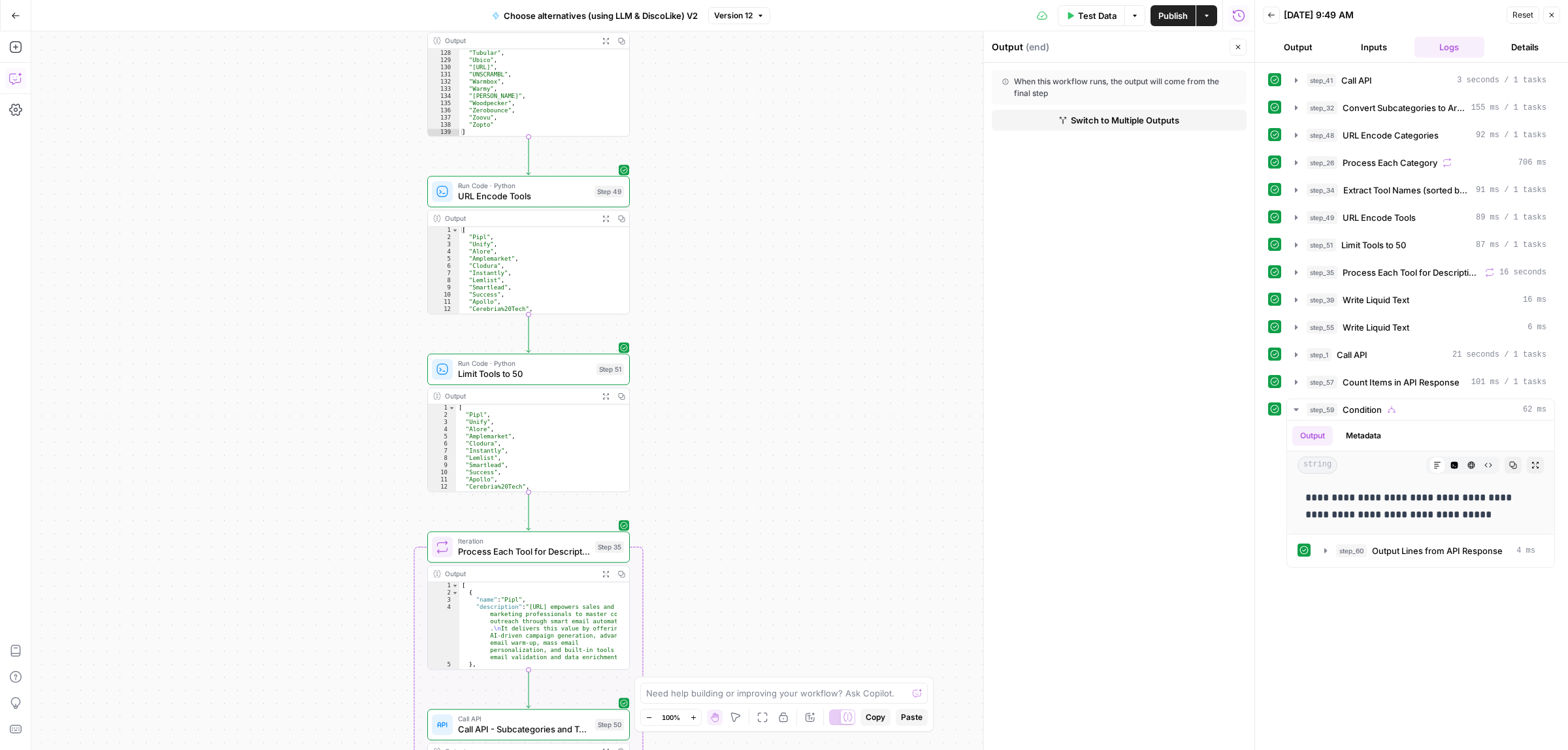
drag, startPoint x: 745, startPoint y: 249, endPoint x: 745, endPoint y: 240, distance: 9.0
click at [745, 240] on div "true false true false Workflow Input Settings Inputs Call API Call API Step 41 …" at bounding box center [643, 390] width 1224 height 719
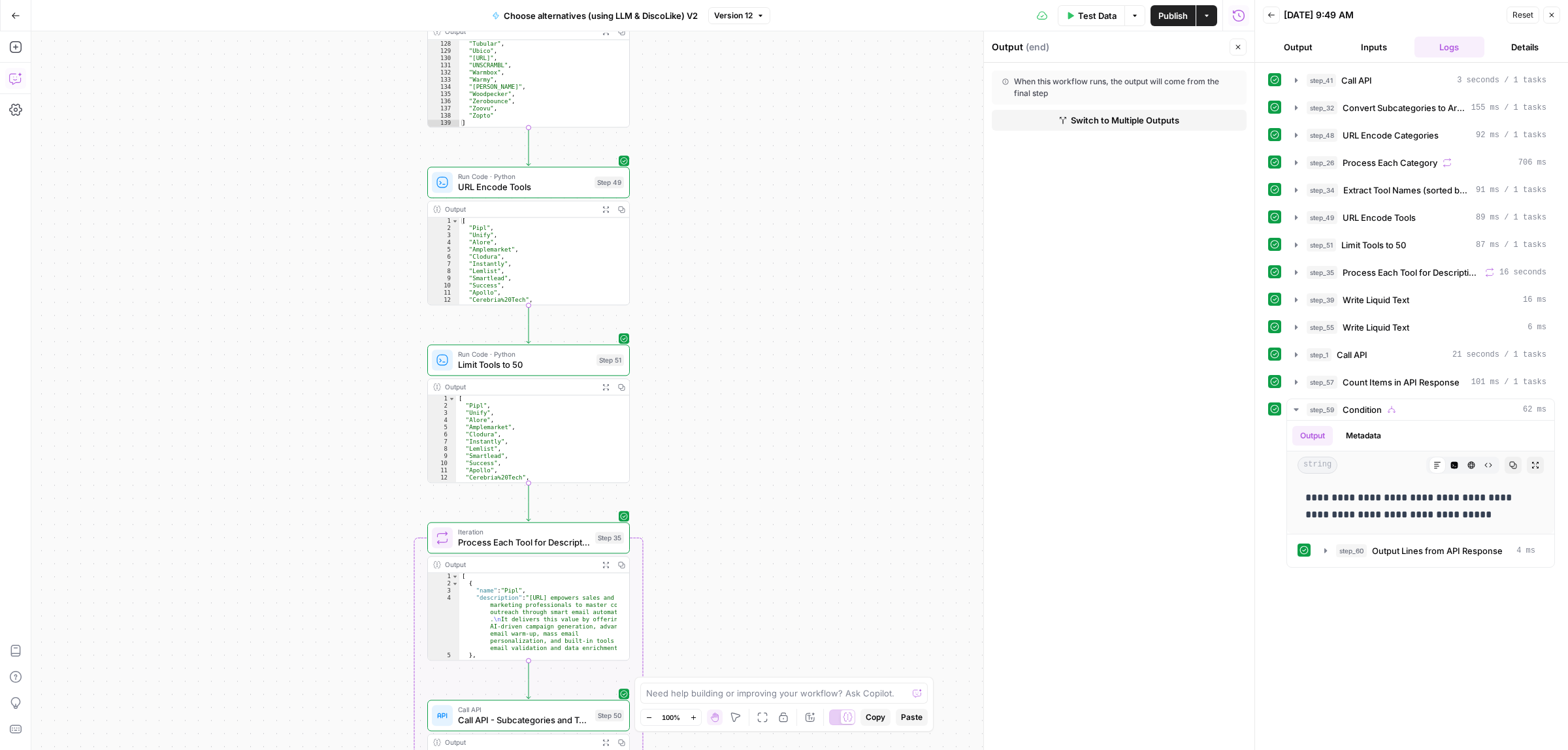
click at [702, 40] on div "true false true false Workflow Input Settings Inputs Call API Call API Step 41 …" at bounding box center [643, 390] width 1224 height 719
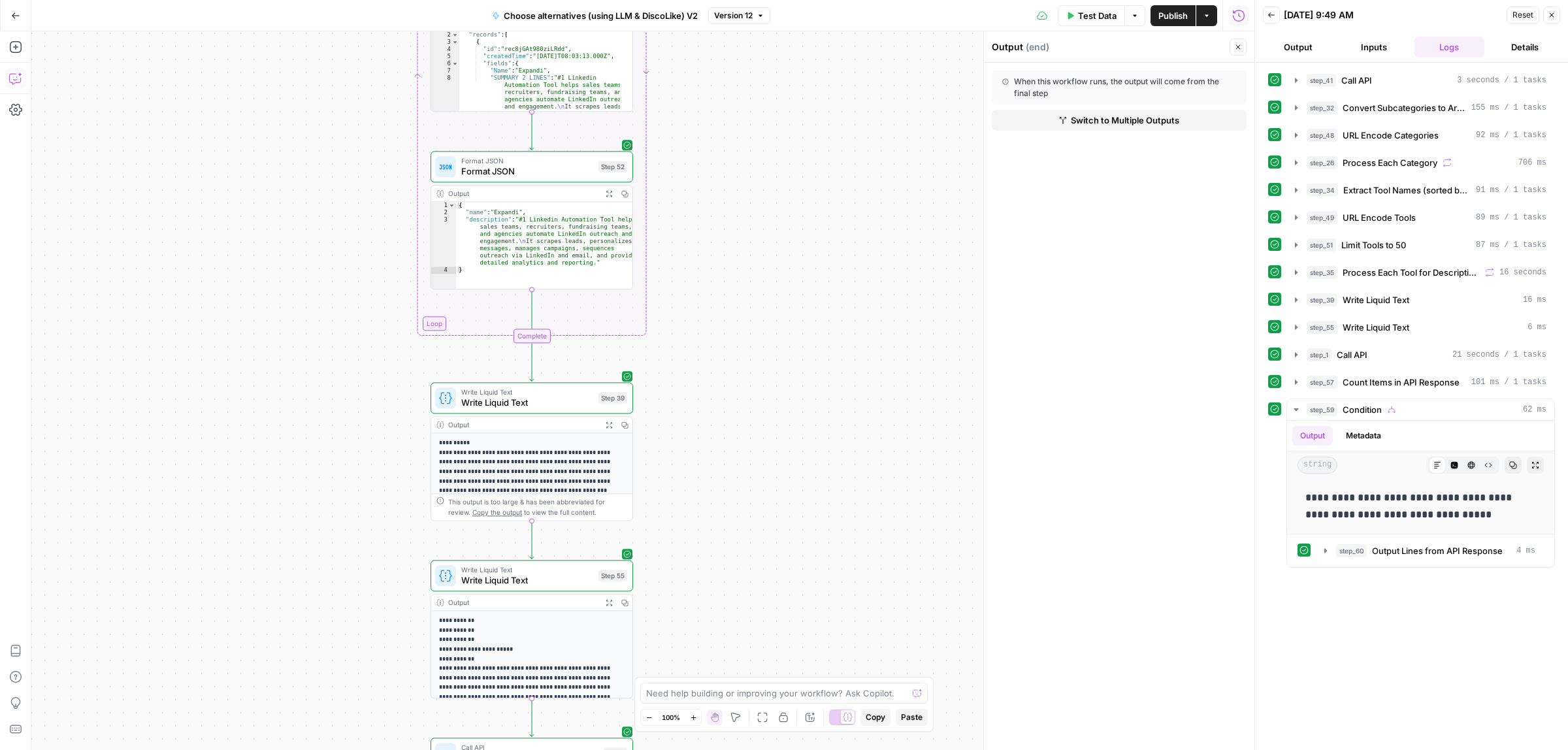
drag, startPoint x: 773, startPoint y: 147, endPoint x: 759, endPoint y: 170, distance: 26.9
click at [767, 124] on div "true false true false Workflow Input Settings Inputs Call API Call API Step 41 …" at bounding box center [643, 390] width 1224 height 719
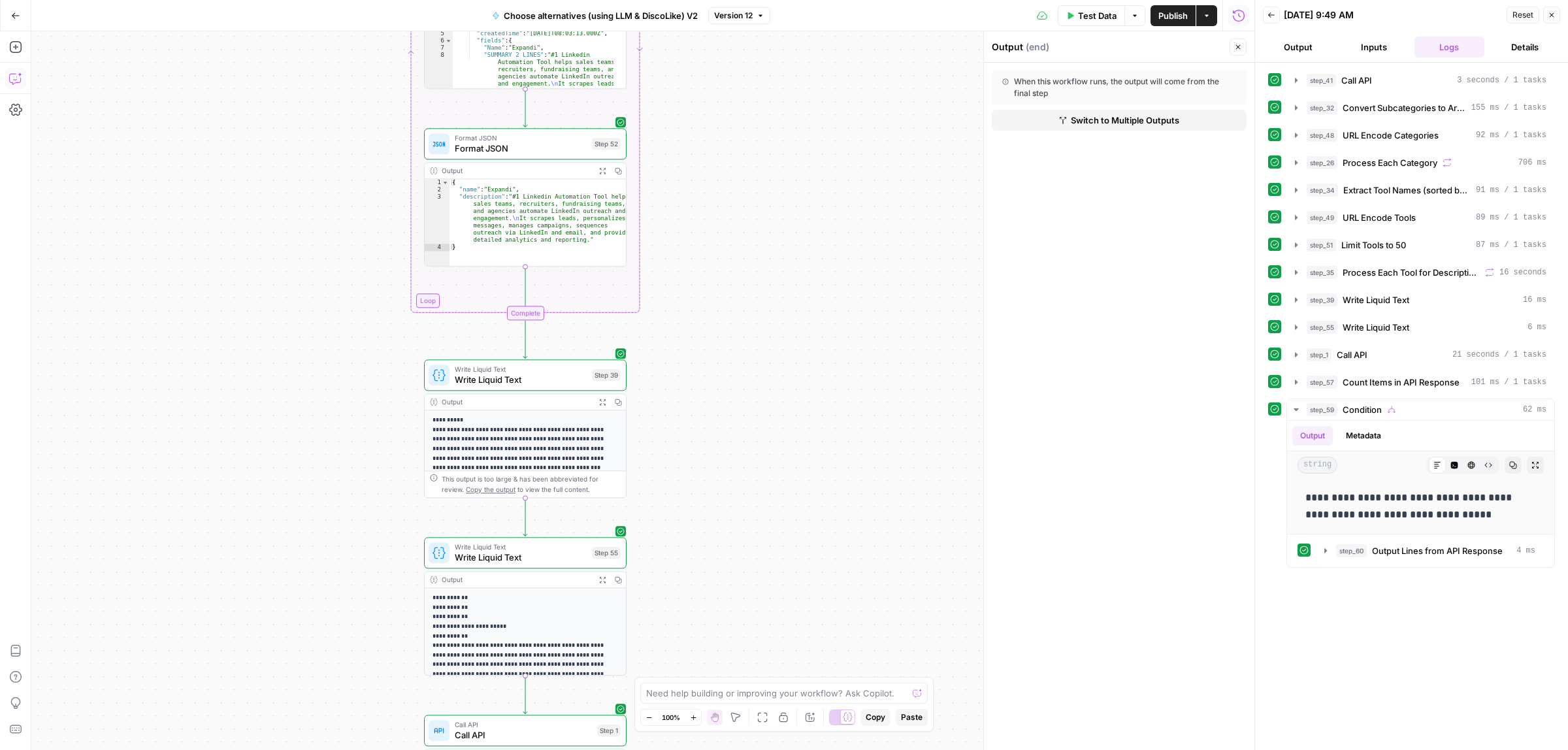
click at [694, 79] on div "true false true false Workflow Input Settings Inputs Call API Call API Step 41 …" at bounding box center [643, 390] width 1224 height 719
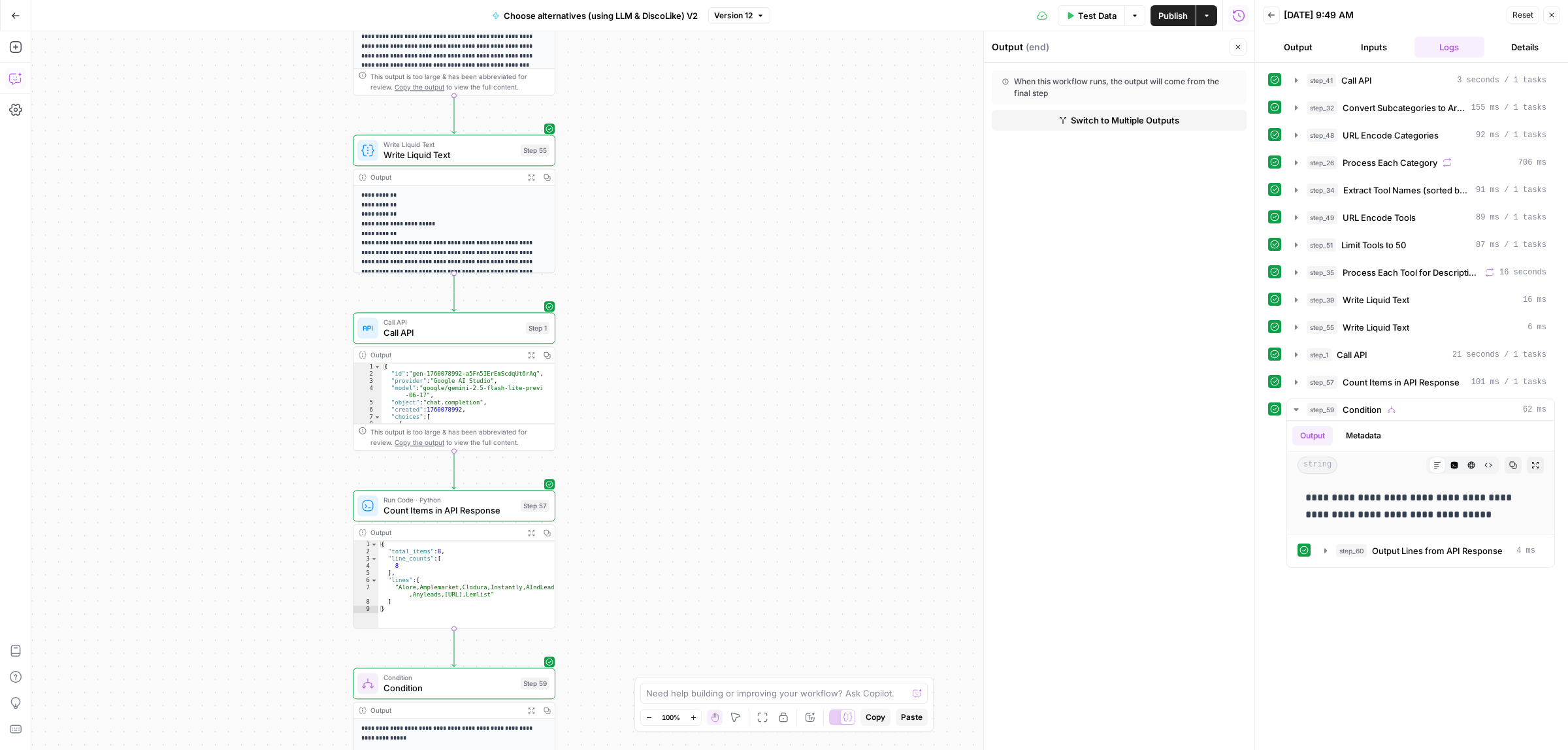
click at [686, 23] on div "Go Back Choose alternatives (using LLM & DiscoLike) V2 Version 12 Test Data Opt…" at bounding box center [627, 375] width 1255 height 750
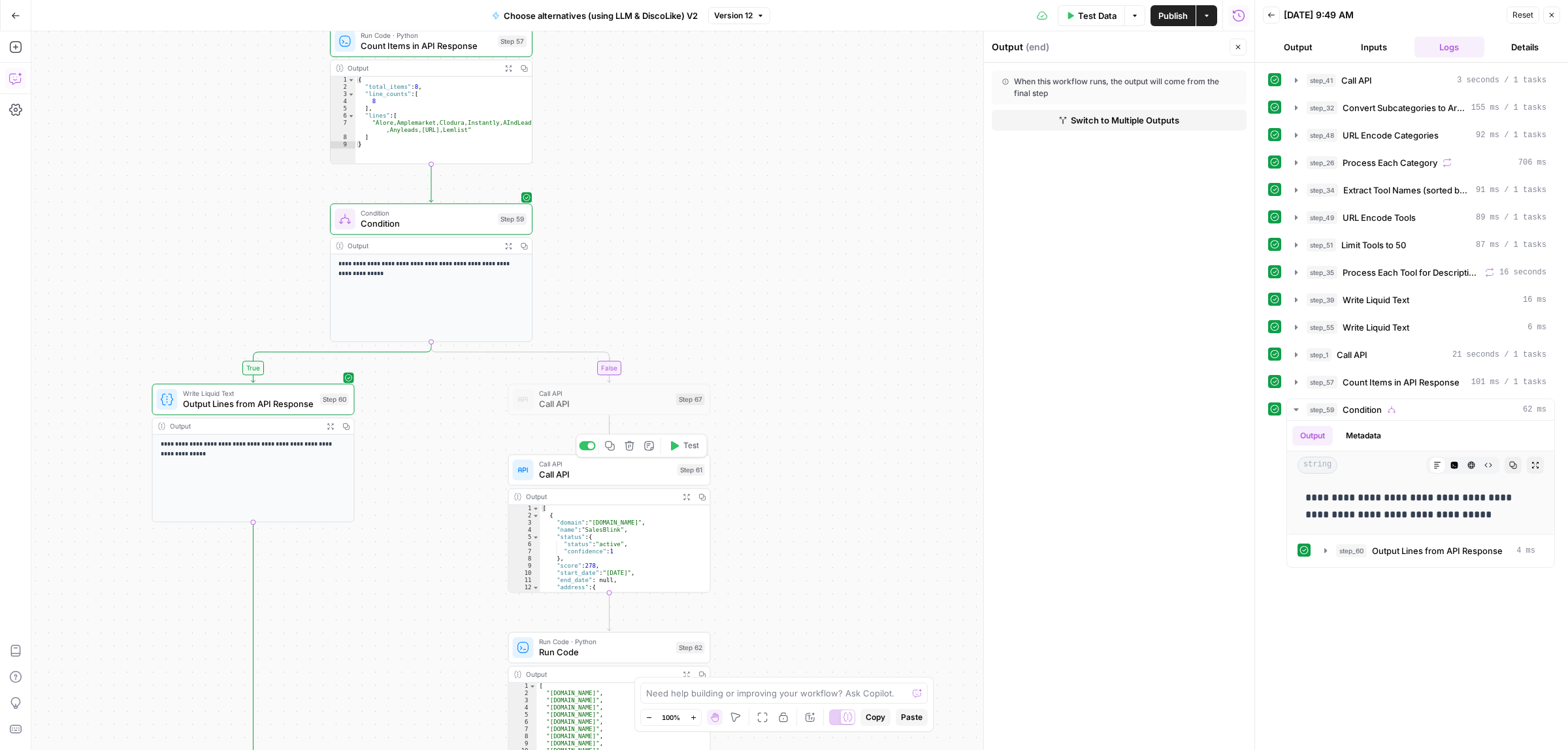
click at [684, 446] on span "Test" at bounding box center [692, 446] width 16 height 12
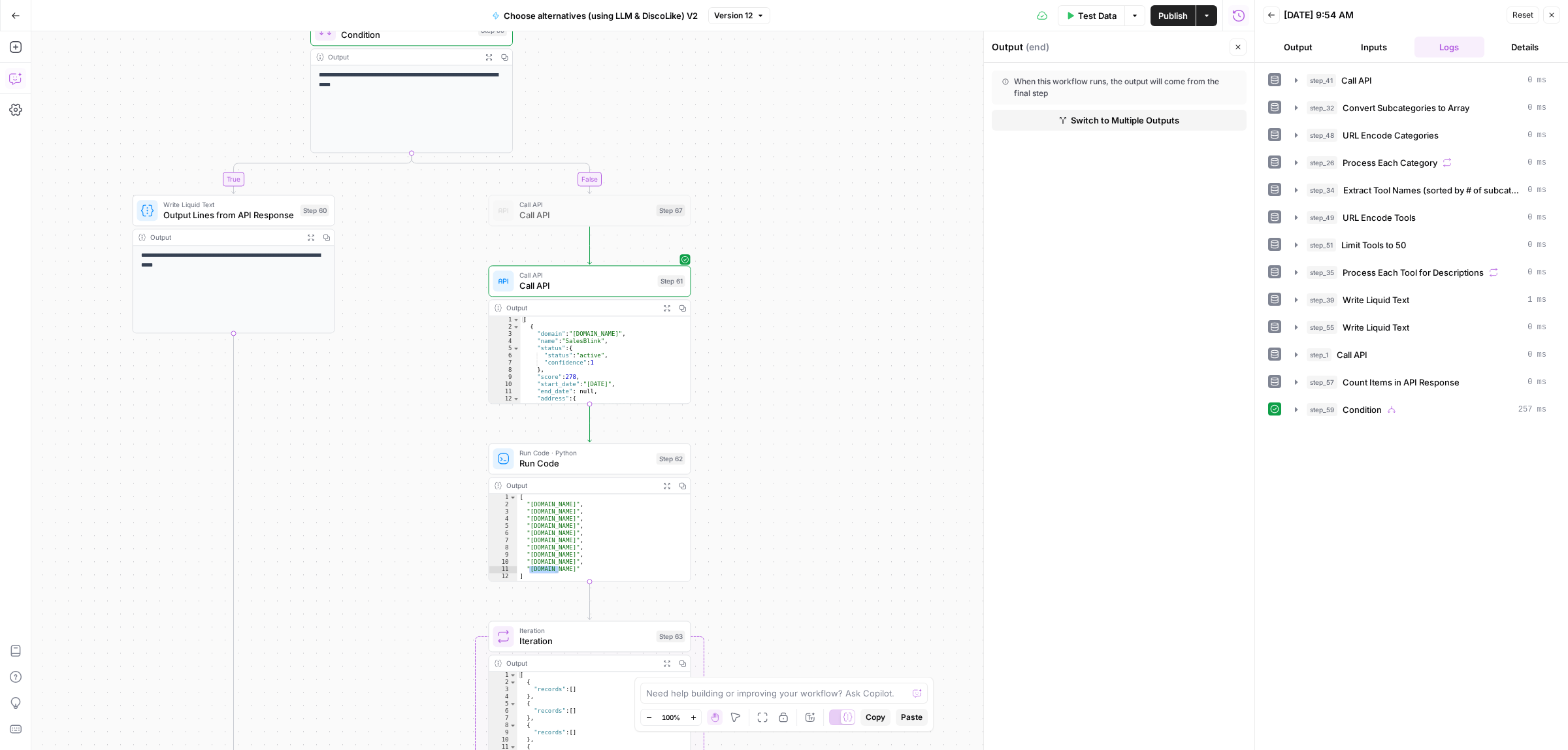
drag, startPoint x: 804, startPoint y: 470, endPoint x: 722, endPoint y: 341, distance: 152.9
click at [792, 353] on div "true false true false Workflow Input Settings Inputs Call API Call API Step 41 …" at bounding box center [643, 390] width 1224 height 719
click at [665, 304] on icon "button" at bounding box center [666, 307] width 7 height 7
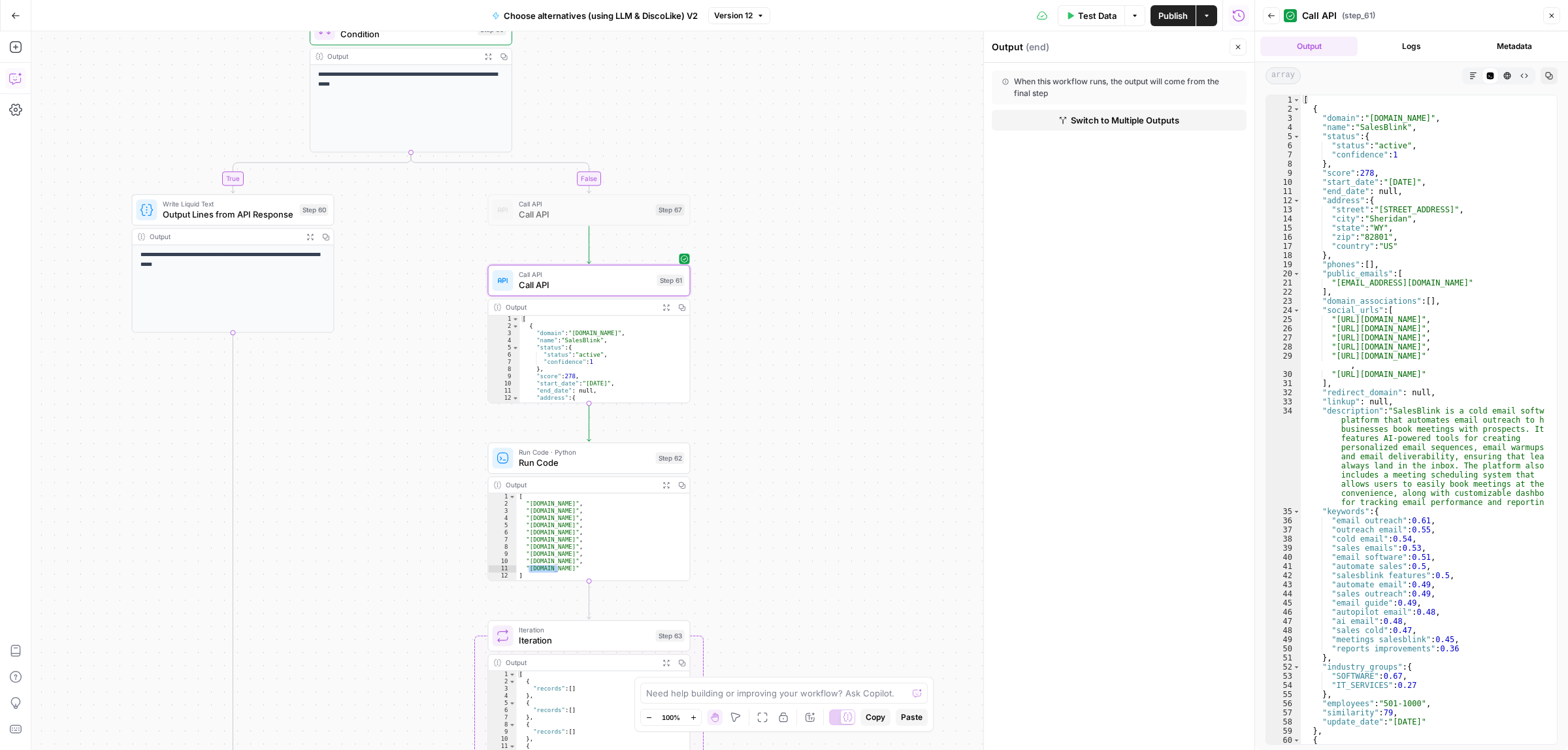
type textarea "**********"
drag, startPoint x: 1423, startPoint y: 119, endPoint x: 1370, endPoint y: 118, distance: 53.0
click at [1370, 118] on div "[ { "domain" : "salesblink.io" , "name" : "SalesBlink" , "status" : { "status" …" at bounding box center [1423, 429] width 244 height 667
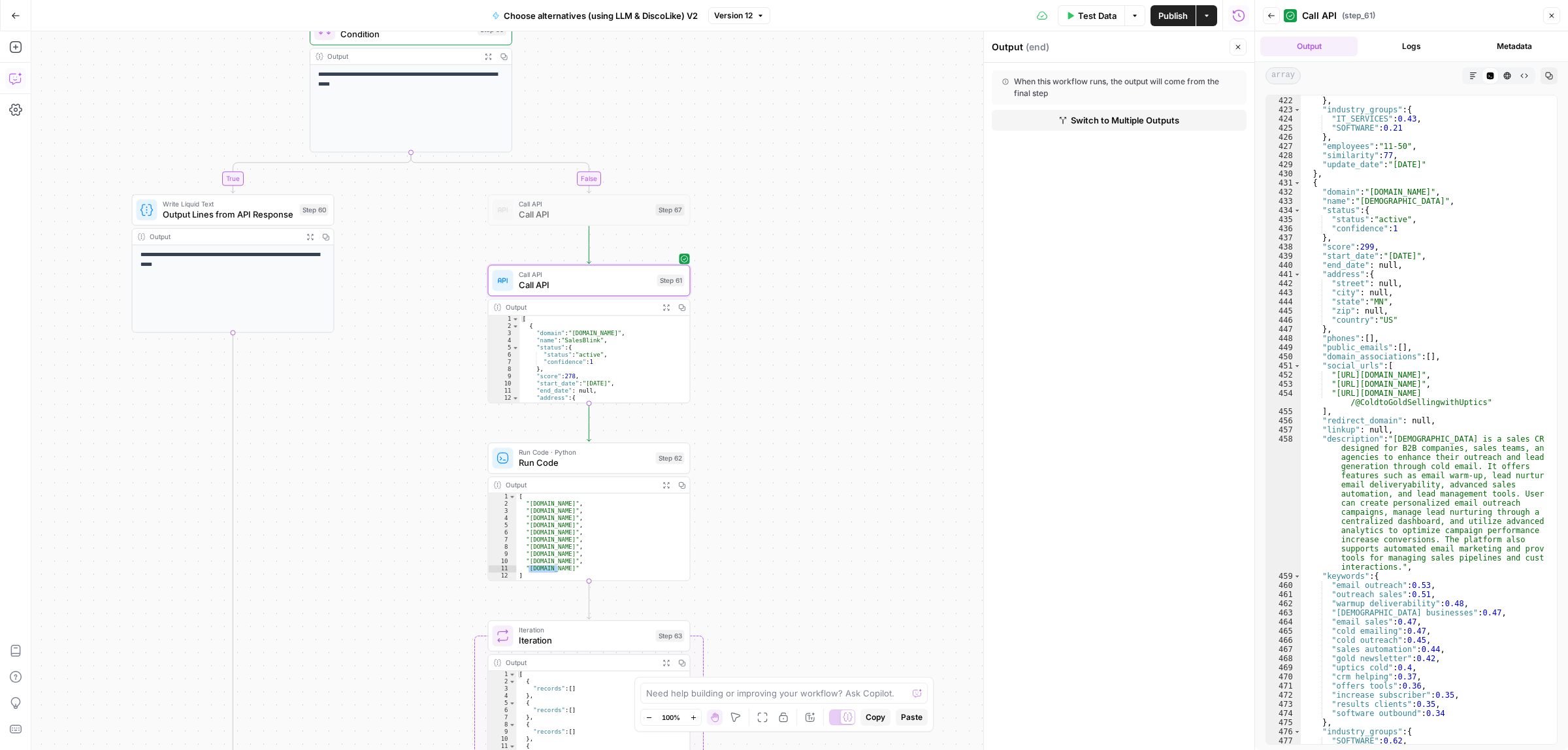
scroll to position [4787, 0]
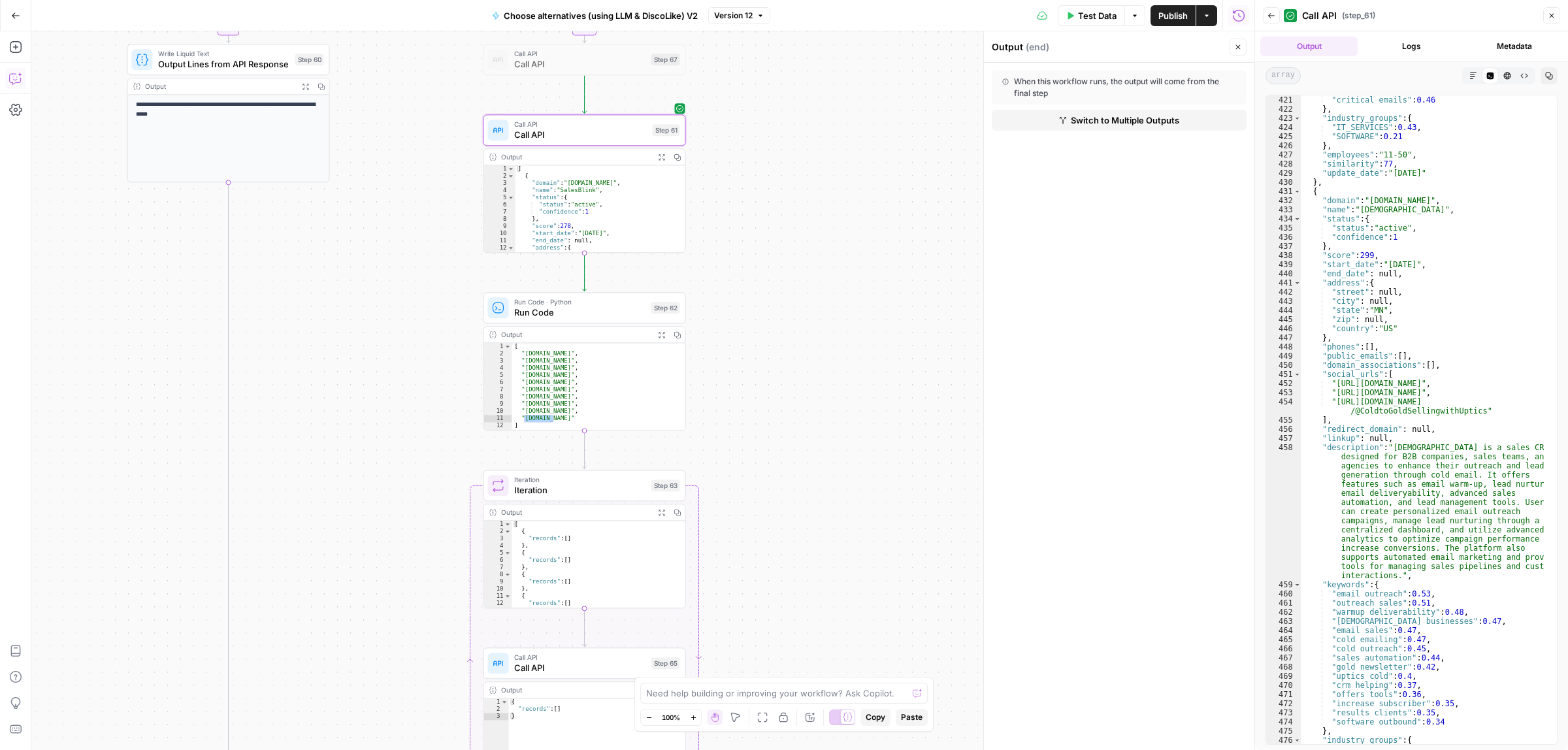
drag, startPoint x: 824, startPoint y: 419, endPoint x: 809, endPoint y: 265, distance: 154.7
click at [809, 265] on div "true false true false Workflow Input Settings Inputs Call API Call API Step 41 …" at bounding box center [643, 390] width 1224 height 719
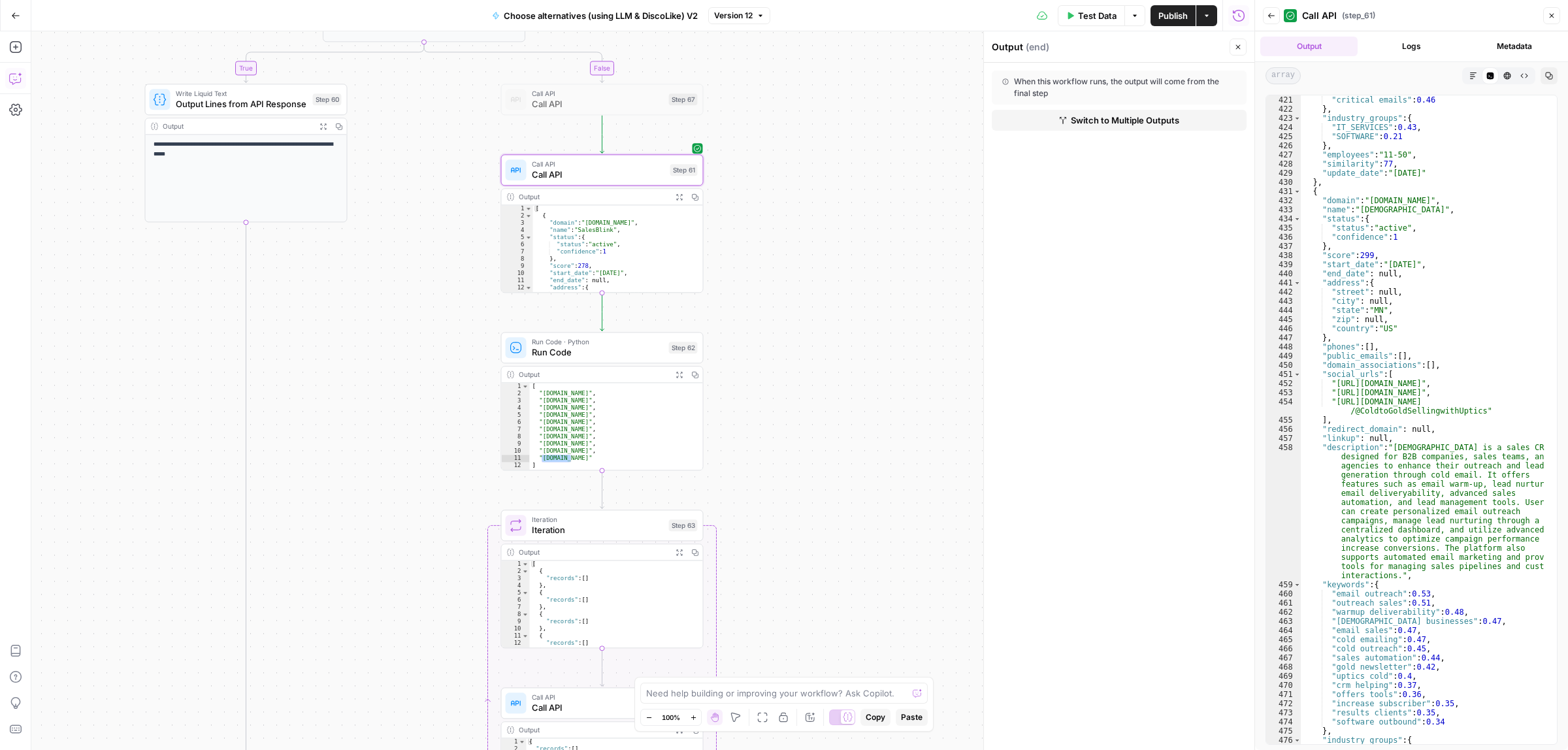
drag, startPoint x: 815, startPoint y: 284, endPoint x: 827, endPoint y: 433, distance: 149.5
click at [827, 433] on div "true false true false Workflow Input Settings Inputs Call API Call API Step 41 …" at bounding box center [643, 390] width 1224 height 719
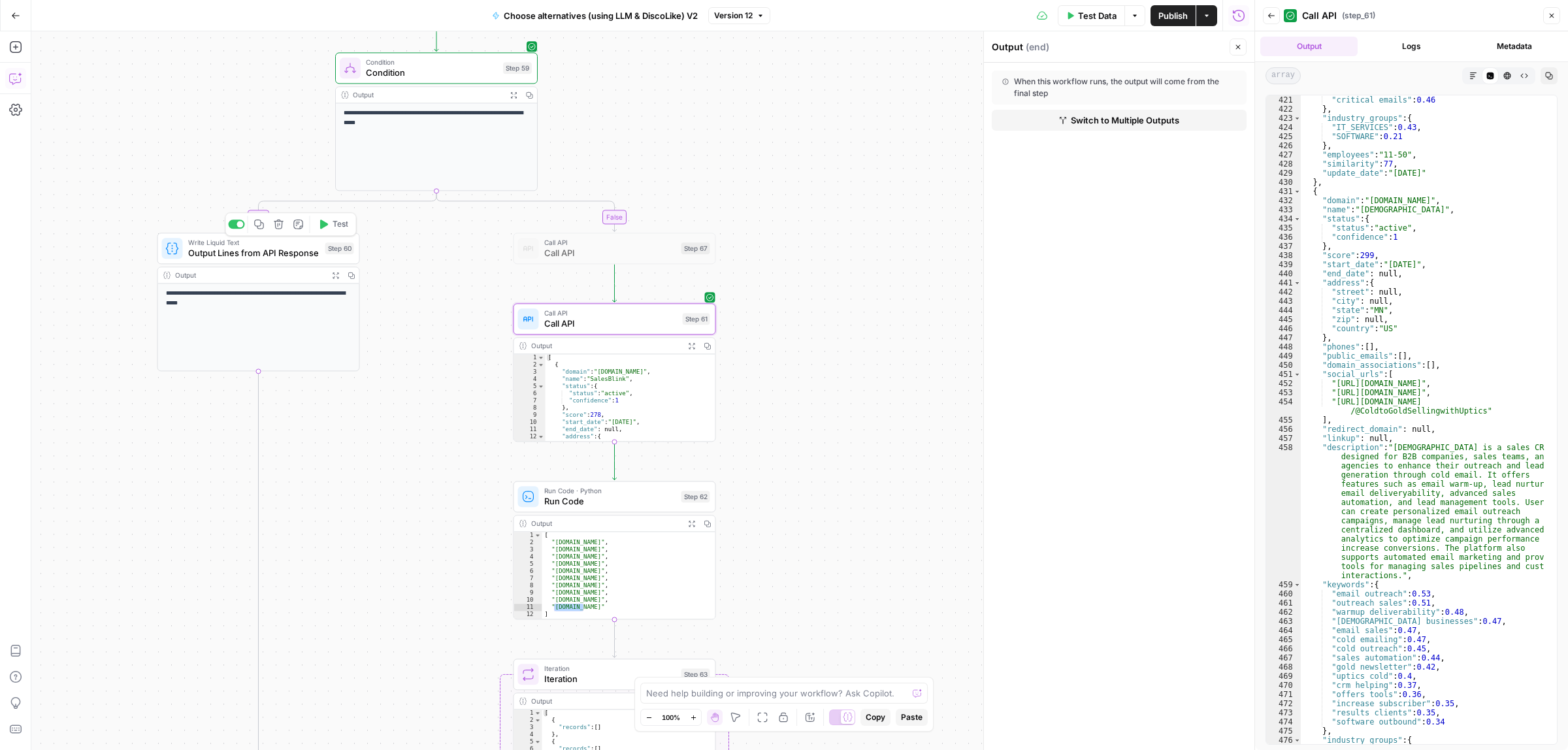
click at [255, 250] on span "Output Lines from API Response" at bounding box center [254, 253] width 132 height 13
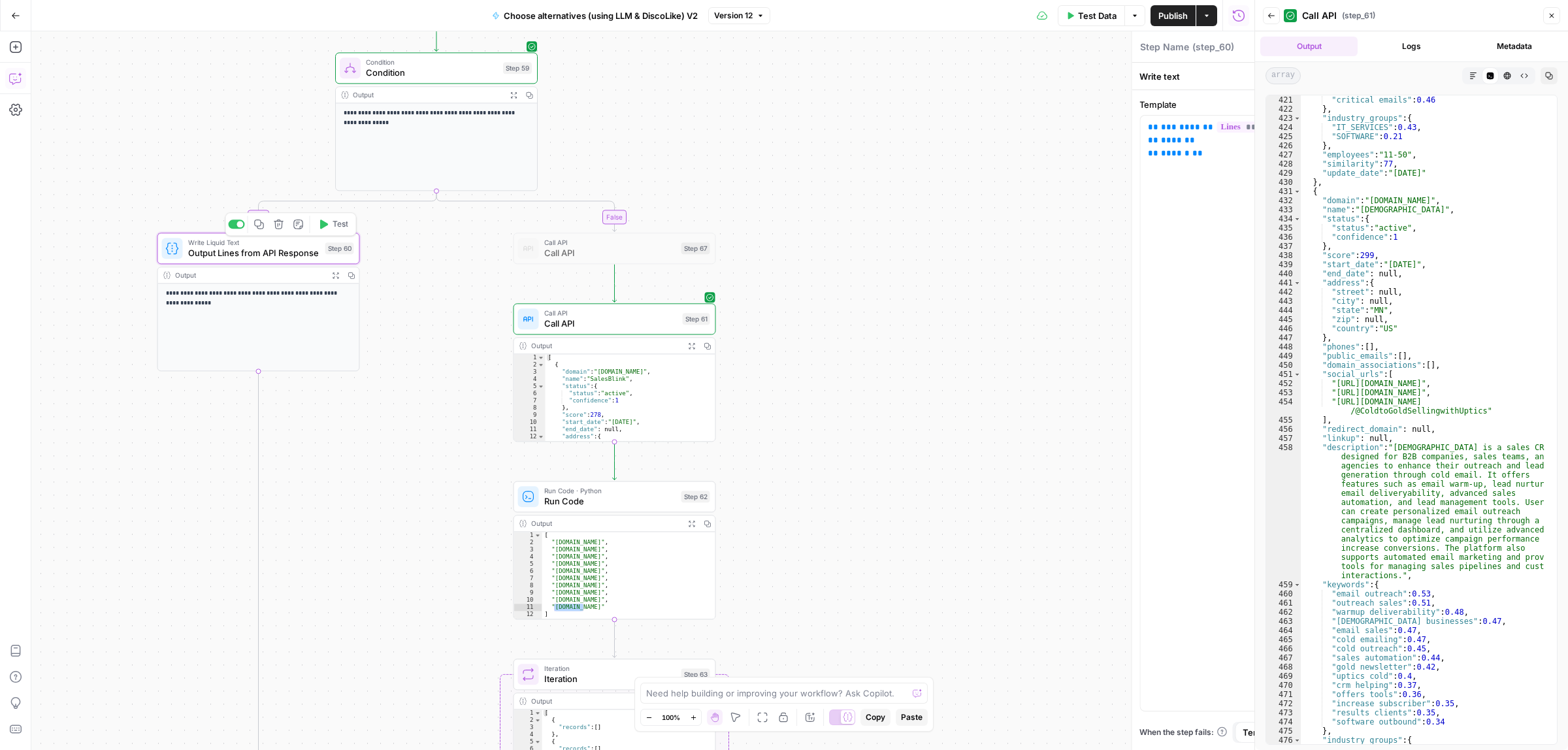
type textarea "Output Lines from API Response"
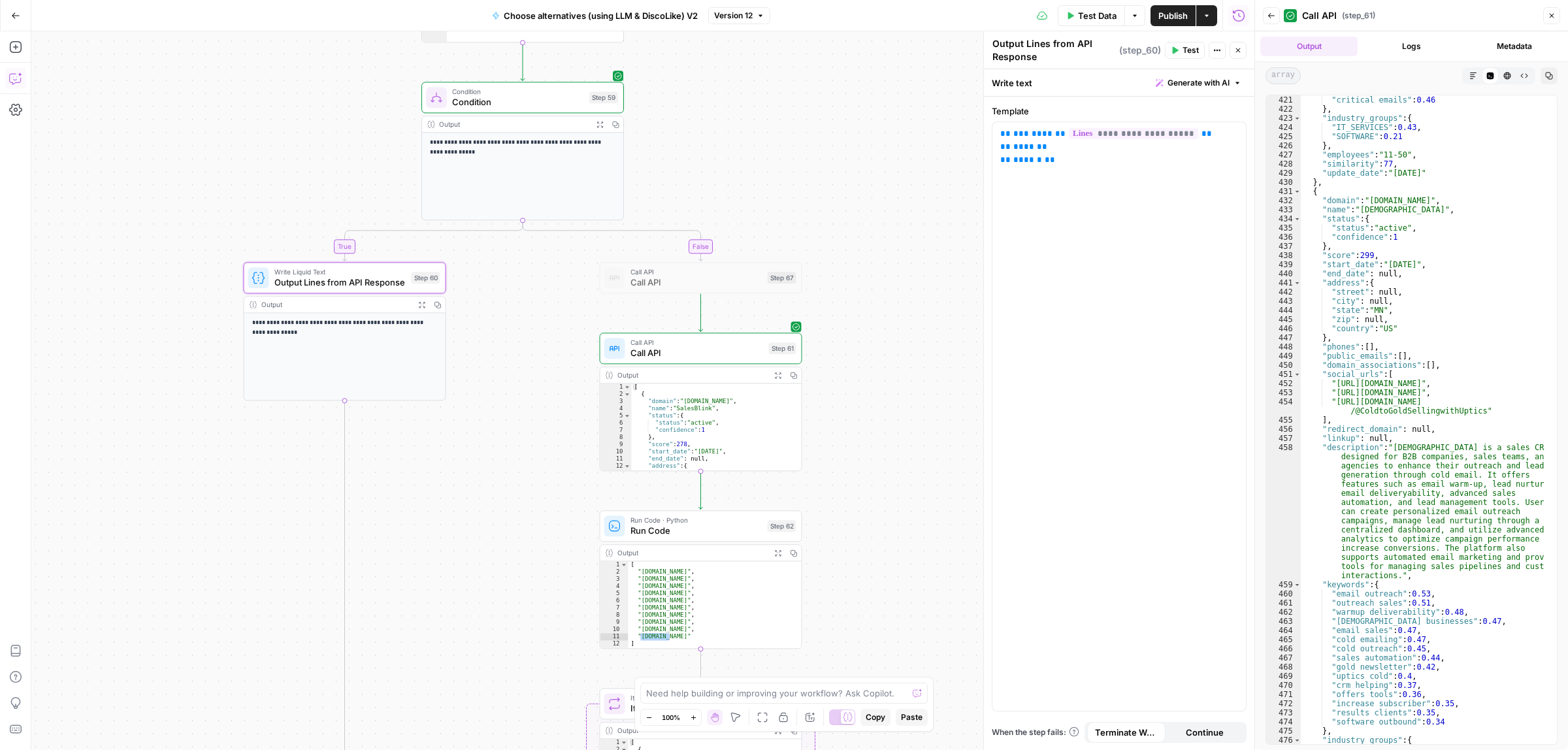
drag, startPoint x: 482, startPoint y: 311, endPoint x: 545, endPoint y: 329, distance: 65.5
click at [545, 329] on div "true false true false Workflow Input Settings Inputs Call API Call API Step 41 …" at bounding box center [643, 390] width 1224 height 719
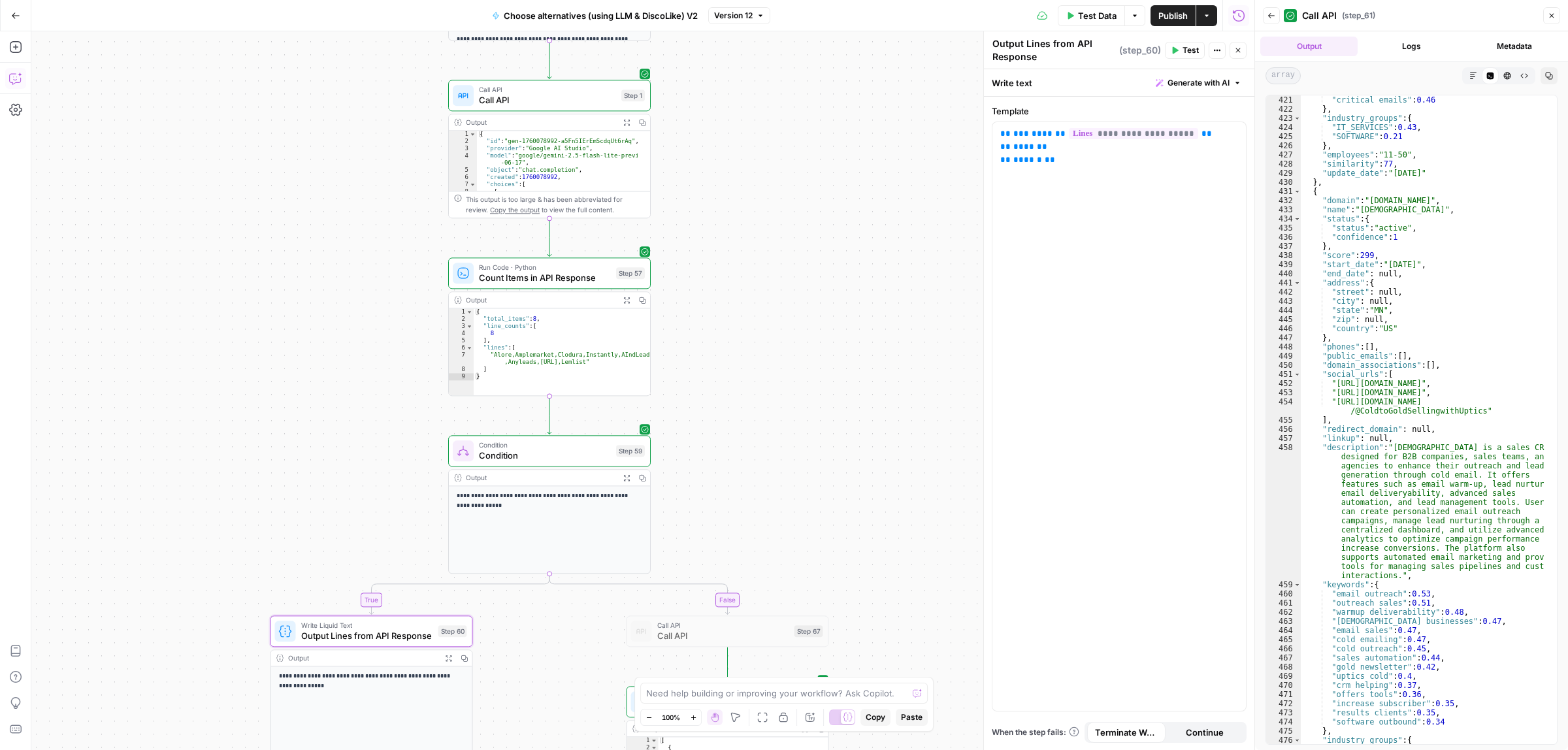
drag, startPoint x: 814, startPoint y: 94, endPoint x: 836, endPoint y: 446, distance: 352.7
click at [836, 446] on div "true false true false Workflow Input Settings Inputs Call API Call API Step 41 …" at bounding box center [643, 390] width 1224 height 719
drag, startPoint x: 783, startPoint y: 204, endPoint x: 810, endPoint y: 600, distance: 396.9
click at [811, 596] on div "true false true false Workflow Input Settings Inputs Call API Call API Step 41 …" at bounding box center [643, 390] width 1224 height 719
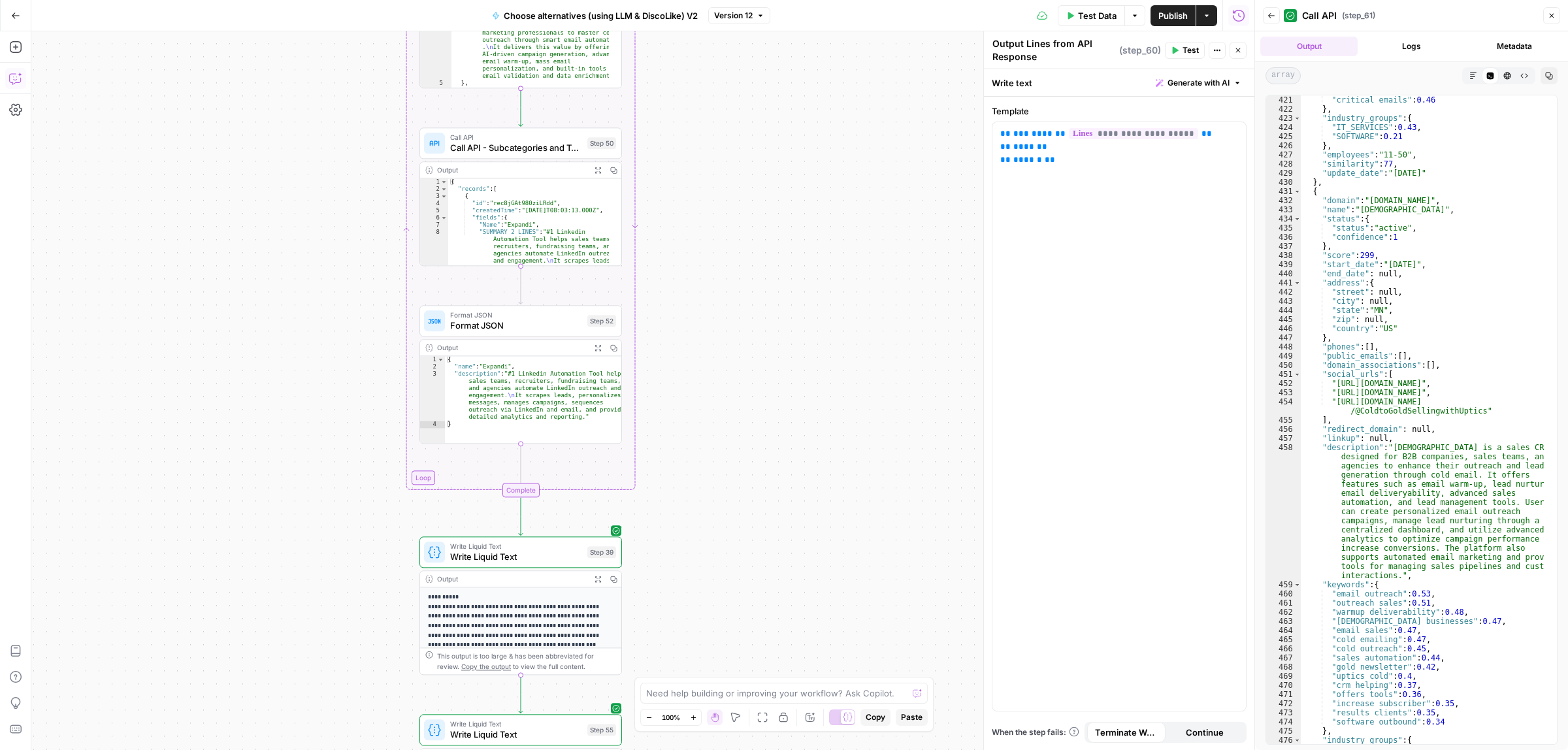
drag, startPoint x: 781, startPoint y: 628, endPoint x: 777, endPoint y: 648, distance: 20.4
click at [777, 651] on div "true false true false Workflow Input Settings Inputs Call API Call API Step 41 …" at bounding box center [643, 390] width 1224 height 719
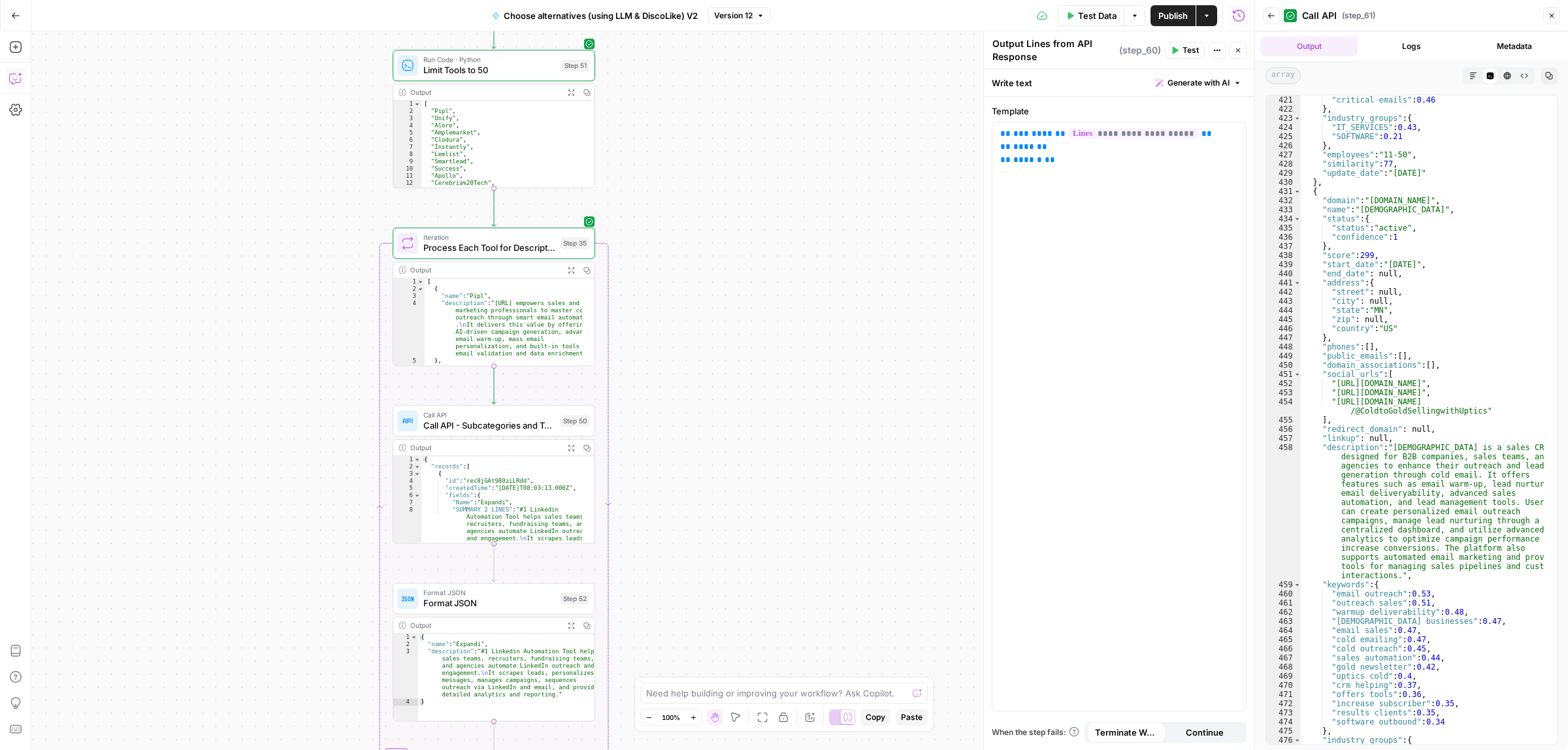
drag, startPoint x: 745, startPoint y: 439, endPoint x: 743, endPoint y: 533, distance: 94.0
click at [743, 612] on div "true false true false Workflow Input Settings Inputs Call API Call API Step 41 …" at bounding box center [643, 390] width 1224 height 719
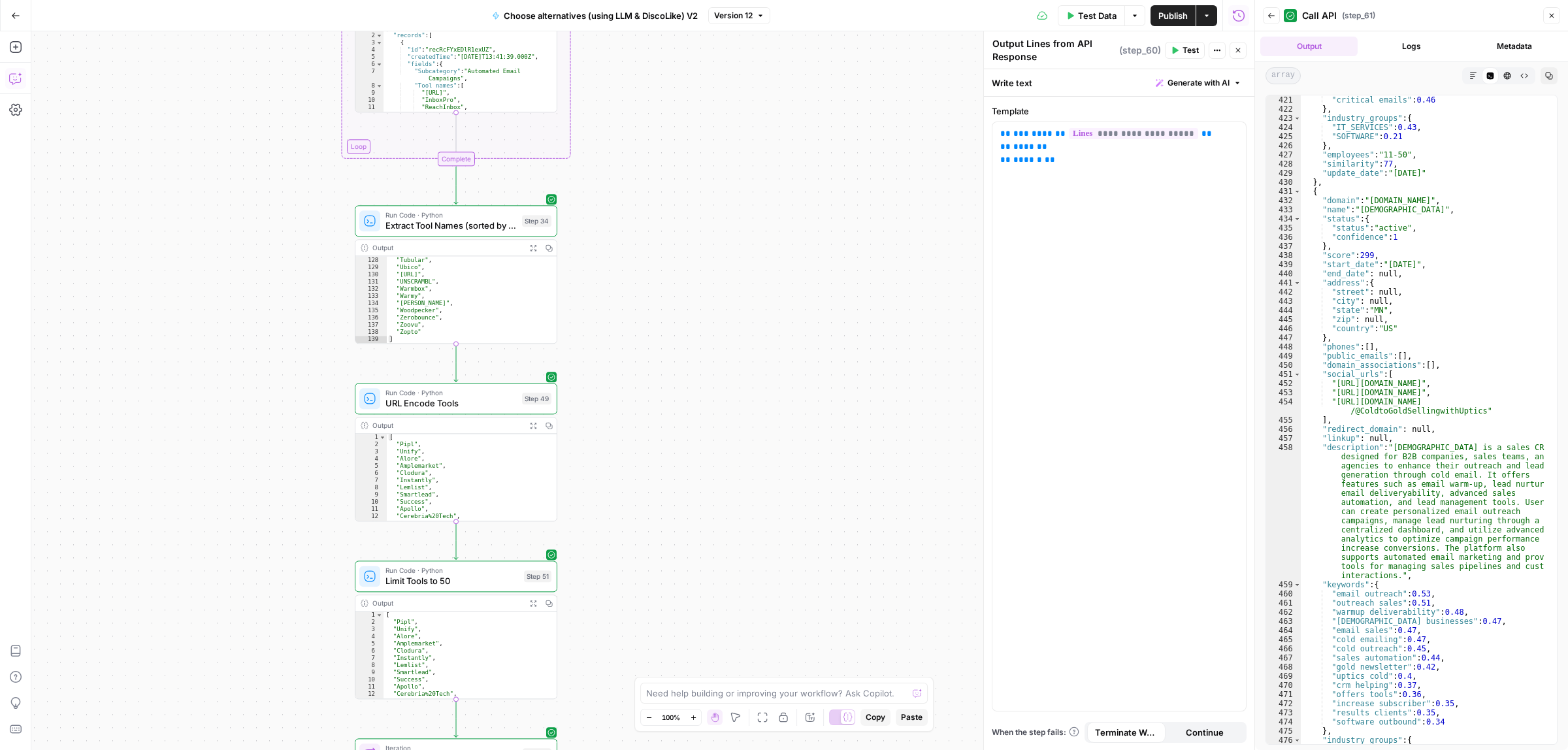
drag, startPoint x: 701, startPoint y: 562, endPoint x: 708, endPoint y: 471, distance: 91.3
click at [700, 606] on div "true false true false Workflow Input Settings Inputs Call API Call API Step 41 …" at bounding box center [643, 390] width 1224 height 719
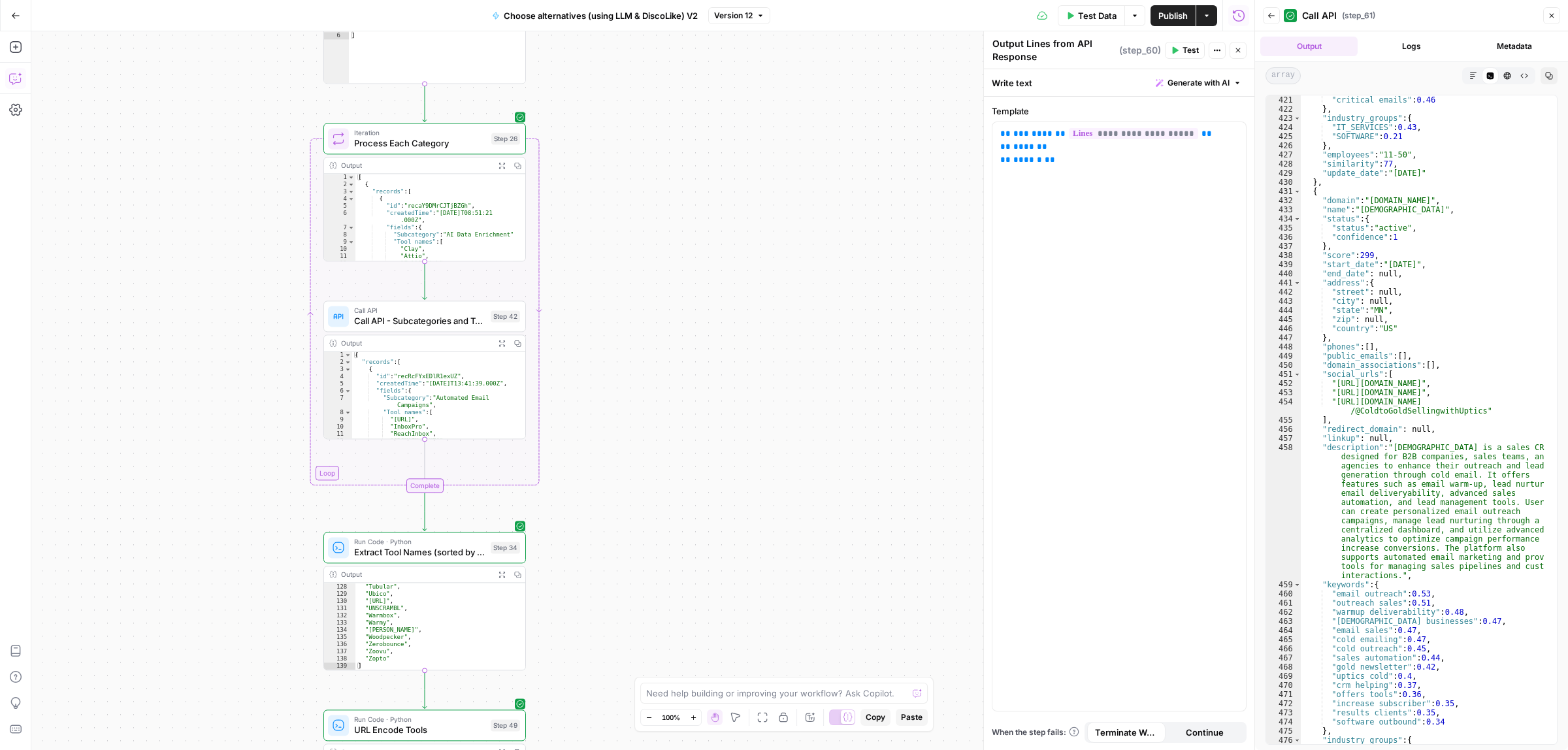
drag, startPoint x: 660, startPoint y: 480, endPoint x: 663, endPoint y: 592, distance: 112.0
click at [663, 604] on div "true false true false Workflow Input Settings Inputs Call API Call API Step 41 …" at bounding box center [643, 390] width 1224 height 719
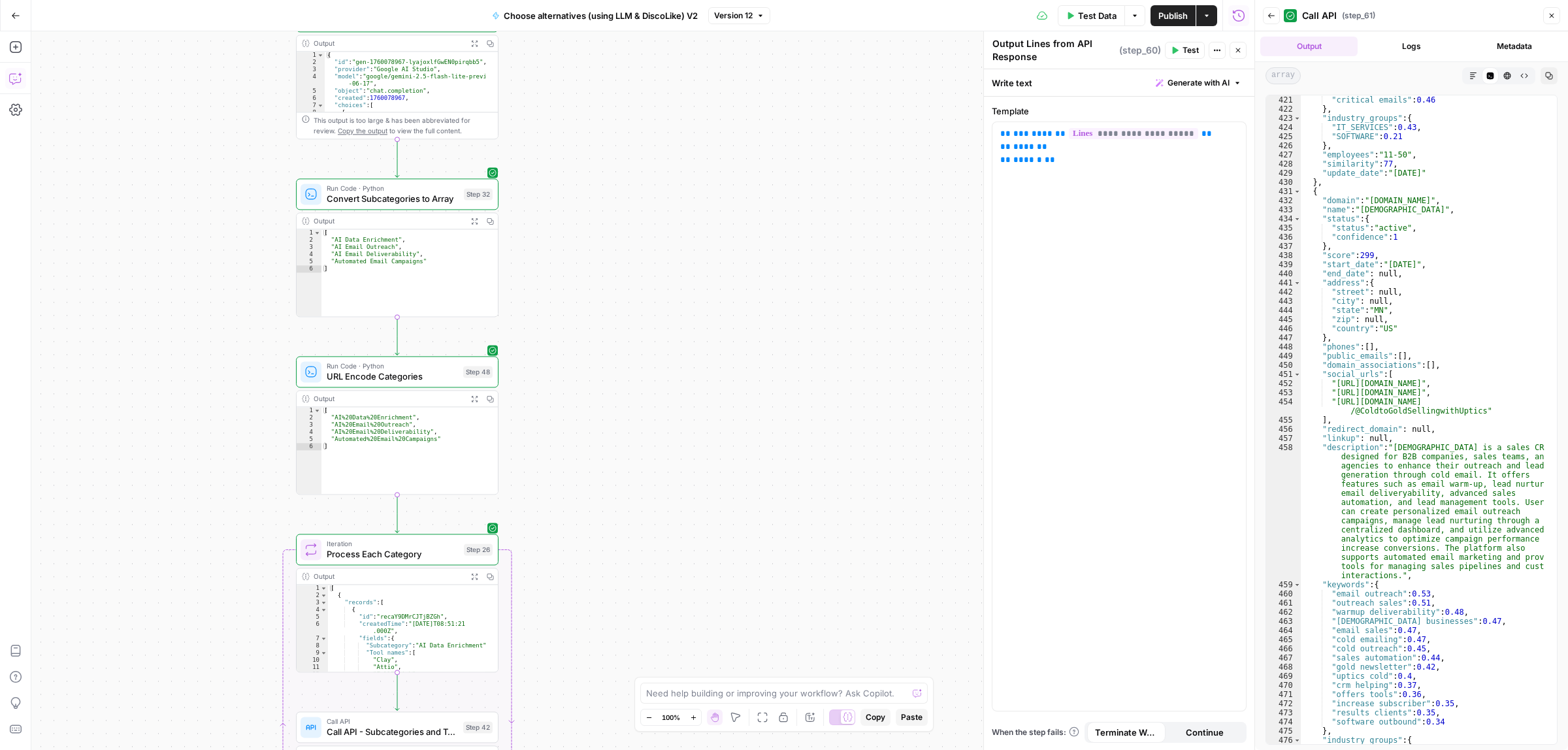
drag, startPoint x: 655, startPoint y: 461, endPoint x: 667, endPoint y: 534, distance: 74.0
click at [662, 606] on div "true false true false Workflow Input Settings Inputs Call API Call API Step 41 …" at bounding box center [643, 390] width 1224 height 719
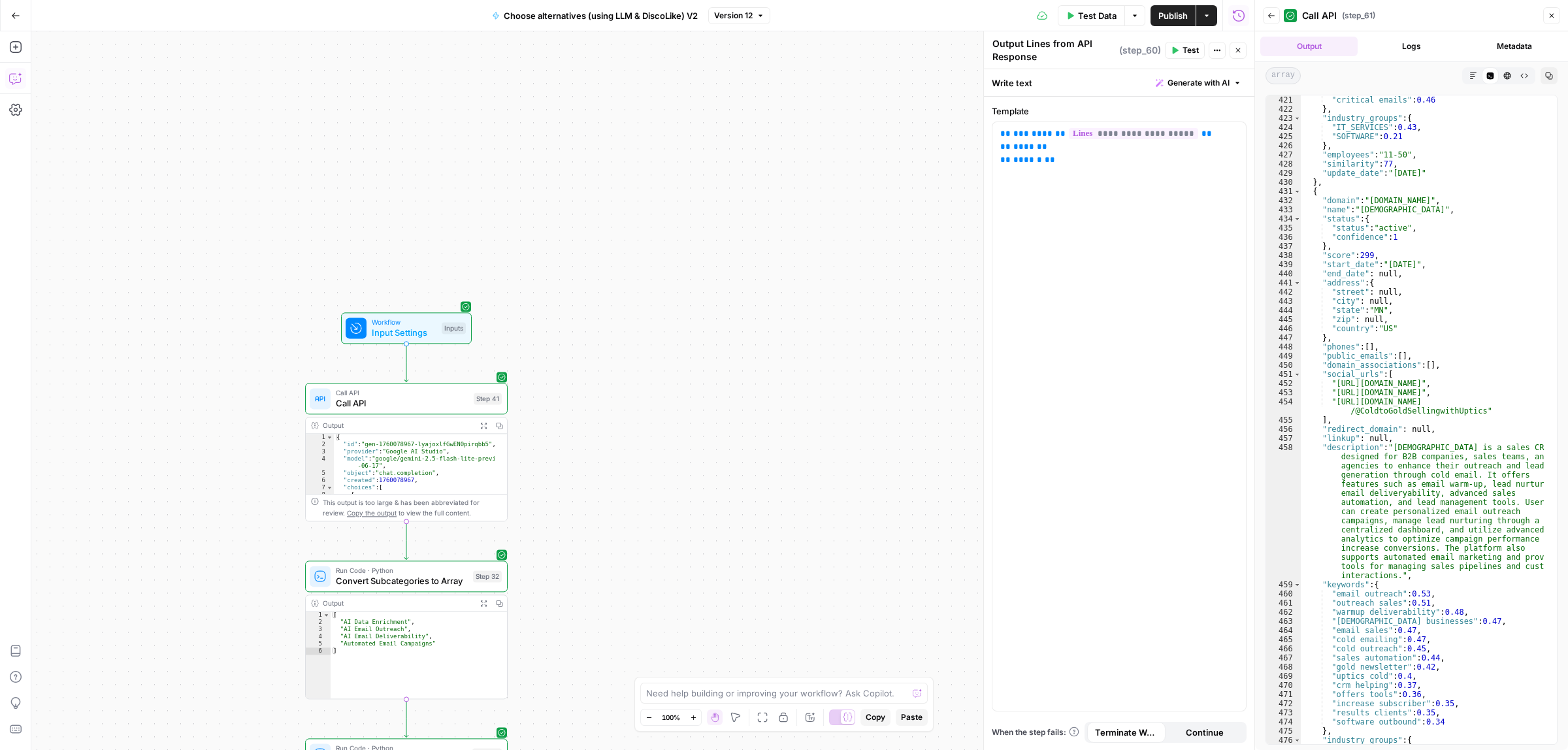
drag, startPoint x: 686, startPoint y: 419, endPoint x: 727, endPoint y: 303, distance: 123.0
click at [698, 386] on div "true false true false Workflow Input Settings Inputs Call API Call API Step 41 …" at bounding box center [643, 390] width 1224 height 719
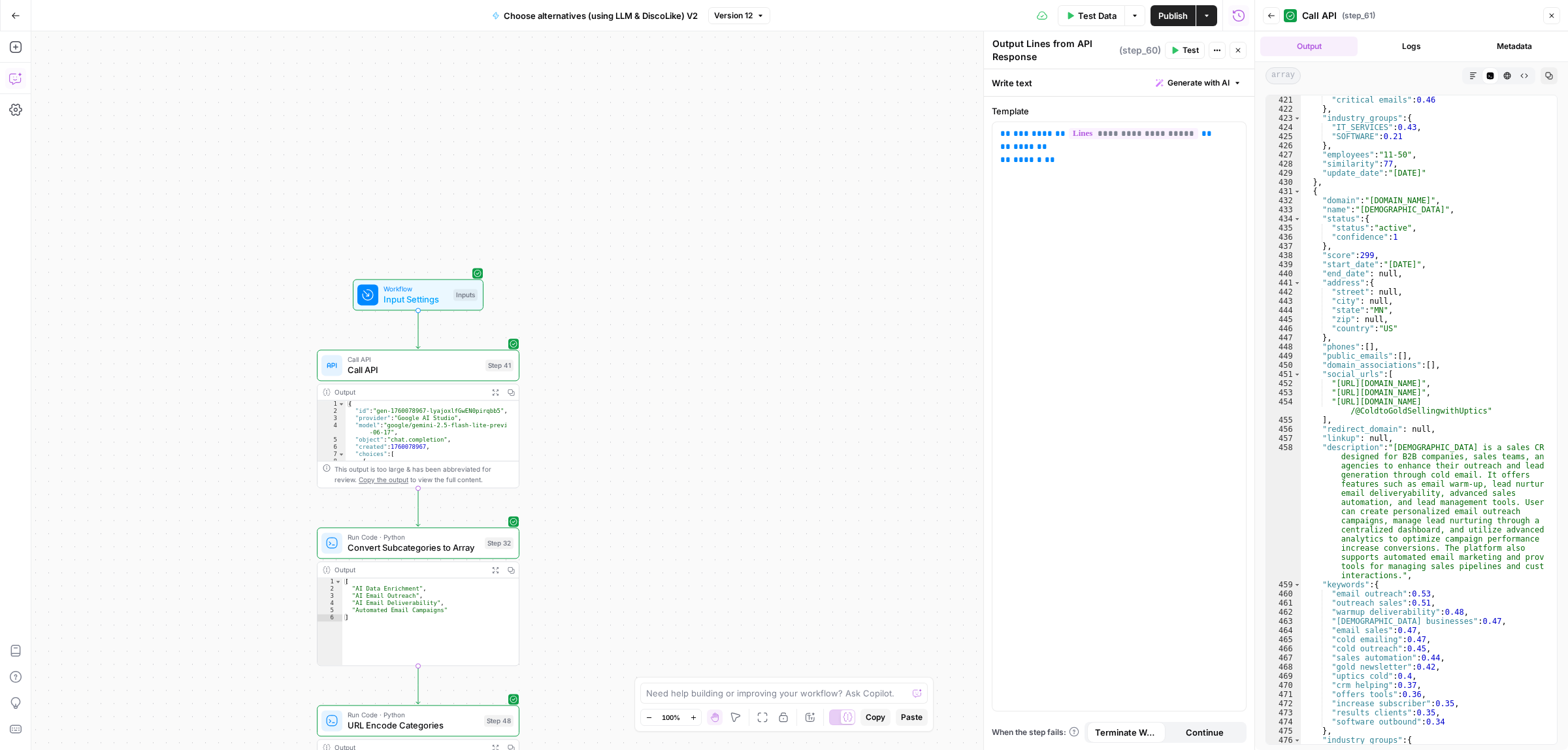
click at [1174, 13] on span "Publish" at bounding box center [1173, 15] width 29 height 13
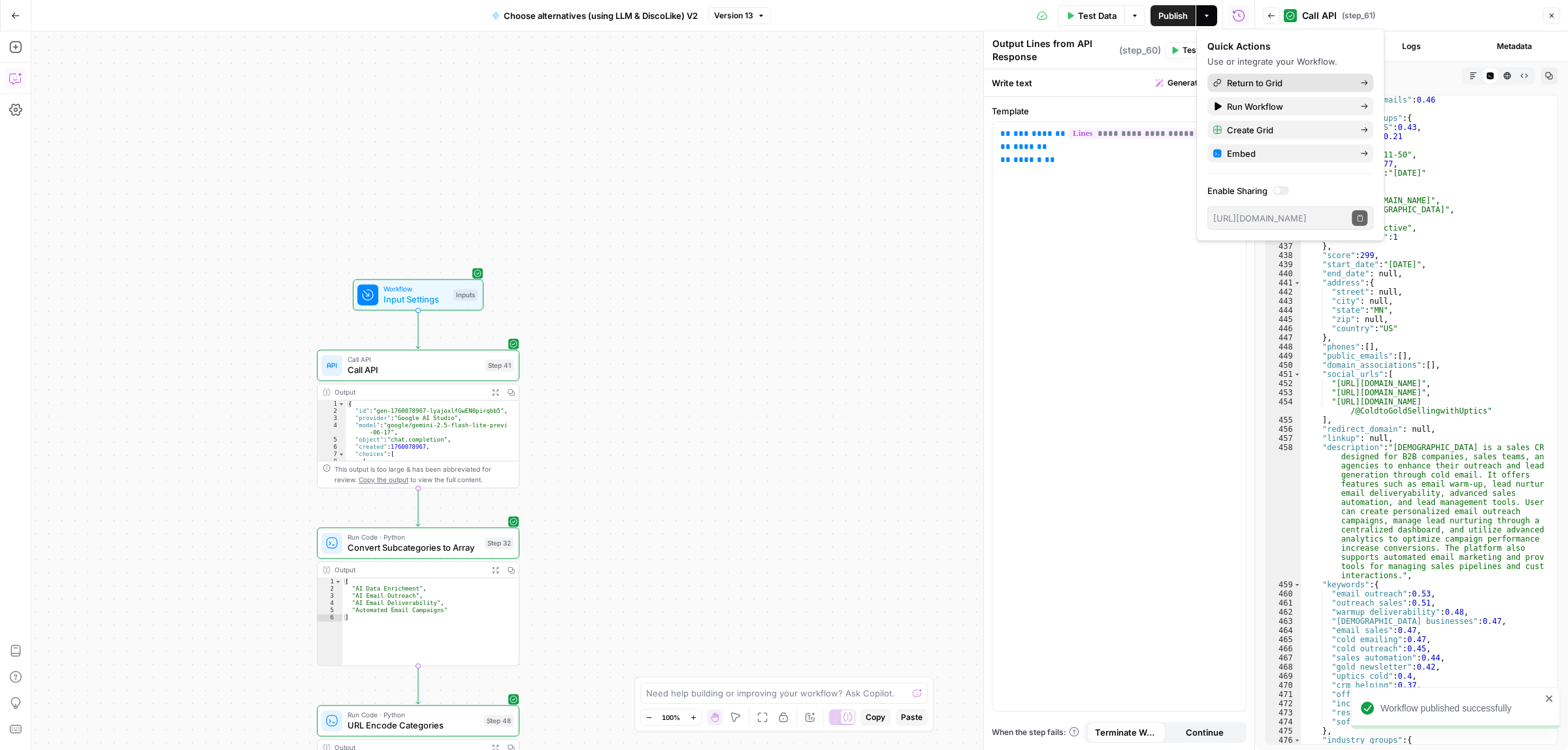
click at [1292, 83] on span "Return to Grid" at bounding box center [1289, 83] width 123 height 13
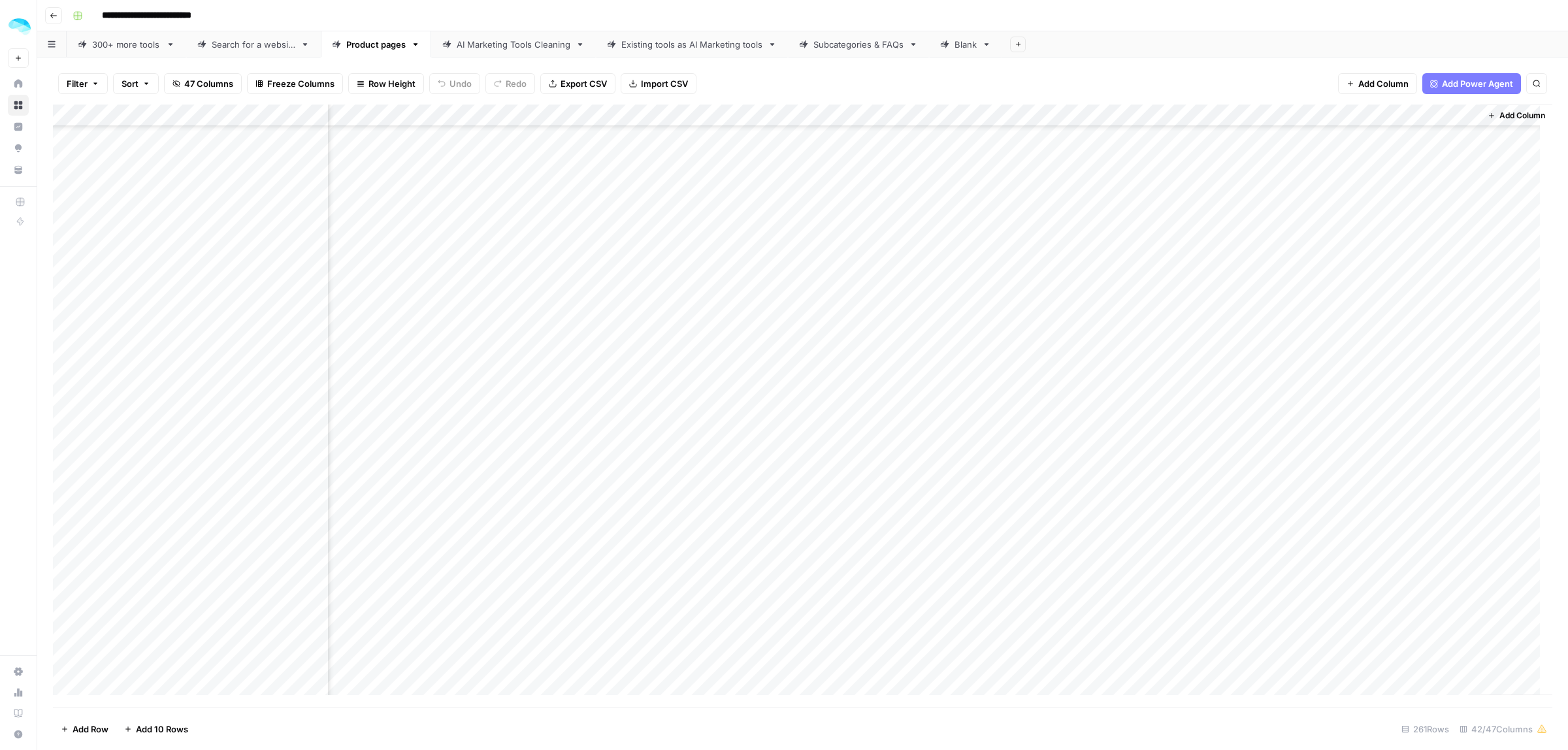
scroll to position [3879, 5885]
click at [1338, 546] on div "Add Column" at bounding box center [802, 406] width 1499 height 604
click at [1399, 547] on div "Add Column" at bounding box center [802, 406] width 1499 height 604
drag, startPoint x: 1387, startPoint y: 560, endPoint x: 1346, endPoint y: 556, distance: 41.2
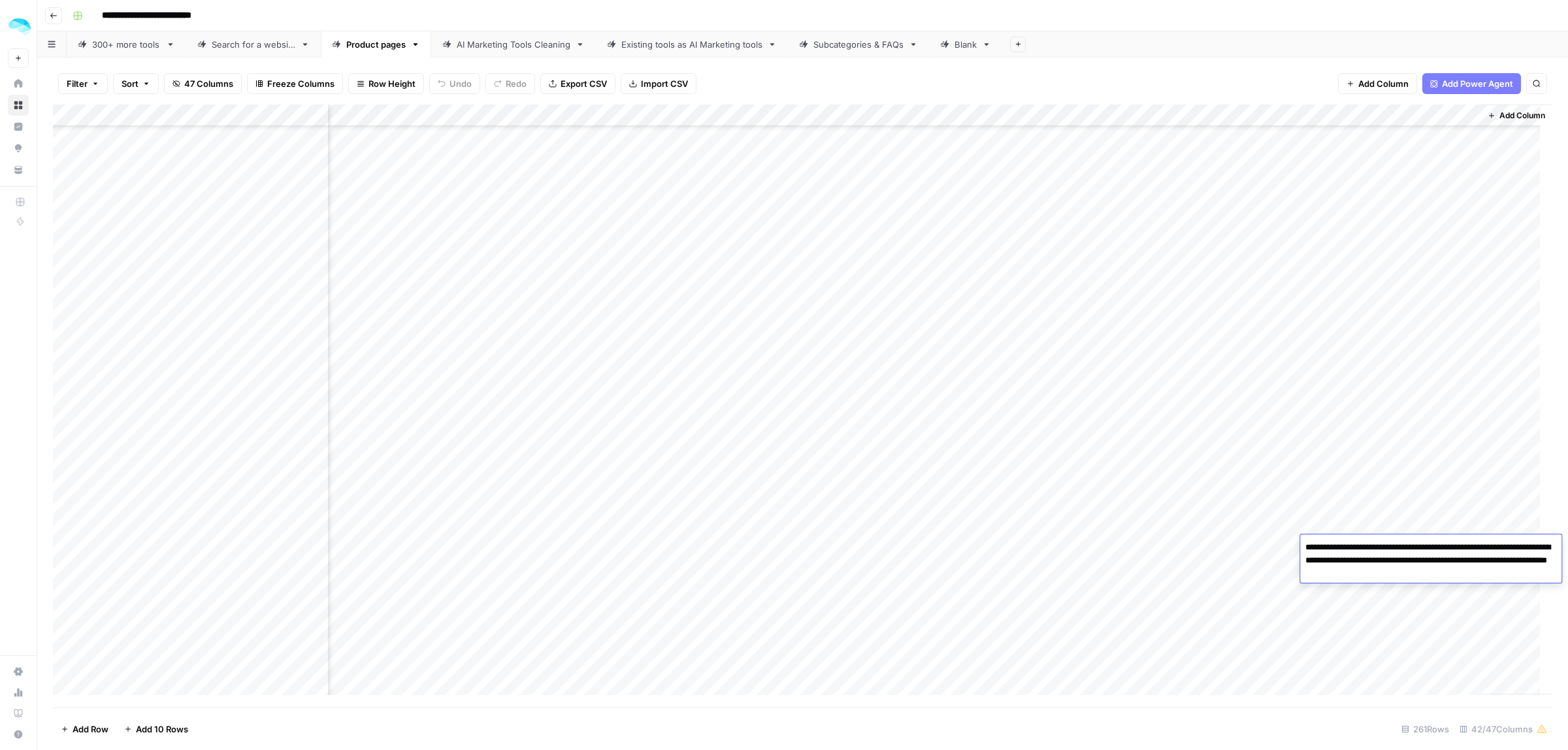
click at [1346, 556] on textarea "**********" at bounding box center [1431, 561] width 261 height 45
click at [1256, 559] on div "Add Column" at bounding box center [802, 406] width 1499 height 604
click at [1340, 570] on div "Add Column" at bounding box center [802, 406] width 1499 height 604
click at [1323, 118] on div "Add Column" at bounding box center [802, 406] width 1499 height 604
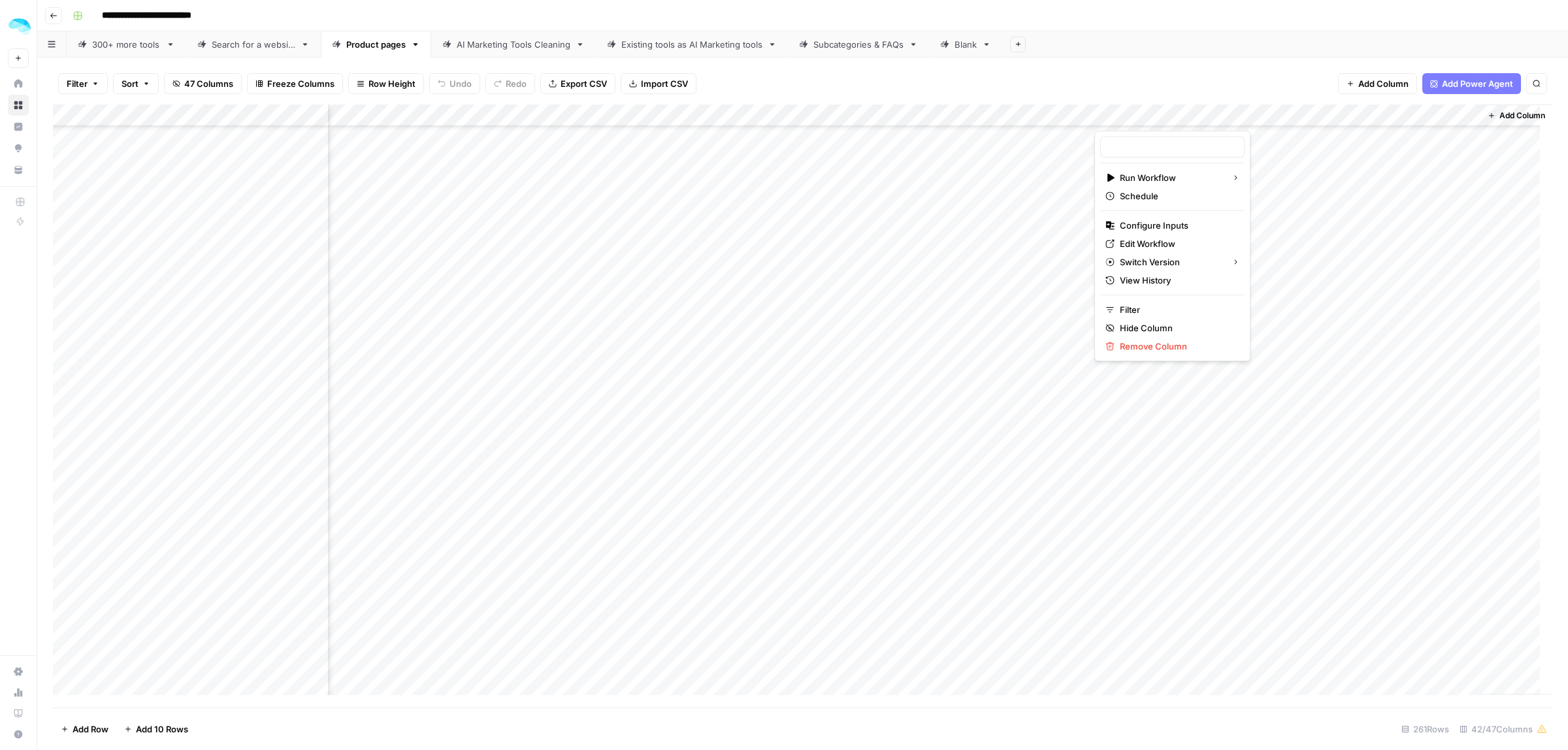
type input "Choose alternatives (using LLM & DiscoLike) V2"
click at [1155, 236] on link "Edit Workflow" at bounding box center [1173, 244] width 145 height 18
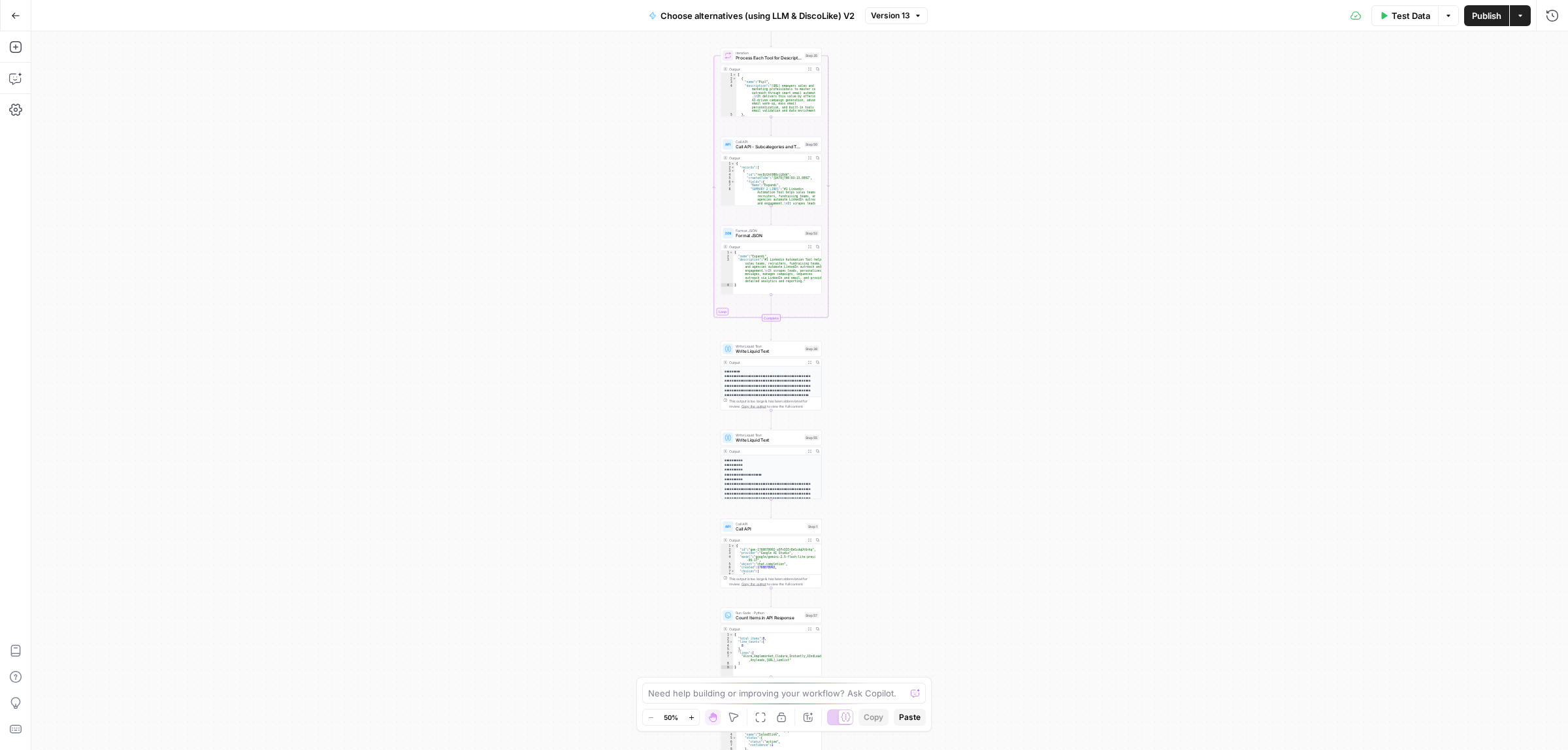
drag, startPoint x: 987, startPoint y: 562, endPoint x: 887, endPoint y: 213, distance: 363.0
click at [894, 232] on div "true false true false Workflow Input Settings Inputs Call API Call API Step 41 …" at bounding box center [800, 390] width 1537 height 719
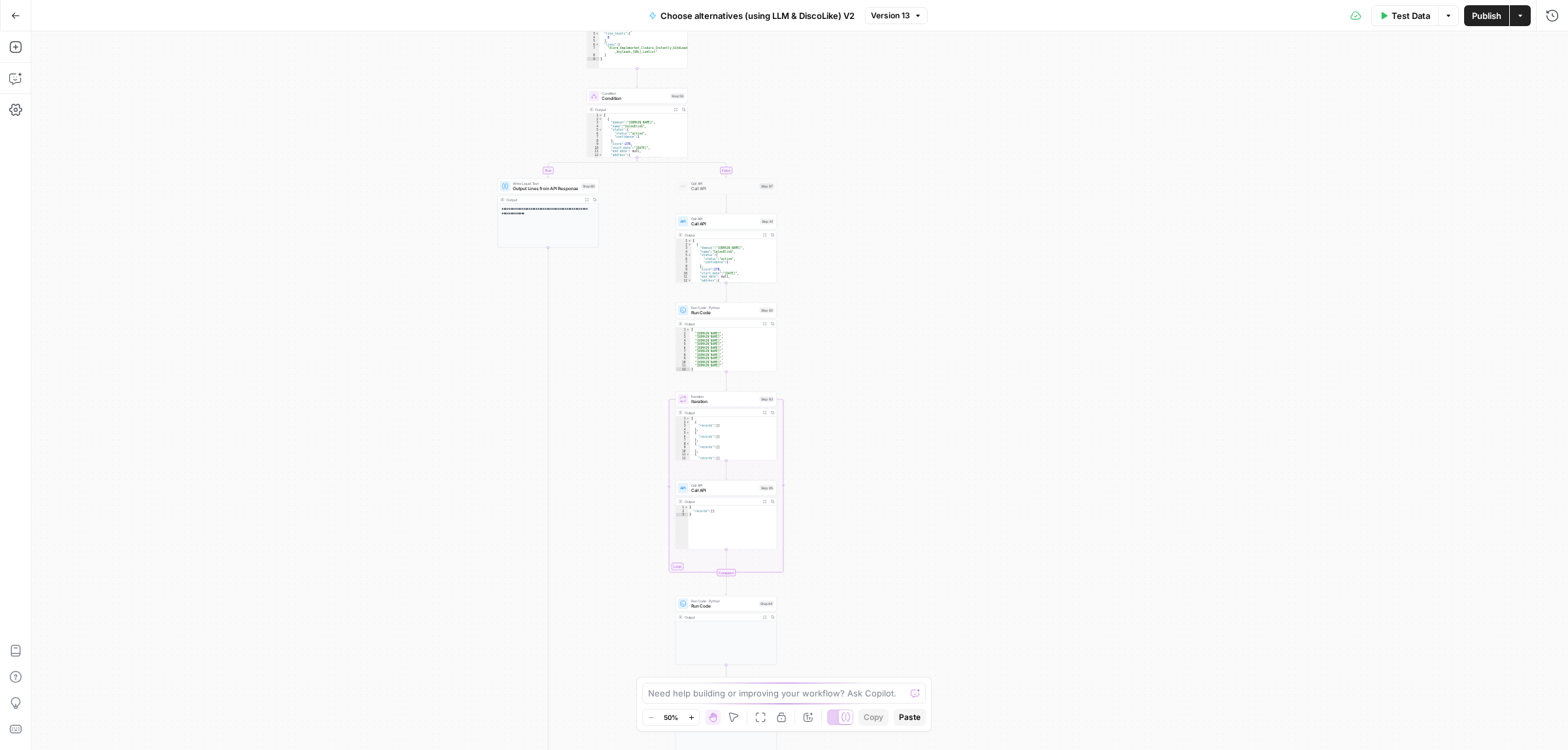
drag, startPoint x: 926, startPoint y: 240, endPoint x: 925, endPoint y: 196, distance: 44.0
click at [925, 197] on div "true false true false Workflow Input Settings Inputs Call API Call API Step 41 …" at bounding box center [800, 390] width 1537 height 719
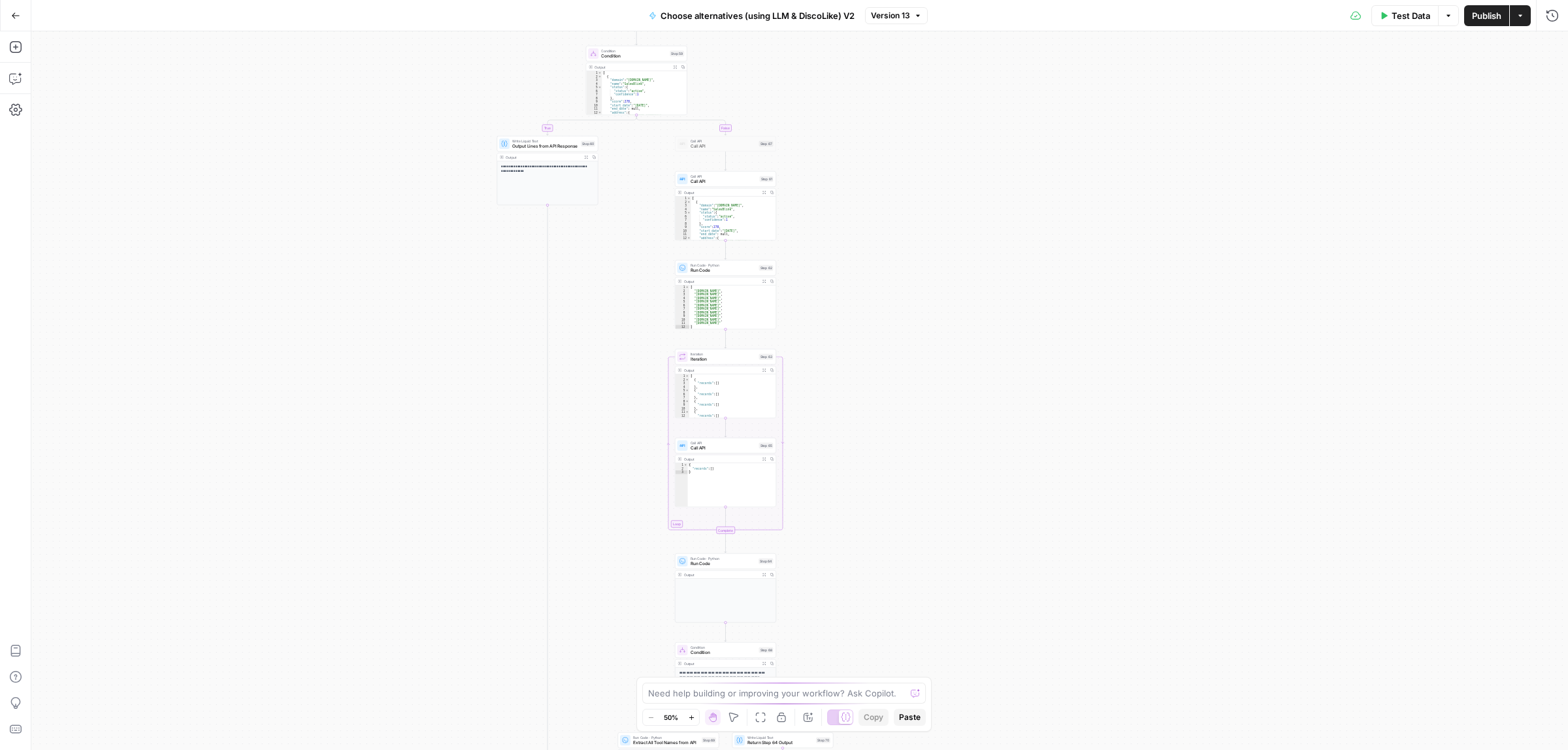
click at [982, 112] on div "true false true false Workflow Input Settings Inputs Call API Call API Step 41 …" at bounding box center [800, 390] width 1537 height 719
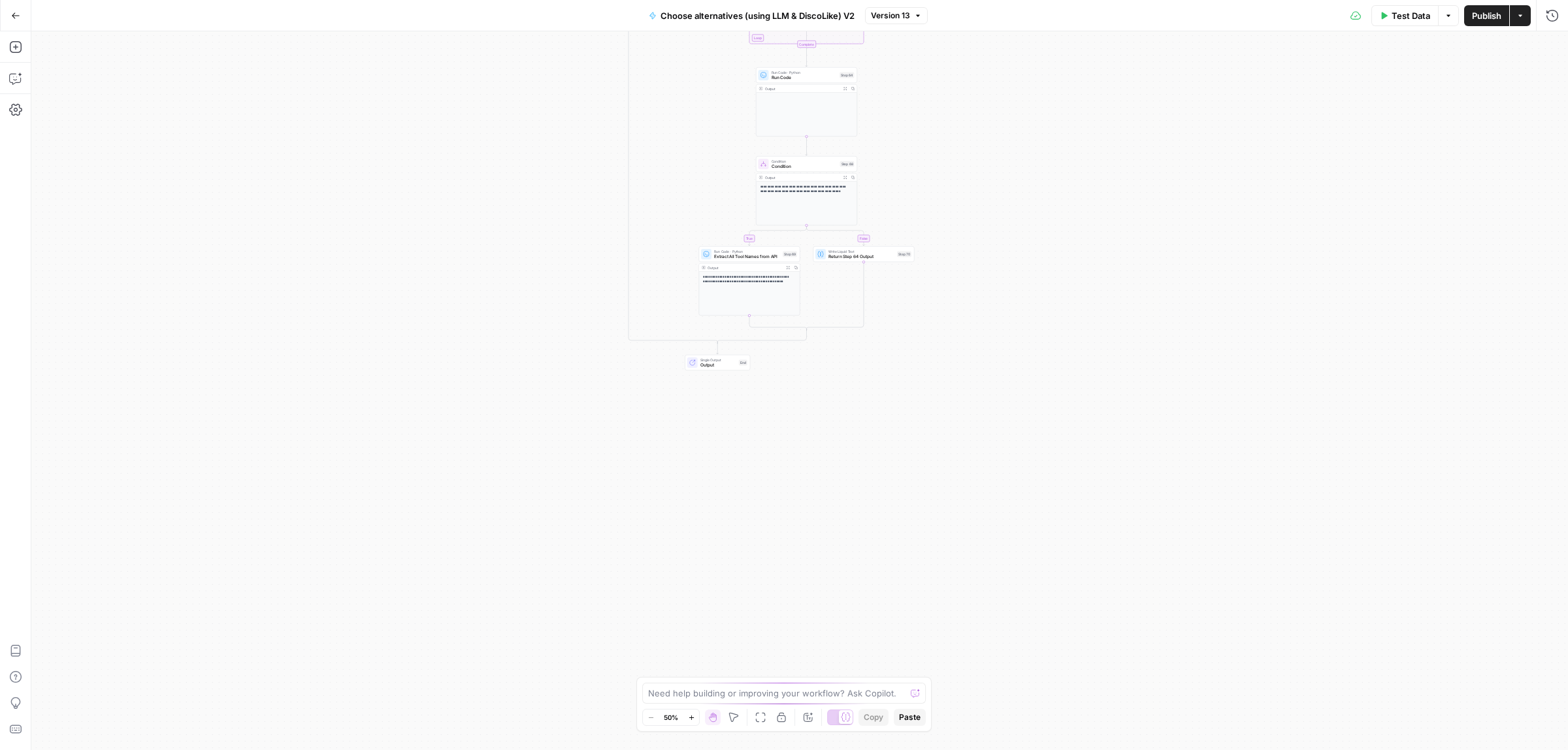
drag, startPoint x: 952, startPoint y: 297, endPoint x: 965, endPoint y: 399, distance: 102.8
click at [965, 399] on div "true false true false Workflow Input Settings Inputs Call API Call API Step 41 …" at bounding box center [800, 390] width 1537 height 719
click at [13, 74] on icon "button" at bounding box center [15, 79] width 13 height 13
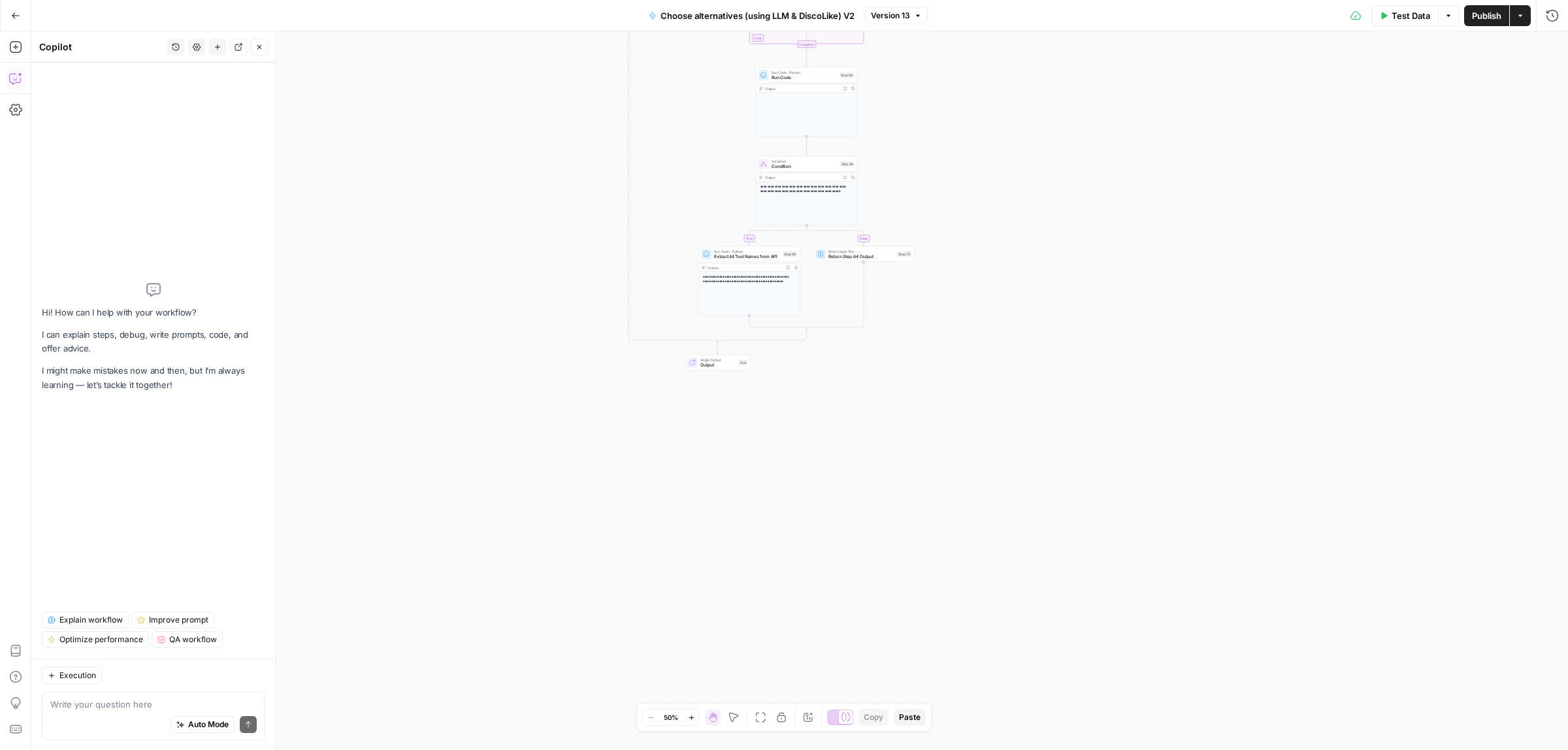
click at [93, 698] on textarea at bounding box center [153, 704] width 206 height 13
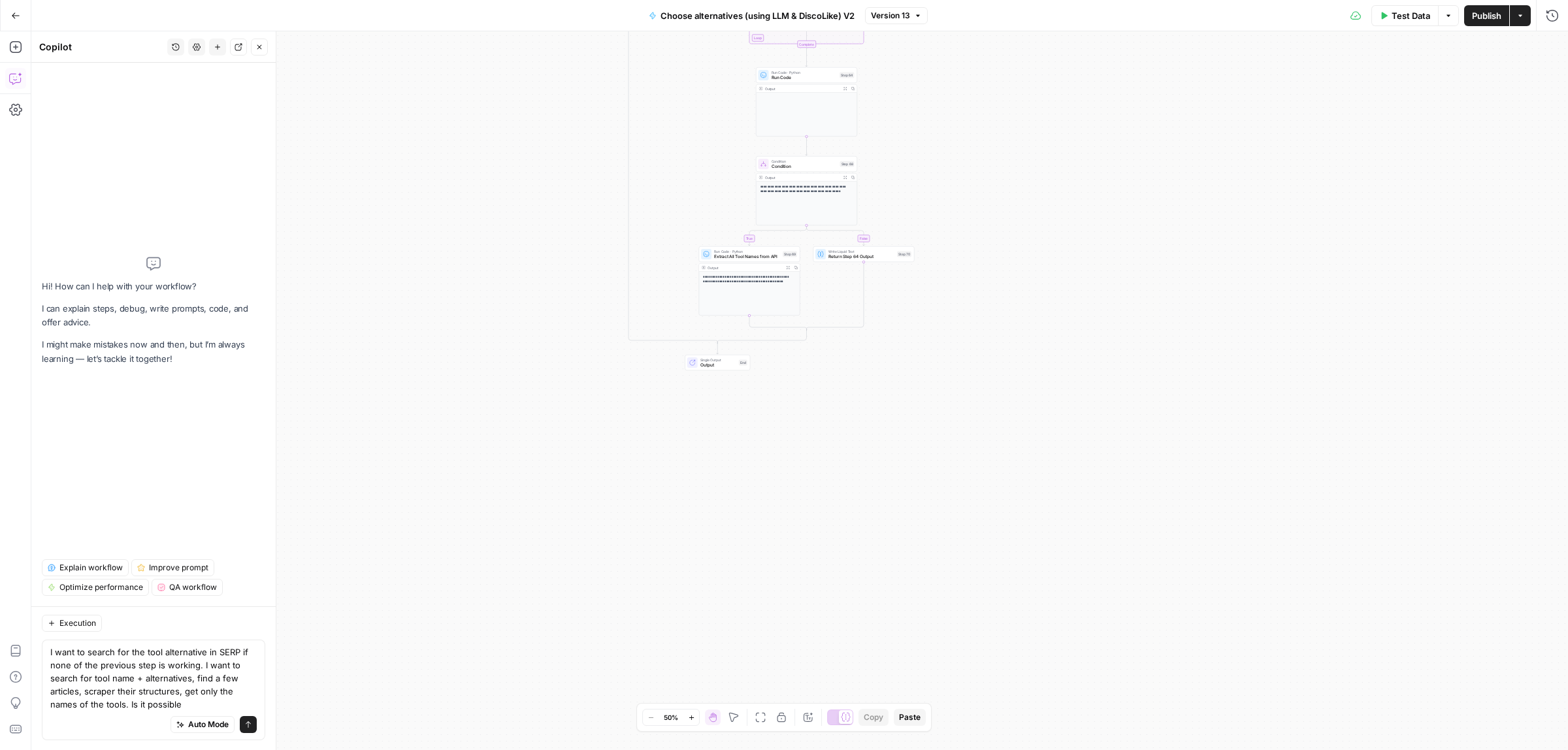
type textarea "I want to search for the tool alternative in SERP if none of the previous step …"
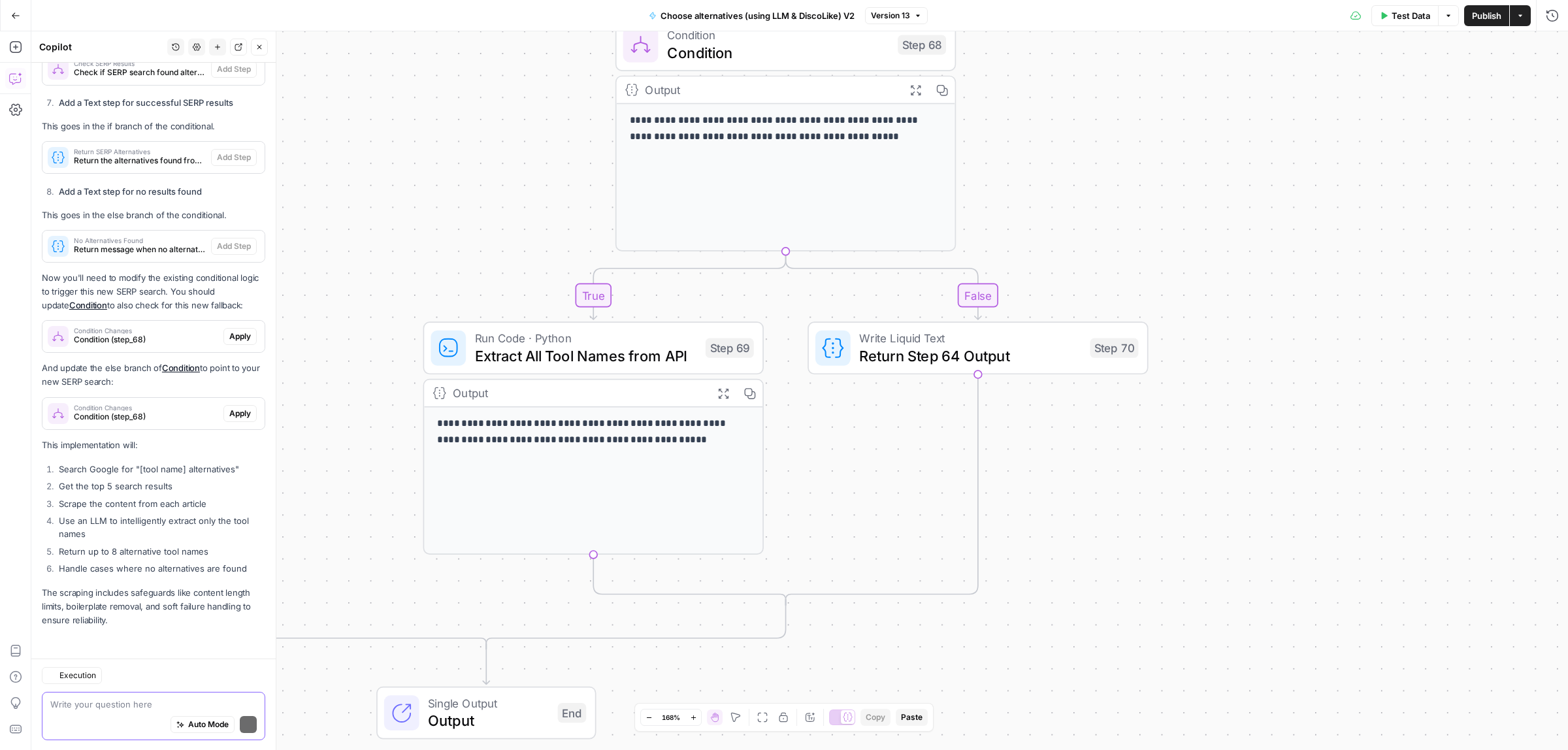
scroll to position [1067, 0]
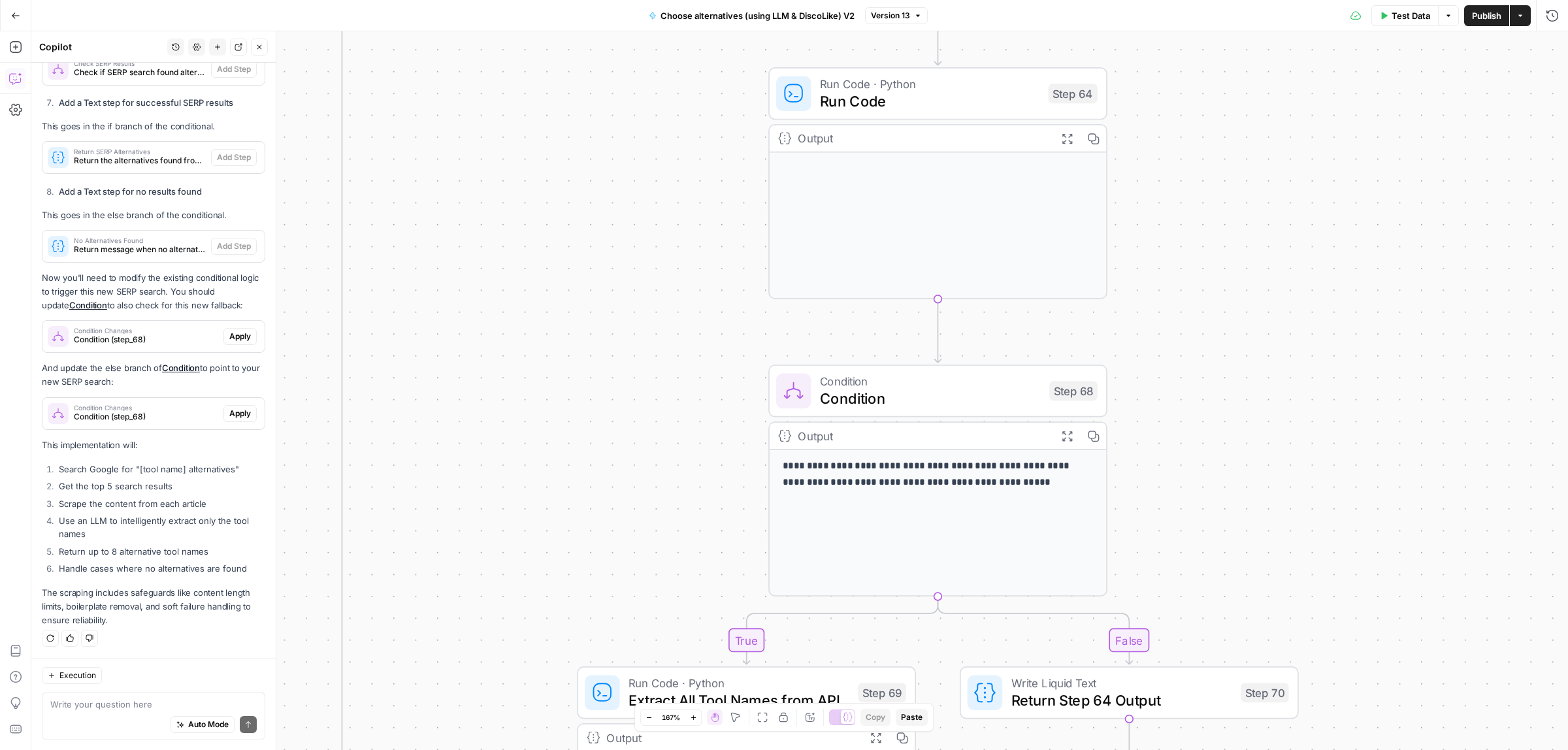
click at [129, 155] on span "Return the alternatives found from SERP search" at bounding box center [140, 161] width 132 height 12
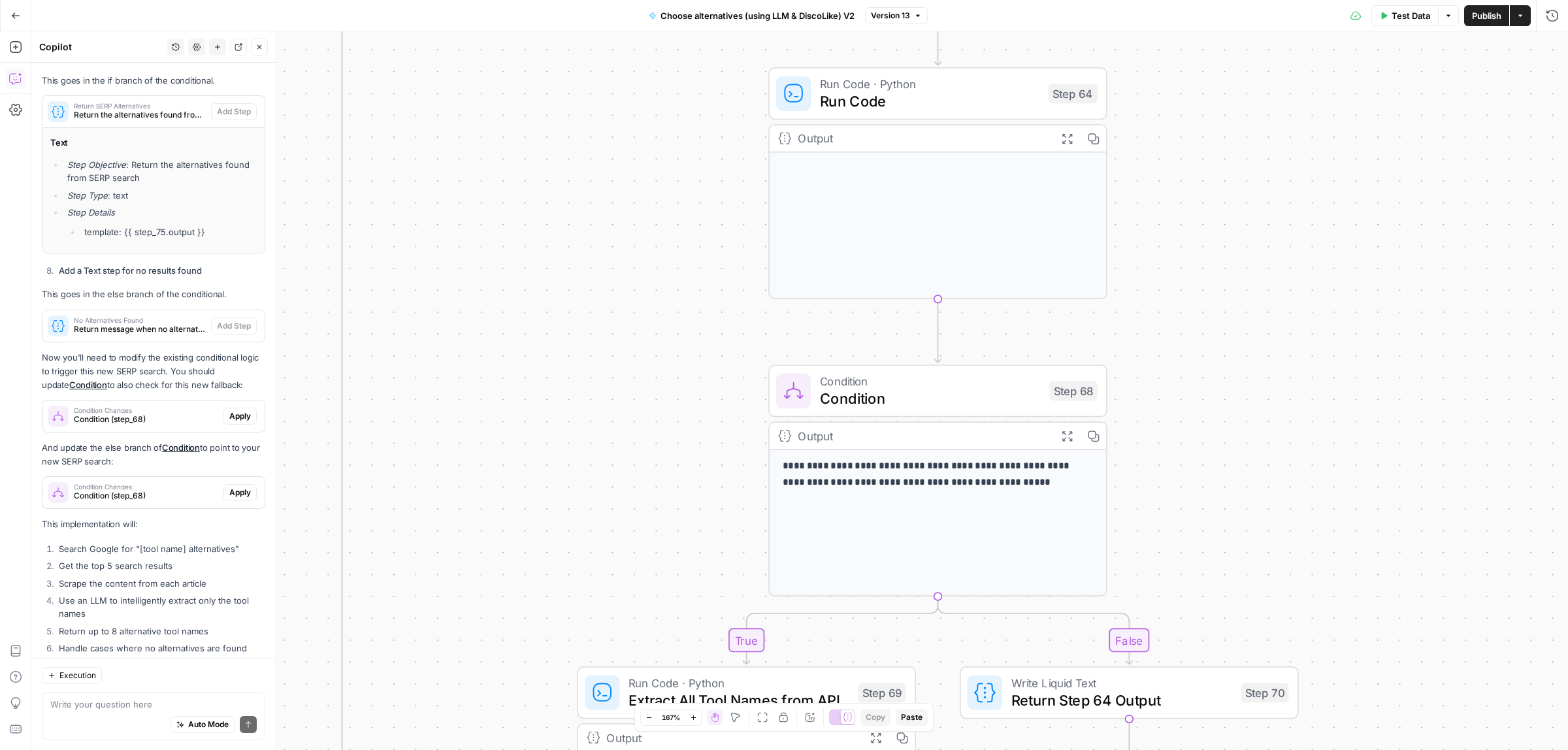
click at [145, 342] on div "No Alternatives Found Return message when no alternatives are found" at bounding box center [127, 326] width 169 height 31
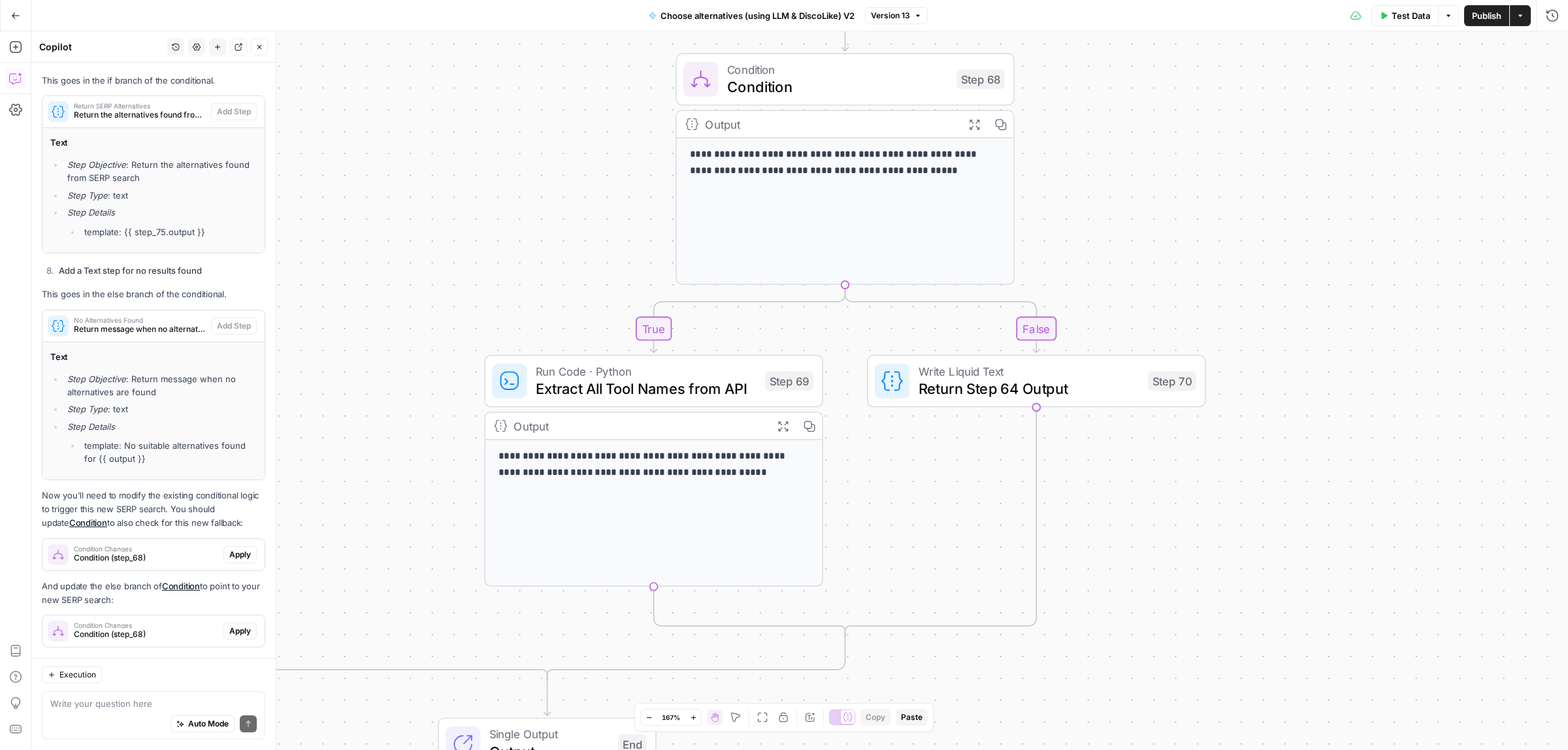
drag, startPoint x: 701, startPoint y: 572, endPoint x: 598, endPoint y: 167, distance: 417.9
click at [598, 167] on div "true false true false Workflow Input Settings Inputs Call API Call API Step 41 …" at bounding box center [800, 390] width 1537 height 719
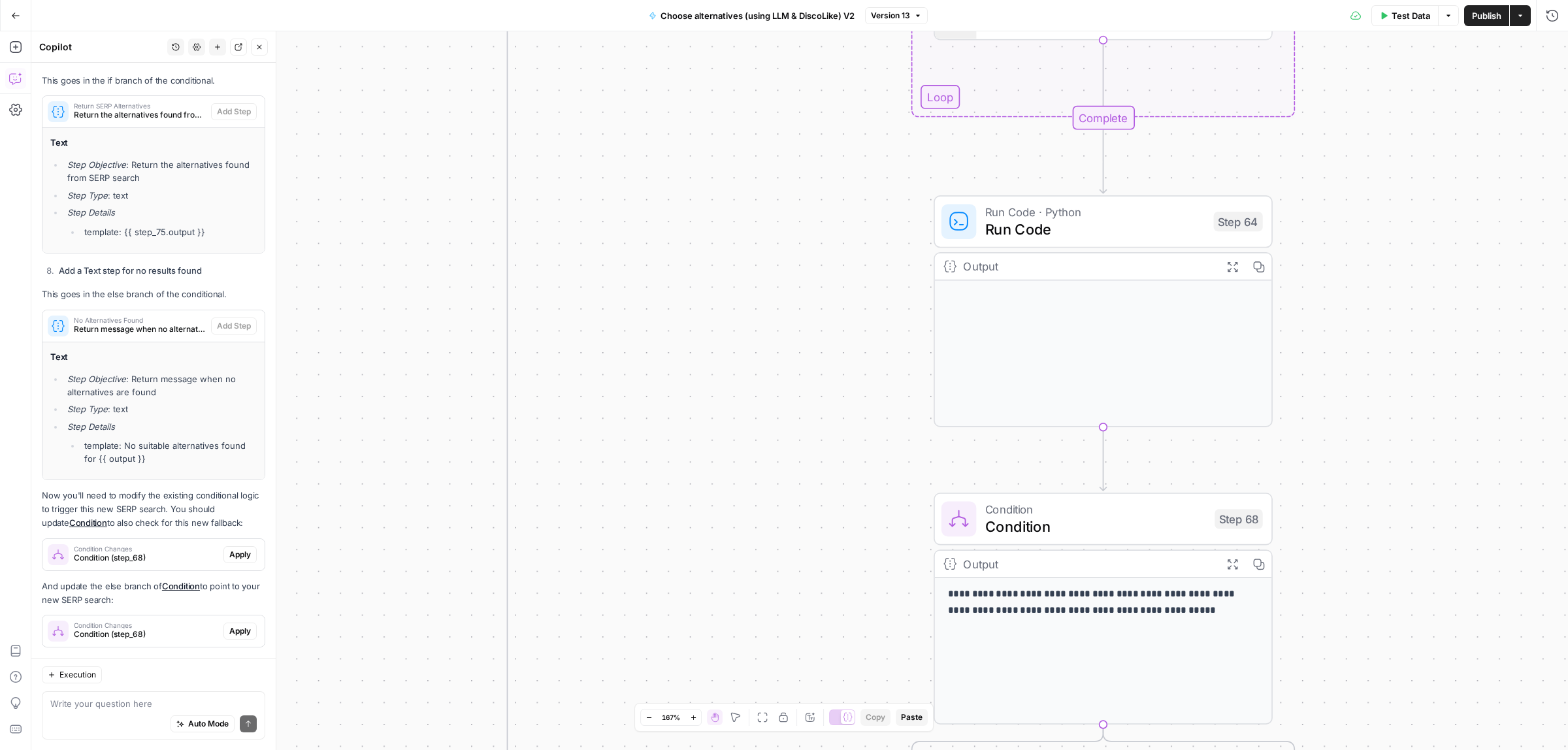
drag, startPoint x: 500, startPoint y: 88, endPoint x: 750, endPoint y: 618, distance: 586.0
click at [787, 679] on div "true false true false Workflow Input Settings Inputs Call API Call API Step 41 …" at bounding box center [800, 390] width 1537 height 719
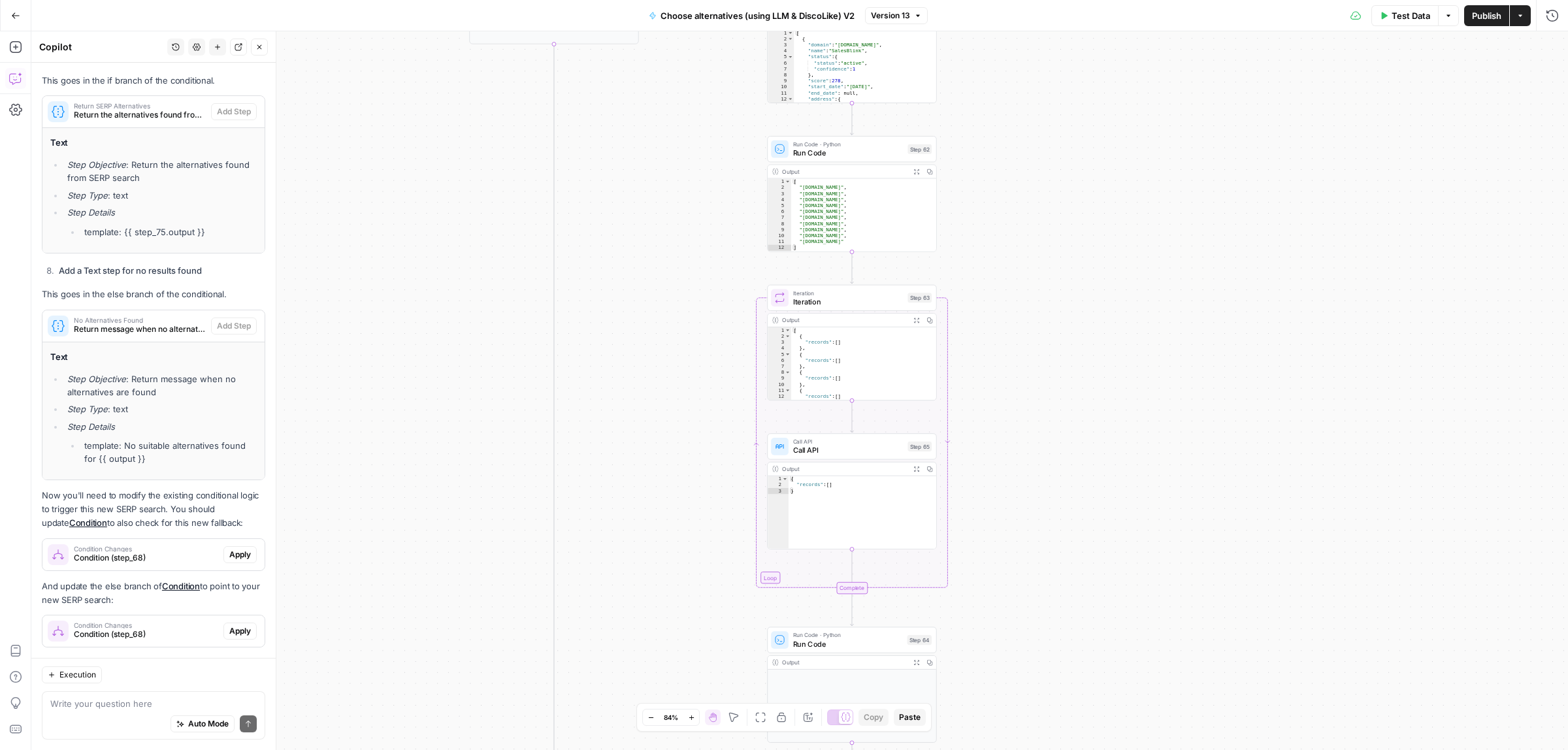
drag, startPoint x: 718, startPoint y: 246, endPoint x: 621, endPoint y: 393, distance: 176.1
click at [654, 643] on div "true false true false Workflow Input Settings Inputs Call API Call API Step 41 …" at bounding box center [800, 390] width 1537 height 719
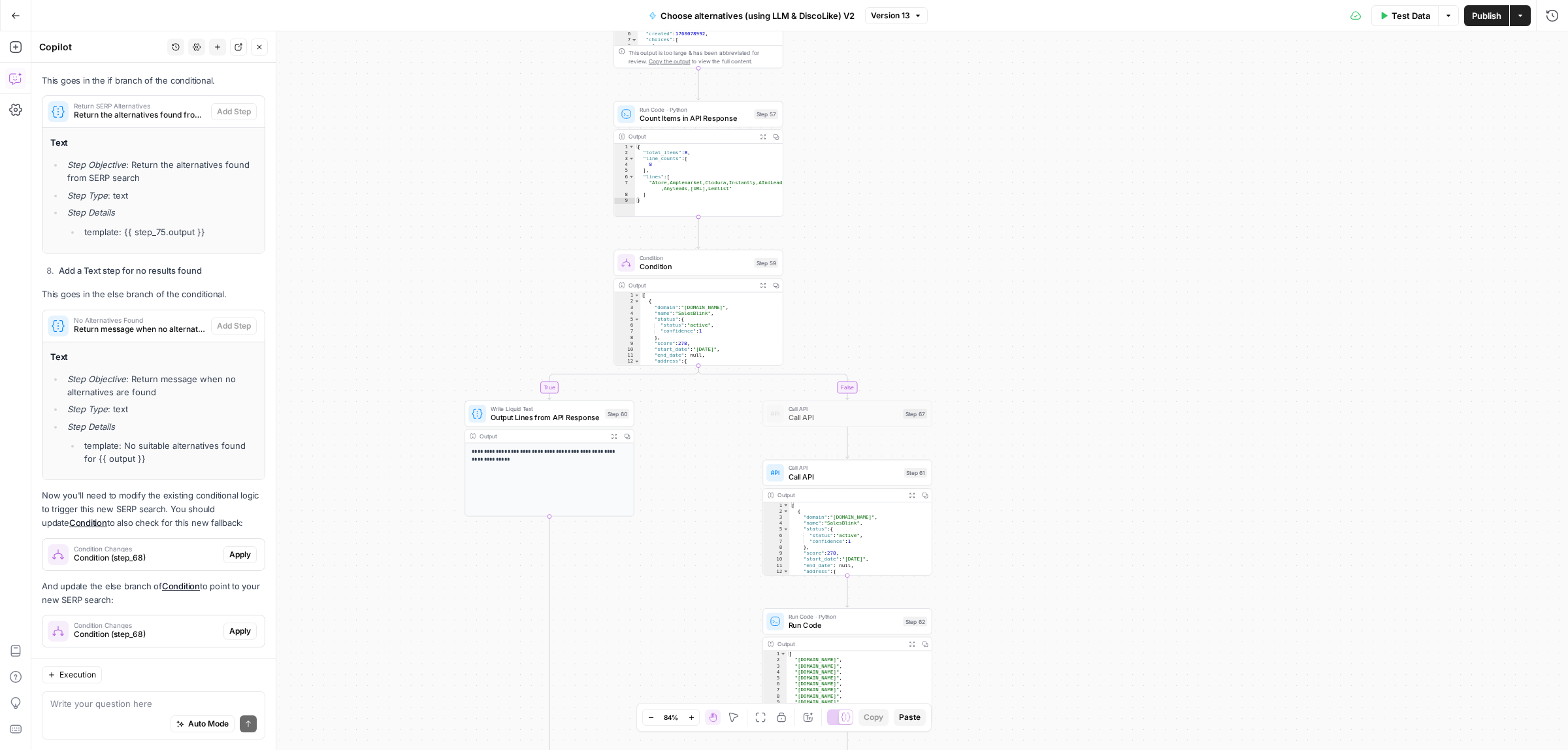
drag, startPoint x: 606, startPoint y: 662, endPoint x: 623, endPoint y: 544, distance: 119.2
click at [605, 665] on div "true false true false Workflow Input Settings Inputs Call API Call API Step 41 …" at bounding box center [800, 390] width 1537 height 719
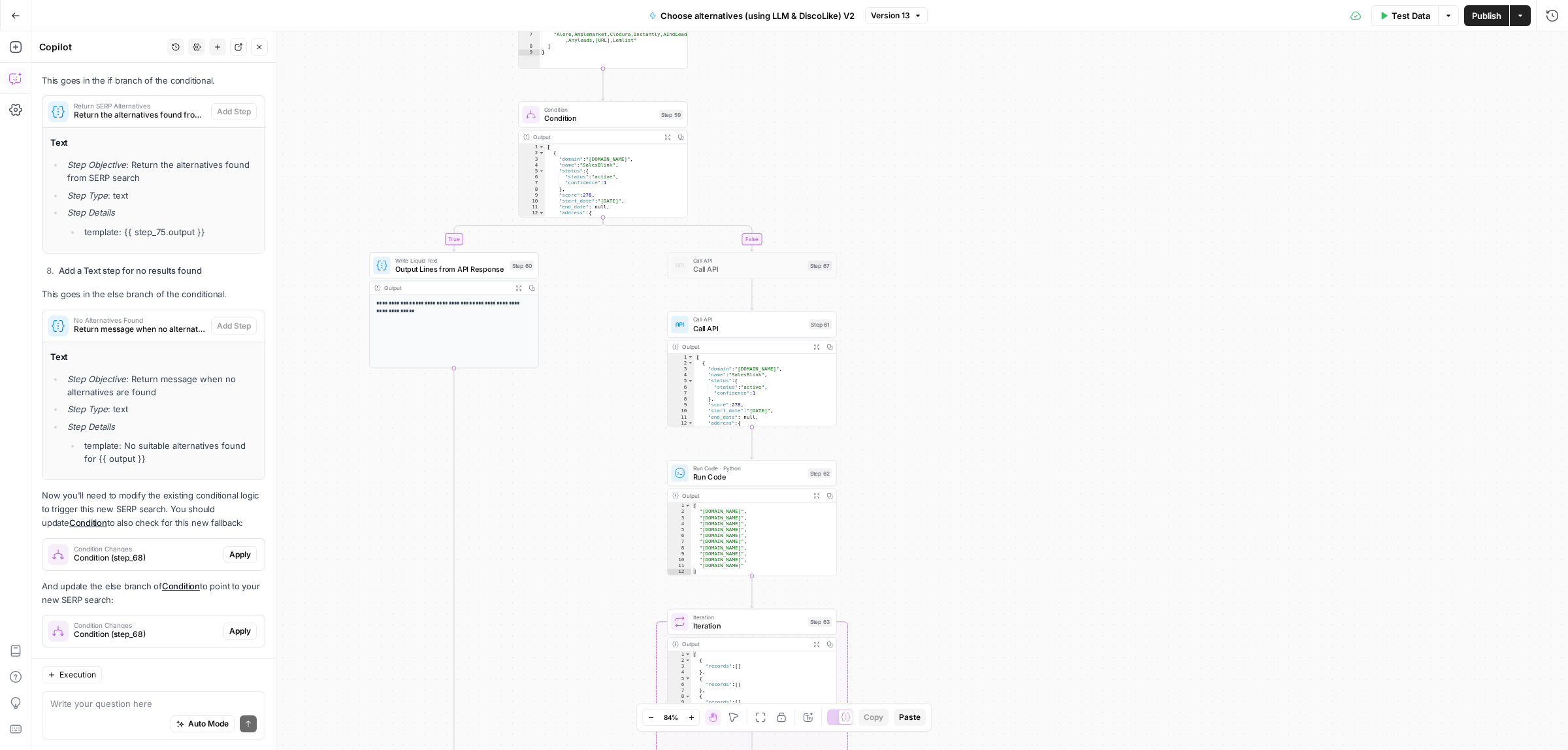
drag, startPoint x: 601, startPoint y: 448, endPoint x: 583, endPoint y: 438, distance: 20.6
click at [583, 438] on div "true false true false Workflow Input Settings Inputs Call API Call API Step 41 …" at bounding box center [800, 390] width 1537 height 719
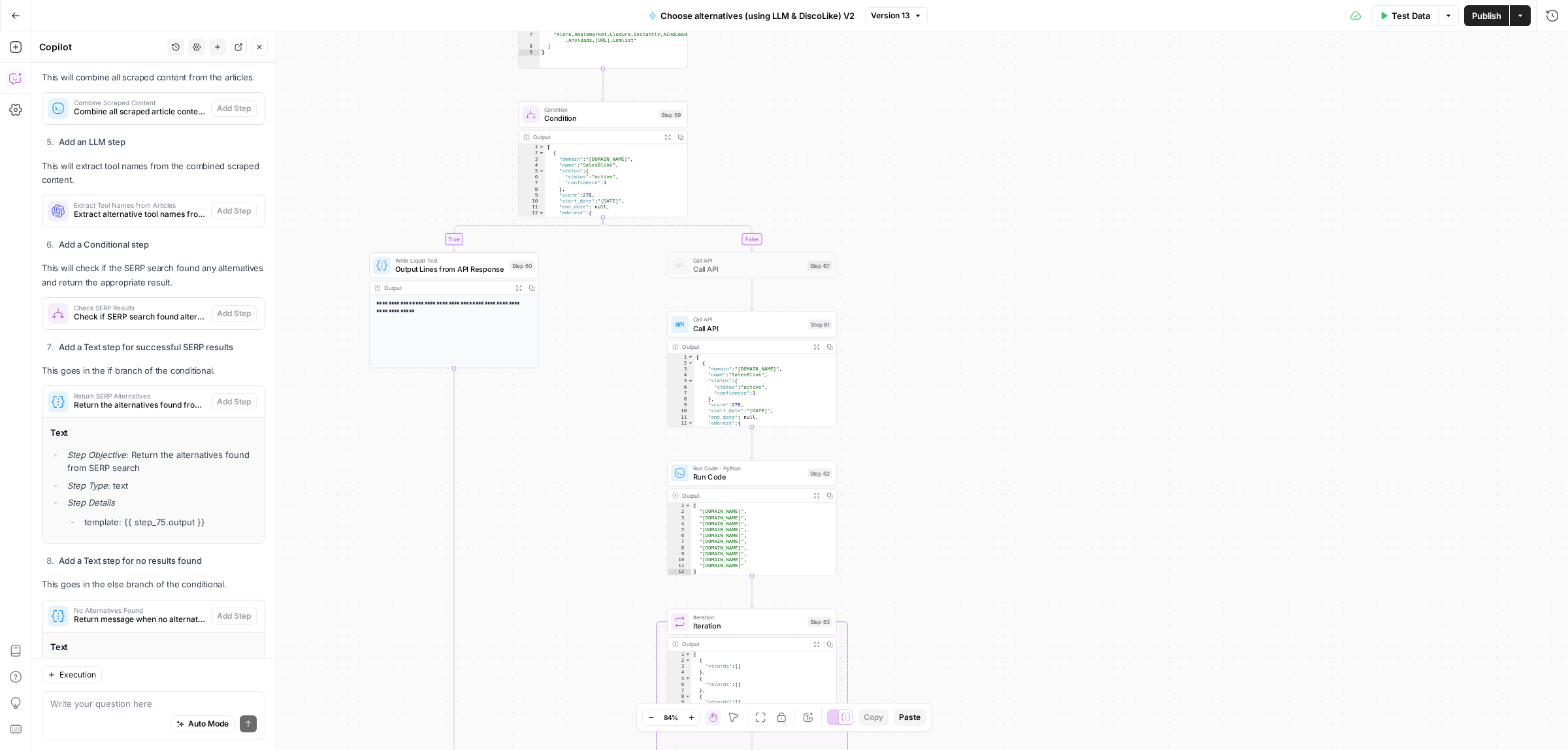
scroll to position [658, 0]
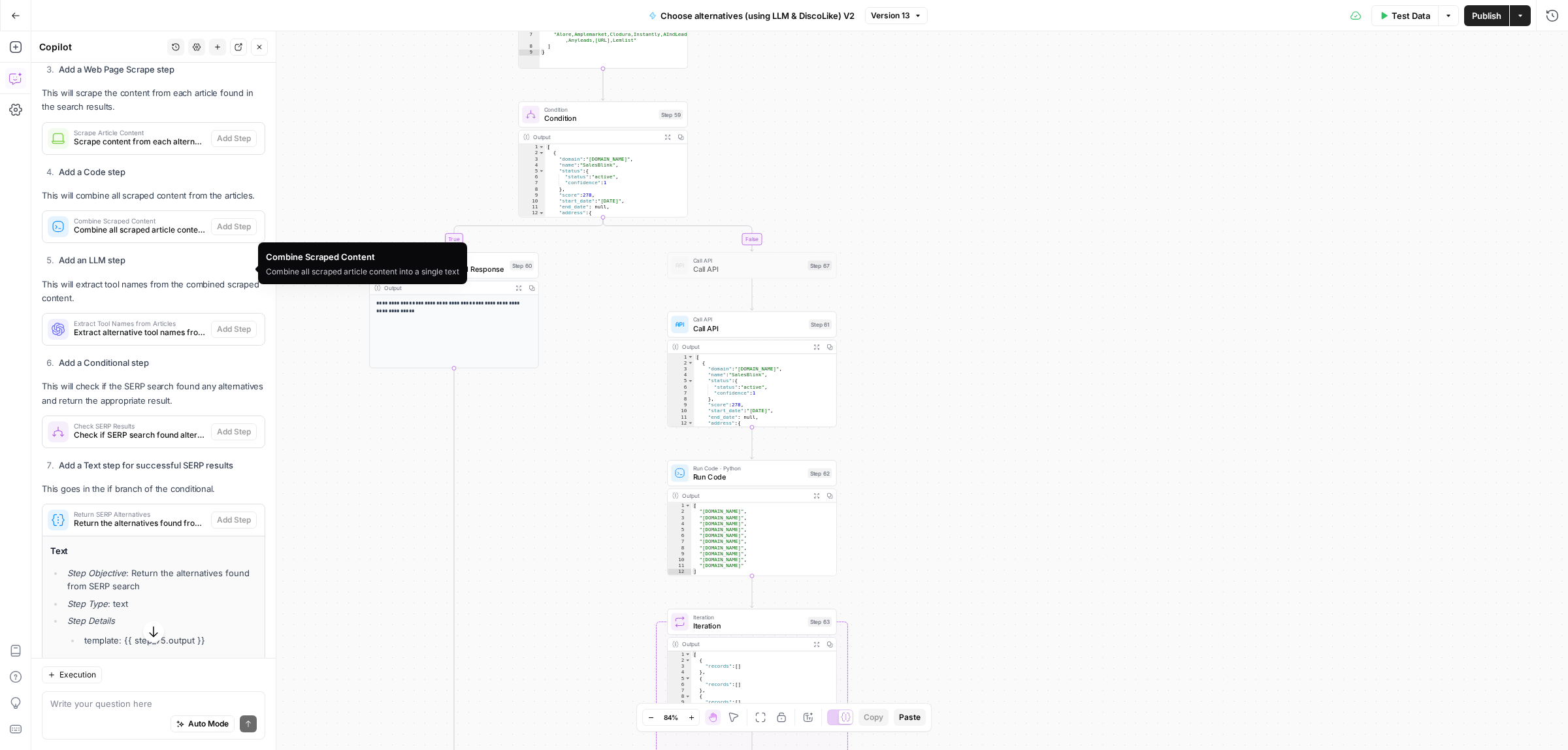
click at [132, 236] on span "Combine all scraped article content into a single text" at bounding box center [140, 229] width 132 height 12
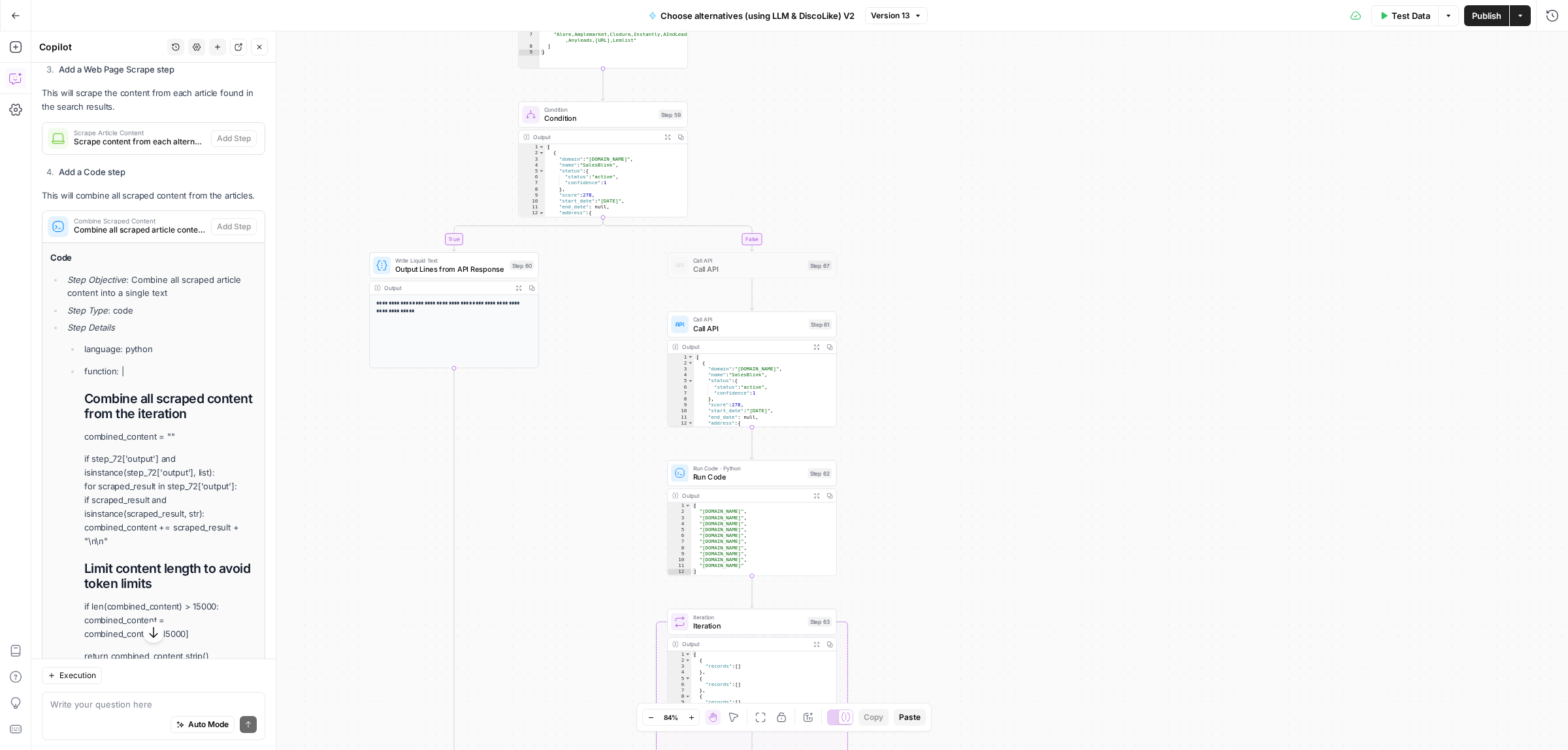
click at [125, 147] on span "Scrape content from each alternative tool article" at bounding box center [140, 141] width 132 height 12
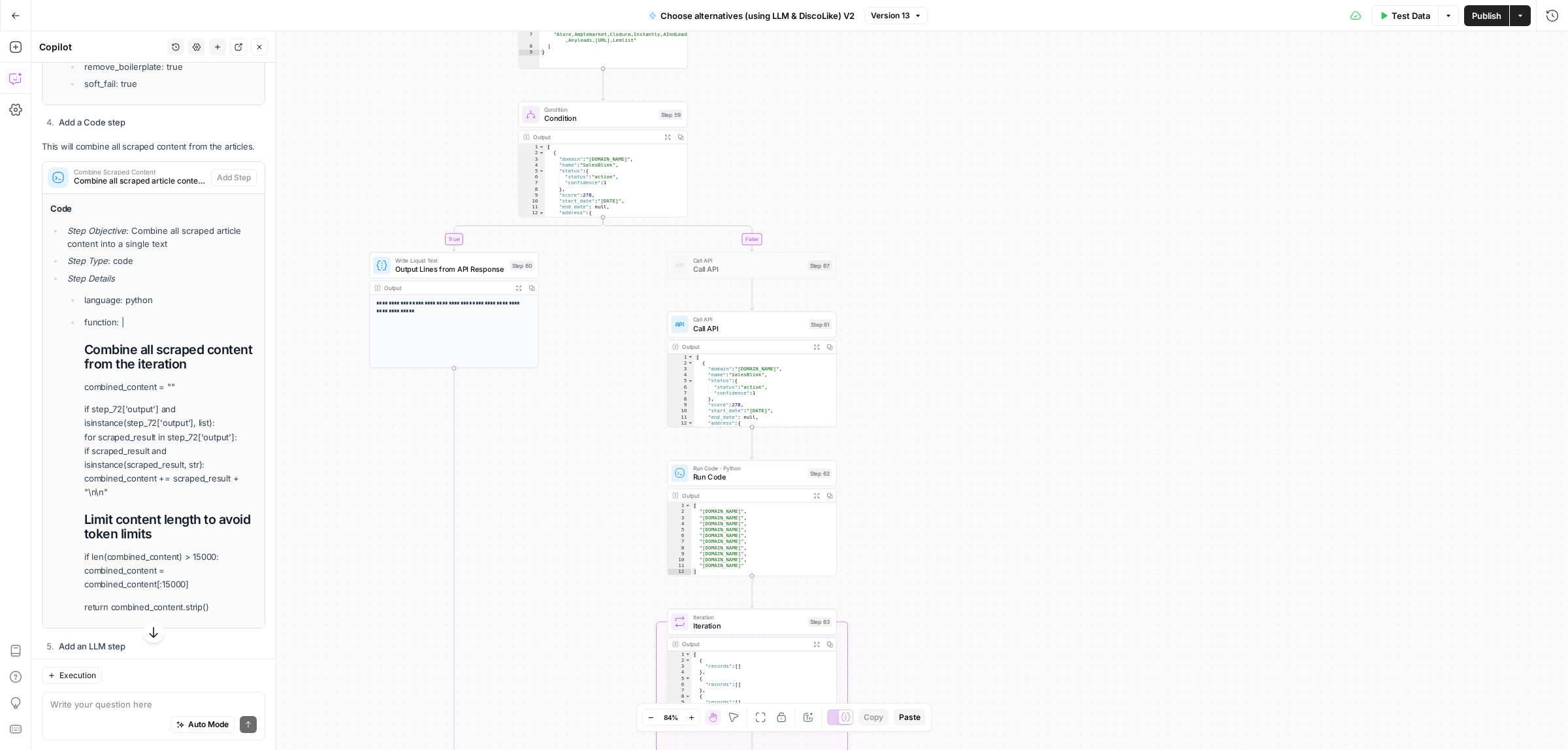
scroll to position [904, 0]
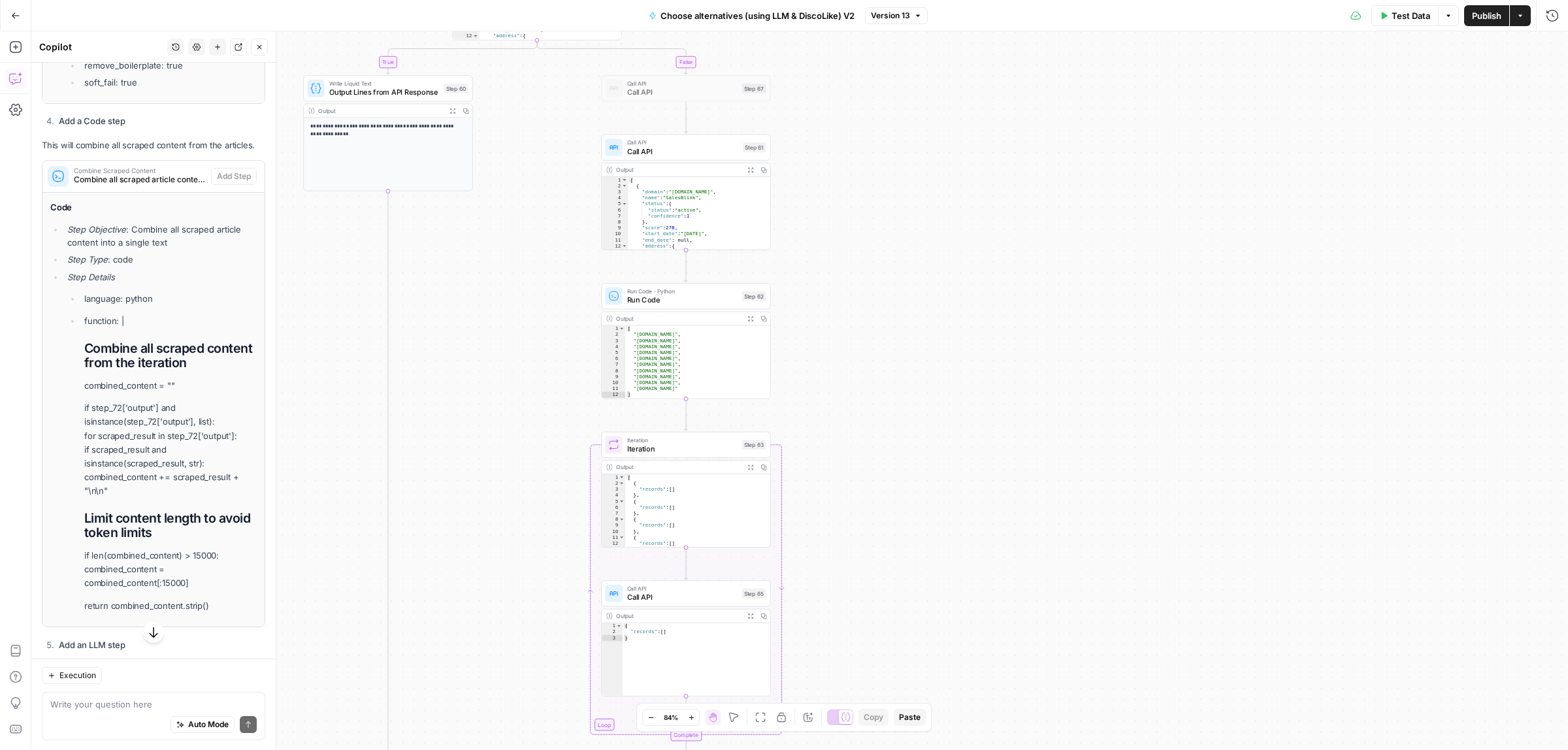
drag, startPoint x: 613, startPoint y: 504, endPoint x: 547, endPoint y: 327, distance: 188.9
click at [547, 327] on div "true false true false Workflow Input Settings Inputs Call API Call API Step 41 …" at bounding box center [800, 390] width 1537 height 719
click at [1484, 17] on span "Publish" at bounding box center [1486, 15] width 29 height 13
